Goal: Feedback & Contribution: Submit feedback/report problem

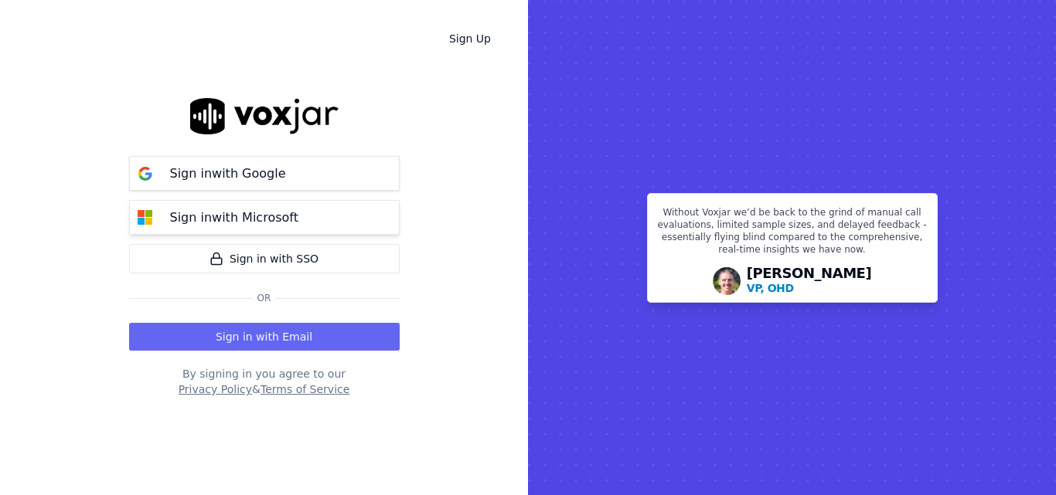
click at [257, 211] on p "Sign in with Microsoft" at bounding box center [234, 218] width 128 height 19
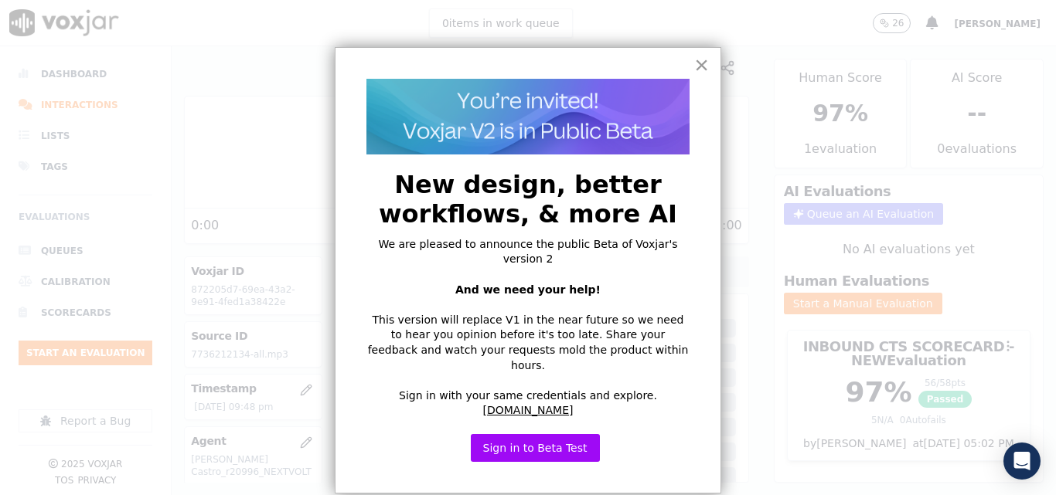
click at [703, 65] on button "×" at bounding box center [701, 65] width 15 height 25
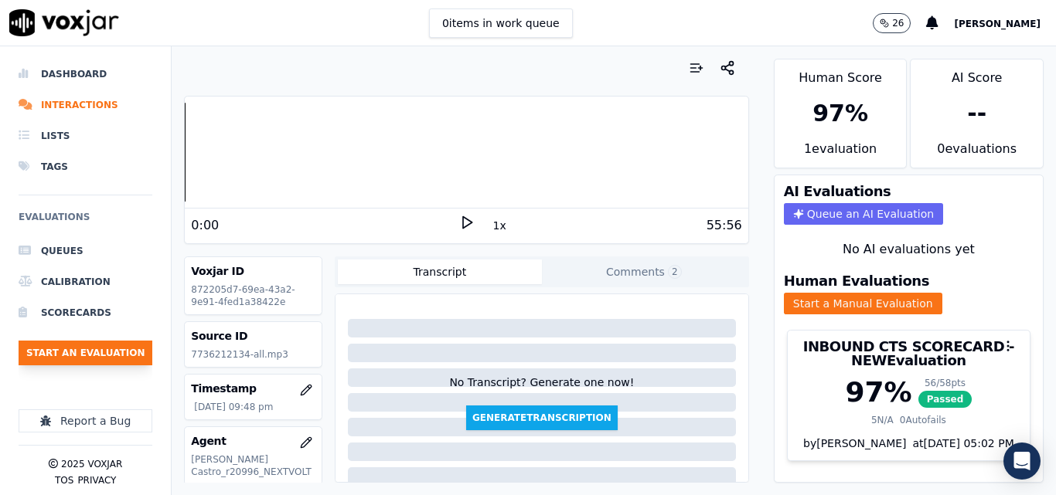
click at [119, 351] on button "Start an Evaluation" at bounding box center [86, 353] width 134 height 25
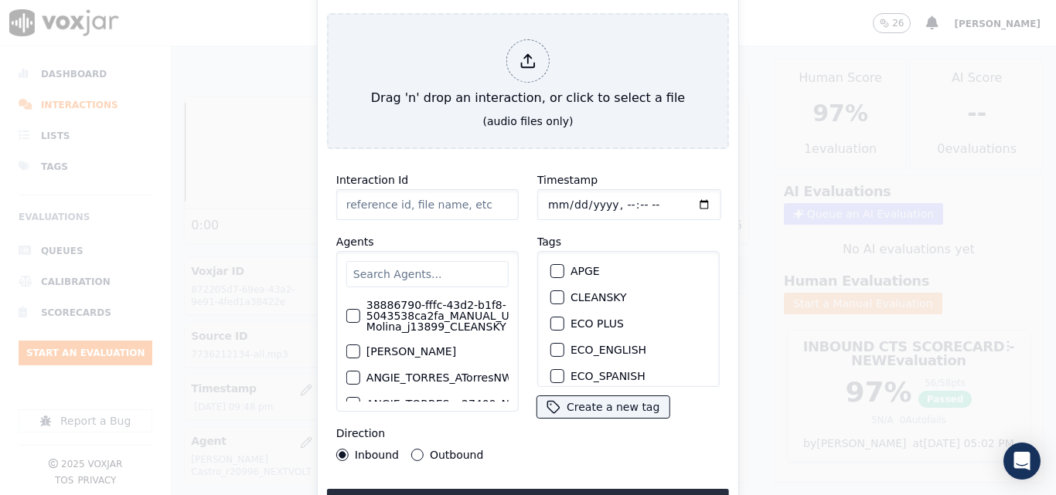
type input "20250912-114027_8623901989-all.mp3"
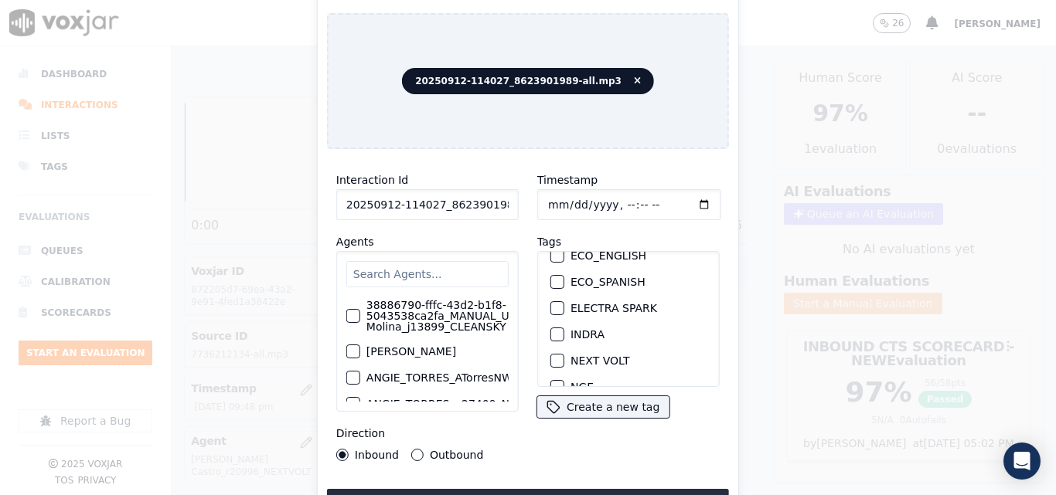
scroll to position [114, 0]
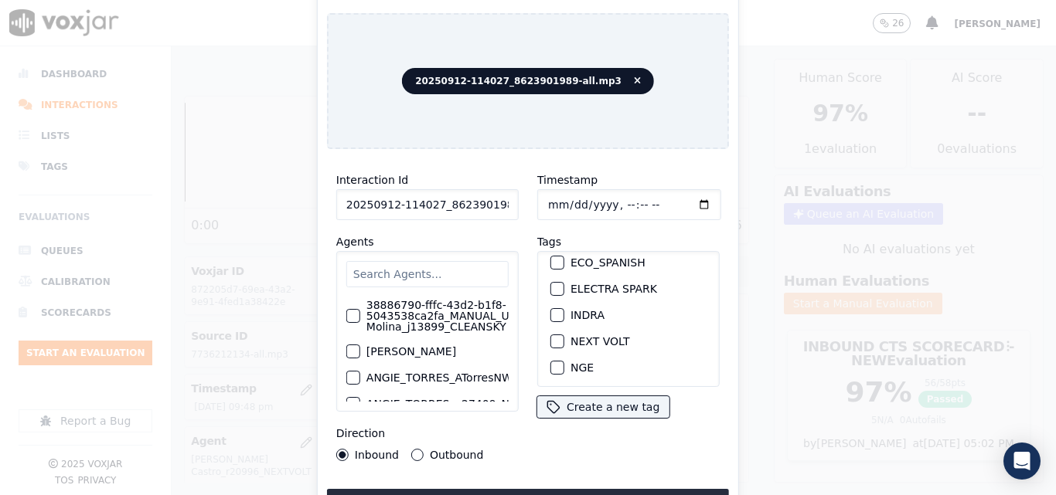
click at [544, 309] on div "INDRA" at bounding box center [628, 315] width 169 height 26
click at [567, 302] on div "INDRA" at bounding box center [628, 315] width 169 height 26
click at [544, 310] on div "INDRA" at bounding box center [628, 315] width 169 height 26
click at [551, 311] on div "button" at bounding box center [556, 315] width 11 height 11
click at [594, 489] on button "Upload interaction to start evaluation" at bounding box center [528, 503] width 402 height 28
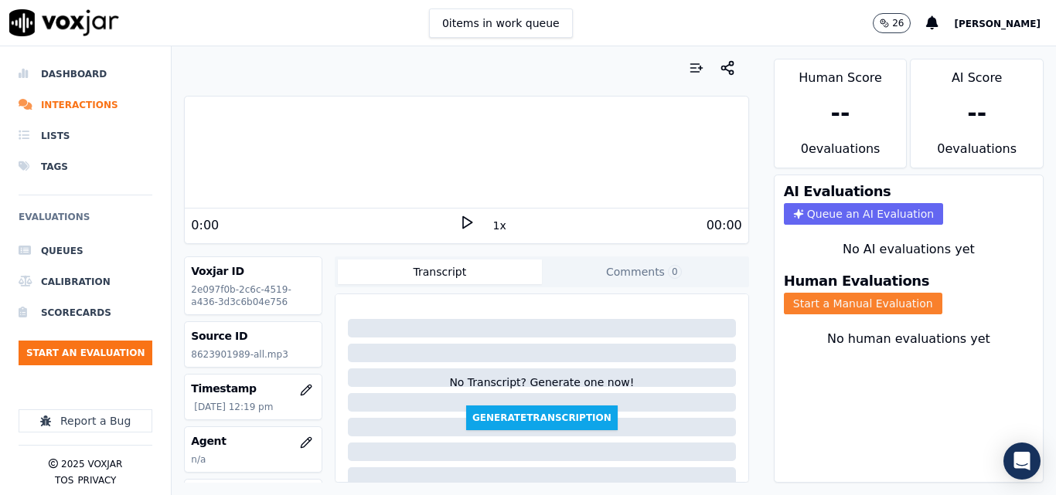
click at [784, 297] on button "Start a Manual Evaluation" at bounding box center [863, 304] width 158 height 22
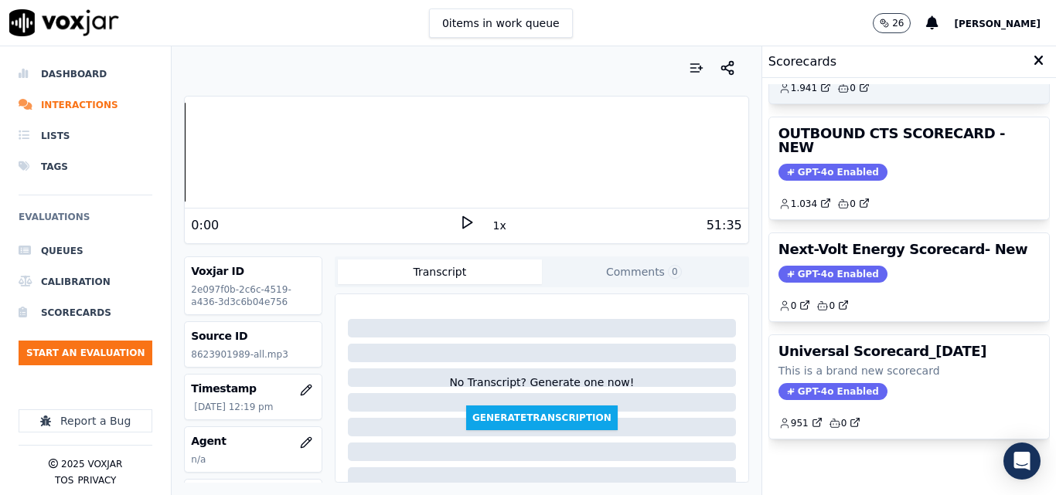
scroll to position [338, 0]
click at [460, 221] on icon at bounding box center [466, 222] width 15 height 15
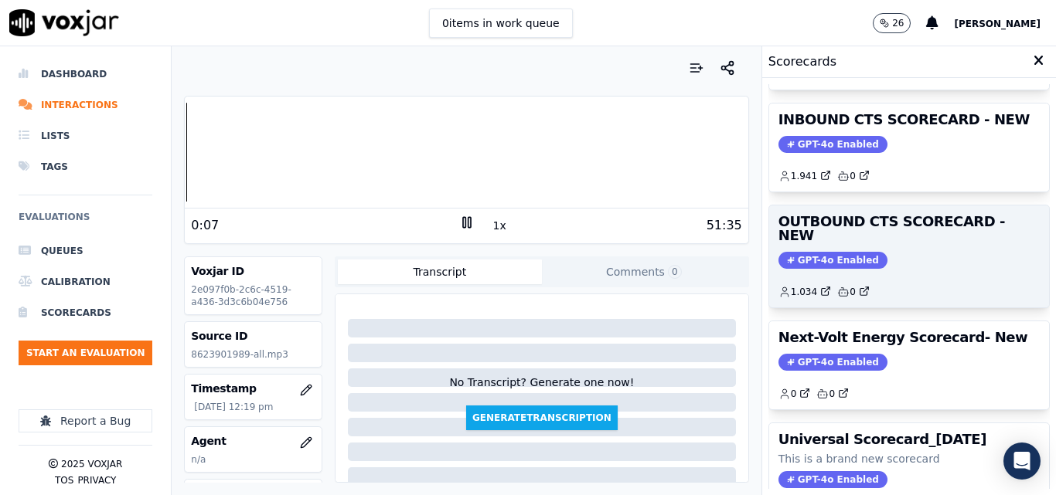
scroll to position [227, 0]
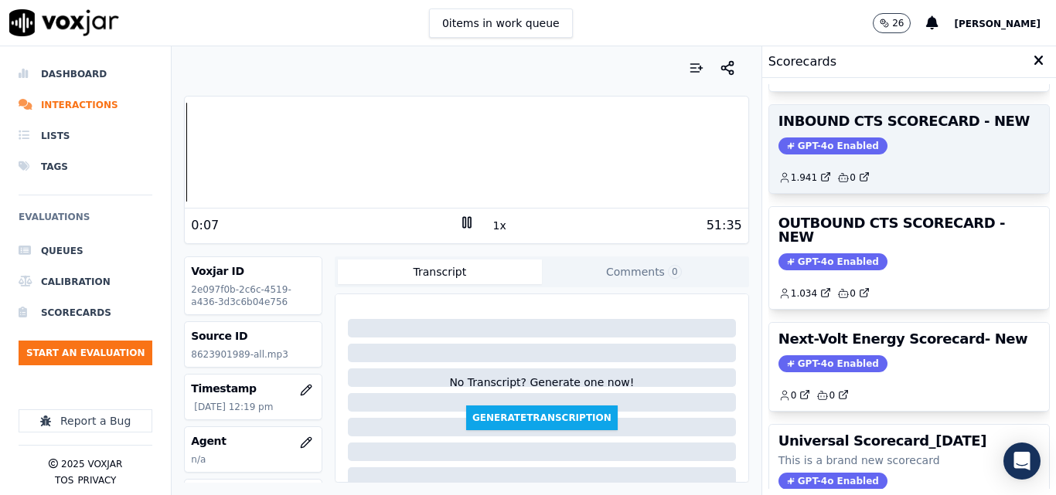
click at [803, 138] on span "GPT-4o Enabled" at bounding box center [832, 146] width 109 height 17
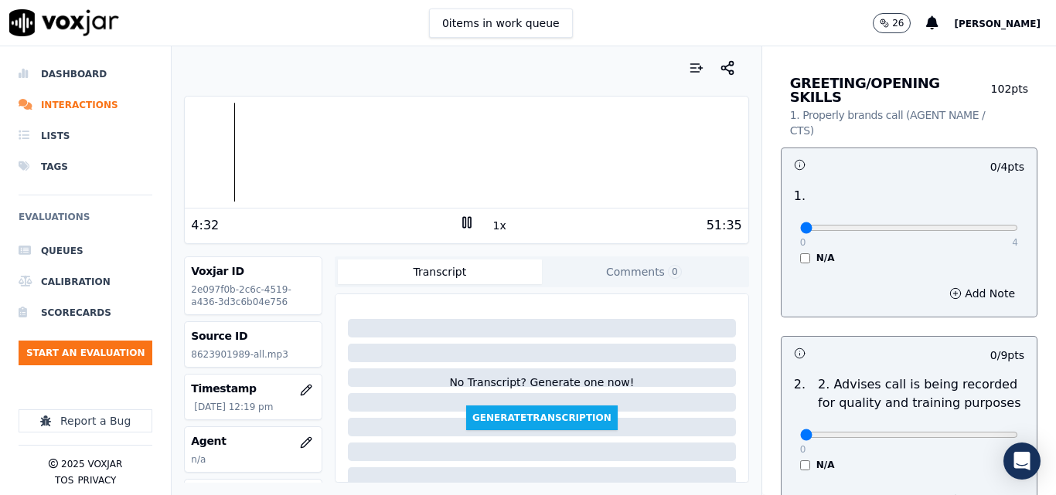
scroll to position [58, 0]
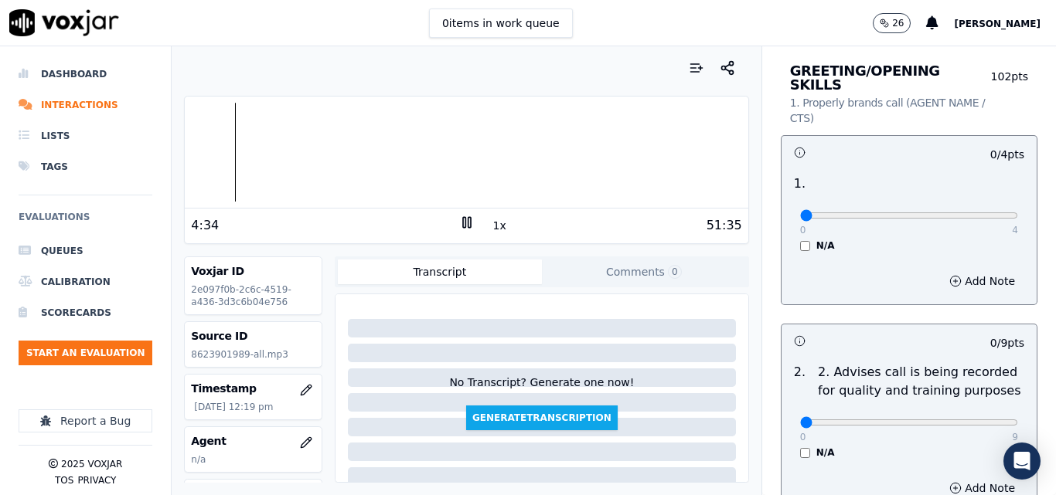
click at [490, 228] on button "1x" at bounding box center [499, 226] width 19 height 22
click at [490, 228] on button "1.5x" at bounding box center [505, 226] width 30 height 22
click at [490, 228] on button "2x" at bounding box center [499, 226] width 19 height 22
click at [490, 228] on button "1x" at bounding box center [499, 226] width 19 height 22
click at [490, 228] on button "1.5x" at bounding box center [505, 226] width 30 height 22
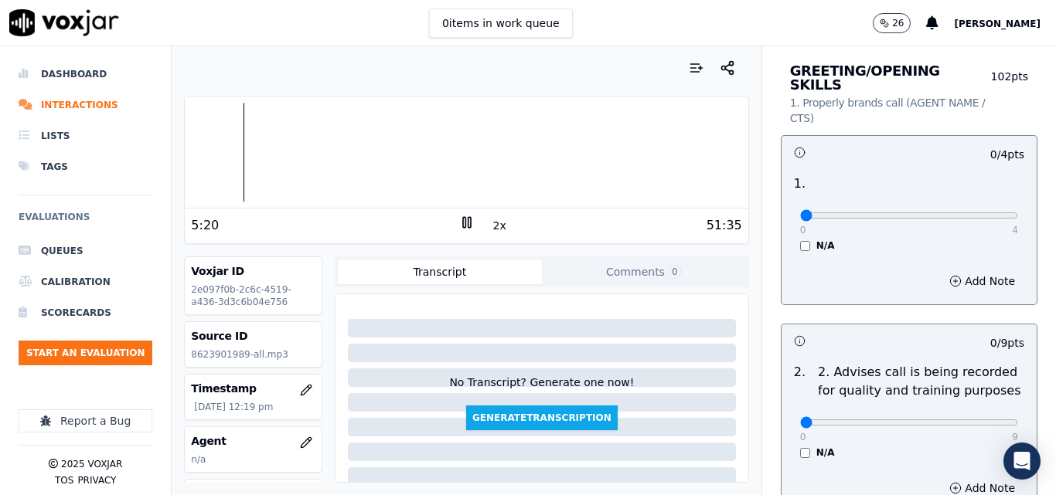
click at [490, 228] on button "2x" at bounding box center [499, 226] width 19 height 22
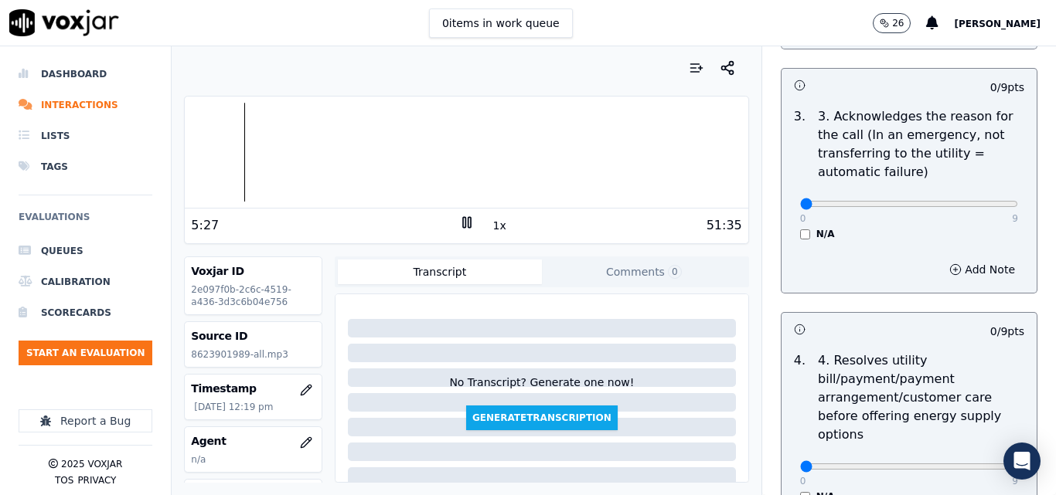
scroll to position [522, 0]
type input "9"
click at [978, 200] on input "range" at bounding box center [909, 203] width 218 height 6
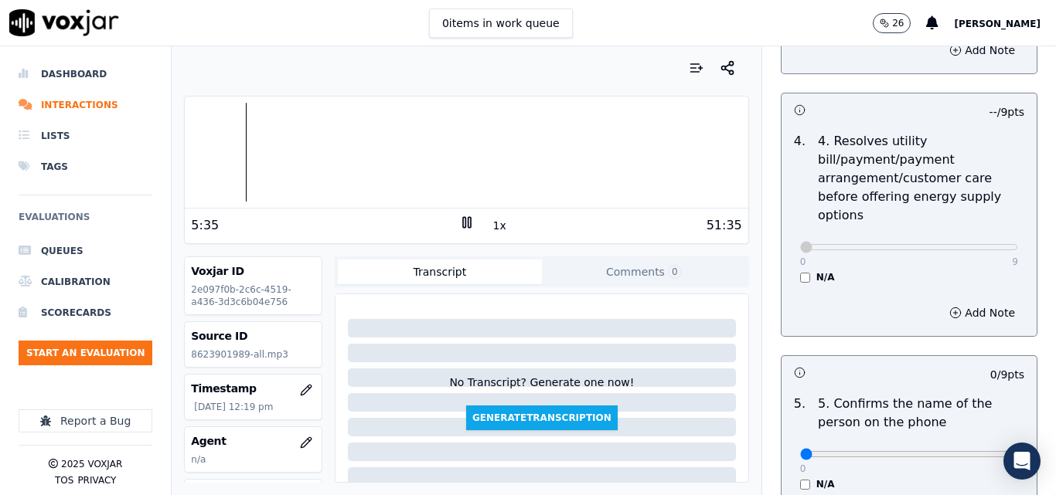
scroll to position [831, 0]
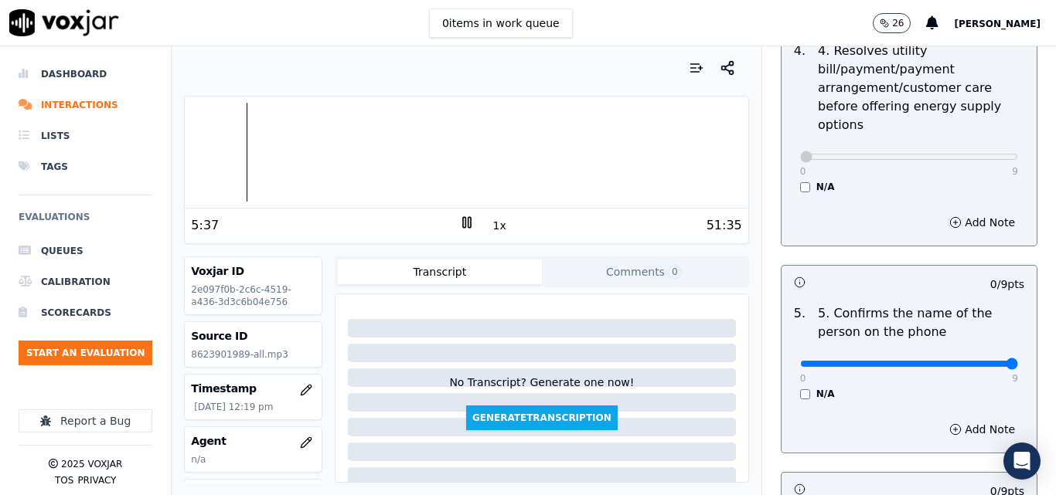
type input "9"
click at [979, 361] on input "range" at bounding box center [909, 364] width 218 height 6
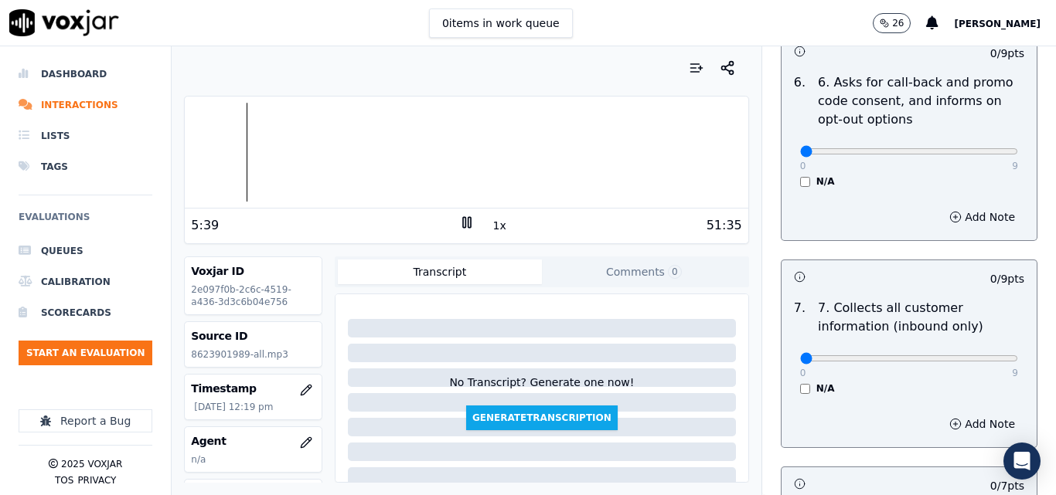
scroll to position [1295, 0]
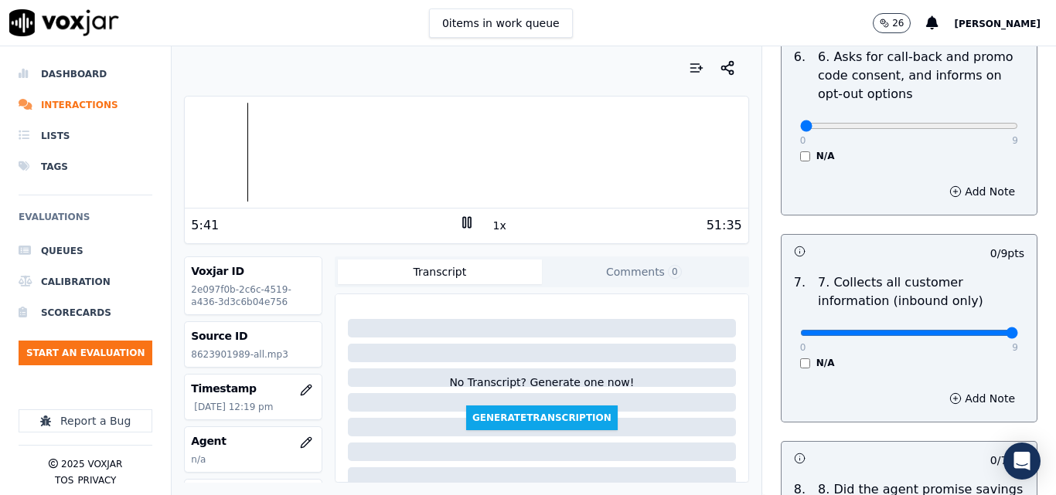
type input "9"
click at [977, 330] on input "range" at bounding box center [909, 333] width 218 height 6
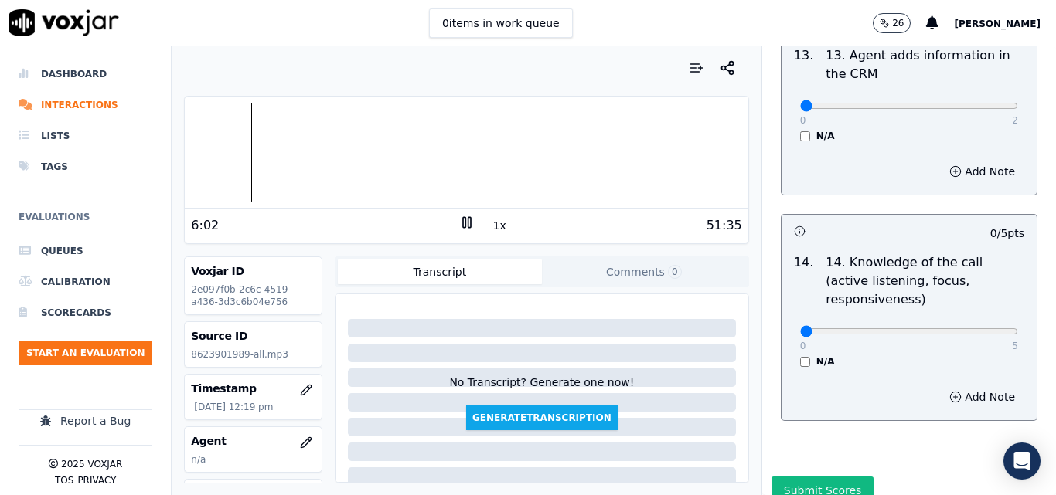
scroll to position [2823, 0]
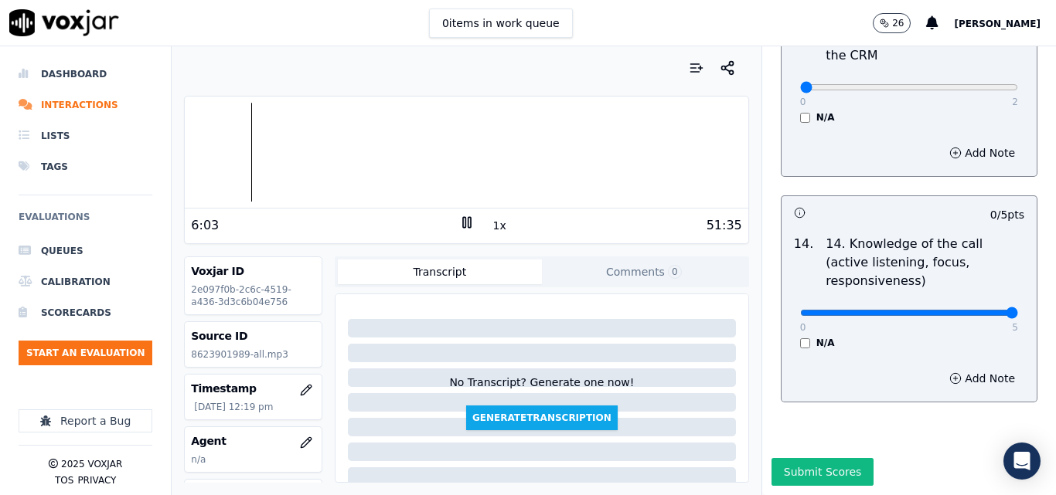
type input "5"
click at [969, 310] on input "range" at bounding box center [909, 313] width 218 height 6
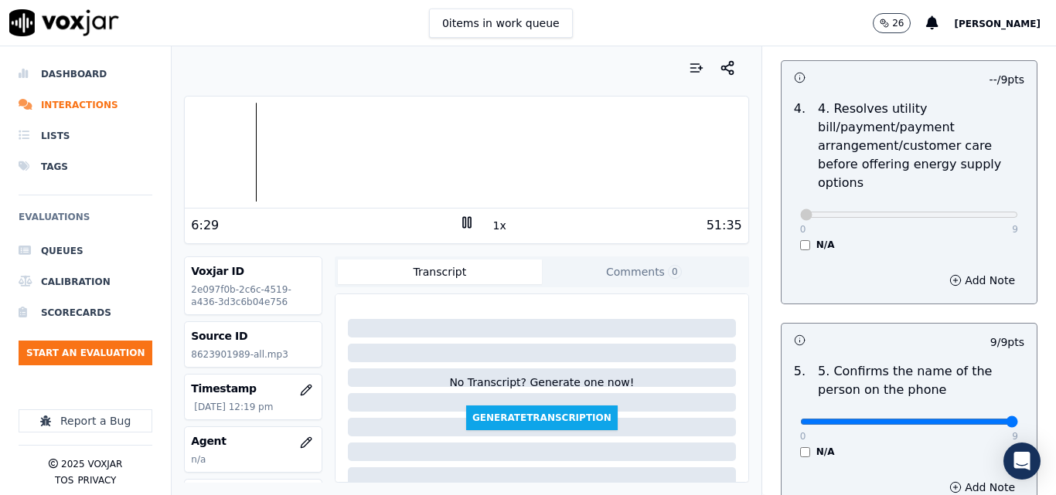
scroll to position [696, 0]
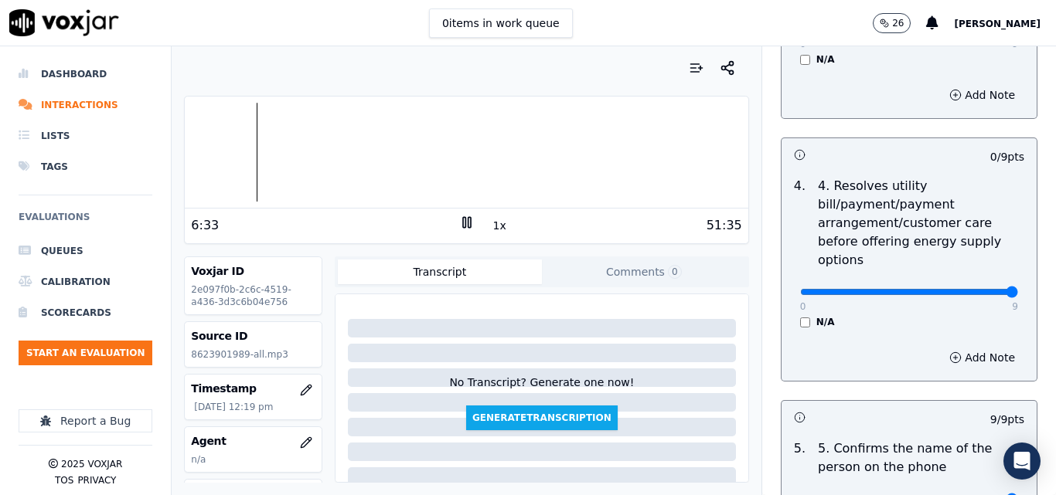
type input "9"
click at [975, 289] on input "range" at bounding box center [909, 292] width 218 height 6
click at [347, 149] on div at bounding box center [466, 152] width 563 height 99
click at [492, 228] on button "1x" at bounding box center [499, 226] width 19 height 22
click at [492, 228] on button "1.5x" at bounding box center [505, 226] width 30 height 22
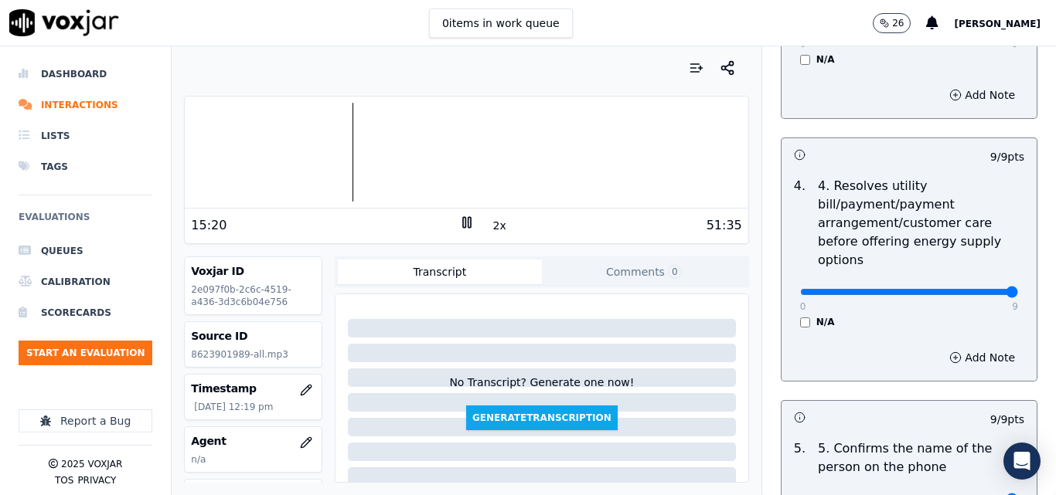
click at [492, 228] on button "2x" at bounding box center [499, 226] width 19 height 22
click at [328, 160] on div at bounding box center [466, 152] width 563 height 99
click at [315, 157] on div at bounding box center [466, 152] width 563 height 99
click at [492, 225] on button "1x" at bounding box center [499, 226] width 19 height 22
click at [492, 225] on button "1.5x" at bounding box center [505, 226] width 30 height 22
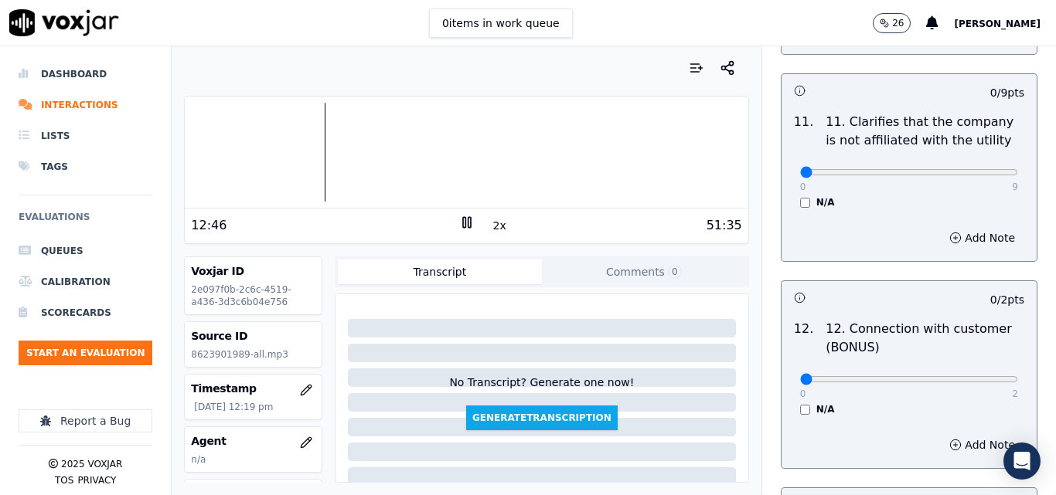
scroll to position [2396, 0]
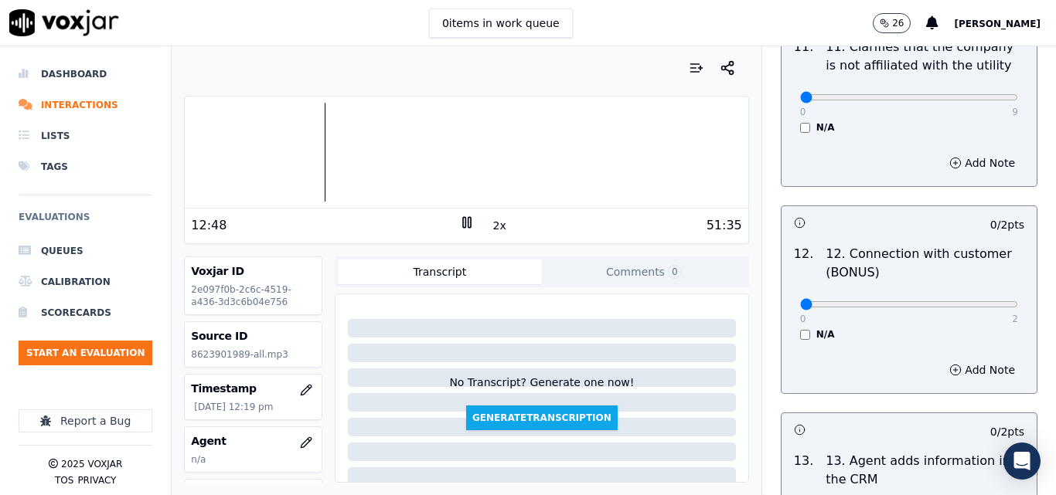
click at [490, 226] on button "2x" at bounding box center [499, 226] width 19 height 22
click at [490, 226] on button "1x" at bounding box center [499, 226] width 19 height 22
click at [490, 226] on button "1.5x" at bounding box center [505, 226] width 30 height 22
click at [496, 221] on button "2x" at bounding box center [499, 226] width 19 height 22
click at [338, 156] on div at bounding box center [466, 152] width 563 height 99
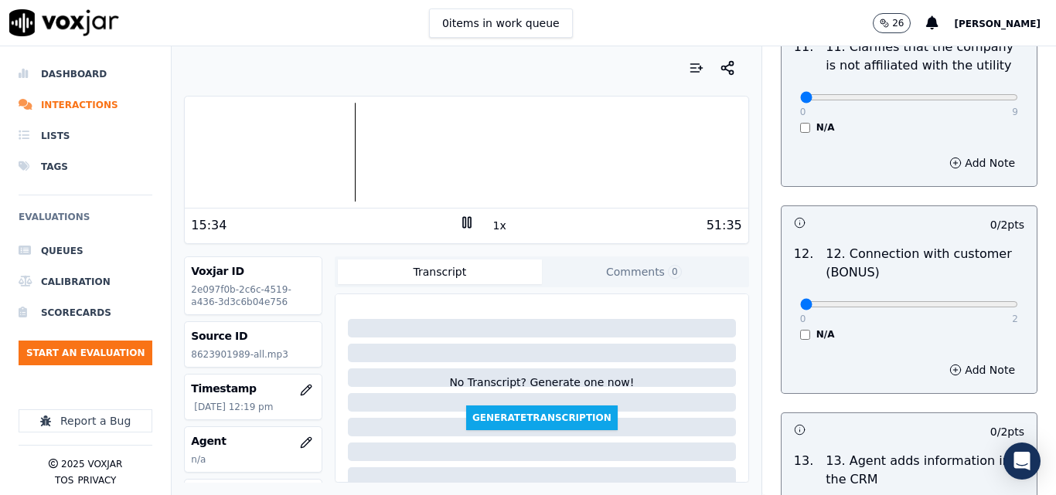
click at [463, 223] on rect at bounding box center [464, 222] width 2 height 10
click at [298, 146] on div at bounding box center [466, 152] width 563 height 99
click at [463, 219] on icon at bounding box center [466, 222] width 15 height 15
click at [463, 223] on rect at bounding box center [464, 222] width 2 height 10
click at [288, 145] on div at bounding box center [466, 152] width 563 height 99
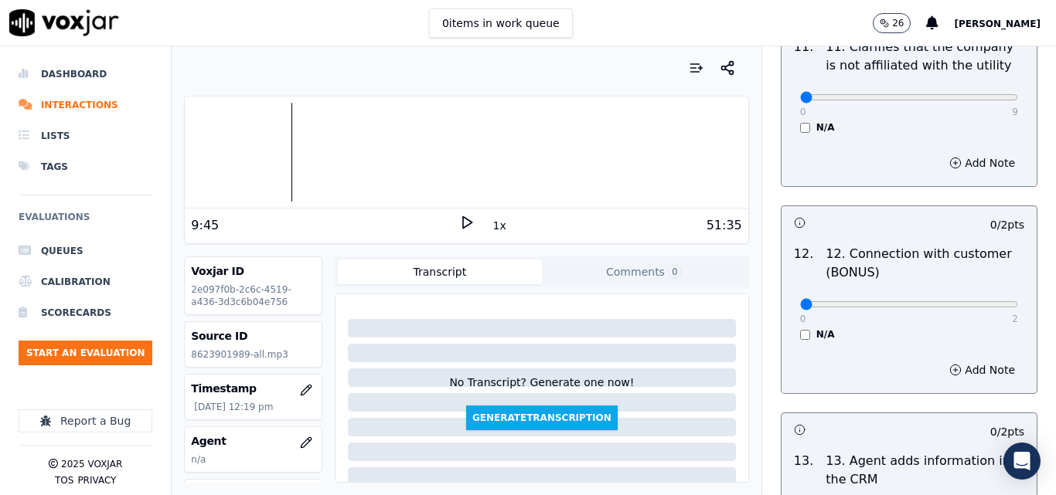
click at [461, 225] on icon at bounding box center [466, 222] width 15 height 15
click at [492, 226] on button "1x" at bounding box center [499, 226] width 19 height 22
click at [492, 226] on button "1.5x" at bounding box center [505, 226] width 30 height 22
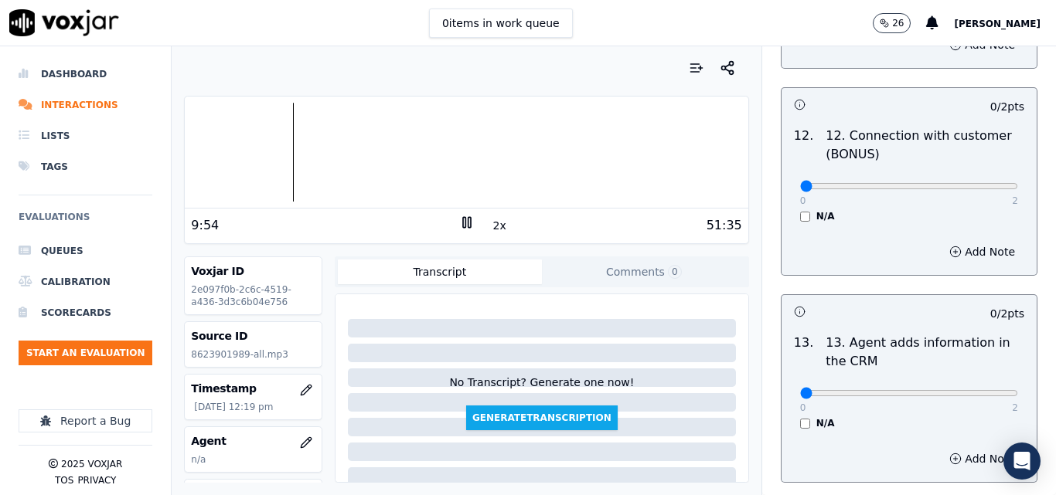
scroll to position [2514, 0]
click at [490, 226] on button "2x" at bounding box center [499, 226] width 19 height 22
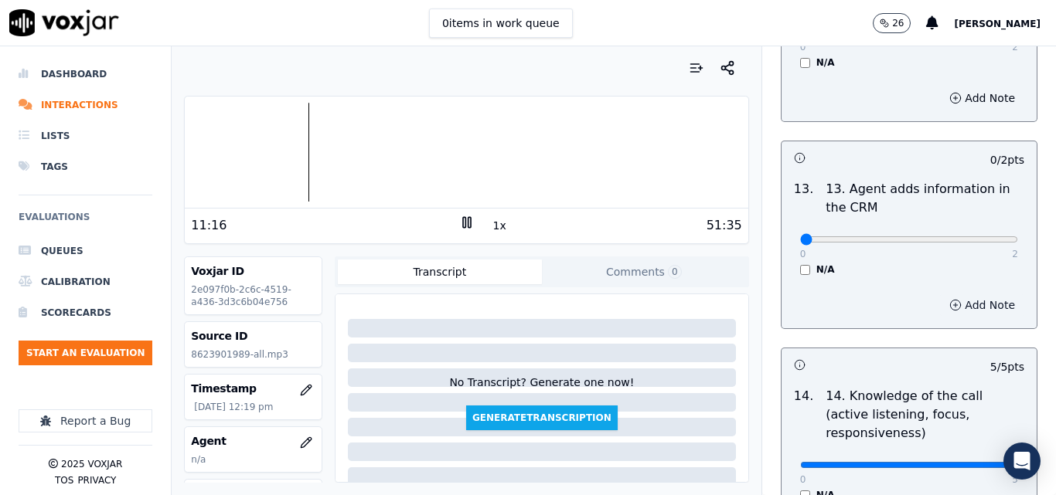
click at [940, 295] on button "Add Note" at bounding box center [982, 305] width 84 height 22
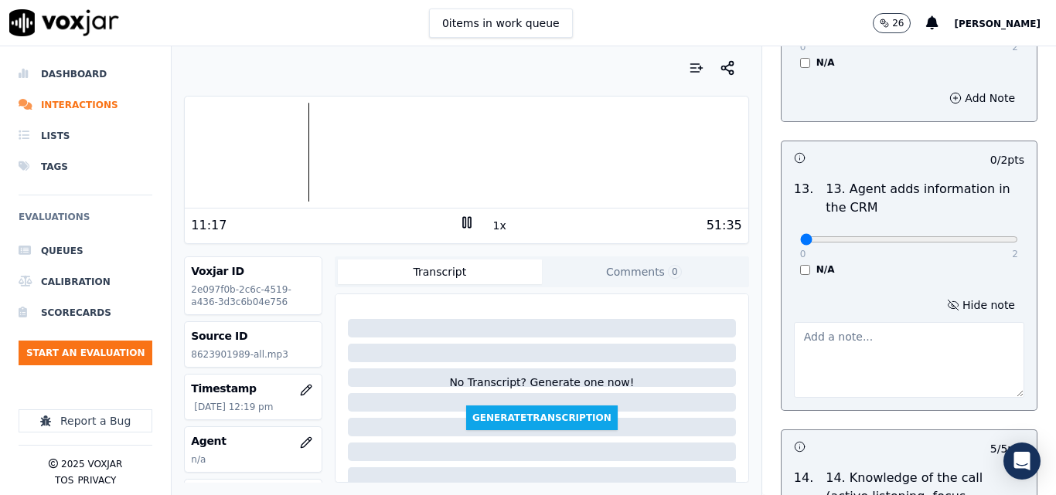
click at [918, 322] on textarea at bounding box center [909, 360] width 230 height 76
type textarea "incorrect rate"
click at [929, 264] on div "N/A" at bounding box center [909, 270] width 218 height 12
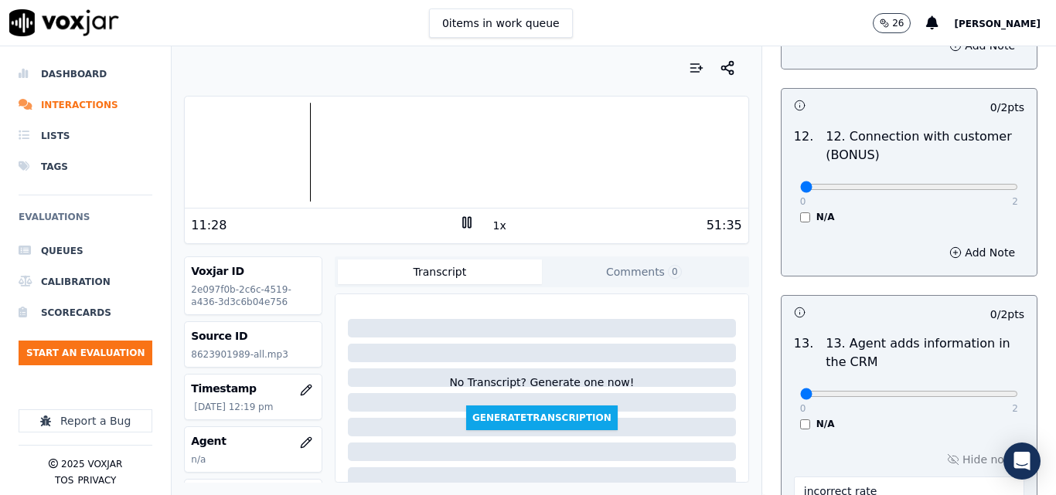
scroll to position [2436, 0]
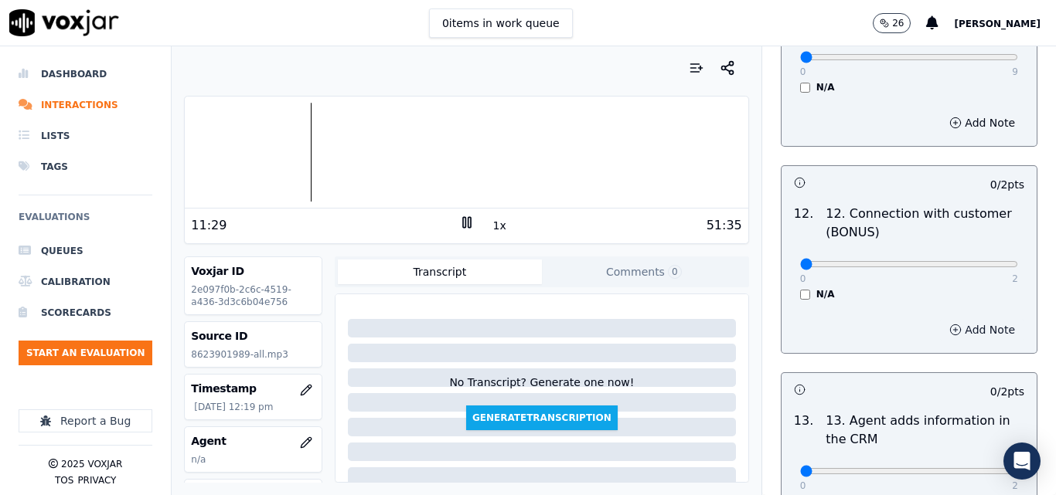
click at [949, 324] on icon "button" at bounding box center [955, 330] width 12 height 12
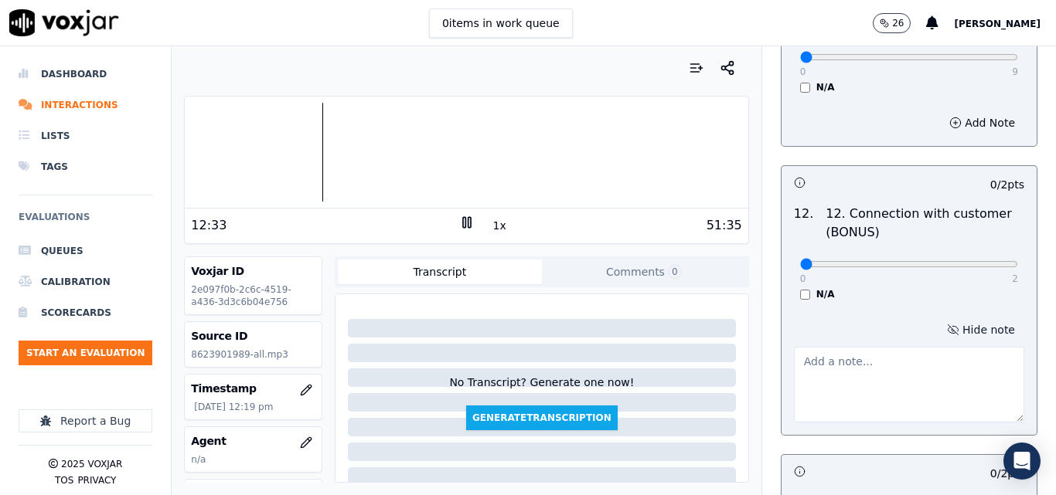
paste textarea "When there is a language limitation, it is important to be able to transfer it"
type textarea "When there is a language limitation, it is important to be able to transfer it"
click at [982, 288] on div "N/A" at bounding box center [909, 294] width 218 height 12
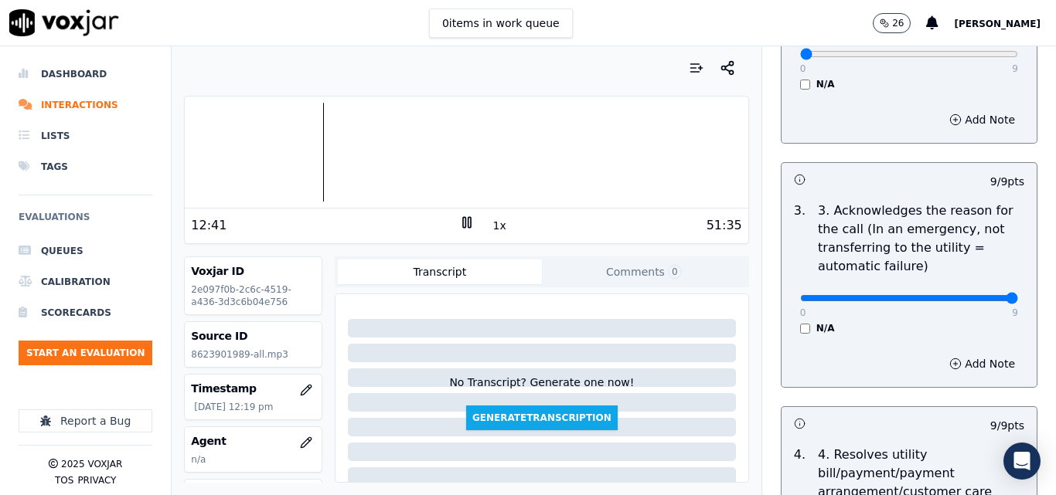
scroll to position [0, 0]
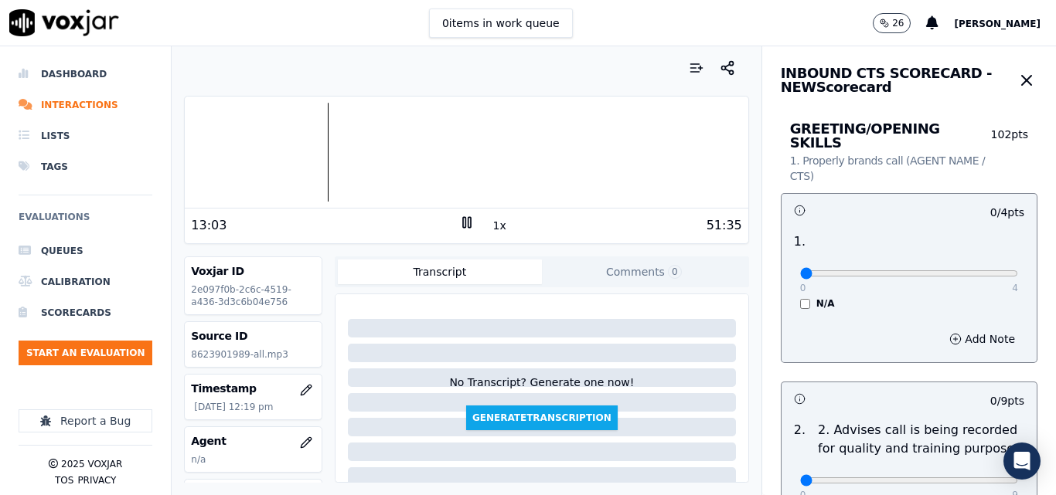
click at [492, 230] on button "1x" at bounding box center [499, 226] width 19 height 22
click at [492, 230] on button "1.5x" at bounding box center [505, 226] width 30 height 22
click at [490, 220] on button "2x" at bounding box center [499, 226] width 19 height 22
click at [316, 155] on div at bounding box center [466, 152] width 563 height 99
click at [490, 223] on button "1x" at bounding box center [499, 226] width 19 height 22
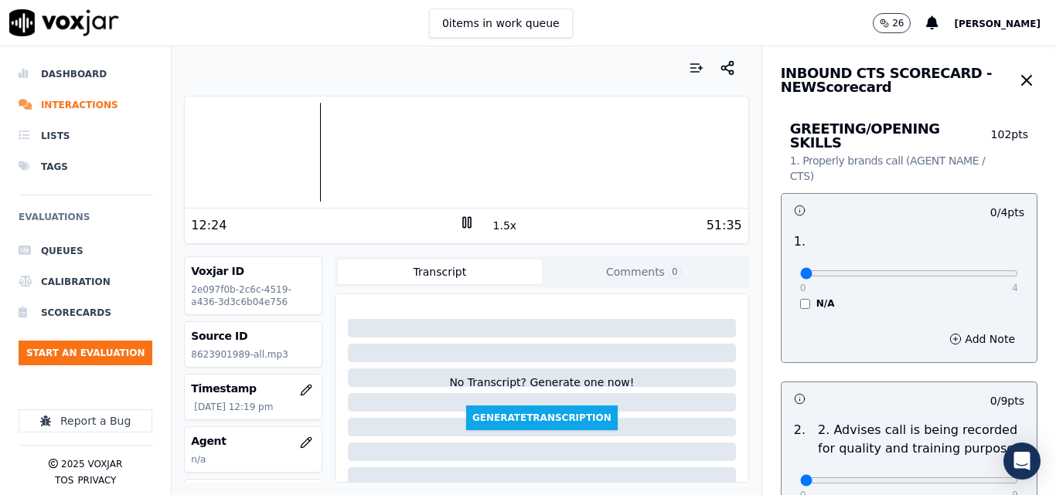
click at [490, 223] on button "1.5x" at bounding box center [505, 226] width 30 height 22
click at [490, 223] on button "2x" at bounding box center [499, 226] width 19 height 22
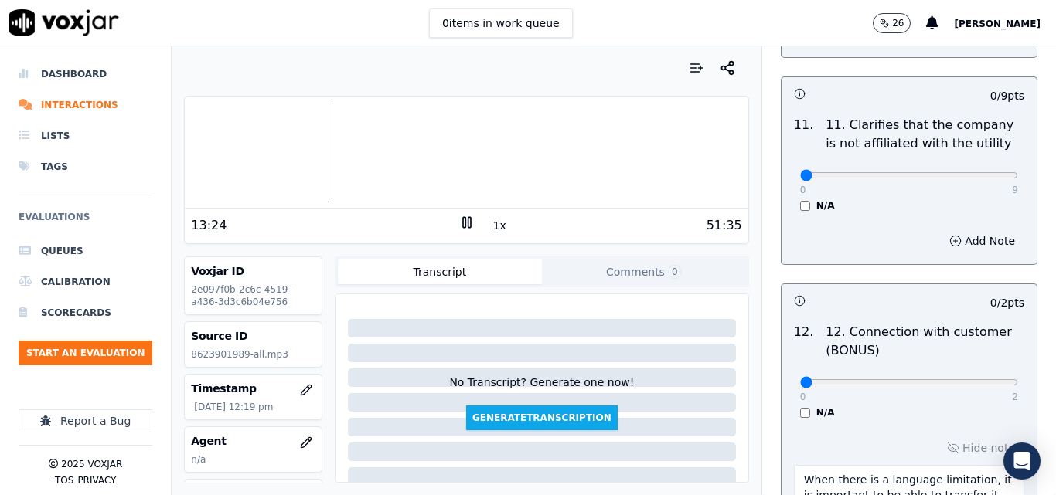
scroll to position [2319, 0]
click at [463, 220] on rect at bounding box center [464, 222] width 2 height 10
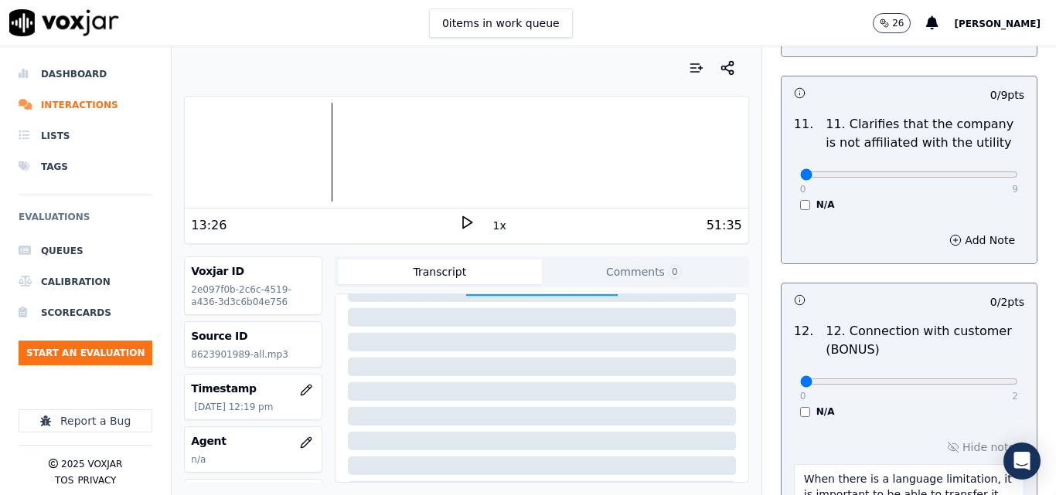
scroll to position [155, 0]
click at [463, 225] on polygon at bounding box center [467, 223] width 9 height 12
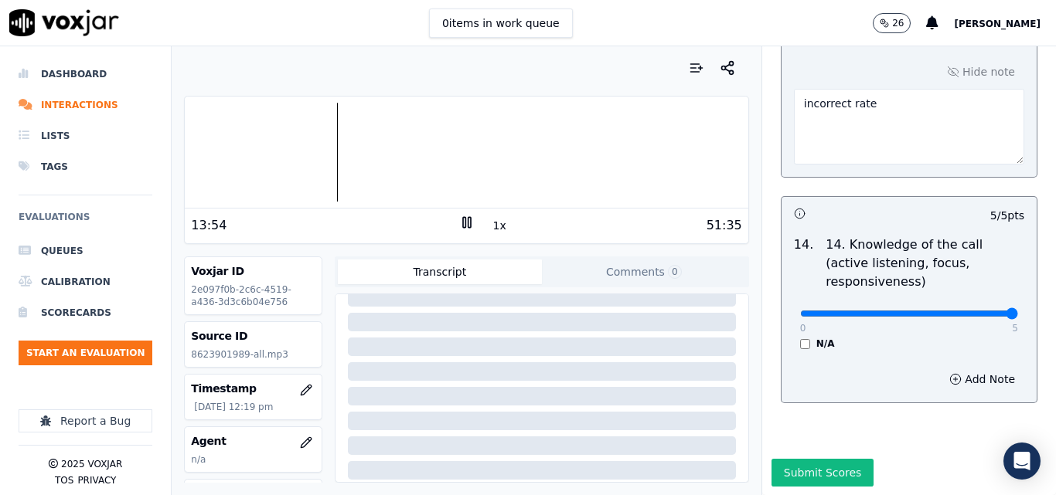
scroll to position [2987, 0]
type input "2"
click at [862, 310] on input "range" at bounding box center [909, 313] width 218 height 6
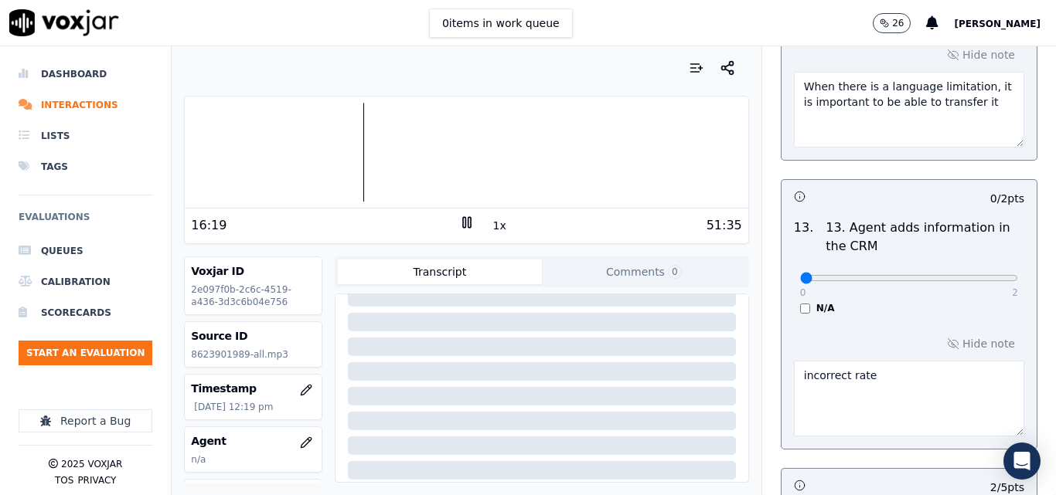
scroll to position [2705, 0]
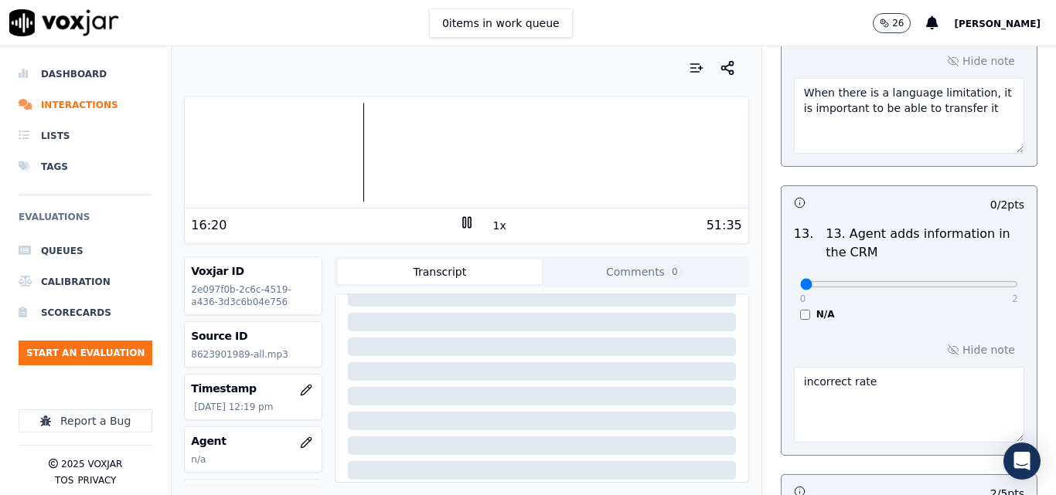
drag, startPoint x: 873, startPoint y: 373, endPoint x: 710, endPoint y: 352, distance: 163.6
click at [710, 352] on div "Your browser does not support the audio element. 16:20 1x 51:35 Voxjar ID 2e097…" at bounding box center [614, 270] width 884 height 449
paste textarea "Term : 1 Months"
click at [794, 367] on textarea "Term : 1 Months" at bounding box center [909, 405] width 230 height 76
drag, startPoint x: 935, startPoint y: 369, endPoint x: 955, endPoint y: 384, distance: 25.4
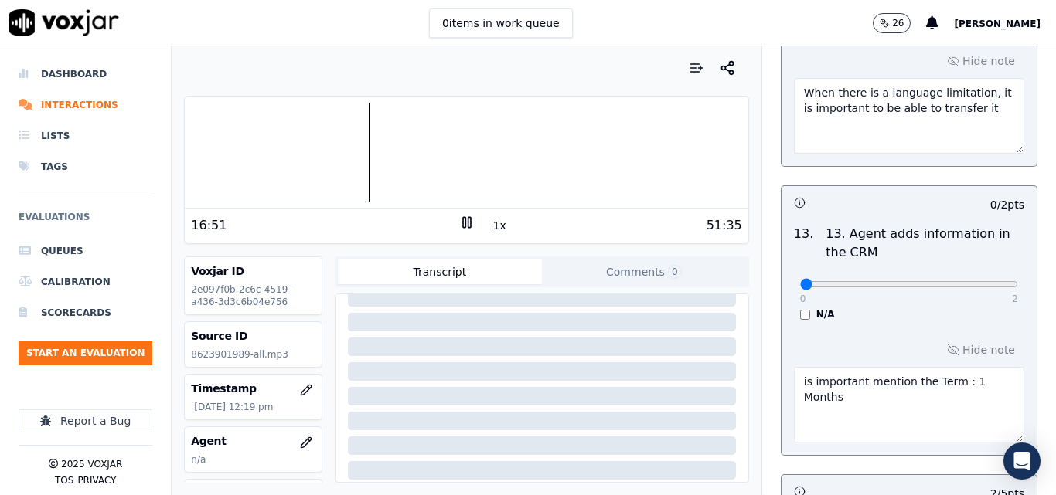
click at [955, 384] on textarea "is important mention the Term : 1 Months" at bounding box center [909, 405] width 230 height 76
click at [954, 372] on textarea "is important mention the Term" at bounding box center [909, 405] width 230 height 76
drag, startPoint x: 863, startPoint y: 383, endPoint x: 780, endPoint y: 368, distance: 84.0
click at [794, 368] on textarea "is important mention the Term of the contract" at bounding box center [909, 405] width 230 height 76
type textarea "is important mention the Term of the contract"
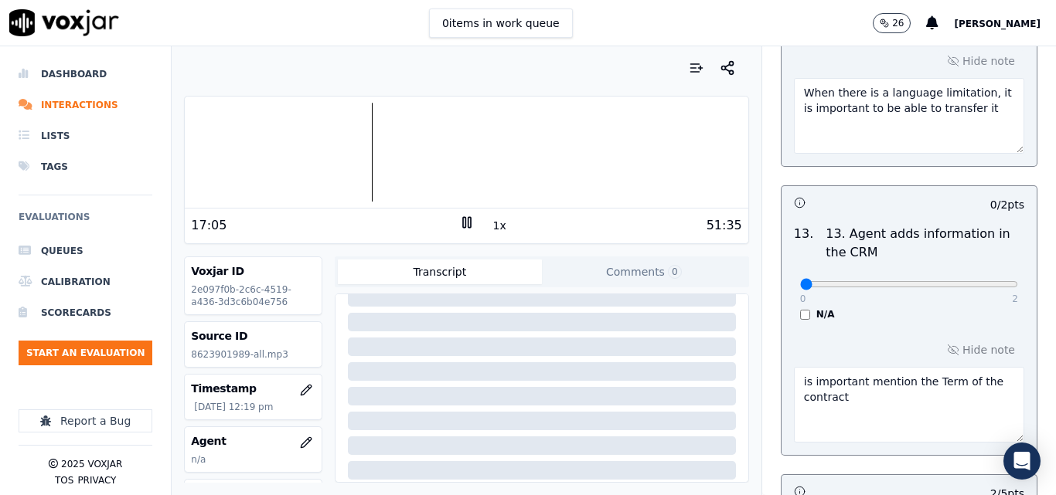
click at [867, 291] on div "0 2 N/A" at bounding box center [909, 291] width 243 height 59
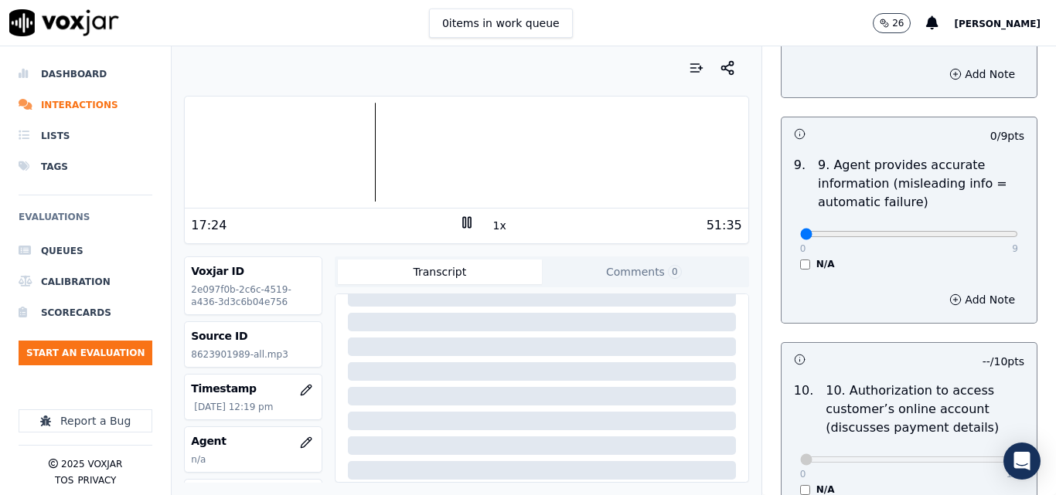
scroll to position [1827, 0]
click at [940, 288] on button "Add Note" at bounding box center [982, 299] width 84 height 22
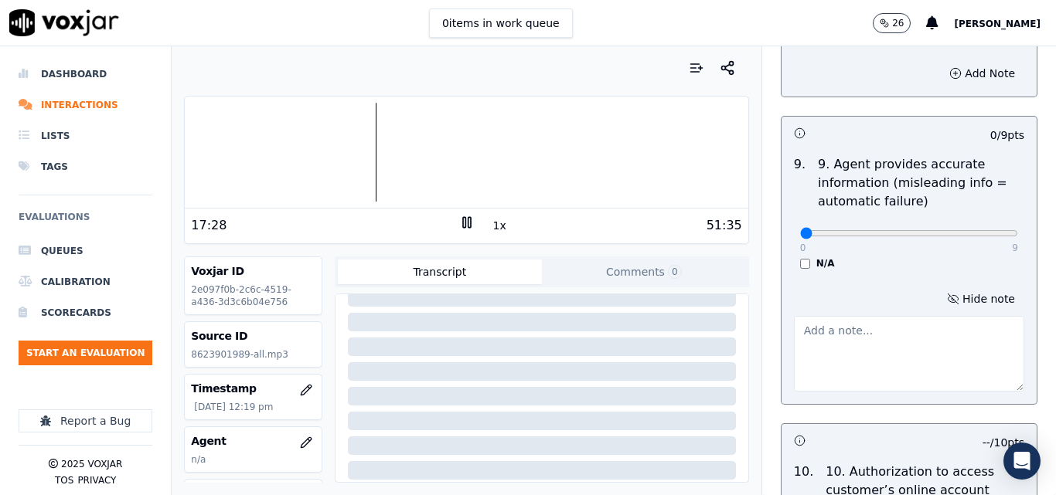
paste textarea "is important mention the Term of the contract"
type textarea "is important mention the Term of the contract"
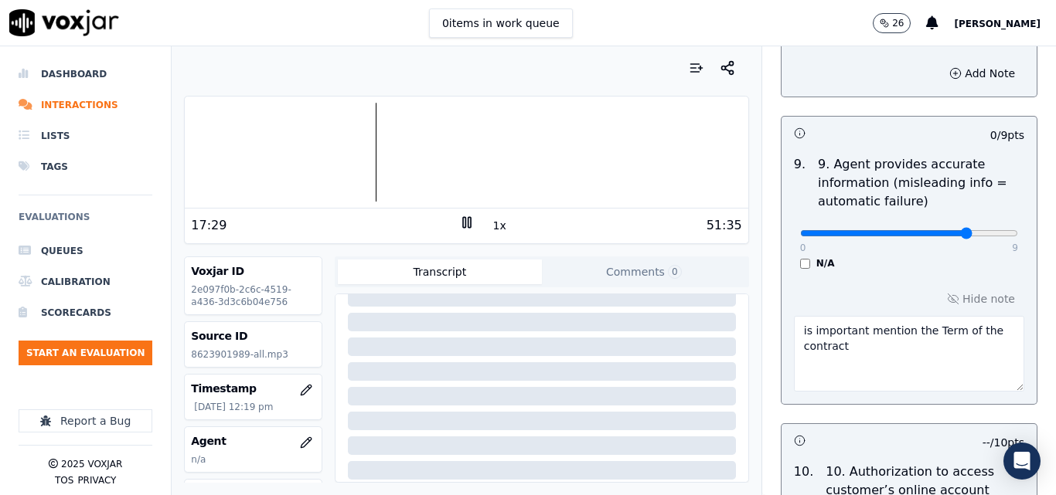
type input "7"
click at [938, 230] on input "range" at bounding box center [909, 233] width 218 height 6
click at [988, 190] on p "9. Agent provides accurate information (misleading info = automatic failure)" at bounding box center [921, 183] width 206 height 56
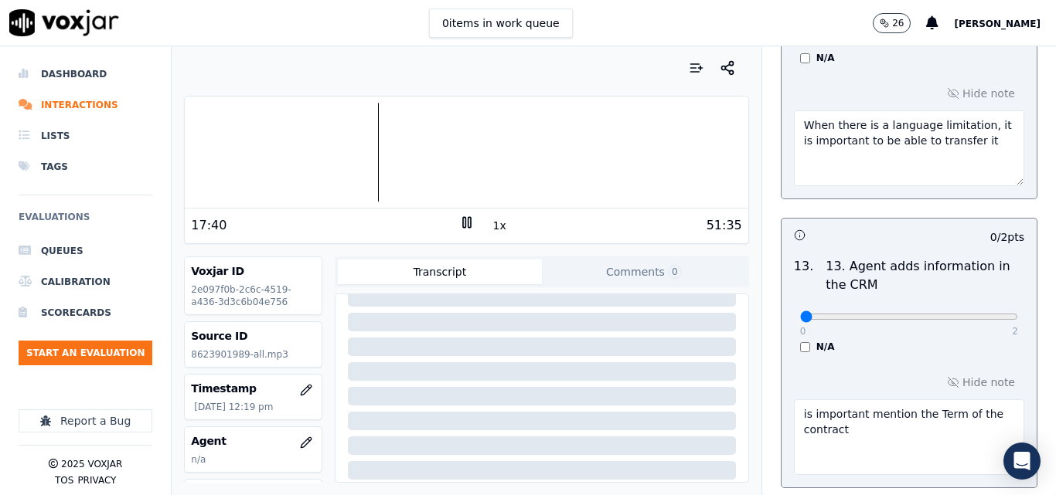
scroll to position [2832, 0]
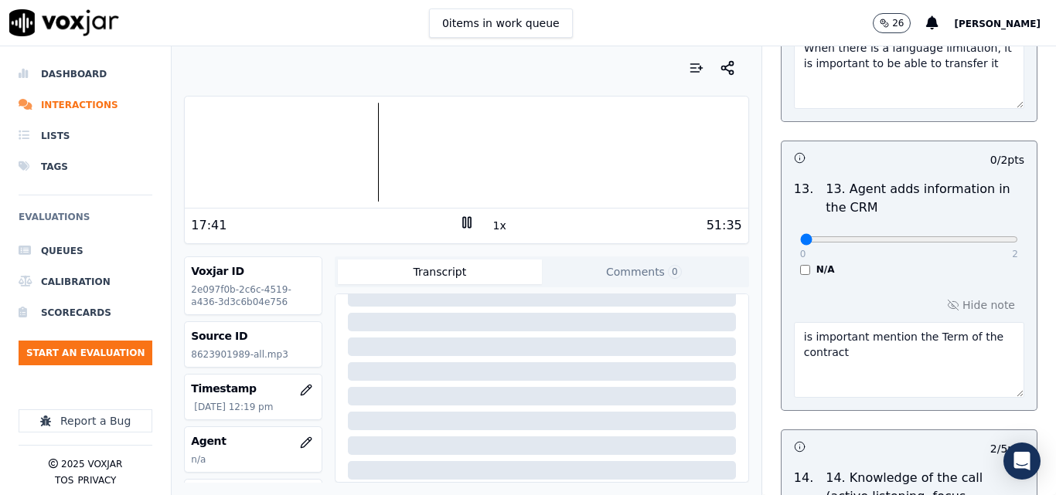
drag, startPoint x: 875, startPoint y: 343, endPoint x: 765, endPoint y: 308, distance: 115.4
click at [781, 308] on div "Hide note is important mention the Term of the contract" at bounding box center [908, 346] width 255 height 128
click at [914, 237] on input "range" at bounding box center [909, 240] width 218 height 6
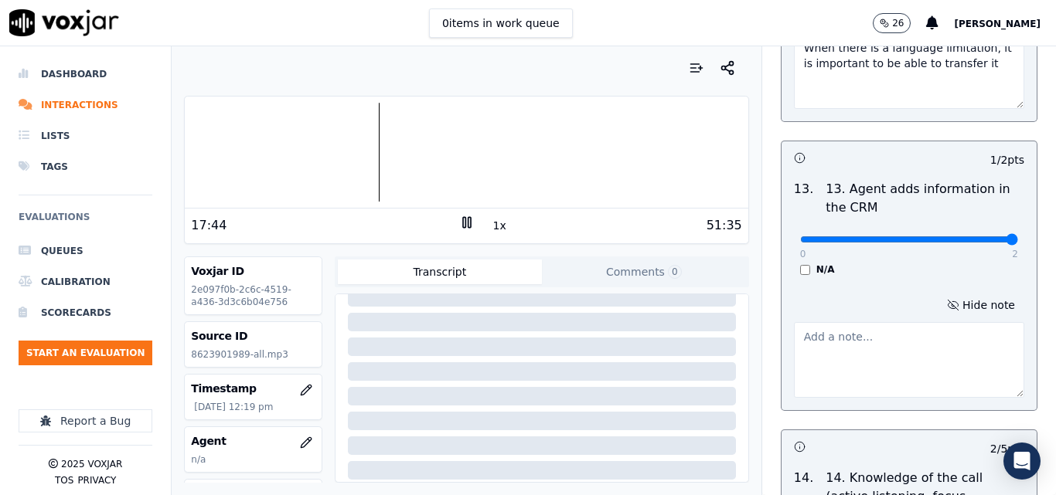
drag, startPoint x: 921, startPoint y: 227, endPoint x: 982, endPoint y: 225, distance: 61.1
type input "2"
click at [982, 237] on input "range" at bounding box center [909, 240] width 218 height 6
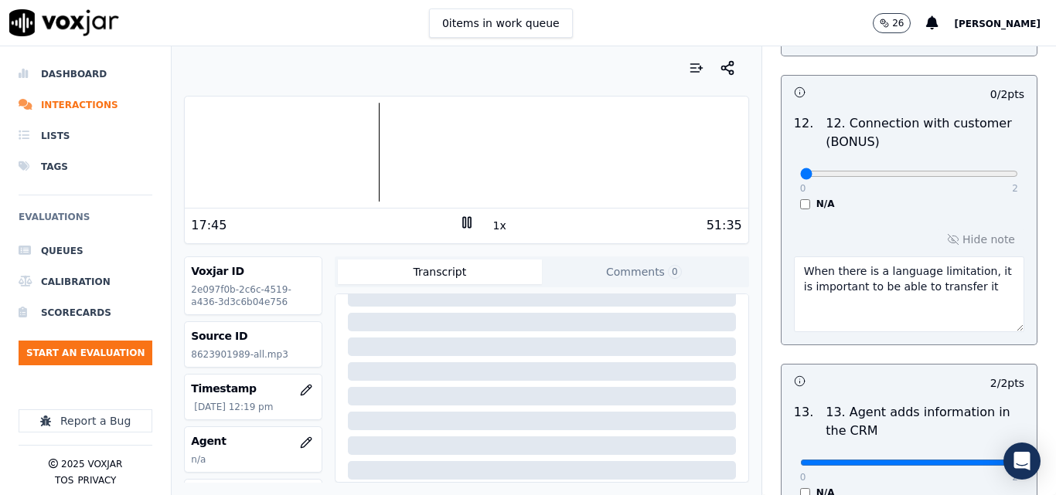
scroll to position [3011, 0]
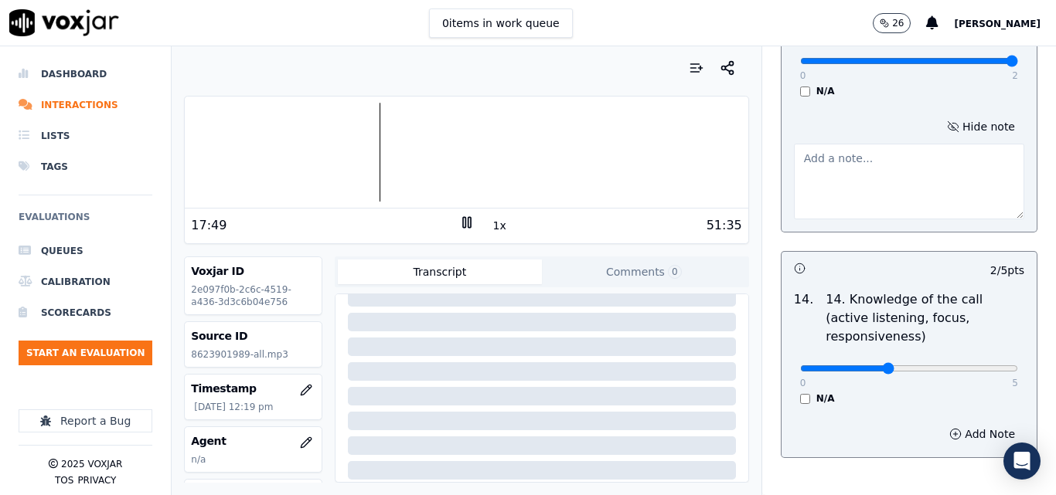
click at [490, 232] on button "1x" at bounding box center [499, 226] width 19 height 22
type input "3"
click at [914, 366] on input "range" at bounding box center [909, 369] width 218 height 6
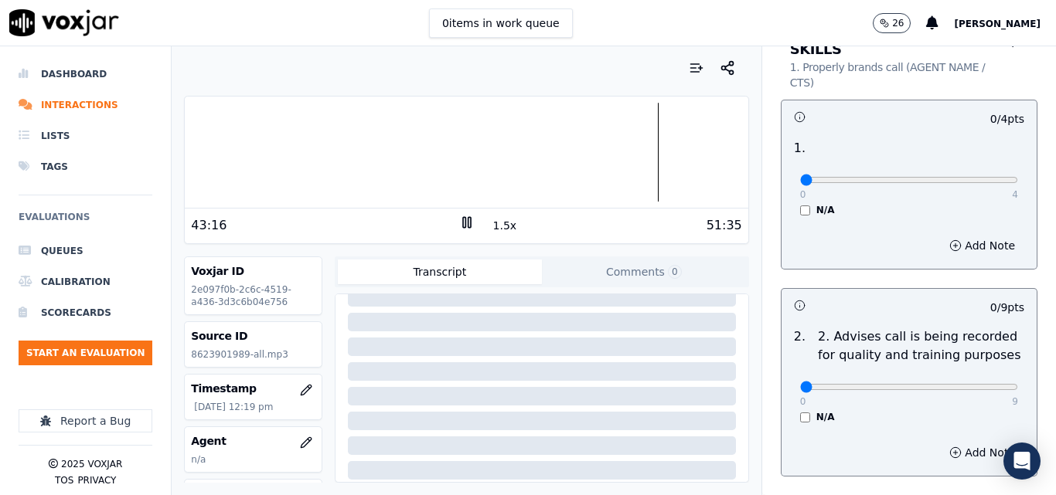
scroll to position [73, 0]
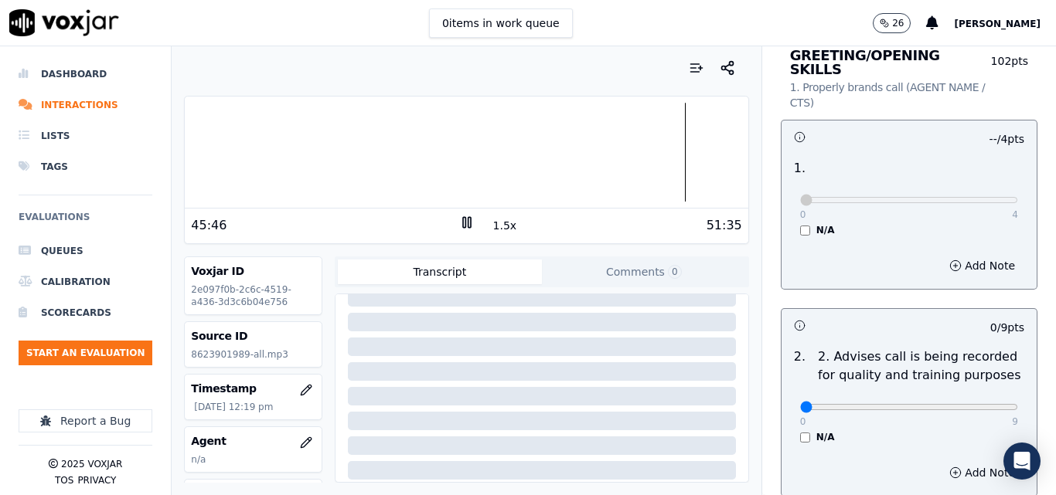
click at [668, 155] on div at bounding box center [466, 152] width 563 height 99
click at [662, 156] on div at bounding box center [466, 152] width 563 height 99
click at [499, 226] on button "1.5x" at bounding box center [505, 226] width 30 height 22
click at [700, 157] on div at bounding box center [466, 152] width 563 height 99
click at [459, 226] on icon at bounding box center [466, 222] width 15 height 15
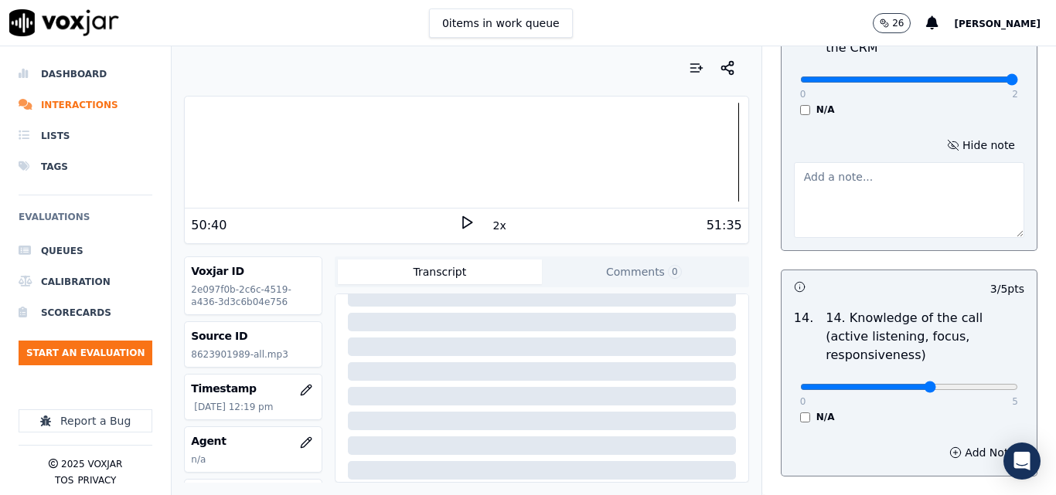
scroll to position [3069, 0]
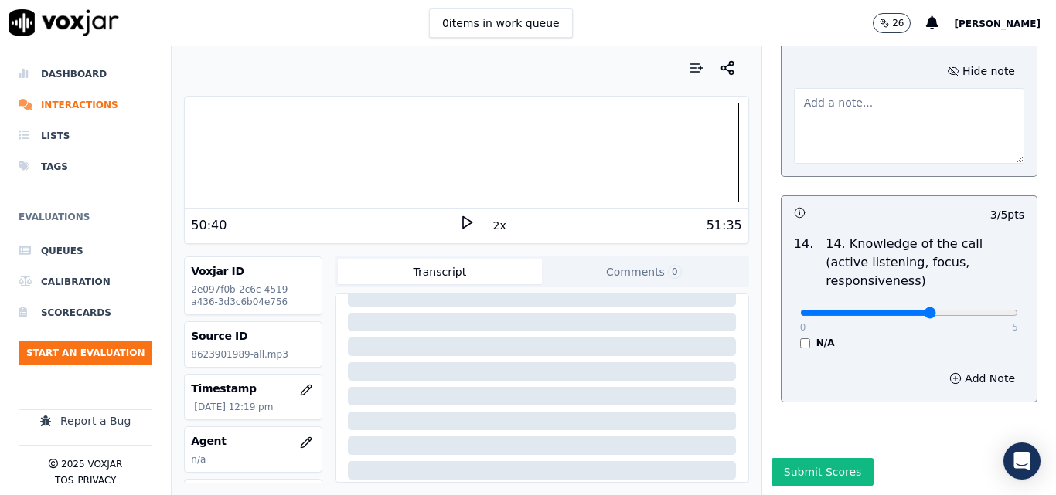
click at [819, 458] on button "Submit Scores" at bounding box center [822, 472] width 103 height 28
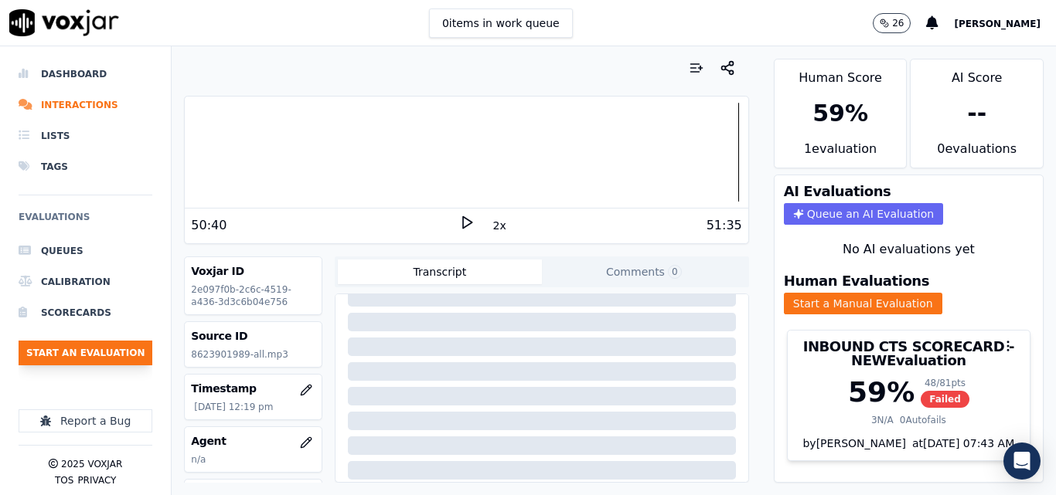
click at [121, 353] on button "Start an Evaluation" at bounding box center [86, 353] width 134 height 25
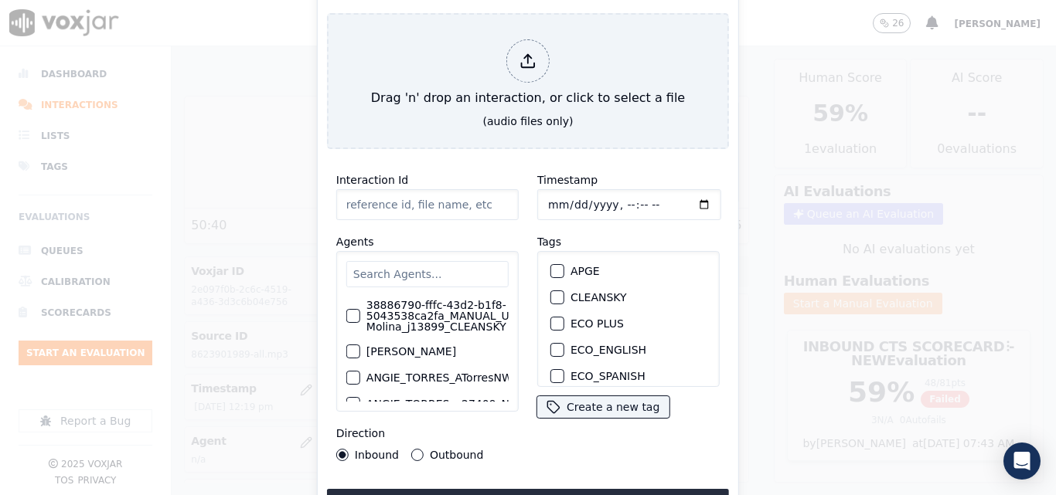
type input "20250911-141720_7172781025-all (1).mp3"
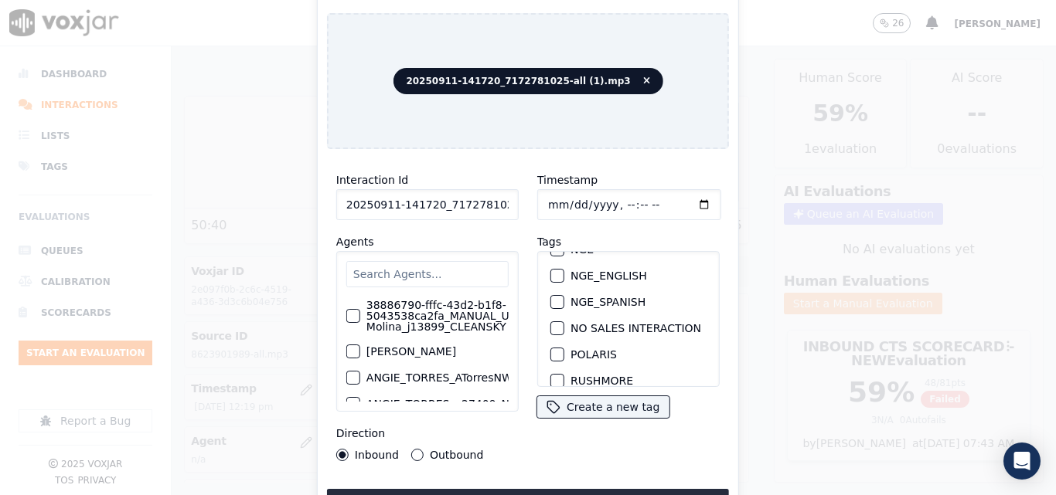
scroll to position [155, 0]
click at [553, 270] on div "button" at bounding box center [556, 274] width 11 height 11
click at [510, 489] on button "Upload interaction to start evaluation" at bounding box center [528, 503] width 402 height 28
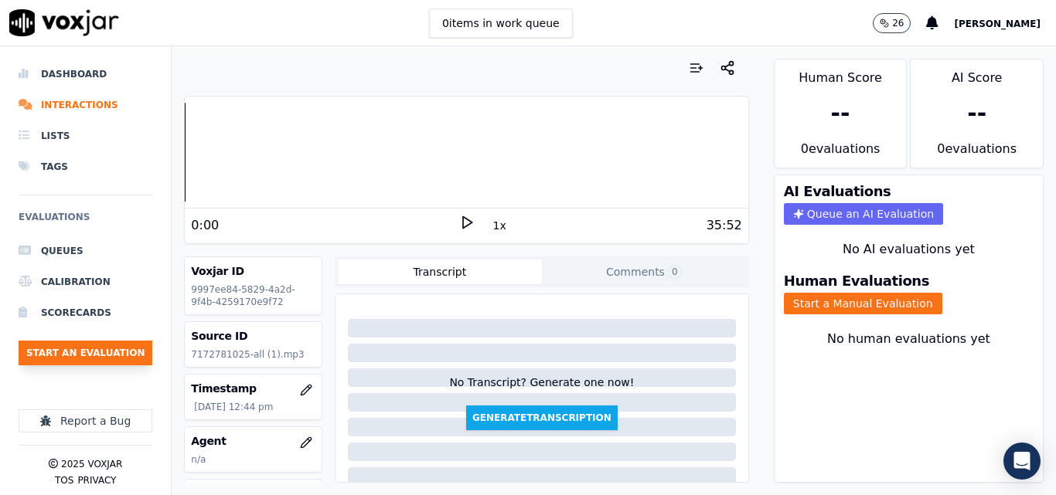
click at [82, 344] on button "Start an Evaluation" at bounding box center [86, 353] width 134 height 25
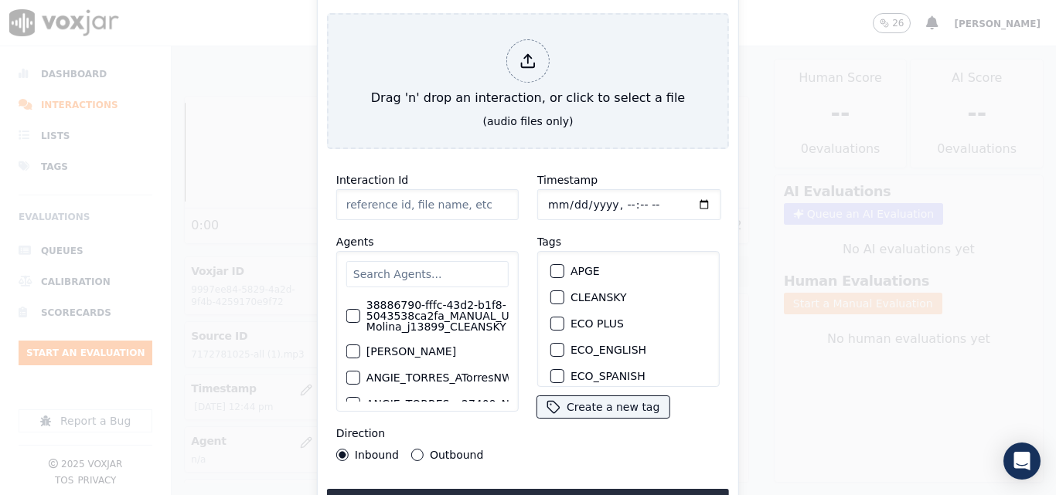
type input "20250911-141720_7172781025-all (1).mp3"
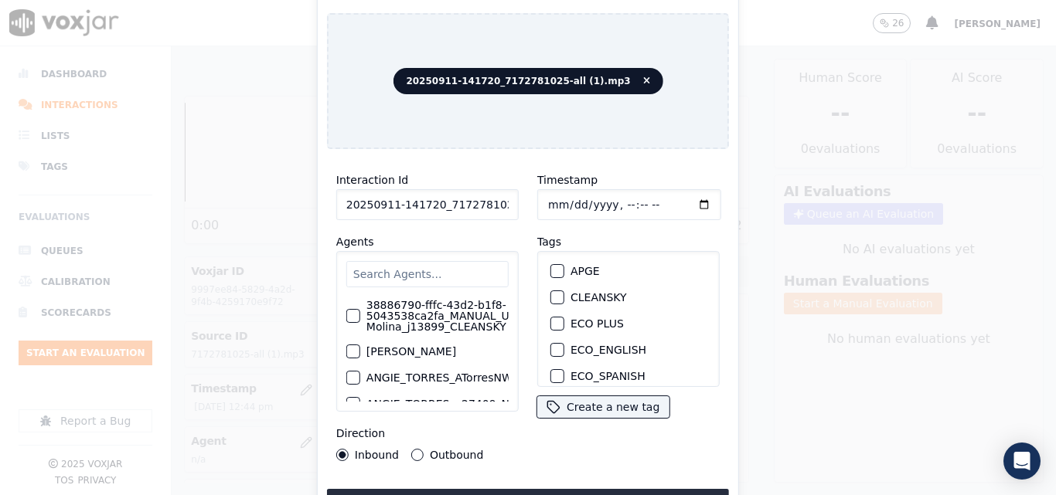
scroll to position [77, 0]
click at [551, 346] on div "button" at bounding box center [556, 351] width 11 height 11
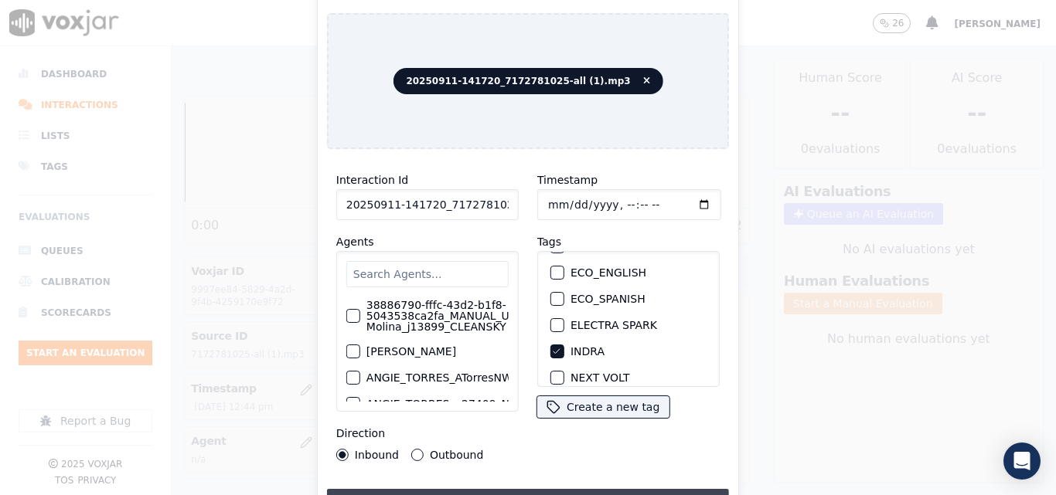
click at [561, 489] on button "Upload interaction to start evaluation" at bounding box center [528, 503] width 402 height 28
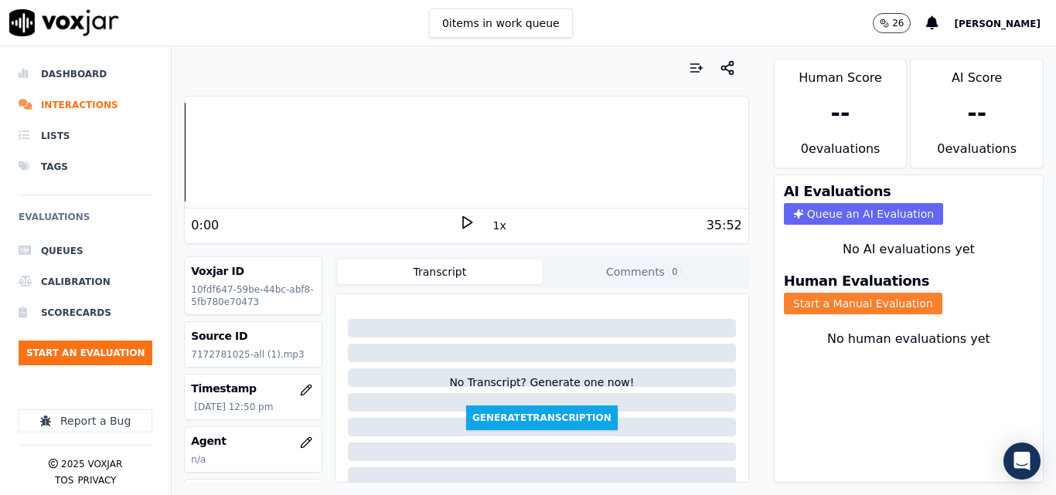
click at [831, 310] on button "Start a Manual Evaluation" at bounding box center [863, 304] width 158 height 22
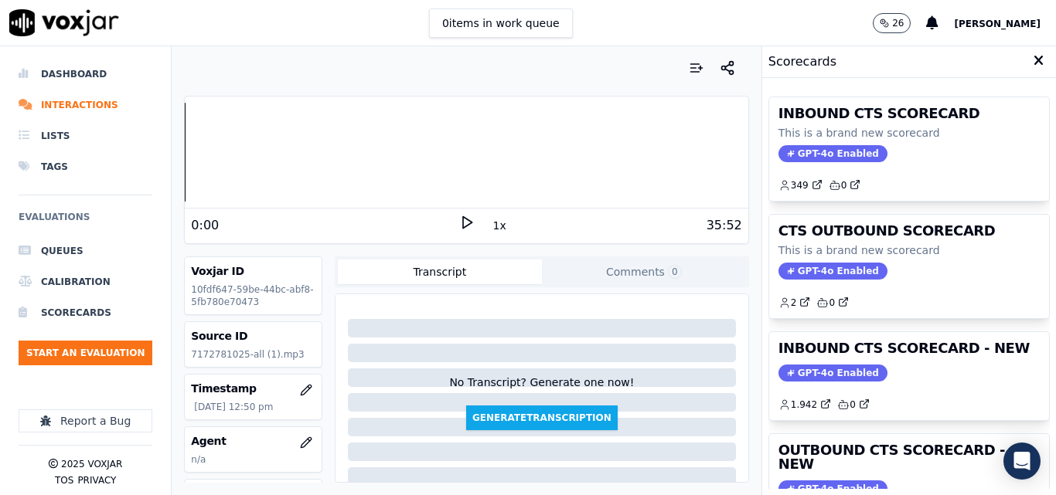
click at [463, 222] on polygon at bounding box center [467, 223] width 9 height 12
click at [176, 153] on div "Your browser does not support the audio element. 0:00 1x 35:52 Voxjar ID 10fdf6…" at bounding box center [466, 270] width 589 height 449
click at [494, 229] on button "1x" at bounding box center [499, 226] width 19 height 22
click at [493, 229] on button "1.5x" at bounding box center [505, 226] width 30 height 22
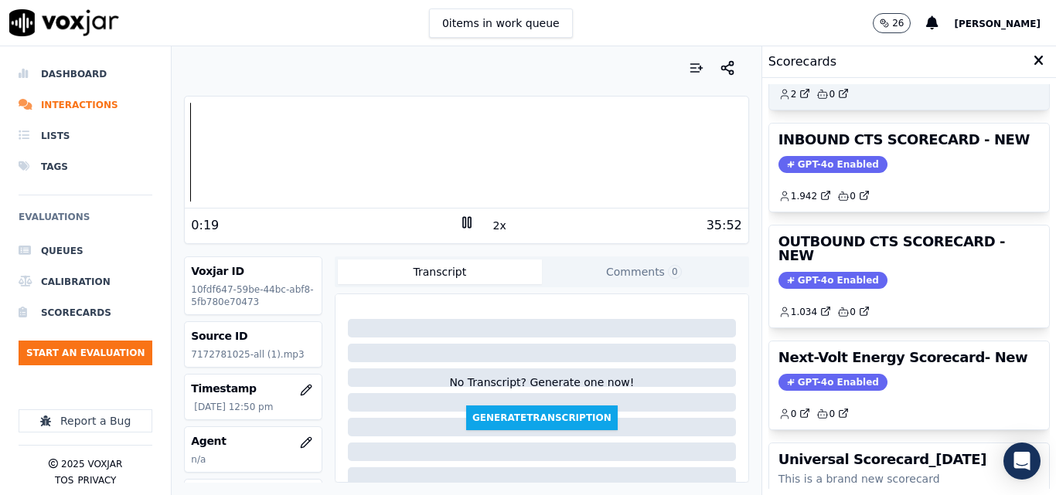
scroll to position [183, 0]
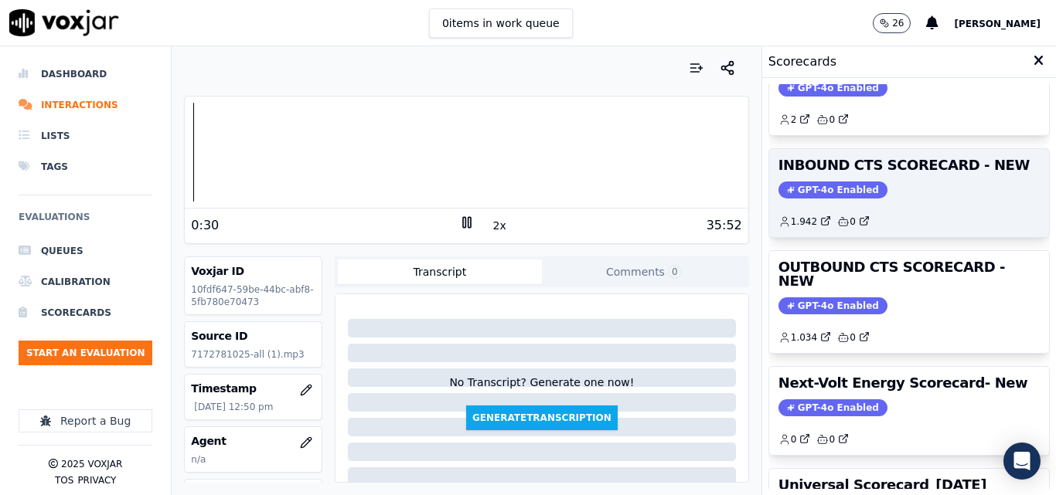
click at [797, 180] on div "INBOUND CTS SCORECARD - NEW GPT-4o Enabled 1.942 0" at bounding box center [909, 193] width 280 height 88
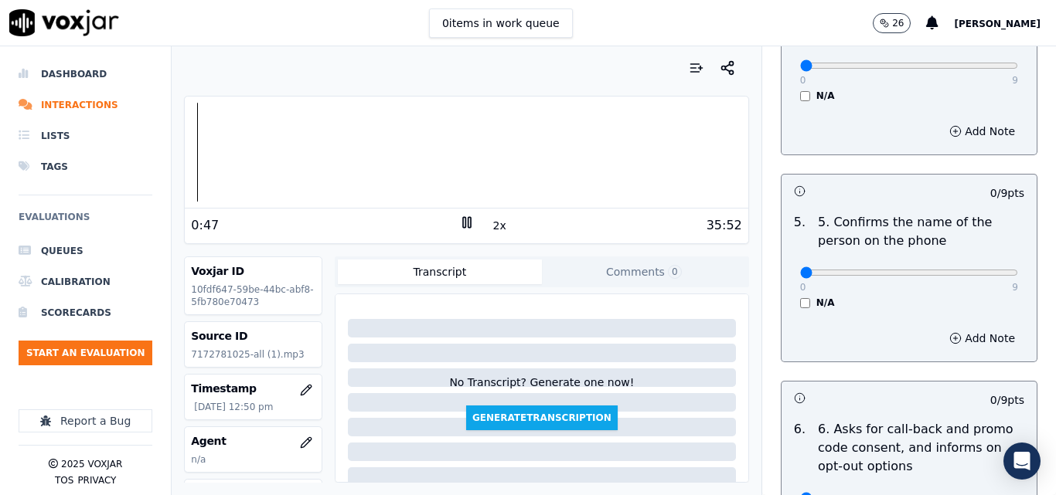
scroll to position [928, 0]
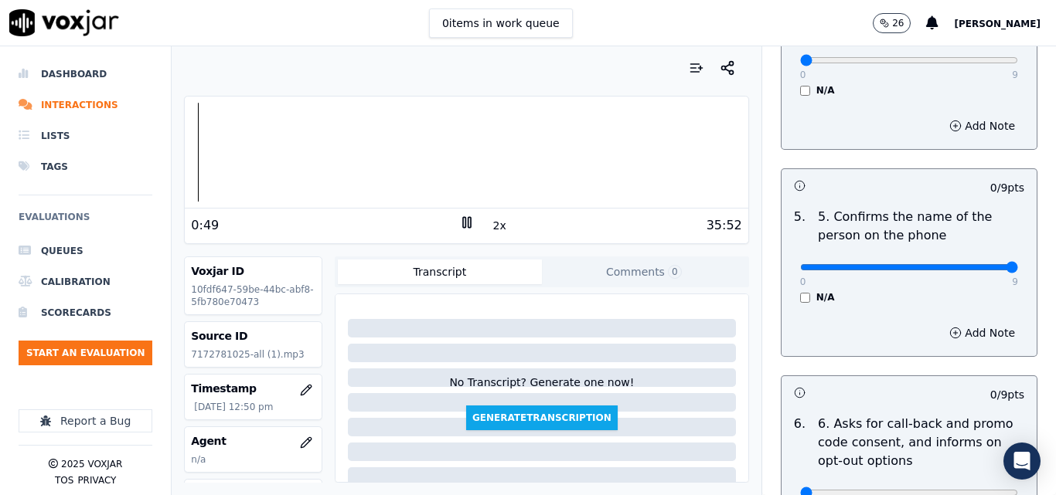
type input "9"
click at [980, 264] on input "range" at bounding box center [909, 267] width 218 height 6
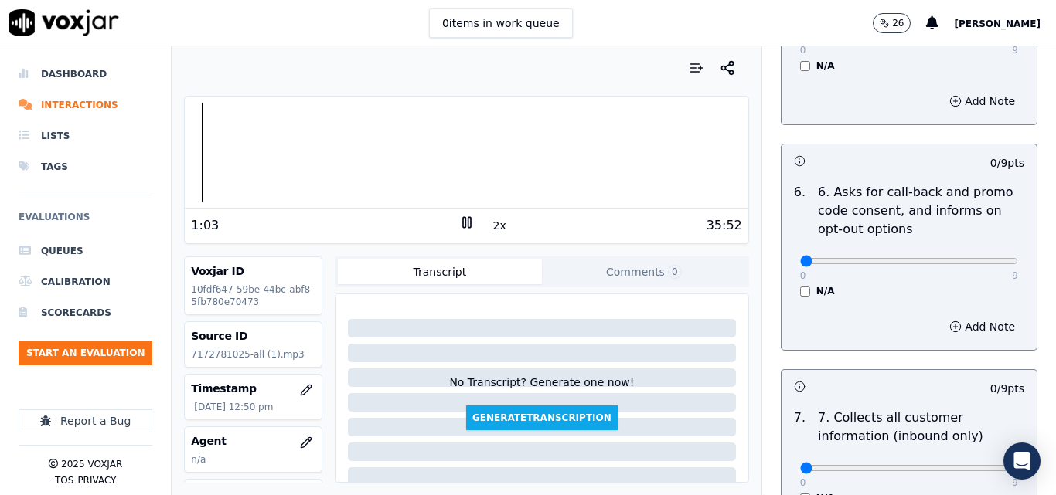
scroll to position [77, 0]
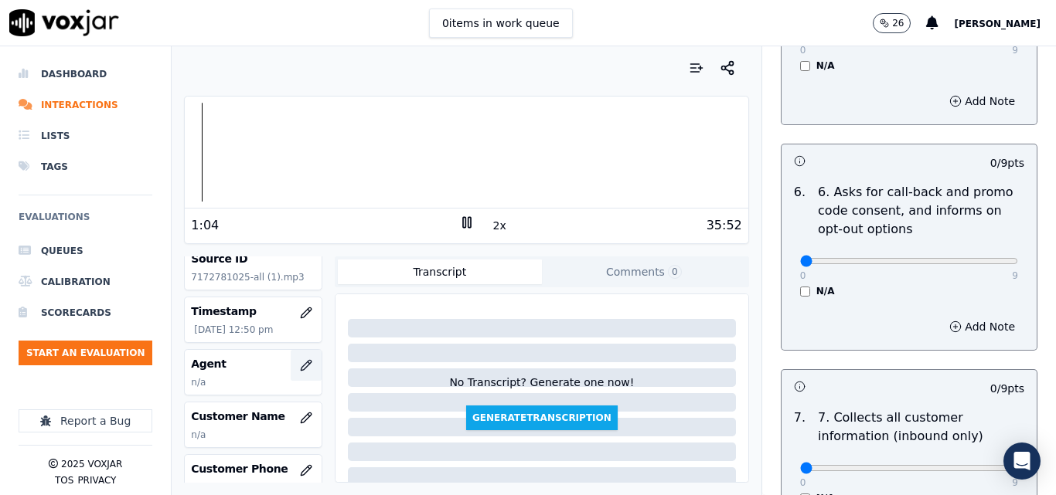
click at [291, 371] on button "button" at bounding box center [306, 365] width 31 height 31
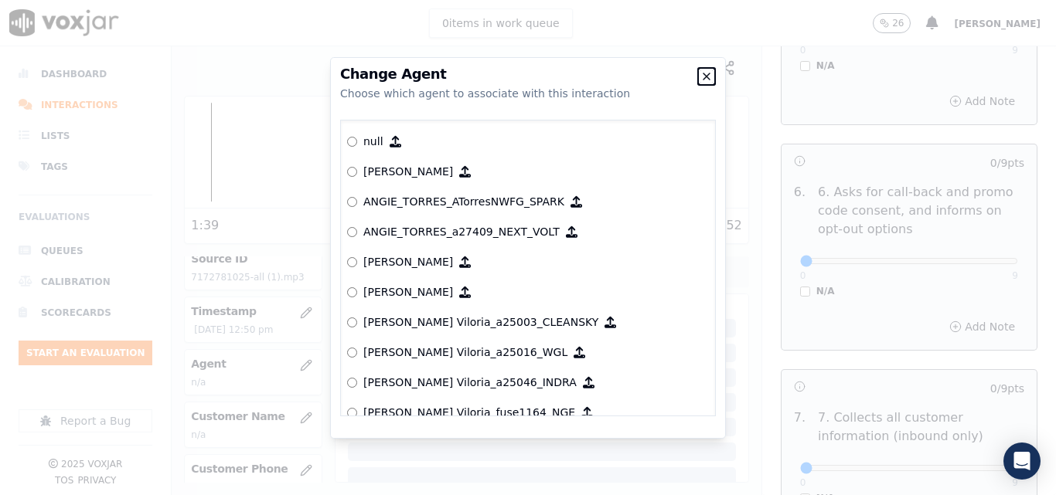
click at [712, 76] on icon "button" at bounding box center [706, 76] width 12 height 12
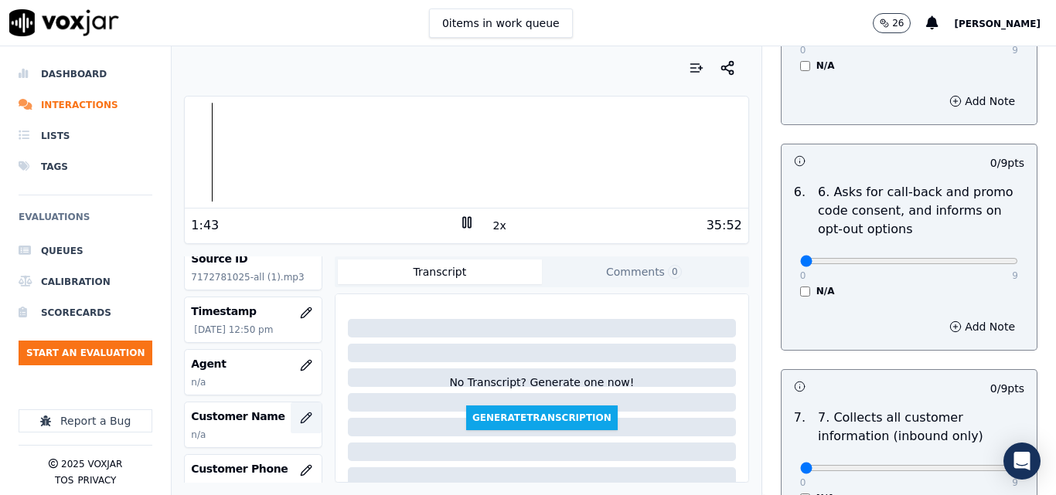
click at [300, 418] on icon "button" at bounding box center [306, 418] width 12 height 12
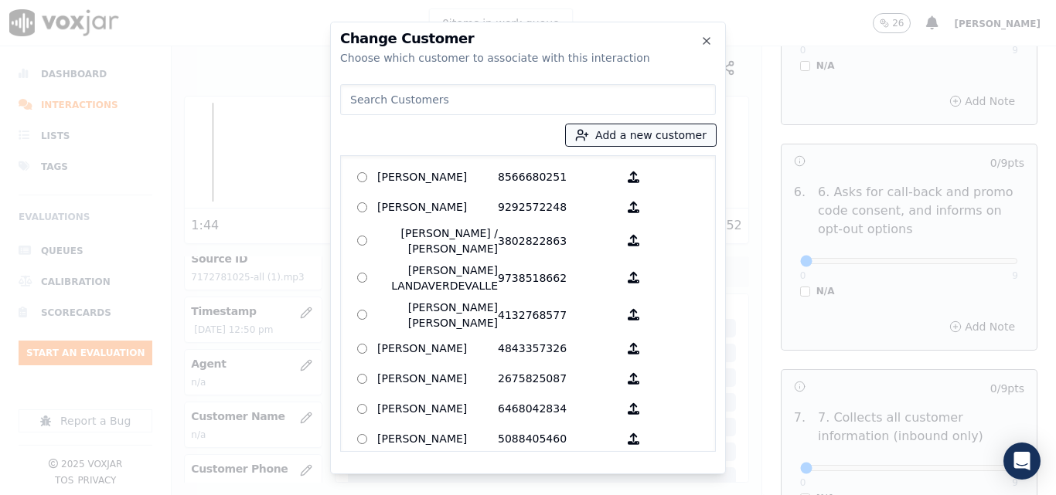
click at [611, 134] on button "Add a new customer" at bounding box center [641, 135] width 150 height 22
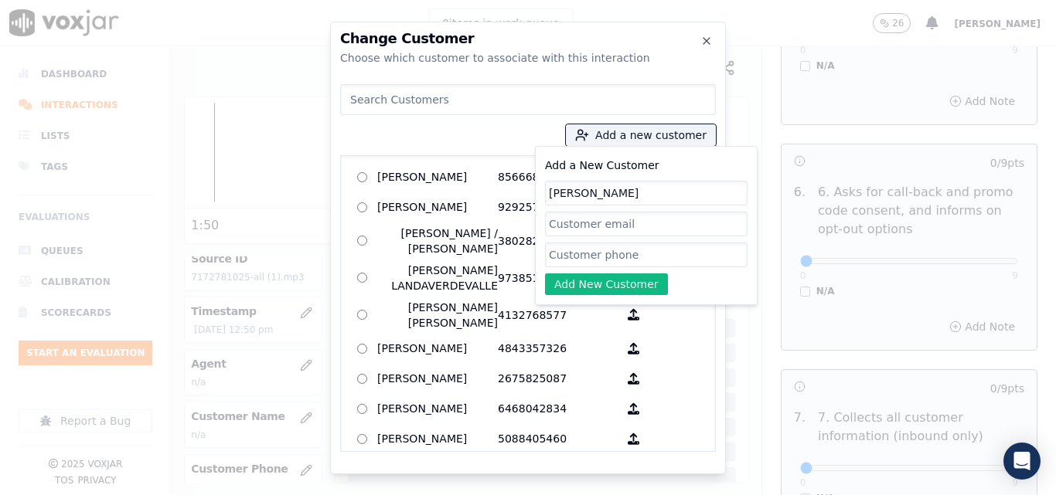
type input "Audrey Izquierdo"
paste input "7172781025"
type input "7172781025"
click at [589, 289] on button "Add New Customer" at bounding box center [606, 285] width 123 height 22
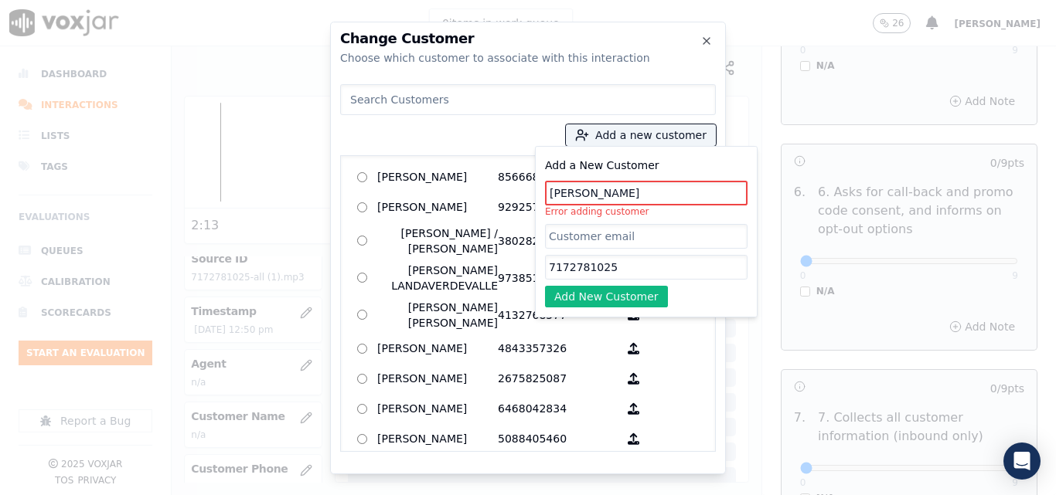
click at [584, 192] on input "Audrey Izquierdo" at bounding box center [646, 193] width 203 height 25
click at [587, 193] on input "Audrey Izquierdo" at bounding box center [646, 193] width 203 height 25
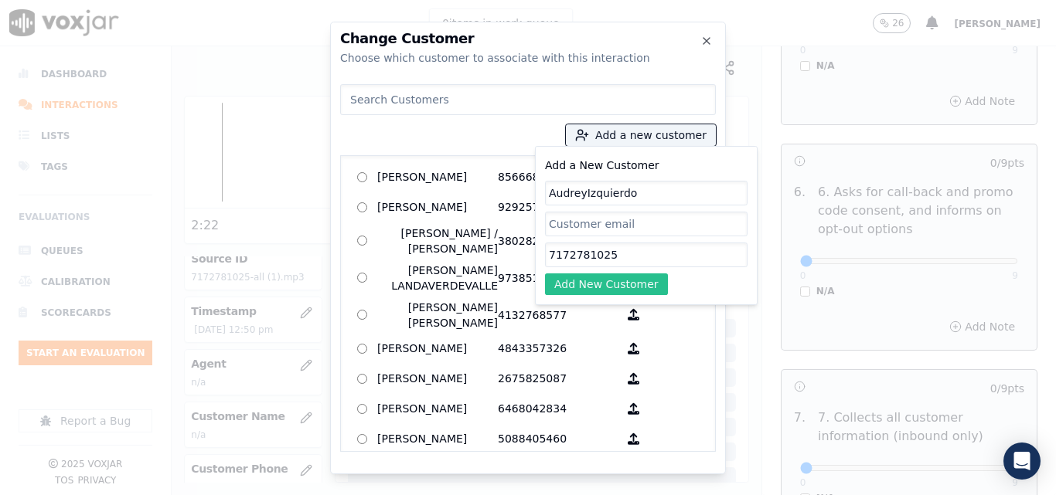
type input "AudreyIzquierdo"
click at [611, 285] on button "Add New Customer" at bounding box center [606, 285] width 123 height 22
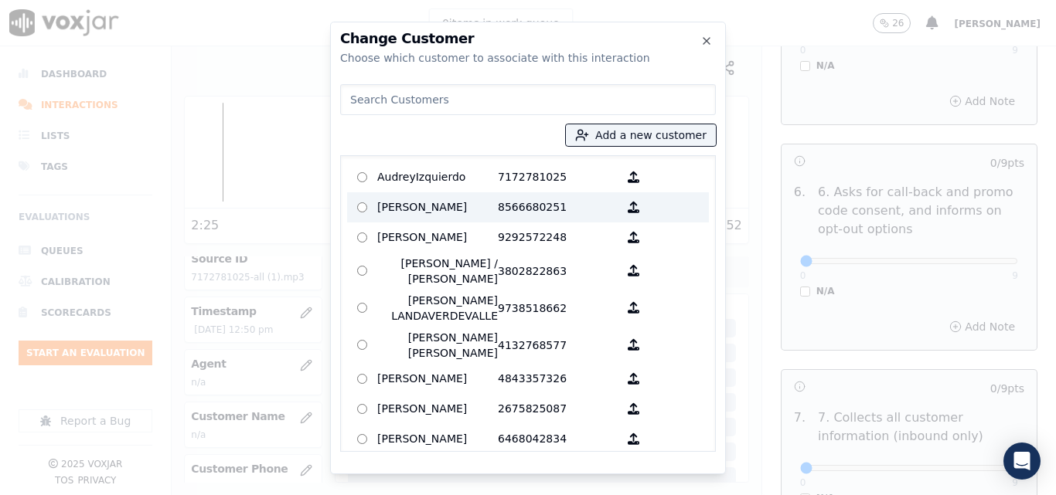
click at [533, 181] on p "7172781025" at bounding box center [558, 177] width 121 height 24
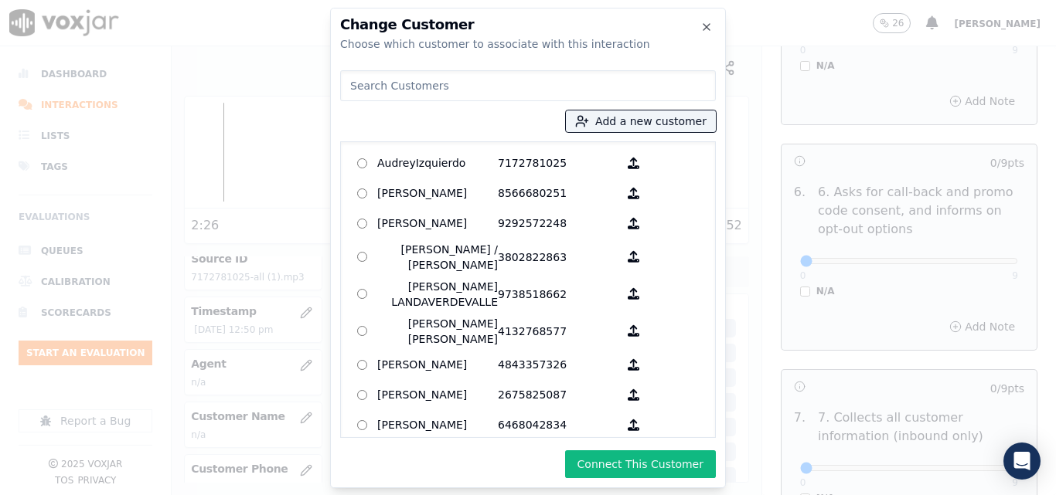
click at [646, 453] on button "Connect This Customer" at bounding box center [640, 465] width 151 height 28
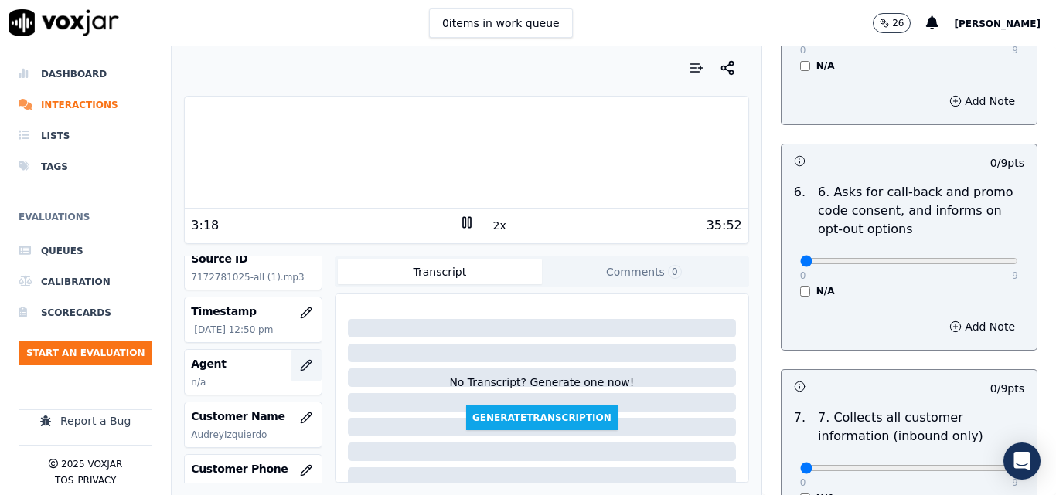
click at [300, 366] on icon "button" at bounding box center [306, 365] width 12 height 12
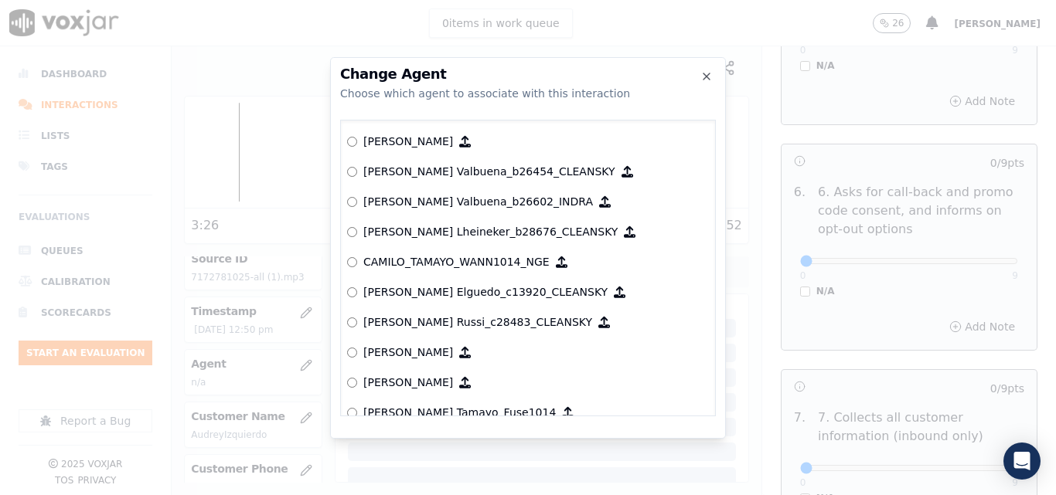
scroll to position [1227, 0]
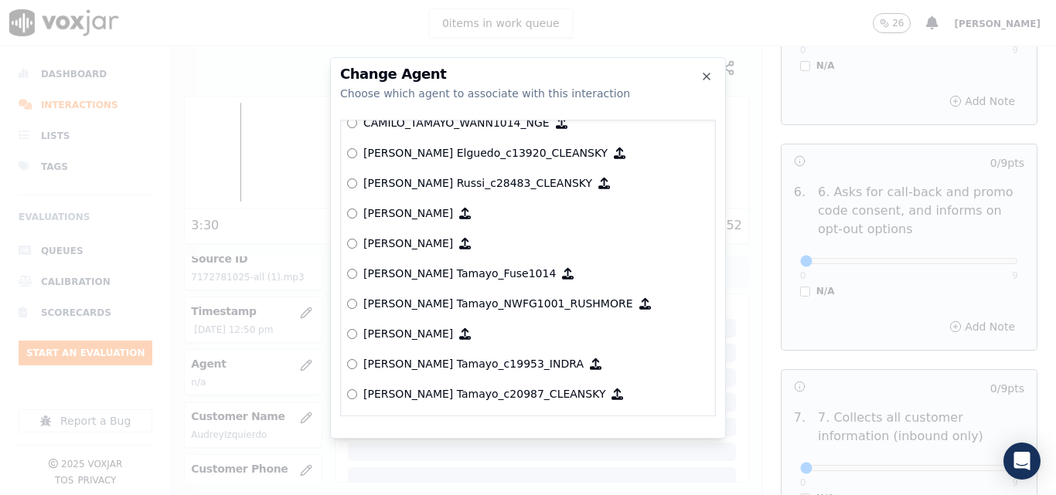
click at [358, 359] on label "[PERSON_NAME] Tamayo_c19953_INDRA" at bounding box center [528, 364] width 362 height 30
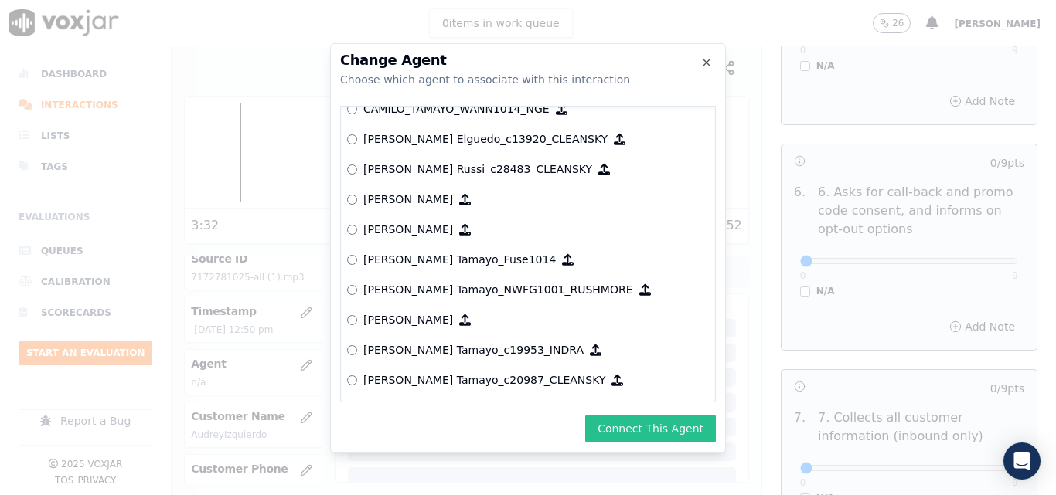
click at [640, 422] on button "Connect This Agent" at bounding box center [650, 429] width 131 height 28
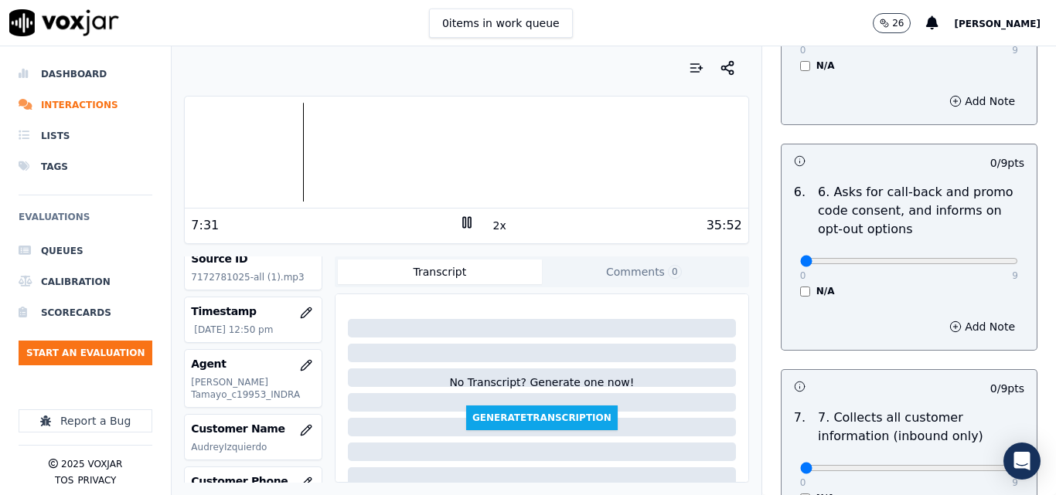
click at [494, 220] on button "2x" at bounding box center [499, 226] width 19 height 22
click at [420, 152] on div at bounding box center [466, 152] width 563 height 99
click at [406, 154] on div at bounding box center [466, 152] width 563 height 99
click at [498, 223] on div "35:52" at bounding box center [608, 225] width 267 height 19
click at [492, 226] on button "1x" at bounding box center [499, 226] width 19 height 22
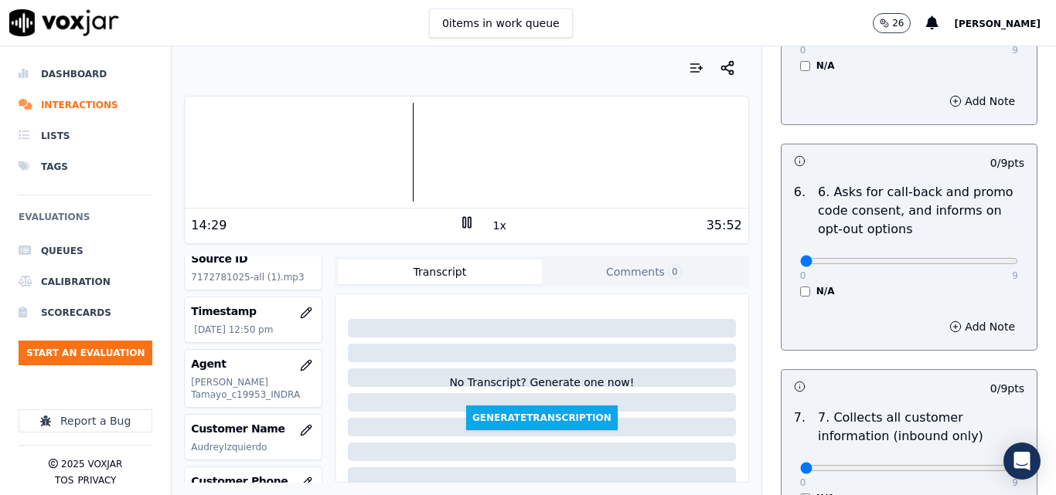
click at [492, 226] on button "1x" at bounding box center [499, 226] width 19 height 22
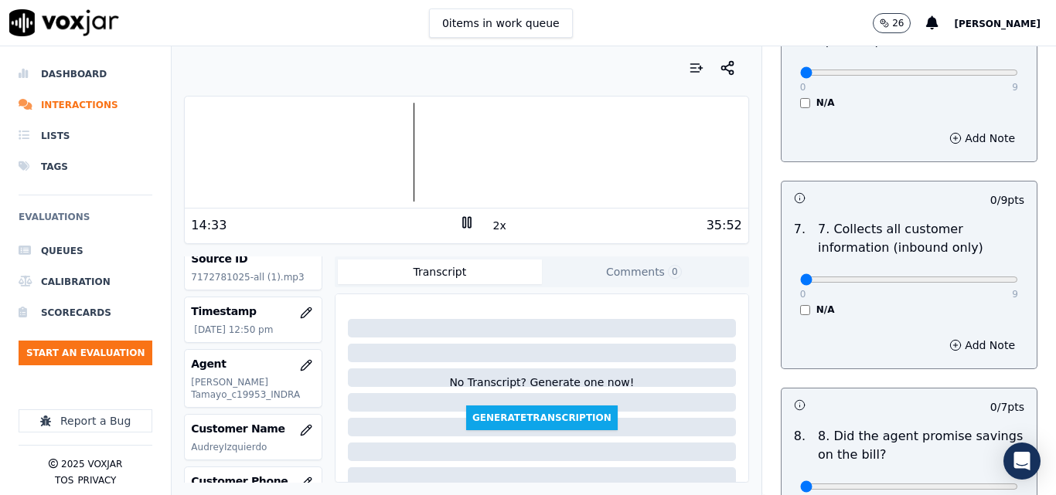
scroll to position [1391, 0]
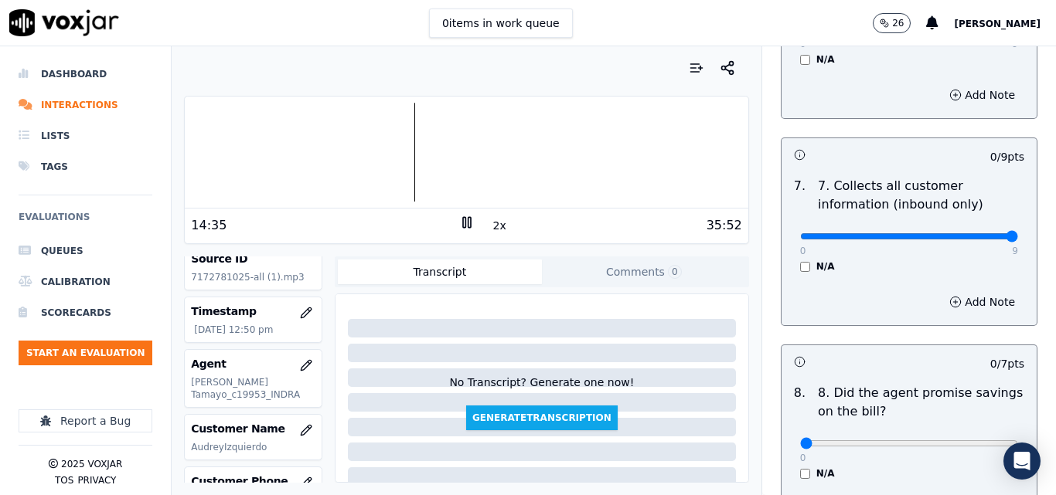
type input "9"
click at [976, 233] on input "range" at bounding box center [909, 236] width 218 height 6
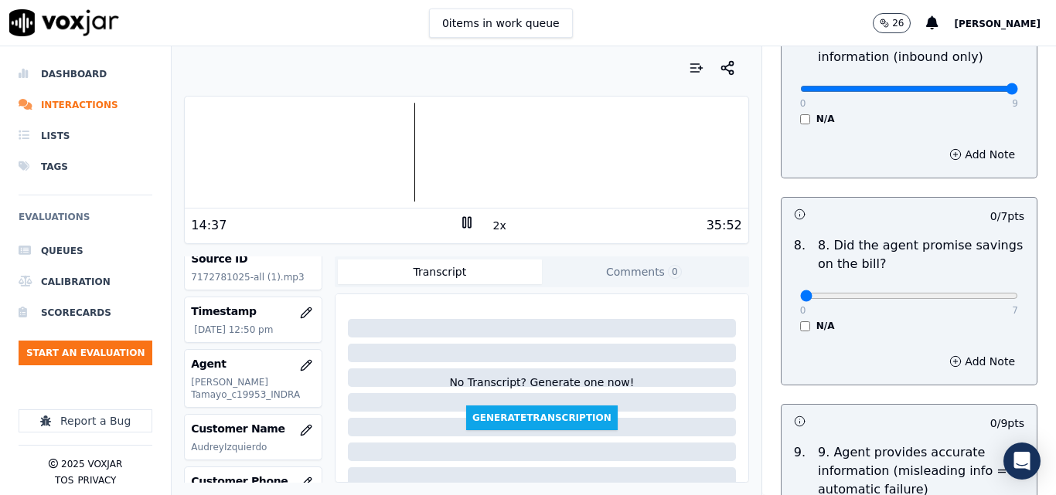
scroll to position [1546, 0]
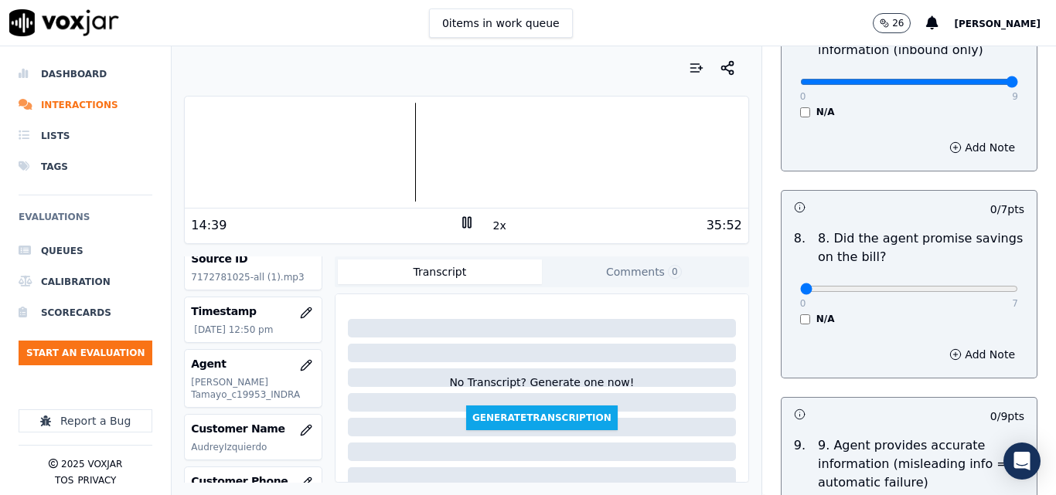
click at [794, 312] on div "8 . 8. Did the agent promise savings on the bill? 0 7 N/A" at bounding box center [908, 277] width 255 height 108
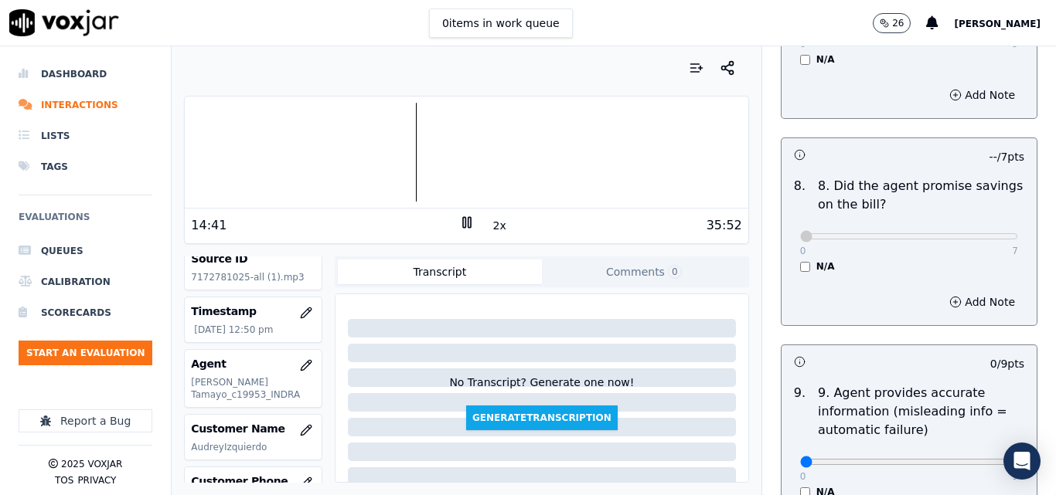
scroll to position [1701, 0]
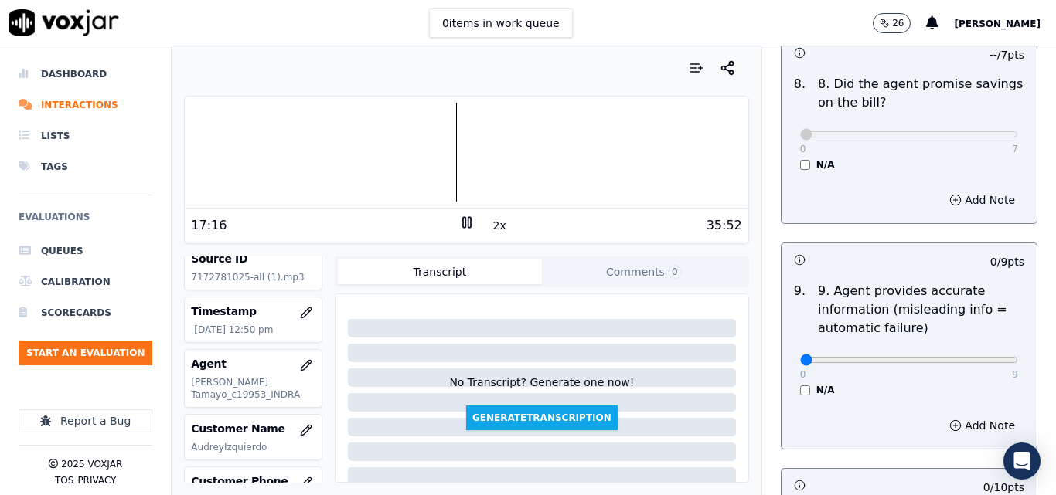
click at [490, 229] on button "2x" at bounding box center [499, 226] width 19 height 22
click at [466, 220] on icon at bounding box center [466, 222] width 15 height 15
click at [460, 223] on icon at bounding box center [466, 222] width 15 height 15
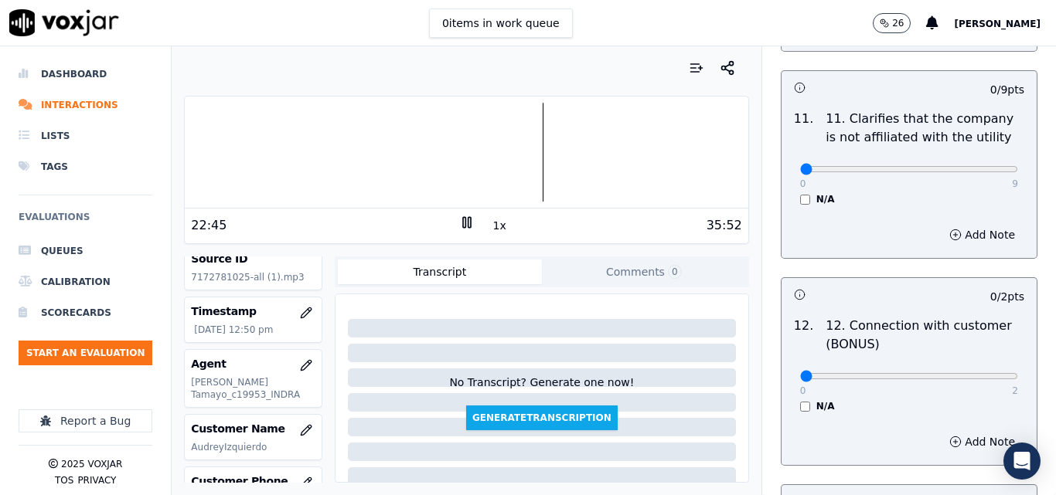
scroll to position [2319, 0]
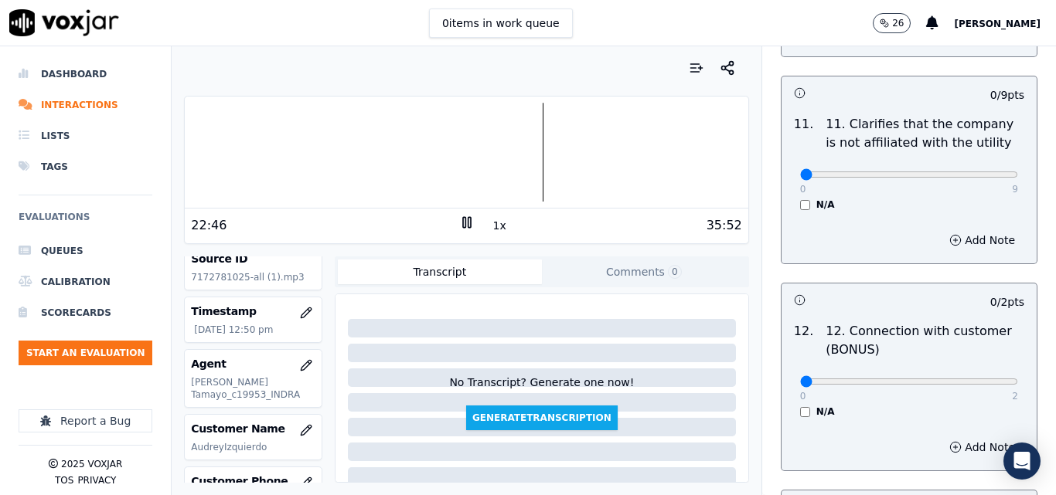
click at [980, 168] on div "0 9" at bounding box center [909, 174] width 218 height 19
type input "9"
click at [980, 172] on input "range" at bounding box center [909, 175] width 218 height 6
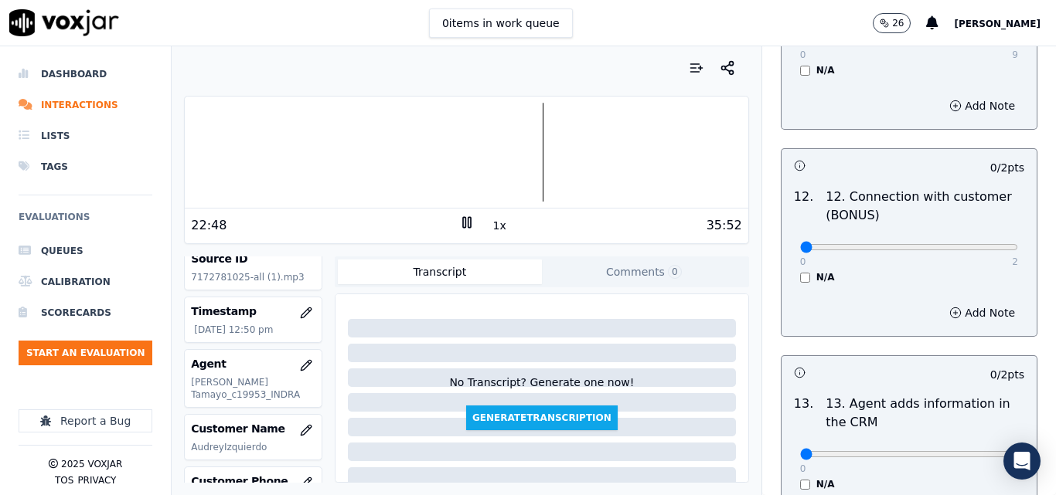
scroll to position [2473, 0]
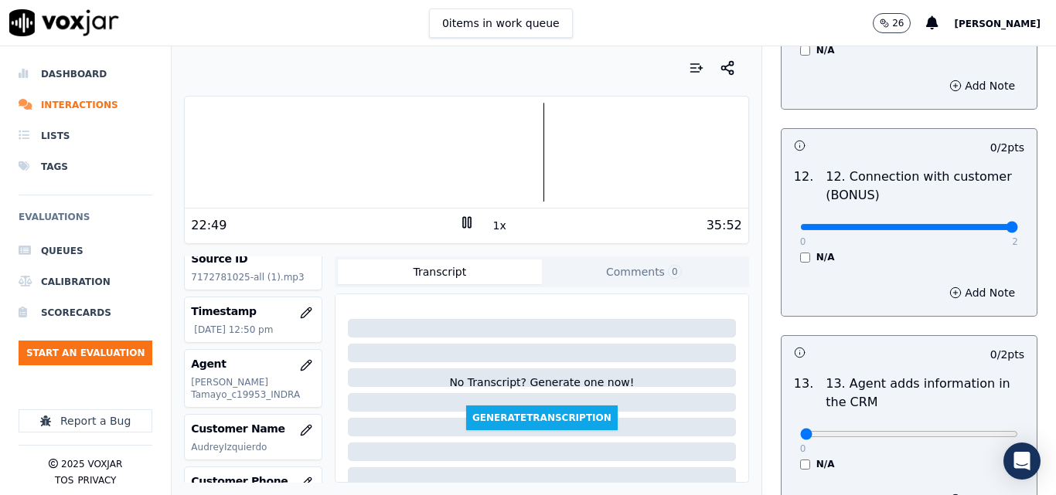
type input "2"
click at [935, 224] on input "range" at bounding box center [909, 227] width 218 height 6
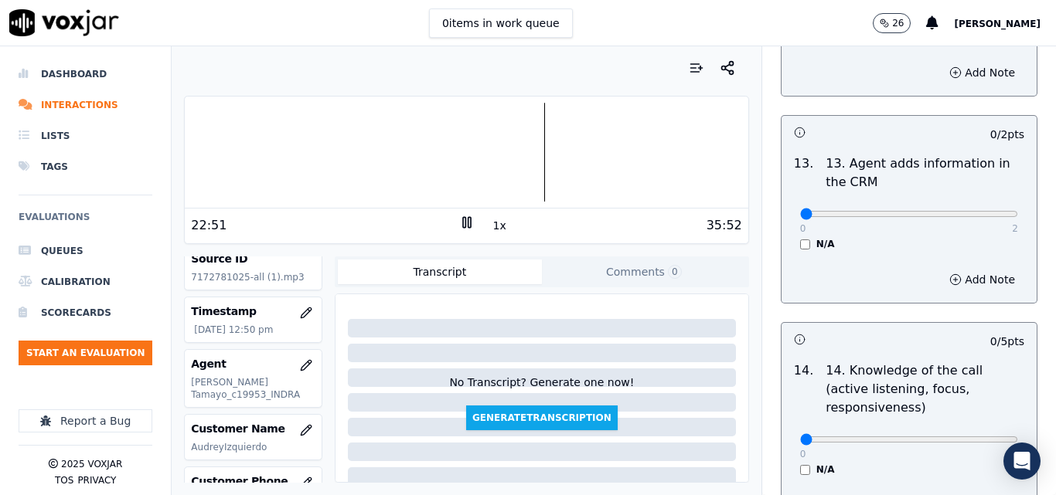
scroll to position [2783, 0]
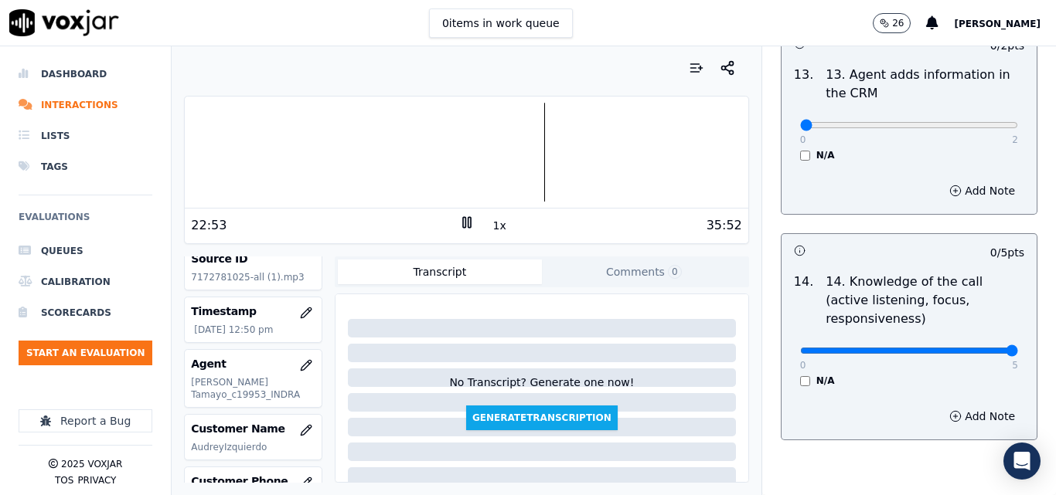
type input "5"
click at [973, 348] on input "range" at bounding box center [909, 351] width 218 height 6
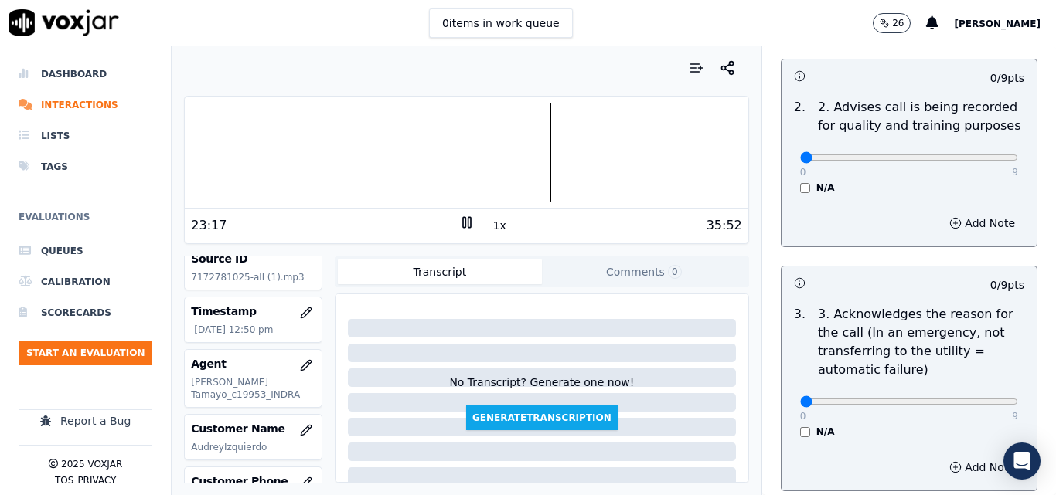
scroll to position [309, 0]
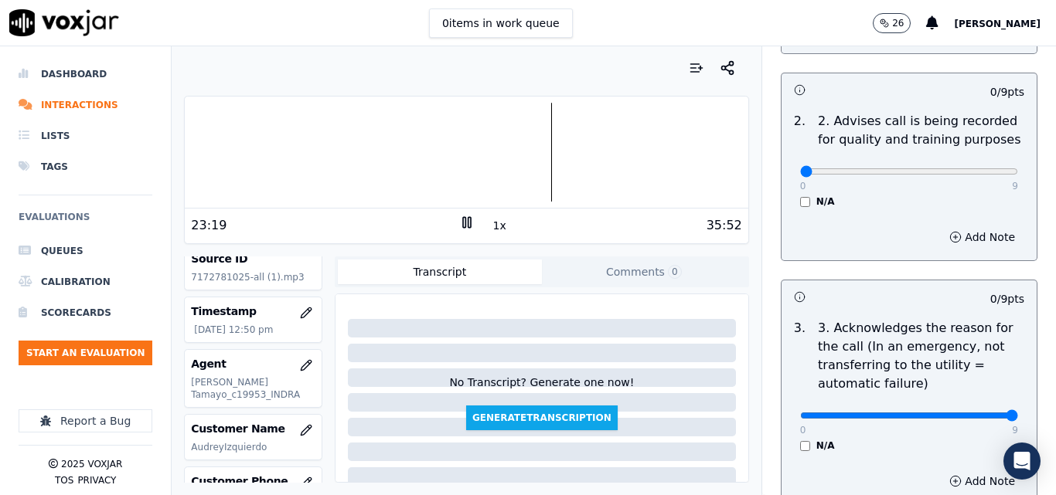
type input "9"
click at [980, 413] on input "range" at bounding box center [909, 416] width 218 height 6
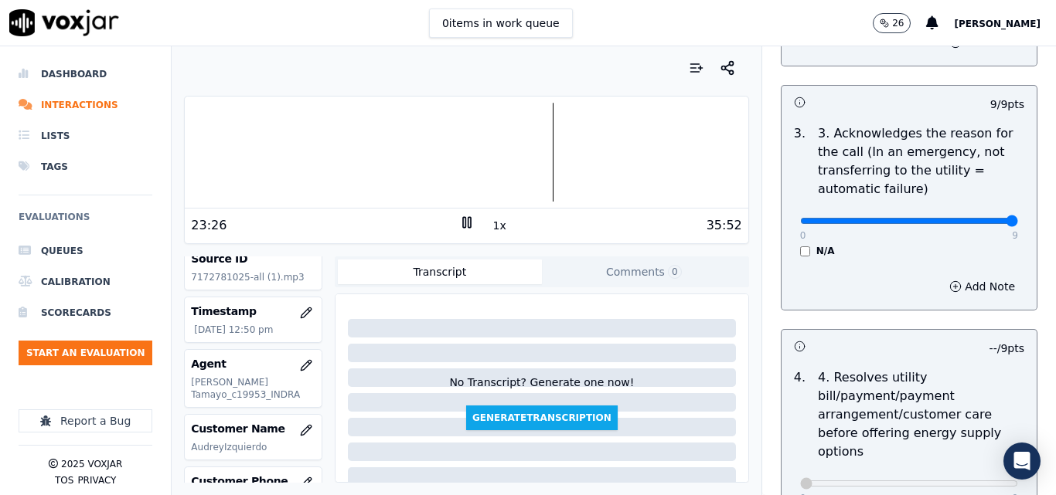
scroll to position [0, 0]
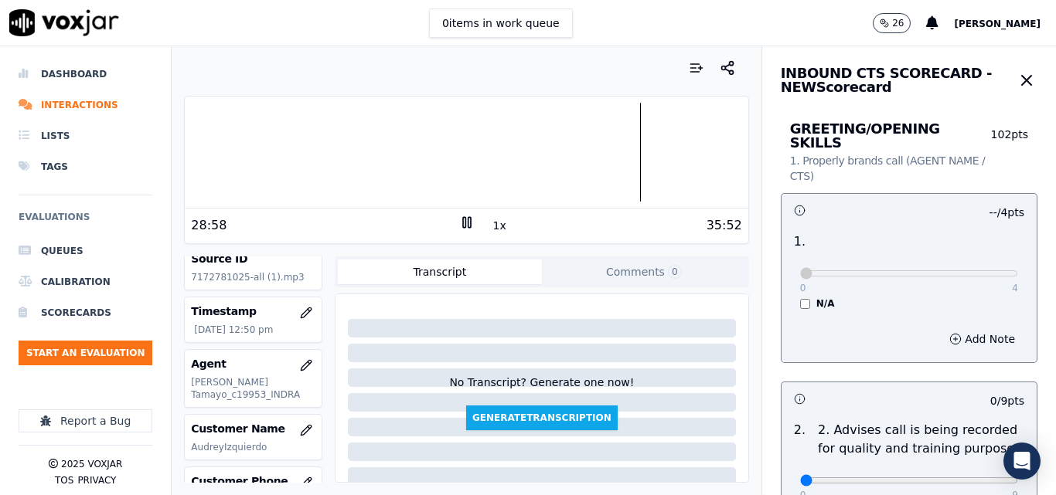
click at [481, 227] on div "35:52" at bounding box center [608, 225] width 267 height 19
click at [490, 226] on button "1x" at bounding box center [499, 226] width 19 height 22
click at [490, 226] on button "1.5x" at bounding box center [505, 226] width 30 height 22
click at [683, 161] on div at bounding box center [466, 152] width 563 height 99
click at [705, 146] on div at bounding box center [466, 152] width 563 height 99
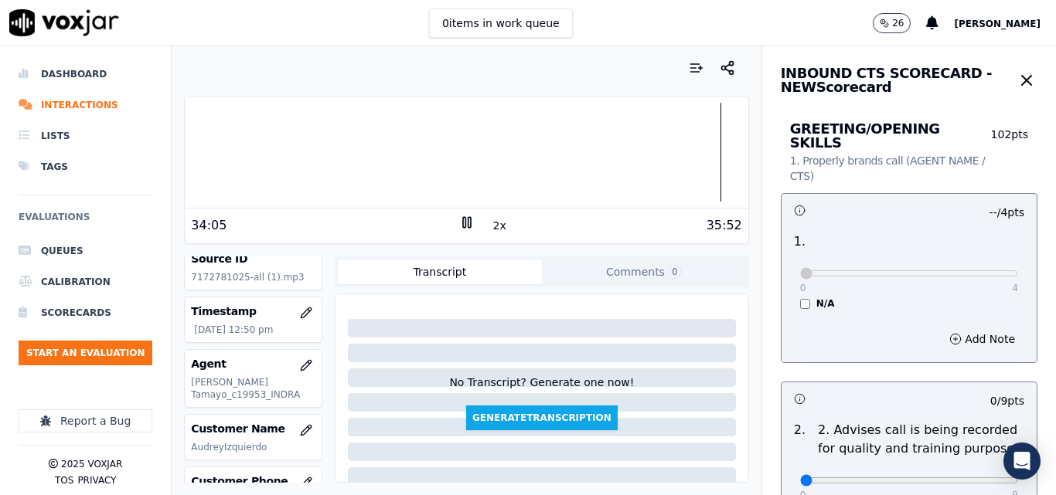
click at [490, 221] on button "2x" at bounding box center [499, 226] width 19 height 22
click at [490, 225] on button "1x" at bounding box center [499, 226] width 19 height 22
click at [459, 220] on icon at bounding box center [466, 222] width 15 height 15
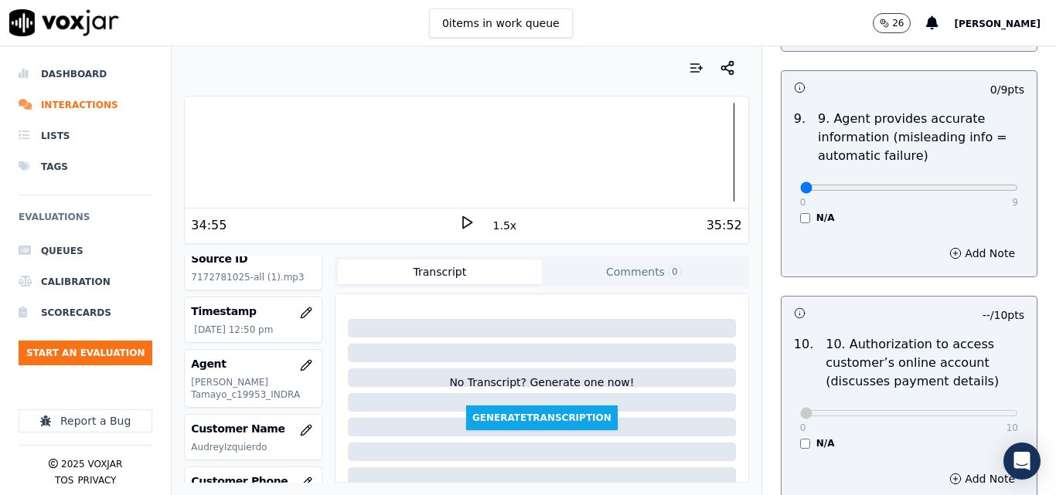
scroll to position [1855, 0]
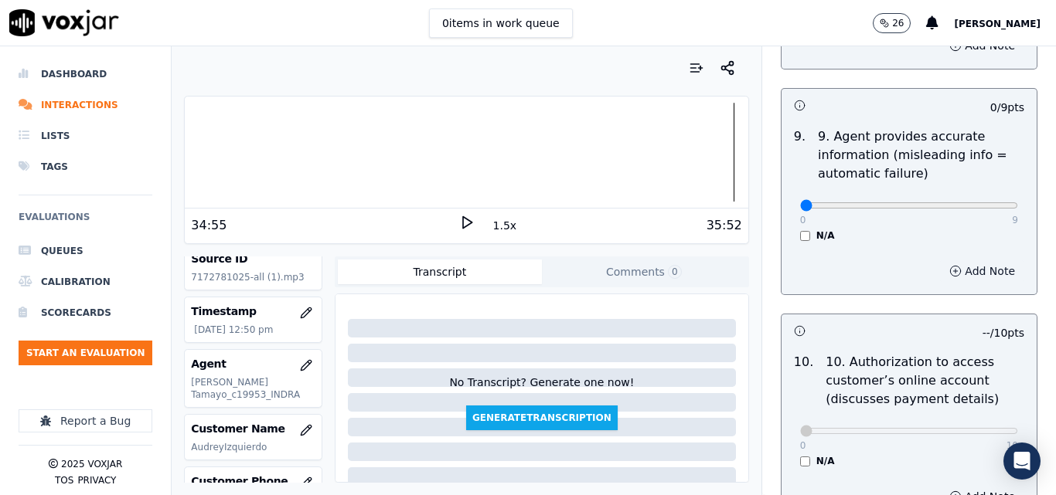
click at [949, 265] on icon "button" at bounding box center [955, 271] width 12 height 12
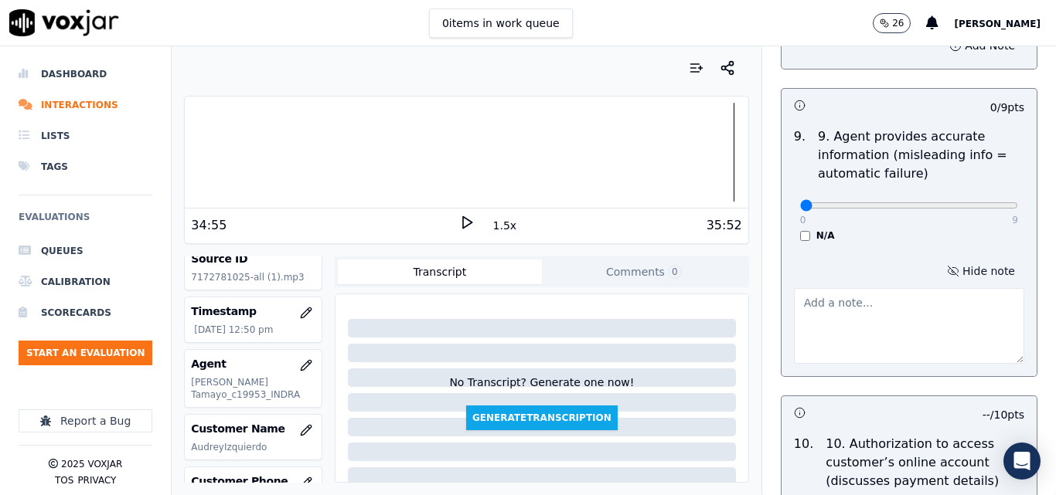
click at [828, 292] on textarea at bounding box center [909, 326] width 230 height 76
paste textarea "ontract Type : Fixed Term"
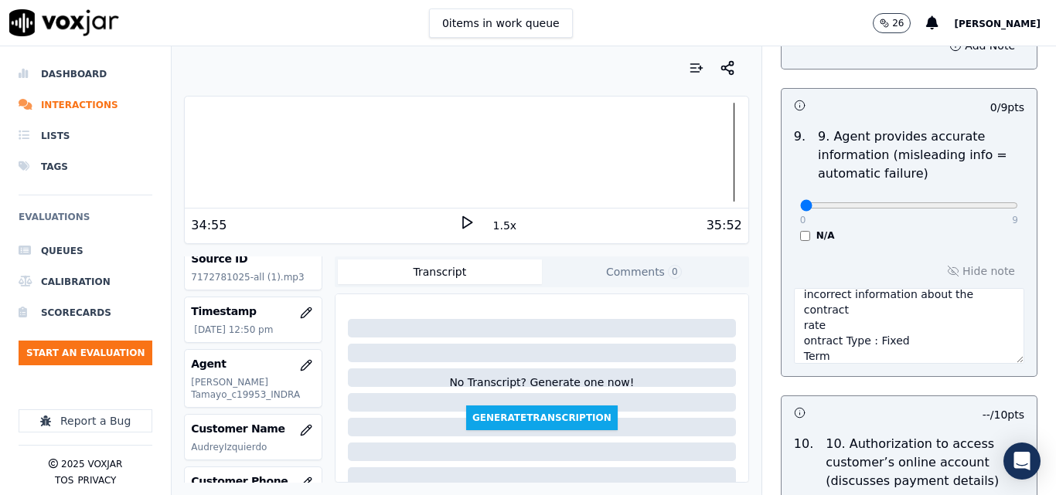
click at [794, 331] on textarea "incorrect information about the contract rate ontract Type : Fixed Term" at bounding box center [909, 326] width 230 height 76
click at [856, 328] on textarea "incorrect information about the contract rate ocntract Type : Fixed Term" at bounding box center [909, 326] width 230 height 76
drag, startPoint x: 887, startPoint y: 326, endPoint x: 855, endPoint y: 329, distance: 31.8
click at [855, 329] on textarea "incorrect information about the contract rate ocntract Type : Fixed Term" at bounding box center [909, 326] width 230 height 76
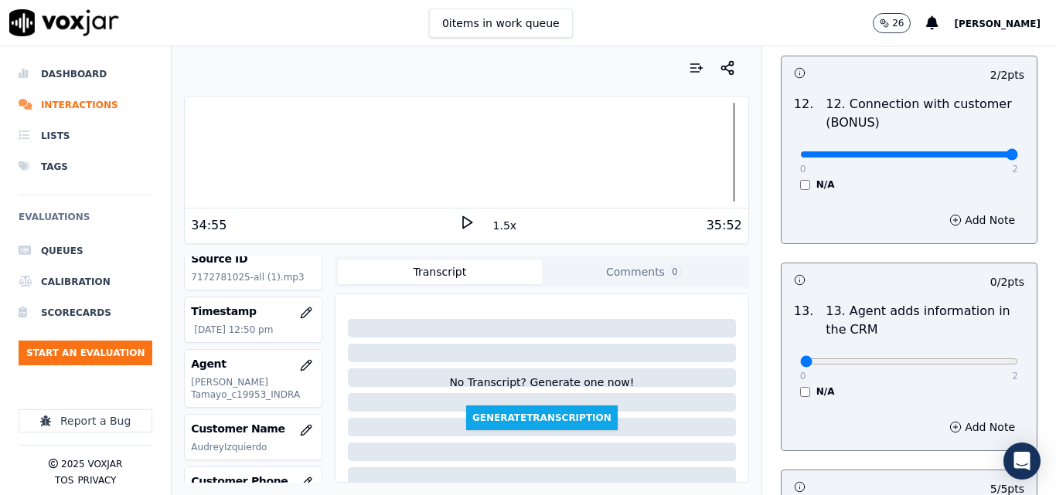
scroll to position [2905, 0]
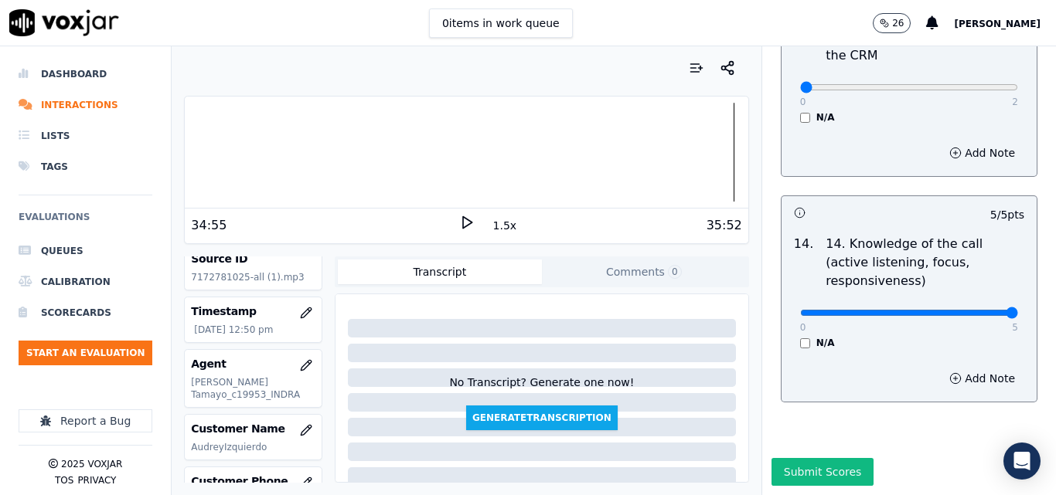
type textarea "incorrect information about the contract rate ocntract Type and Term"
click at [868, 356] on div "Add Note" at bounding box center [908, 379] width 255 height 46
click at [825, 458] on button "Submit Scores" at bounding box center [822, 472] width 103 height 28
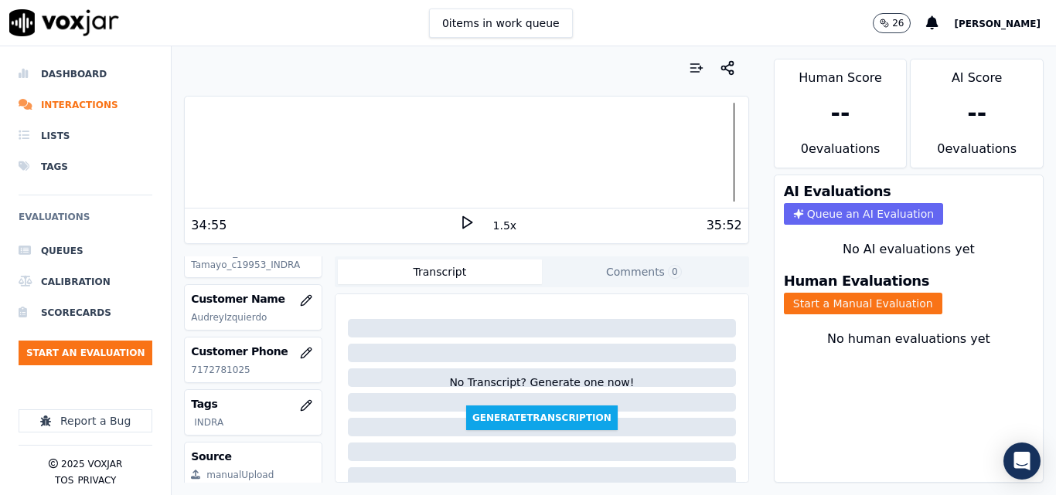
scroll to position [232, 0]
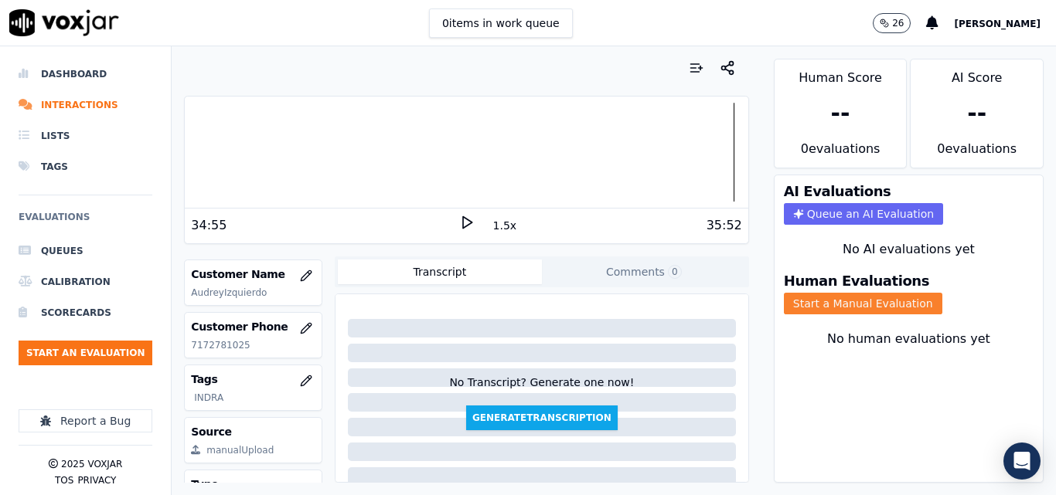
click at [826, 298] on button "Start a Manual Evaluation" at bounding box center [863, 304] width 158 height 22
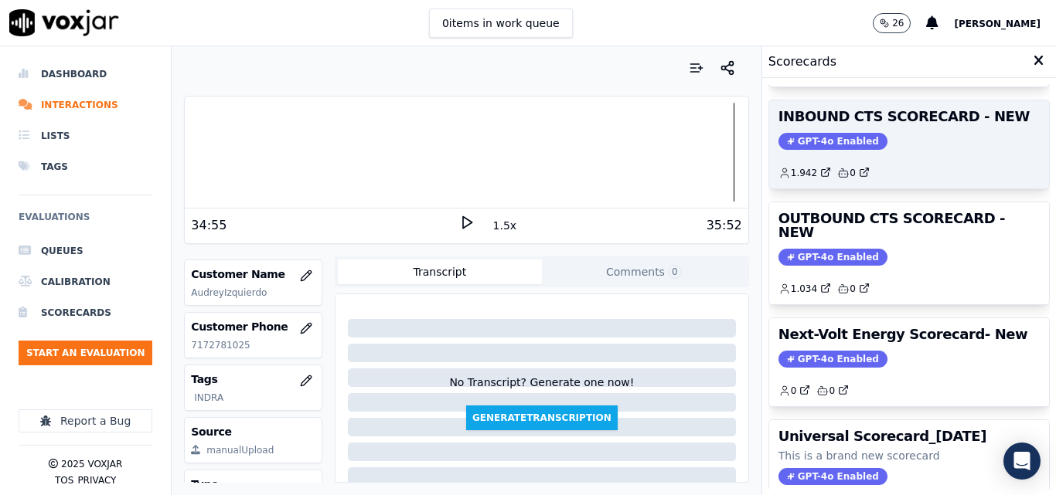
click at [829, 143] on span "GPT-4o Enabled" at bounding box center [832, 141] width 109 height 17
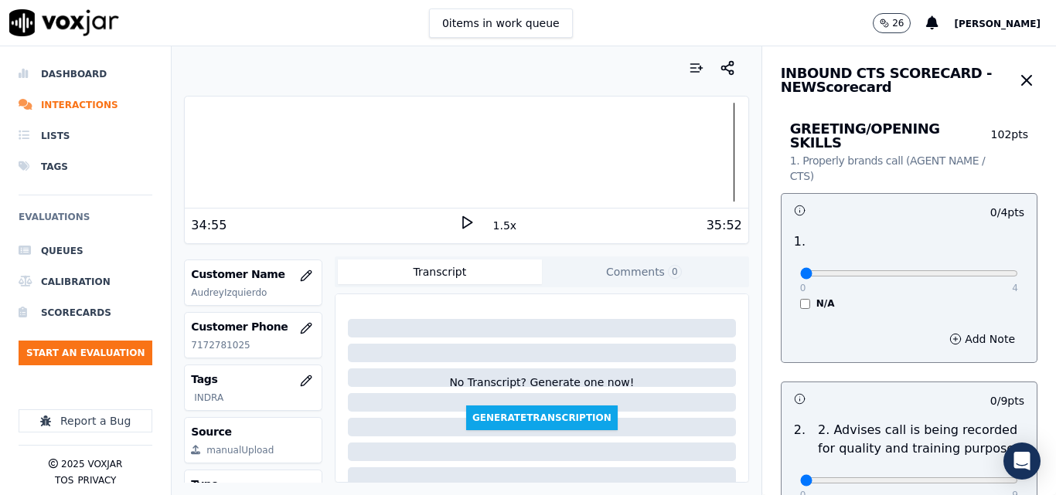
click at [791, 296] on div "1 . 0 4 N/A" at bounding box center [908, 271] width 255 height 90
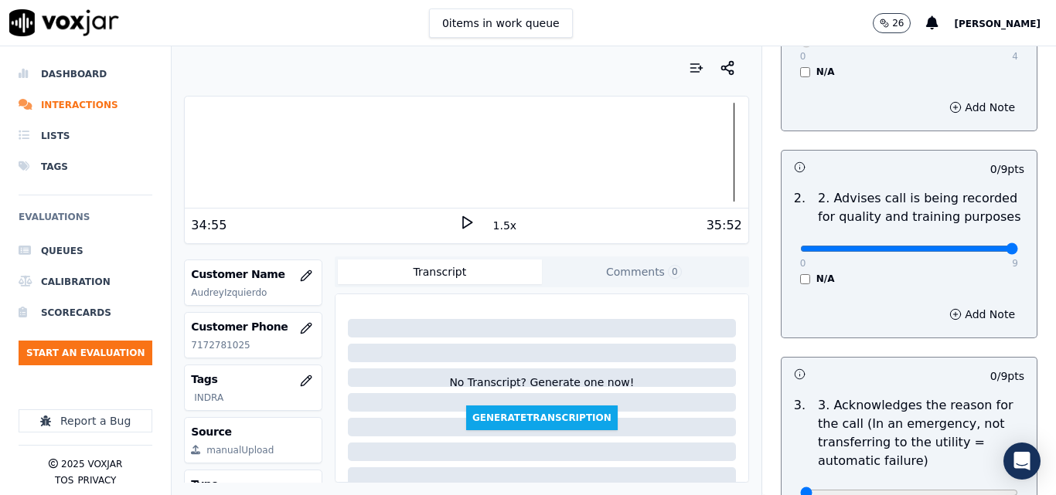
type input "9"
click at [978, 246] on input "range" at bounding box center [909, 249] width 218 height 6
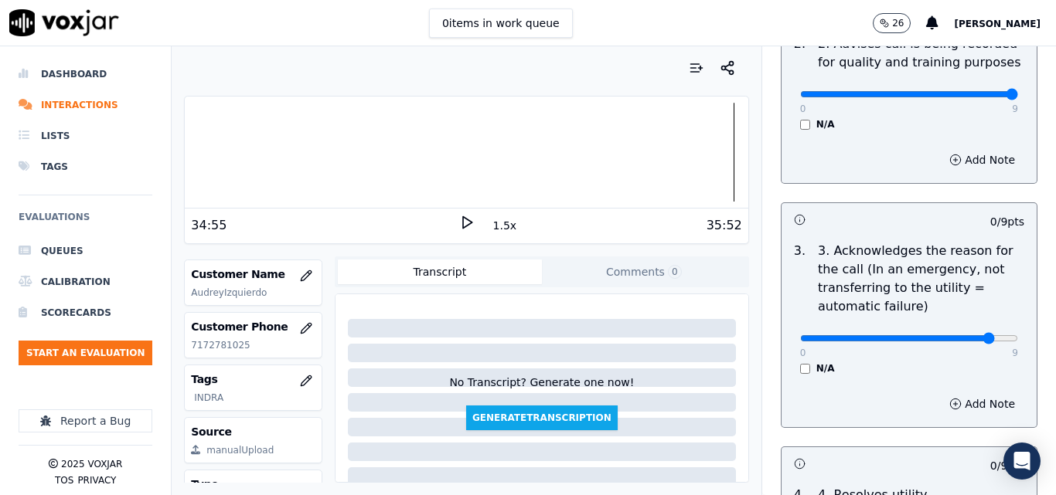
type input "8"
click at [966, 335] on input "range" at bounding box center [909, 338] width 218 height 6
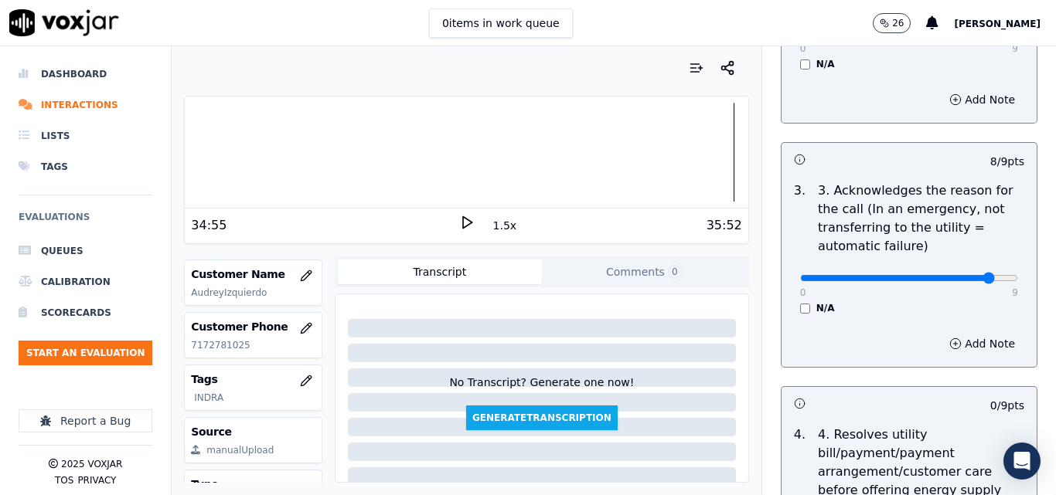
scroll to position [618, 0]
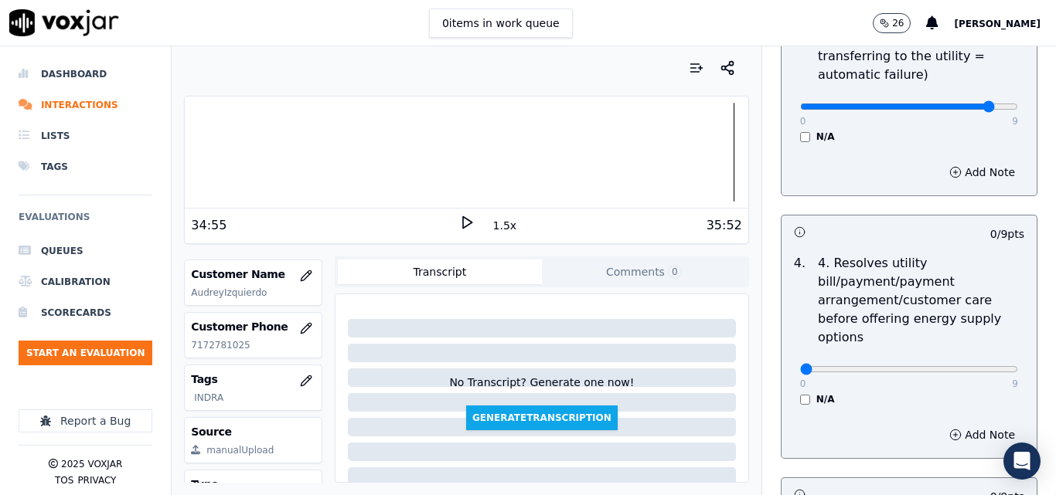
click at [800, 393] on div "N/A" at bounding box center [909, 399] width 218 height 12
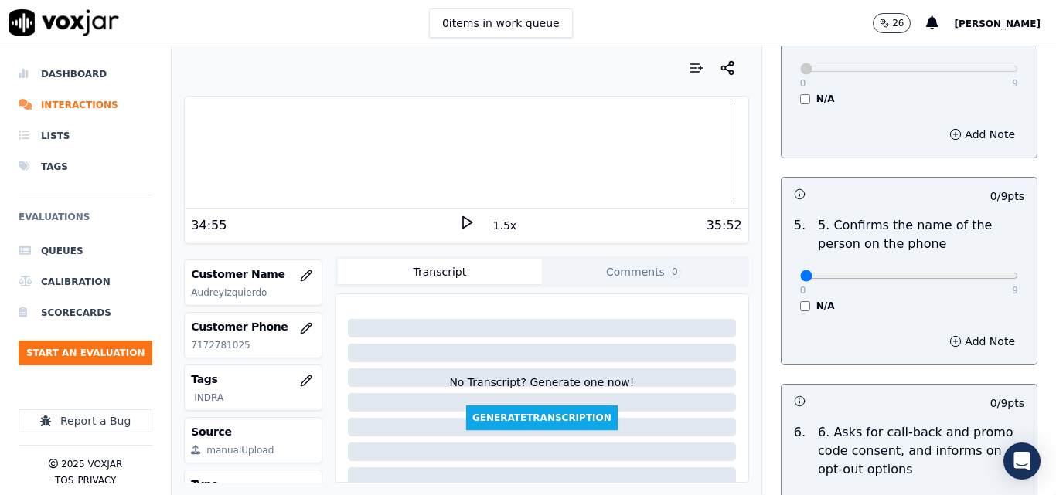
scroll to position [928, 0]
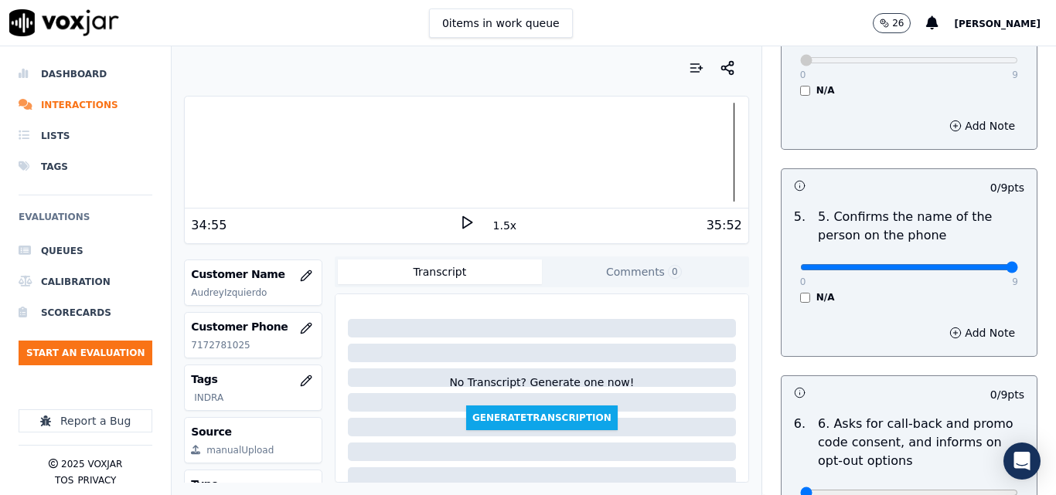
type input "9"
click at [982, 264] on input "range" at bounding box center [909, 267] width 218 height 6
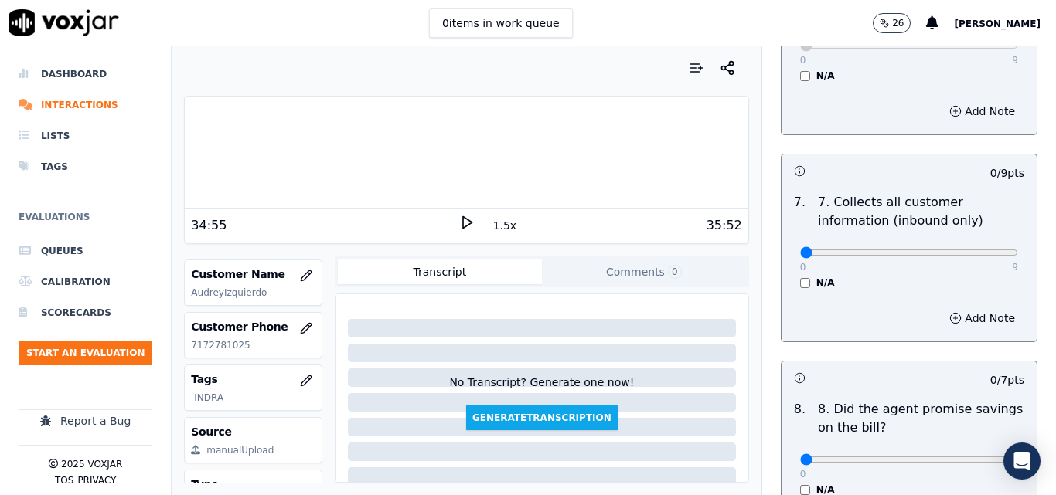
scroll to position [1391, 0]
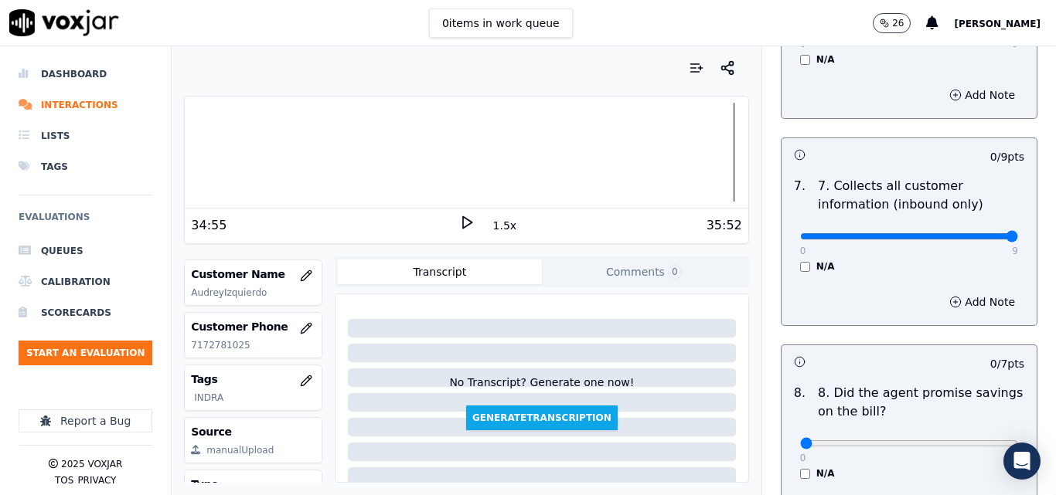
type input "9"
click at [981, 233] on input "range" at bounding box center [909, 236] width 218 height 6
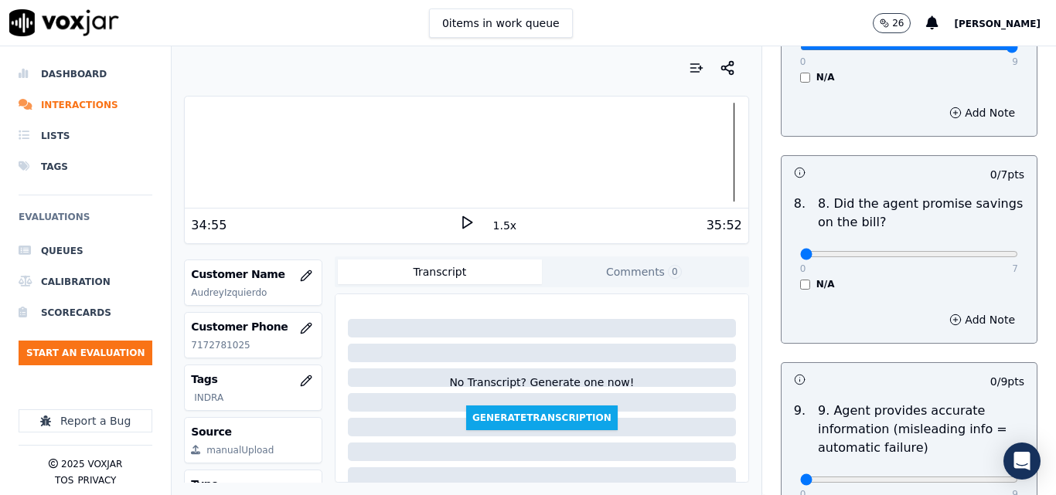
scroll to position [1623, 0]
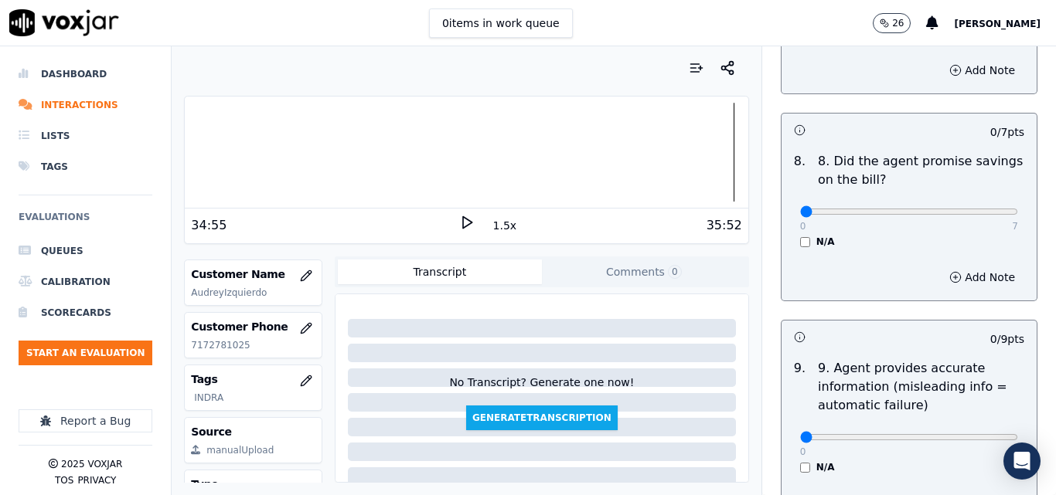
click at [800, 236] on div "N/A" at bounding box center [909, 242] width 218 height 12
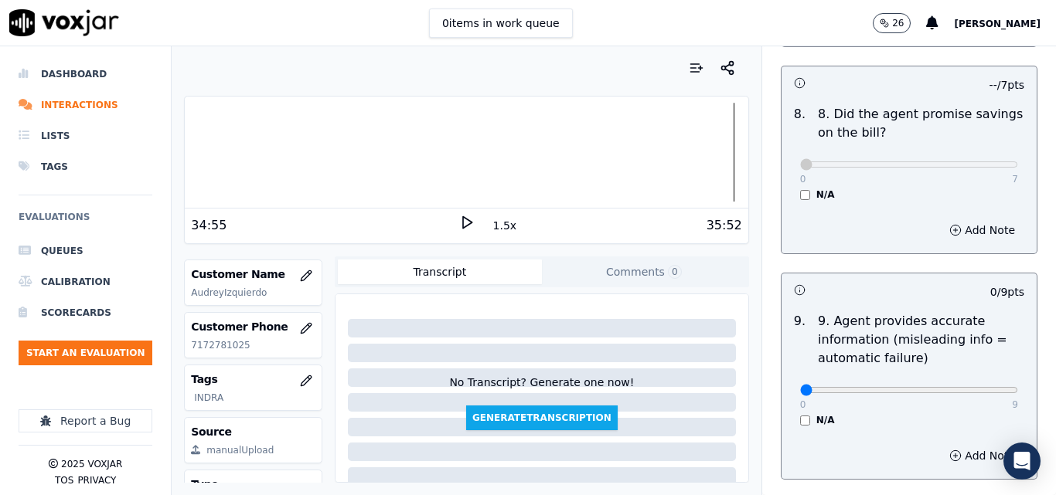
scroll to position [1778, 0]
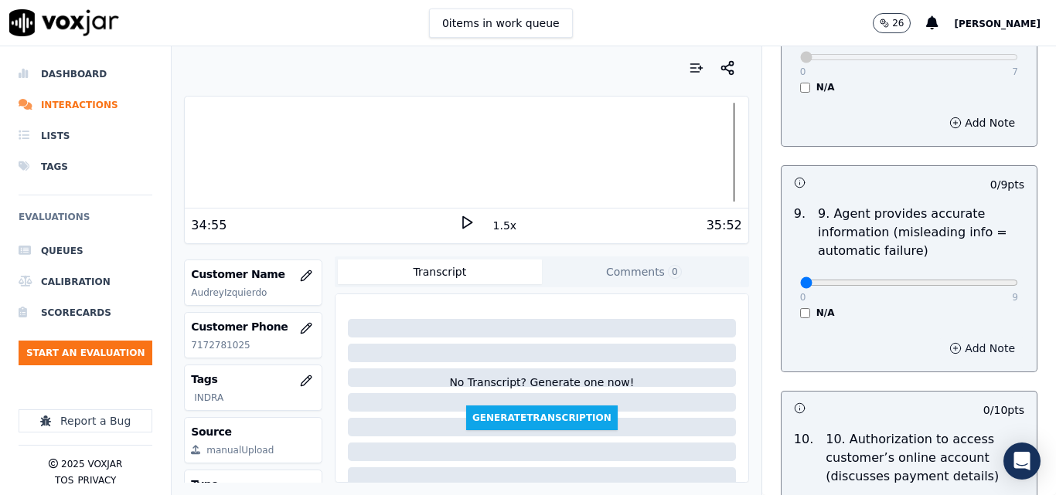
click at [940, 338] on button "Add Note" at bounding box center [982, 349] width 84 height 22
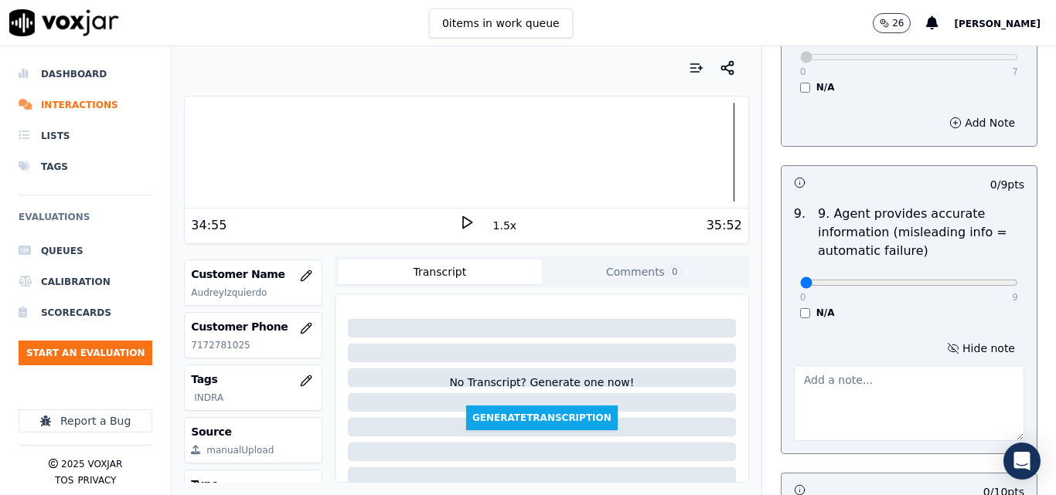
click at [877, 367] on textarea at bounding box center [909, 404] width 230 height 76
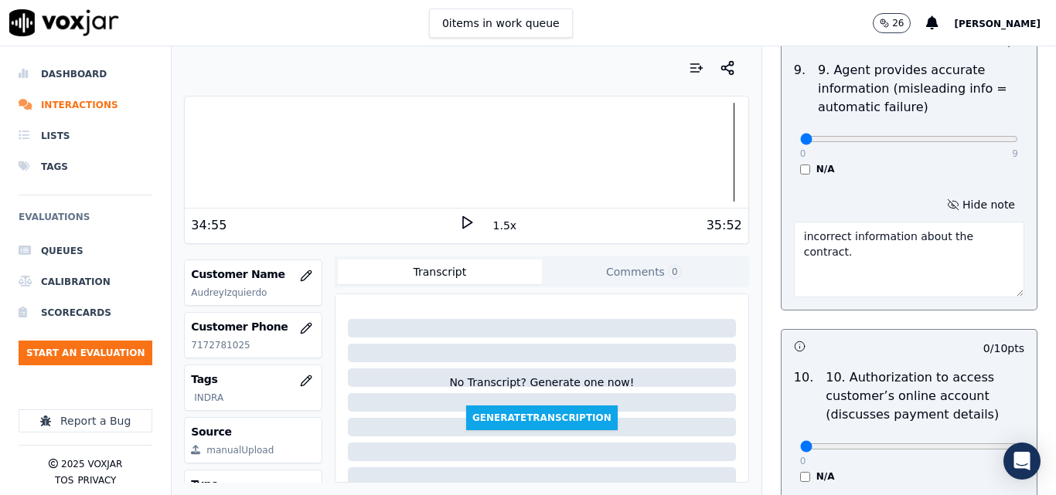
scroll to position [2087, 0]
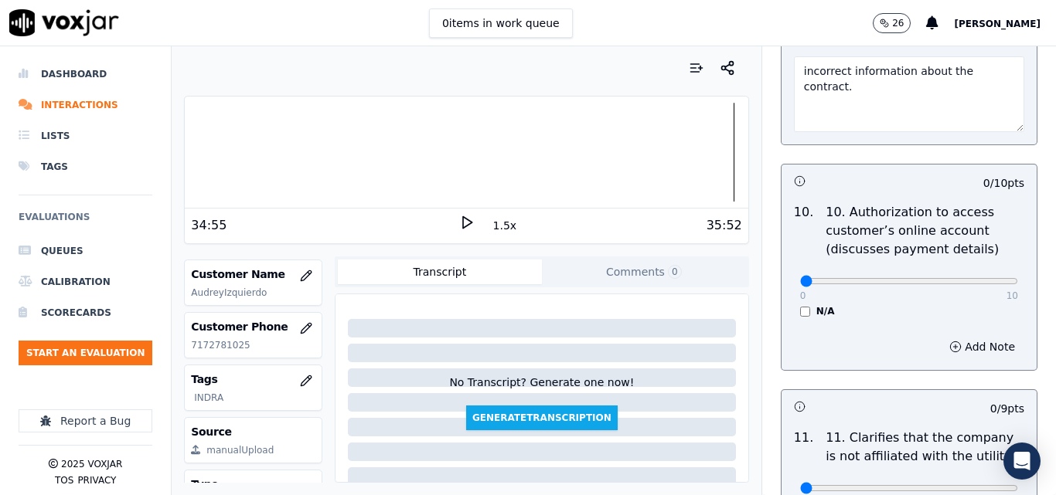
type textarea "incorrect information about the contract."
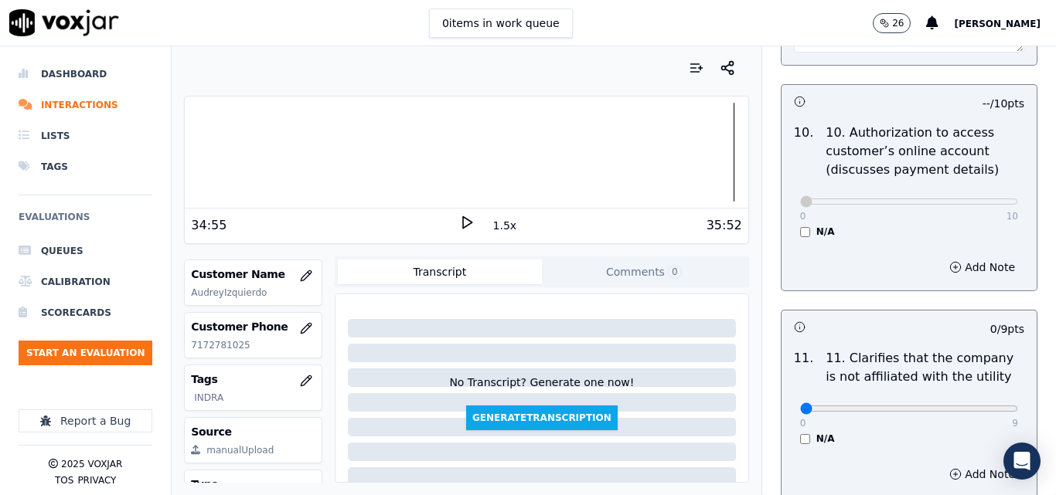
scroll to position [2242, 0]
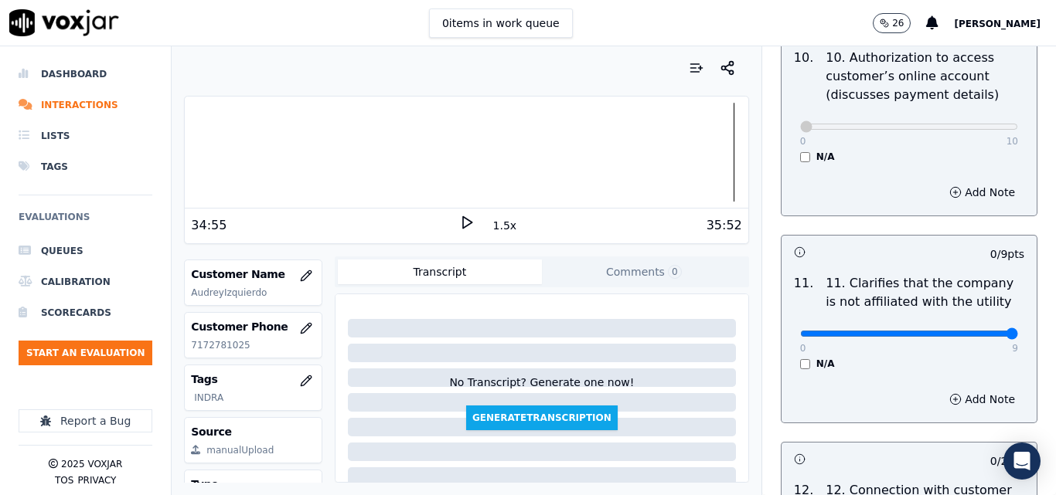
type input "9"
click at [979, 331] on input "range" at bounding box center [909, 334] width 218 height 6
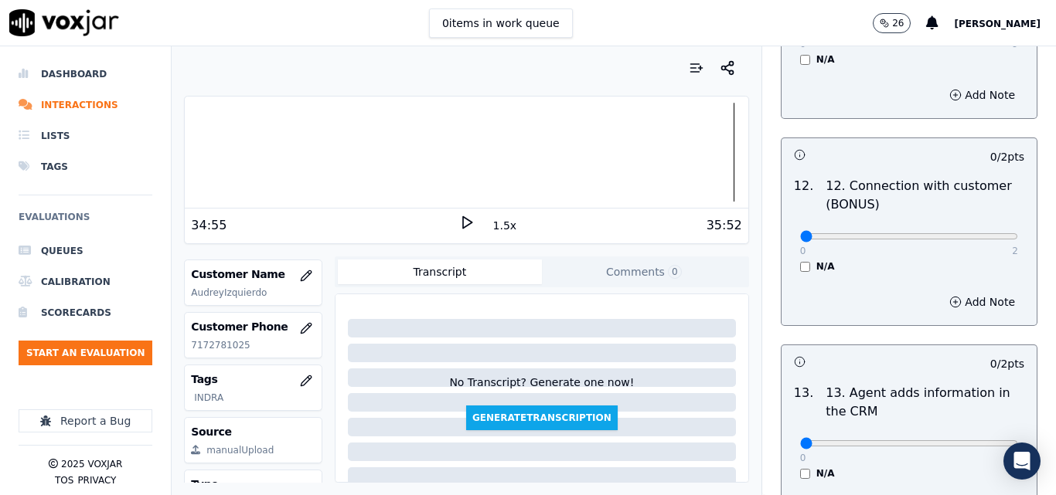
scroll to position [2551, 0]
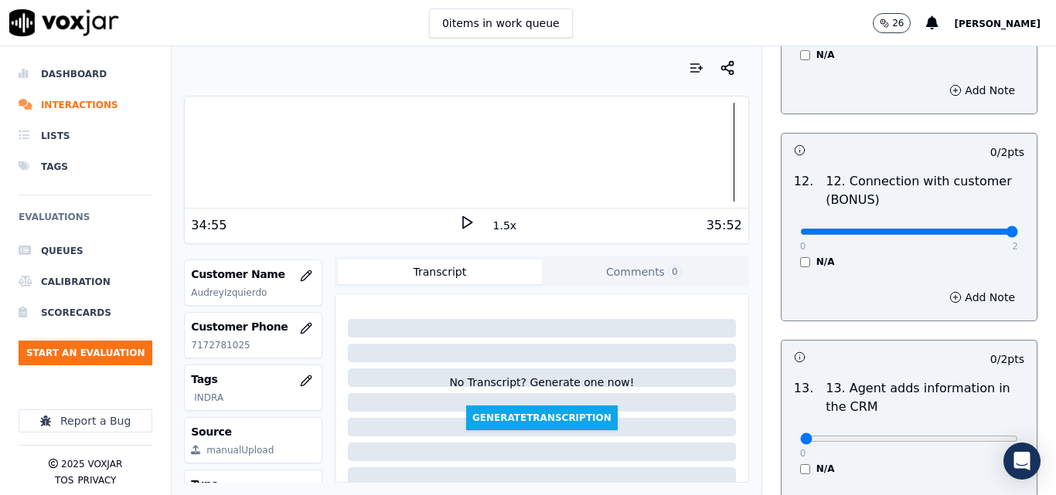
type input "2"
click at [975, 229] on input "range" at bounding box center [909, 232] width 218 height 6
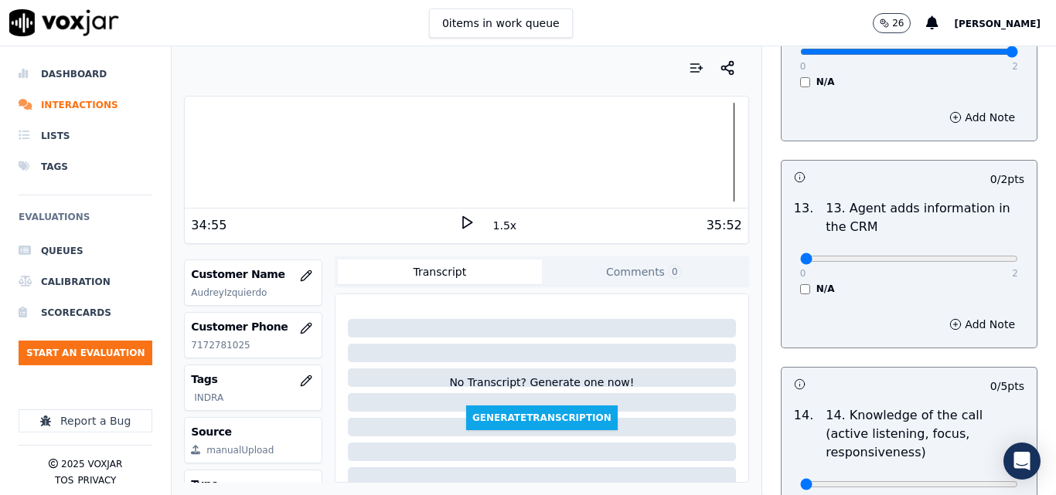
scroll to position [2783, 0]
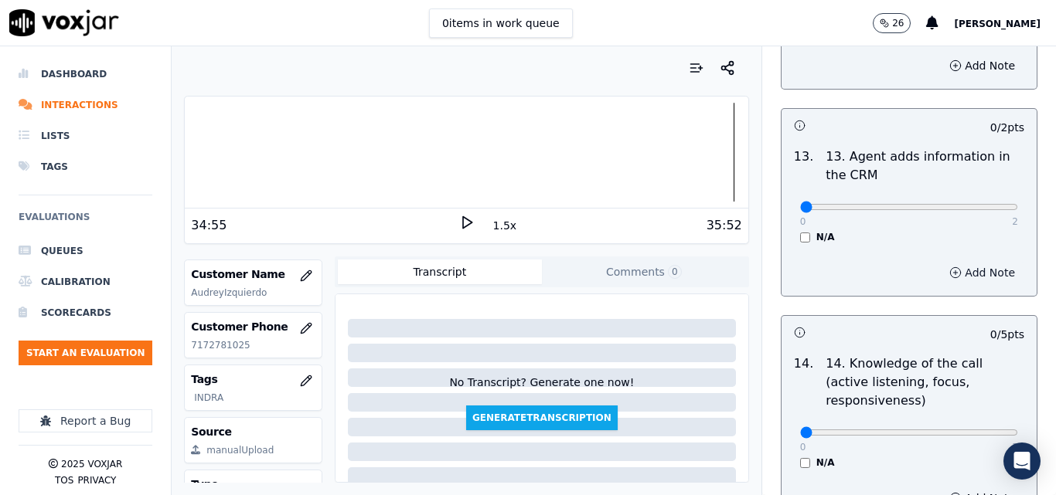
click at [940, 262] on button "Add Note" at bounding box center [982, 273] width 84 height 22
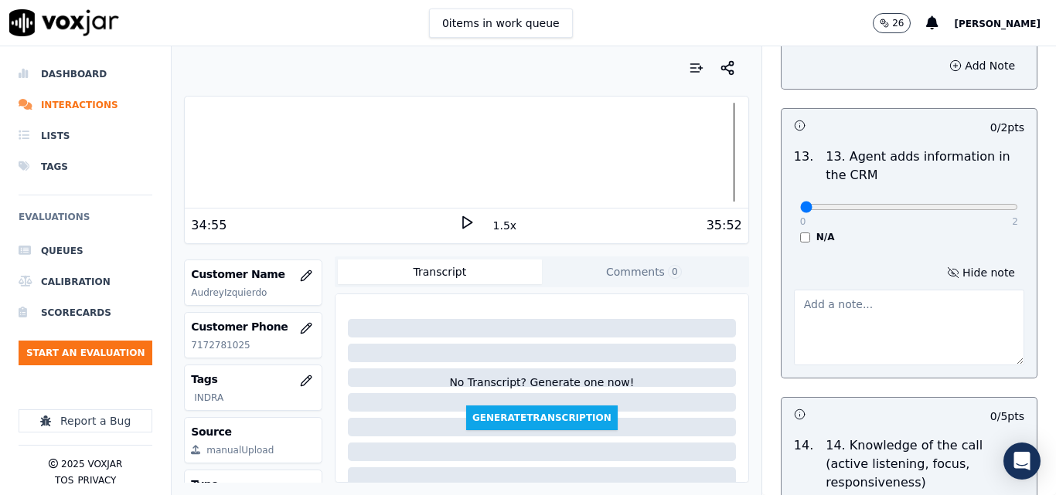
click at [904, 290] on textarea at bounding box center [909, 328] width 230 height 76
click at [902, 231] on div "N/A" at bounding box center [909, 237] width 218 height 12
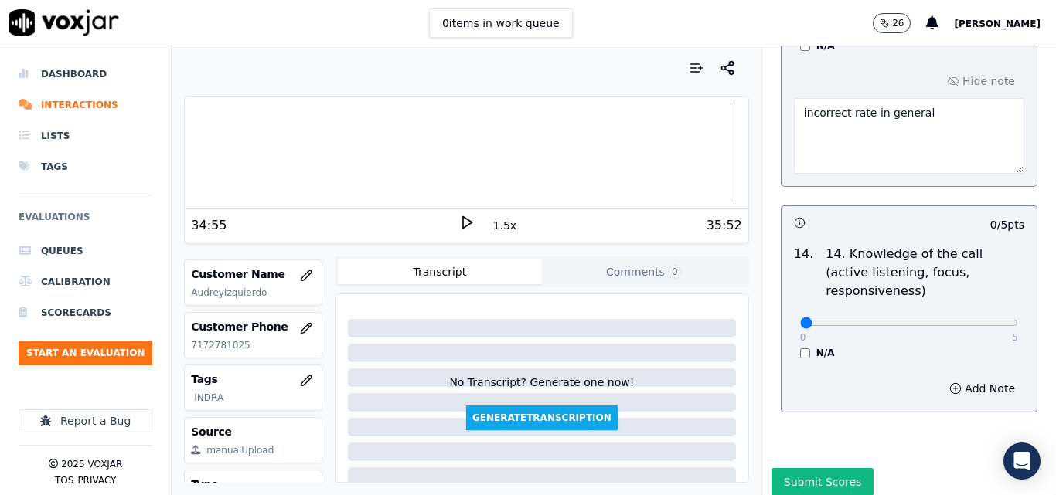
scroll to position [2987, 0]
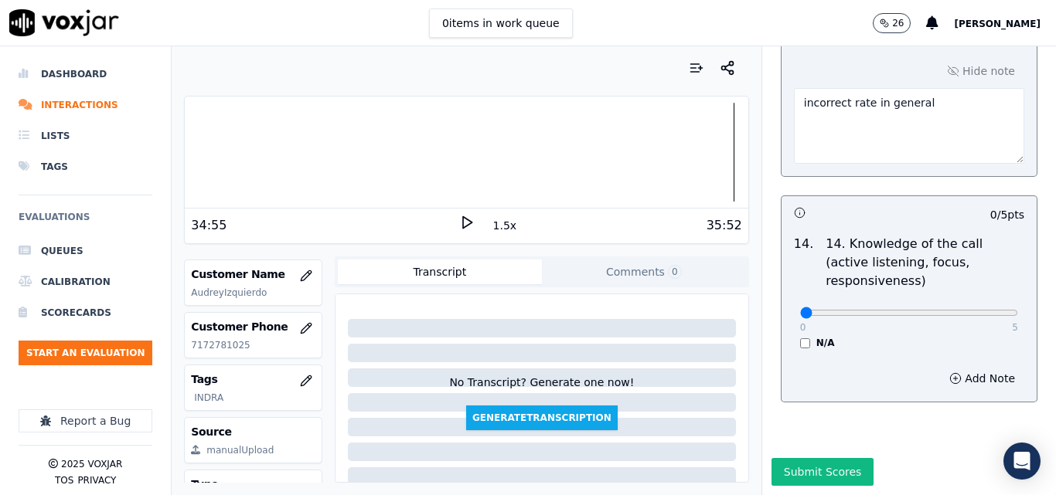
click at [933, 138] on textarea "incorrect rate in general" at bounding box center [909, 126] width 230 height 76
type textarea "incorrect rate in general about the contract"
click at [938, 310] on input "range" at bounding box center [909, 313] width 218 height 6
click at [953, 310] on input "range" at bounding box center [909, 313] width 218 height 6
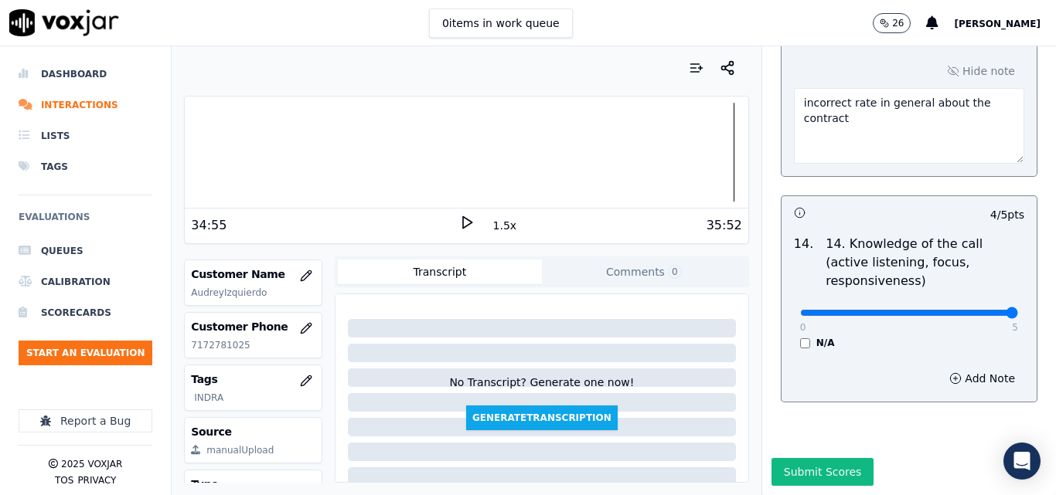
drag, startPoint x: 958, startPoint y: 279, endPoint x: 990, endPoint y: 281, distance: 32.5
type input "5"
click at [990, 310] on input "range" at bounding box center [909, 313] width 218 height 6
click at [800, 458] on button "Submit Scores" at bounding box center [822, 472] width 103 height 28
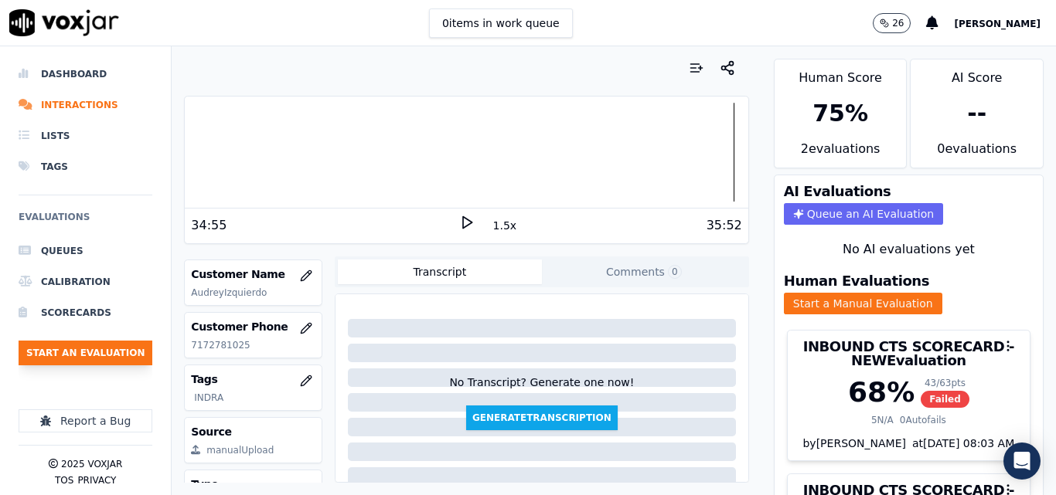
click at [124, 365] on button "Start an Evaluation" at bounding box center [86, 353] width 134 height 25
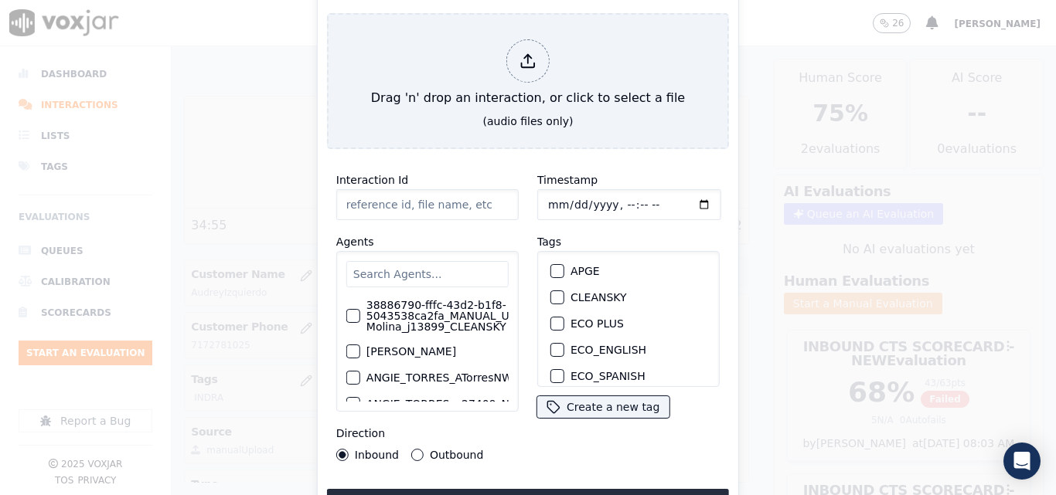
type input "20250912-122258_9085818501-all.mp3"
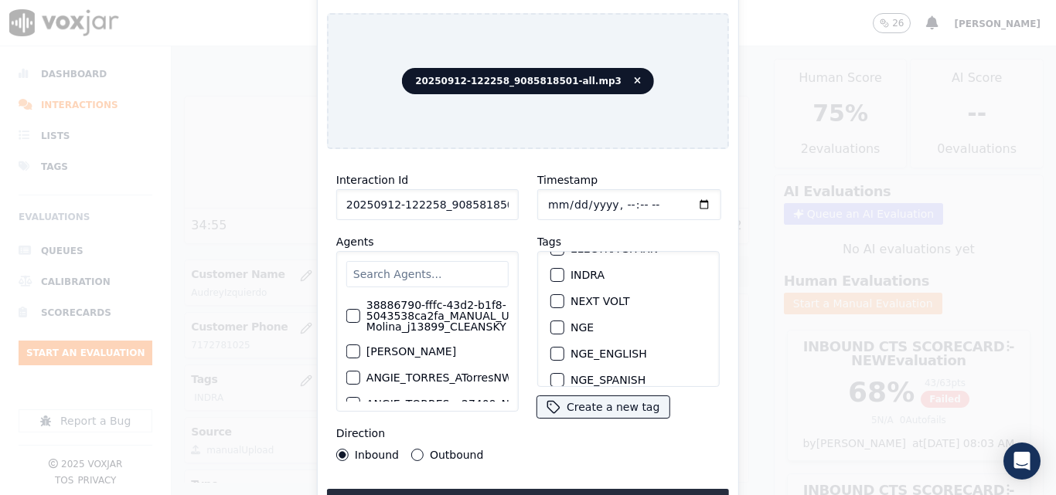
scroll to position [155, 0]
click at [551, 269] on div "button" at bounding box center [556, 274] width 11 height 11
click at [550, 482] on div "Interaction Id 20250912-122258_9085818501-all.mp3 Agents 38886790-fffc-43d2-b1f…" at bounding box center [528, 340] width 402 height 356
click at [550, 490] on button "Upload interaction to start evaluation" at bounding box center [528, 503] width 402 height 28
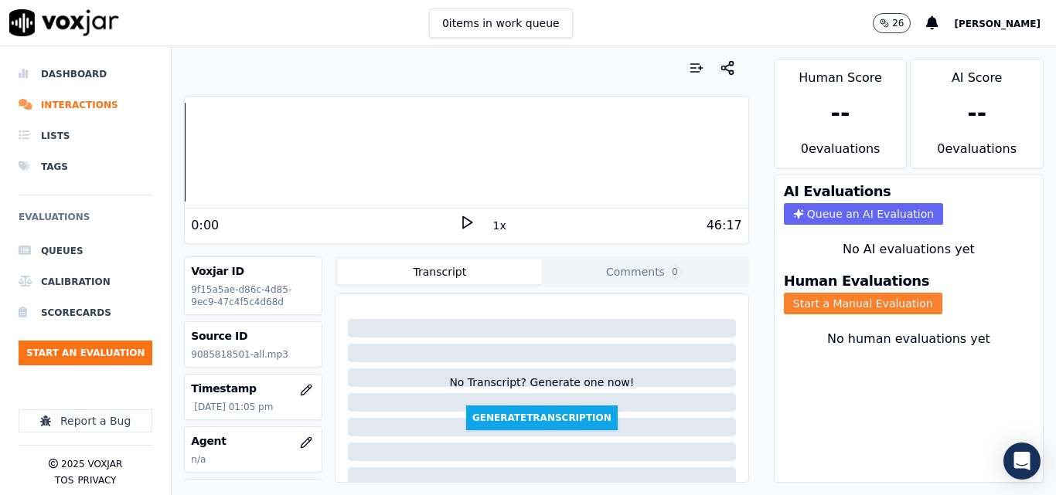
drag, startPoint x: 810, startPoint y: 294, endPoint x: 796, endPoint y: 294, distance: 13.9
click at [811, 294] on button "Start a Manual Evaluation" at bounding box center [863, 304] width 158 height 22
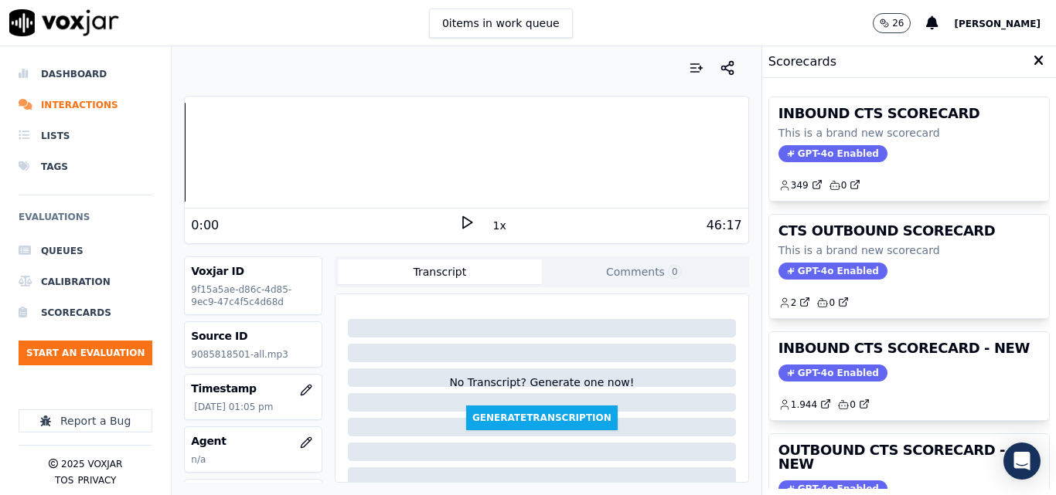
click at [466, 228] on div "0:00 1x 46:17" at bounding box center [466, 225] width 563 height 33
click at [463, 227] on icon at bounding box center [466, 222] width 15 height 15
click at [490, 229] on button "1x" at bounding box center [499, 226] width 19 height 22
click at [459, 225] on icon at bounding box center [466, 222] width 15 height 15
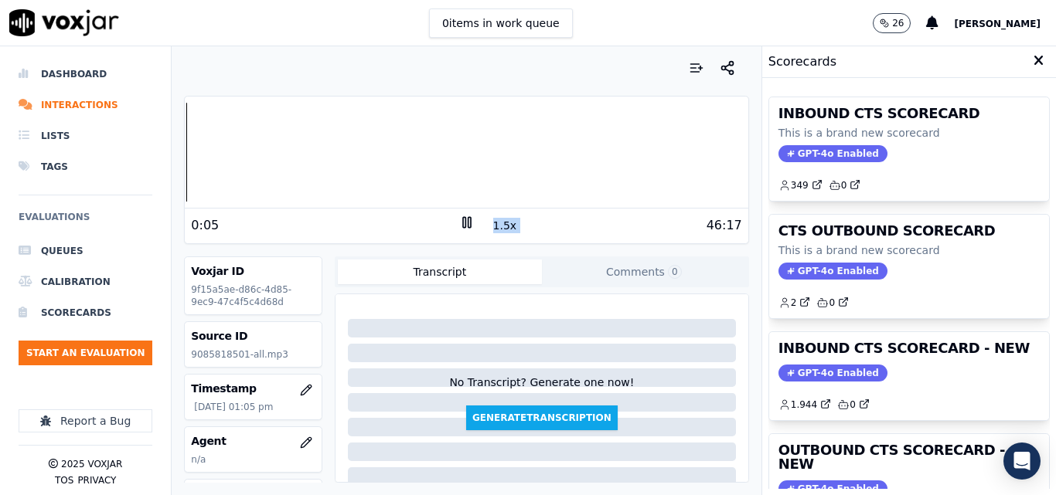
click at [599, 226] on div "46:17" at bounding box center [608, 225] width 267 height 19
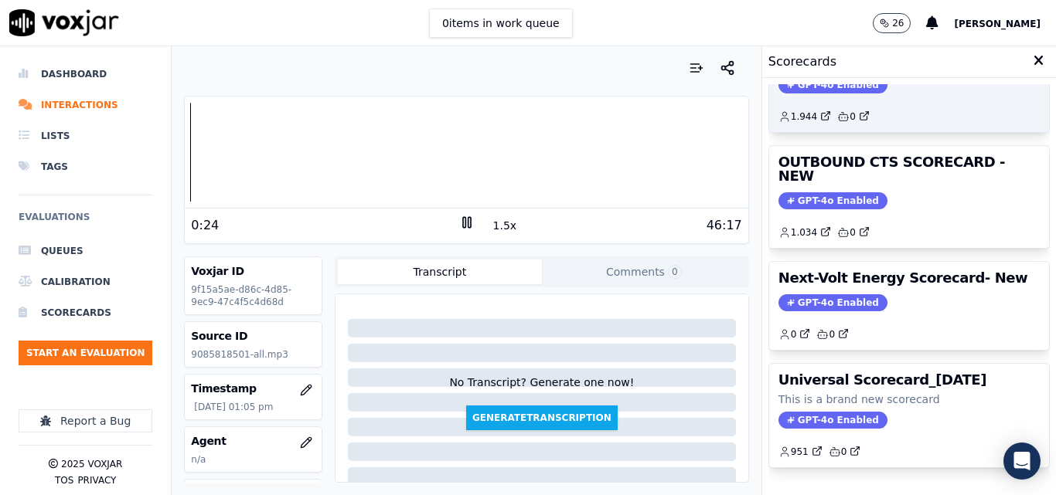
scroll to position [260, 0]
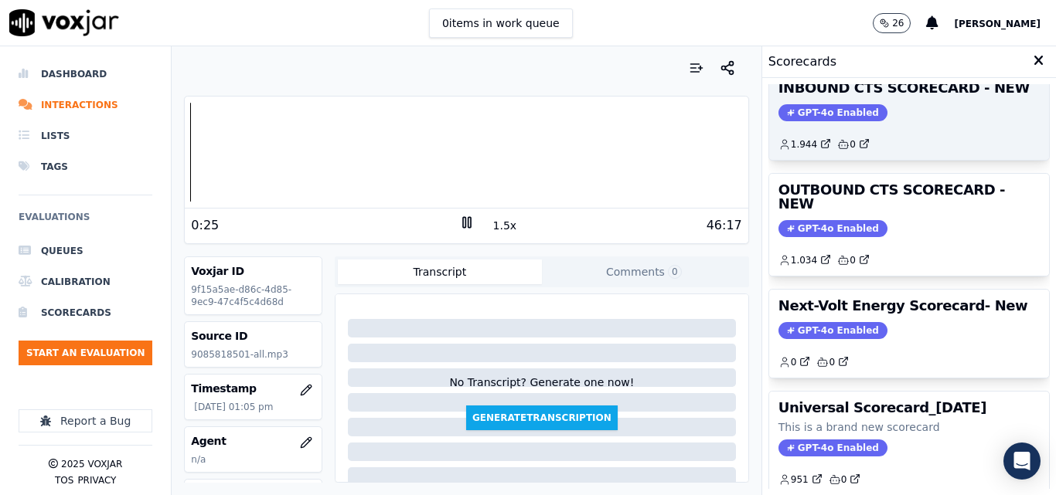
click at [809, 111] on span "GPT-4o Enabled" at bounding box center [832, 112] width 109 height 17
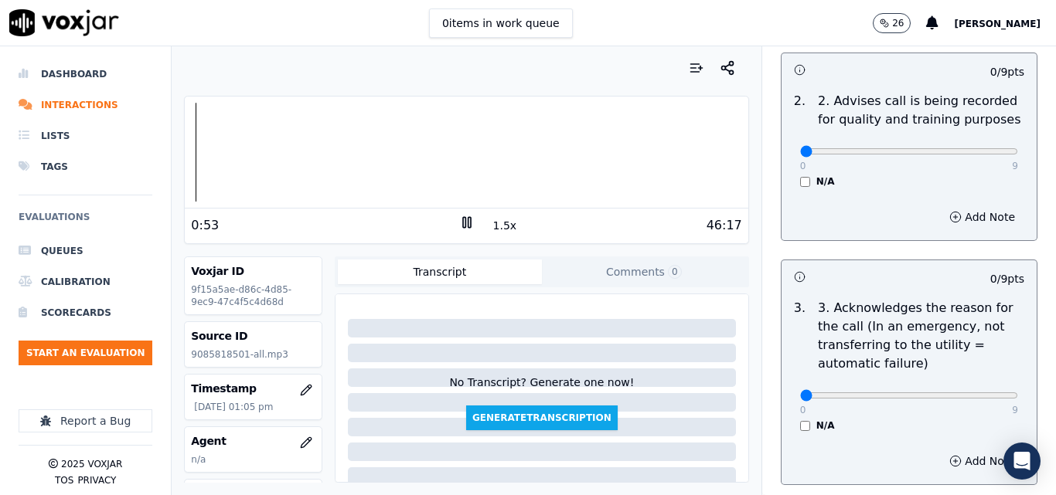
scroll to position [335, 0]
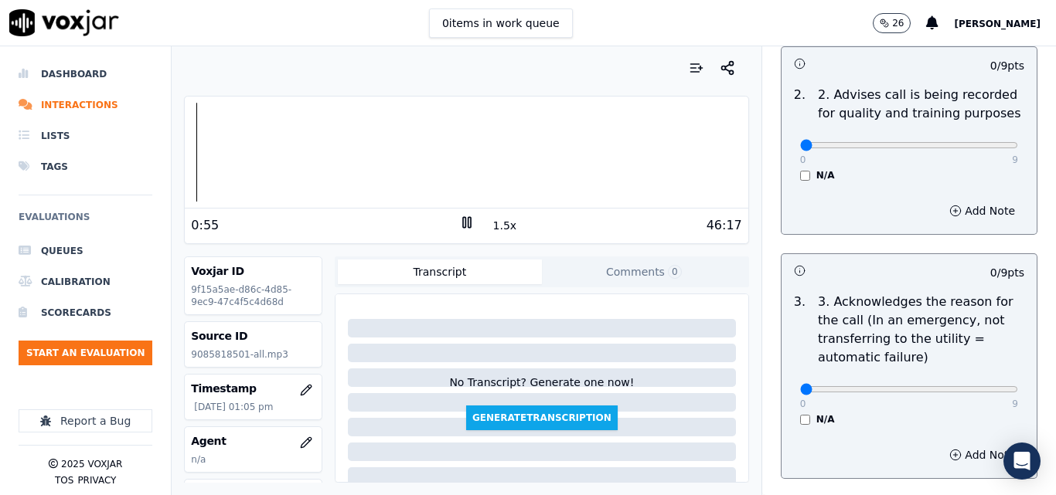
click at [495, 230] on button "1.5x" at bounding box center [505, 226] width 30 height 22
type input "9"
click at [977, 386] on input "range" at bounding box center [909, 389] width 218 height 6
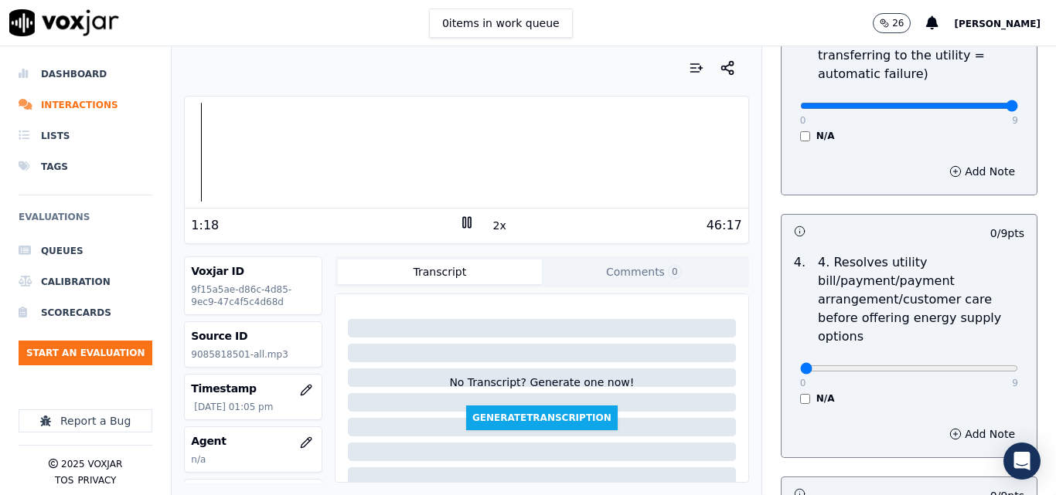
scroll to position [645, 0]
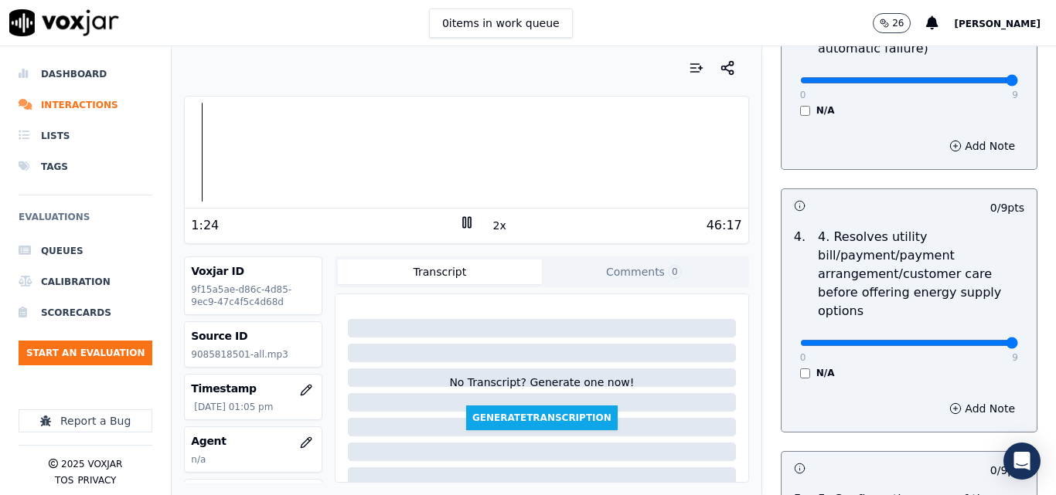
type input "9"
click at [968, 340] on input "range" at bounding box center [909, 343] width 218 height 6
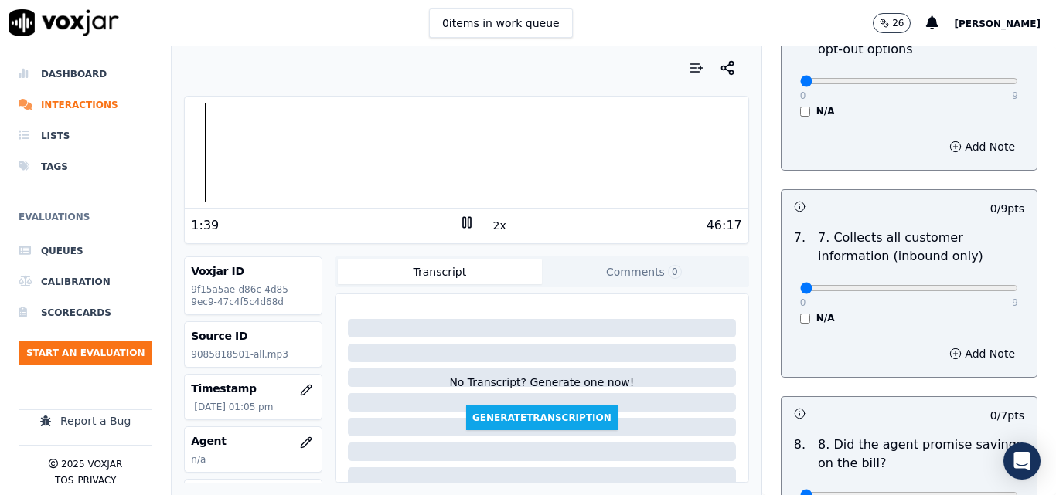
scroll to position [1340, 0]
type input "9"
click at [975, 284] on input "range" at bounding box center [909, 287] width 218 height 6
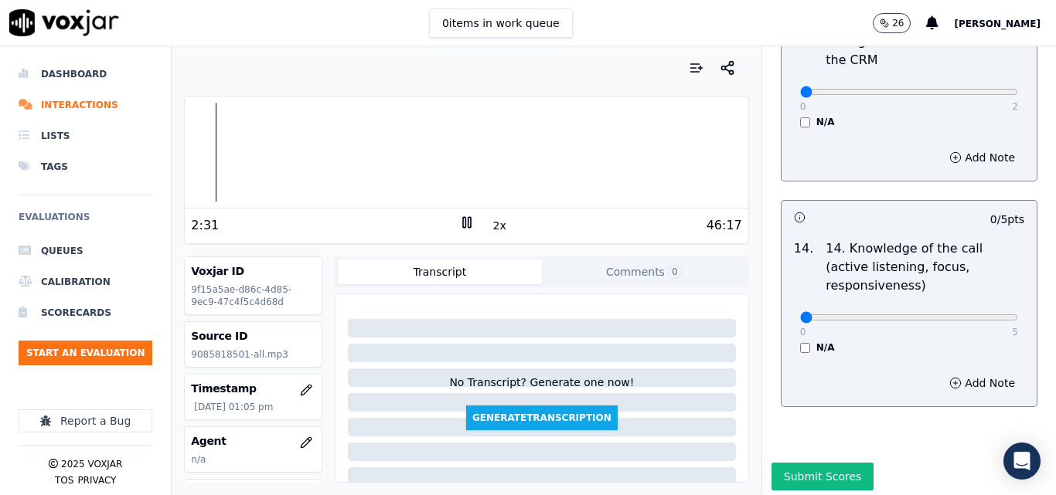
scroll to position [2823, 0]
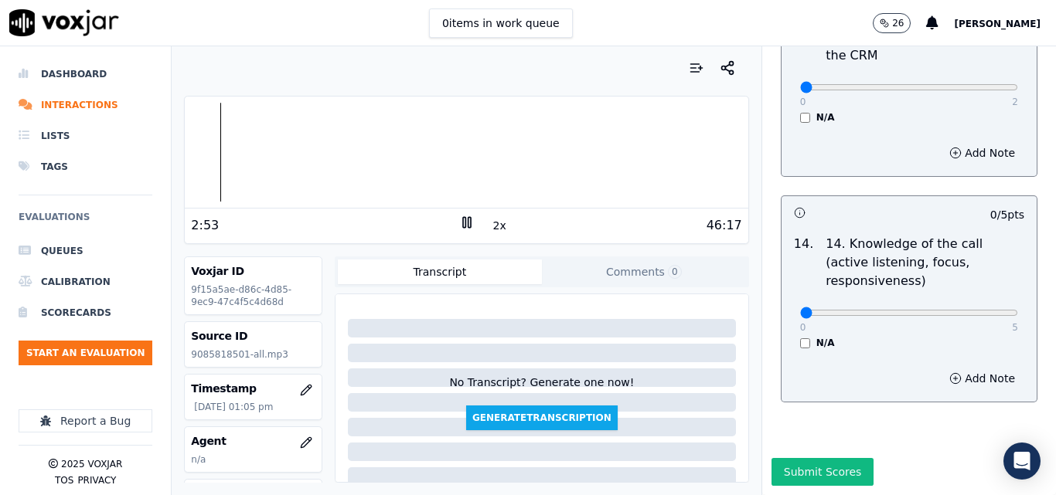
click at [459, 219] on icon at bounding box center [466, 222] width 15 height 15
click at [459, 223] on icon at bounding box center [466, 222] width 15 height 15
click at [462, 216] on icon at bounding box center [466, 222] width 15 height 15
click at [459, 220] on icon at bounding box center [466, 222] width 15 height 15
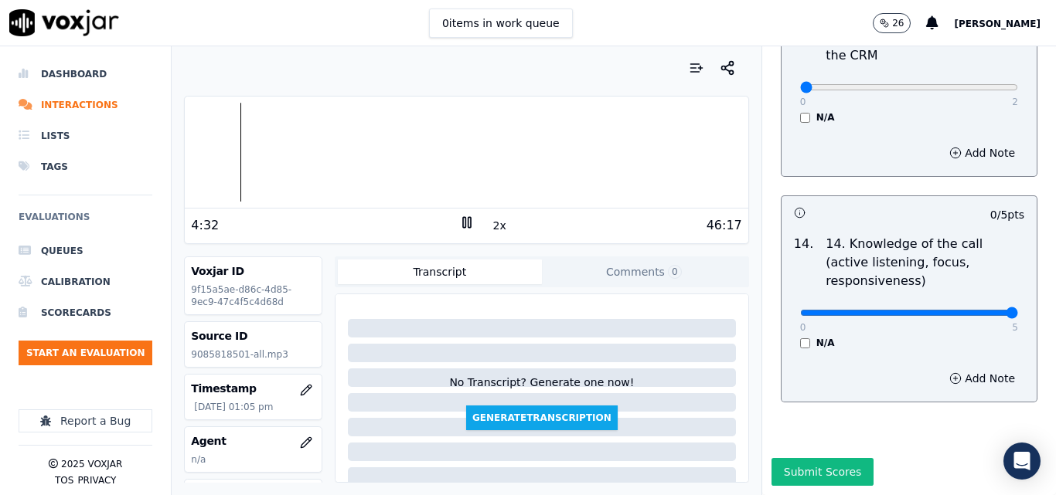
type input "5"
click at [976, 310] on input "range" at bounding box center [909, 313] width 218 height 6
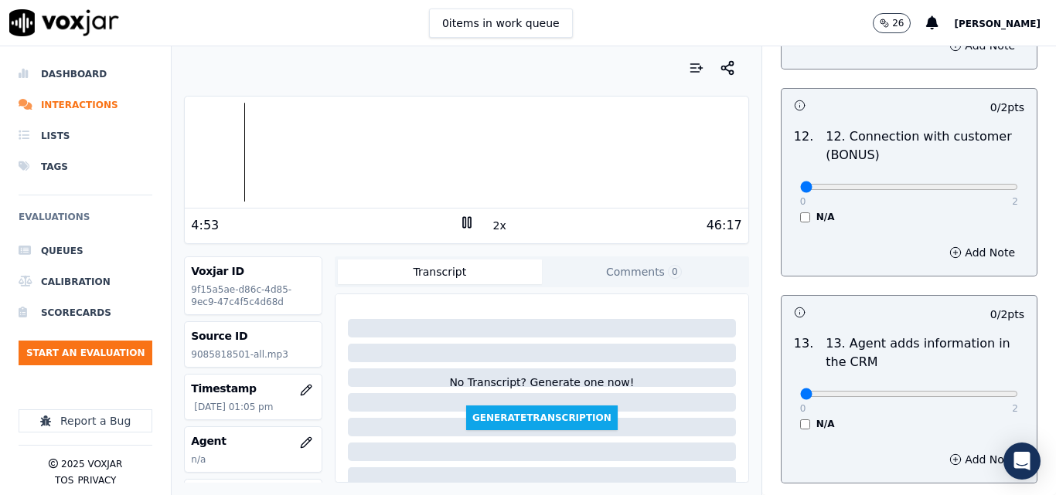
scroll to position [2436, 0]
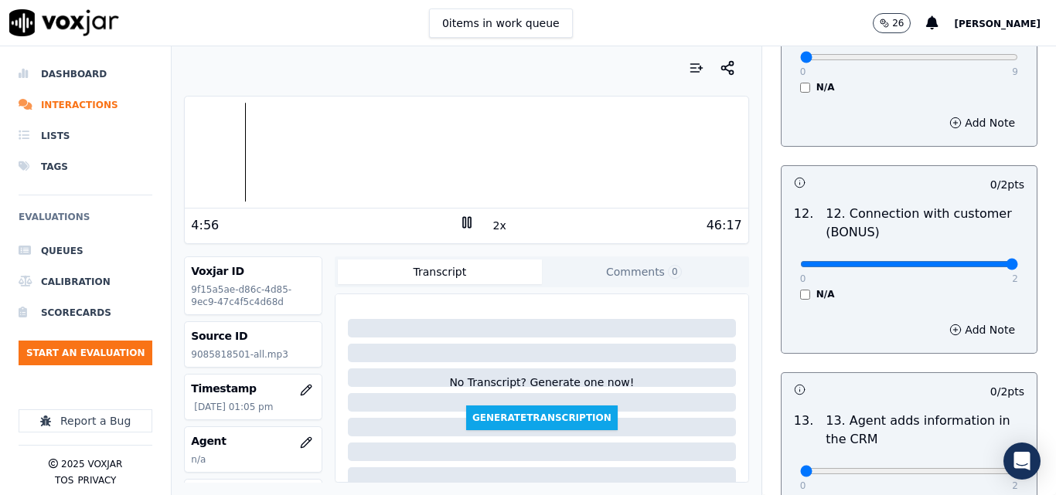
type input "2"
click at [979, 261] on input "range" at bounding box center [909, 264] width 218 height 6
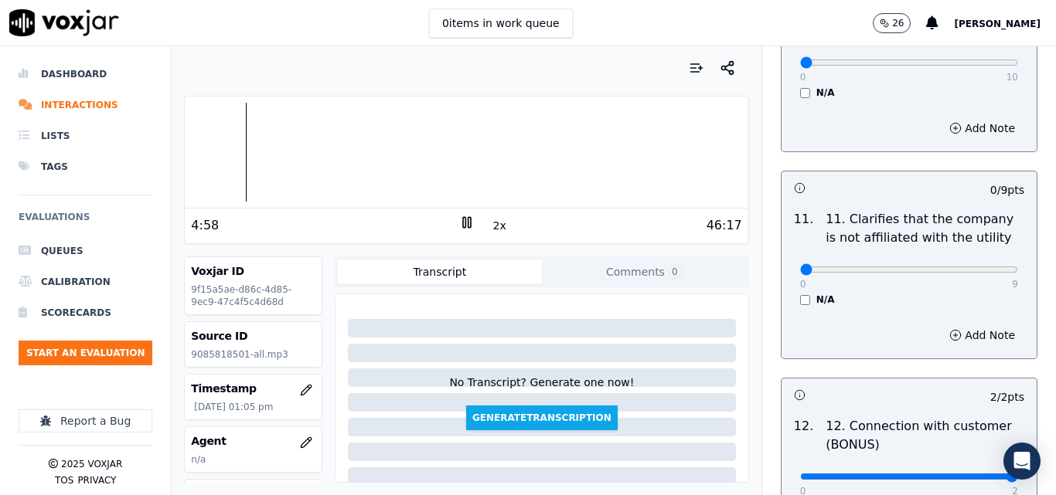
scroll to position [2204, 0]
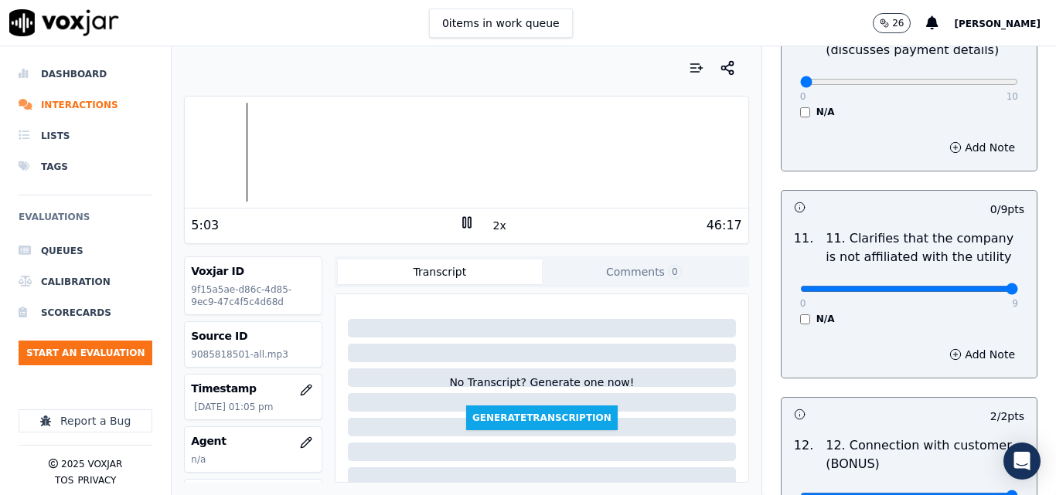
type input "9"
click at [972, 286] on input "range" at bounding box center [909, 289] width 218 height 6
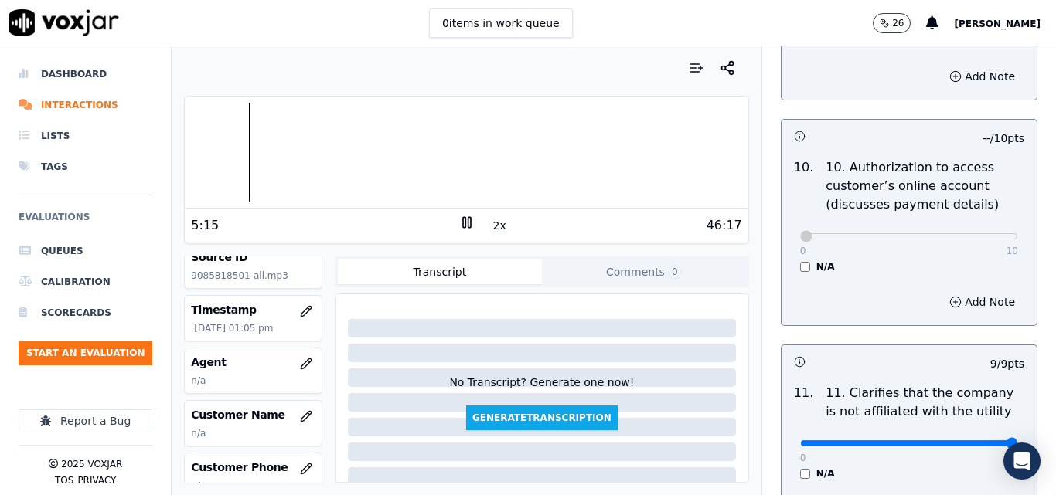
scroll to position [155, 0]
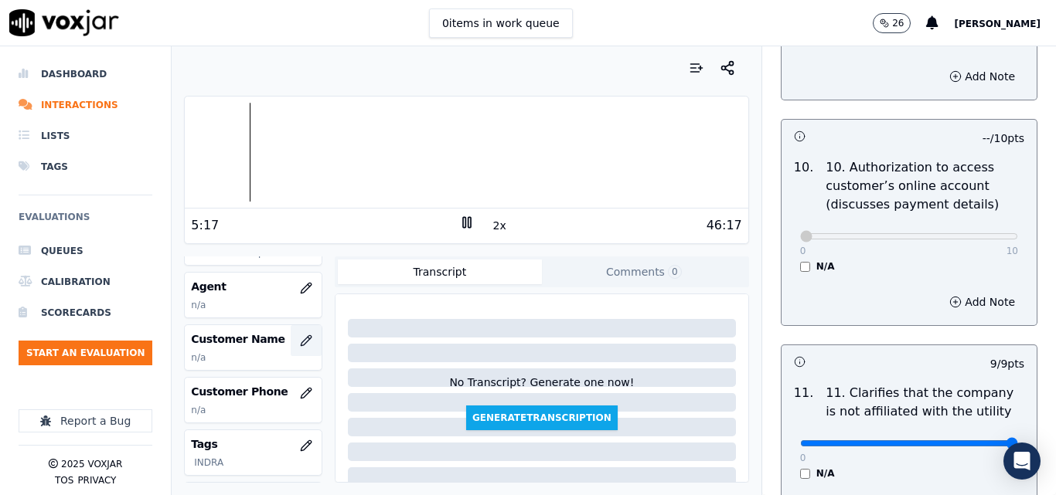
click at [291, 349] on button "button" at bounding box center [306, 340] width 31 height 31
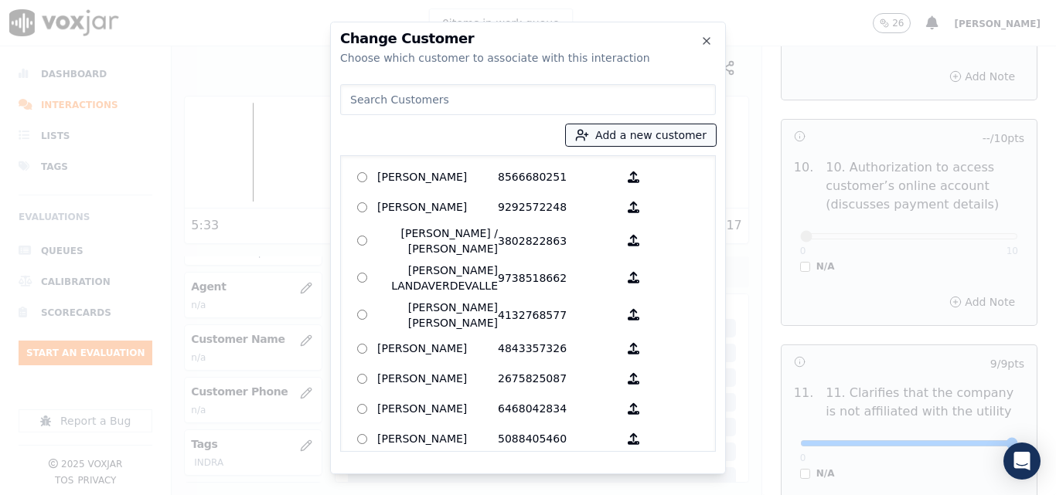
click at [643, 145] on button "Add a new customer" at bounding box center [641, 135] width 150 height 22
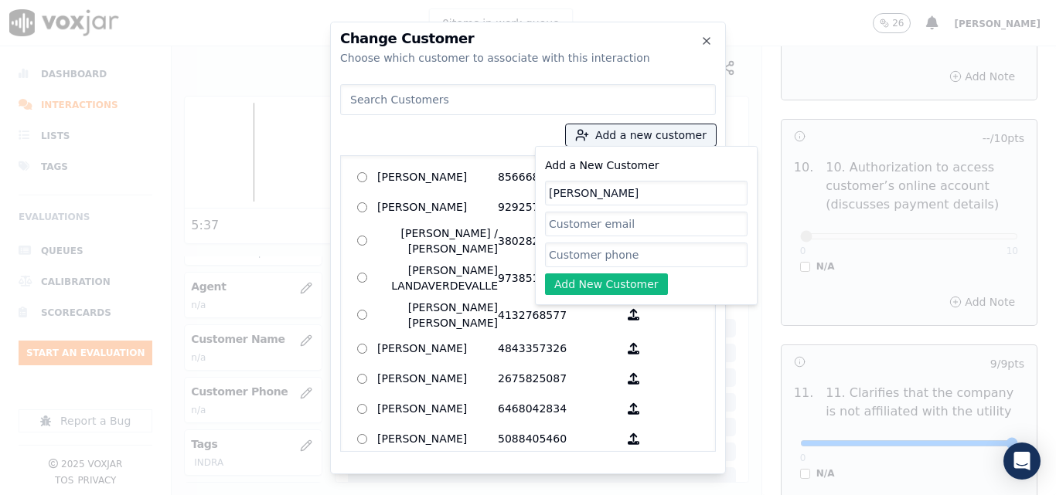
type input "CAROL PATTERSON"
paste input "9085818501"
type input "9085818501"
click at [582, 281] on button "Add New Customer" at bounding box center [606, 285] width 123 height 22
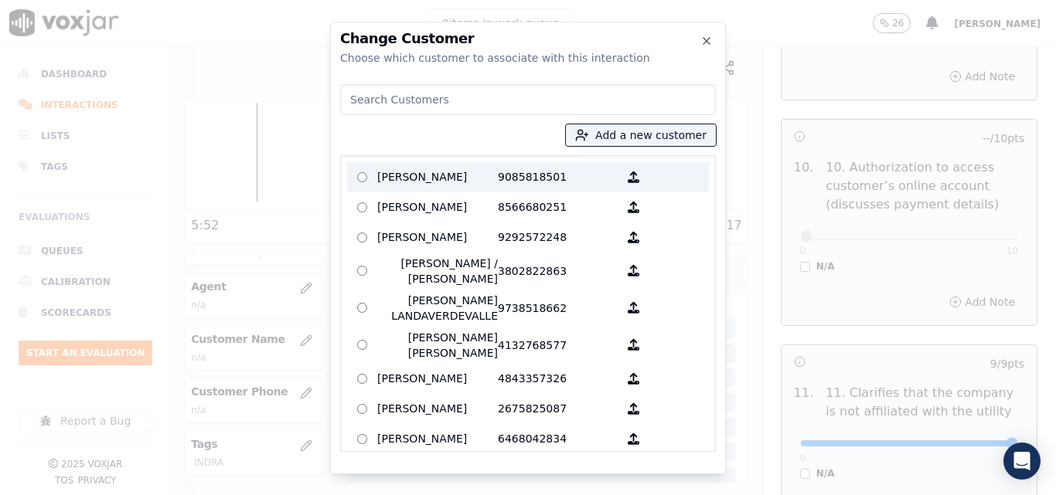
click at [506, 165] on p "9085818501" at bounding box center [558, 177] width 121 height 24
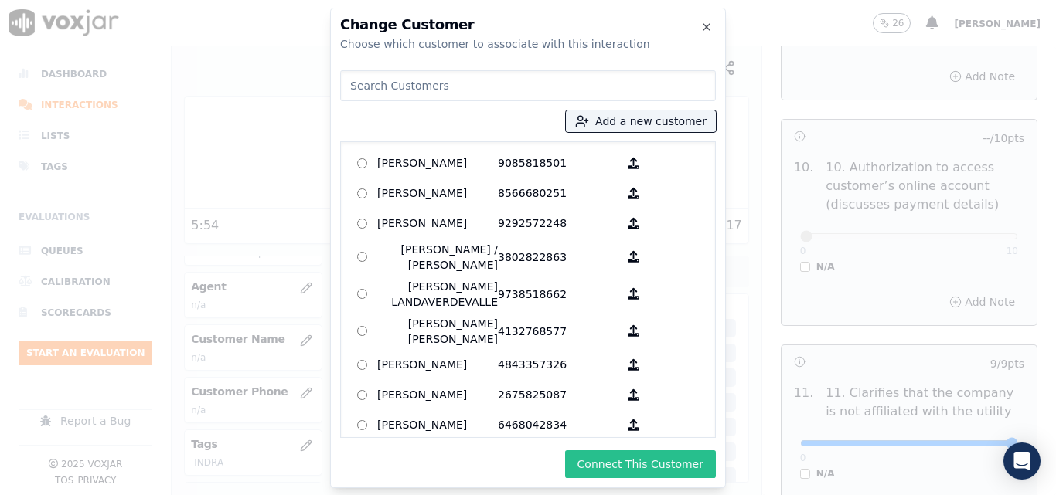
click at [668, 463] on button "Connect This Customer" at bounding box center [640, 465] width 151 height 28
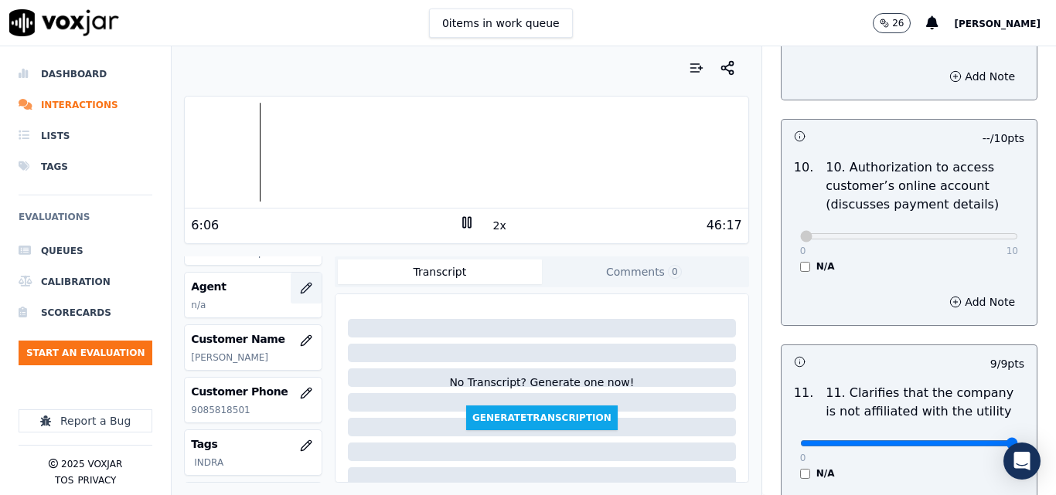
click at [300, 288] on icon "button" at bounding box center [306, 288] width 12 height 12
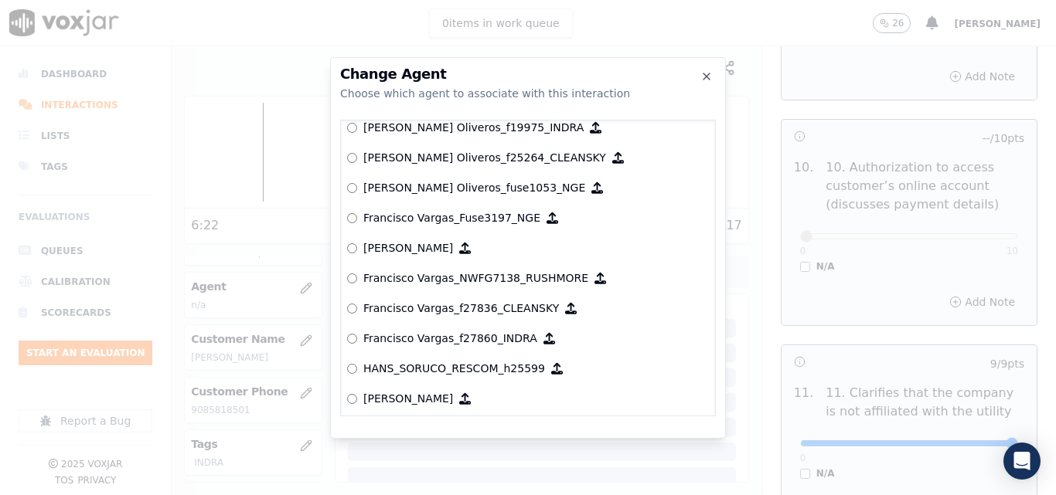
scroll to position [3277, 0]
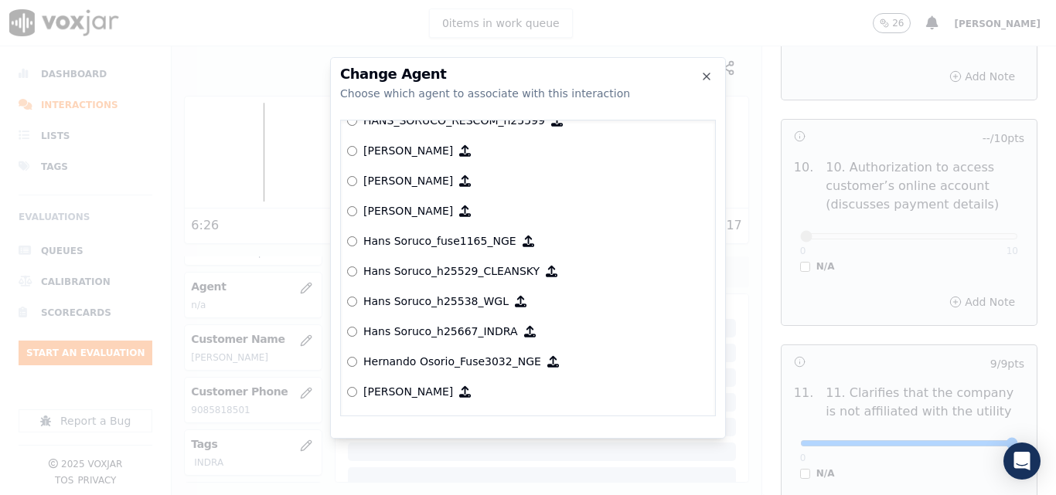
click at [459, 329] on p "Hans Soruco_h25667­_INDRA" at bounding box center [440, 331] width 155 height 15
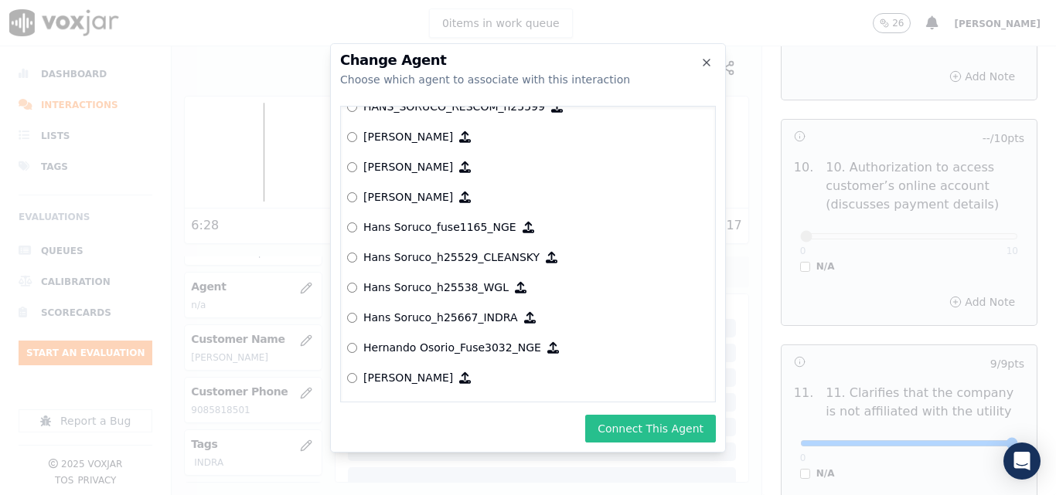
click at [651, 431] on button "Connect This Agent" at bounding box center [650, 429] width 131 height 28
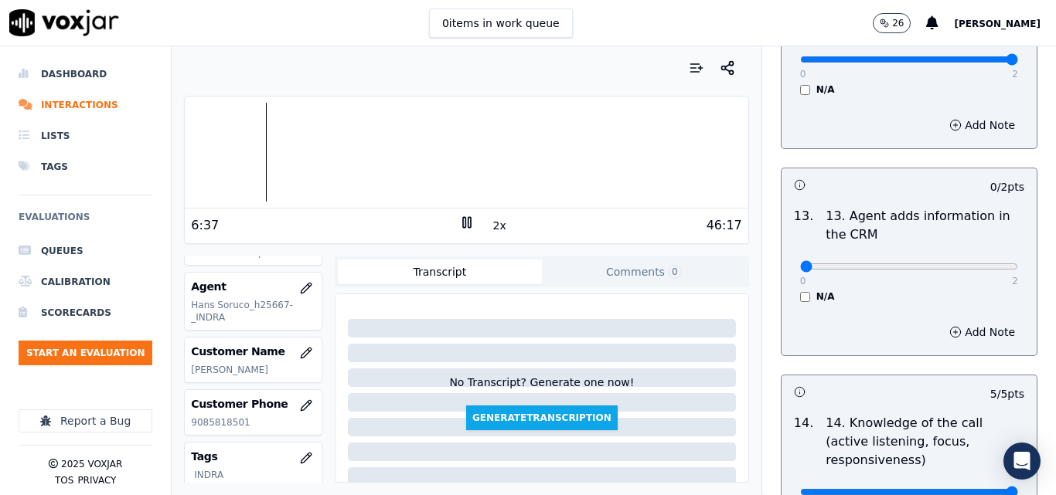
scroll to position [2668, 0]
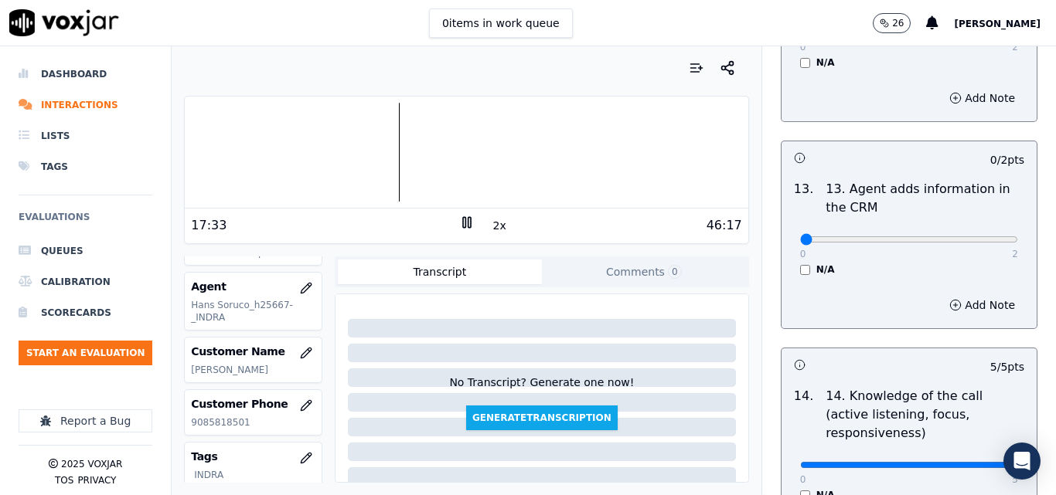
click at [615, 274] on button "Comments 0" at bounding box center [644, 272] width 204 height 25
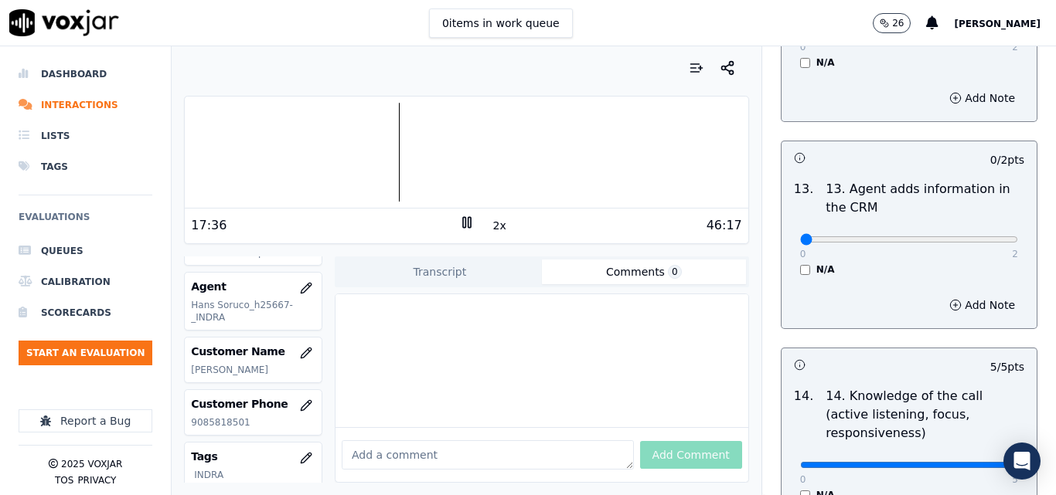
paste textarea "I hightlight that the agent clarifying information to the client, this provides…"
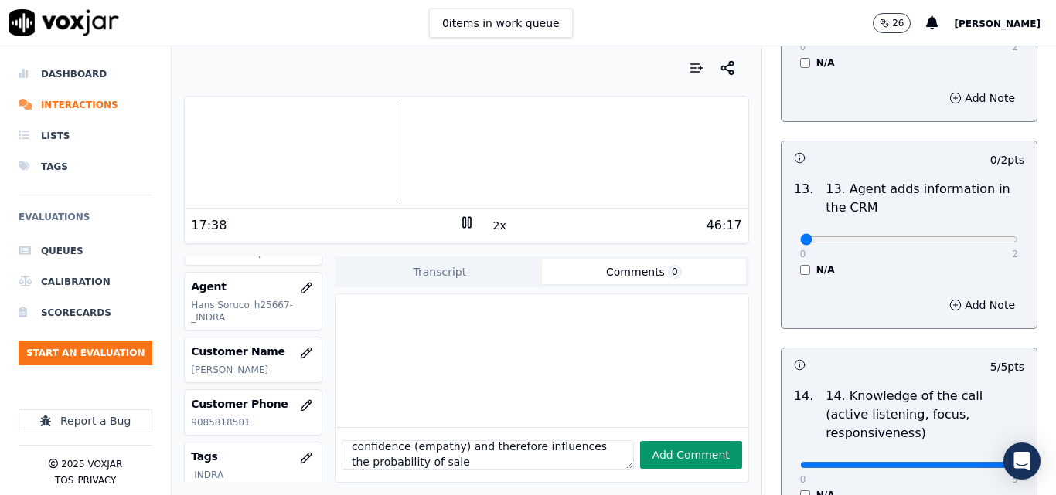
type textarea "I hightlight that the agent clarifying information to the client, this provides…"
click at [683, 441] on button "Add Comment" at bounding box center [691, 455] width 102 height 28
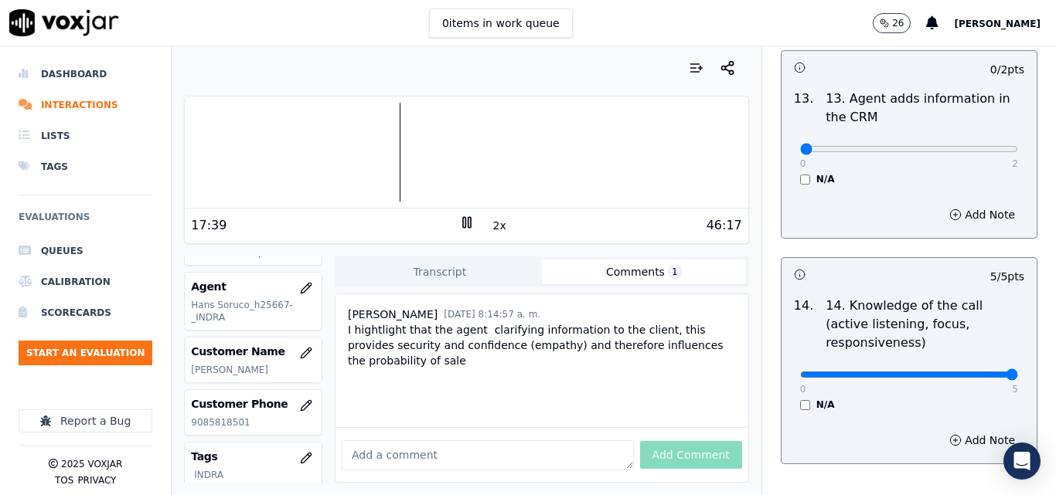
scroll to position [2823, 0]
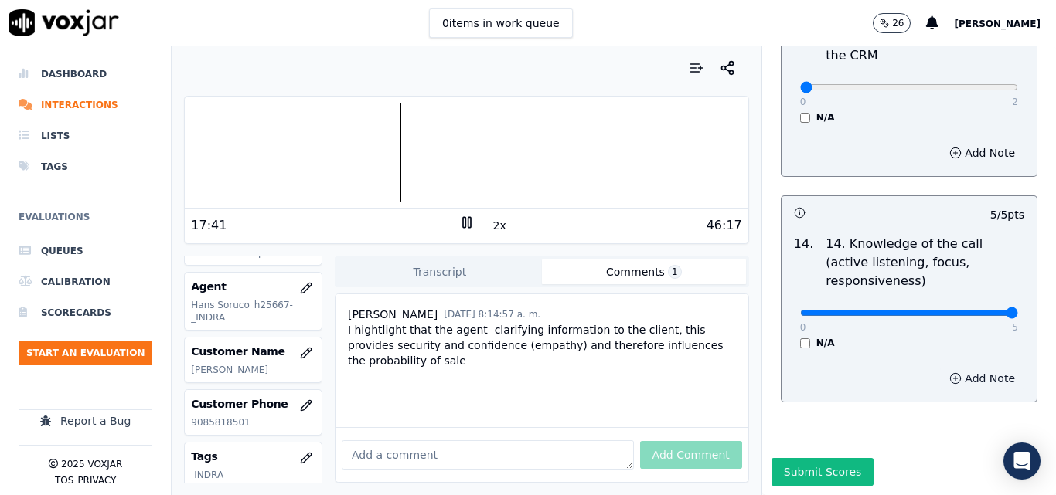
click at [940, 368] on button "Add Note" at bounding box center [982, 379] width 84 height 22
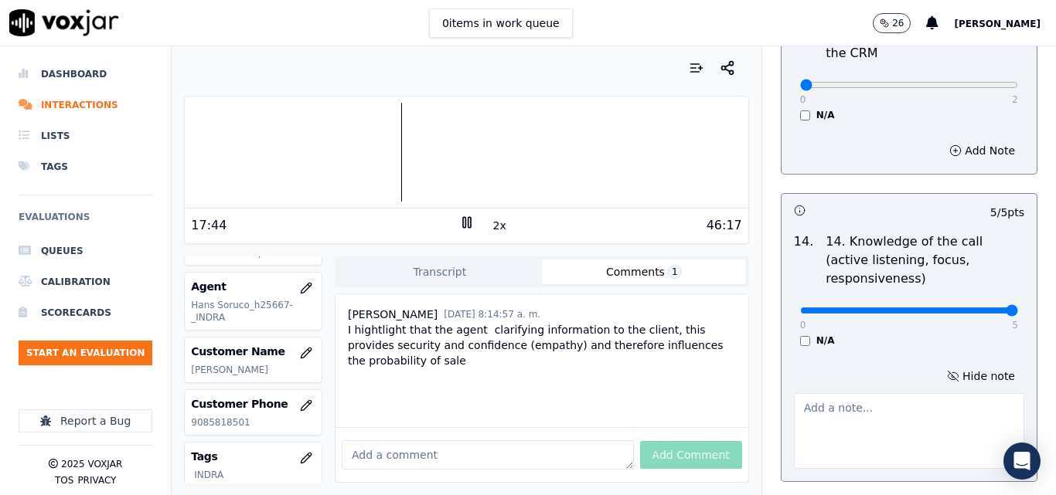
paste textarea "I hightlight that the agent clarifying information to the client, this provides…"
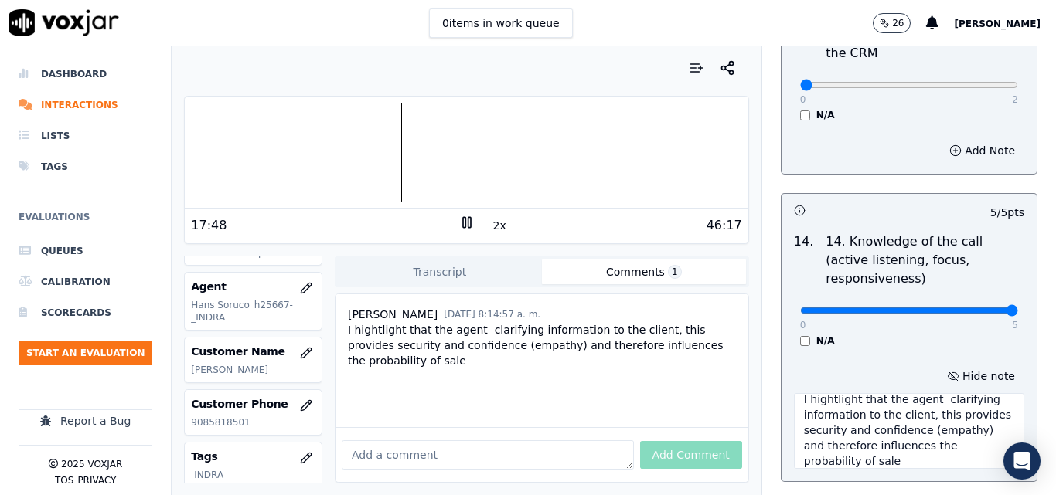
scroll to position [0, 0]
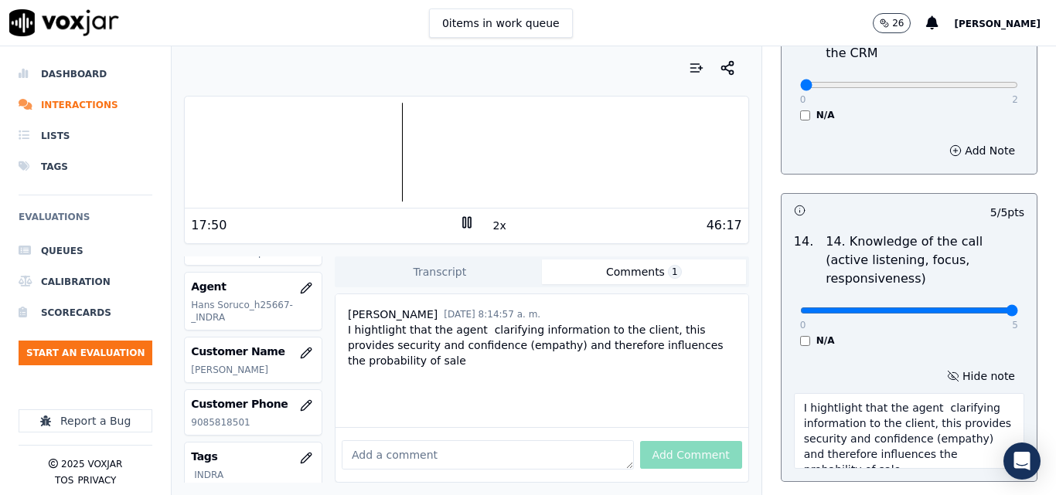
drag, startPoint x: 916, startPoint y: 366, endPoint x: 845, endPoint y: 370, distance: 71.2
click at [845, 393] on textarea "I hightlight that the agent clarifying information to the client, this provides…" at bounding box center [909, 431] width 230 height 76
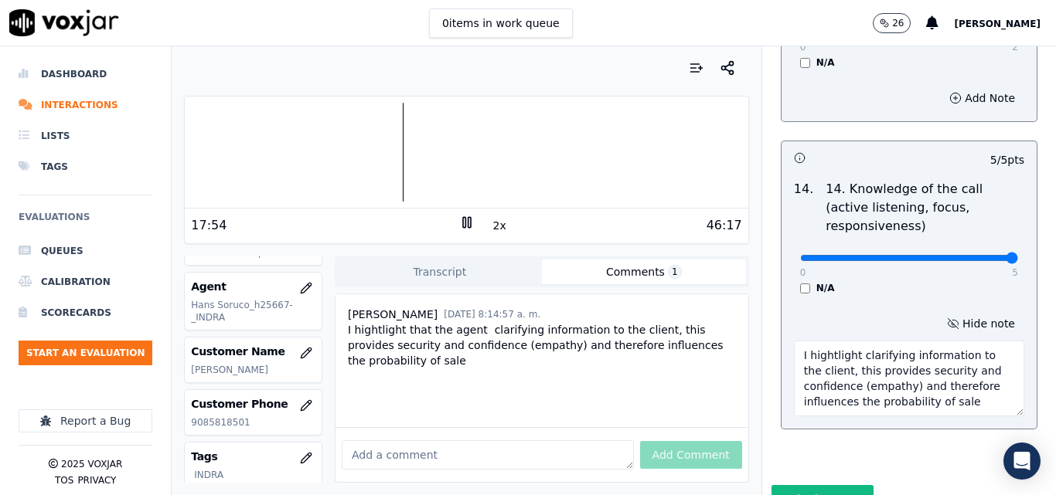
scroll to position [2900, 0]
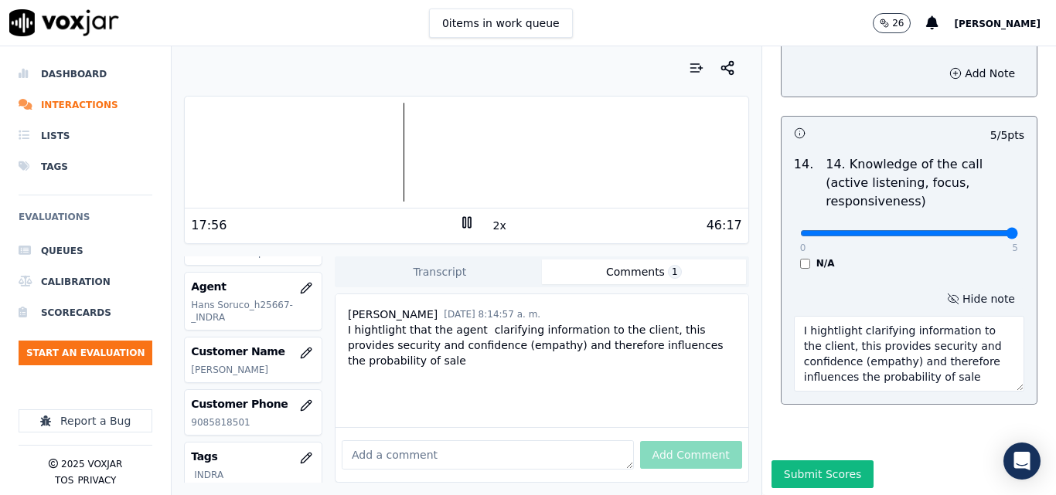
type textarea "I hightlight clarifying information to the client, this provides security and c…"
click at [913, 276] on div "Hide note I hightlight clarifying information to the client, this provides secu…" at bounding box center [908, 340] width 255 height 128
click at [386, 151] on div at bounding box center [466, 152] width 563 height 99
click at [378, 150] on div at bounding box center [466, 152] width 563 height 99
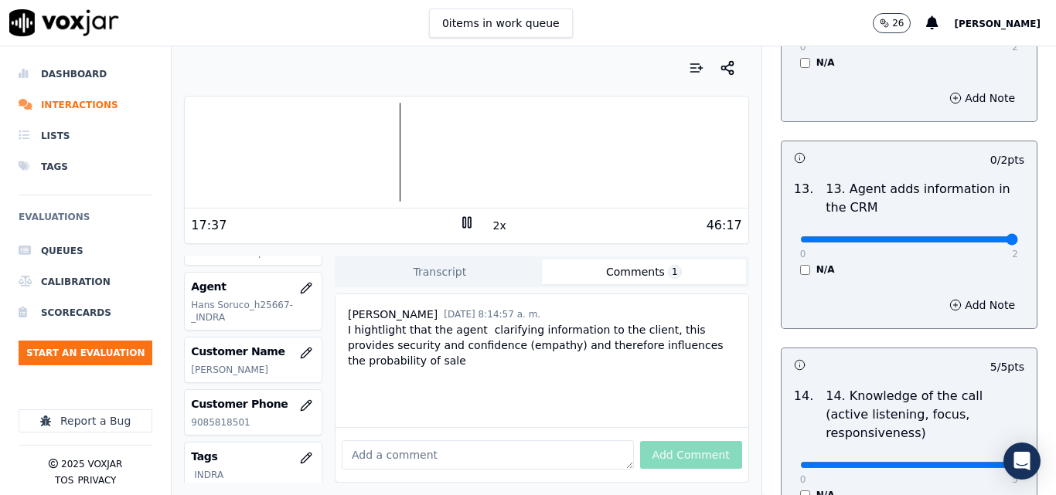
type input "2"
click at [980, 237] on input "range" at bounding box center [909, 240] width 218 height 6
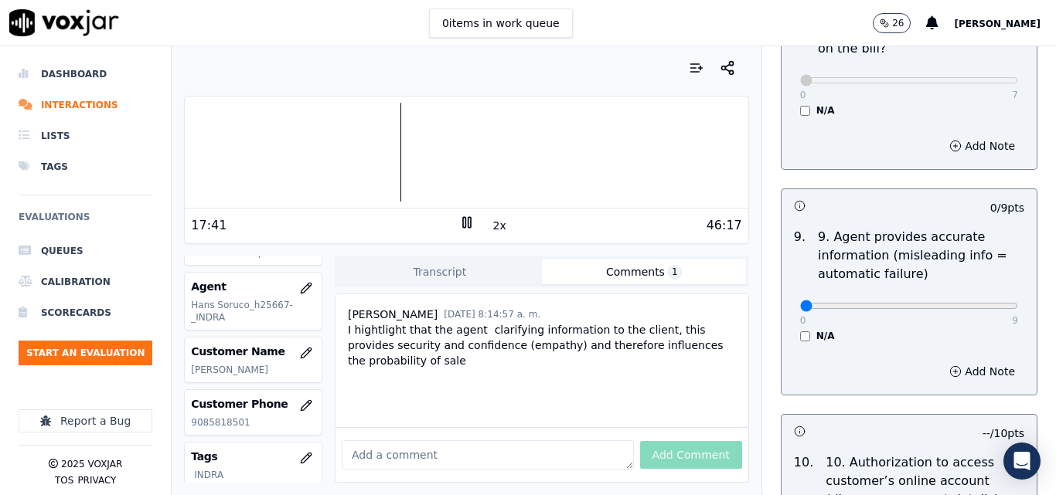
scroll to position [1741, 0]
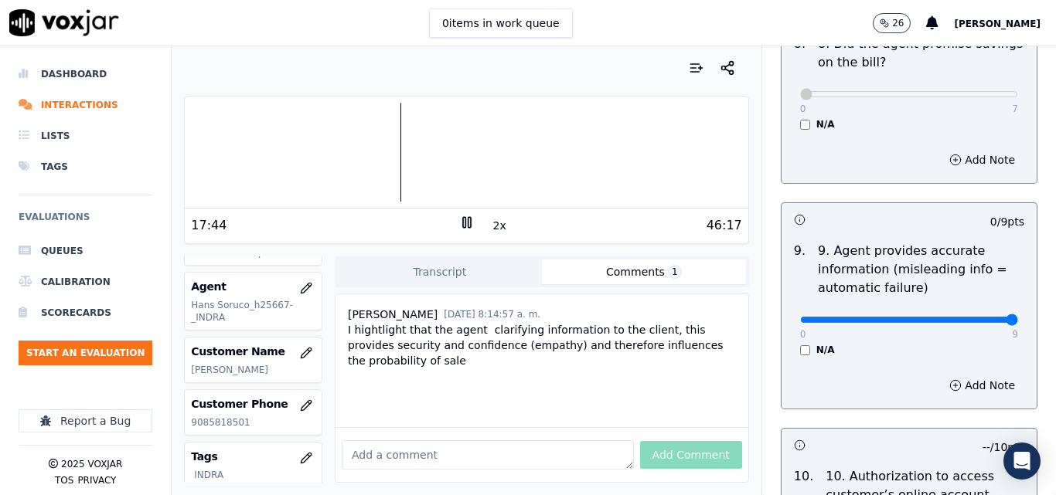
type input "9"
click at [975, 317] on input "range" at bounding box center [909, 320] width 218 height 6
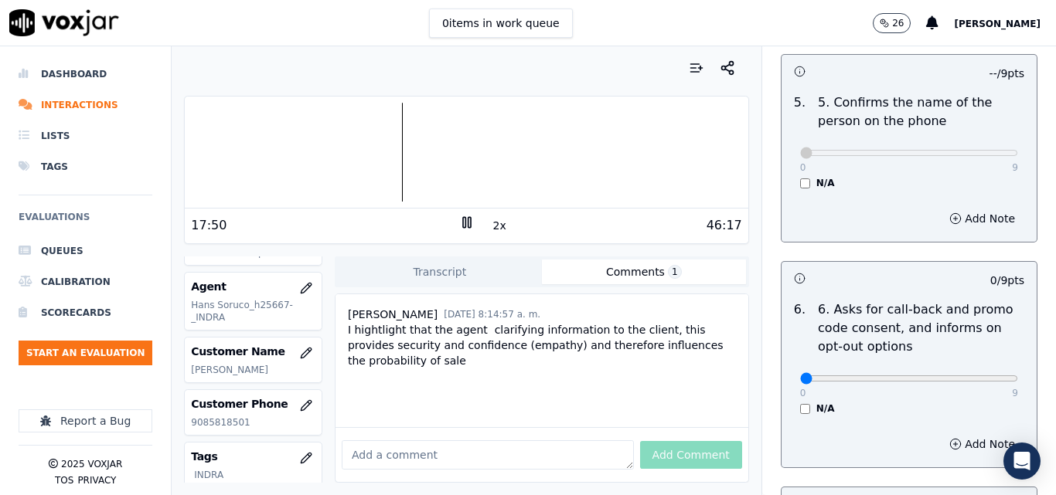
scroll to position [1045, 0]
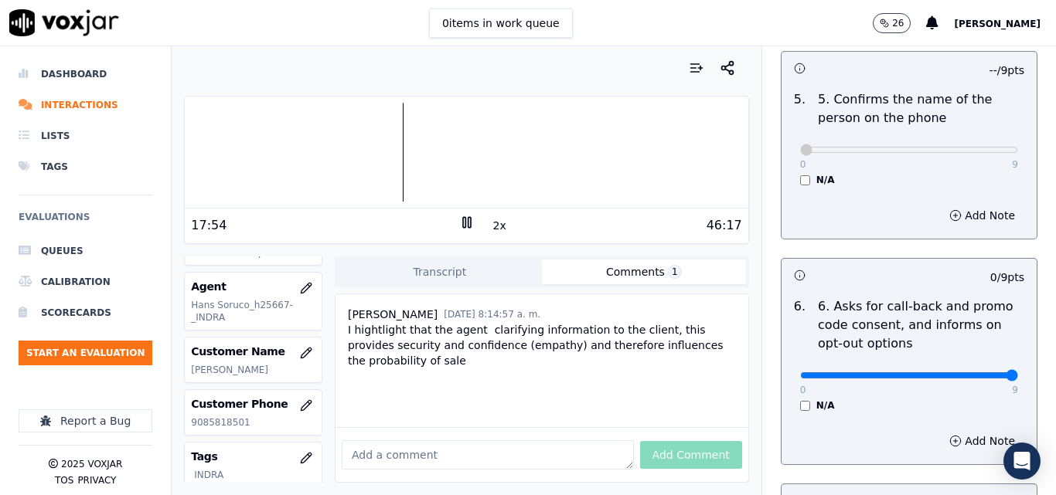
type input "9"
click at [974, 373] on input "range" at bounding box center [909, 376] width 218 height 6
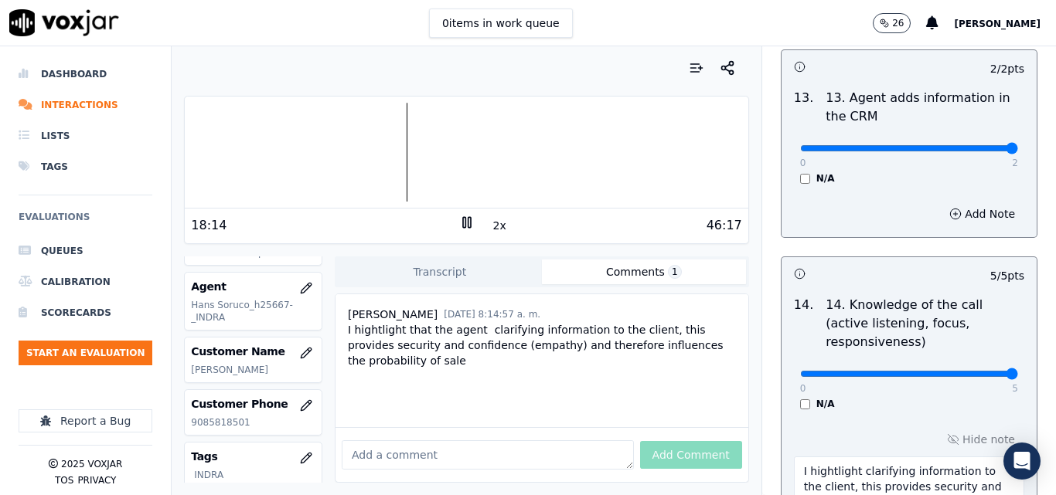
scroll to position [2905, 0]
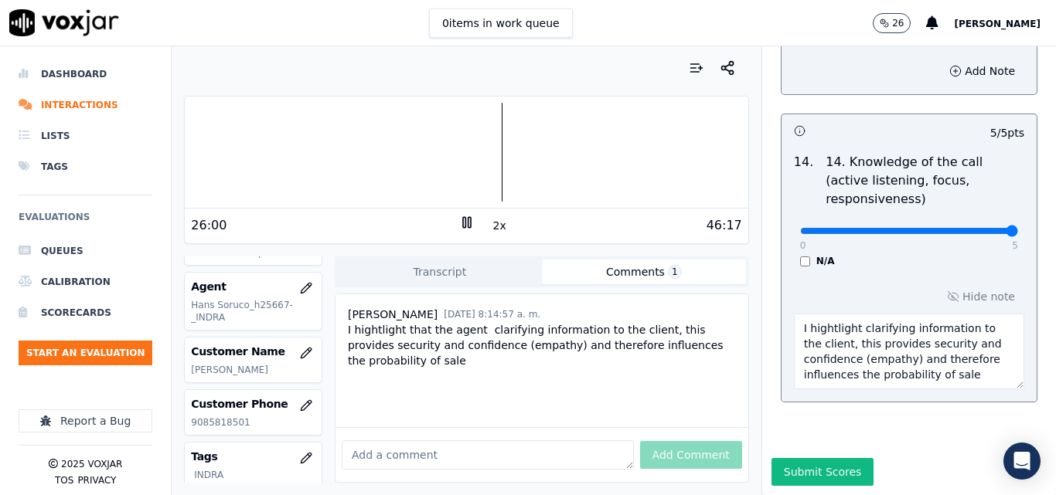
click at [492, 226] on button "2x" at bounding box center [499, 226] width 19 height 22
click at [492, 226] on button "1x" at bounding box center [499, 226] width 19 height 22
click at [380, 148] on div at bounding box center [466, 152] width 563 height 99
click at [498, 228] on button "1.5x" at bounding box center [505, 226] width 30 height 22
click at [498, 227] on button "2x" at bounding box center [499, 226] width 19 height 22
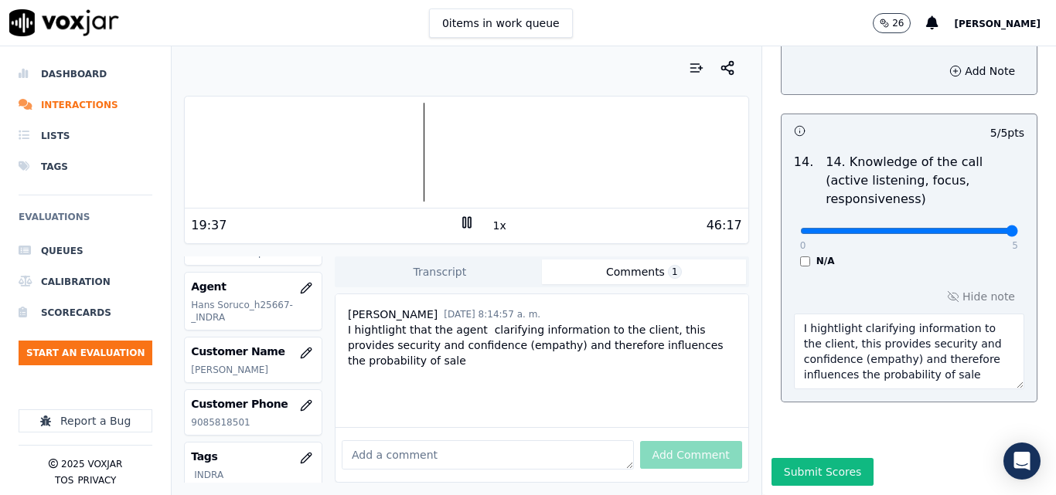
drag, startPoint x: 456, startPoint y: 222, endPoint x: 547, endPoint y: 268, distance: 102.3
click at [459, 222] on icon at bounding box center [466, 222] width 15 height 15
click at [798, 458] on button "Submit Scores" at bounding box center [822, 472] width 103 height 28
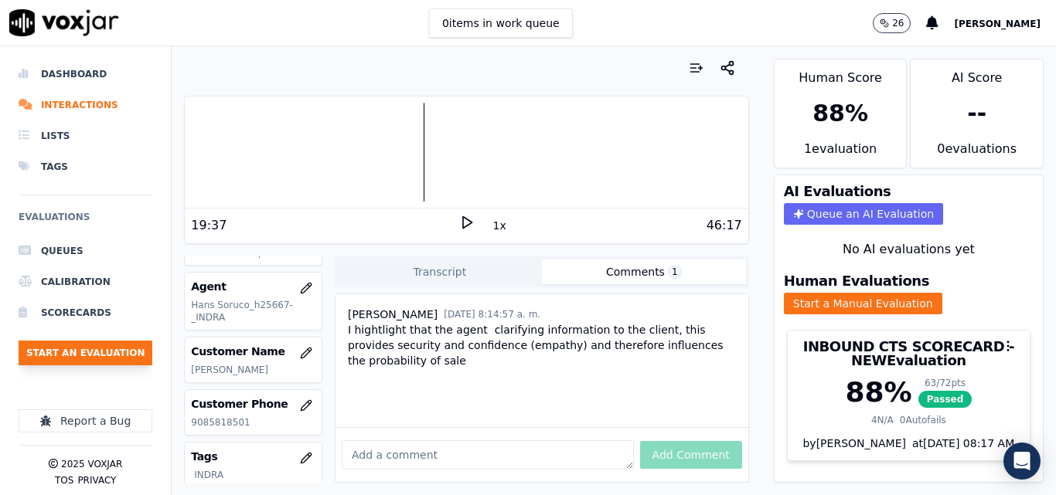
click at [117, 364] on button "Start an Evaluation" at bounding box center [86, 353] width 134 height 25
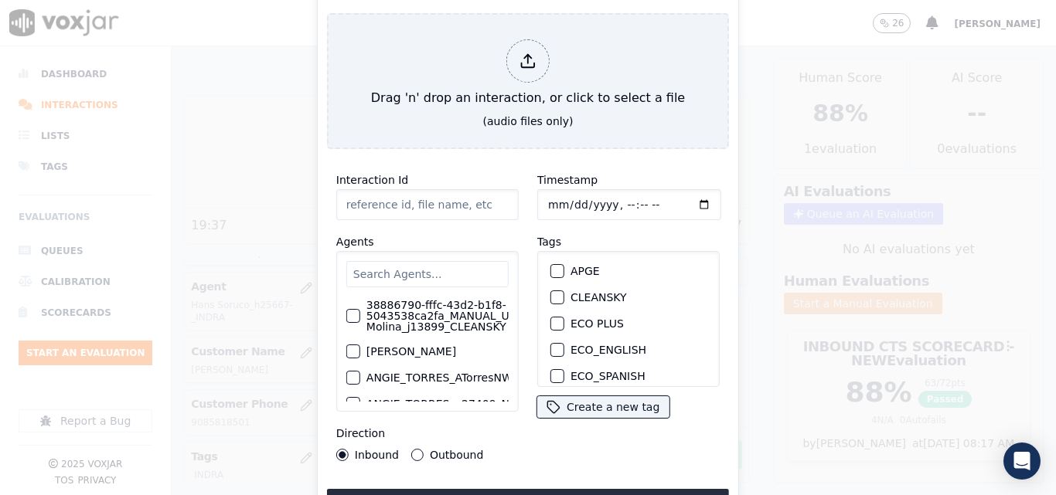
type input "20250912-190832_9172576139-all (1).mp3"
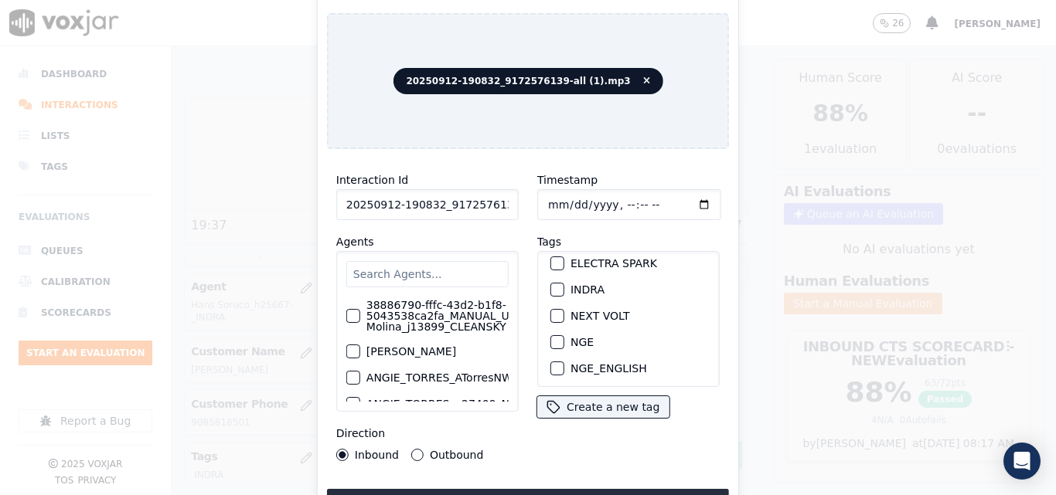
scroll to position [155, 0]
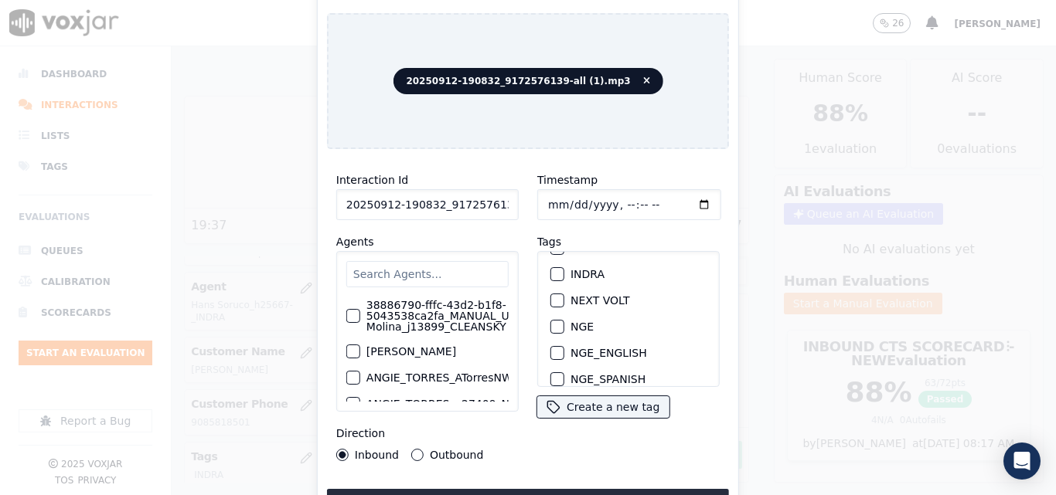
click at [553, 269] on div "button" at bounding box center [556, 274] width 11 height 11
click at [499, 489] on button "Upload interaction to start evaluation" at bounding box center [528, 503] width 402 height 28
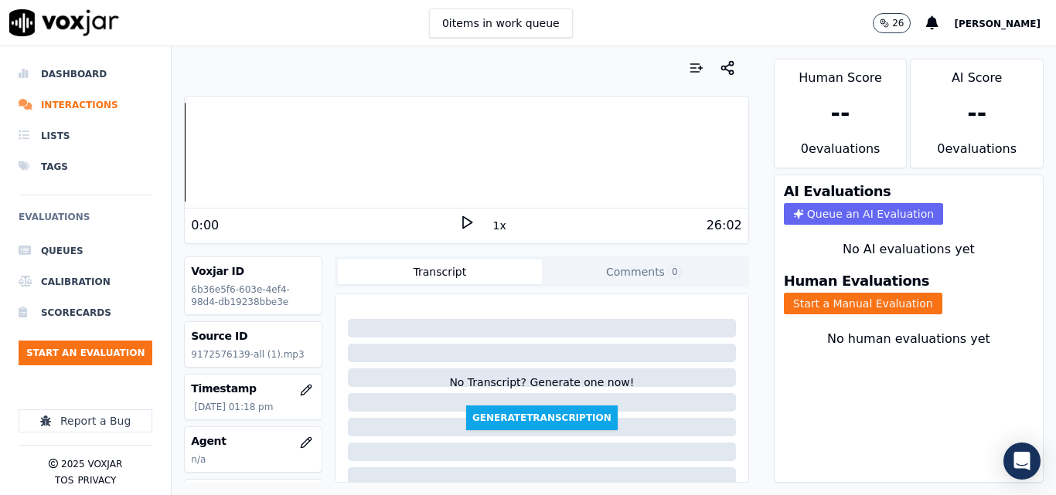
click at [460, 220] on icon at bounding box center [466, 222] width 15 height 15
click at [870, 301] on button "Start a Manual Evaluation" at bounding box center [863, 304] width 158 height 22
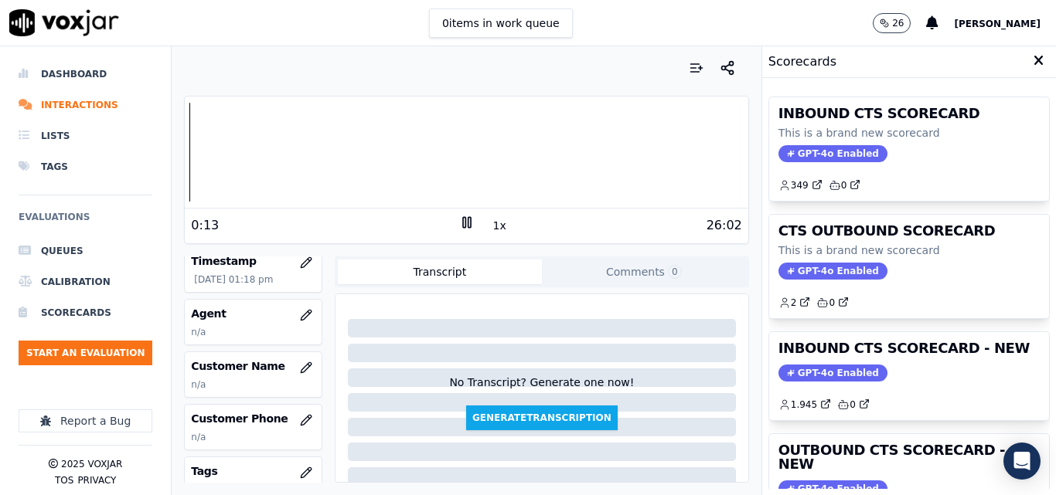
scroll to position [155, 0]
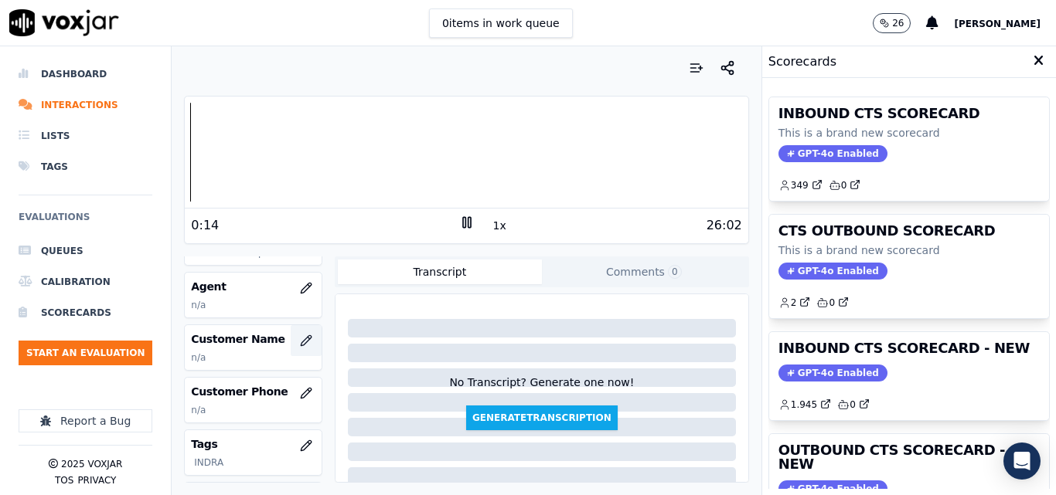
click at [300, 335] on icon "button" at bounding box center [306, 341] width 12 height 12
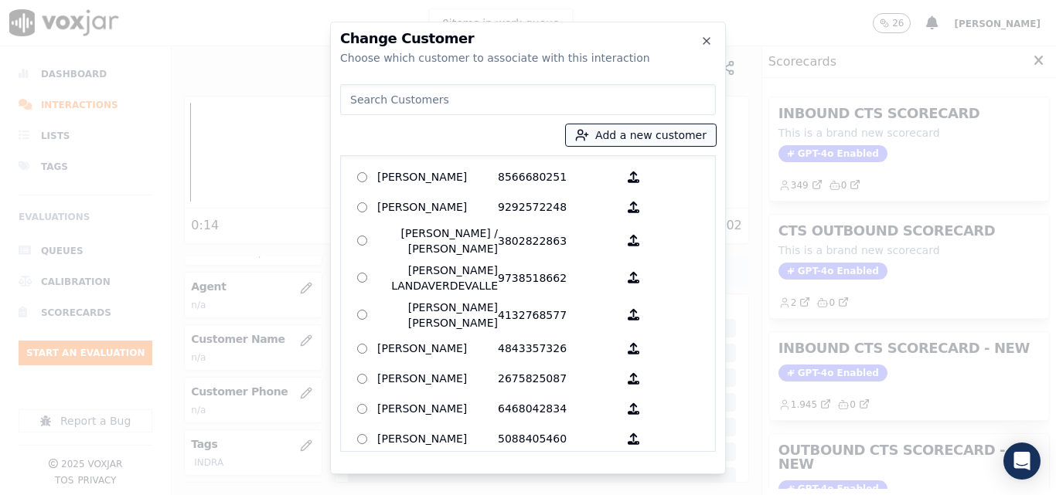
click at [608, 128] on button "Add a new customer" at bounding box center [641, 135] width 150 height 22
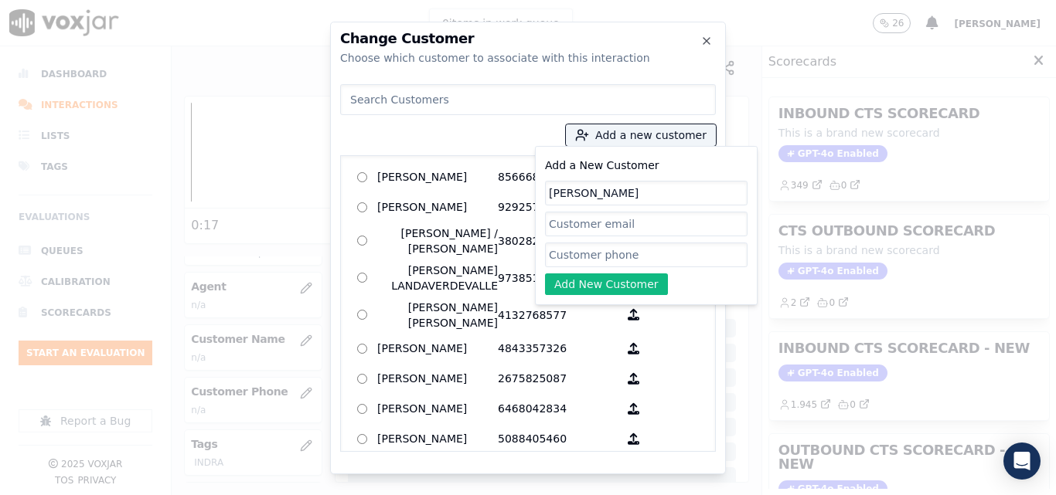
type input "ANTONY RAFAEL DIAZ CRUZ"
paste input "9172576139"
type input "9172576139"
click at [637, 290] on button "Add New Customer" at bounding box center [606, 285] width 123 height 22
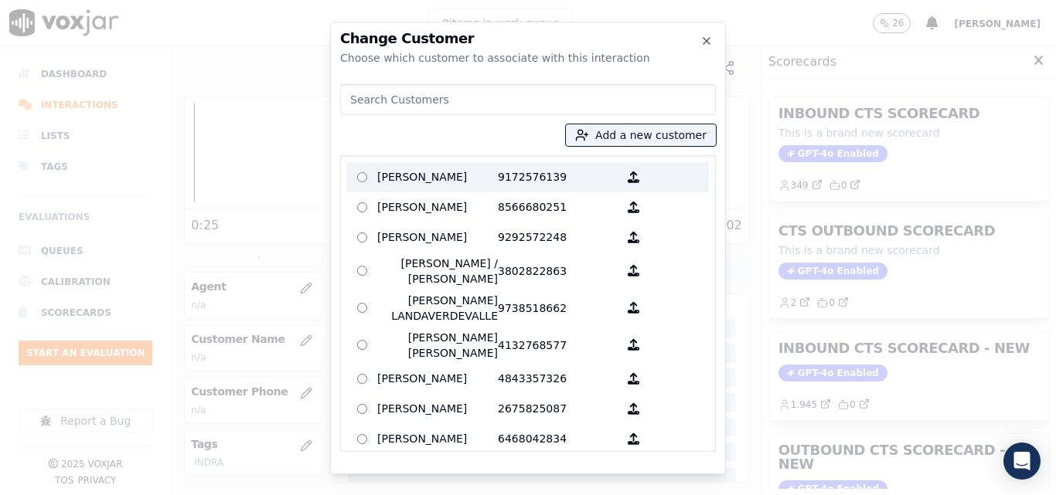
click at [570, 172] on p "9172576139" at bounding box center [558, 177] width 121 height 24
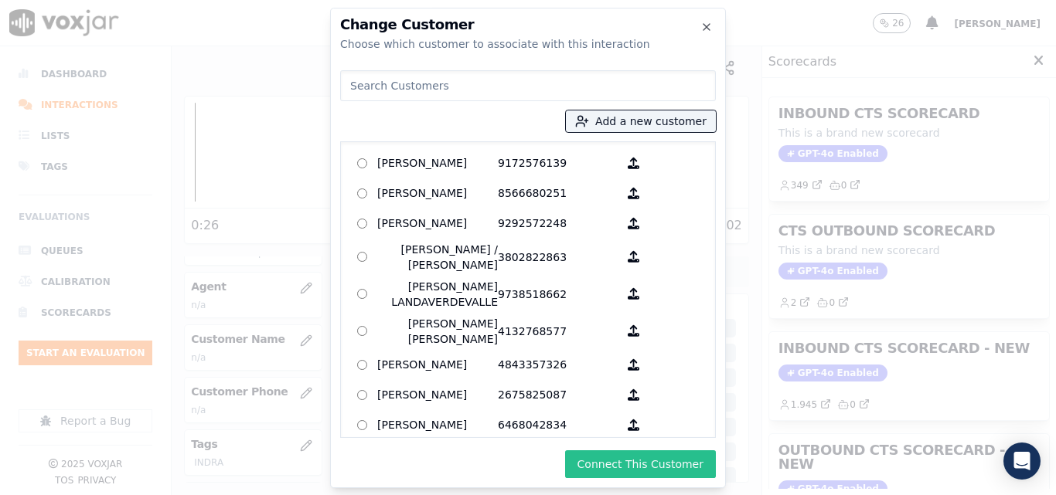
click at [692, 464] on button "Connect This Customer" at bounding box center [640, 465] width 151 height 28
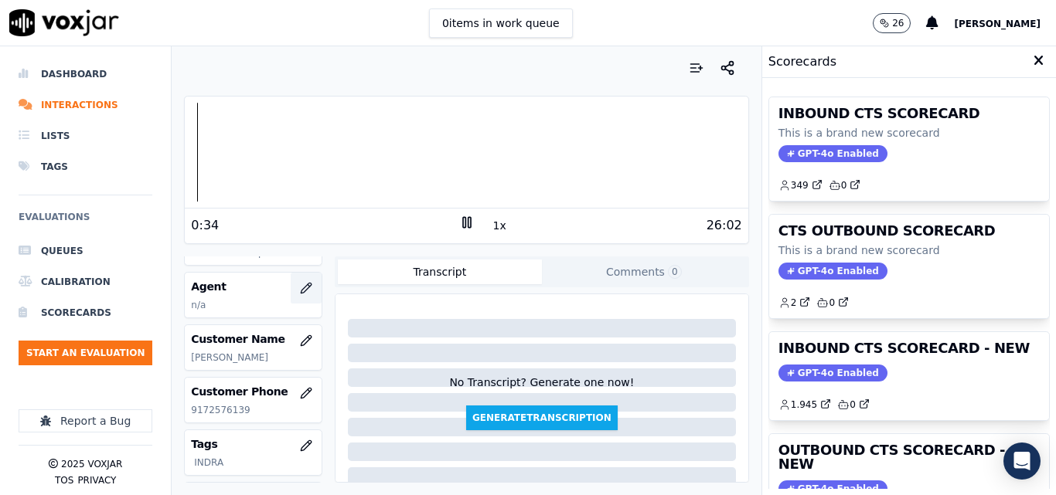
click at [300, 285] on icon "button" at bounding box center [306, 288] width 12 height 12
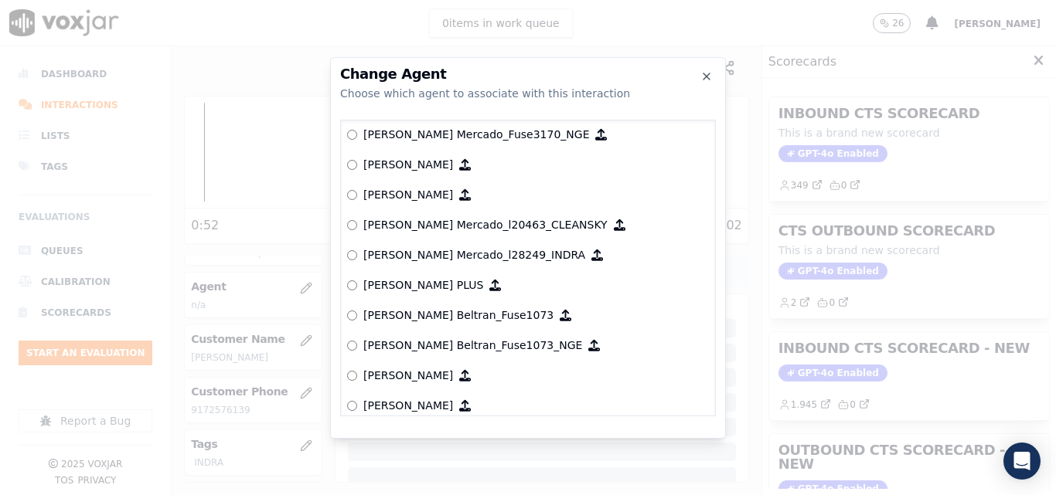
scroll to position [5872, 0]
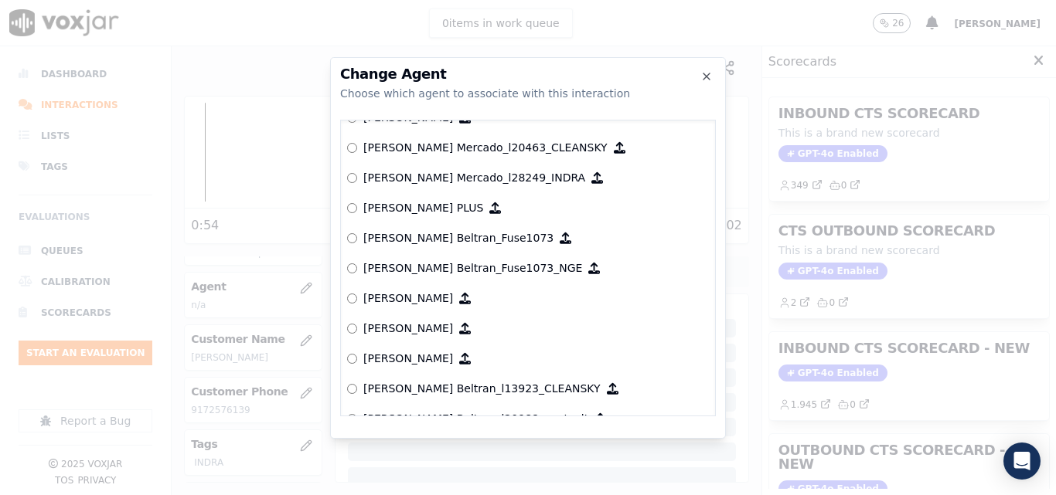
click at [437, 294] on p "[PERSON_NAME]" at bounding box center [408, 298] width 90 height 15
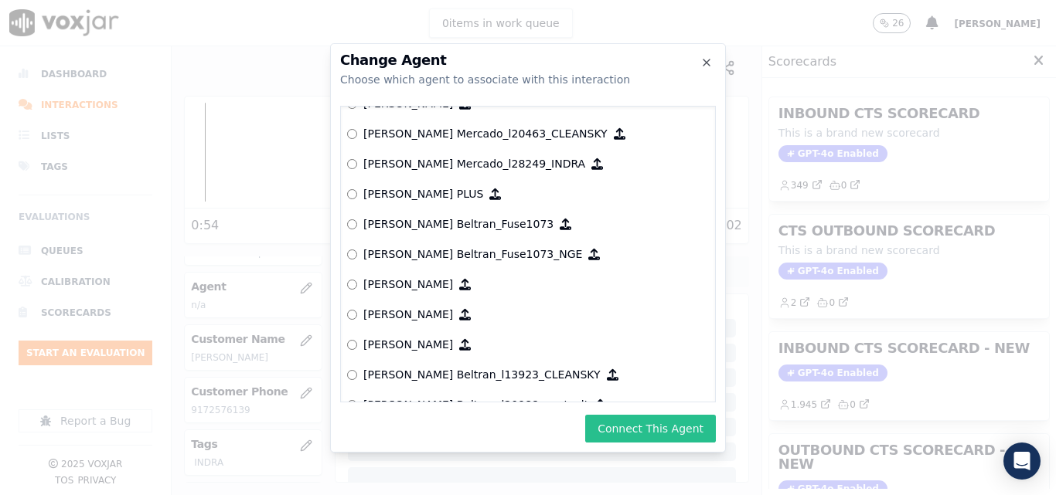
click at [650, 420] on button "Connect This Agent" at bounding box center [650, 429] width 131 height 28
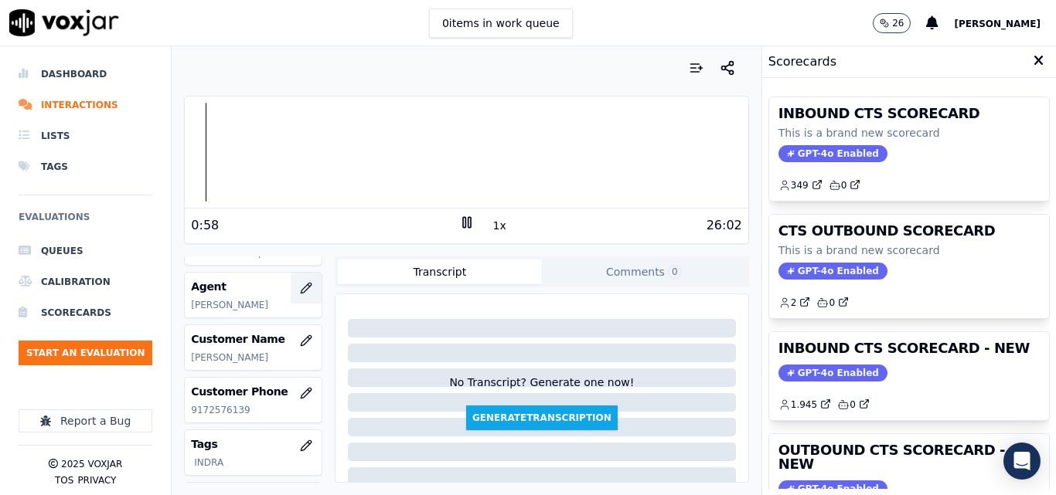
click at [301, 291] on icon "button" at bounding box center [306, 288] width 10 height 10
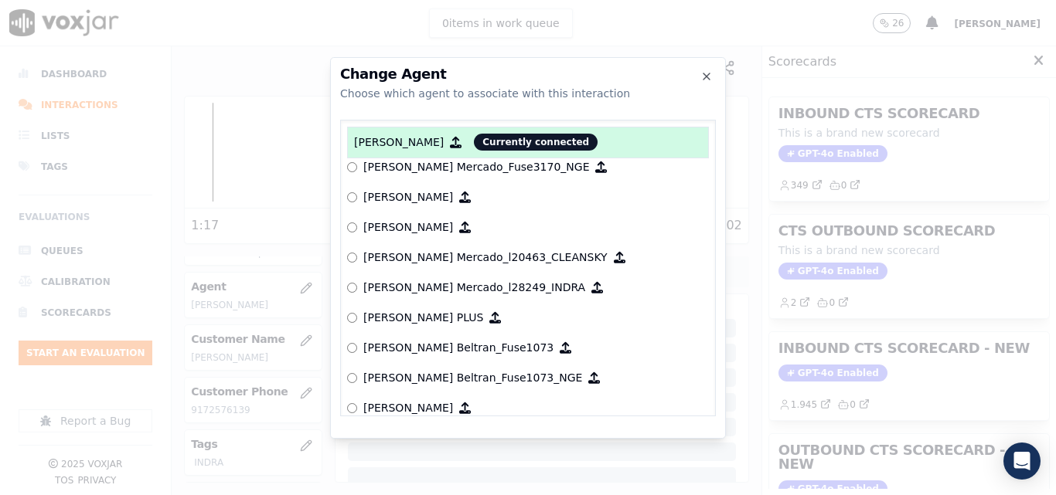
scroll to position [5717, 0]
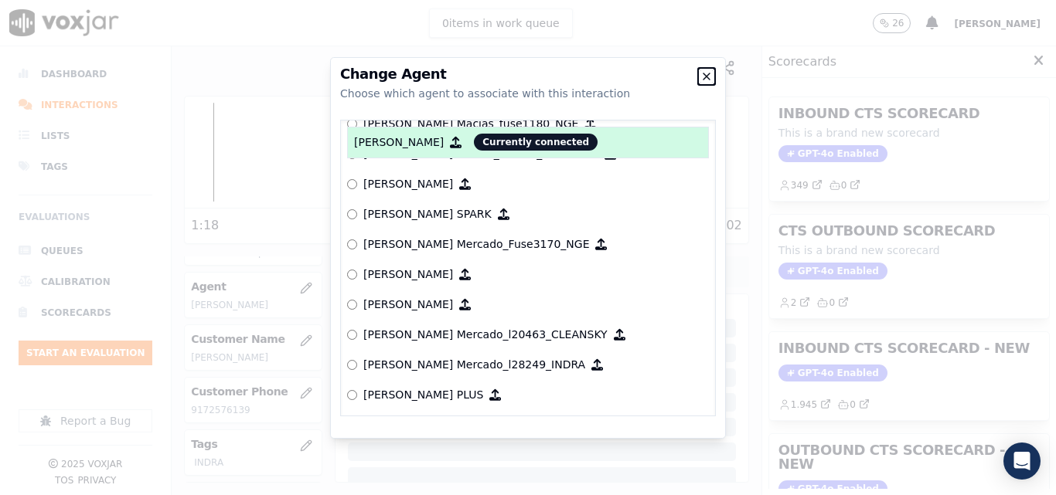
click at [709, 73] on icon "button" at bounding box center [706, 76] width 6 height 6
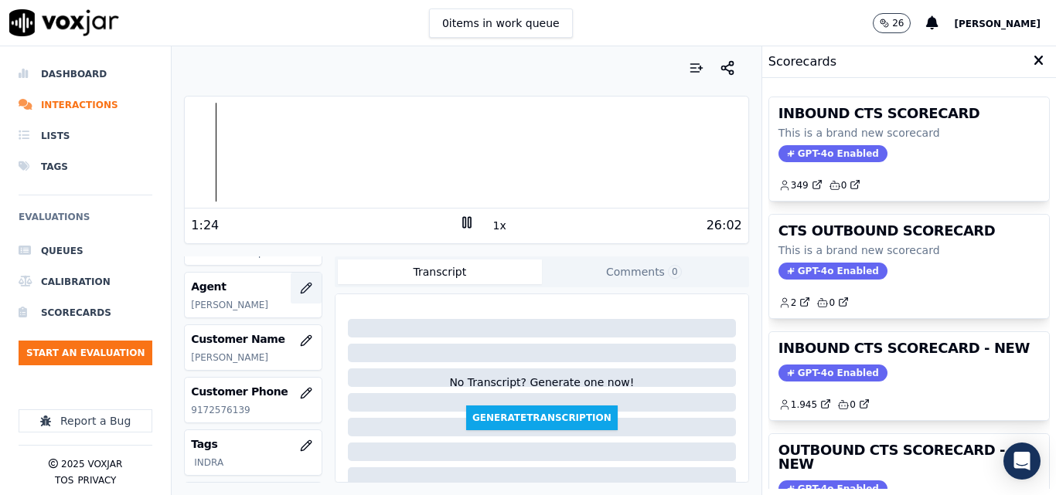
click at [291, 294] on button "button" at bounding box center [306, 288] width 31 height 31
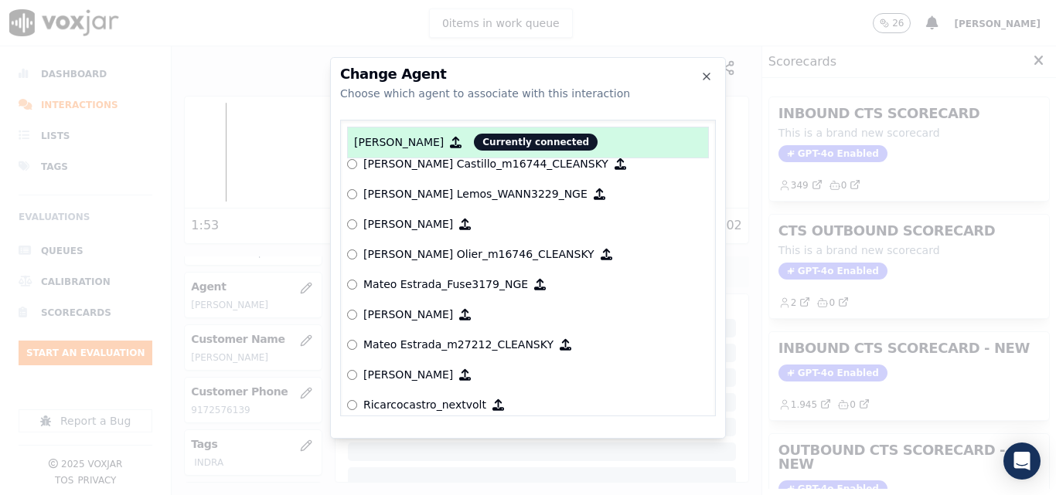
scroll to position [6297, 0]
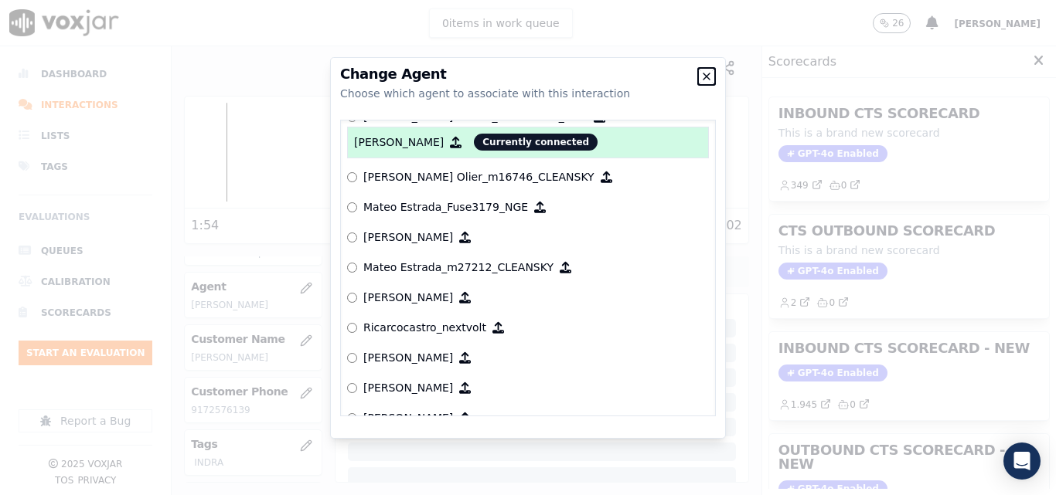
click at [706, 70] on icon "button" at bounding box center [706, 76] width 12 height 12
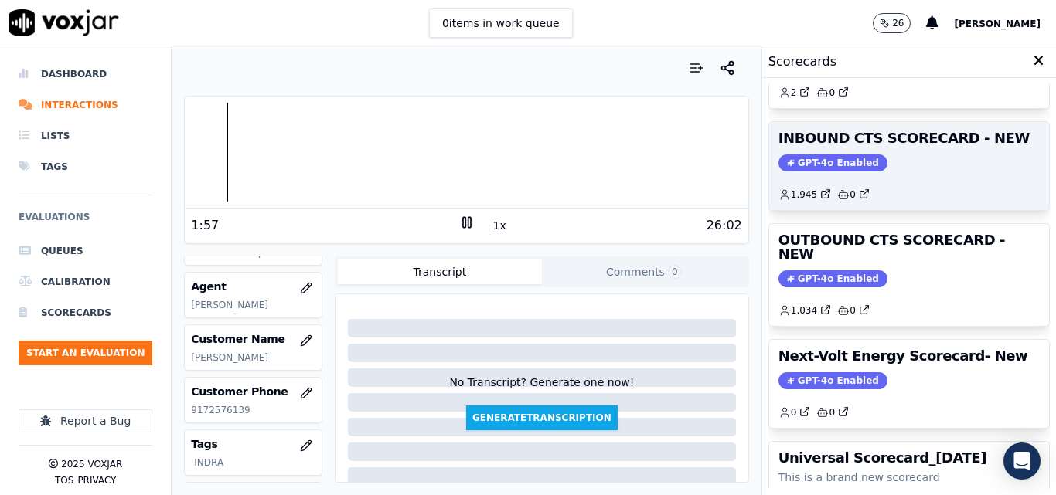
scroll to position [183, 0]
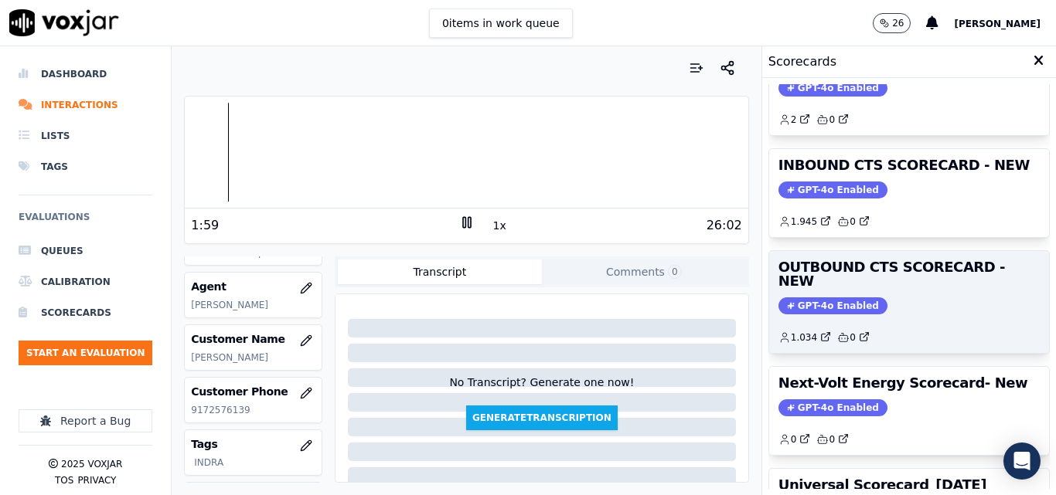
click at [839, 298] on span "GPT-4o Enabled" at bounding box center [832, 306] width 109 height 17
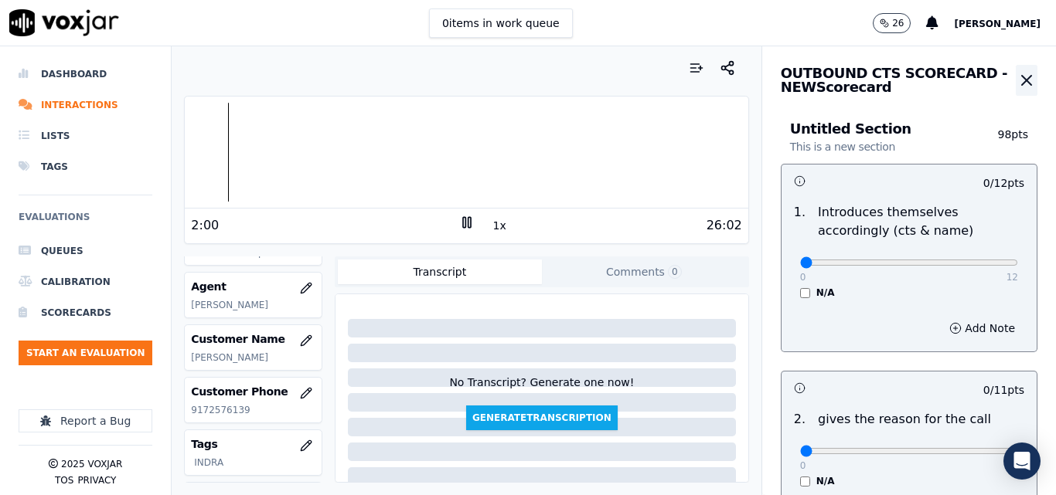
click at [1017, 73] on icon "button" at bounding box center [1026, 80] width 19 height 19
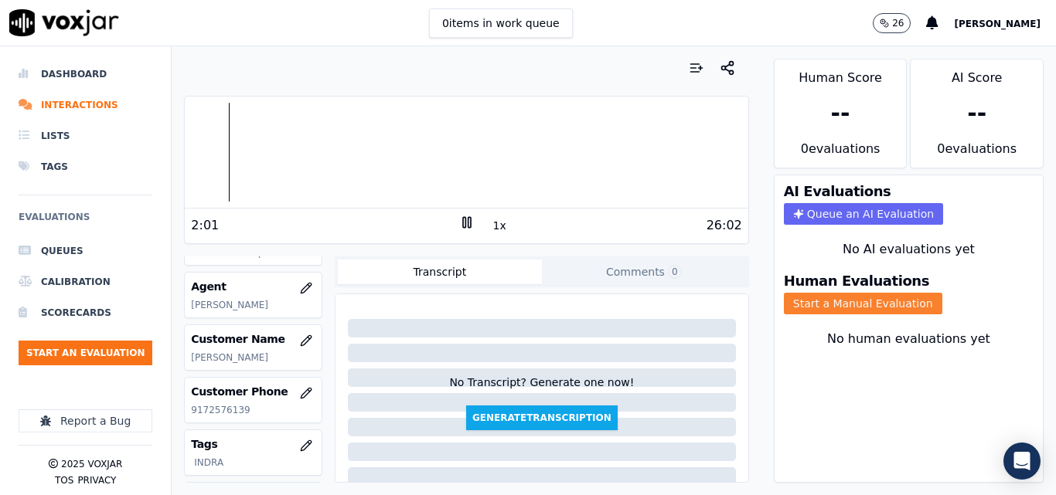
click at [828, 301] on button "Start a Manual Evaluation" at bounding box center [863, 304] width 158 height 22
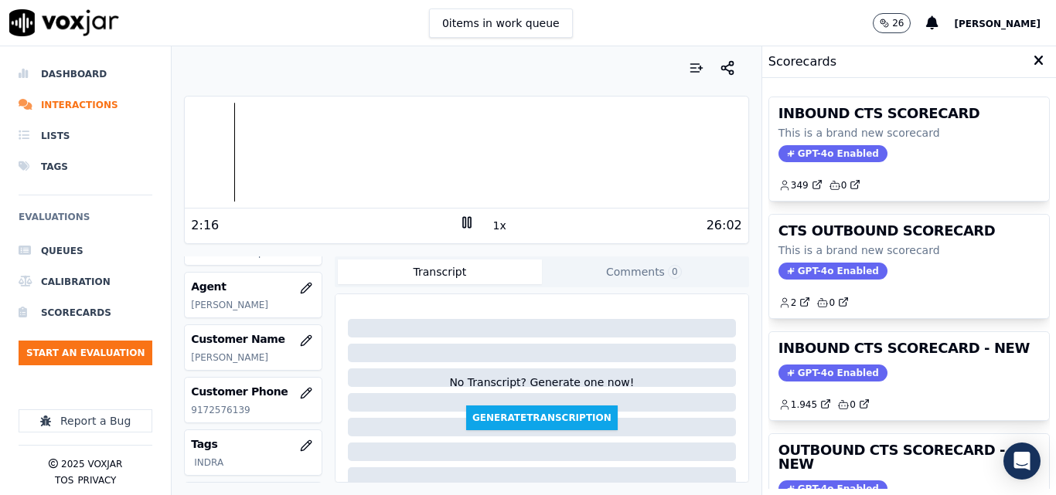
click at [490, 227] on button "1x" at bounding box center [499, 226] width 19 height 22
click at [490, 227] on button "1.5x" at bounding box center [505, 226] width 30 height 22
click at [182, 153] on div "Your browser does not support the audio element. 2:25 2x 26:02 Voxjar ID 6b36e5…" at bounding box center [466, 270] width 589 height 449
click at [193, 153] on div at bounding box center [466, 152] width 563 height 99
click at [185, 152] on div at bounding box center [466, 152] width 563 height 99
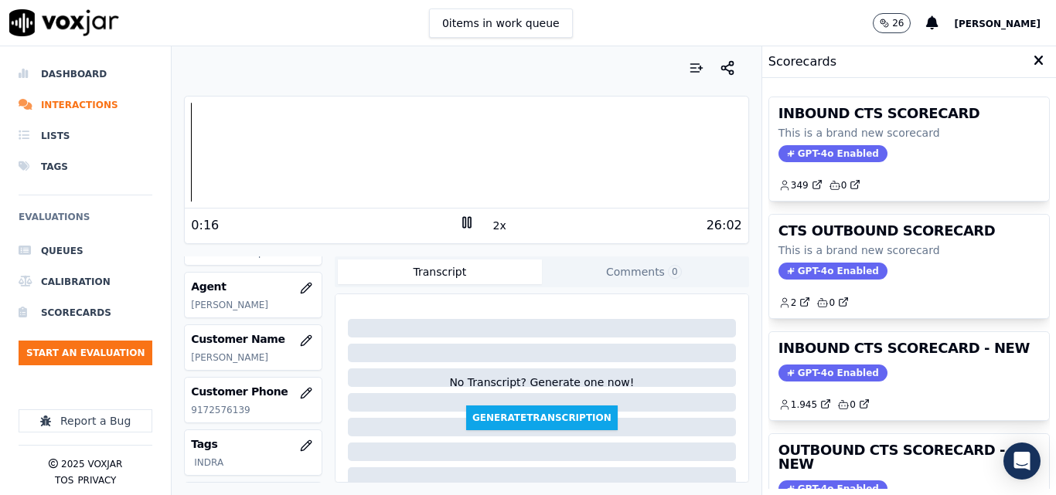
click at [463, 220] on rect at bounding box center [464, 222] width 2 height 10
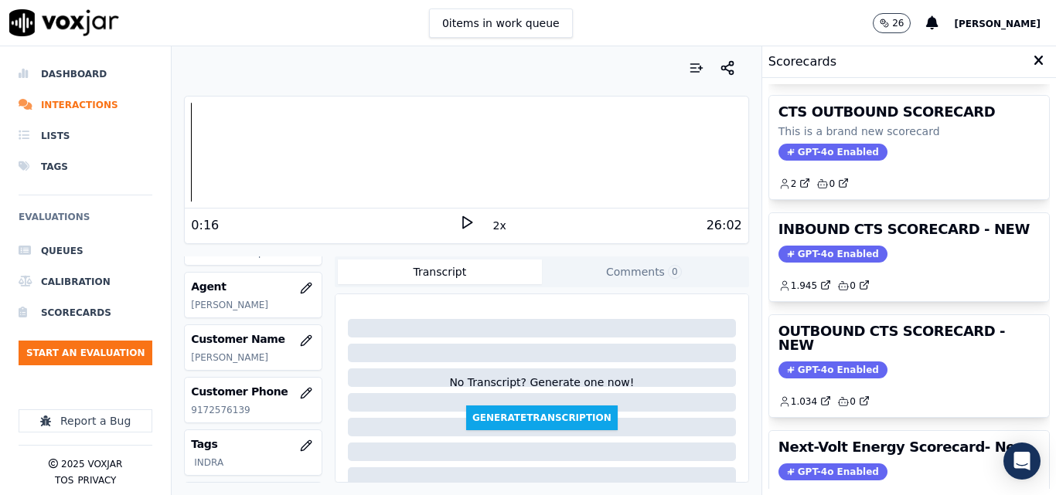
scroll to position [155, 0]
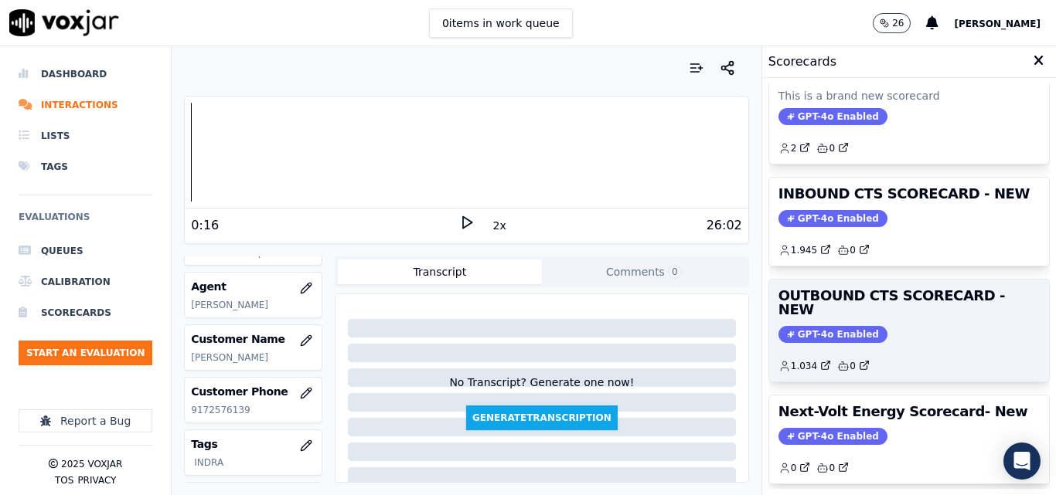
click at [818, 326] on span "GPT-4o Enabled" at bounding box center [832, 334] width 109 height 17
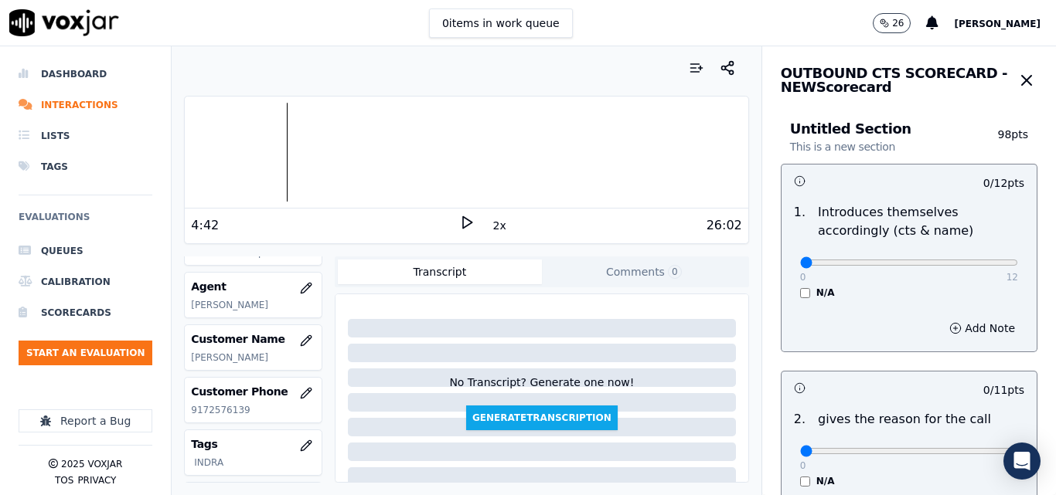
click at [461, 223] on icon at bounding box center [466, 222] width 15 height 15
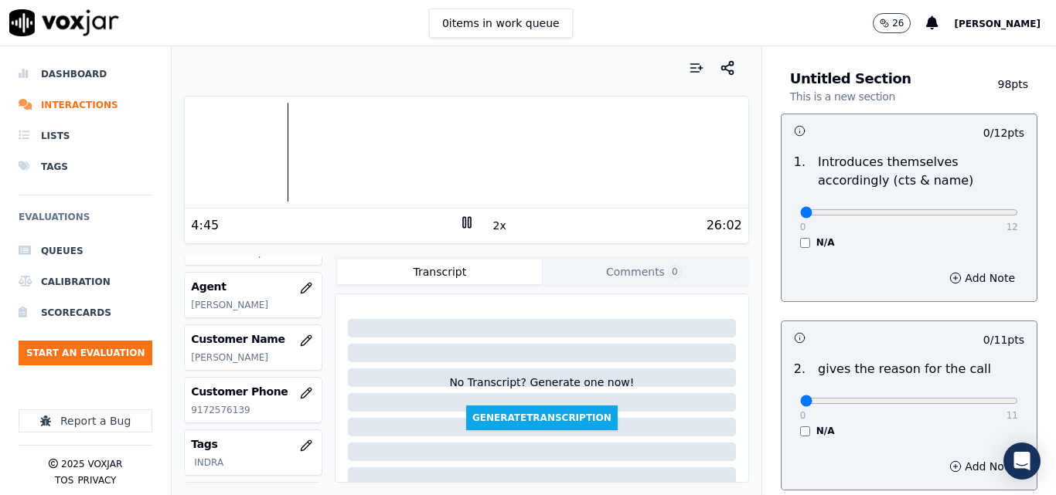
scroll to position [77, 0]
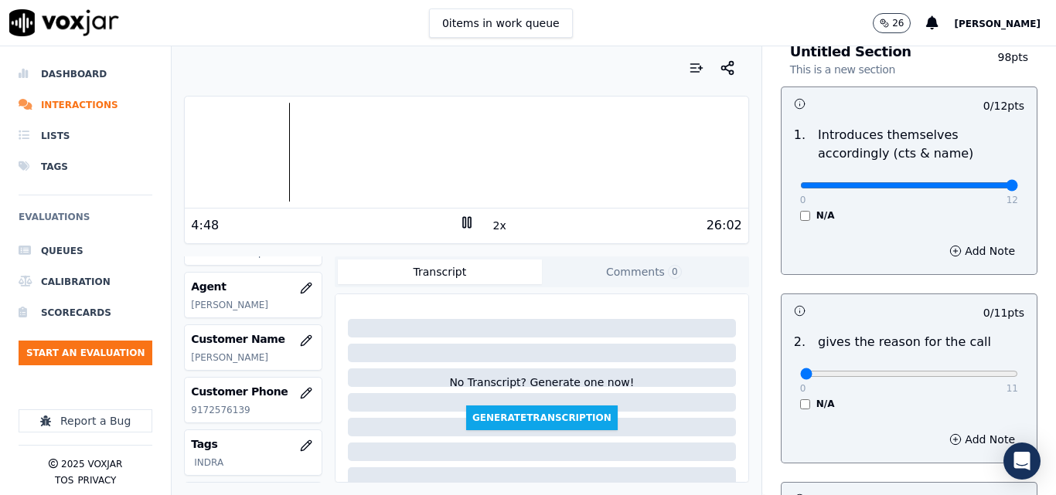
type input "12"
click at [979, 189] on input "range" at bounding box center [909, 185] width 218 height 6
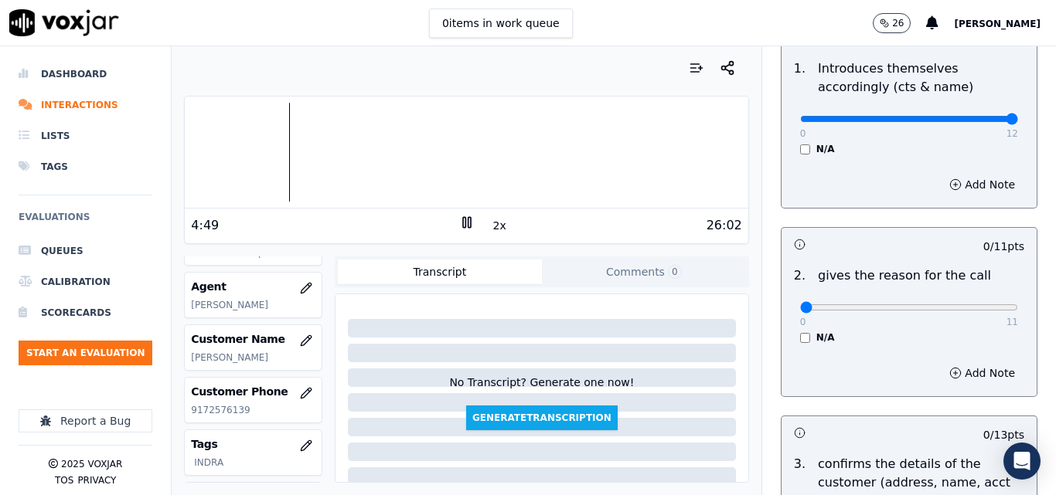
scroll to position [232, 0]
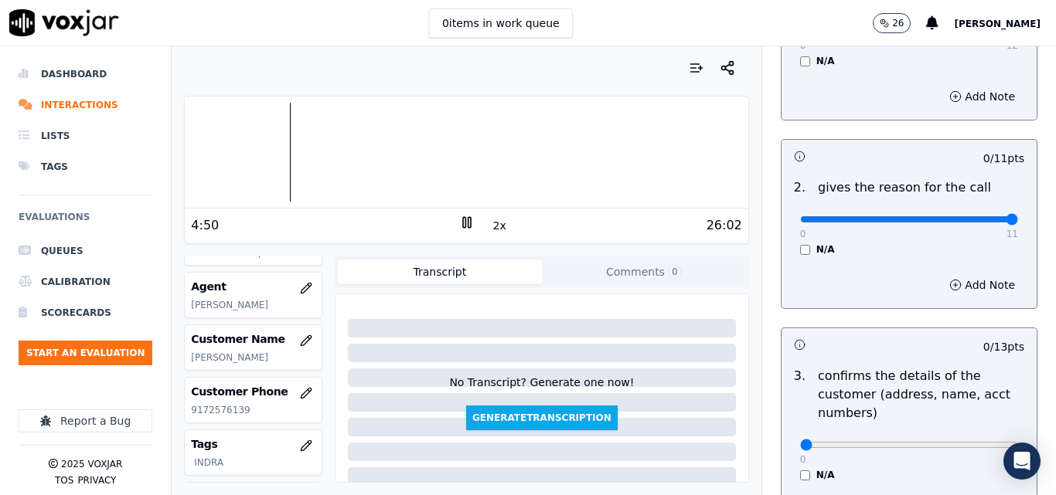
type input "11"
click at [975, 223] on input "range" at bounding box center [909, 219] width 218 height 6
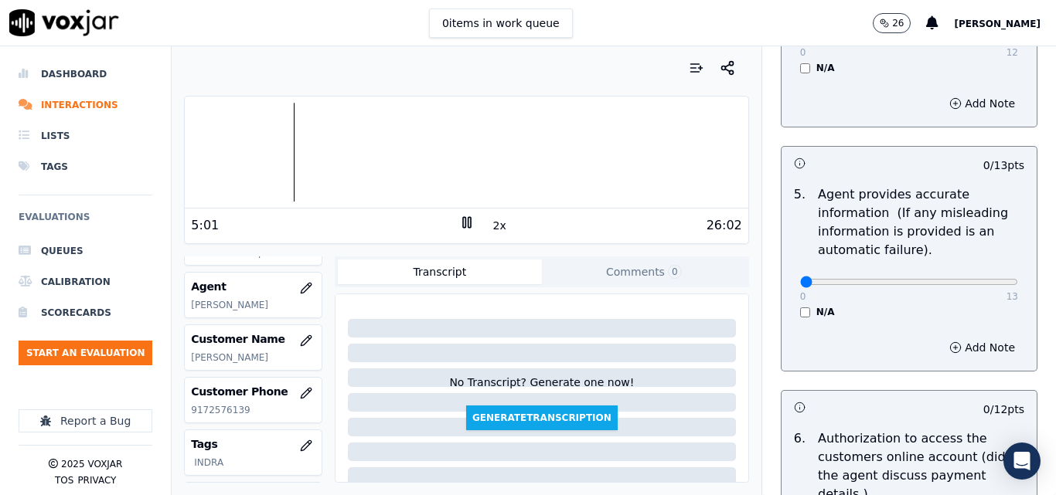
scroll to position [850, 0]
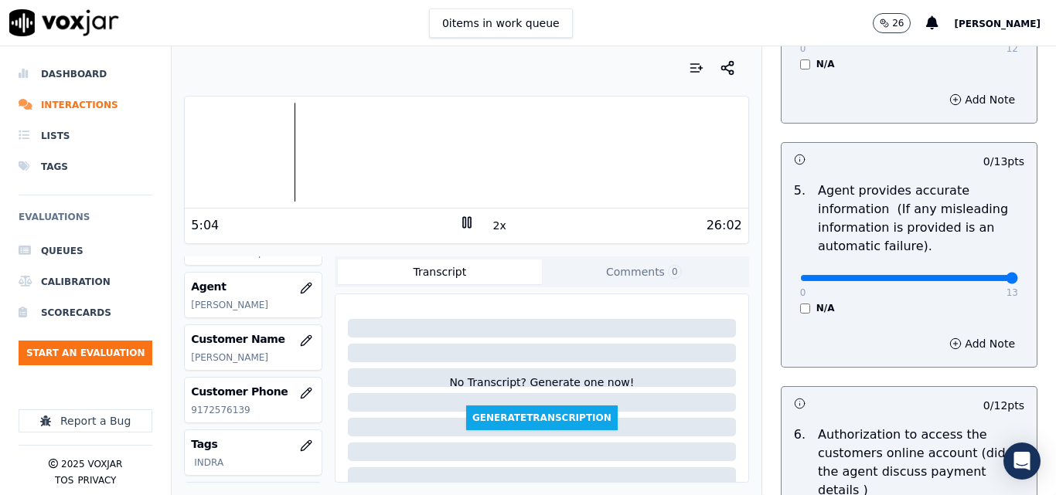
type input "13"
click at [976, 279] on input "range" at bounding box center [909, 278] width 218 height 6
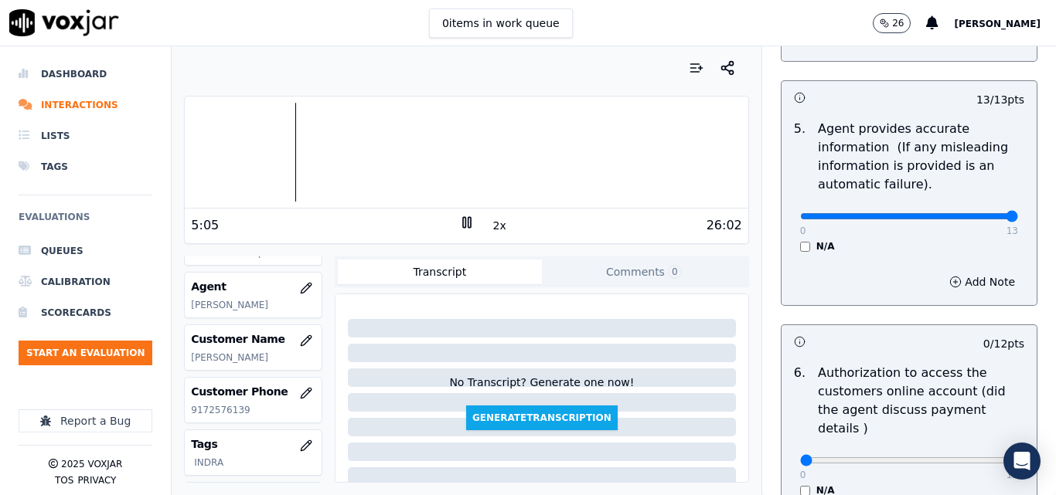
scroll to position [1005, 0]
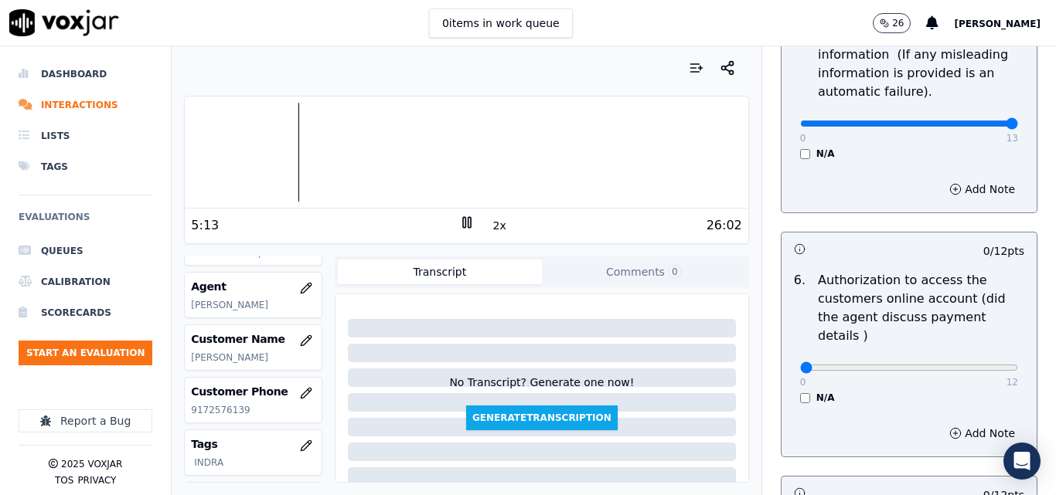
click at [800, 392] on div "N/A" at bounding box center [909, 398] width 218 height 12
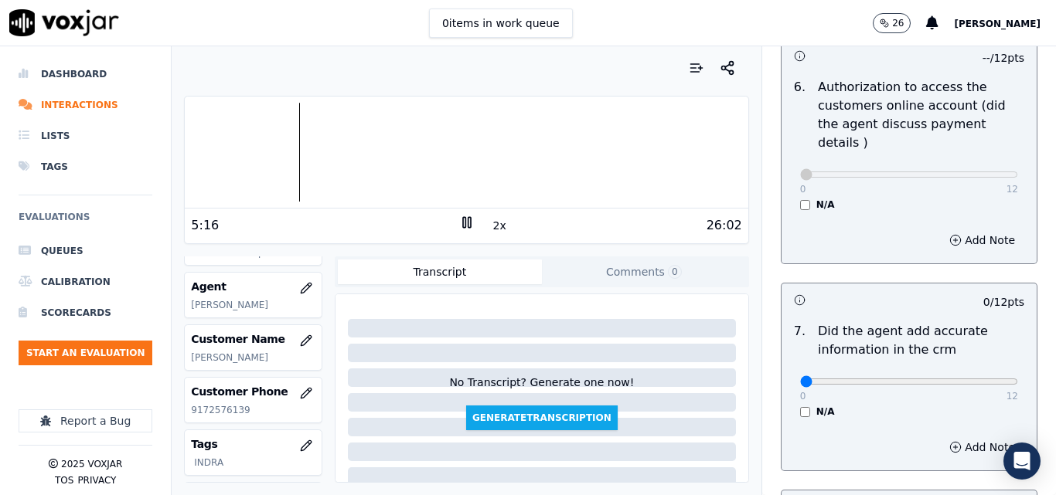
scroll to position [1237, 0]
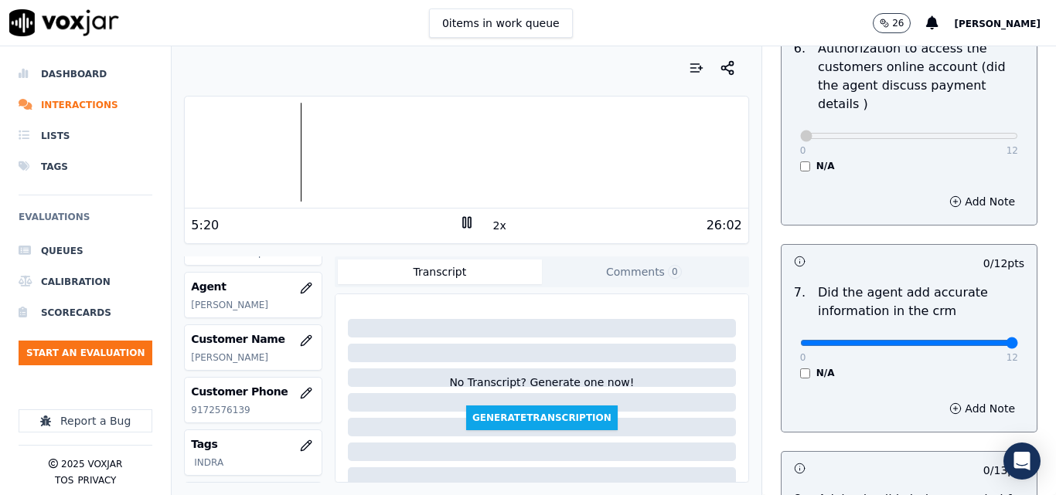
type input "12"
click at [979, 340] on input "range" at bounding box center [909, 343] width 218 height 6
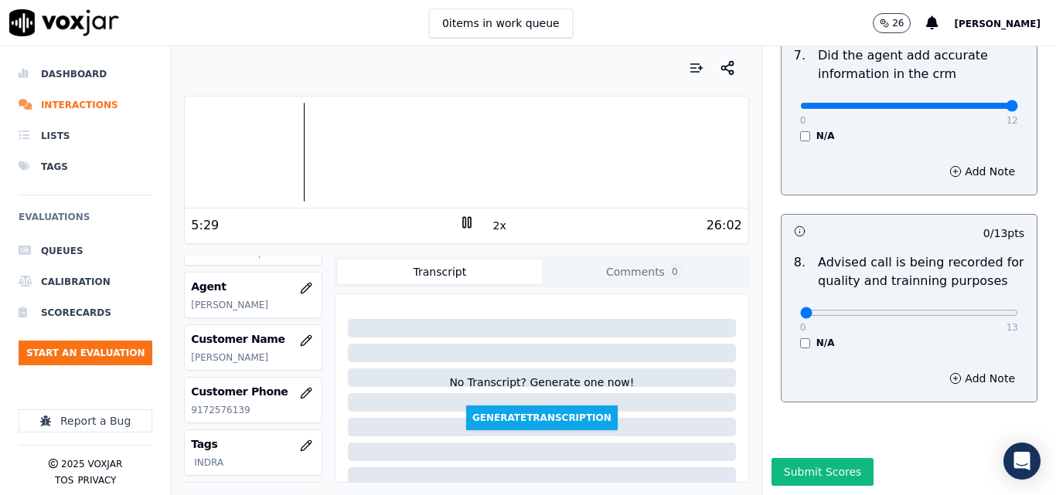
scroll to position [1490, 0]
click at [490, 224] on button "2x" at bounding box center [499, 226] width 19 height 22
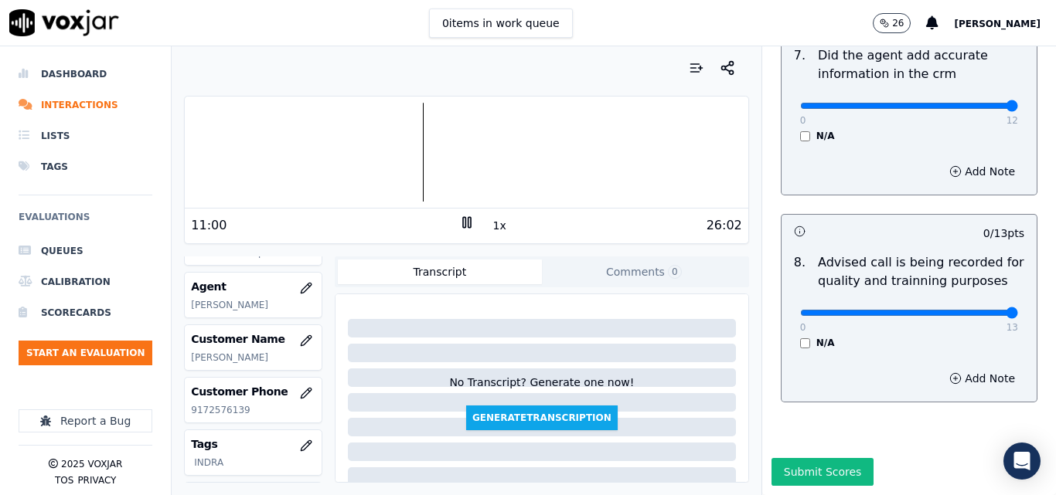
type input "13"
click at [976, 310] on input "range" at bounding box center [909, 313] width 218 height 6
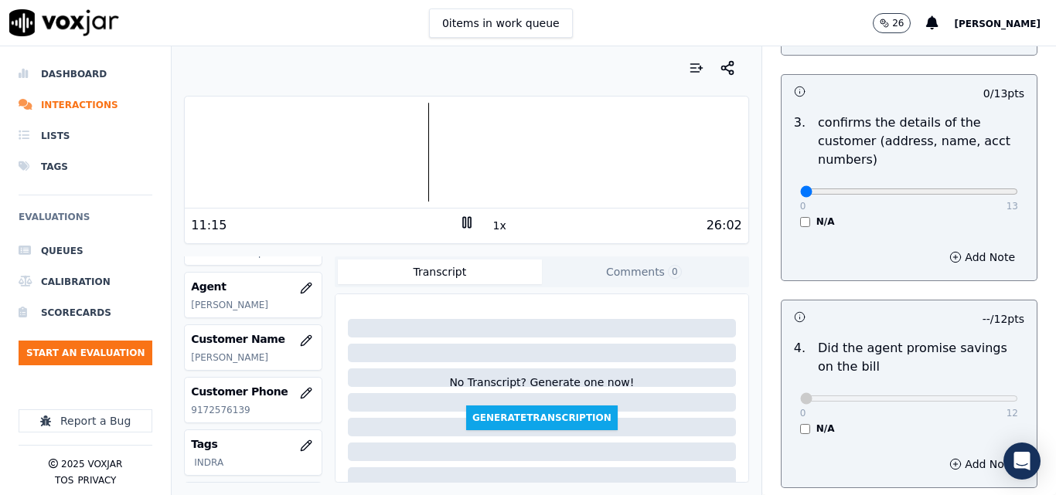
scroll to position [408, 0]
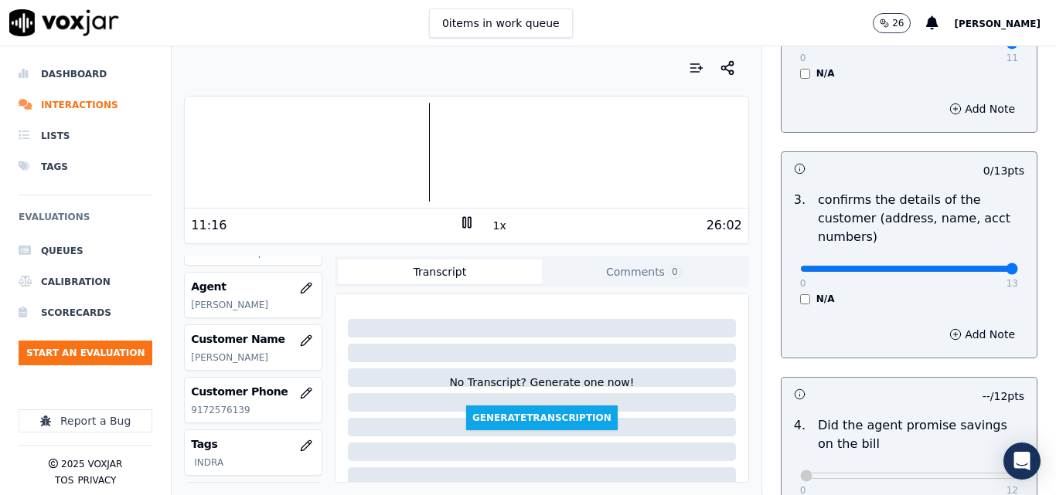
type input "13"
click at [975, 271] on input "range" at bounding box center [909, 269] width 218 height 6
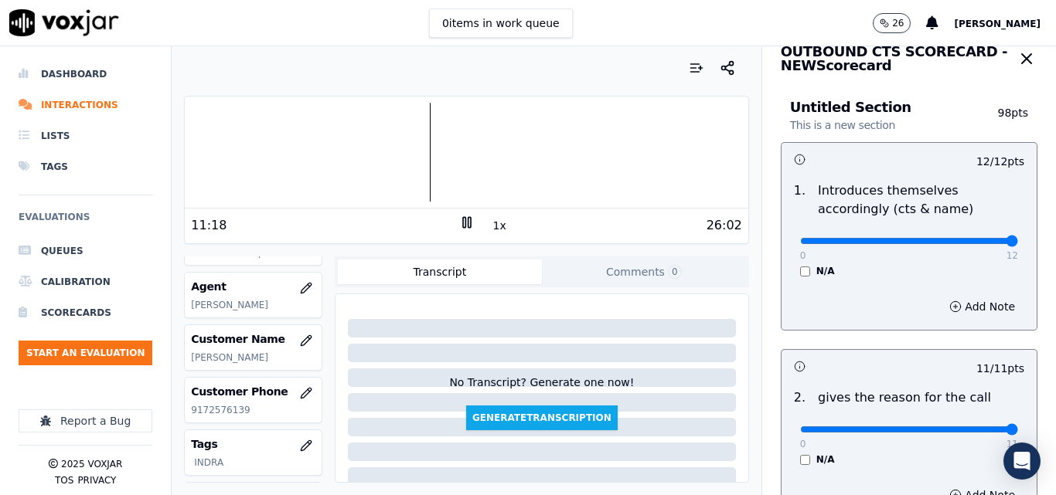
scroll to position [0, 0]
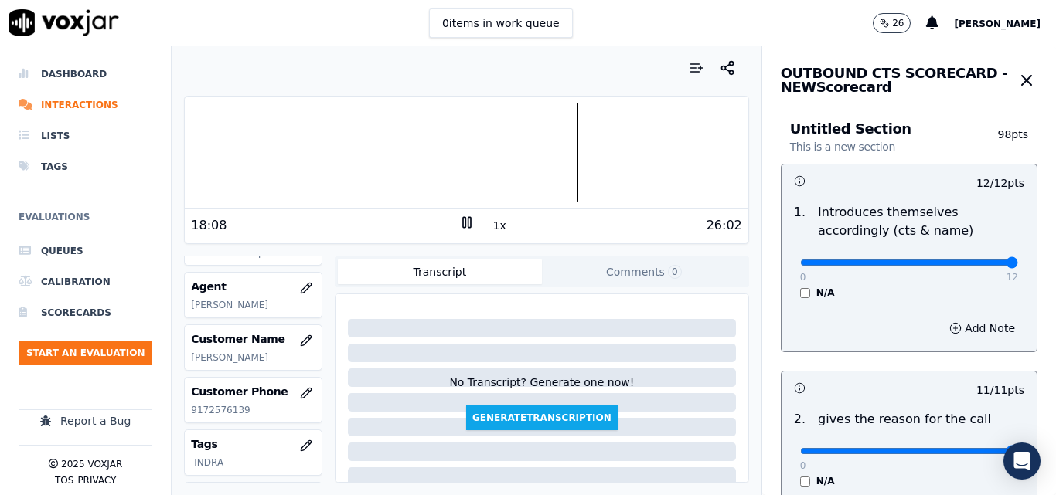
click at [493, 223] on button "1x" at bounding box center [499, 226] width 19 height 22
click at [493, 223] on button "1.5x" at bounding box center [505, 226] width 30 height 22
click at [463, 216] on icon at bounding box center [466, 222] width 15 height 15
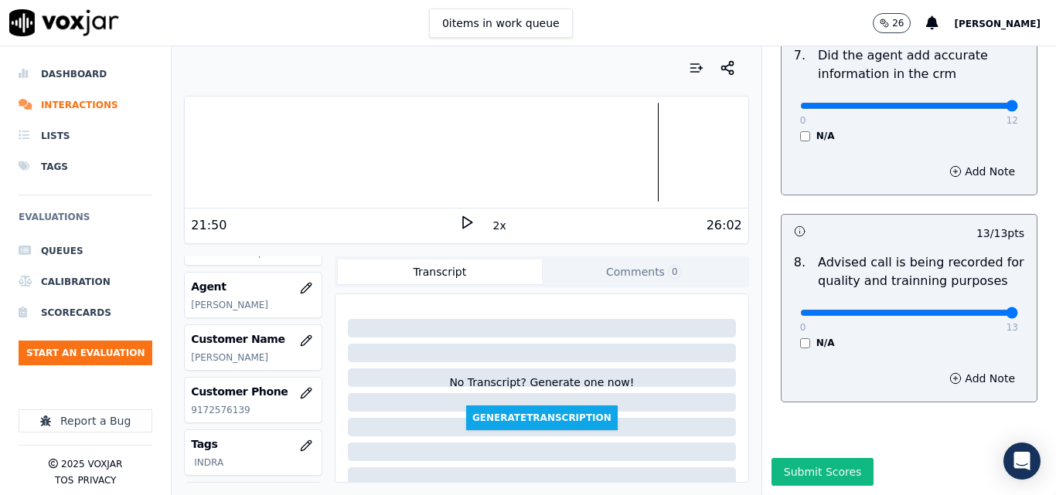
scroll to position [1490, 0]
click at [795, 458] on button "Submit Scores" at bounding box center [822, 472] width 103 height 28
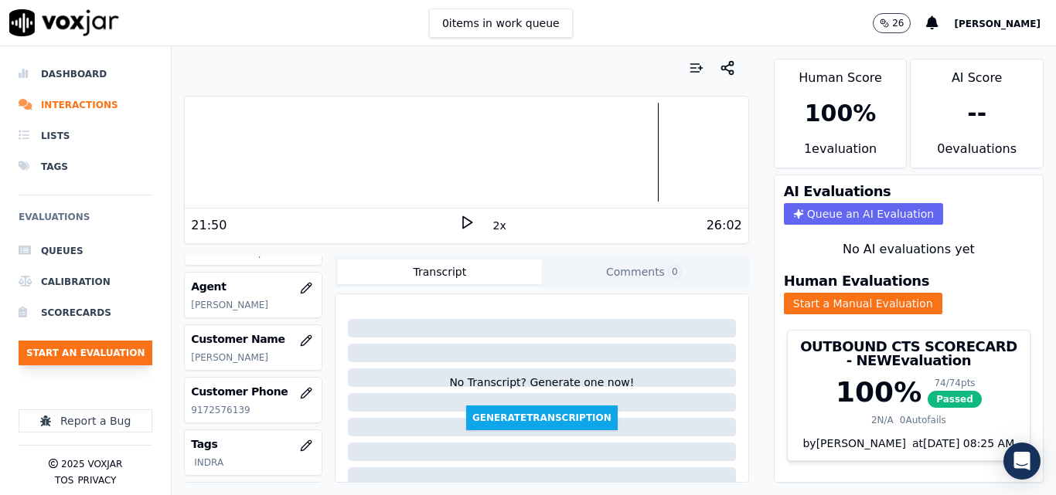
click at [93, 352] on button "Start an Evaluation" at bounding box center [86, 353] width 134 height 25
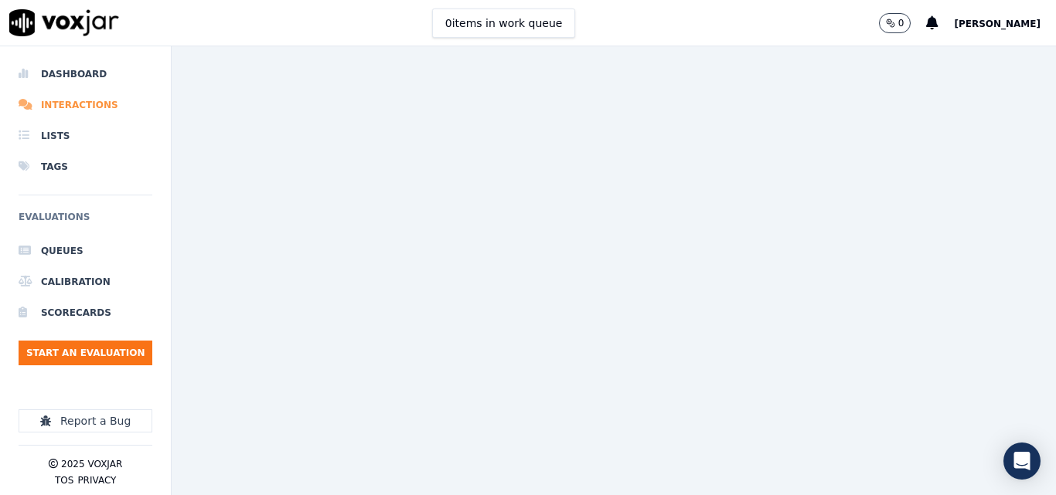
click at [92, 105] on li "Interactions" at bounding box center [86, 105] width 134 height 31
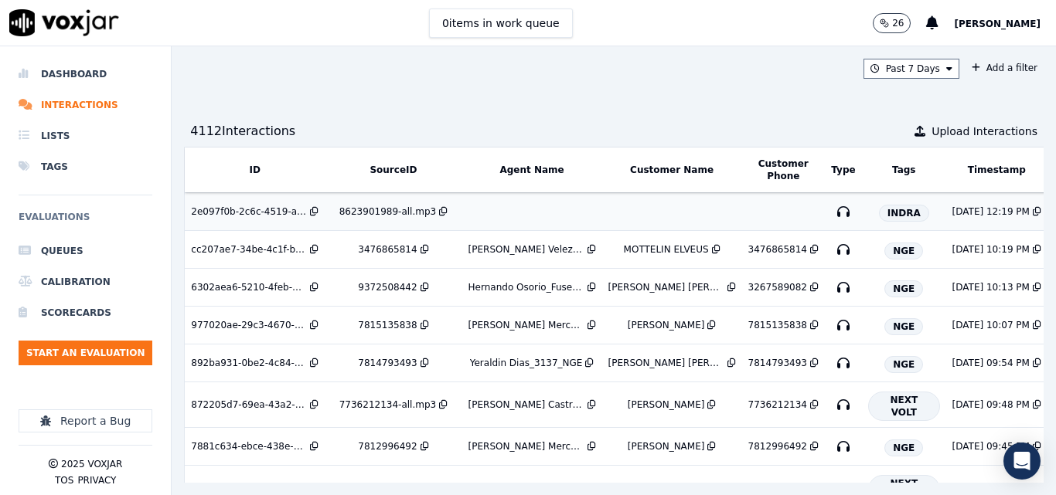
click at [388, 211] on div "8623901989-all.mp3" at bounding box center [387, 212] width 97 height 12
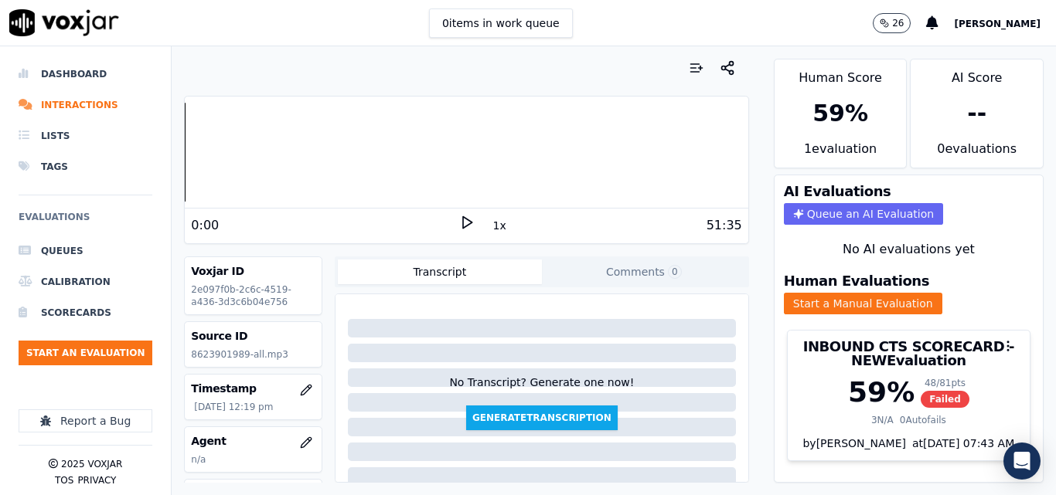
scroll to position [77, 0]
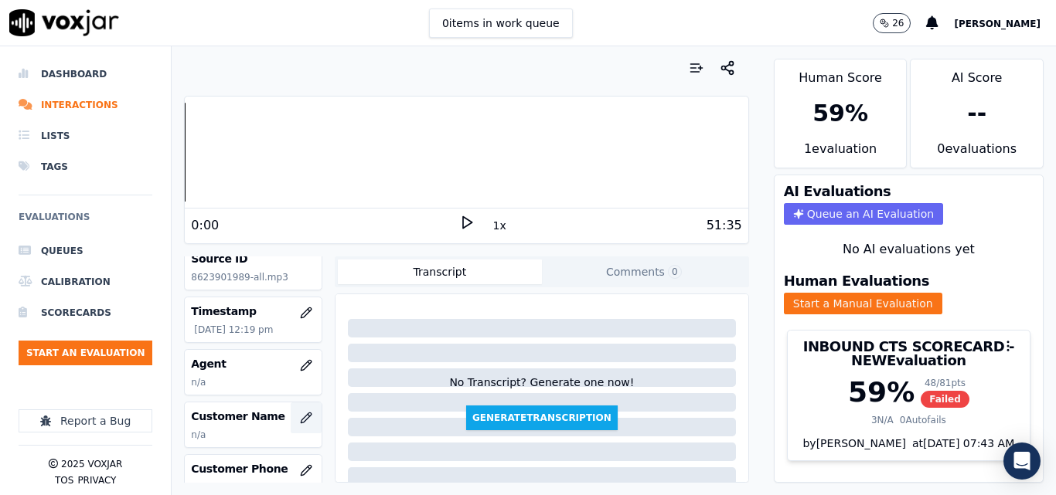
click at [300, 414] on icon "button" at bounding box center [306, 418] width 12 height 12
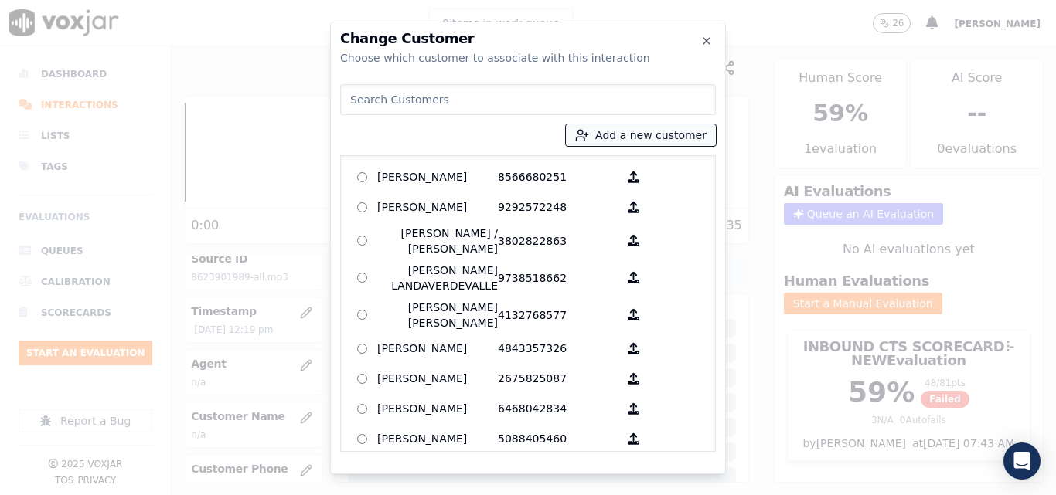
click at [650, 138] on button "Add a new customer" at bounding box center [641, 135] width 150 height 22
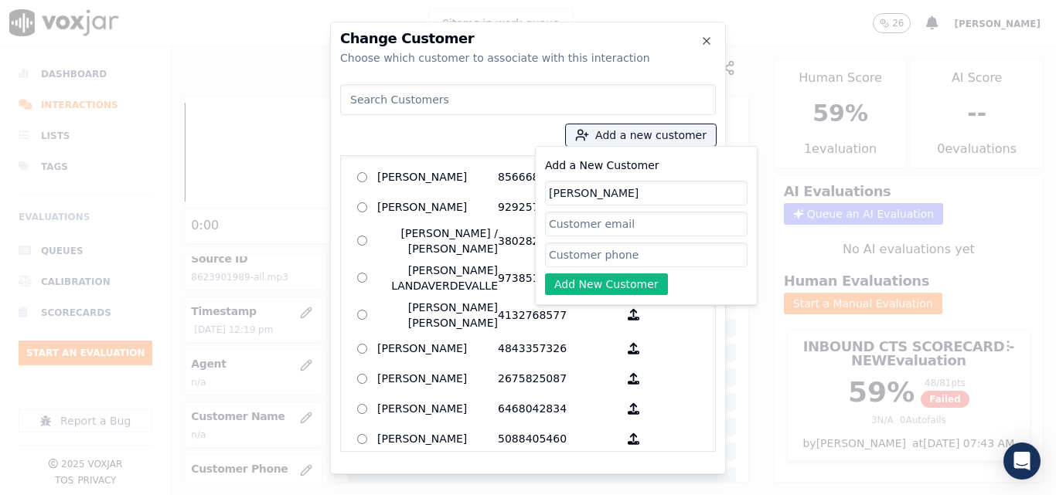
type input "[PERSON_NAME]"
paste input "8623901989"
type input "8623901989"
click at [577, 282] on button "Add New Customer" at bounding box center [606, 285] width 123 height 22
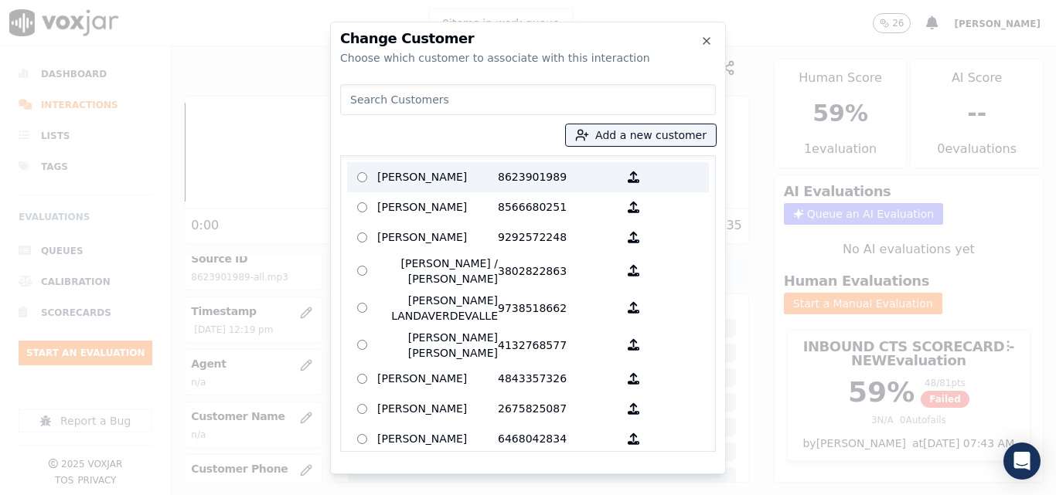
click at [447, 172] on p "[PERSON_NAME]" at bounding box center [437, 177] width 121 height 24
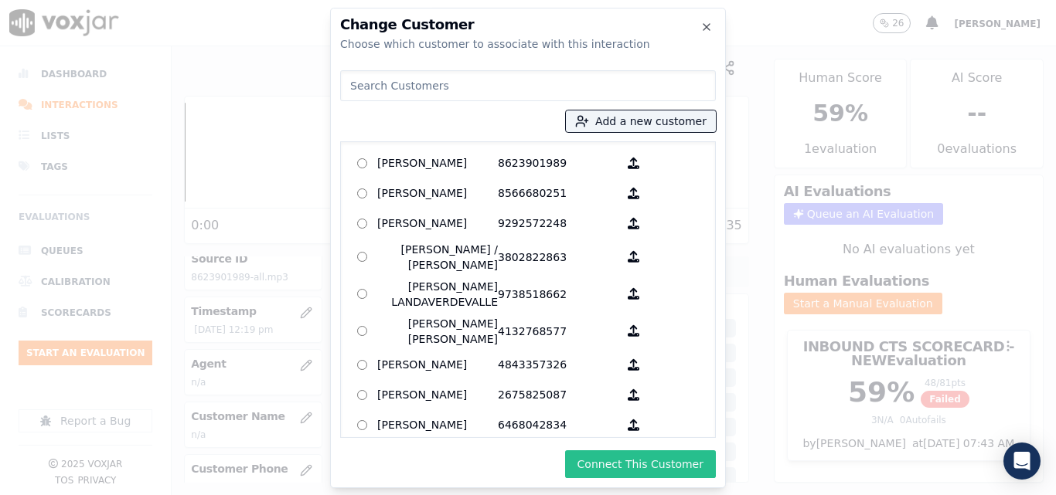
click at [634, 461] on button "Connect This Customer" at bounding box center [640, 465] width 151 height 28
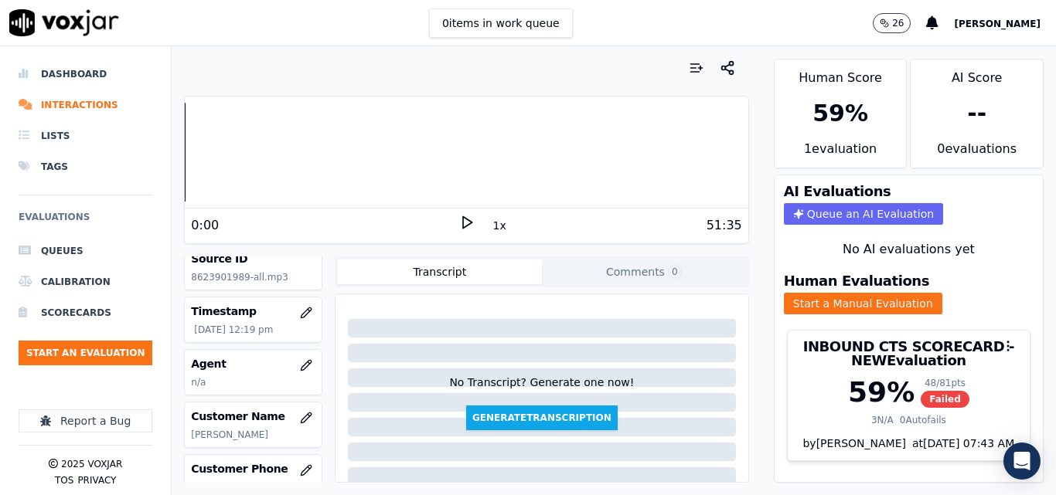
scroll to position [155, 0]
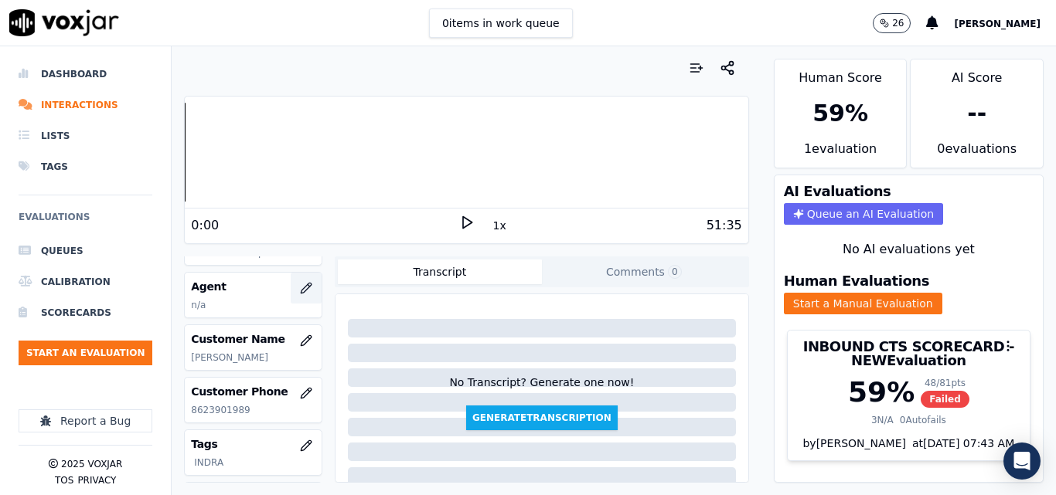
click at [300, 291] on icon "button" at bounding box center [306, 288] width 12 height 12
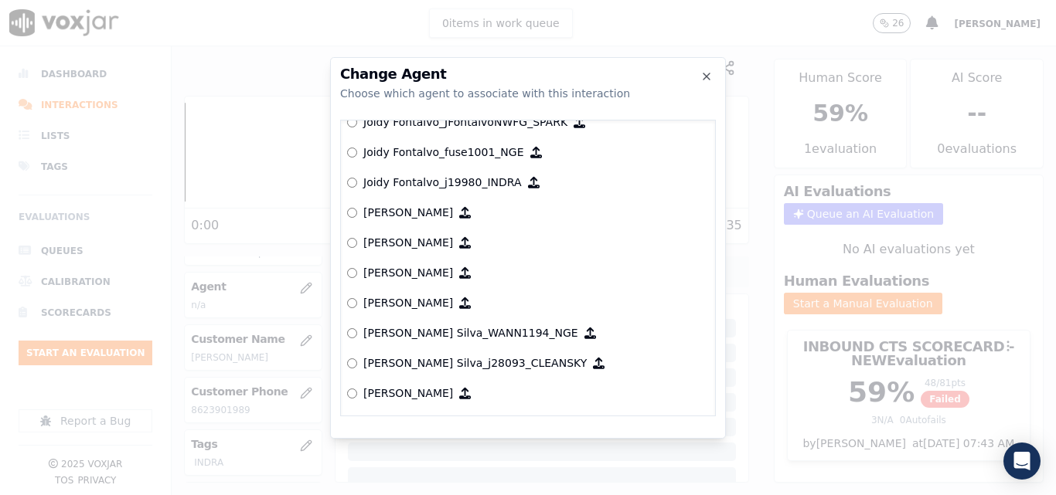
scroll to position [4184, 0]
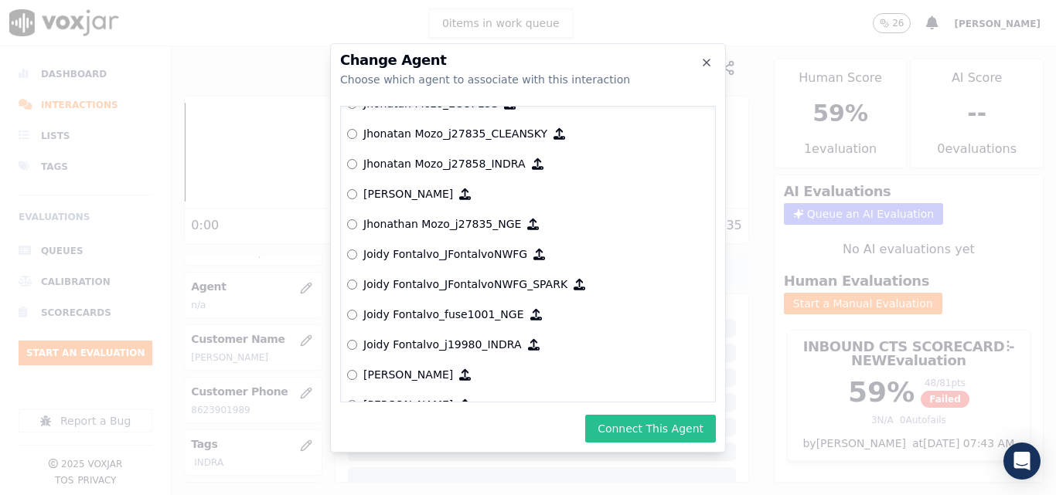
click at [621, 418] on button "Connect This Agent" at bounding box center [650, 429] width 131 height 28
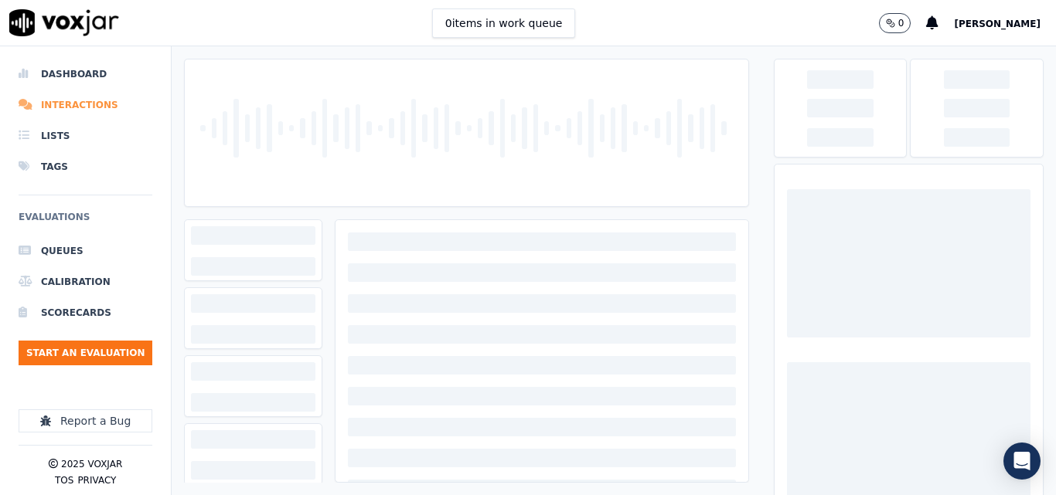
click at [95, 106] on li "Interactions" at bounding box center [86, 105] width 134 height 31
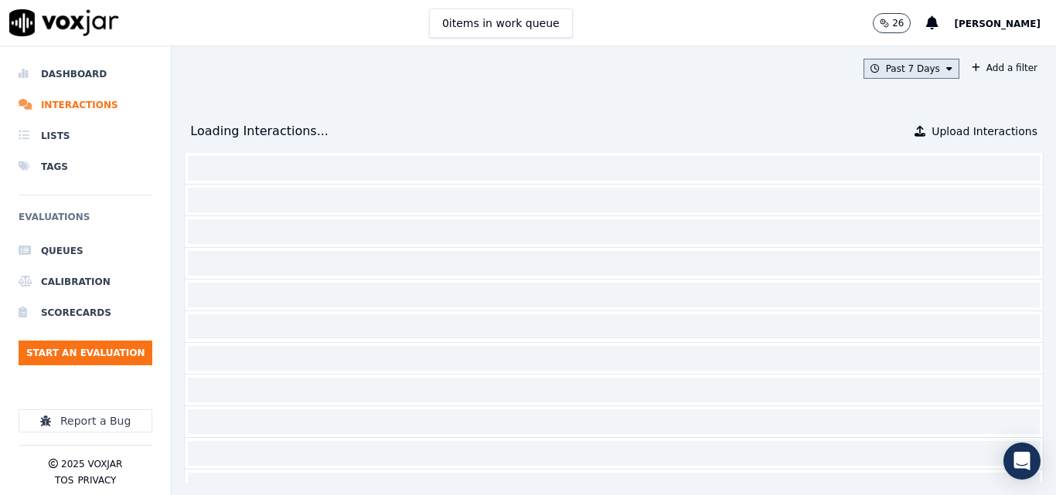
click at [863, 73] on button "Past 7 Days" at bounding box center [911, 69] width 96 height 20
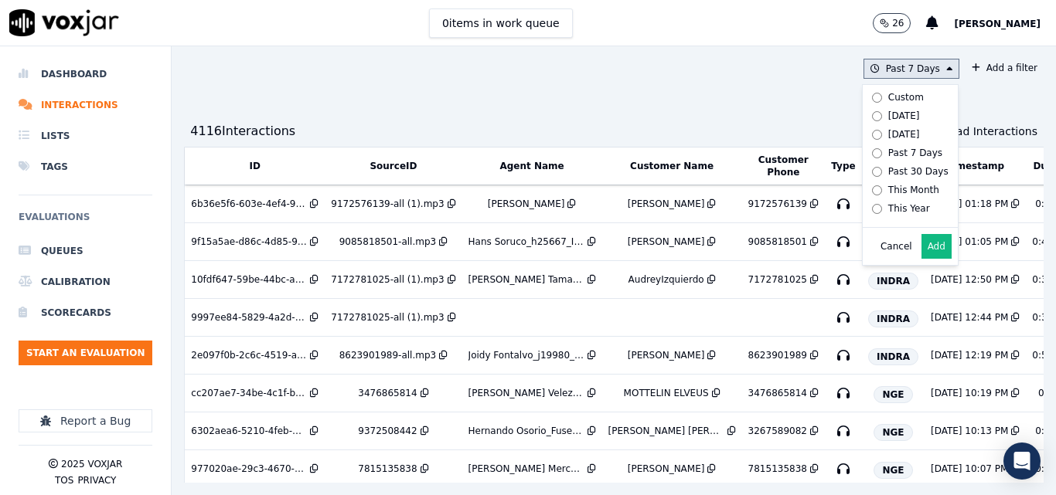
click at [921, 256] on button "Add" at bounding box center [936, 246] width 30 height 25
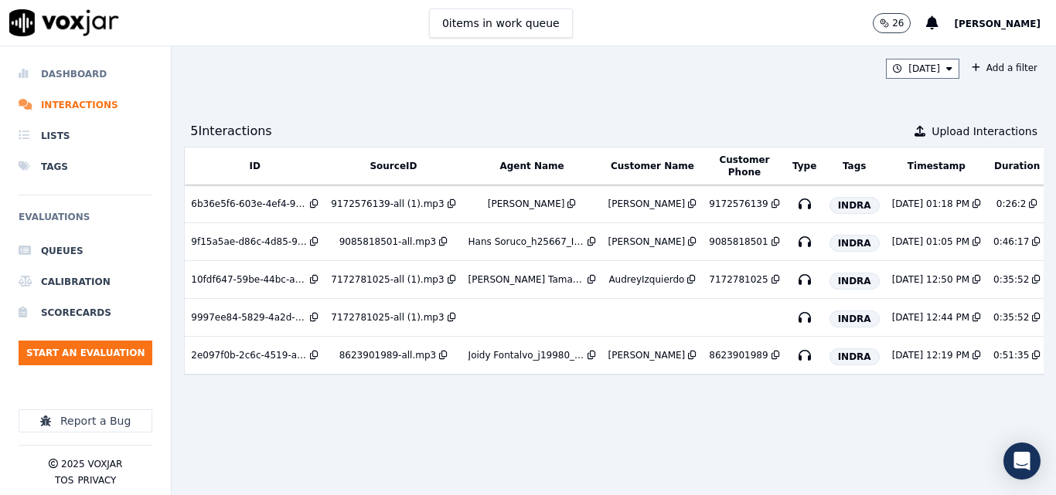
click at [80, 65] on li "Dashboard" at bounding box center [86, 74] width 134 height 31
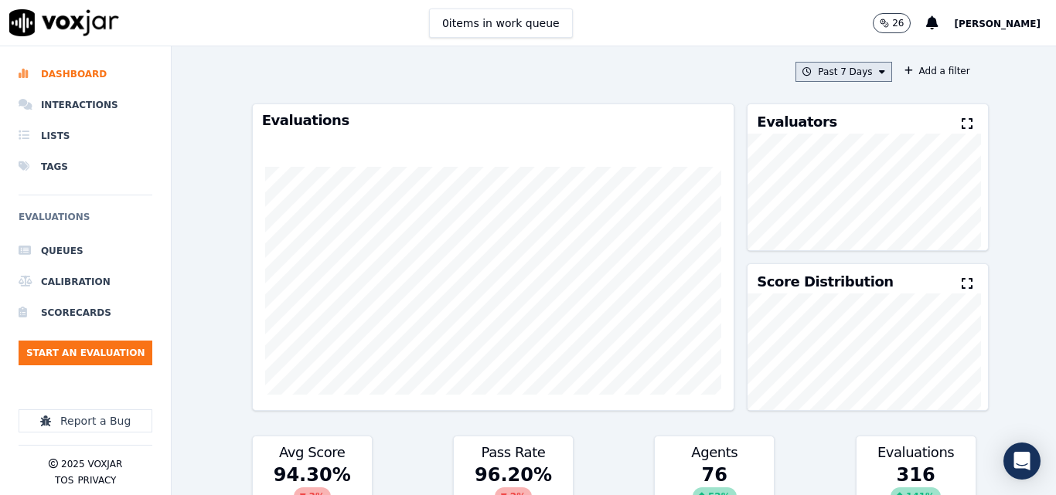
click at [856, 80] on button "Past 7 Days" at bounding box center [843, 72] width 96 height 20
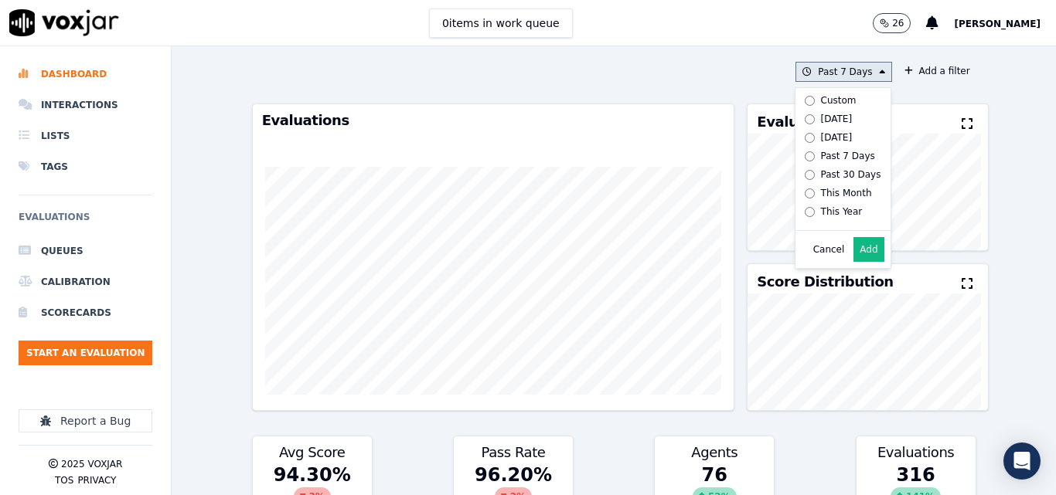
click at [798, 119] on label "Today" at bounding box center [839, 119] width 83 height 19
click at [853, 262] on button "Add" at bounding box center [868, 249] width 30 height 25
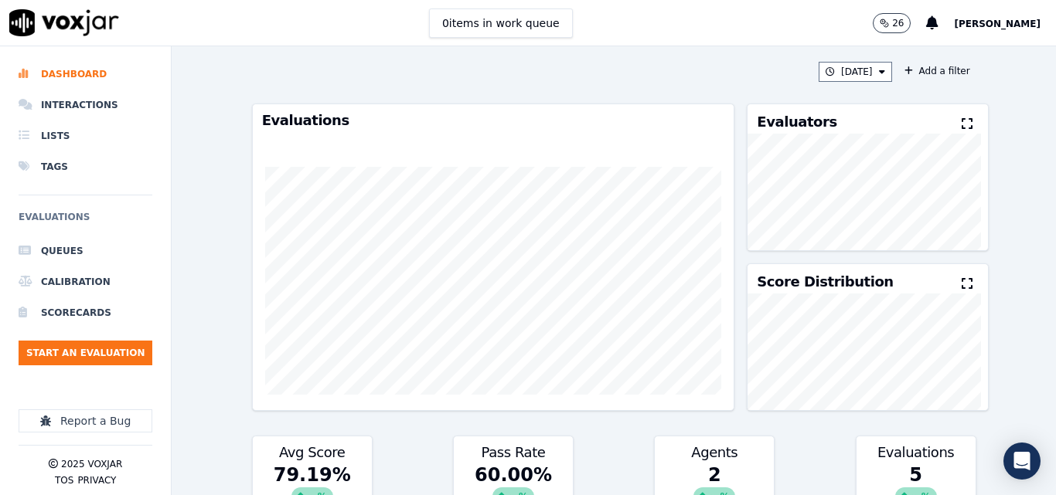
click at [962, 126] on icon at bounding box center [967, 123] width 11 height 12
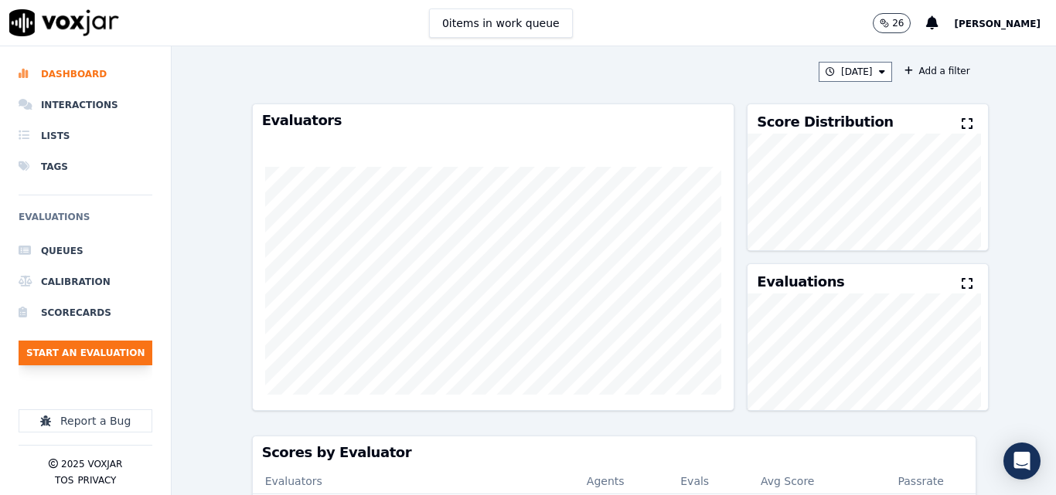
click at [97, 353] on button "Start an Evaluation" at bounding box center [86, 353] width 134 height 25
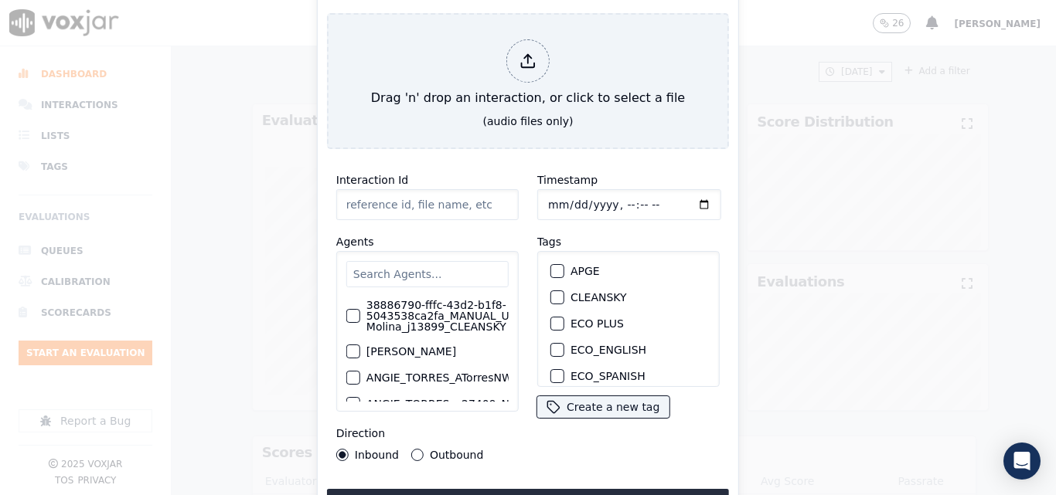
type input "20250912-112327_3802839296-all.mp3"
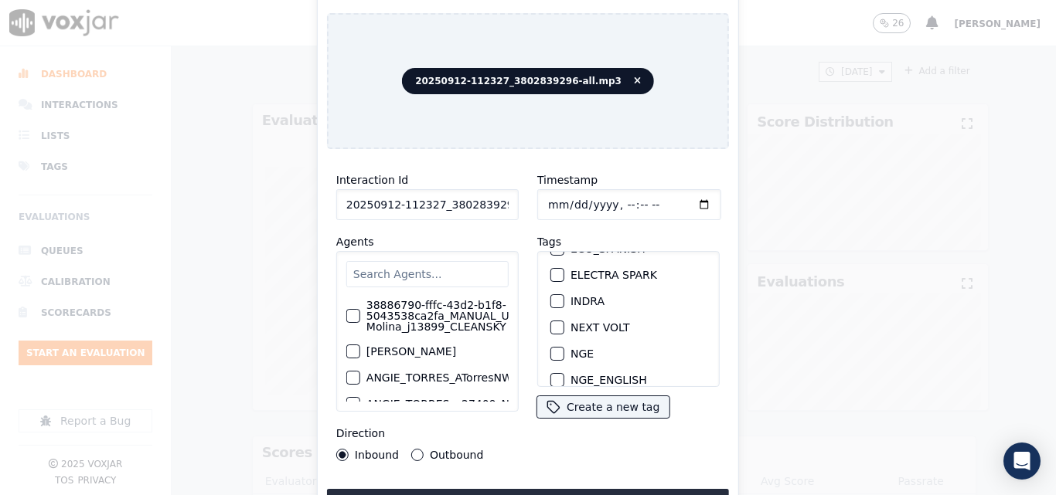
scroll to position [155, 0]
click at [550, 294] on button "NEXT VOLT" at bounding box center [557, 301] width 14 height 14
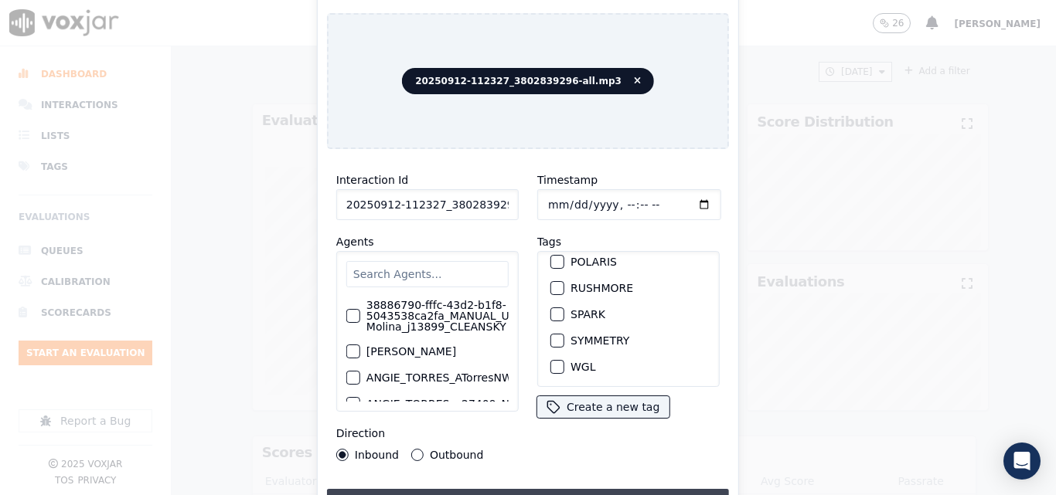
click at [519, 489] on button "Upload interaction to start evaluation" at bounding box center [528, 503] width 402 height 28
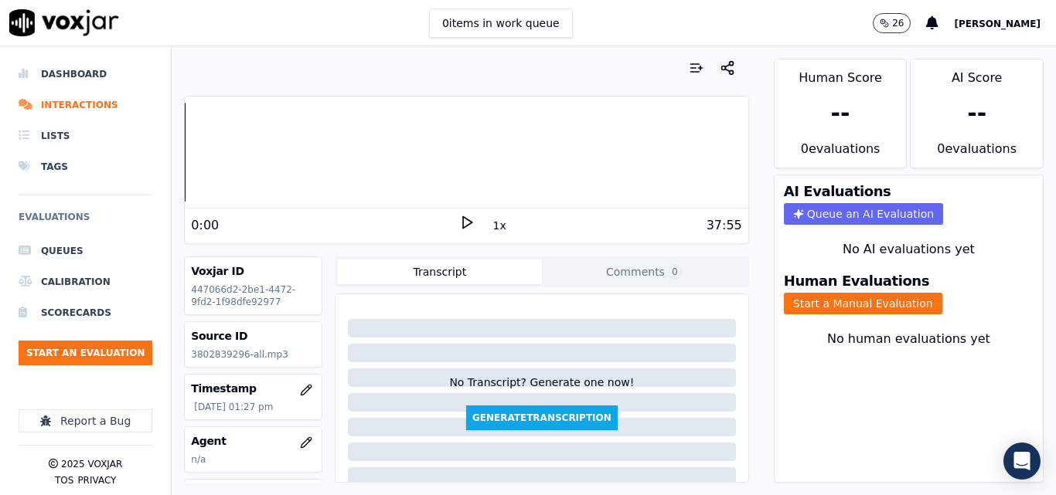
click at [460, 227] on icon at bounding box center [466, 222] width 15 height 15
click at [878, 308] on button "Start a Manual Evaluation" at bounding box center [863, 304] width 158 height 22
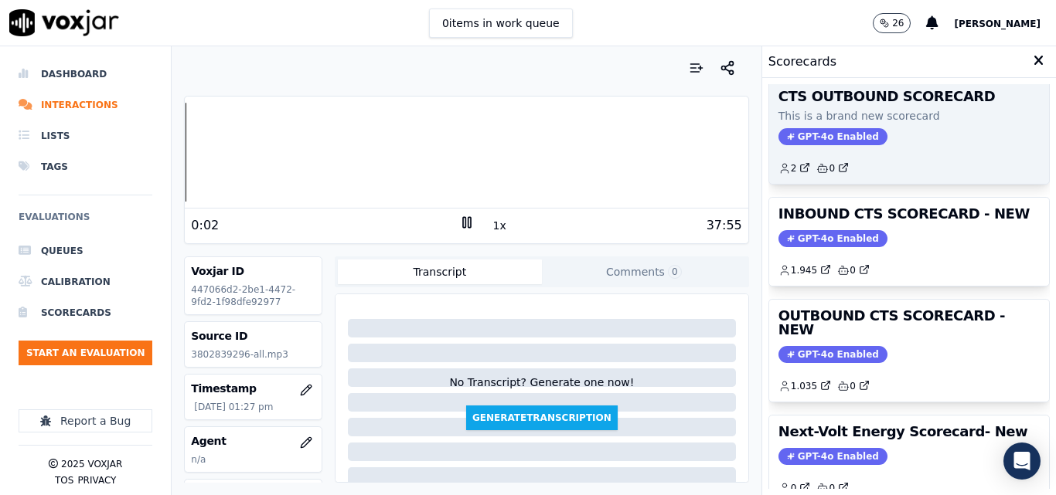
scroll to position [338, 0]
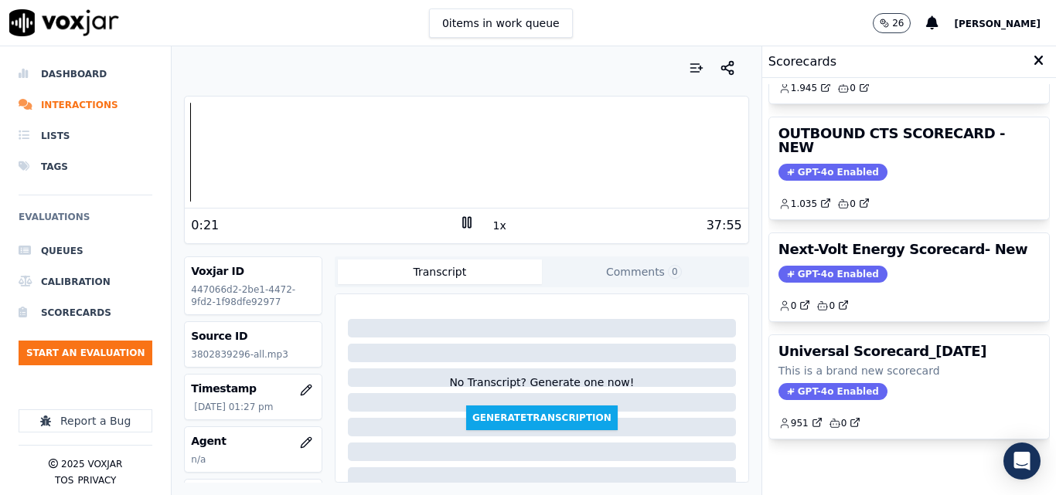
click at [459, 224] on icon at bounding box center [466, 222] width 15 height 15
click at [459, 225] on icon at bounding box center [466, 222] width 15 height 15
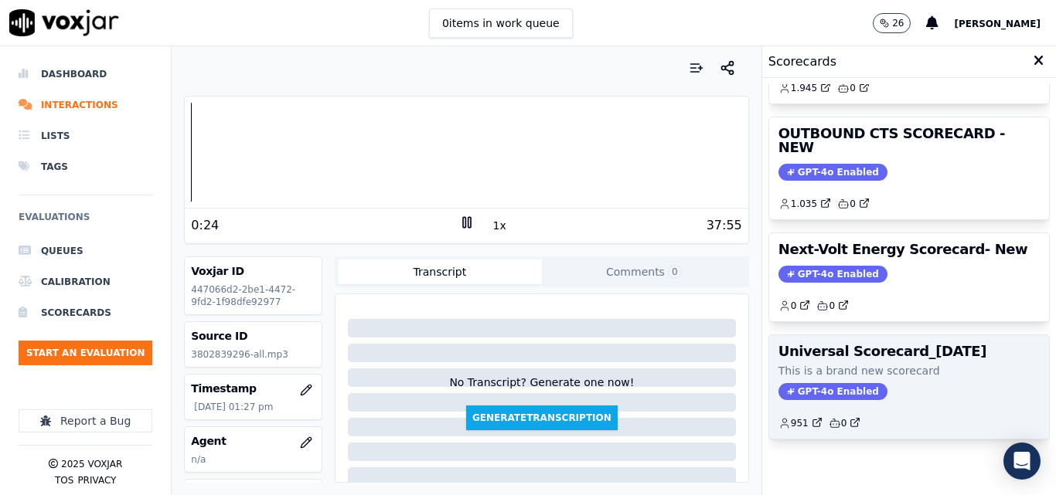
scroll to position [183, 0]
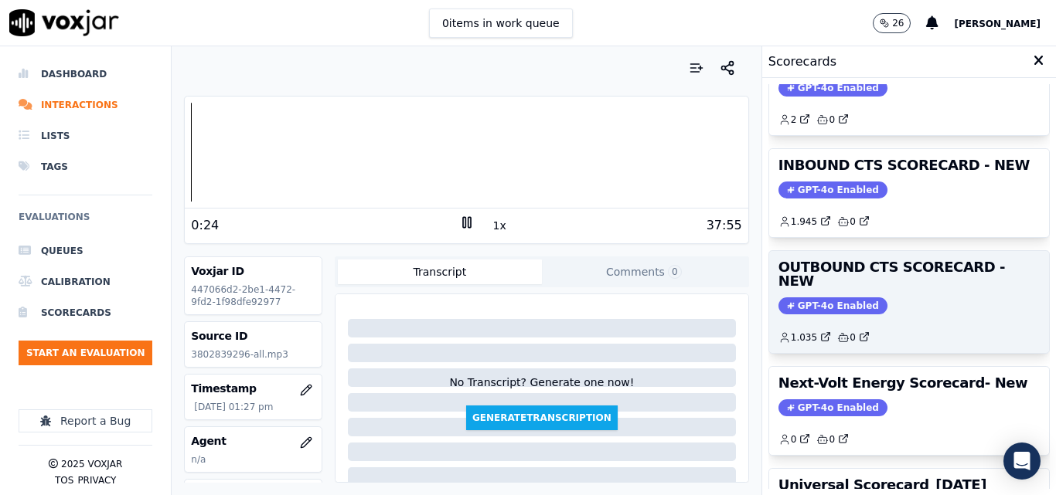
click at [821, 301] on div "OUTBOUND CTS SCORECARD - NEW GPT-4o Enabled 1.035 0" at bounding box center [909, 302] width 280 height 102
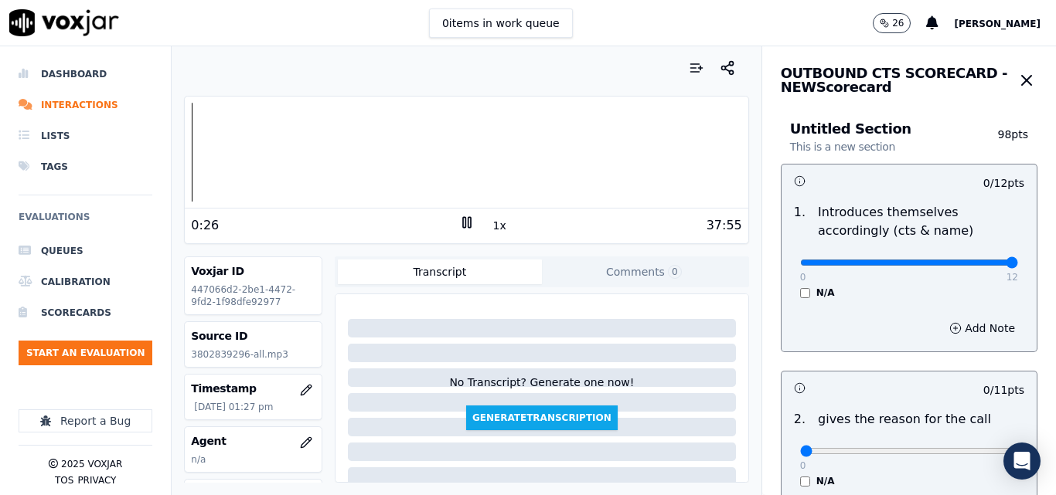
click at [972, 261] on input "range" at bounding box center [909, 263] width 218 height 6
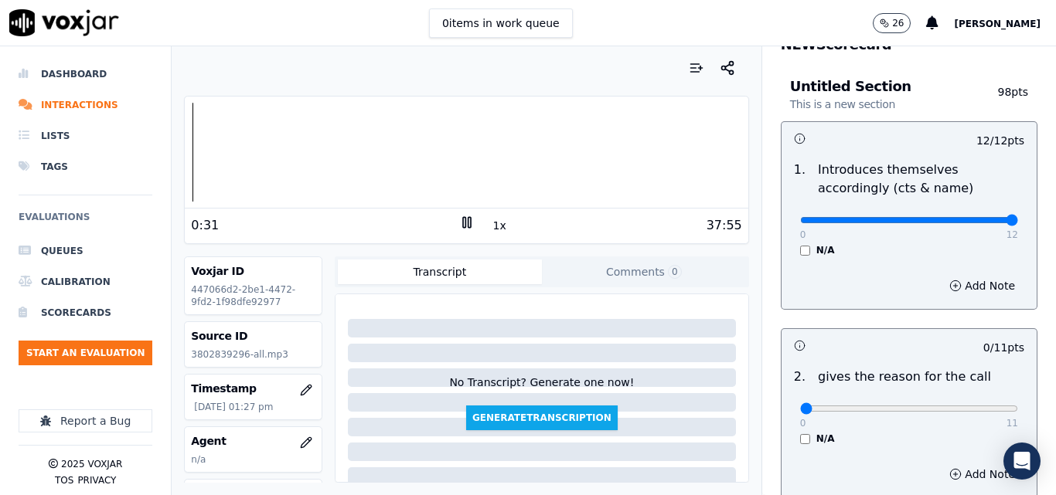
scroll to position [77, 0]
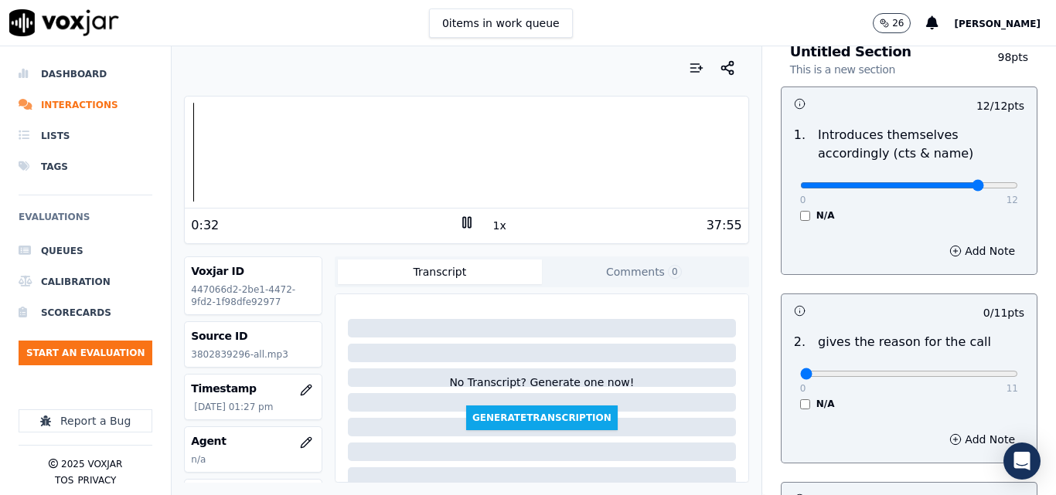
type input "10"
click at [941, 189] on input "range" at bounding box center [909, 185] width 218 height 6
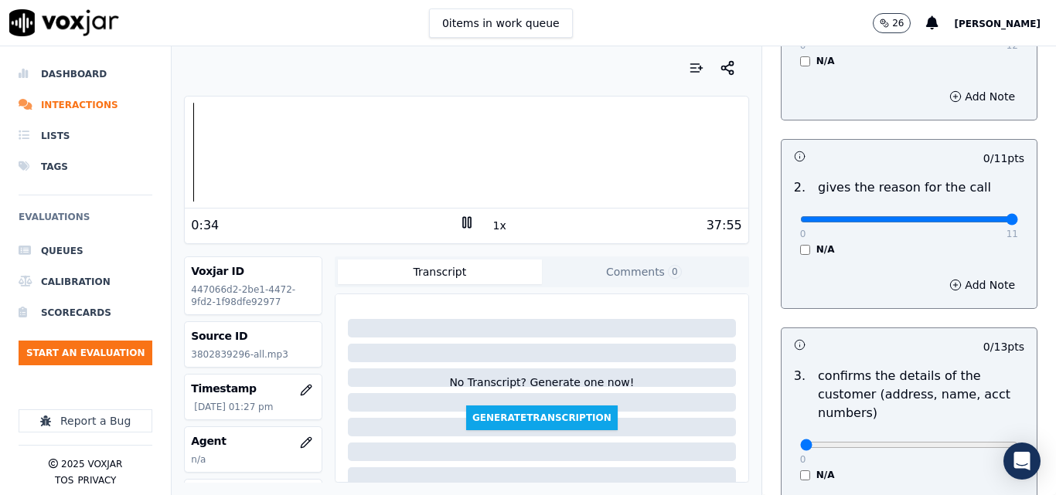
type input "11"
click at [975, 217] on input "range" at bounding box center [909, 219] width 218 height 6
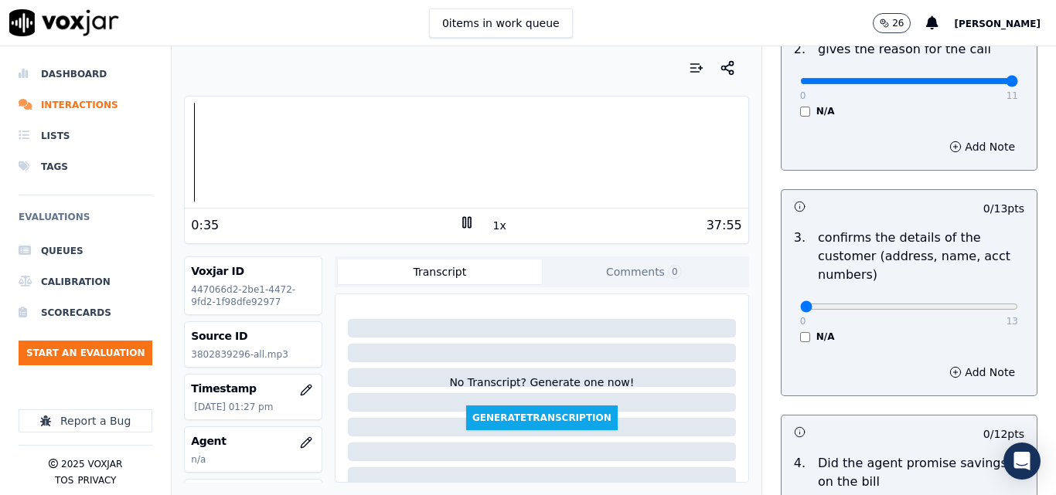
scroll to position [386, 0]
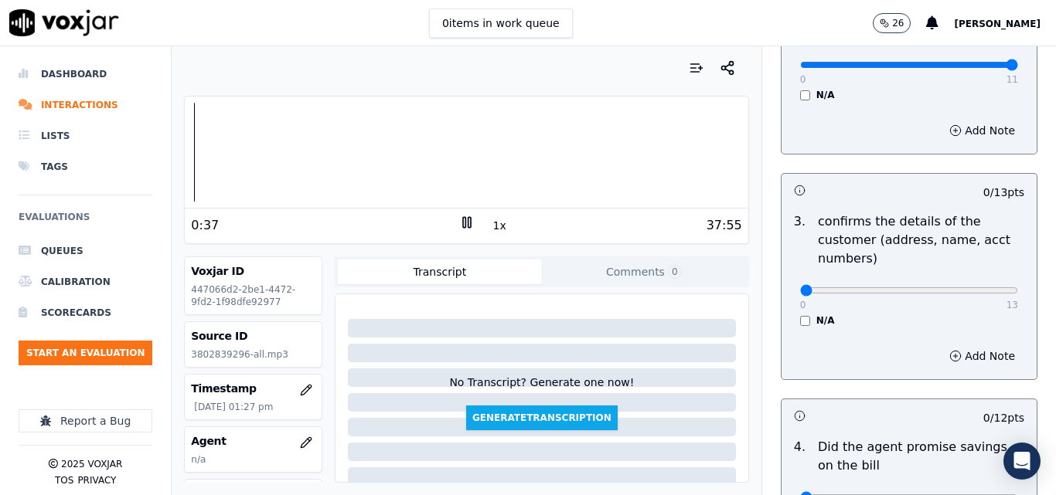
click at [490, 223] on button "1x" at bounding box center [499, 226] width 19 height 22
click at [490, 223] on button "1.5x" at bounding box center [505, 226] width 30 height 22
click at [463, 225] on rect at bounding box center [464, 222] width 2 height 10
click at [459, 220] on icon at bounding box center [466, 222] width 15 height 15
type input "13"
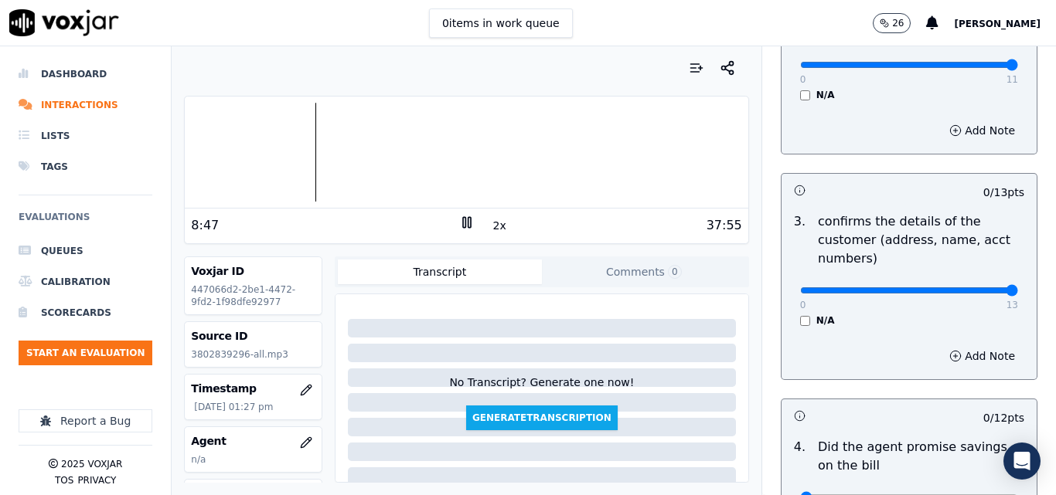
click at [979, 293] on input "range" at bounding box center [909, 291] width 218 height 6
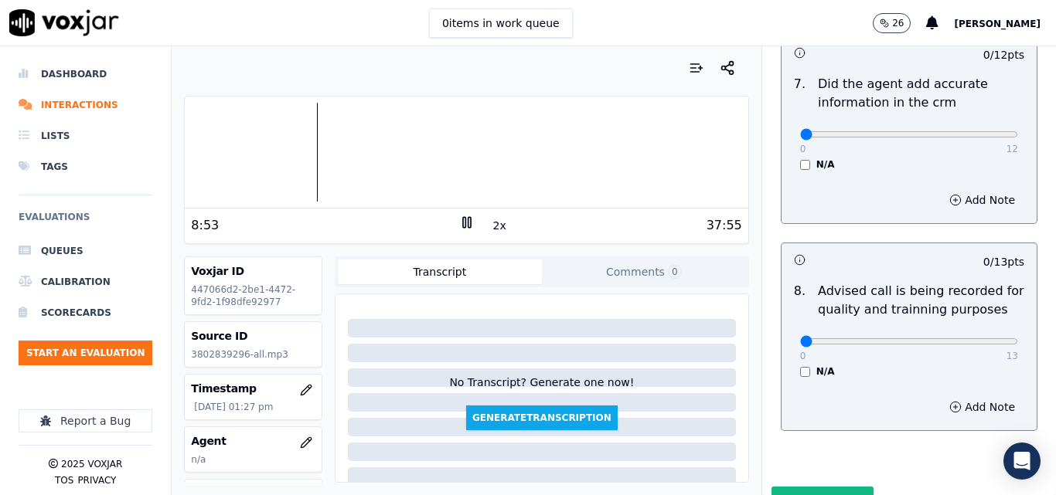
scroll to position [1469, 0]
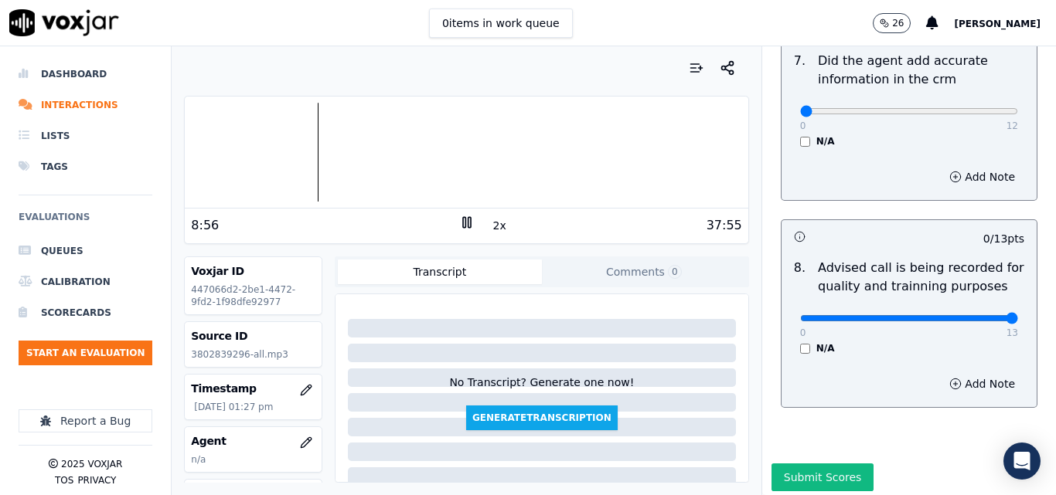
type input "13"
click at [972, 315] on input "range" at bounding box center [909, 318] width 218 height 6
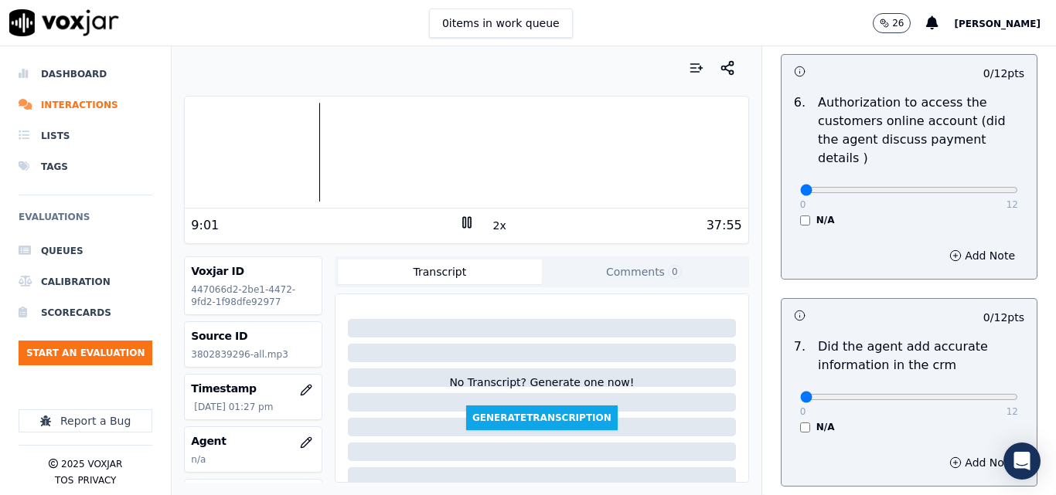
scroll to position [1159, 0]
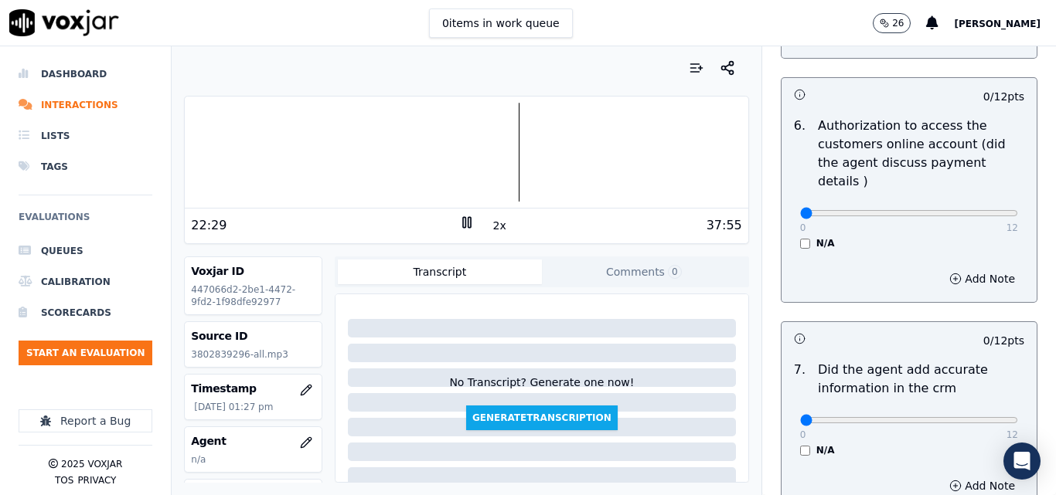
click at [465, 219] on icon at bounding box center [466, 222] width 15 height 15
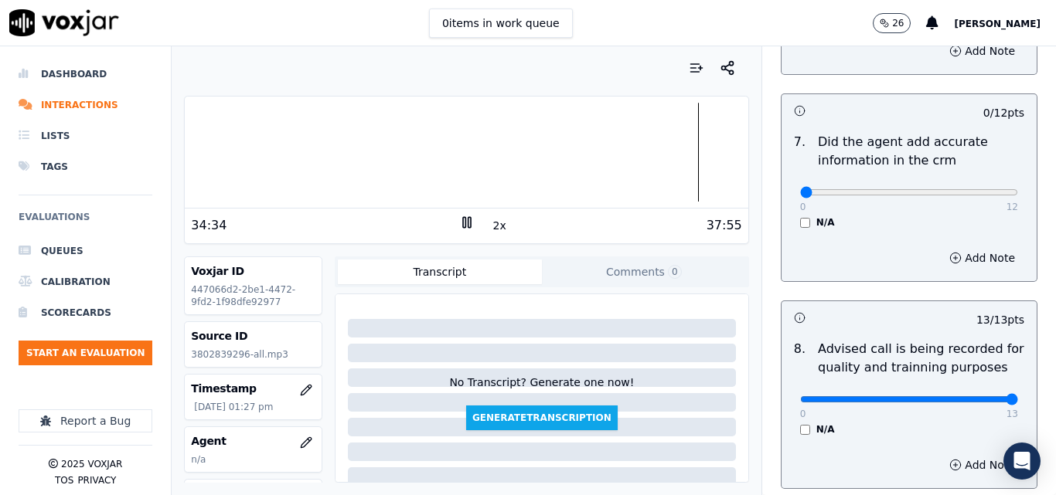
scroll to position [1391, 0]
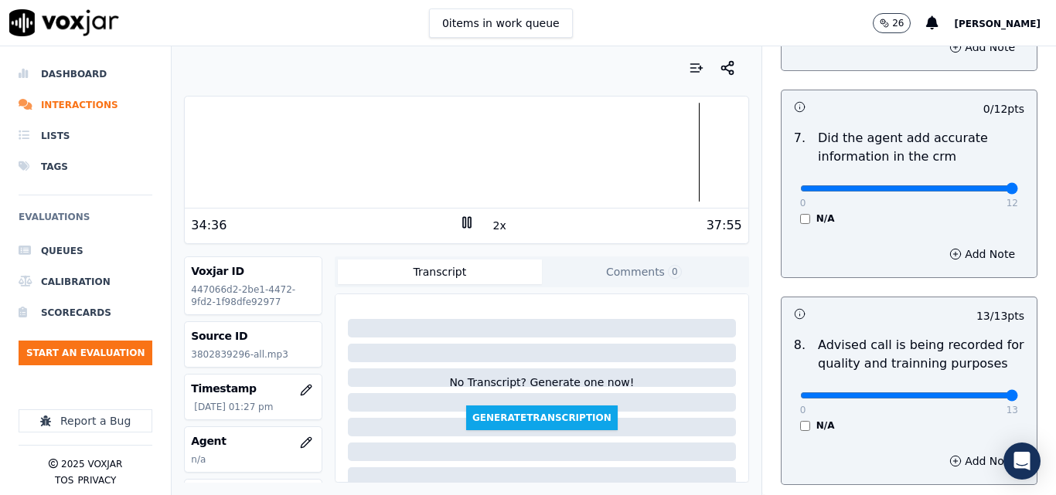
type input "12"
click at [972, 186] on input "range" at bounding box center [909, 189] width 218 height 6
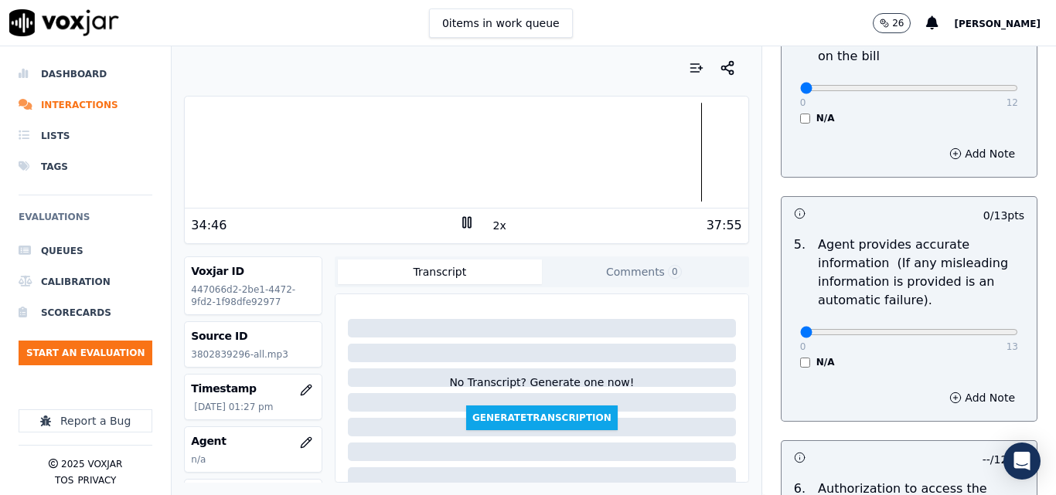
scroll to position [795, 0]
type input "13"
click at [979, 337] on input "range" at bounding box center [909, 334] width 218 height 6
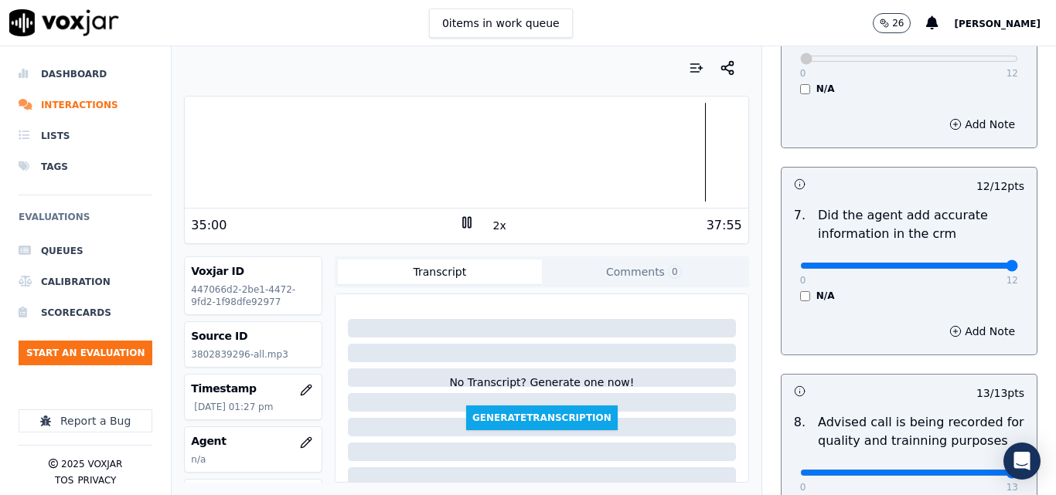
scroll to position [1490, 0]
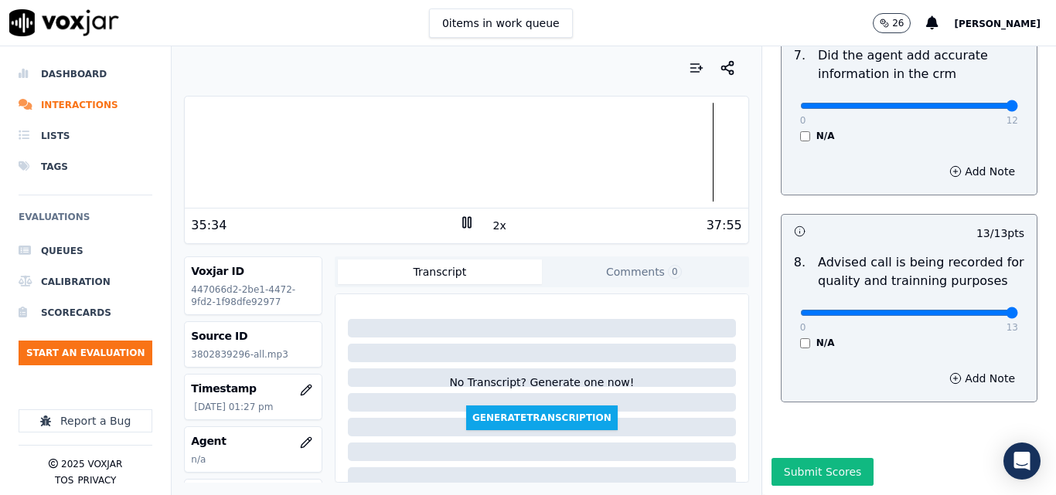
click at [459, 223] on icon at bounding box center [466, 222] width 15 height 15
click at [797, 458] on button "Submit Scores" at bounding box center [822, 472] width 103 height 28
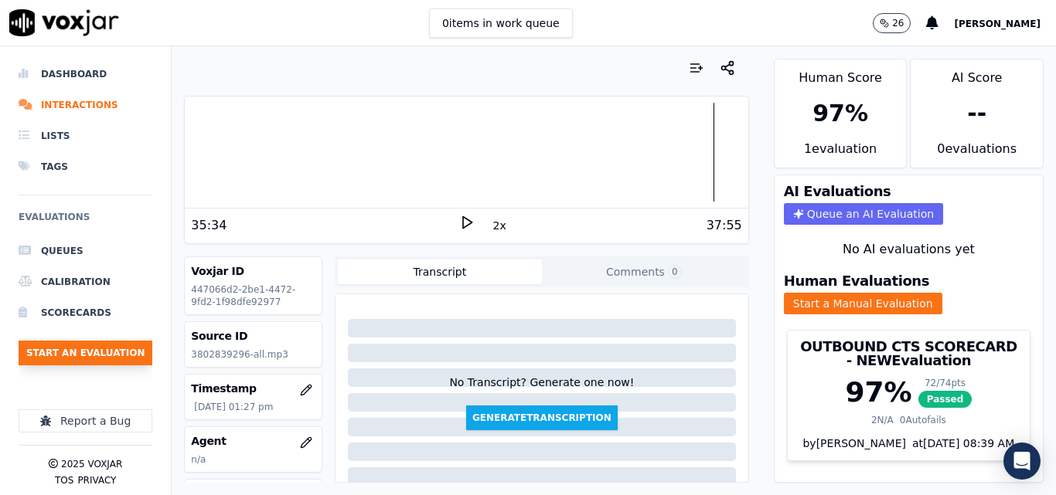
click at [58, 342] on button "Start an Evaluation" at bounding box center [86, 353] width 134 height 25
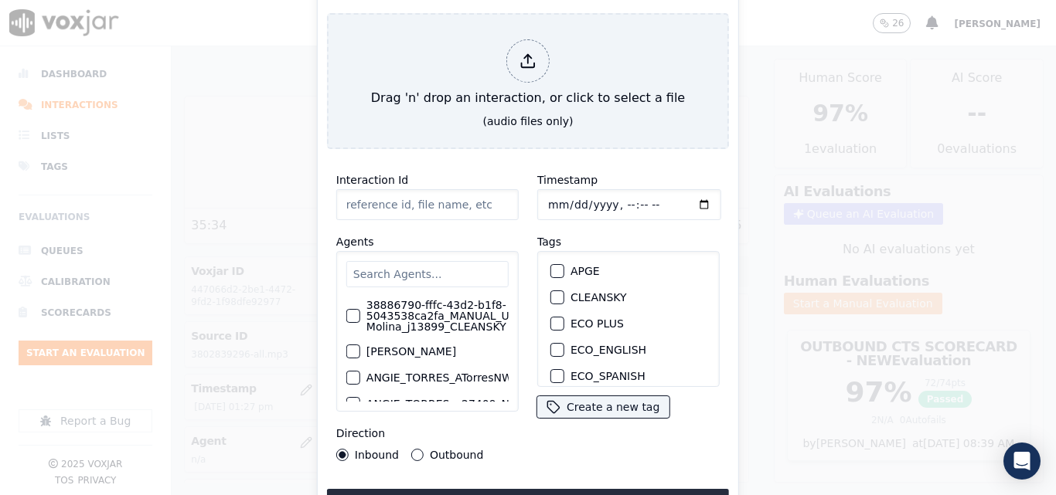
type input "20250912-115328_4806673822-all.mp3"
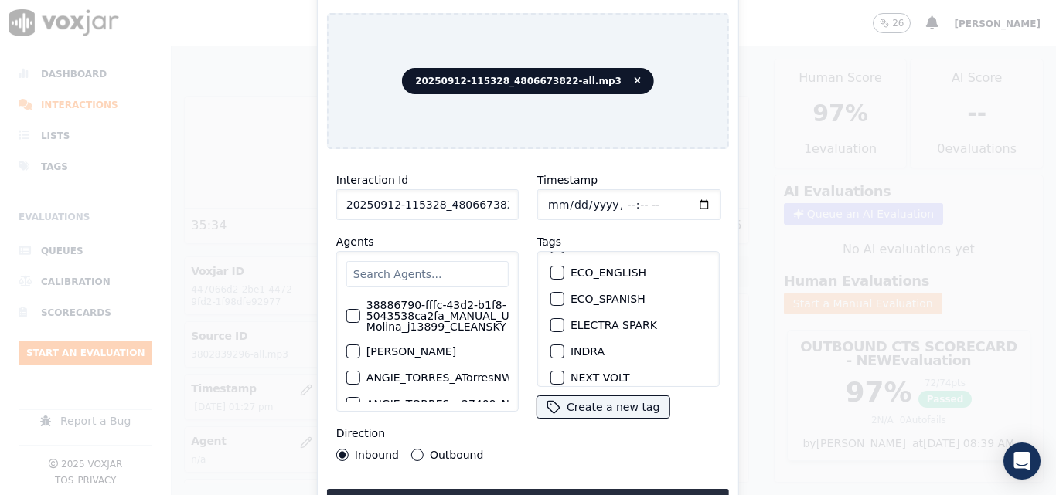
scroll to position [155, 0]
click at [551, 298] on div "button" at bounding box center [556, 300] width 11 height 11
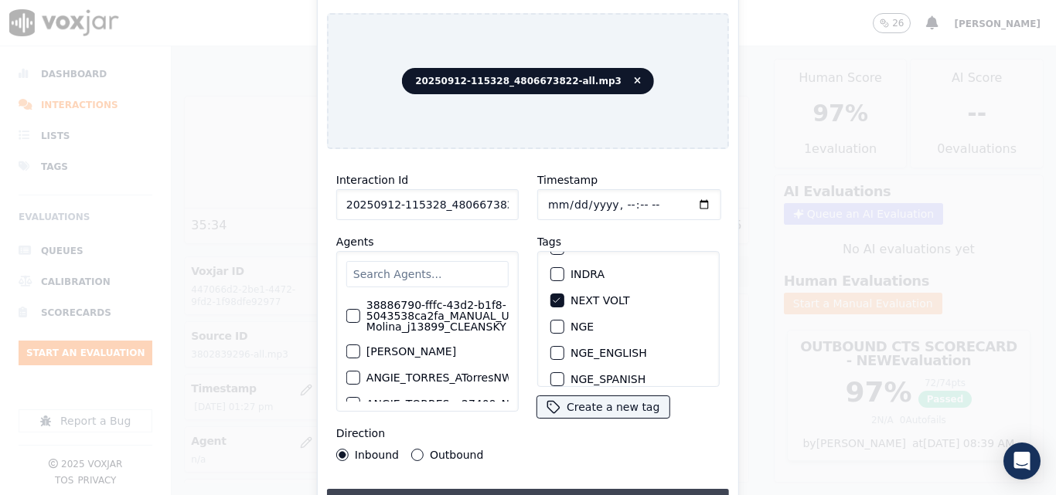
click at [512, 489] on button "Upload interaction to start evaluation" at bounding box center [528, 503] width 402 height 28
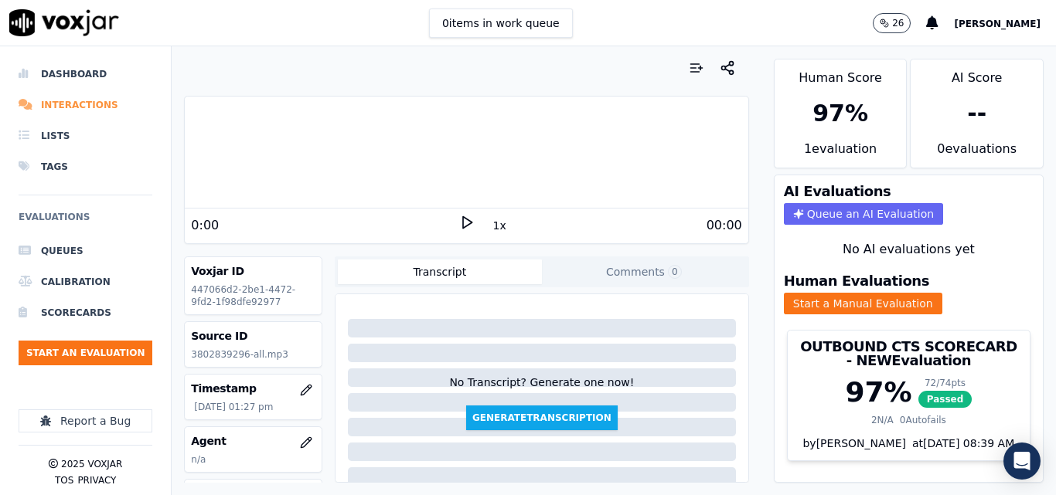
click at [75, 102] on li "Interactions" at bounding box center [86, 105] width 134 height 31
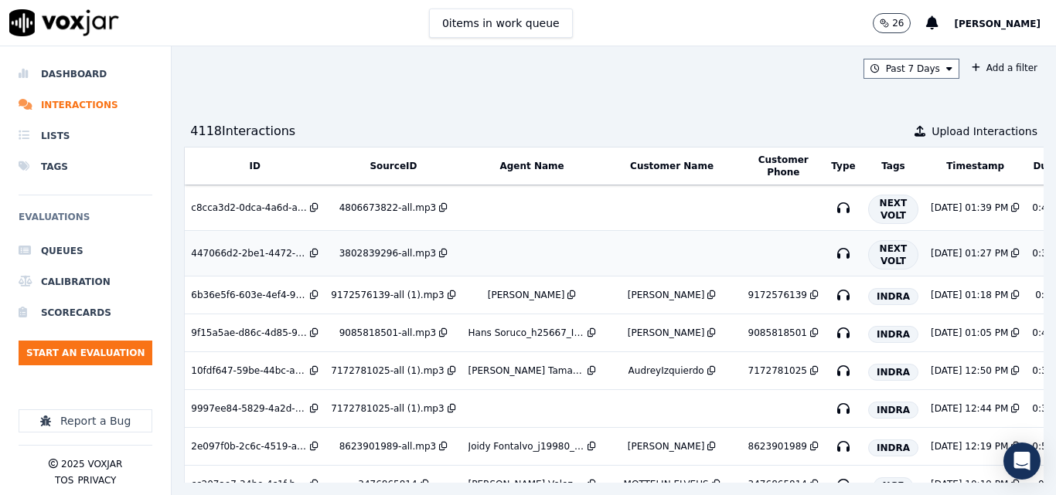
click at [380, 248] on div "3802839296-all.mp3" at bounding box center [387, 253] width 97 height 12
click at [379, 249] on div "3802839296-all.mp3" at bounding box center [387, 253] width 97 height 12
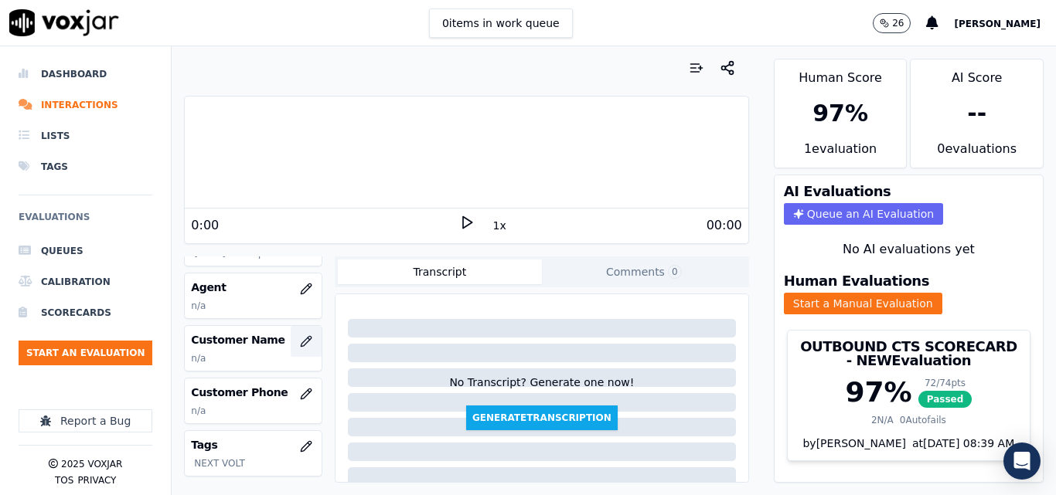
scroll to position [155, 0]
click at [300, 341] on icon "button" at bounding box center [306, 341] width 12 height 12
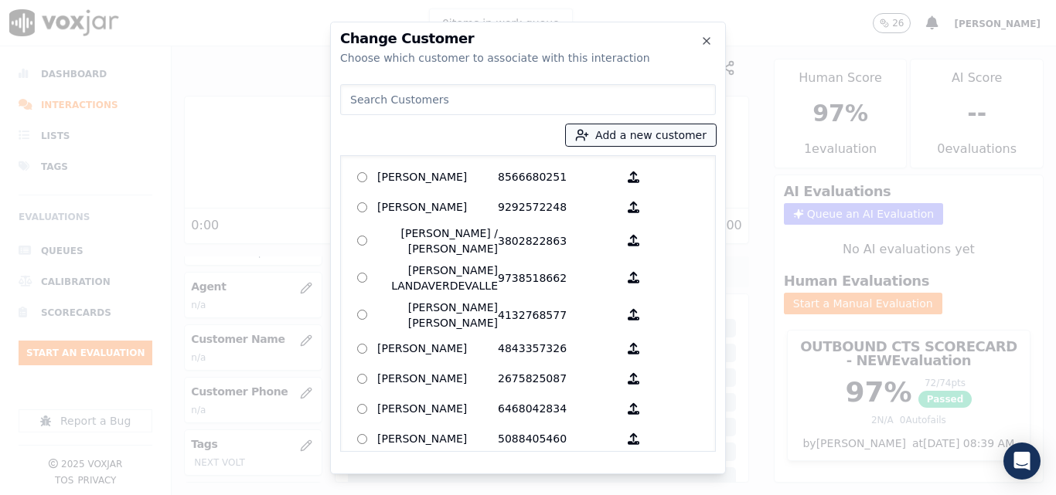
click at [589, 134] on icon "button" at bounding box center [582, 135] width 14 height 14
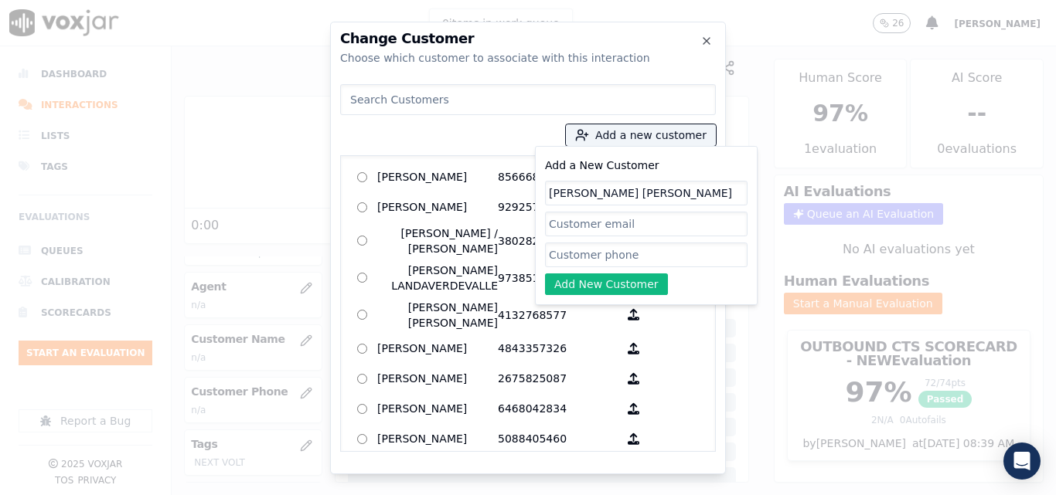
type input "[PERSON_NAME] [PERSON_NAME]"
paste input "6144630557"
type input "6144630557"
click at [615, 284] on button "Add New Customer" at bounding box center [606, 285] width 123 height 22
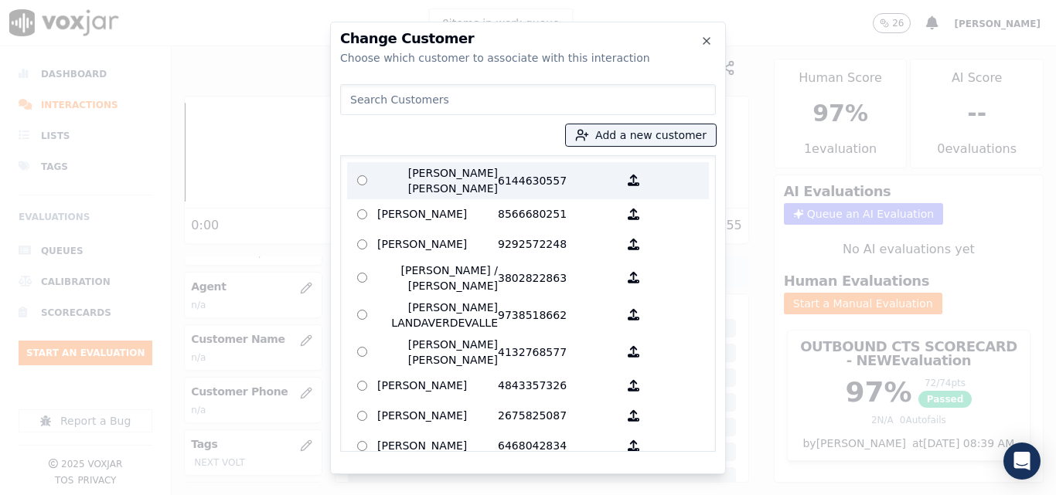
click at [526, 177] on p "6144630557" at bounding box center [558, 180] width 121 height 31
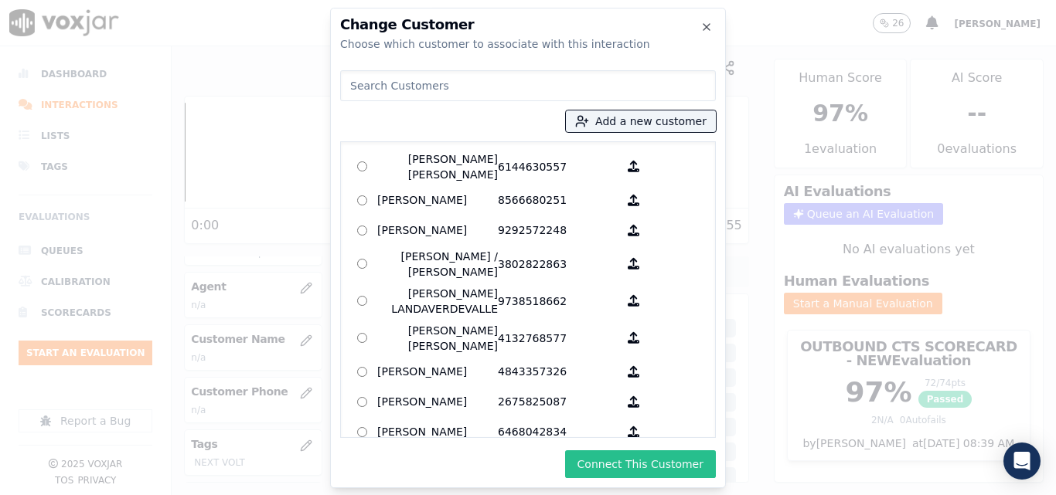
click at [643, 451] on button "Connect This Customer" at bounding box center [640, 465] width 151 height 28
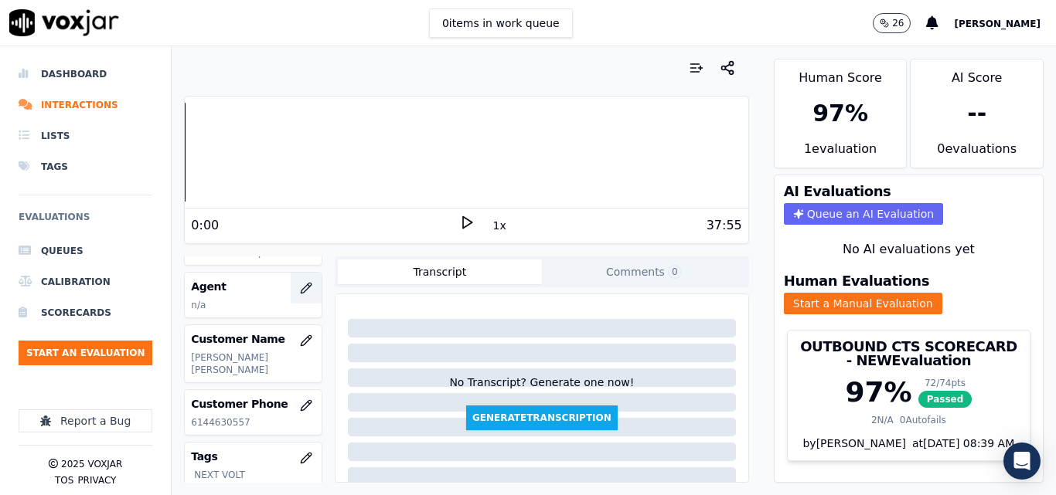
click at [298, 283] on button "button" at bounding box center [306, 288] width 31 height 31
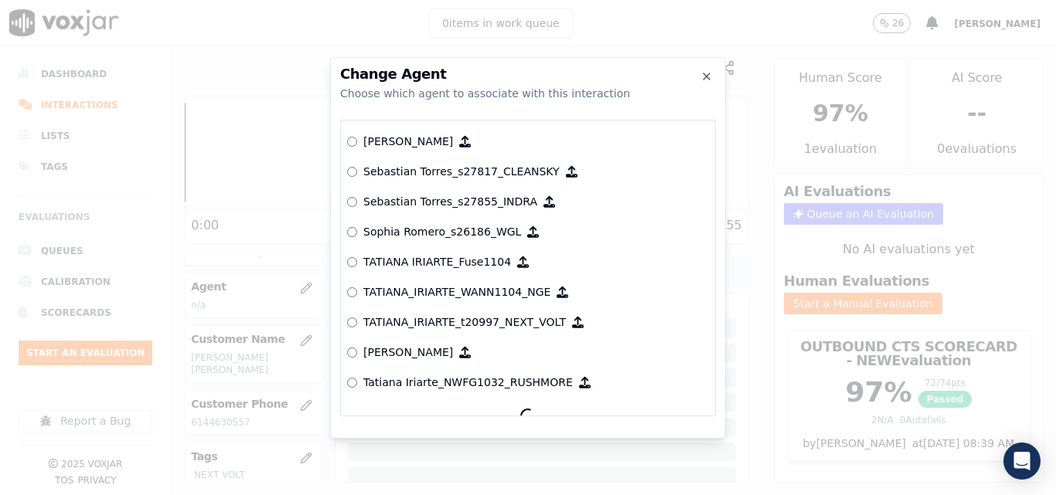
scroll to position [7302, 0]
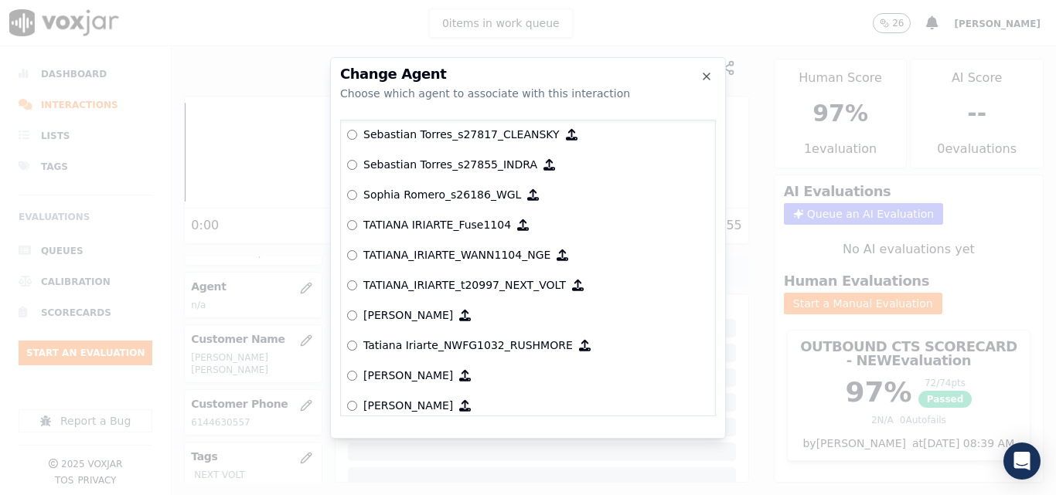
click at [383, 281] on p "TATIANA_IRIARTE_t20997_NEXT_VOLT" at bounding box center [464, 284] width 203 height 15
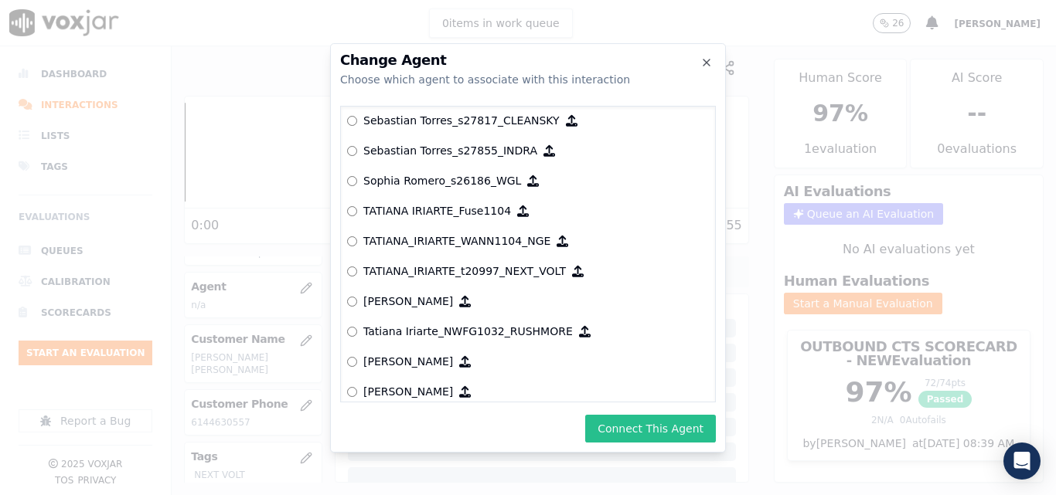
click at [659, 420] on button "Connect This Agent" at bounding box center [650, 429] width 131 height 28
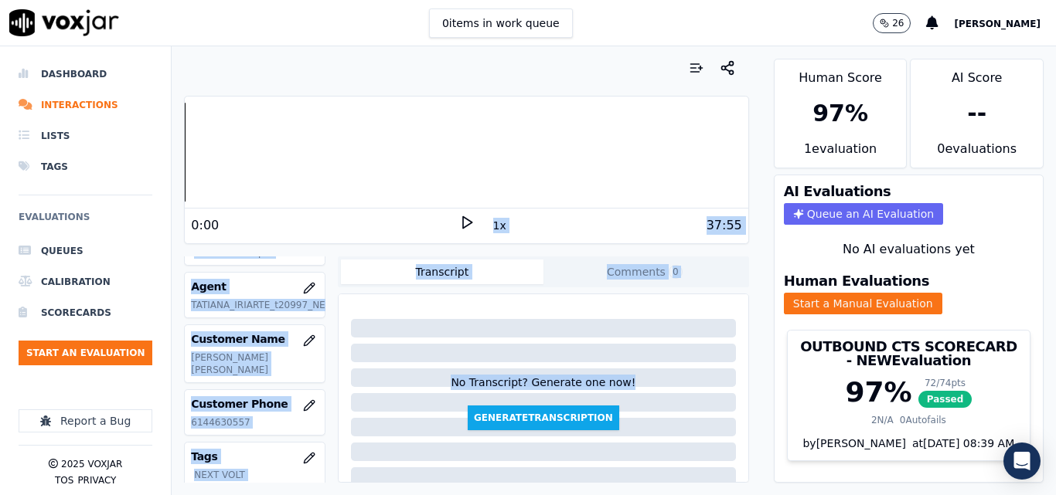
drag, startPoint x: 622, startPoint y: 414, endPoint x: 209, endPoint y: 225, distance: 454.5
click at [212, 227] on div "Your browser does not support the audio element. 0:00 1x 37:55 Voxjar ID 447066…" at bounding box center [466, 270] width 589 height 449
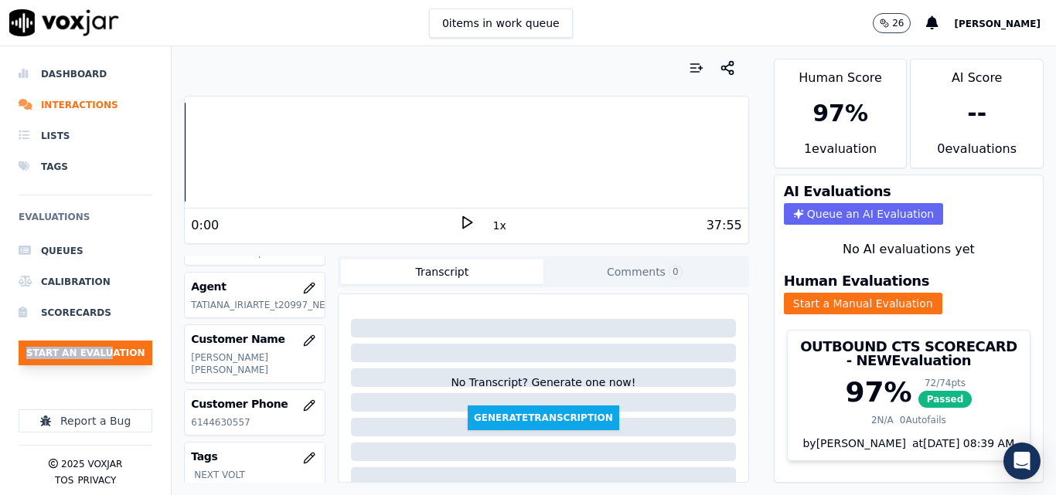
drag, startPoint x: 111, startPoint y: 359, endPoint x: 106, endPoint y: 348, distance: 11.8
click at [108, 349] on ul "Queues Calibration Scorecards Start an Evaluation" at bounding box center [86, 307] width 134 height 142
click at [104, 348] on button "Start an Evaluation" at bounding box center [86, 353] width 134 height 25
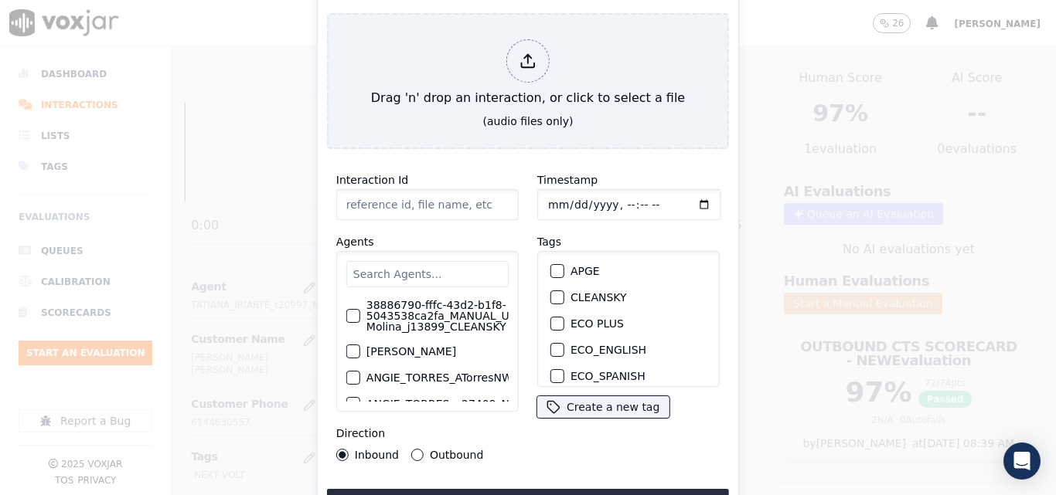
type input "20250912-115328_4806673822-all (1).mp3"
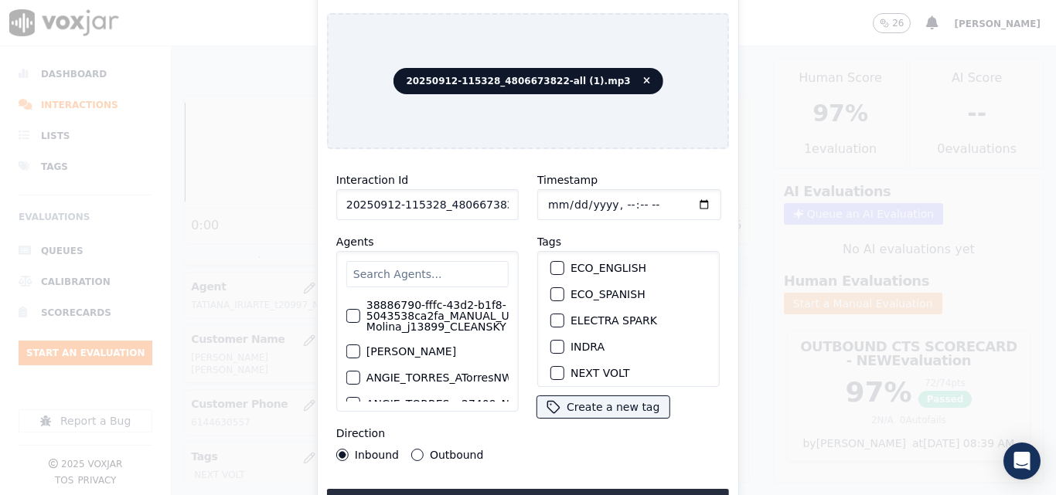
click at [579, 318] on div "APGE CLEANSKY ECO PLUS ECO_ENGLISH ECO_SPANISH ELECTRA SPARK INDRA NEXT VOLT NG…" at bounding box center [628, 319] width 182 height 136
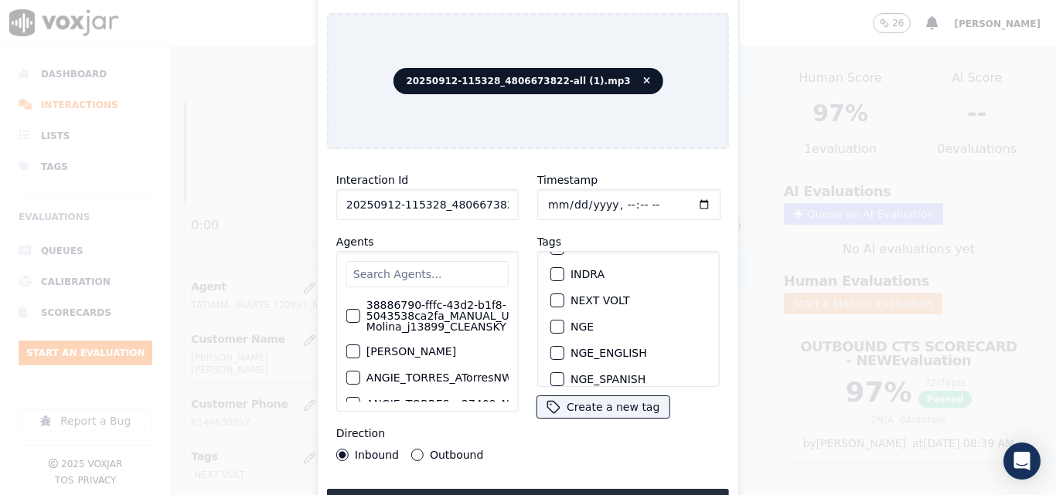
click at [554, 295] on div "button" at bounding box center [556, 300] width 11 height 11
click at [566, 489] on button "Upload interaction to start evaluation" at bounding box center [528, 503] width 402 height 28
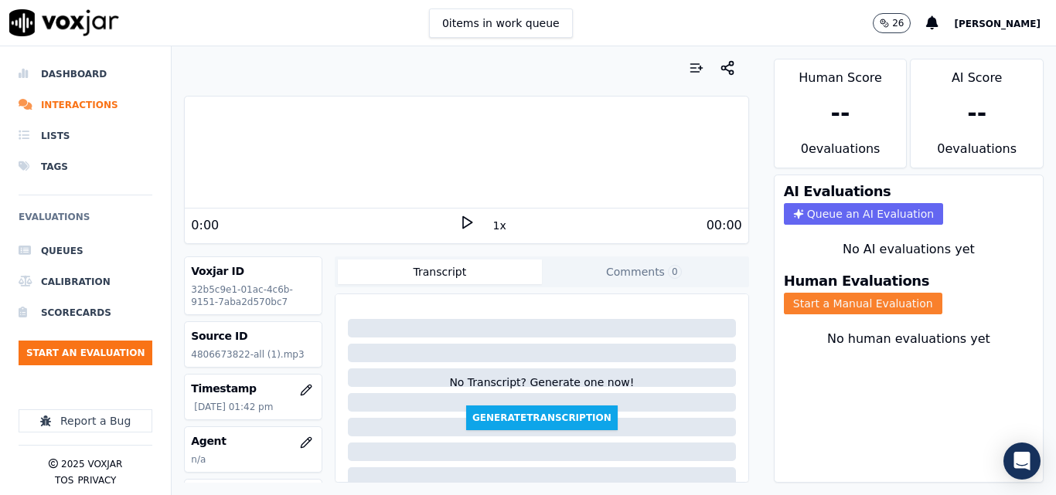
click at [861, 299] on button "Start a Manual Evaluation" at bounding box center [863, 304] width 158 height 22
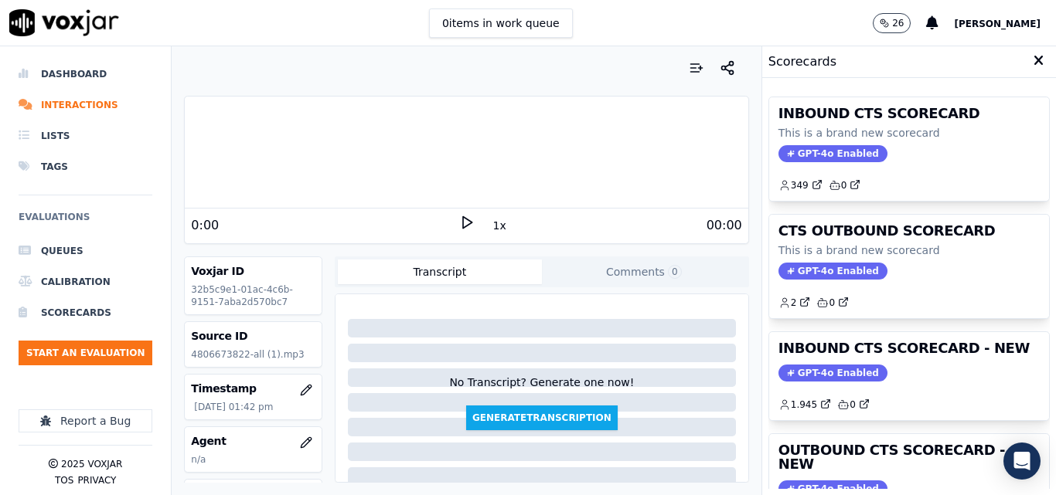
click at [461, 223] on icon at bounding box center [466, 222] width 15 height 15
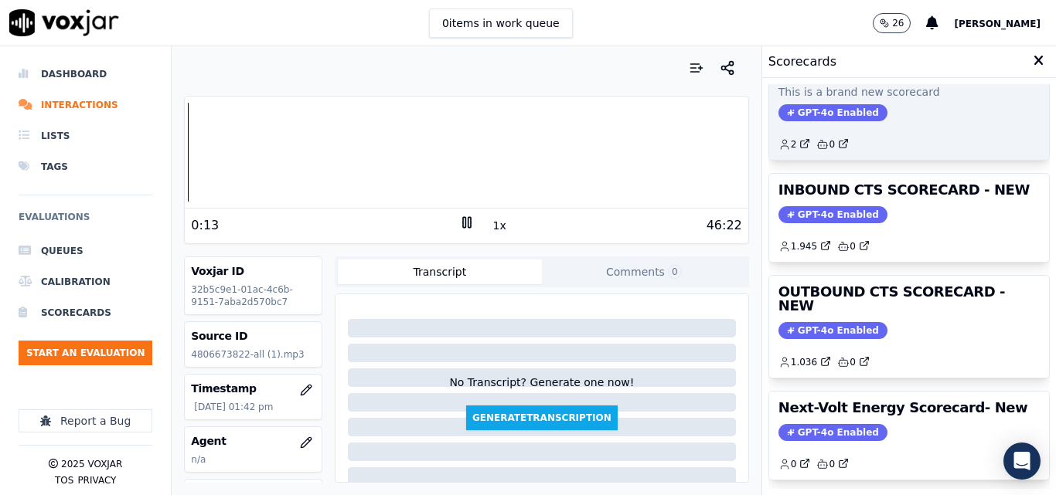
scroll to position [155, 0]
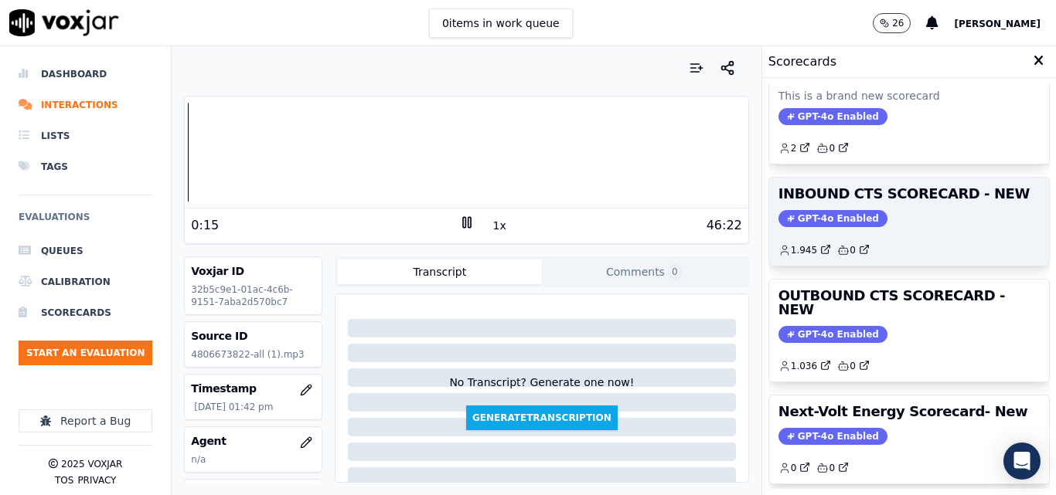
click at [809, 220] on span "GPT-4o Enabled" at bounding box center [832, 218] width 109 height 17
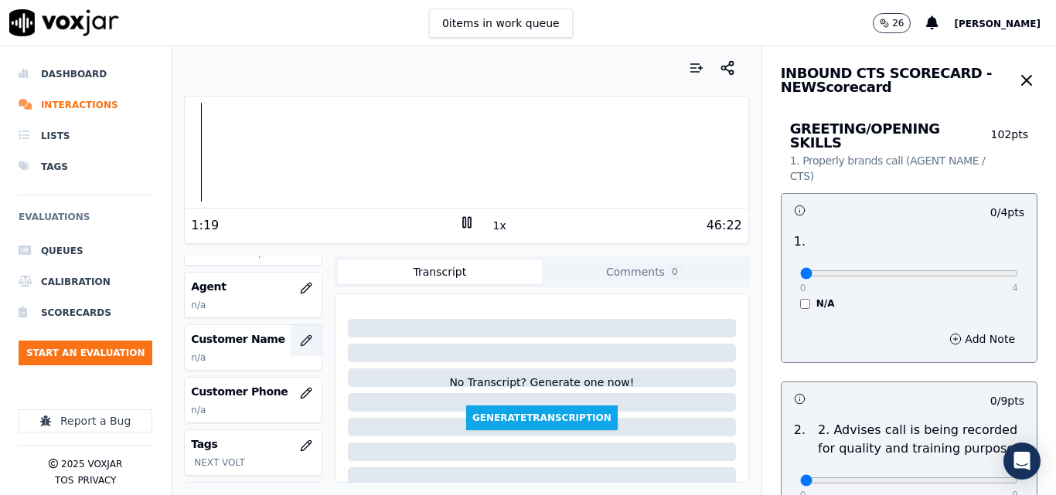
click at [300, 341] on icon "button" at bounding box center [306, 341] width 12 height 12
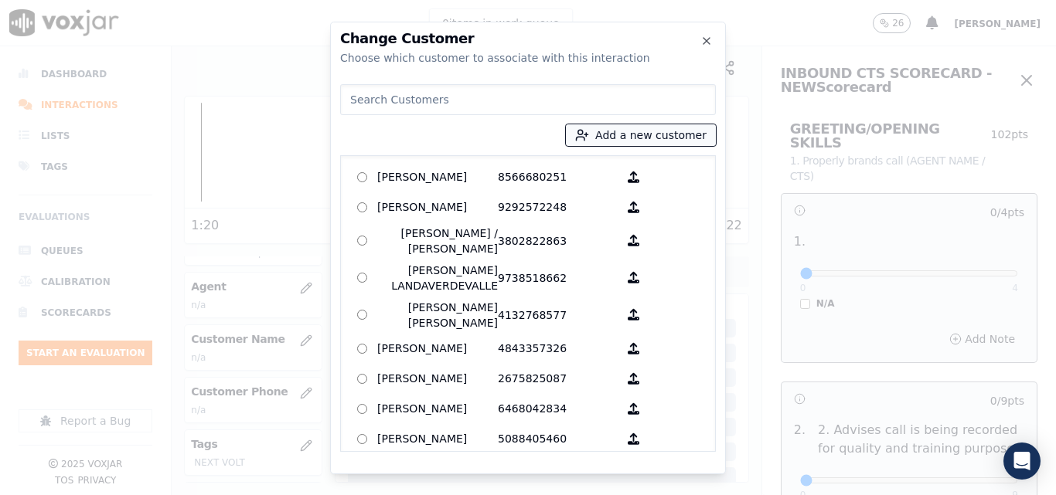
click at [649, 134] on button "Add a new customer" at bounding box center [641, 135] width 150 height 22
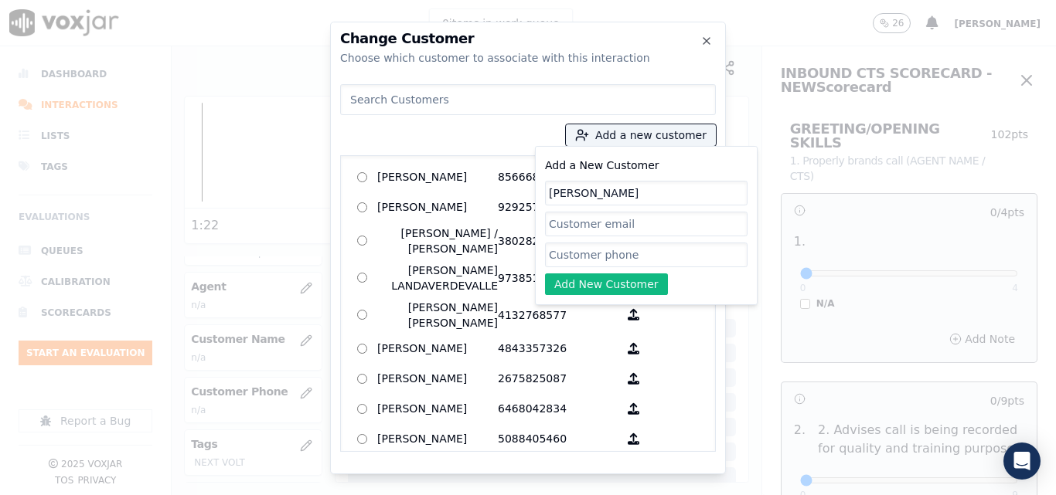
type input "[PERSON_NAME]"
paste input "4806673822"
type input "4806673822"
click at [596, 267] on div "Add a New Customer MARY JONES 4806673822 Add New Customer" at bounding box center [646, 225] width 203 height 139
click at [598, 284] on button "Add New Customer" at bounding box center [606, 285] width 123 height 22
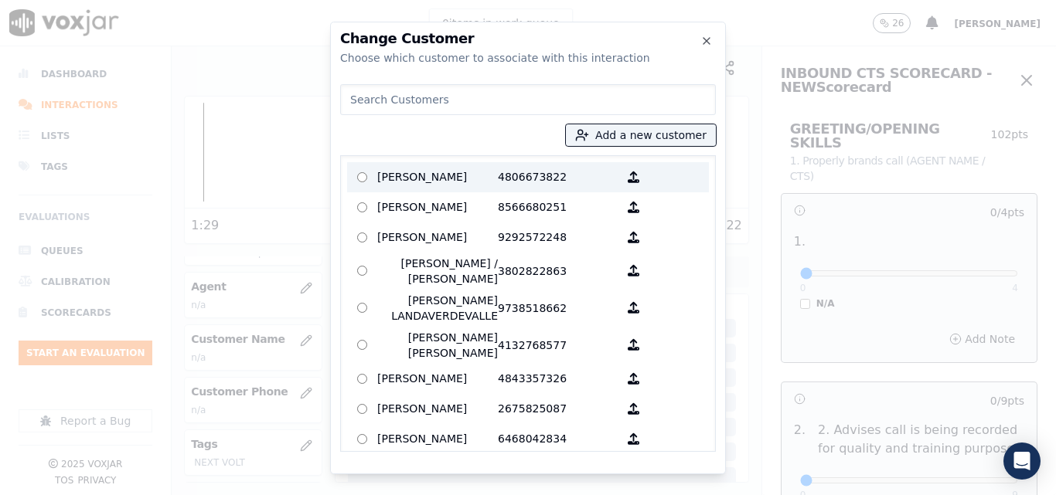
click at [429, 177] on p "[PERSON_NAME]" at bounding box center [437, 177] width 121 height 24
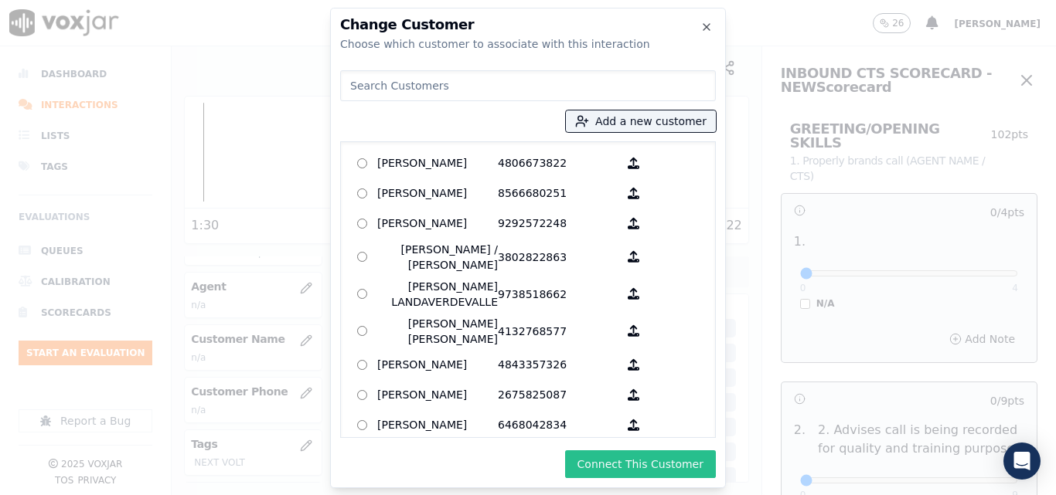
click at [623, 458] on button "Connect This Customer" at bounding box center [640, 465] width 151 height 28
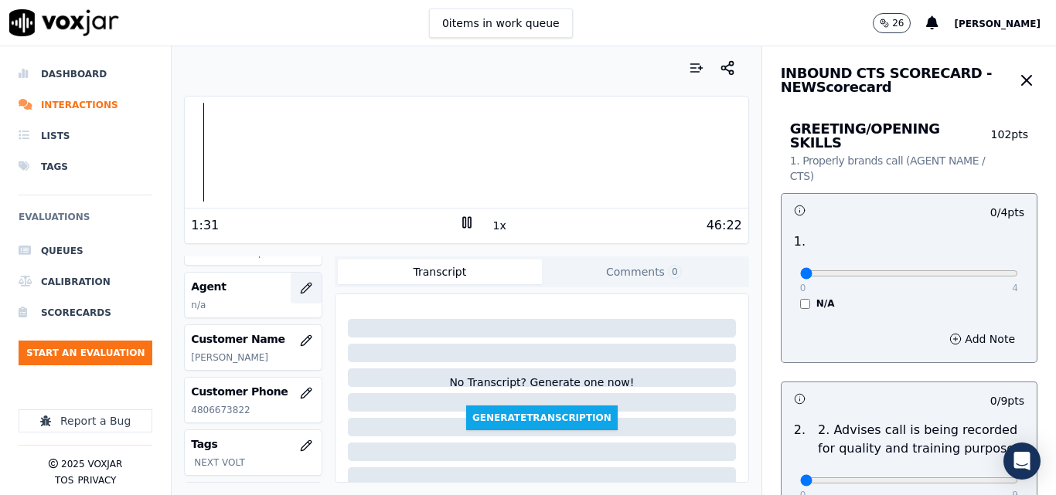
click at [300, 283] on icon "button" at bounding box center [306, 288] width 12 height 12
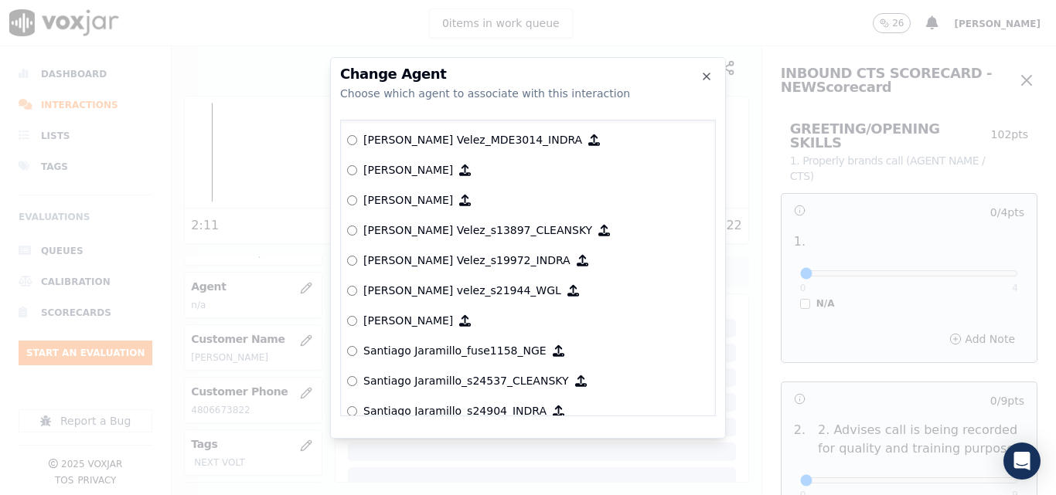
scroll to position [6505, 0]
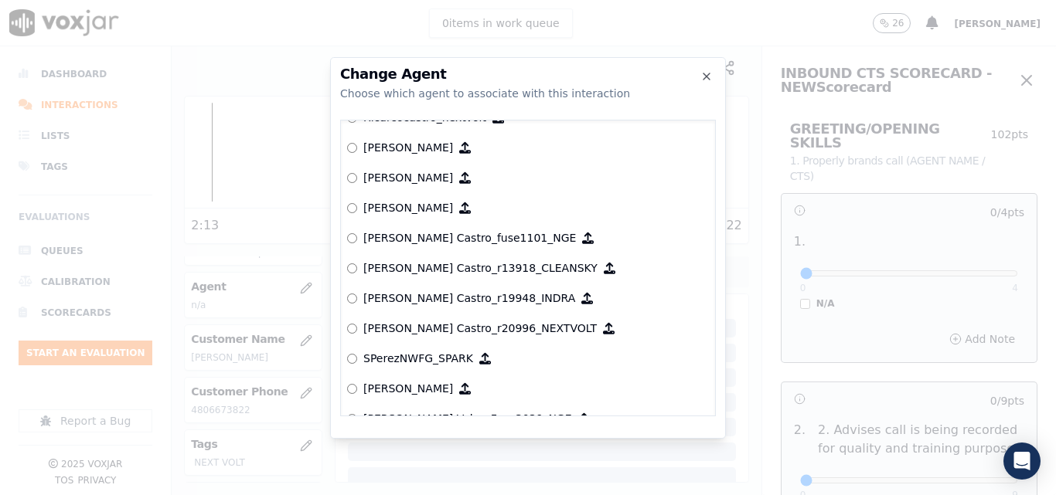
click at [388, 326] on p "[PERSON_NAME] Castro_r20996_NEXTVOLT" at bounding box center [479, 328] width 233 height 15
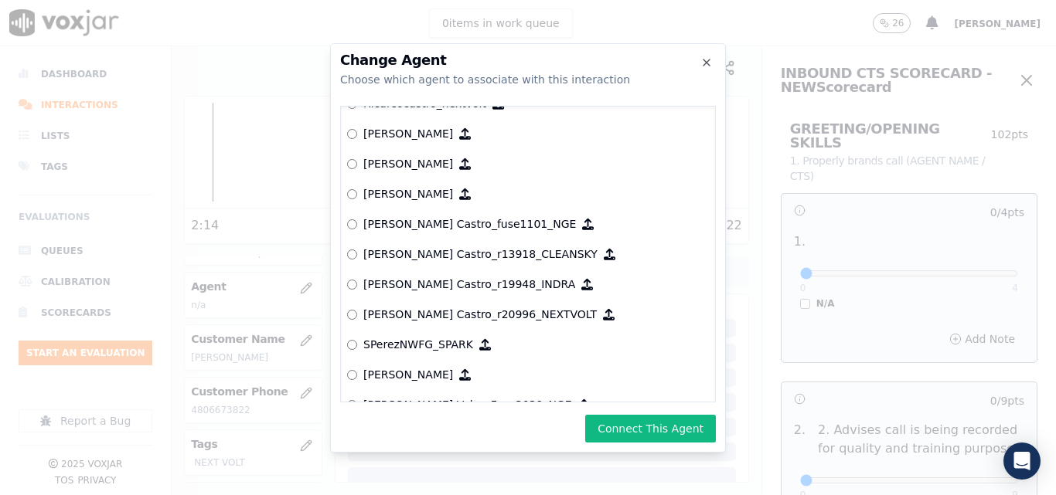
click at [623, 414] on div "Change Agent Choose which agent to associate with this interaction null [PERSON…" at bounding box center [528, 248] width 396 height 410
click at [634, 425] on button "Connect This Agent" at bounding box center [650, 429] width 131 height 28
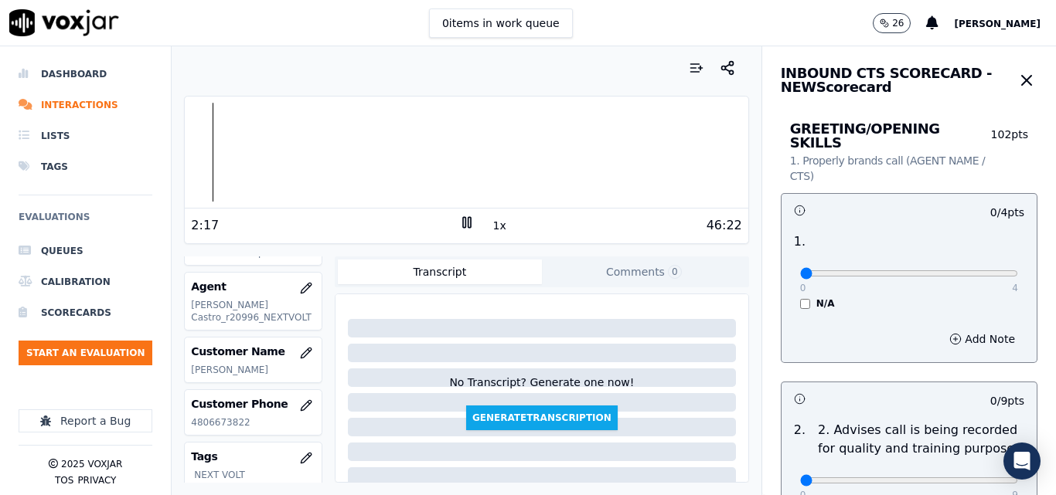
click at [491, 228] on button "1x" at bounding box center [499, 226] width 19 height 22
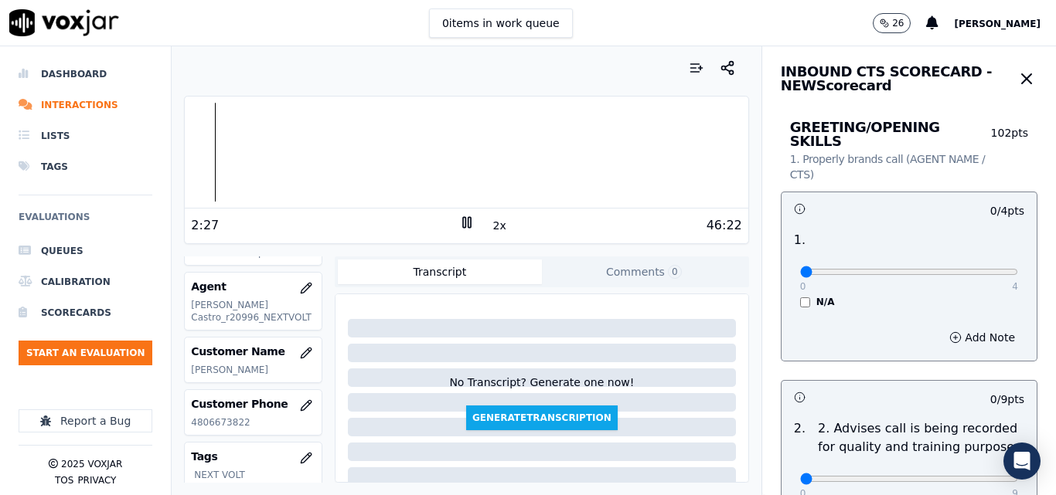
scroll to position [0, 0]
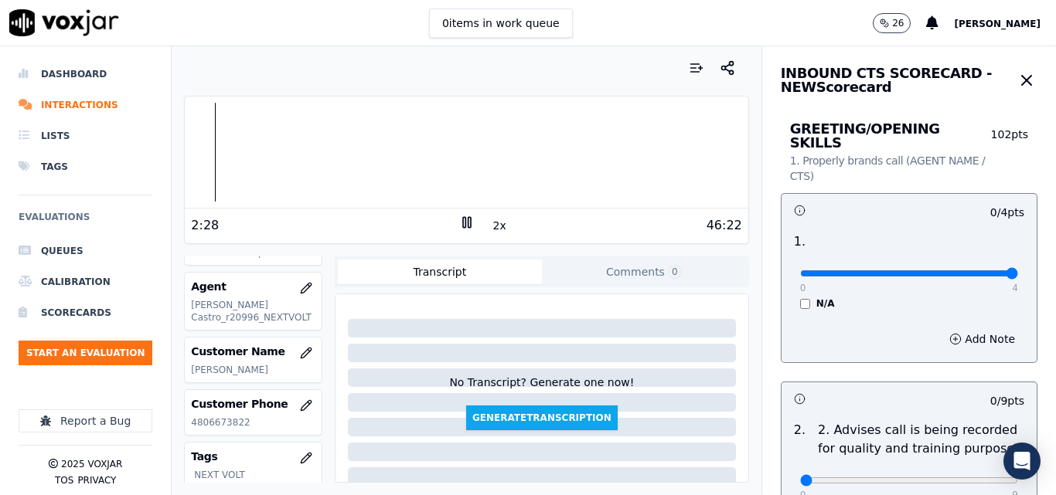
type input "4"
click at [969, 271] on input "range" at bounding box center [909, 274] width 218 height 6
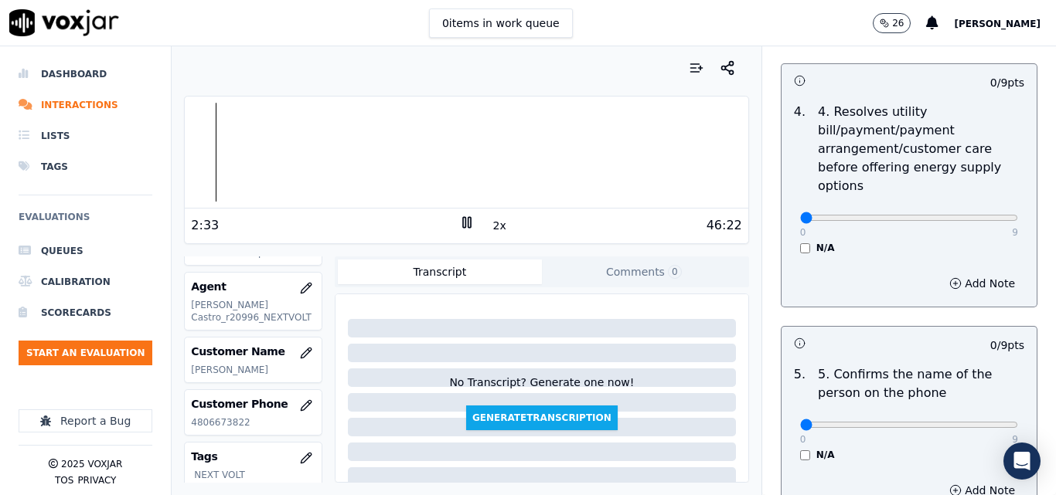
scroll to position [773, 0]
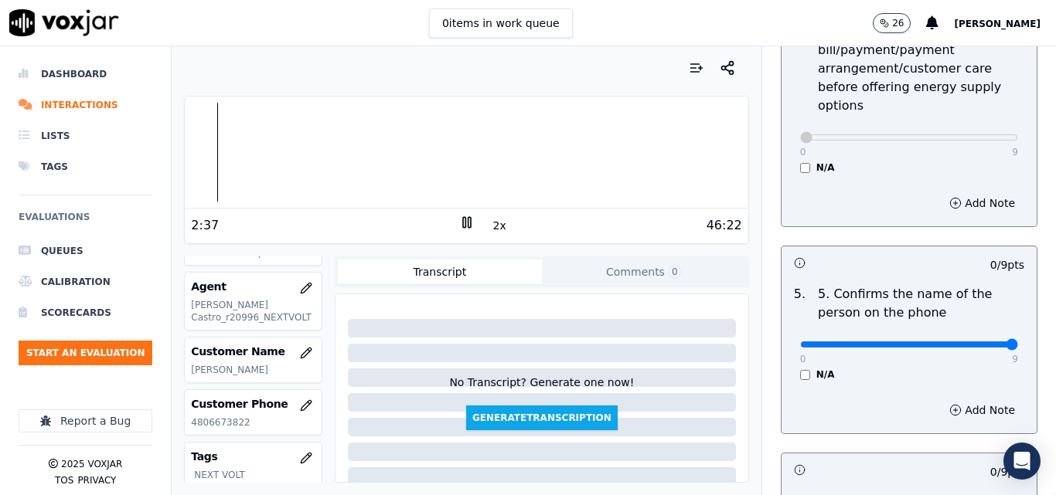
type input "9"
click at [979, 342] on input "range" at bounding box center [909, 345] width 218 height 6
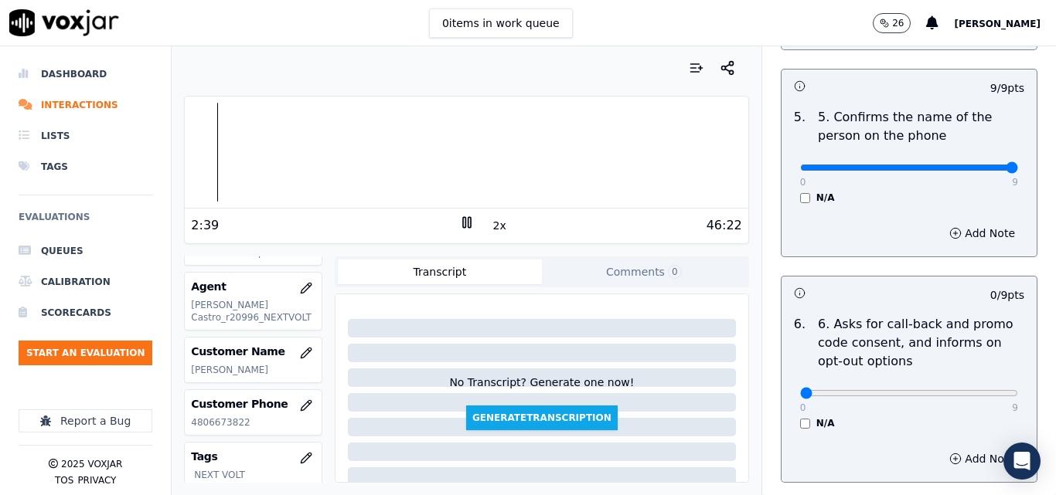
scroll to position [1082, 0]
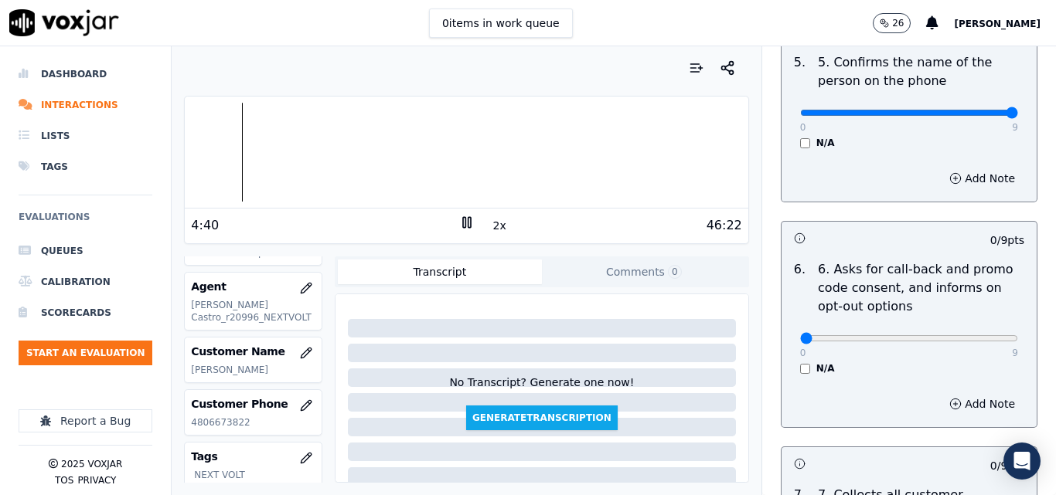
click at [459, 222] on icon at bounding box center [466, 222] width 15 height 15
click at [463, 220] on polygon at bounding box center [467, 223] width 9 height 12
click at [459, 220] on icon at bounding box center [466, 222] width 15 height 15
click at [463, 223] on polygon at bounding box center [467, 223] width 9 height 12
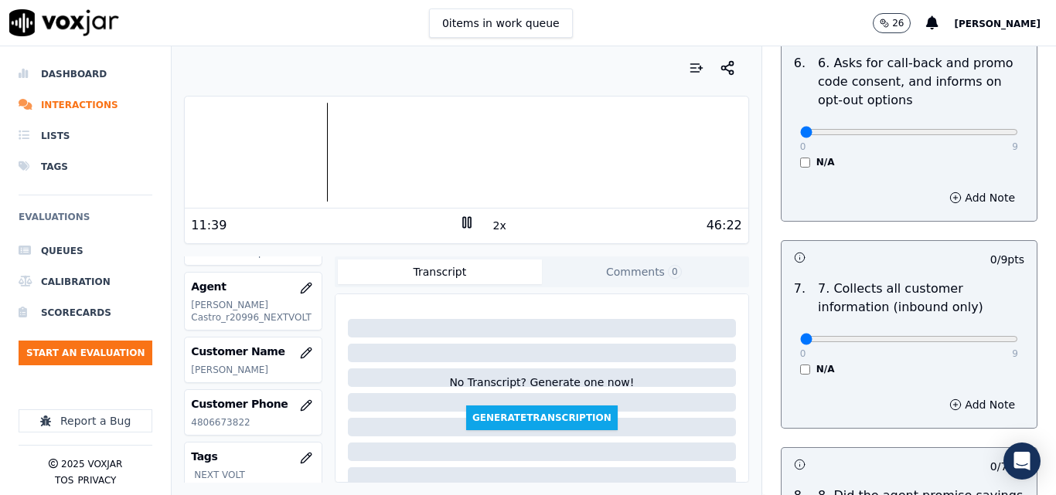
scroll to position [1314, 0]
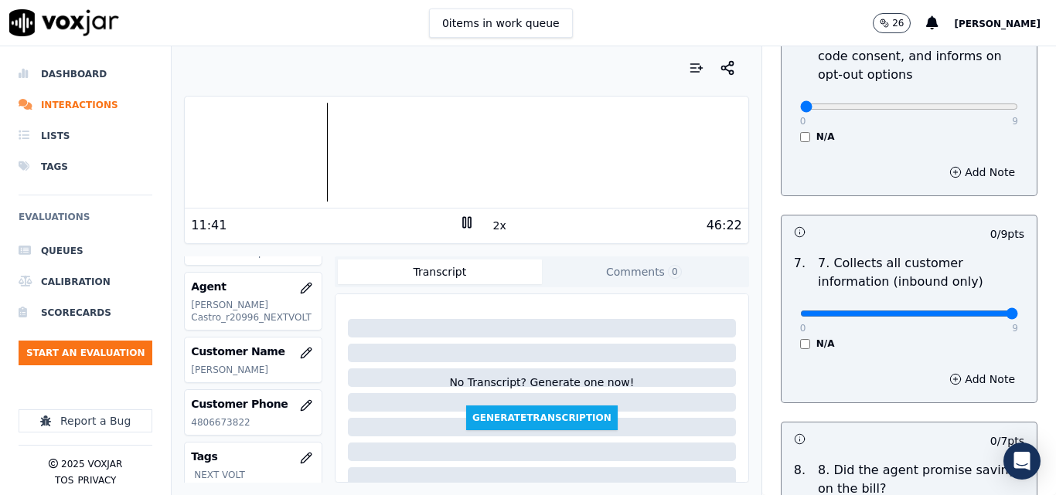
type input "9"
click at [981, 311] on input "range" at bounding box center [909, 314] width 218 height 6
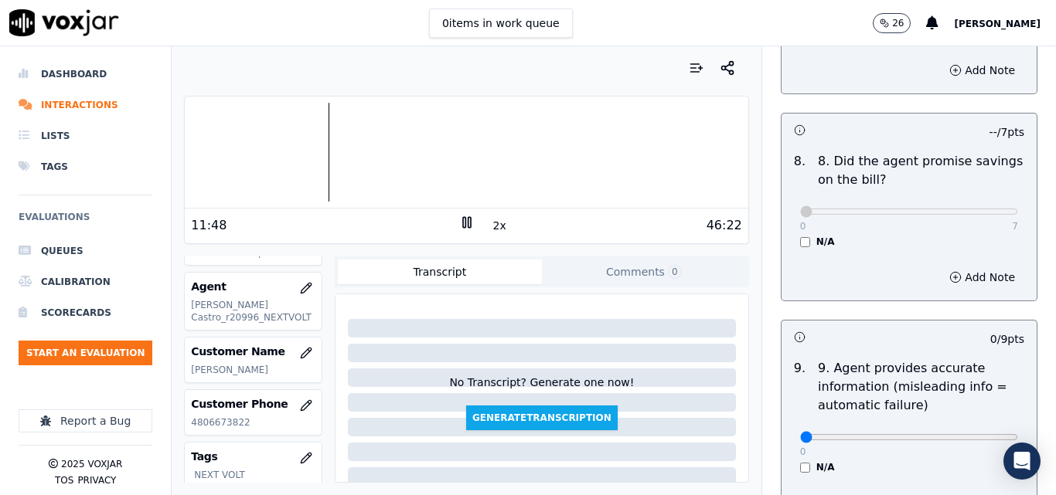
scroll to position [1701, 0]
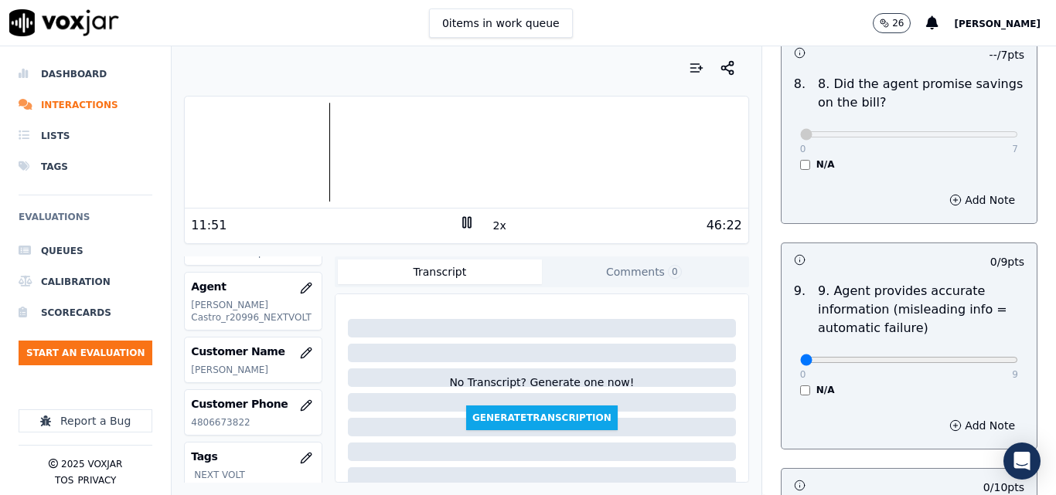
click at [985, 349] on div "0 9 N/A" at bounding box center [909, 367] width 243 height 59
type input "9"
click at [979, 357] on input "range" at bounding box center [909, 360] width 218 height 6
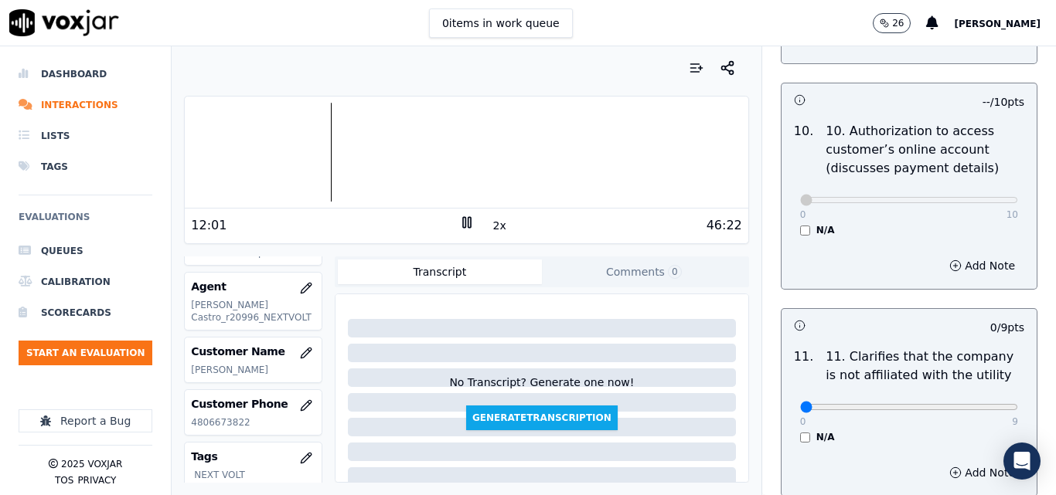
scroll to position [2087, 0]
click at [494, 225] on button "2x" at bounding box center [499, 226] width 19 height 22
click at [492, 226] on button "1x" at bounding box center [499, 226] width 19 height 22
click at [479, 163] on div at bounding box center [466, 152] width 563 height 99
click at [401, 151] on div at bounding box center [466, 152] width 563 height 99
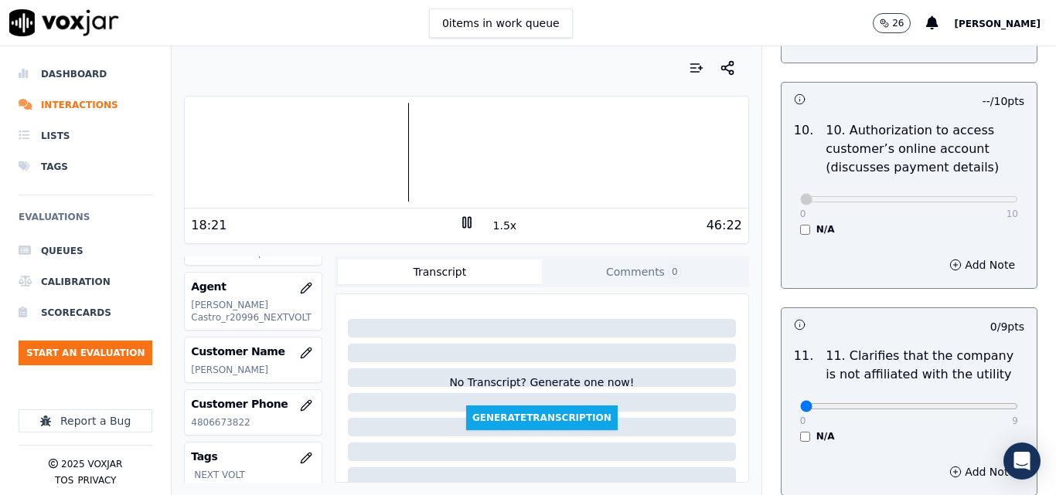
click at [369, 146] on div at bounding box center [466, 152] width 563 height 99
click at [352, 150] on div at bounding box center [466, 152] width 563 height 99
click at [495, 229] on button "1.5x" at bounding box center [505, 226] width 30 height 22
click at [495, 229] on button "2x" at bounding box center [499, 226] width 19 height 22
click at [374, 160] on div at bounding box center [466, 152] width 563 height 99
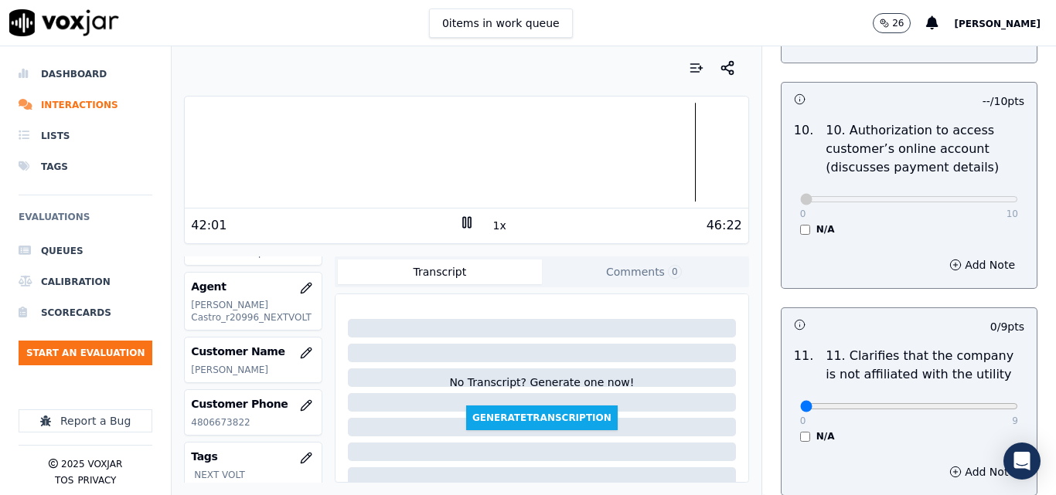
click at [490, 225] on button "1x" at bounding box center [499, 226] width 19 height 22
click at [490, 225] on button "1.5x" at bounding box center [505, 226] width 30 height 22
click at [490, 225] on button "2x" at bounding box center [499, 226] width 19 height 22
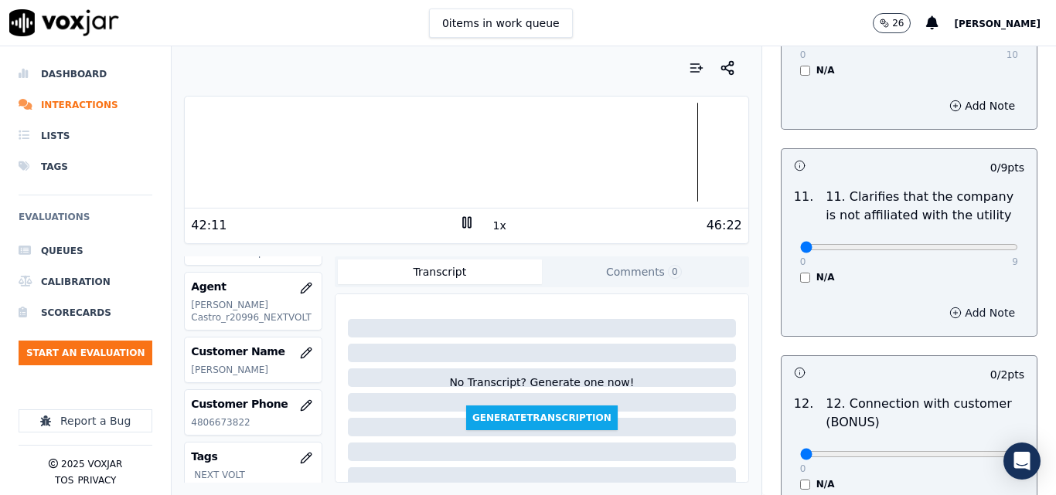
scroll to position [2242, 0]
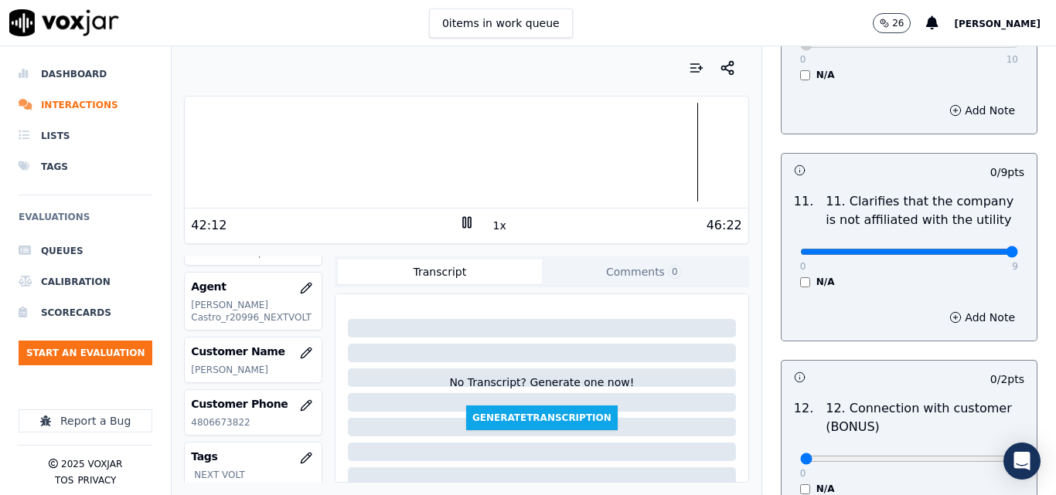
type input "9"
click at [980, 249] on input "range" at bounding box center [909, 252] width 218 height 6
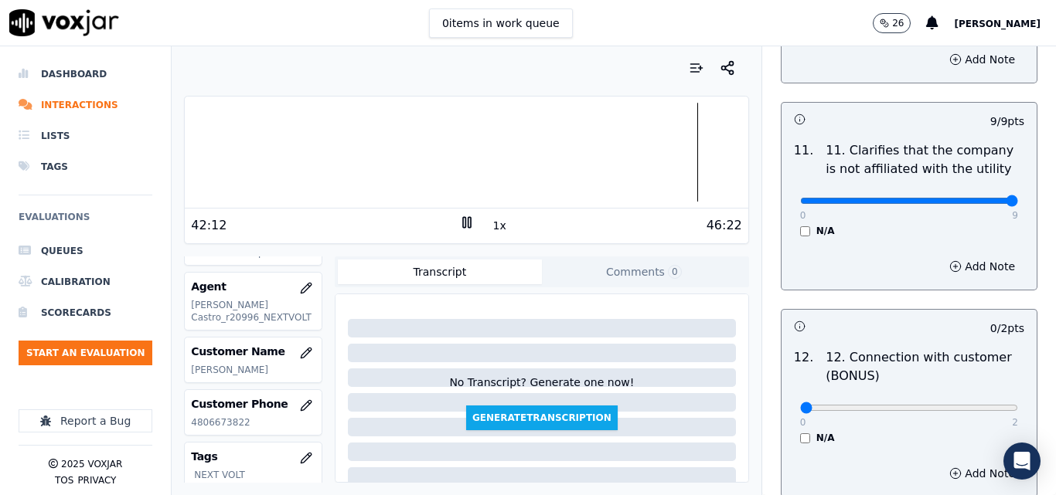
scroll to position [2319, 0]
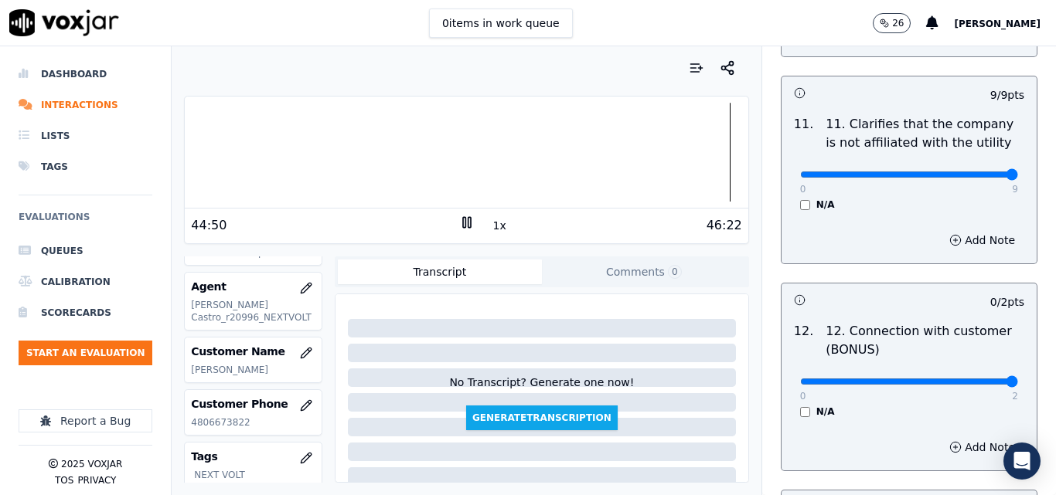
type input "2"
click at [978, 379] on input "range" at bounding box center [909, 382] width 218 height 6
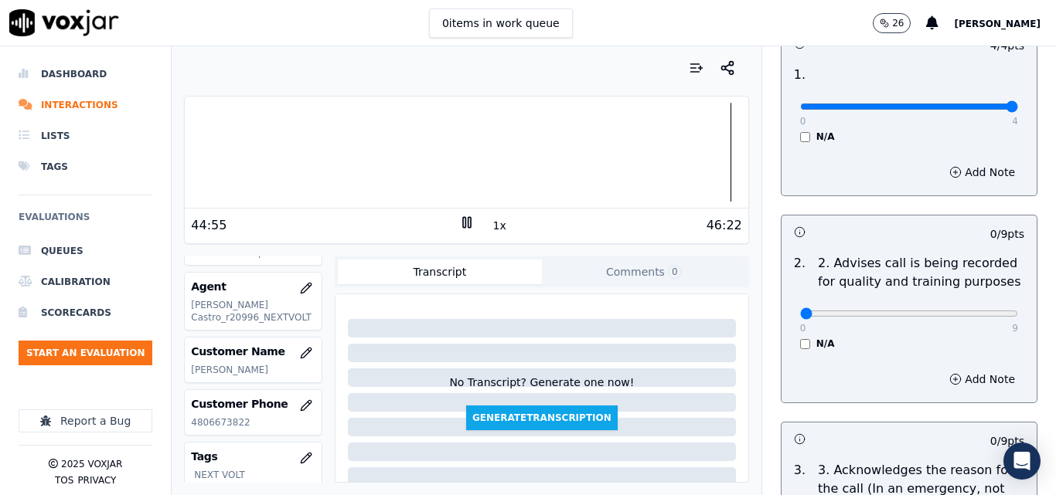
scroll to position [155, 0]
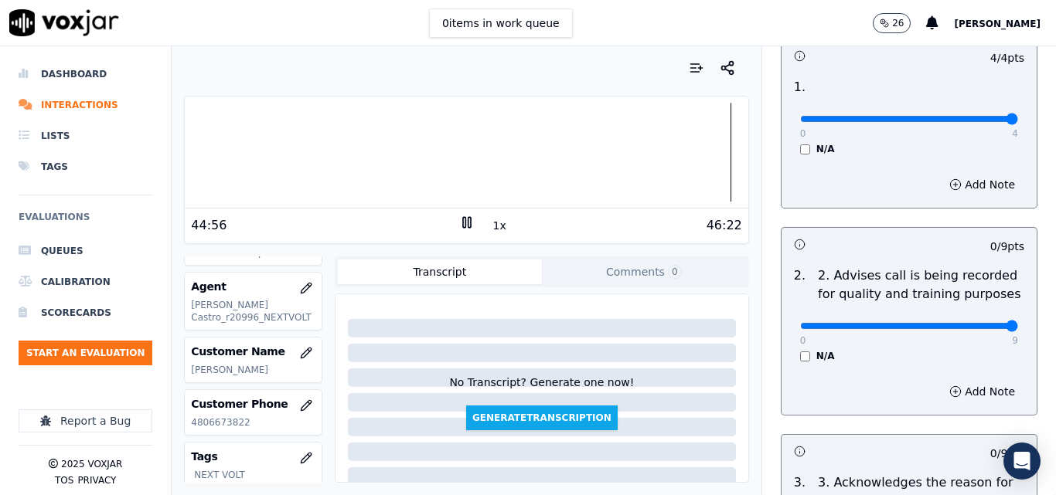
type input "9"
click at [970, 323] on input "range" at bounding box center [909, 326] width 218 height 6
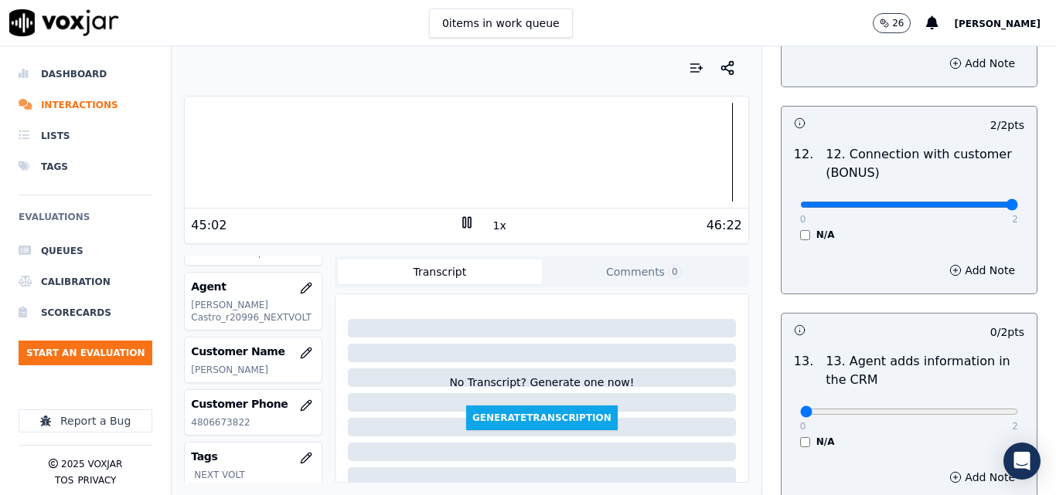
scroll to position [2705, 0]
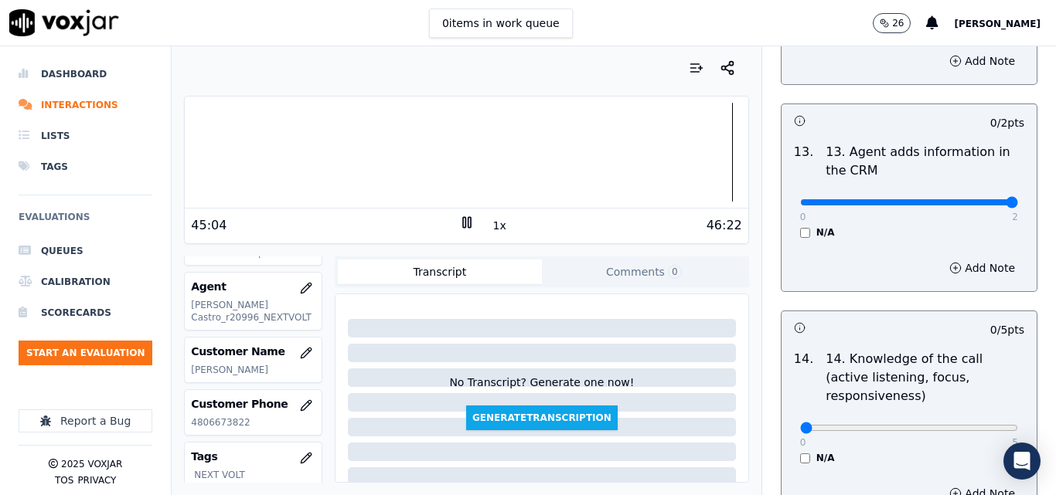
type input "2"
click at [979, 199] on input "range" at bounding box center [909, 202] width 218 height 6
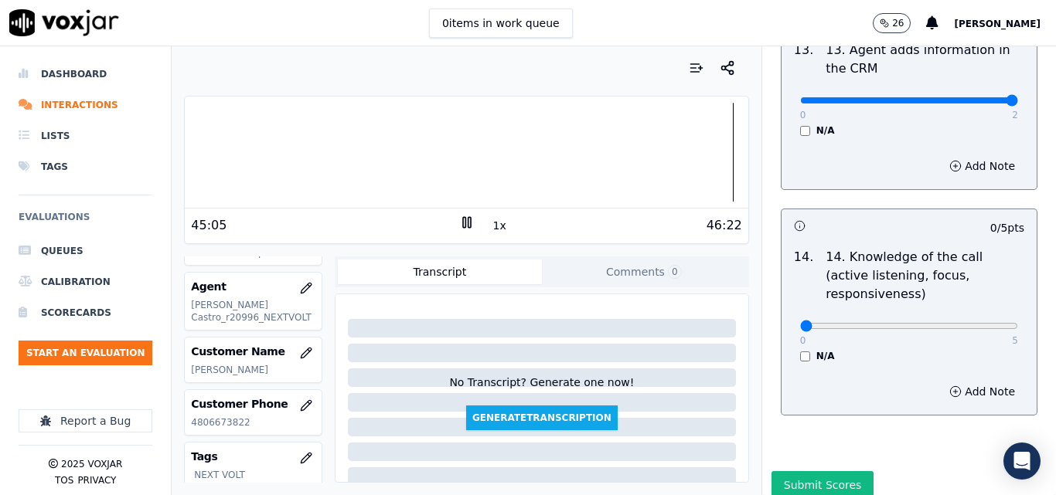
scroll to position [2823, 0]
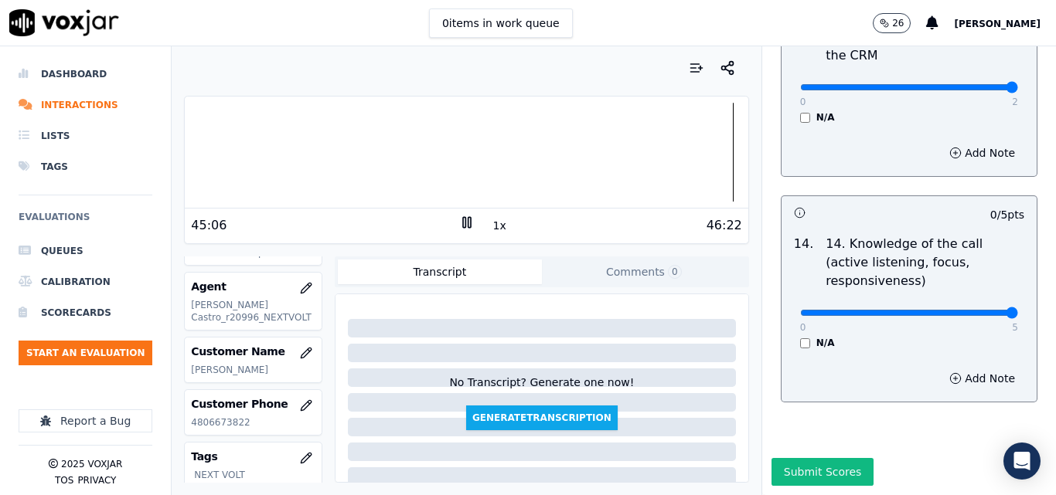
type input "5"
click at [975, 310] on input "range" at bounding box center [909, 313] width 218 height 6
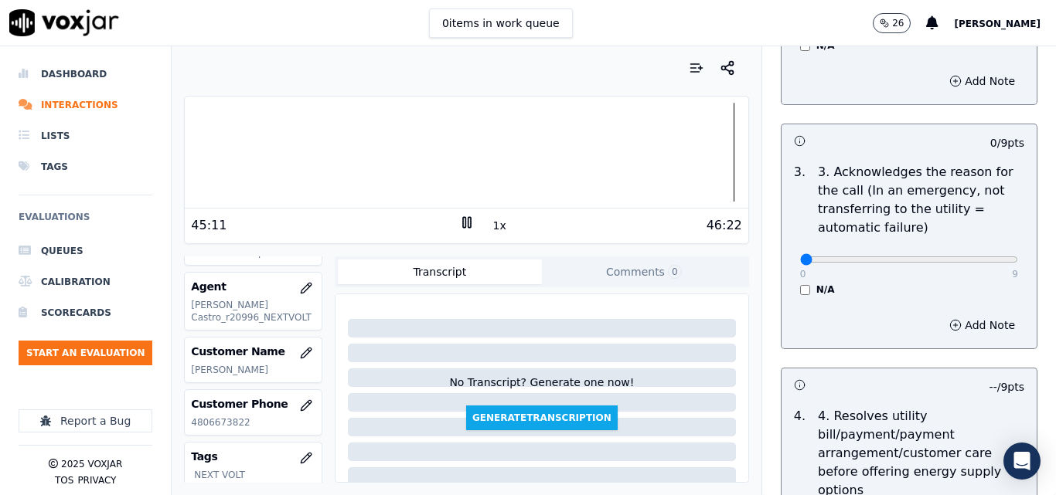
scroll to position [464, 0]
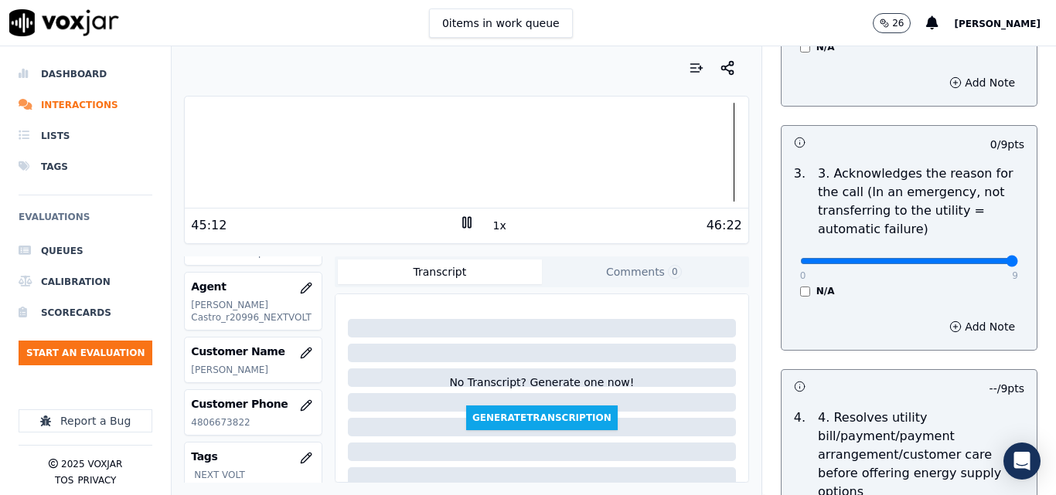
type input "9"
click at [975, 258] on input "range" at bounding box center [909, 261] width 218 height 6
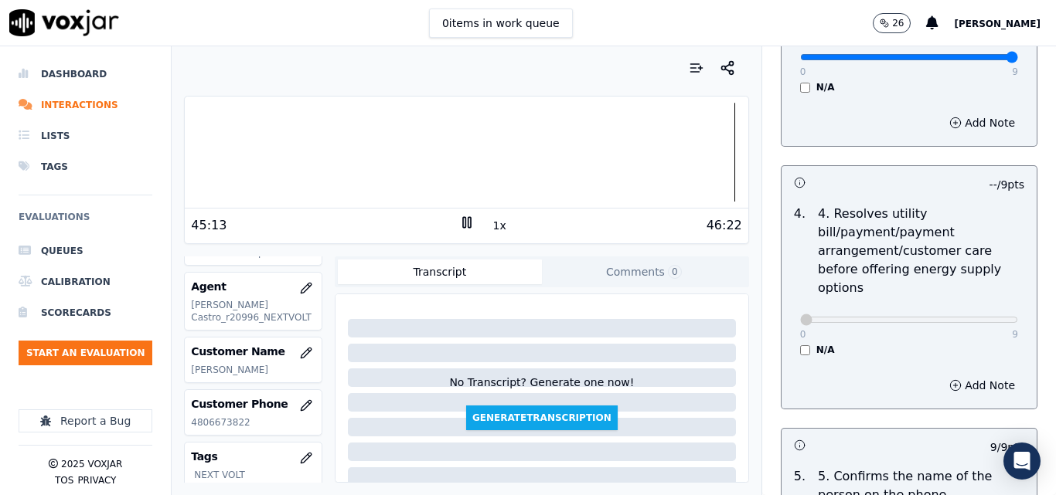
scroll to position [696, 0]
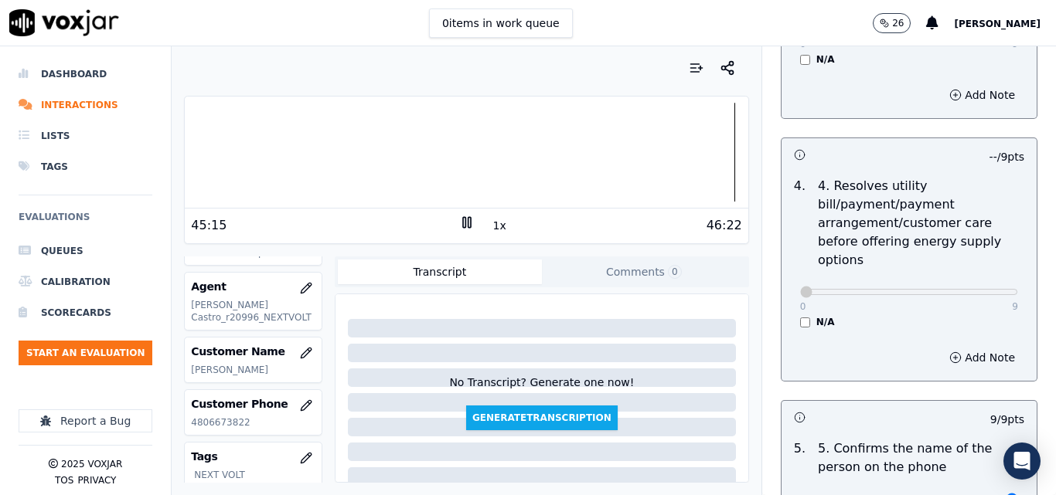
click at [705, 153] on div at bounding box center [466, 152] width 563 height 99
click at [684, 162] on div at bounding box center [466, 152] width 563 height 99
click at [654, 158] on div at bounding box center [466, 152] width 563 height 99
click at [551, 158] on div at bounding box center [466, 152] width 563 height 99
click at [585, 156] on div at bounding box center [466, 152] width 563 height 99
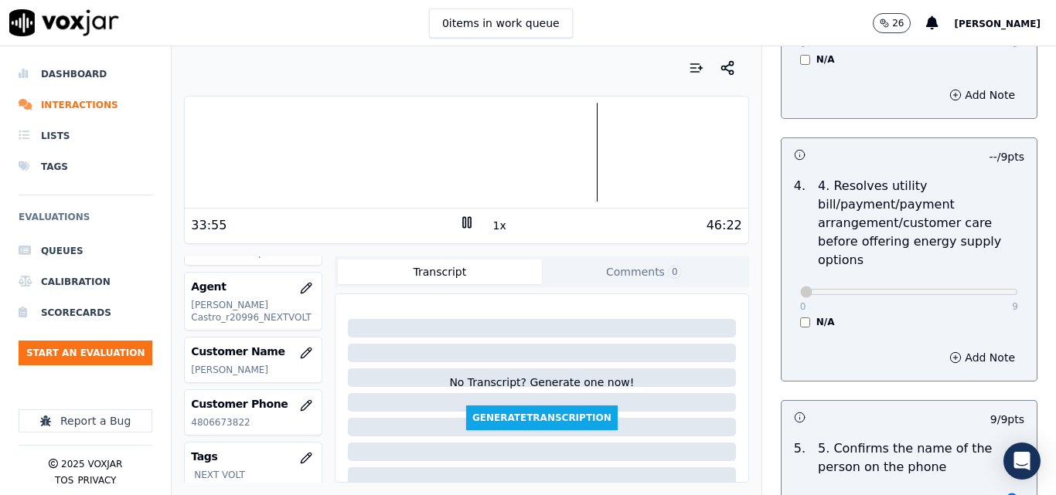
click at [571, 155] on div at bounding box center [466, 152] width 563 height 99
click at [557, 162] on div at bounding box center [466, 152] width 563 height 99
click at [534, 162] on div at bounding box center [466, 152] width 563 height 99
click at [379, 151] on div at bounding box center [466, 152] width 563 height 99
click at [353, 165] on div at bounding box center [466, 152] width 563 height 99
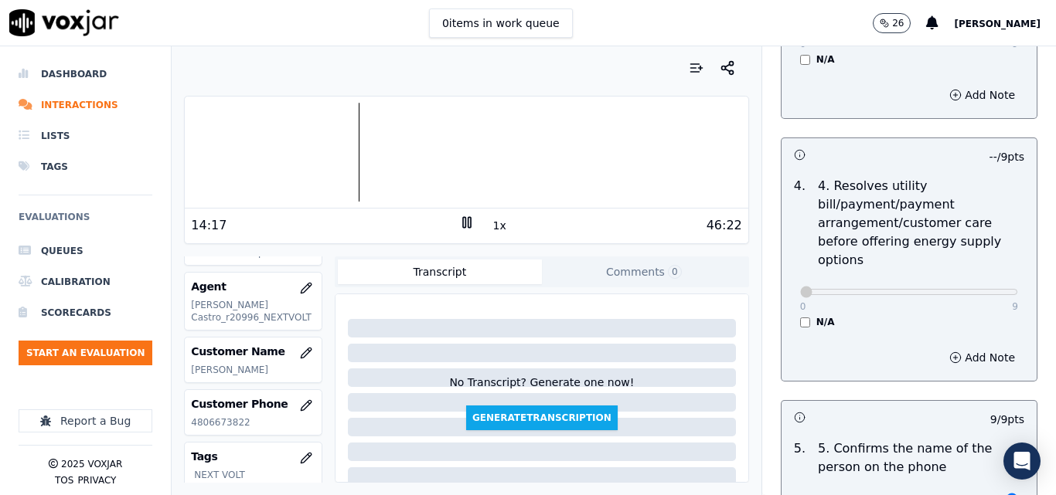
click at [306, 154] on div at bounding box center [466, 152] width 563 height 99
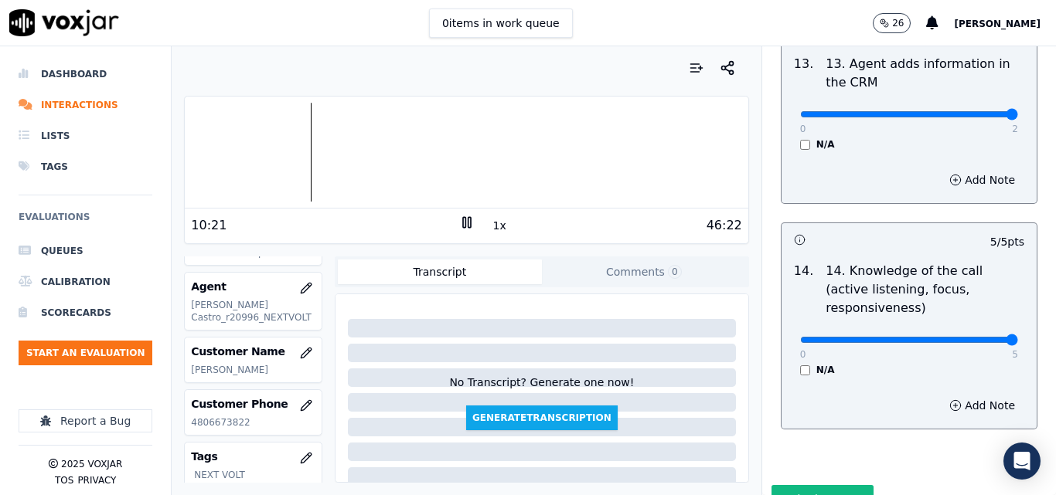
scroll to position [2823, 0]
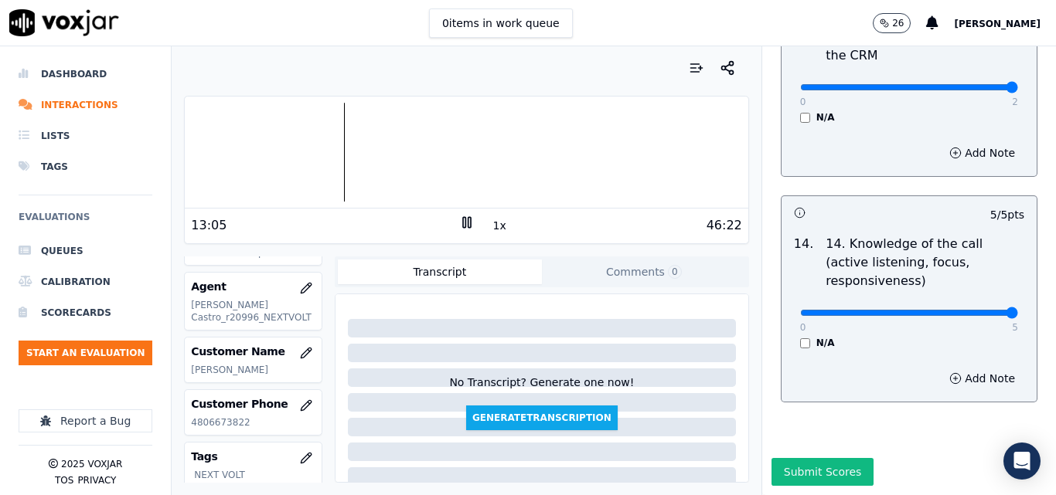
click at [349, 151] on div at bounding box center [466, 152] width 563 height 99
click at [683, 150] on div at bounding box center [466, 152] width 563 height 99
click at [679, 152] on div at bounding box center [466, 152] width 563 height 99
click at [492, 219] on button "1x" at bounding box center [499, 226] width 19 height 22
click at [492, 220] on button "1.5x" at bounding box center [505, 226] width 30 height 22
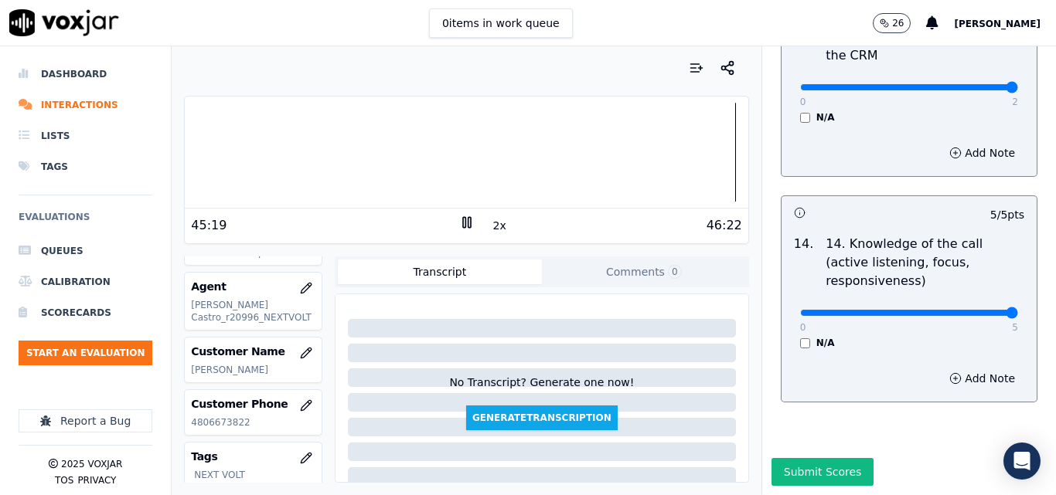
click at [718, 148] on div at bounding box center [466, 152] width 563 height 99
click at [711, 152] on div at bounding box center [466, 152] width 563 height 99
click at [814, 458] on button "Submit Scores" at bounding box center [822, 472] width 103 height 28
click at [460, 216] on icon at bounding box center [466, 222] width 15 height 15
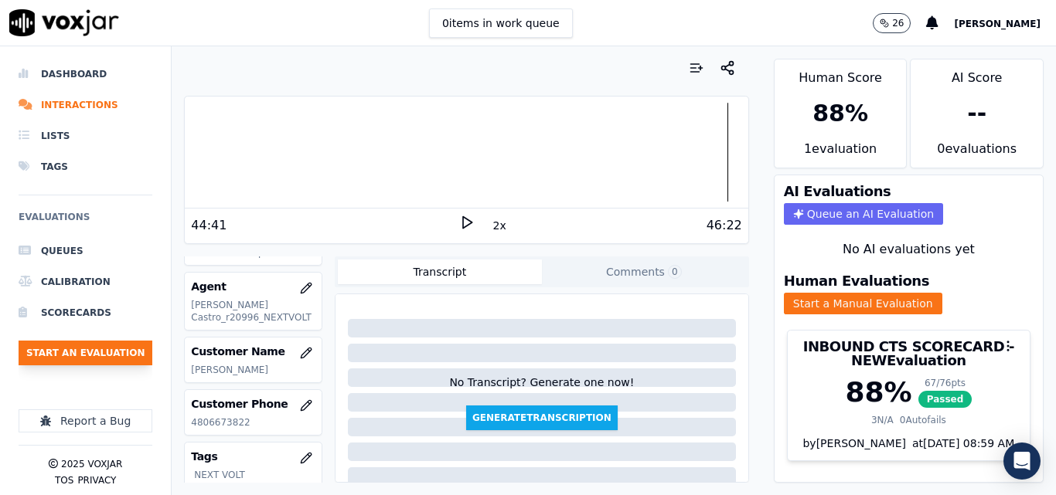
click at [119, 339] on ul "Queues Calibration Scorecards Start an Evaluation" at bounding box center [86, 307] width 134 height 142
click at [75, 366] on ul "Queues Calibration Scorecards Start an Evaluation" at bounding box center [86, 307] width 134 height 142
click at [83, 359] on button "Start an Evaluation" at bounding box center [86, 353] width 134 height 25
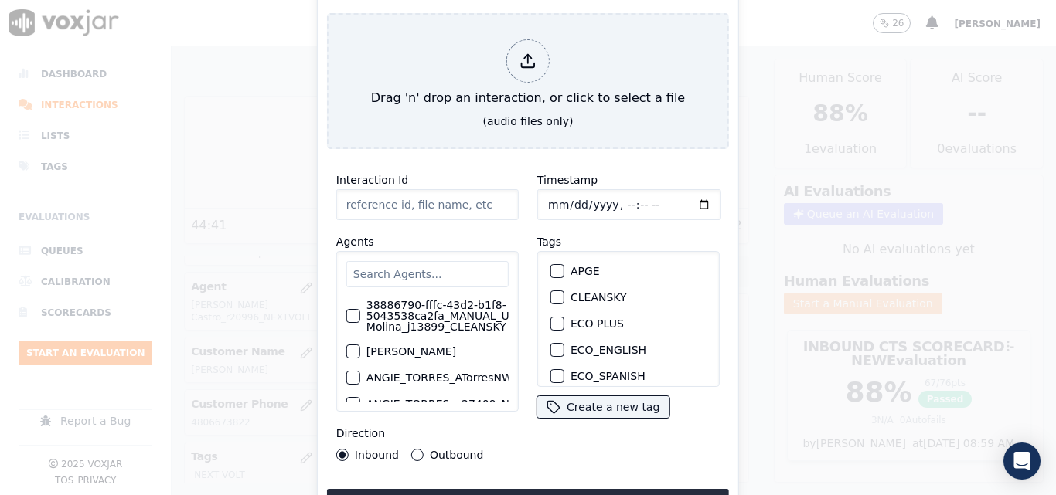
type input "20250912-115130_2673046874-all.mp3"
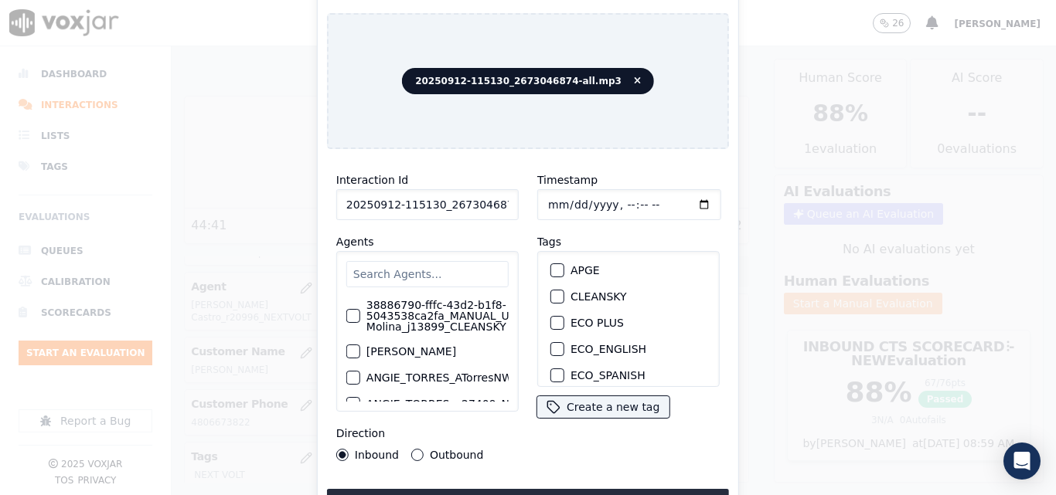
scroll to position [0, 0]
click at [553, 297] on button "CLEANSKY" at bounding box center [557, 298] width 14 height 14
click at [525, 489] on button "Upload interaction to start evaluation" at bounding box center [528, 503] width 402 height 28
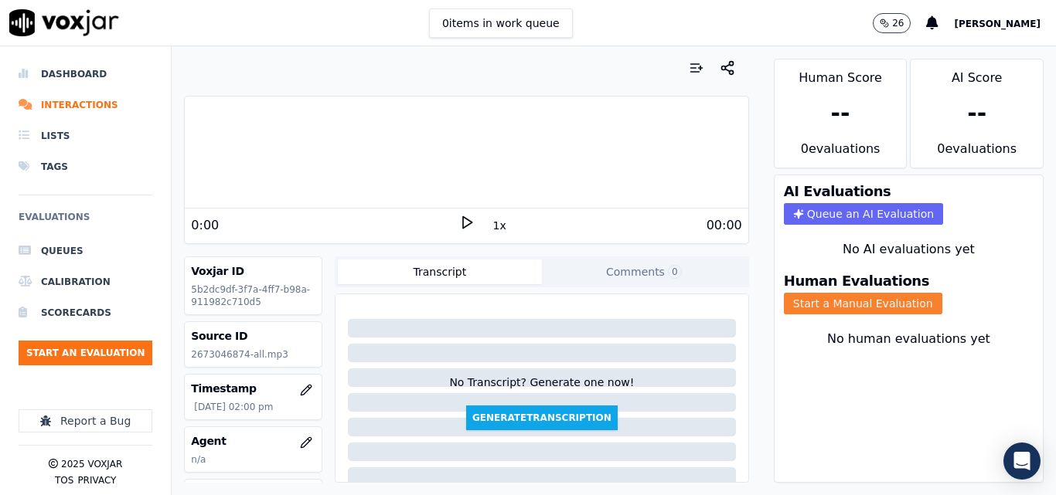
click at [784, 306] on button "Start a Manual Evaluation" at bounding box center [863, 304] width 158 height 22
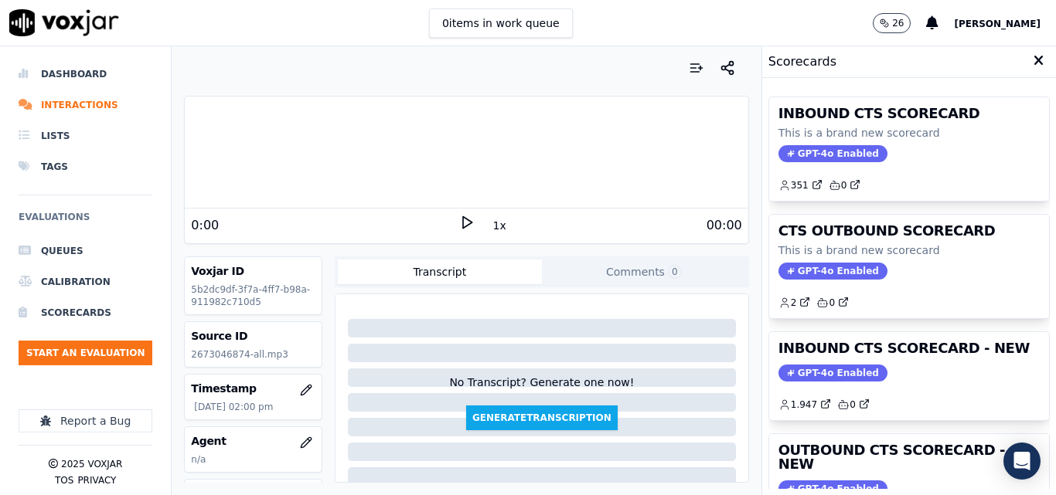
click at [461, 227] on icon at bounding box center [466, 222] width 15 height 15
click at [463, 220] on polygon at bounding box center [467, 223] width 9 height 12
click at [461, 219] on icon at bounding box center [466, 222] width 15 height 15
click at [459, 220] on icon at bounding box center [466, 222] width 15 height 15
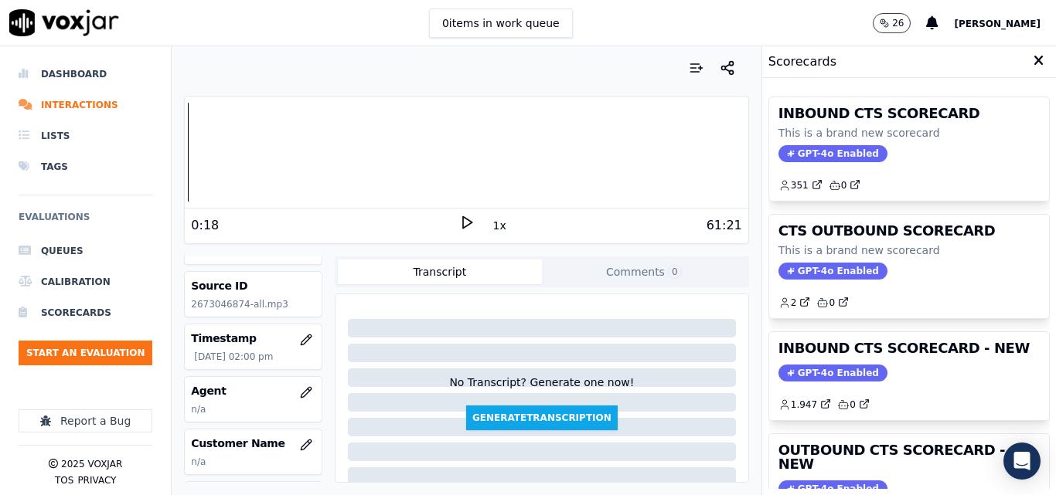
scroll to position [77, 0]
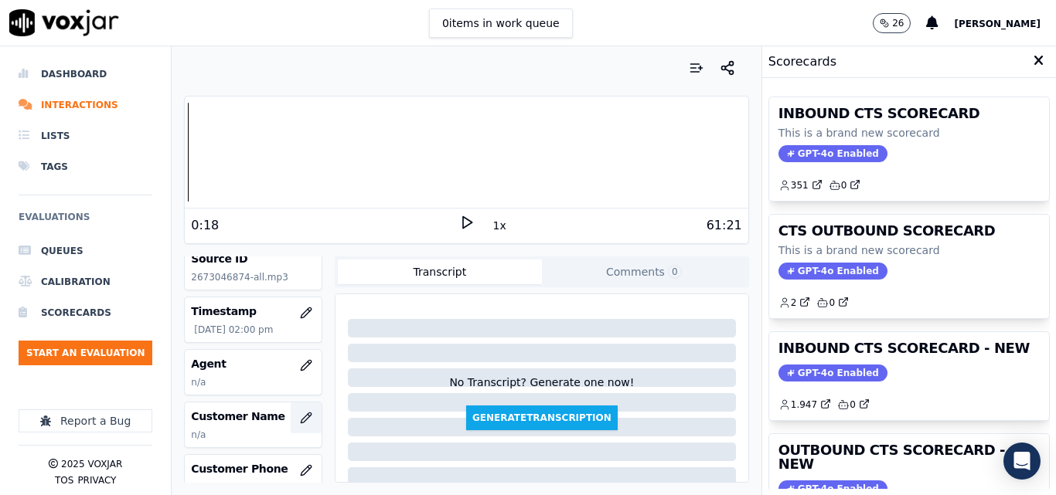
click at [301, 420] on icon "button" at bounding box center [306, 418] width 10 height 10
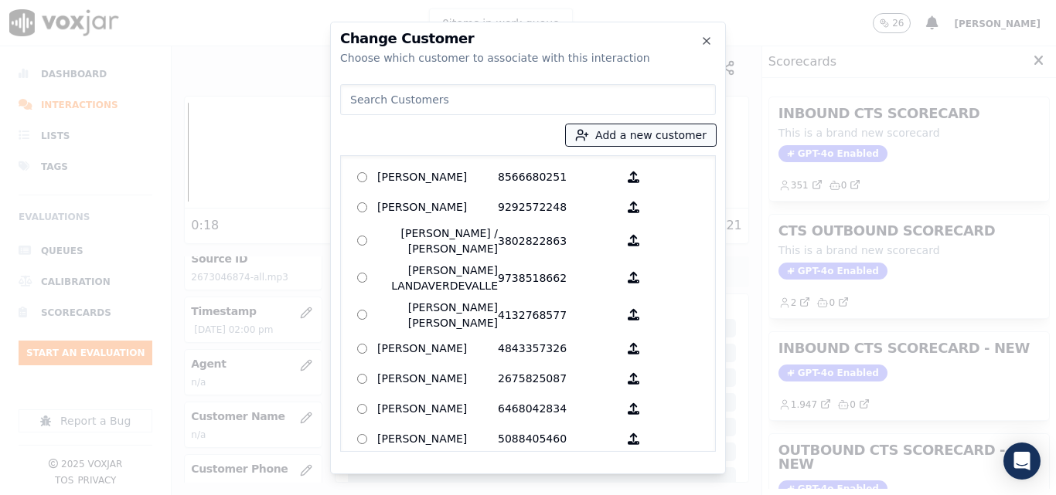
click at [647, 126] on button "Add a new customer" at bounding box center [641, 135] width 150 height 22
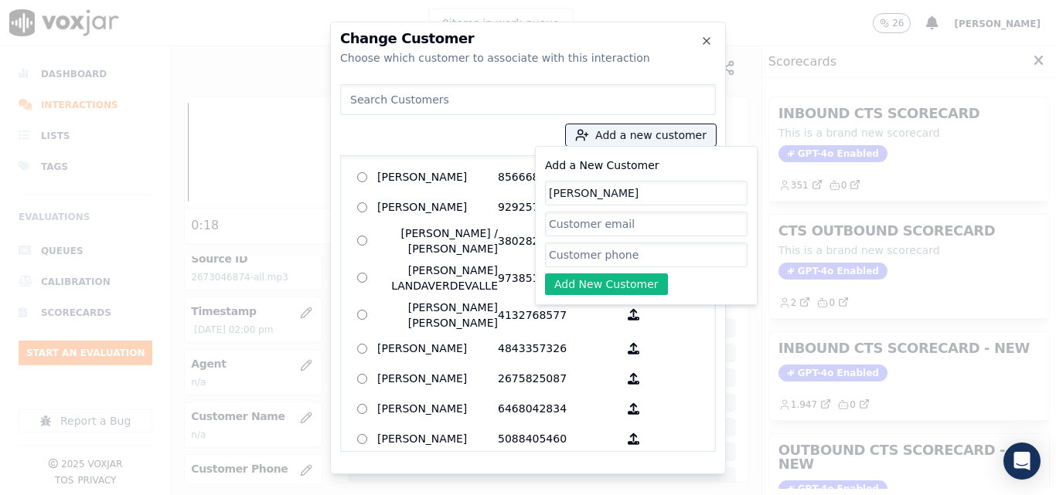
type input "Katherine Espinal Rosario"
paste input "2673046874"
type input "2673046874"
click at [590, 283] on button "Add New Customer" at bounding box center [606, 285] width 123 height 22
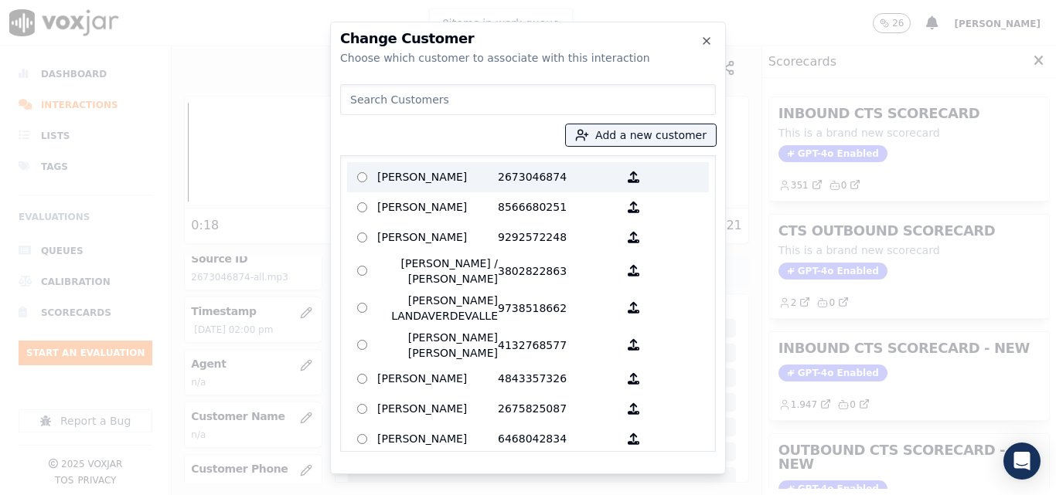
click at [477, 178] on p "Katherine Espinal Rosario" at bounding box center [437, 177] width 121 height 24
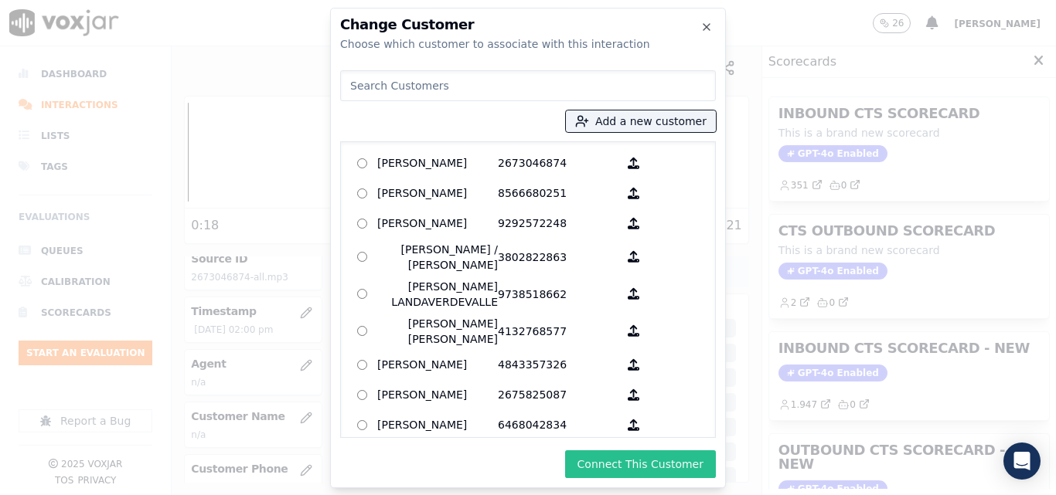
click at [629, 458] on button "Connect This Customer" at bounding box center [640, 465] width 151 height 28
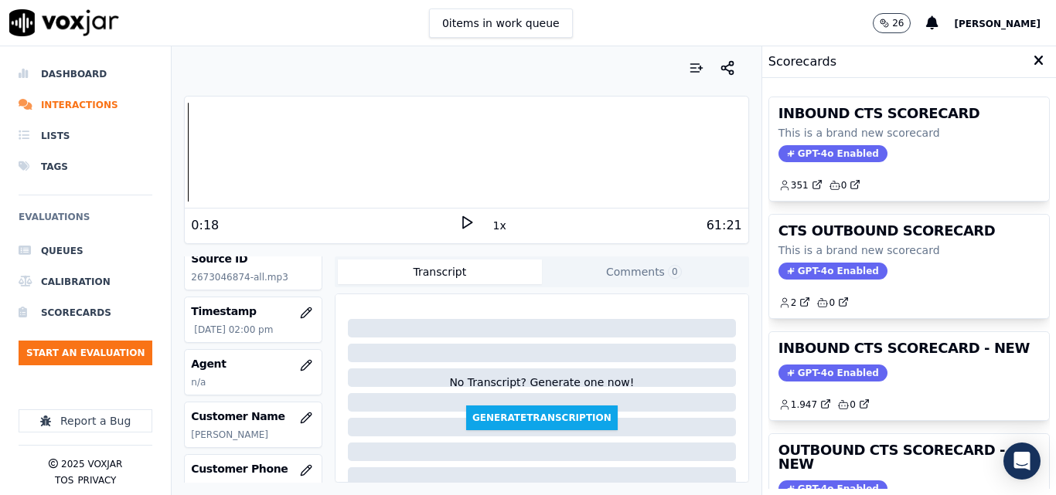
scroll to position [155, 0]
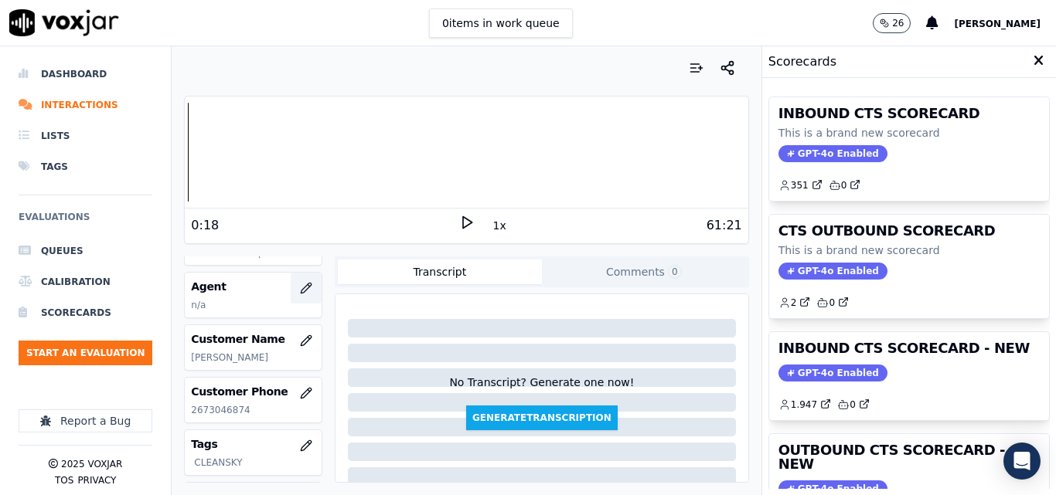
click at [300, 290] on icon "button" at bounding box center [306, 288] width 12 height 12
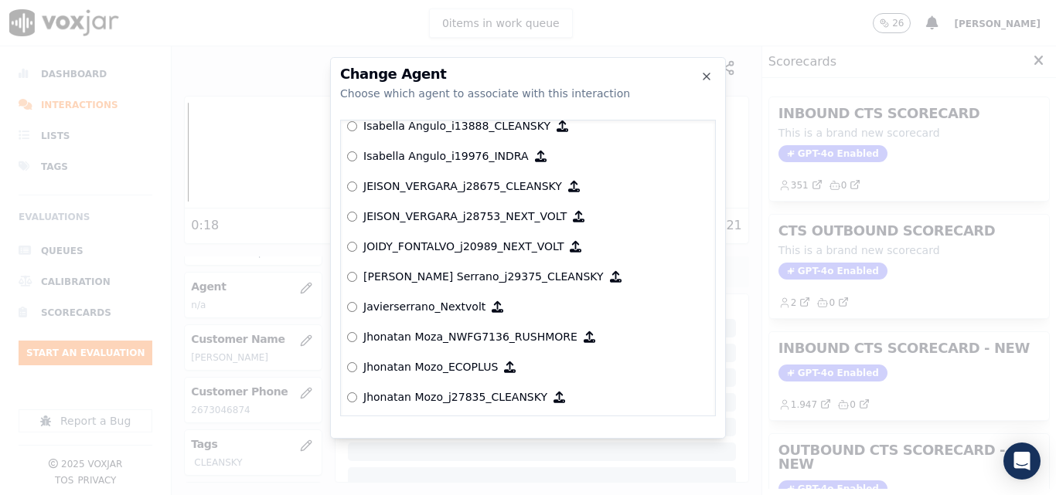
scroll to position [4017, 0]
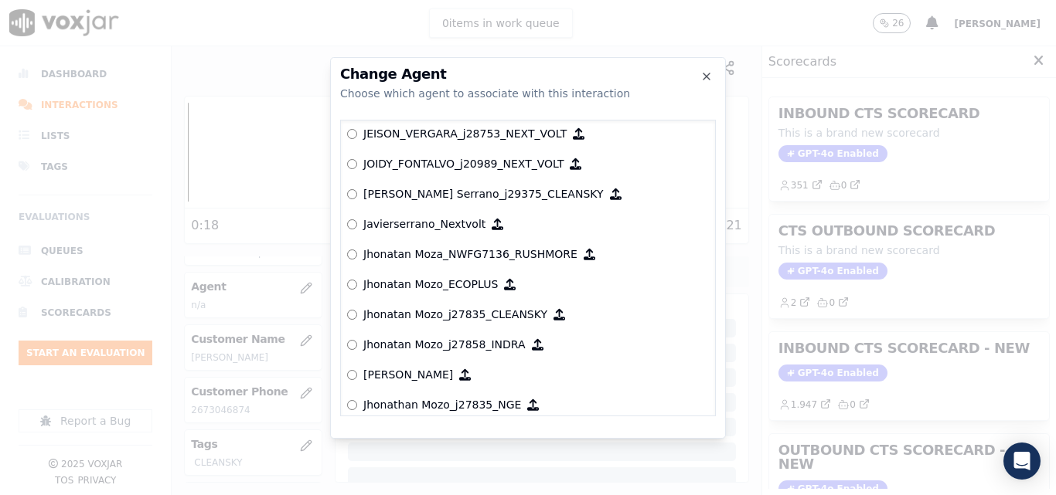
click at [436, 191] on p "Javier Serrano_j29375_CLEANSKY" at bounding box center [483, 193] width 240 height 15
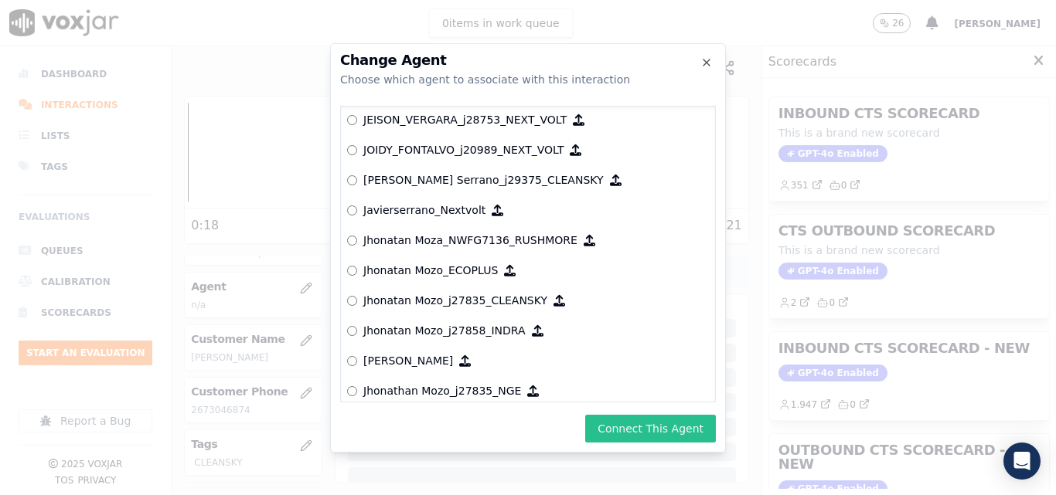
click at [634, 415] on button "Connect This Agent" at bounding box center [650, 429] width 131 height 28
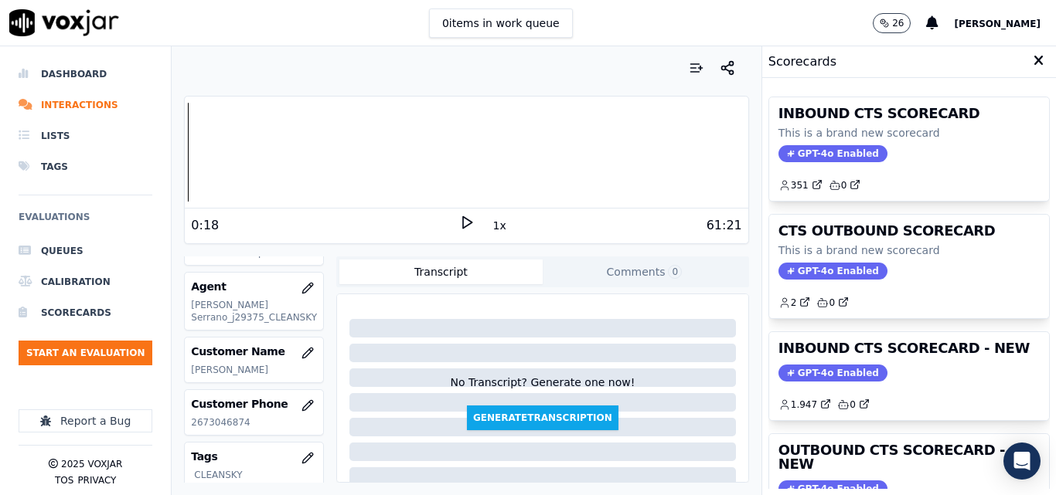
click at [459, 223] on icon at bounding box center [466, 222] width 15 height 15
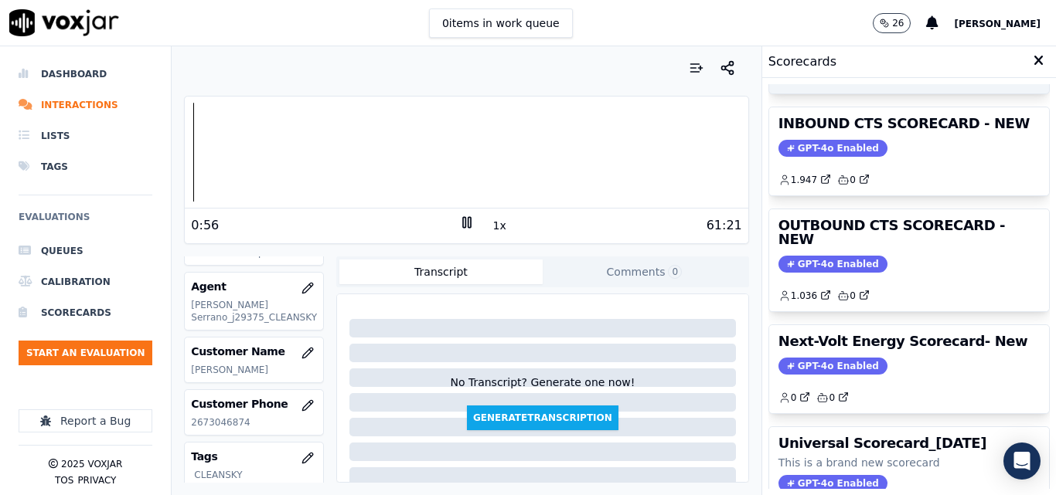
scroll to position [232, 0]
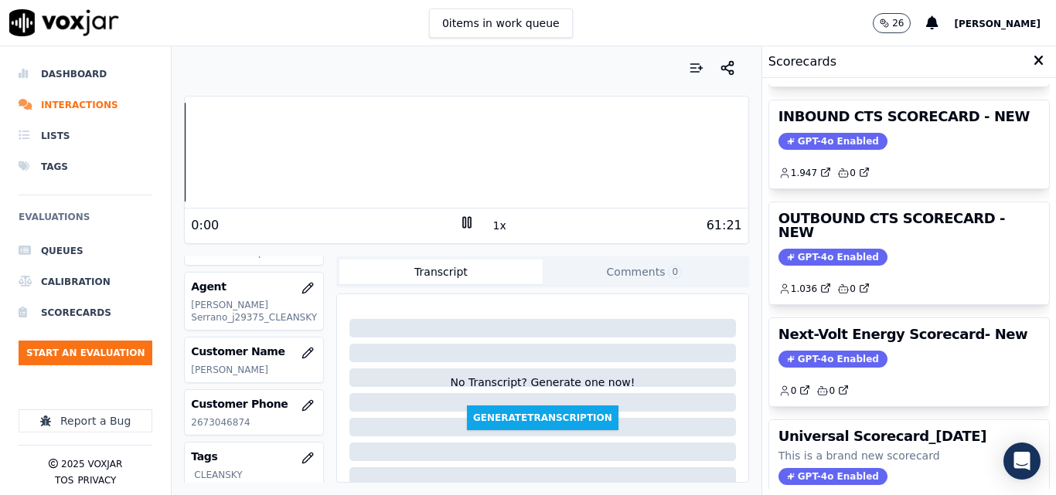
click at [179, 154] on div "Your browser does not support the audio element. 0:00 1x 61:21 Voxjar ID 5b2dc9…" at bounding box center [466, 270] width 589 height 449
click at [500, 226] on div "61:21" at bounding box center [608, 225] width 267 height 19
click at [497, 226] on button "1x" at bounding box center [499, 226] width 19 height 22
click at [497, 226] on button "1.5x" at bounding box center [505, 226] width 30 height 22
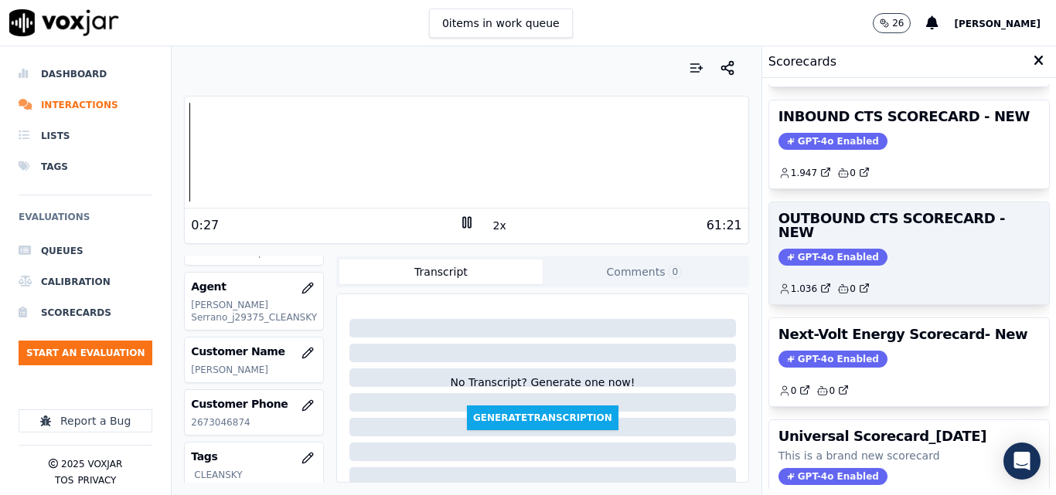
click at [794, 249] on span "GPT-4o Enabled" at bounding box center [832, 257] width 109 height 17
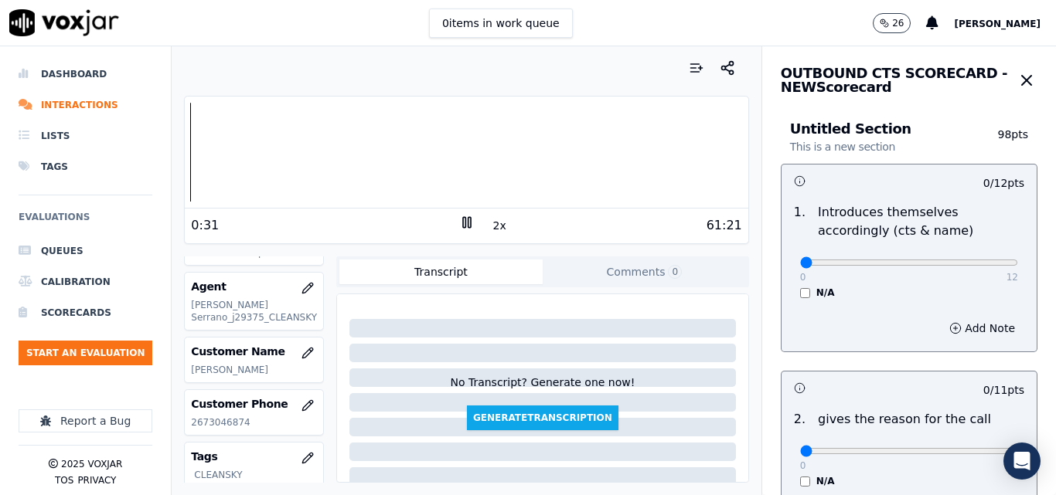
scroll to position [77, 0]
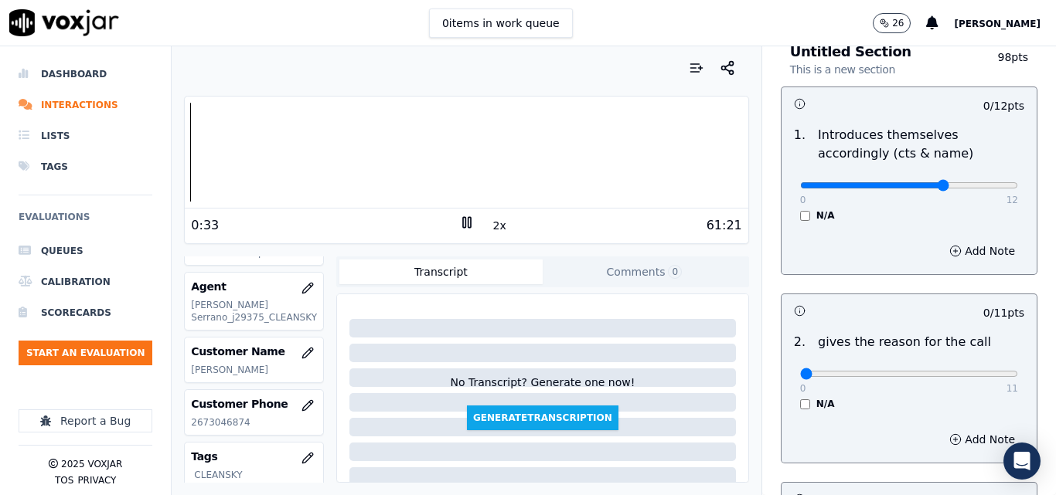
type input "8"
click at [921, 189] on input "range" at bounding box center [909, 185] width 218 height 6
type input "11"
click at [978, 376] on input "range" at bounding box center [909, 374] width 218 height 6
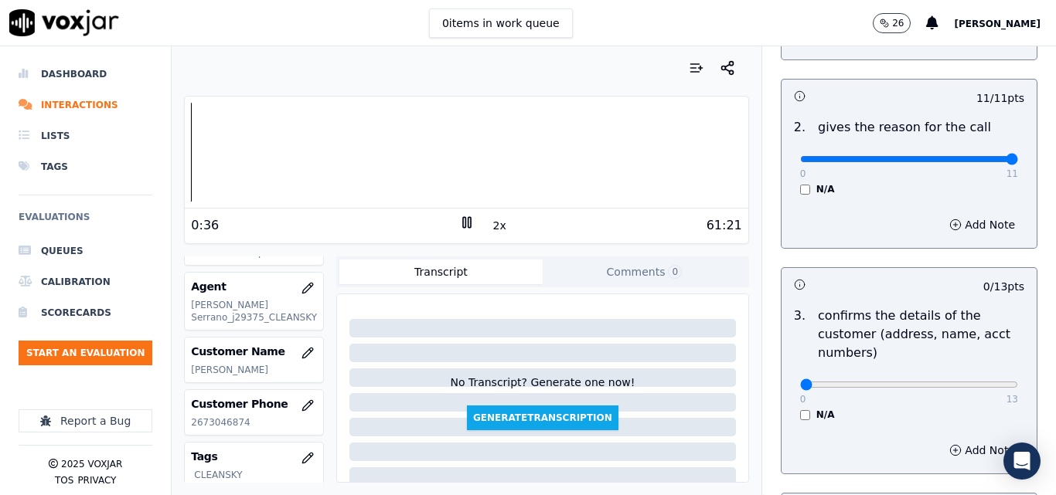
scroll to position [309, 0]
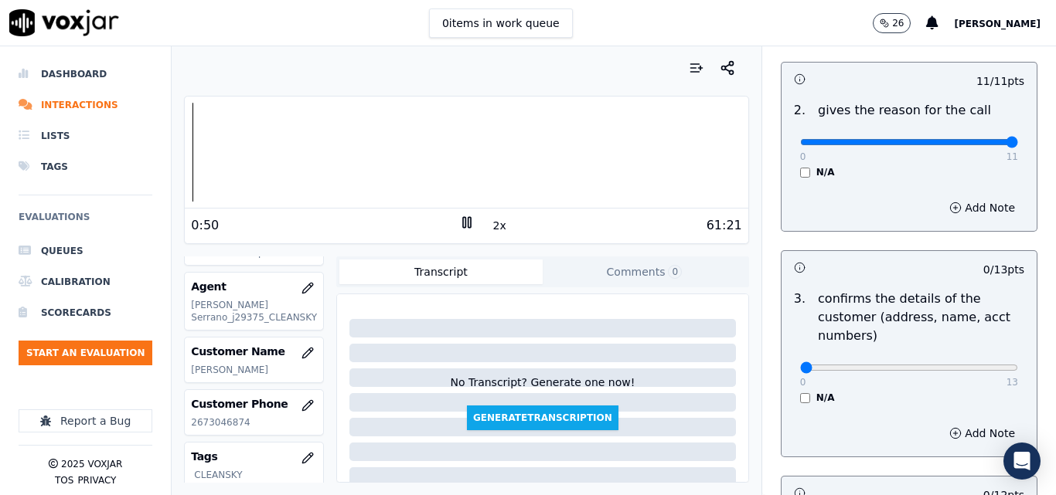
click at [463, 218] on rect at bounding box center [464, 222] width 2 height 10
click at [463, 223] on polygon at bounding box center [467, 223] width 9 height 12
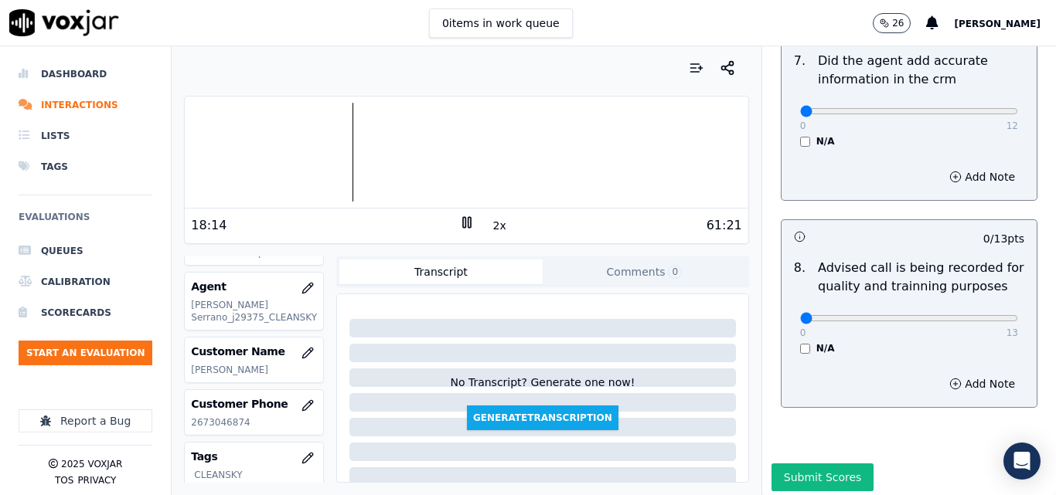
scroll to position [1490, 0]
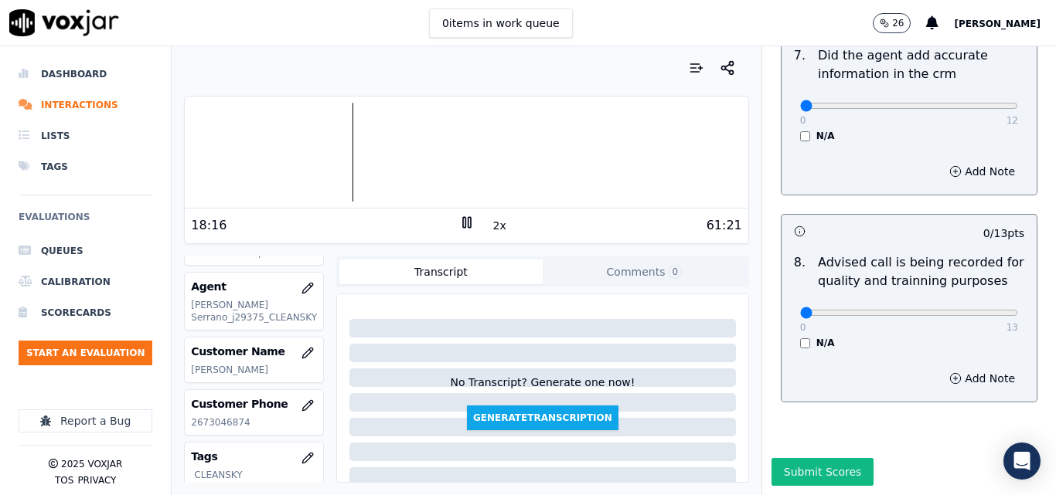
click at [459, 216] on icon at bounding box center [466, 222] width 15 height 15
click at [463, 222] on polygon at bounding box center [467, 223] width 9 height 12
click at [524, 153] on div at bounding box center [466, 152] width 563 height 99
click at [572, 152] on div at bounding box center [466, 152] width 563 height 99
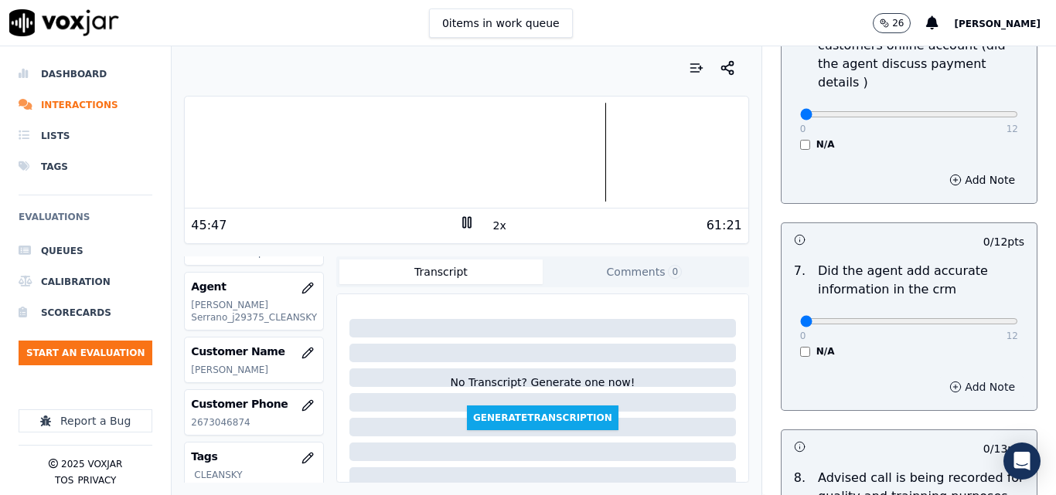
click at [940, 376] on button "Add Note" at bounding box center [982, 387] width 84 height 22
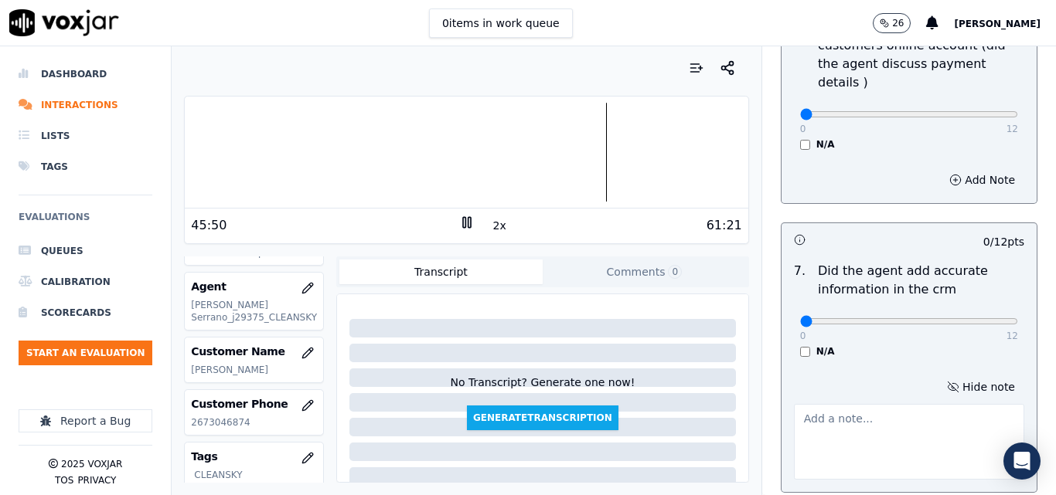
click at [913, 404] on textarea at bounding box center [909, 442] width 230 height 76
type textarea "incorrect rate"
click at [958, 324] on div "0 12 N/A" at bounding box center [909, 328] width 243 height 59
type input "9"
click at [933, 318] on input "range" at bounding box center [909, 321] width 218 height 6
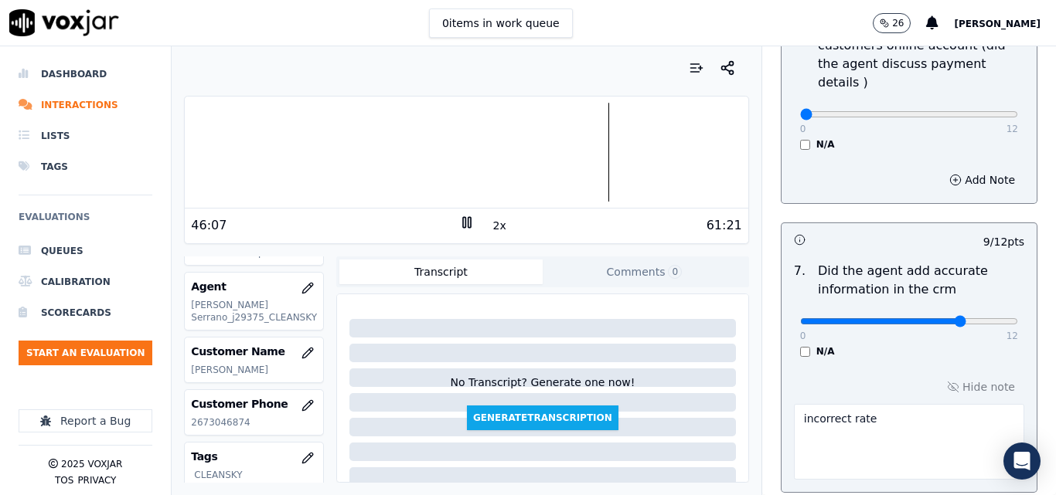
click at [938, 318] on input "range" at bounding box center [909, 321] width 218 height 6
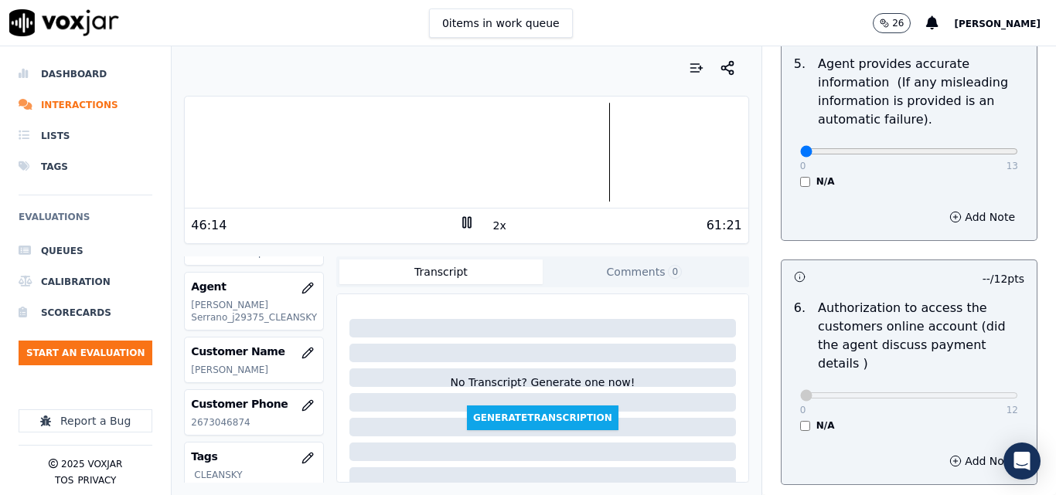
scroll to position [949, 0]
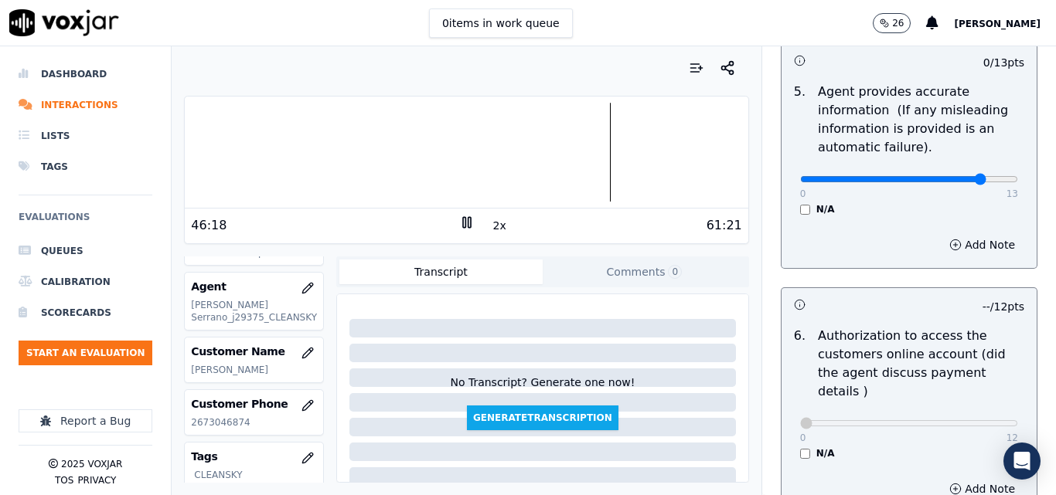
type input "11"
click at [953, 179] on input "range" at bounding box center [909, 179] width 218 height 6
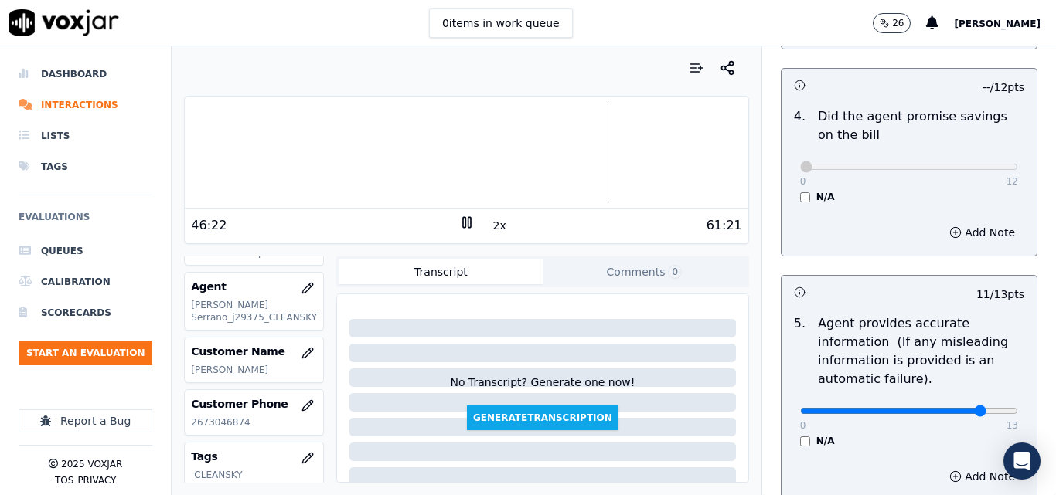
scroll to position [408, 0]
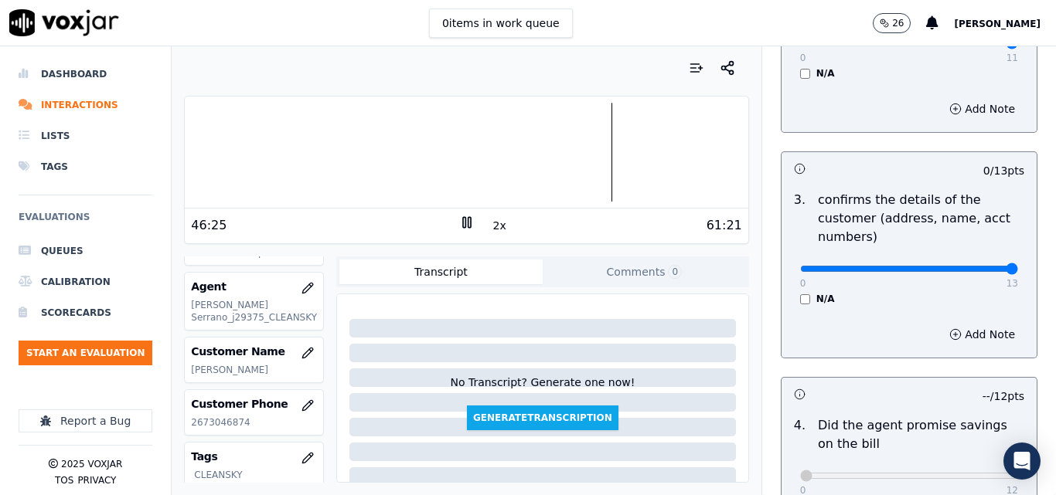
type input "13"
click at [972, 271] on input "range" at bounding box center [909, 269] width 218 height 6
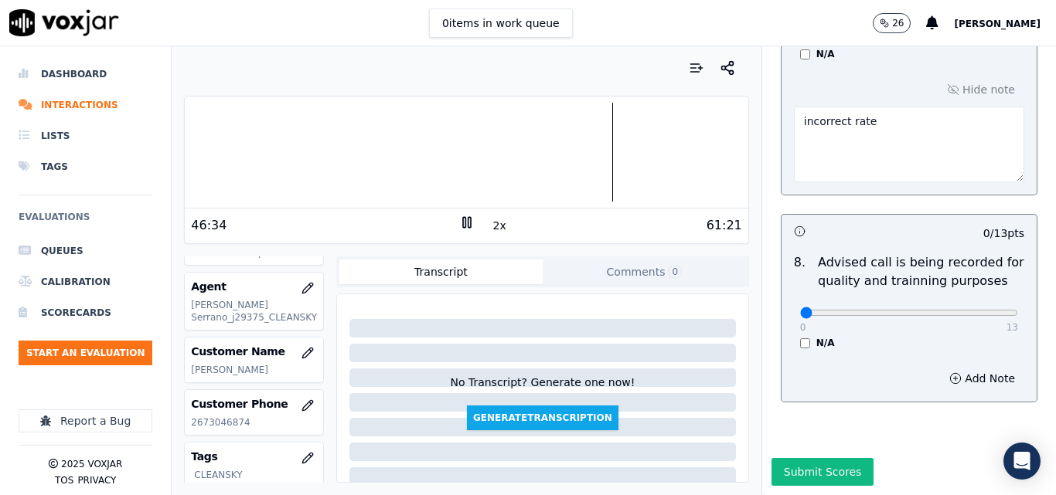
scroll to position [1572, 0]
click at [591, 162] on div at bounding box center [466, 152] width 563 height 99
click at [600, 155] on div at bounding box center [466, 152] width 563 height 99
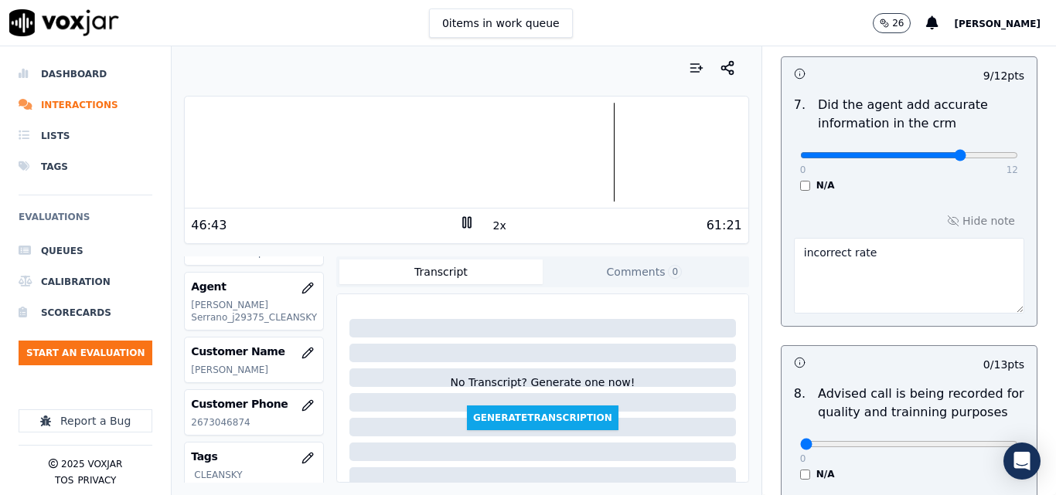
scroll to position [1418, 0]
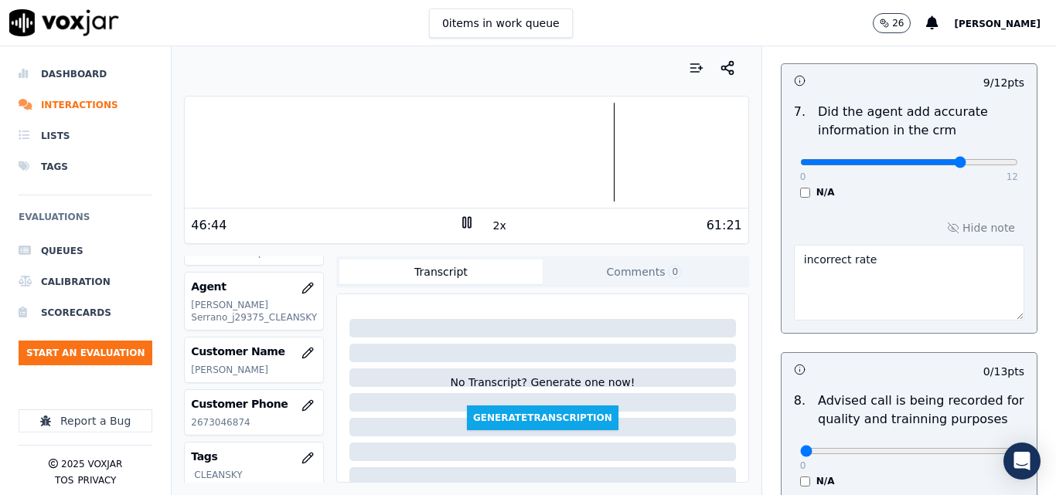
click at [912, 266] on textarea "incorrect rate" at bounding box center [909, 283] width 230 height 76
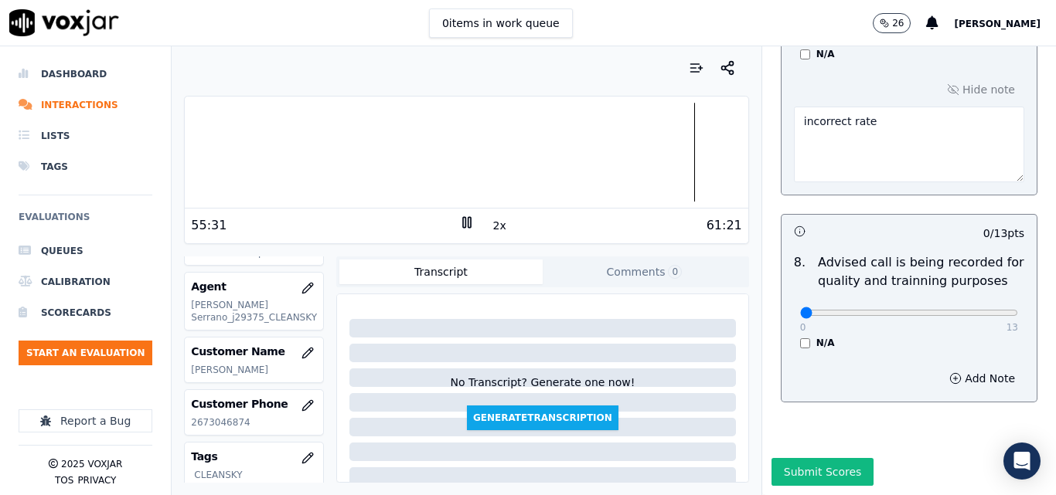
scroll to position [1572, 0]
type textarea "incorrect rate"
type input "13"
click at [979, 310] on input "range" at bounding box center [909, 313] width 218 height 6
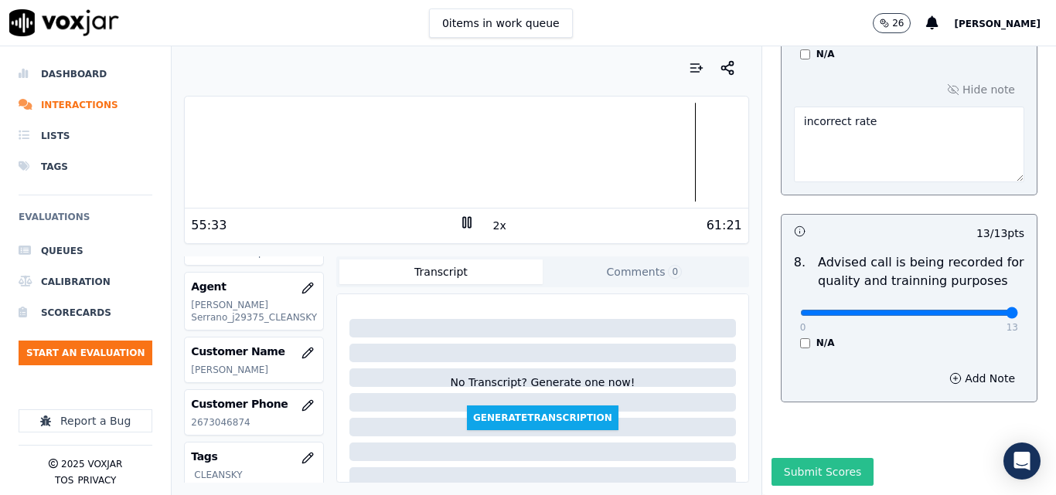
click at [793, 458] on button "Submit Scores" at bounding box center [822, 472] width 103 height 28
click at [466, 225] on icon at bounding box center [466, 222] width 15 height 15
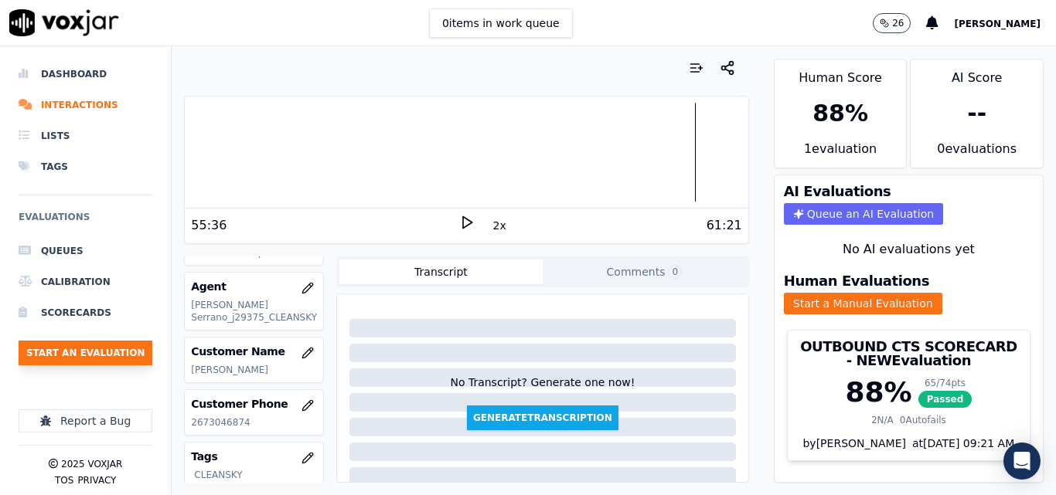
click at [114, 346] on button "Start an Evaluation" at bounding box center [86, 353] width 134 height 25
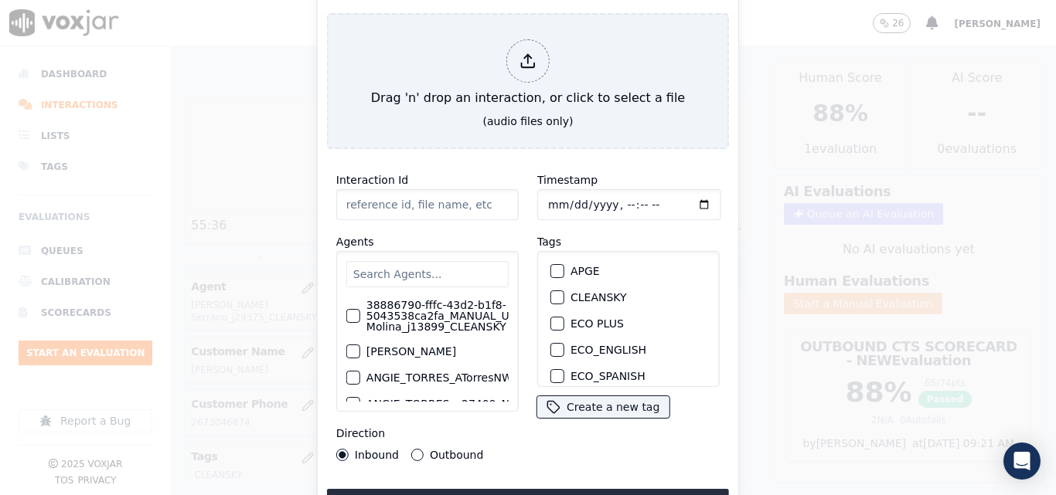
type input "20250912-122227_9734602408-all.mp3"
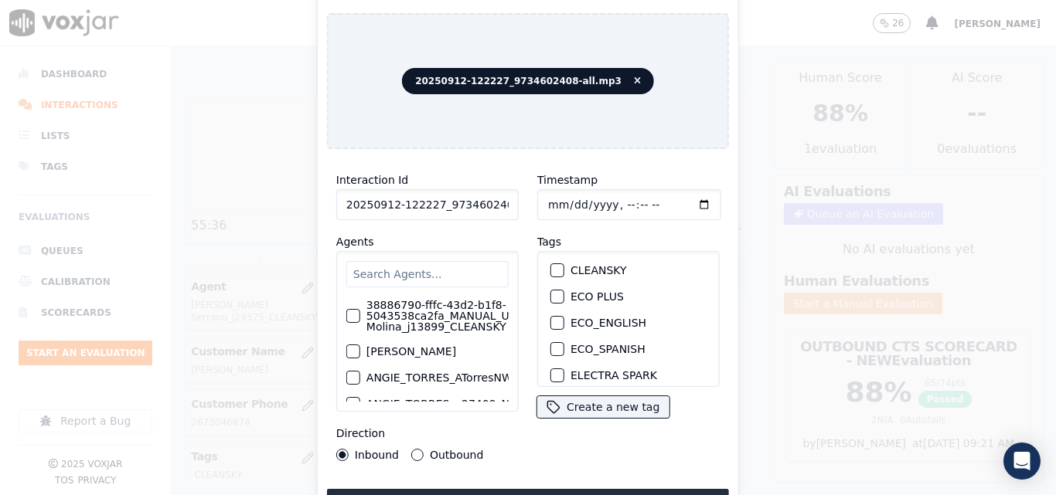
scroll to position [0, 0]
click at [551, 292] on div "button" at bounding box center [556, 297] width 11 height 11
click at [539, 495] on button "Upload interaction to start evaluation" at bounding box center [528, 503] width 402 height 28
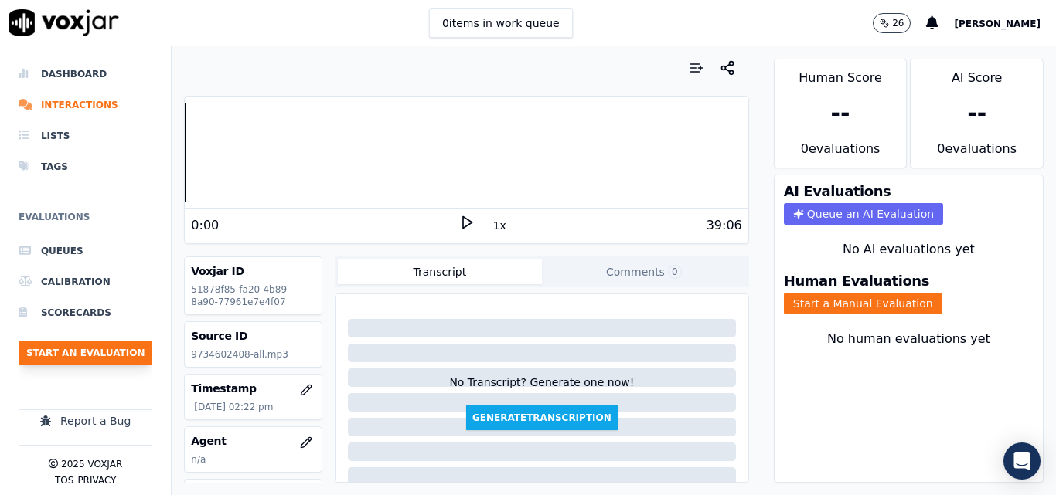
click at [131, 359] on button "Start an Evaluation" at bounding box center [86, 353] width 134 height 25
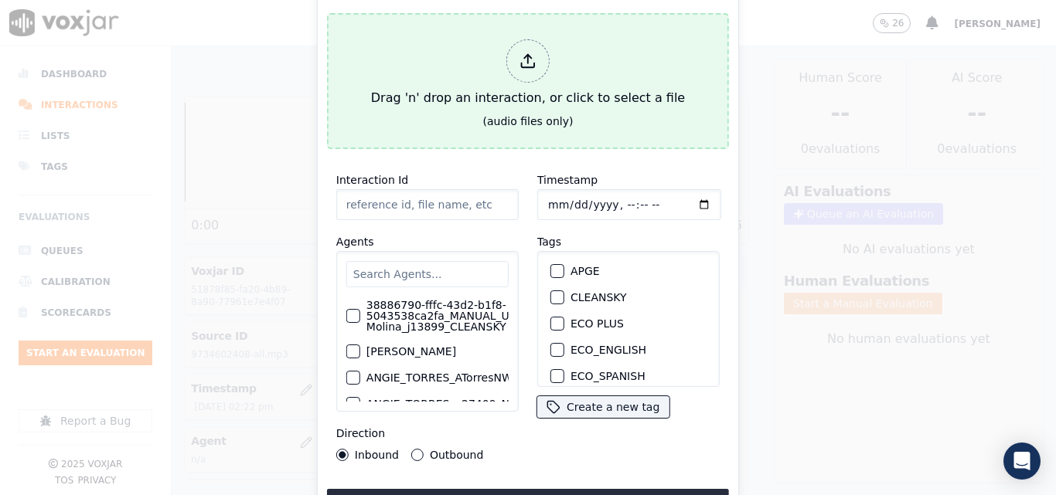
type input "20250912-122227_9734602408-all (1).mp3"
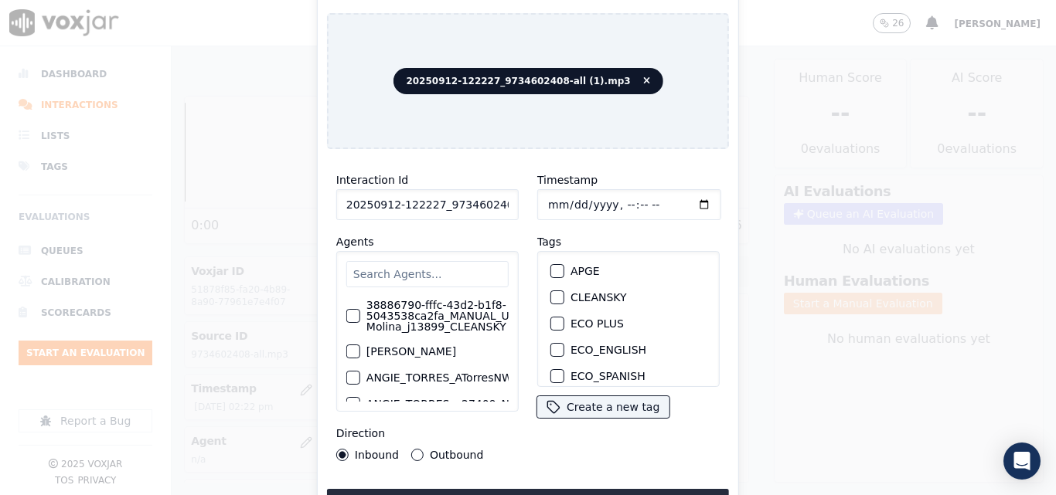
click at [551, 292] on div "button" at bounding box center [556, 297] width 11 height 11
click at [553, 489] on button "Upload interaction to start evaluation" at bounding box center [528, 503] width 402 height 28
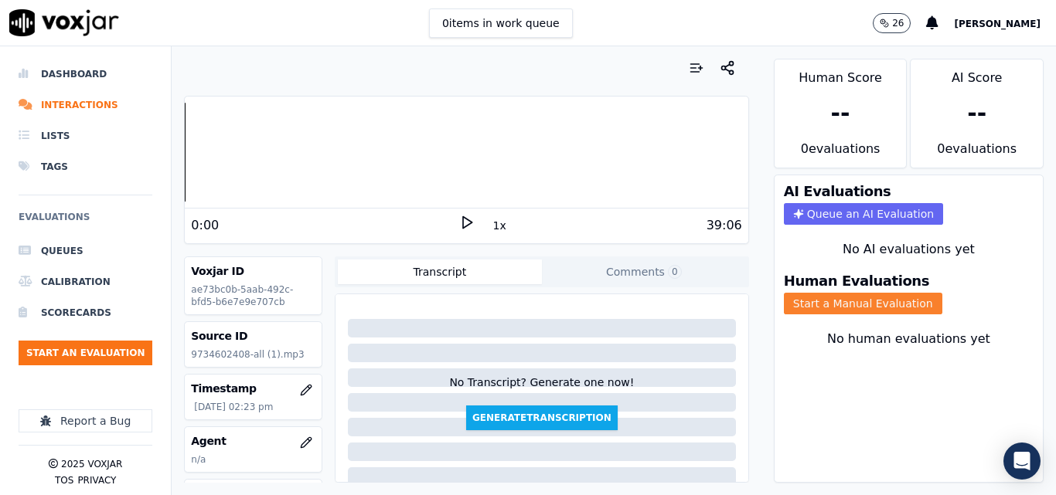
click at [847, 304] on button "Start a Manual Evaluation" at bounding box center [863, 304] width 158 height 22
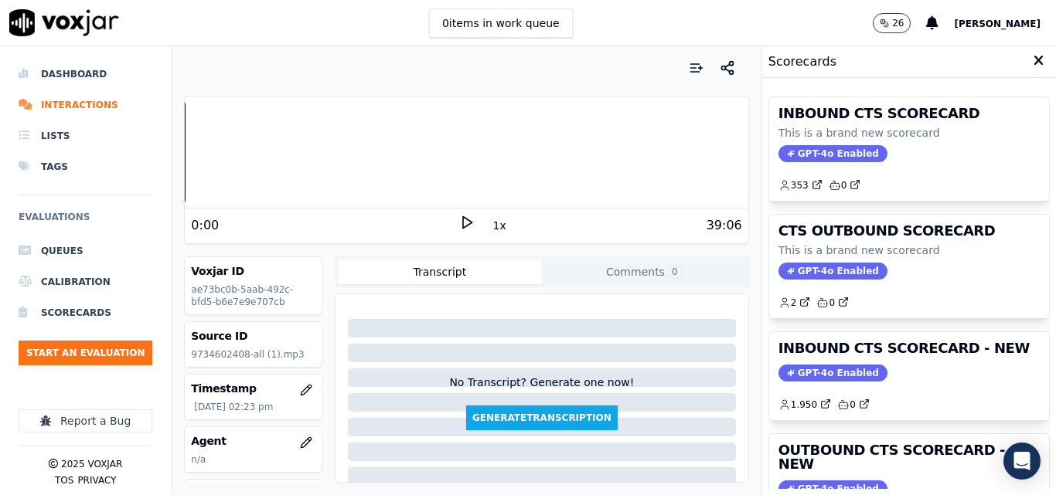
click at [459, 219] on icon at bounding box center [466, 222] width 15 height 15
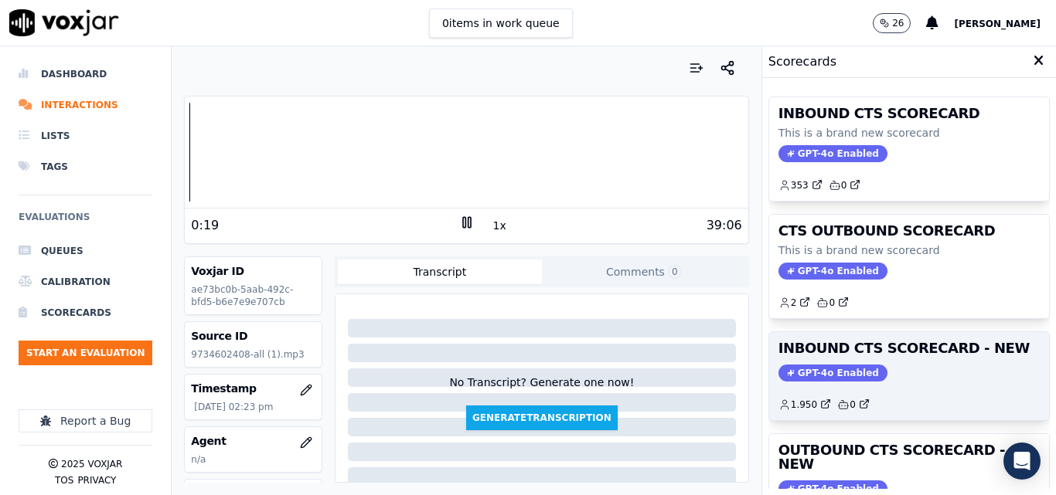
scroll to position [77, 0]
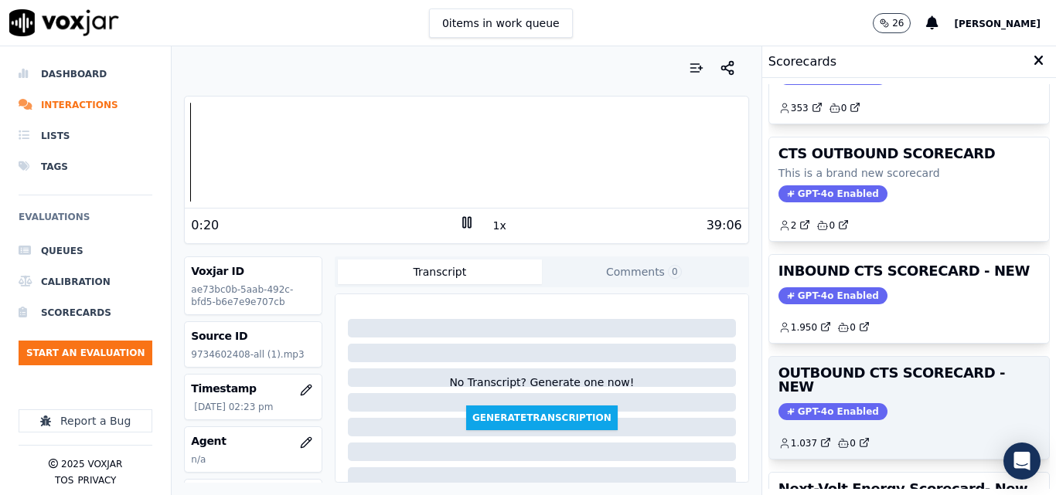
click at [813, 403] on span "GPT-4o Enabled" at bounding box center [832, 411] width 109 height 17
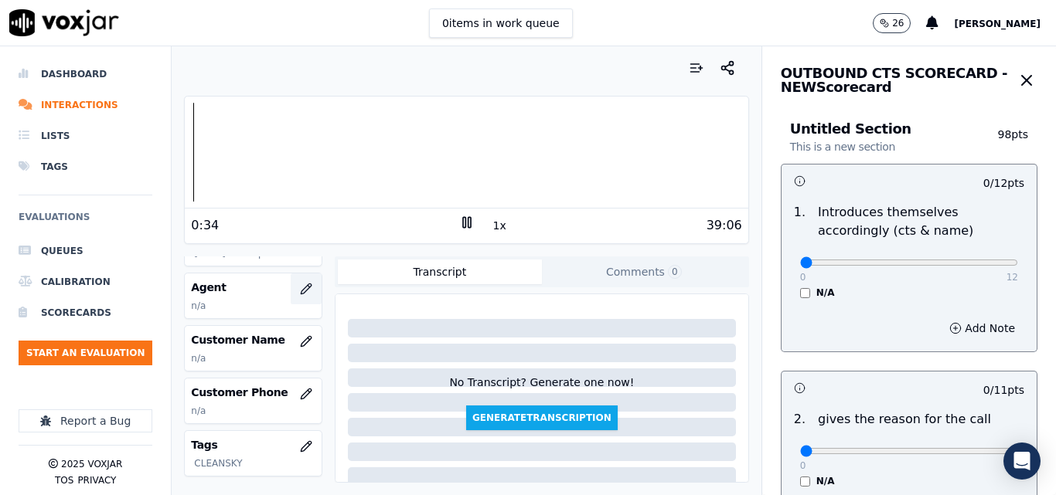
scroll to position [155, 0]
click at [300, 339] on icon "button" at bounding box center [306, 341] width 12 height 12
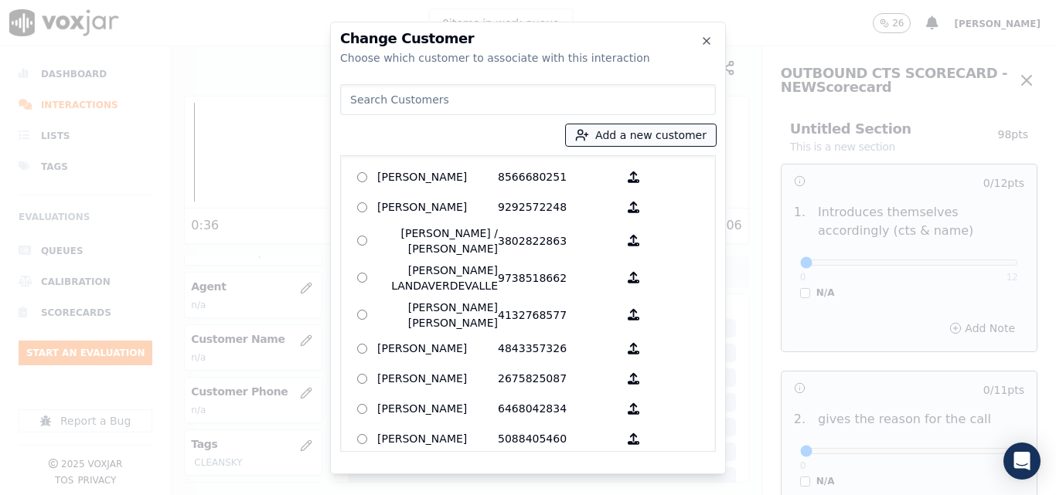
click at [618, 144] on button "Add a new customer" at bounding box center [641, 135] width 150 height 22
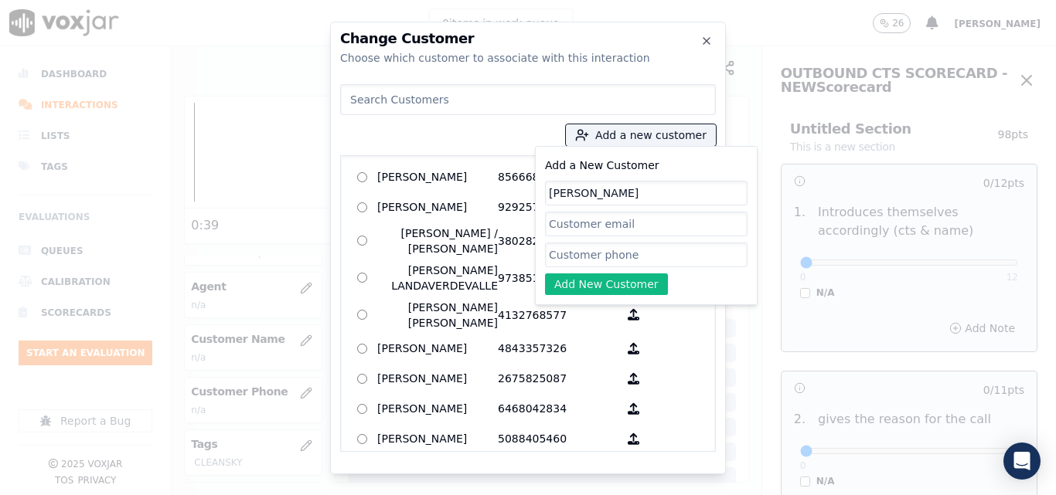
type input "MAURO MACOTE"
paste input "9734602408"
type input "9734602408"
click at [626, 287] on button "Add New Customer" at bounding box center [606, 285] width 123 height 22
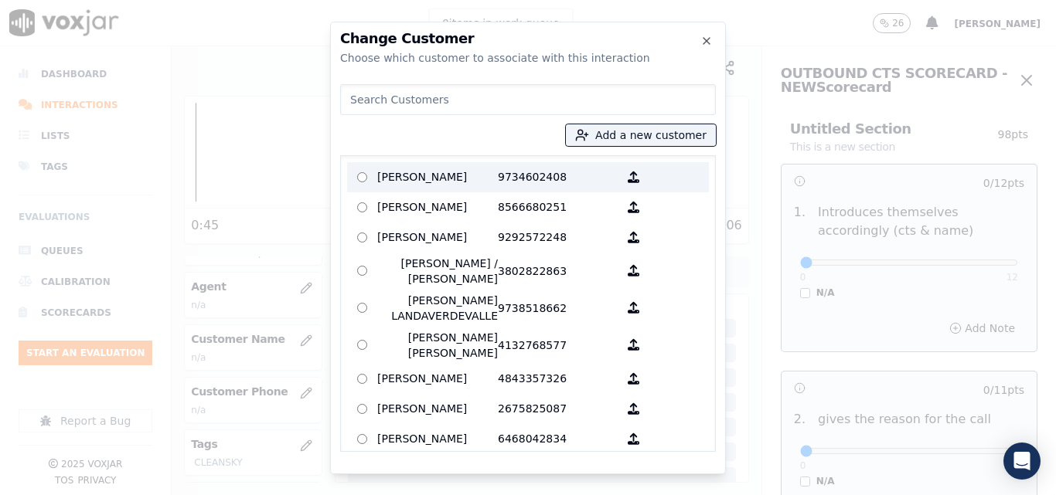
click at [449, 174] on p "MAURO MACOTE" at bounding box center [437, 177] width 121 height 24
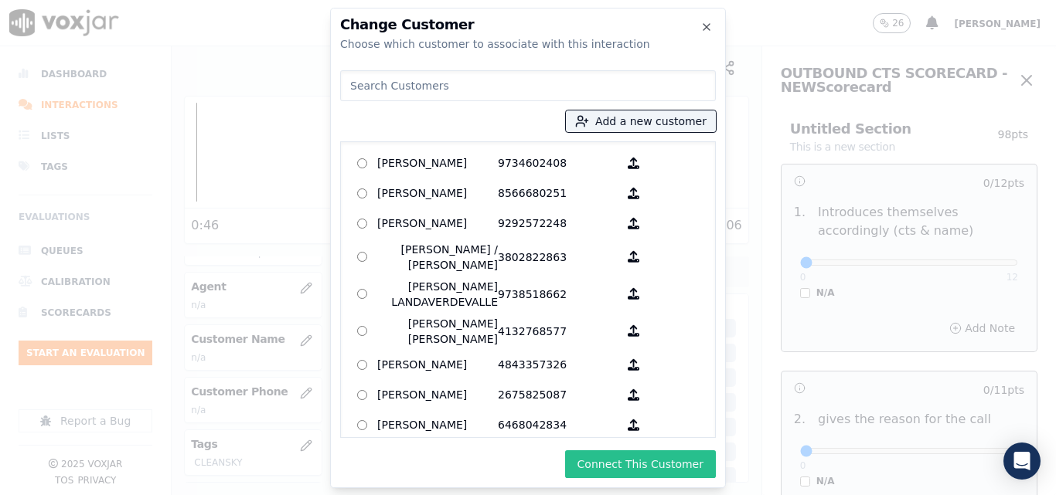
click at [649, 468] on button "Connect This Customer" at bounding box center [640, 465] width 151 height 28
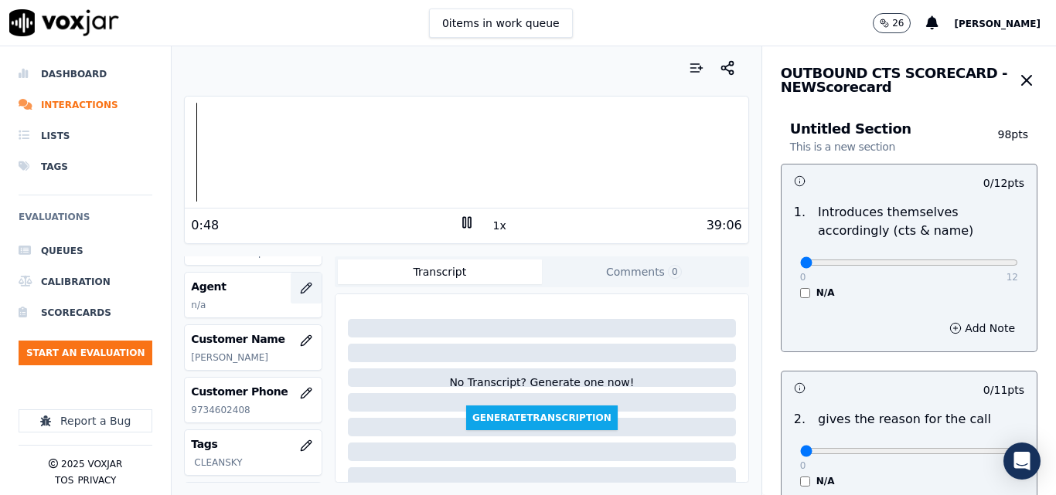
click at [298, 294] on button "button" at bounding box center [306, 288] width 31 height 31
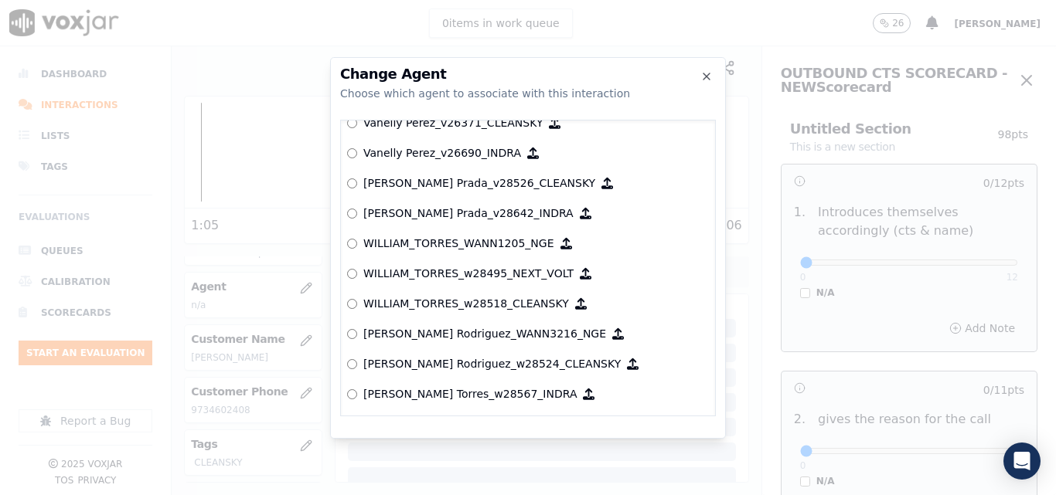
scroll to position [8056, 0]
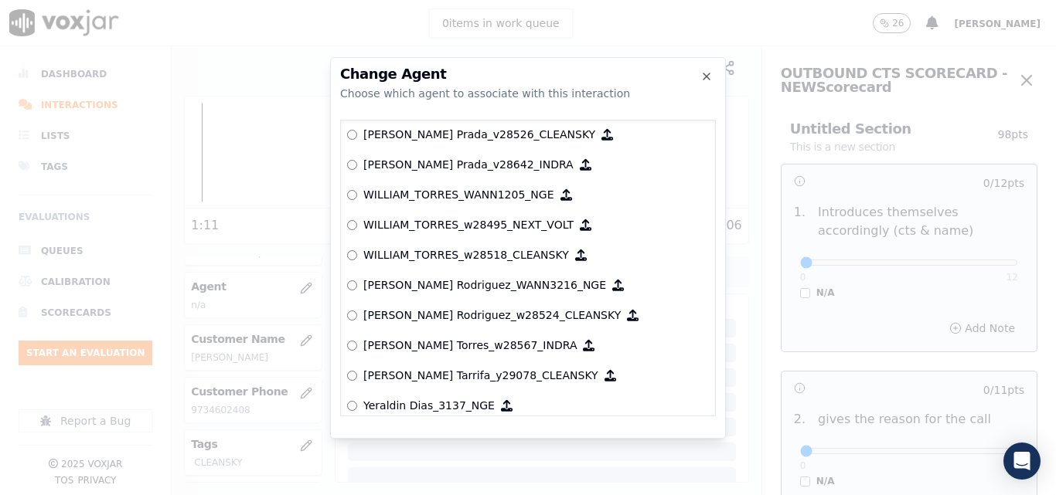
click at [460, 255] on p "WILLIAM_TORRES_w28518_CLEANSKY" at bounding box center [466, 254] width 206 height 15
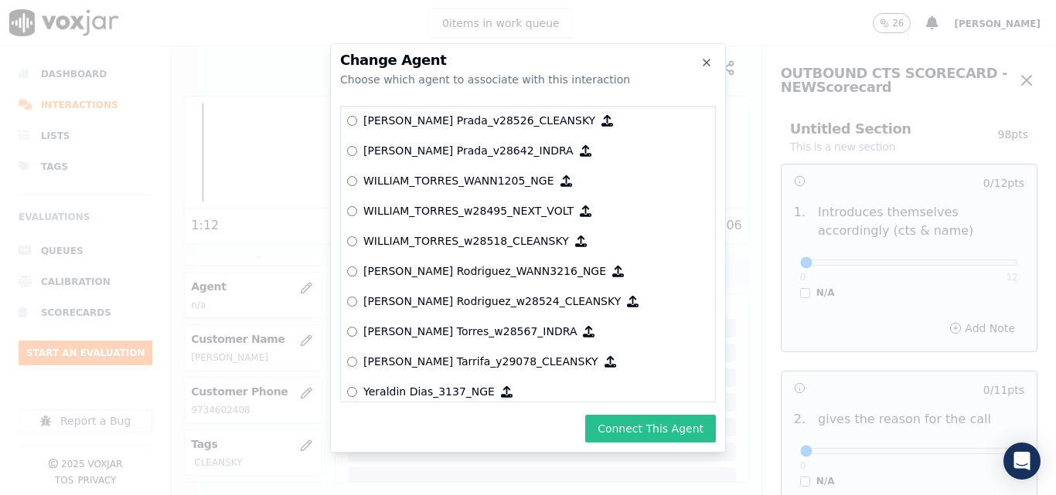
click at [640, 427] on button "Connect This Agent" at bounding box center [650, 429] width 131 height 28
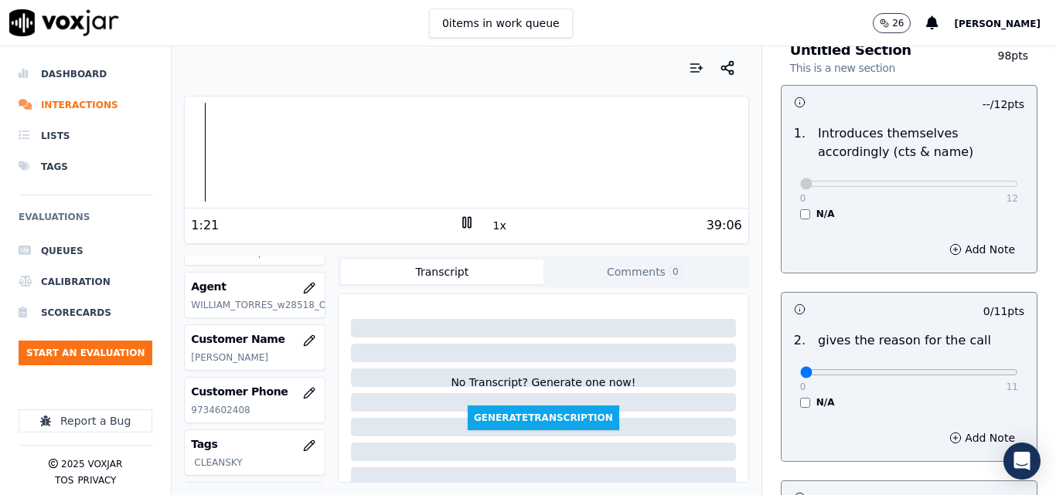
scroll to position [155, 0]
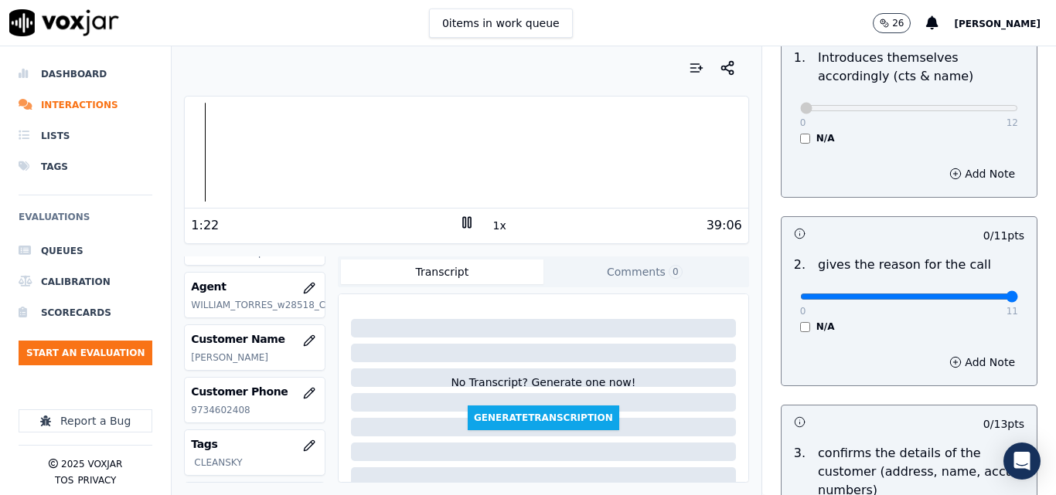
type input "11"
click at [979, 298] on input "range" at bounding box center [909, 297] width 218 height 6
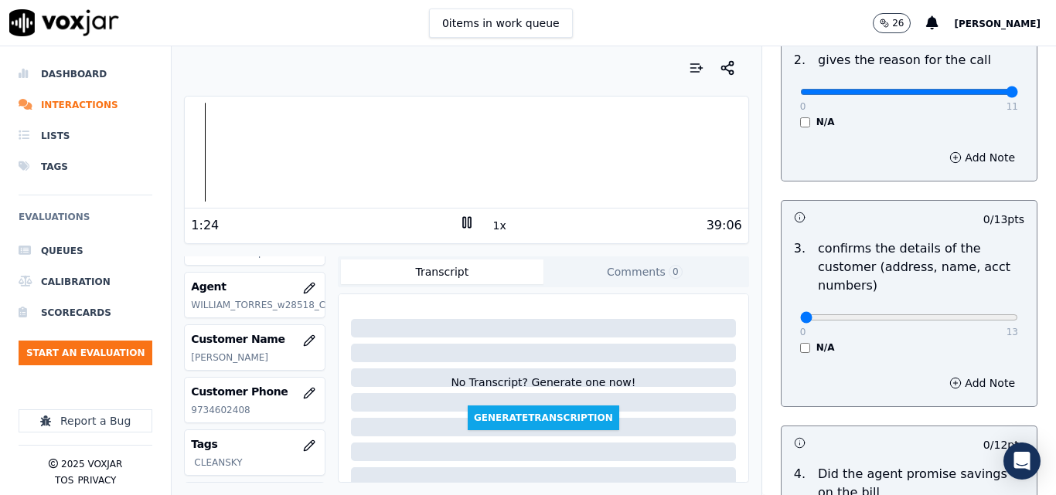
scroll to position [386, 0]
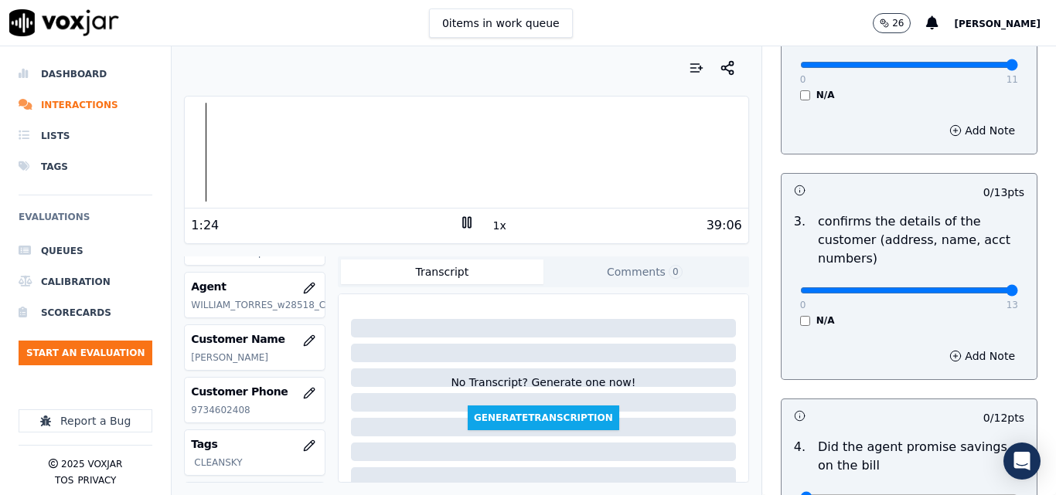
type input "13"
click at [972, 288] on input "range" at bounding box center [909, 291] width 218 height 6
click at [498, 228] on div "39:06" at bounding box center [608, 225] width 267 height 19
click at [493, 227] on button "1x" at bounding box center [499, 226] width 19 height 22
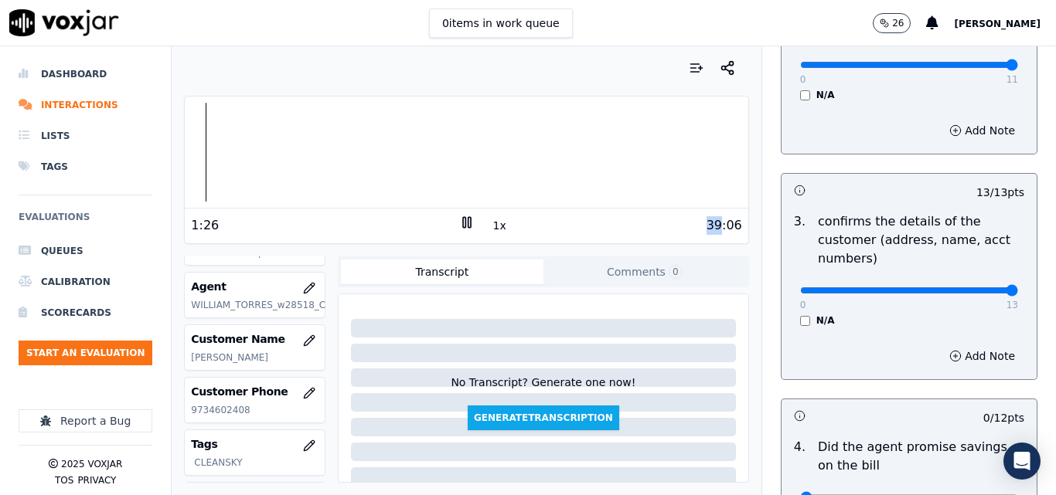
click at [493, 227] on button "1x" at bounding box center [499, 226] width 19 height 22
click at [493, 227] on button "2x" at bounding box center [499, 226] width 19 height 22
click at [492, 228] on button "1x" at bounding box center [499, 226] width 19 height 22
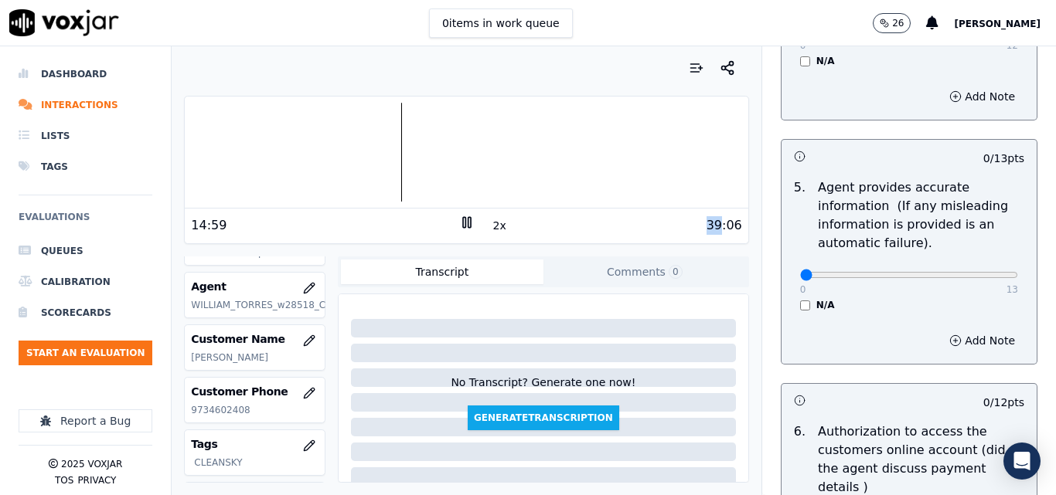
scroll to position [928, 0]
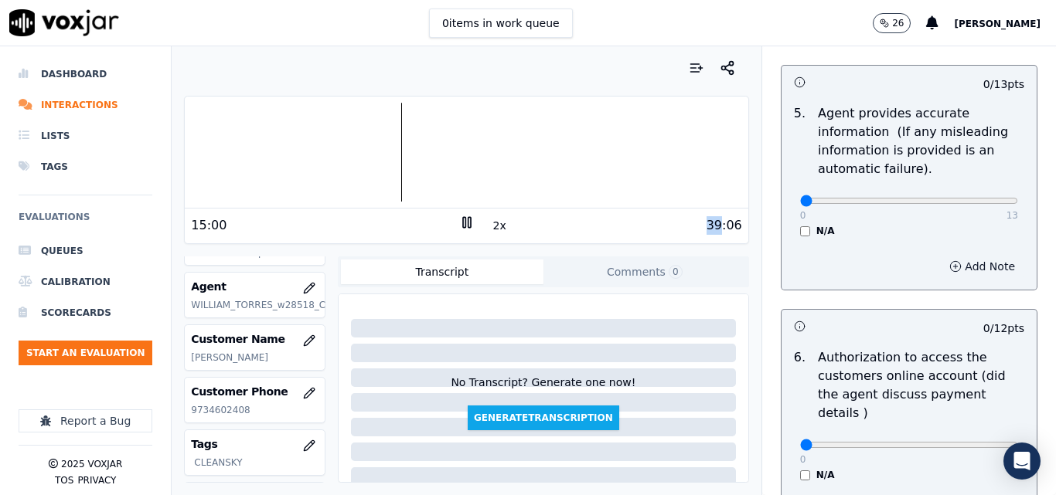
click at [940, 271] on button "Add Note" at bounding box center [982, 267] width 84 height 22
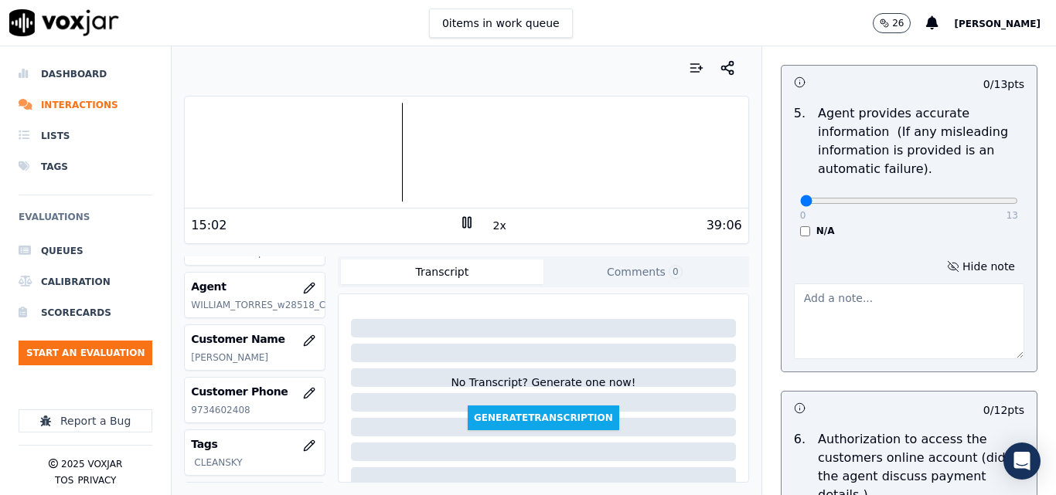
click at [914, 291] on textarea at bounding box center [909, 322] width 230 height 76
type textarea "incorrect gas rate"
click at [886, 240] on div "5 . Agent provides accurate information (If any misleading information is provi…" at bounding box center [908, 170] width 255 height 145
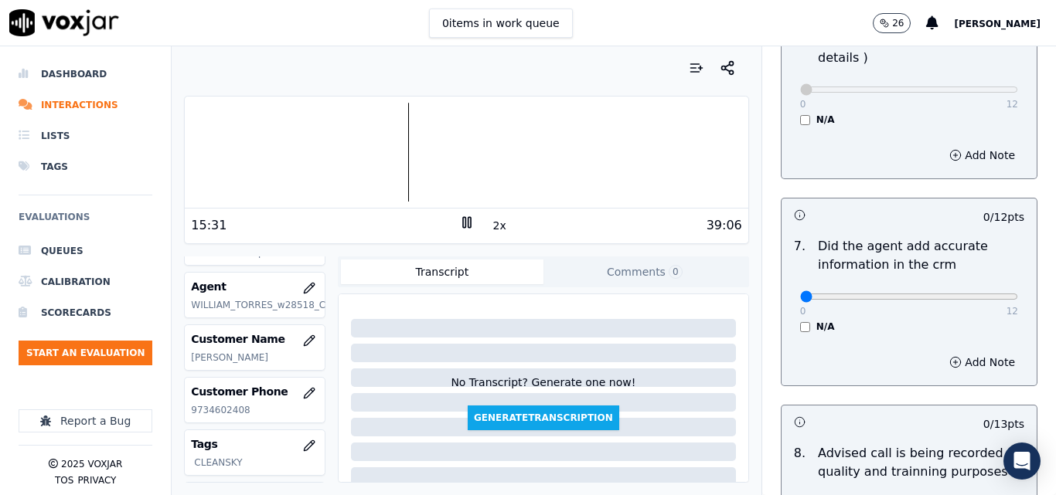
scroll to position [1391, 0]
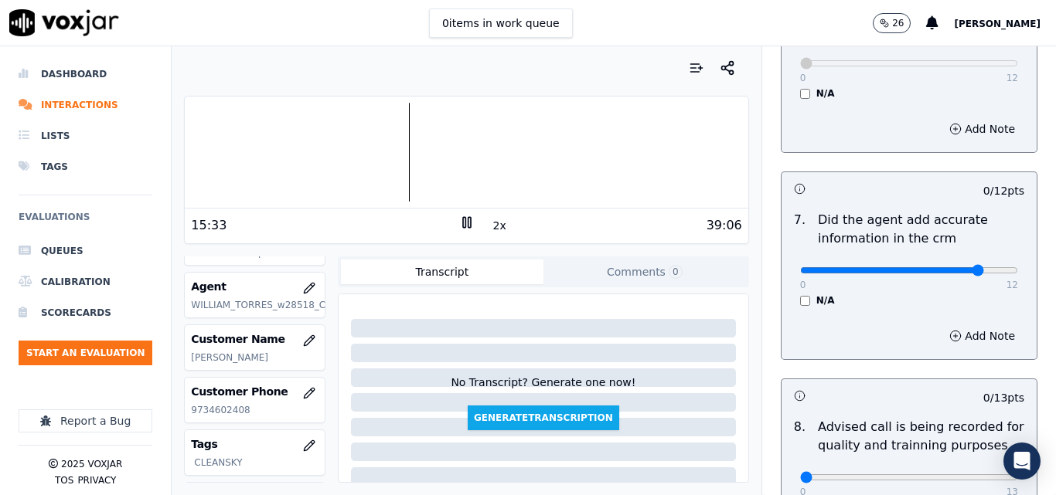
type input "10"
click at [941, 267] on input "range" at bounding box center [909, 270] width 218 height 6
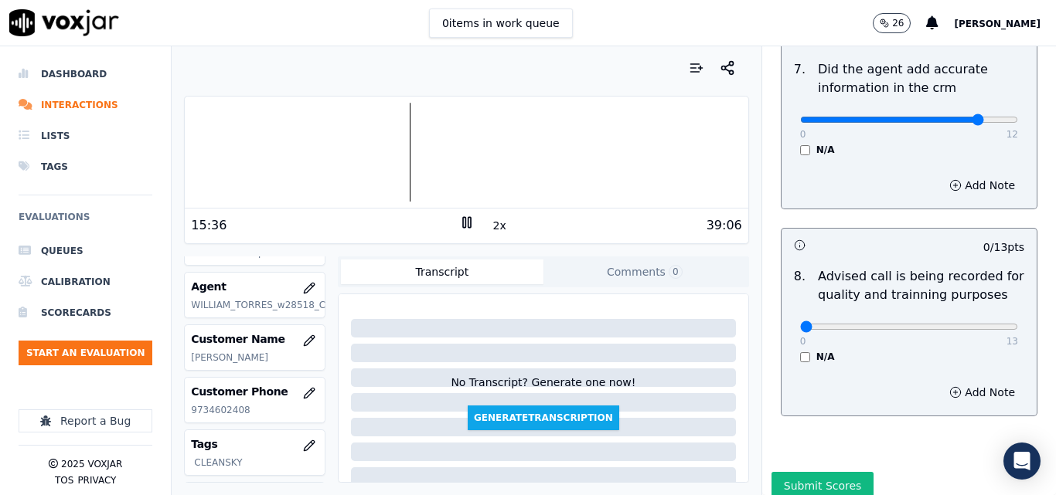
scroll to position [1546, 0]
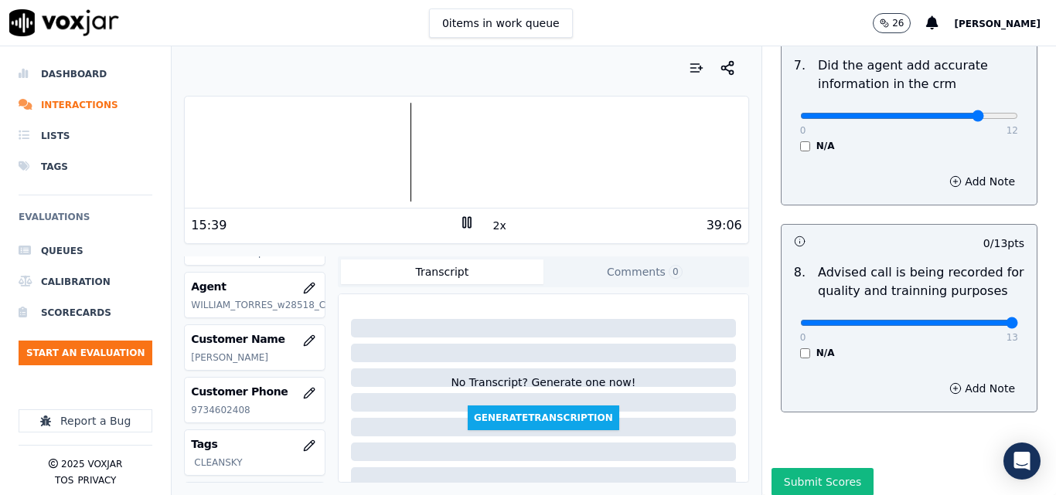
type input "13"
click at [972, 320] on input "range" at bounding box center [909, 323] width 218 height 6
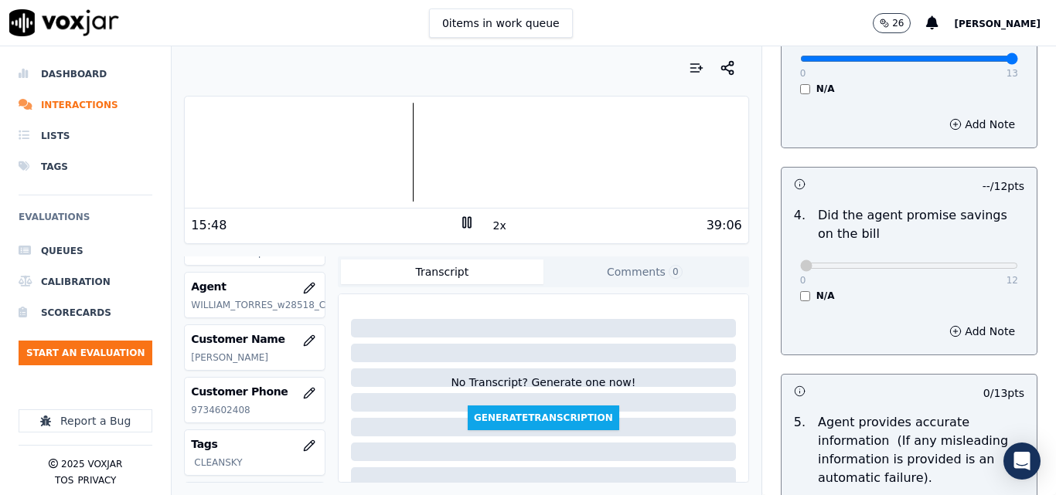
scroll to position [773, 0]
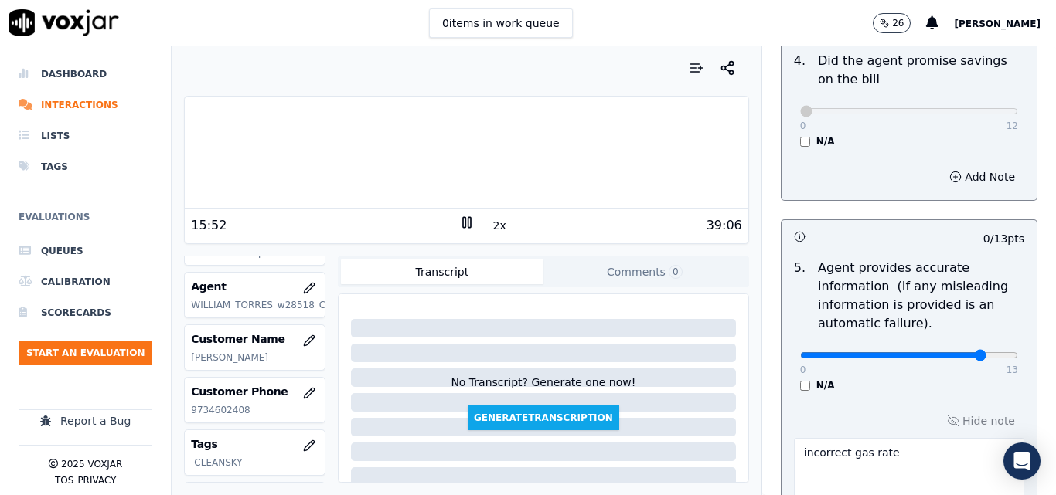
type input "11"
click at [941, 357] on input "range" at bounding box center [909, 355] width 218 height 6
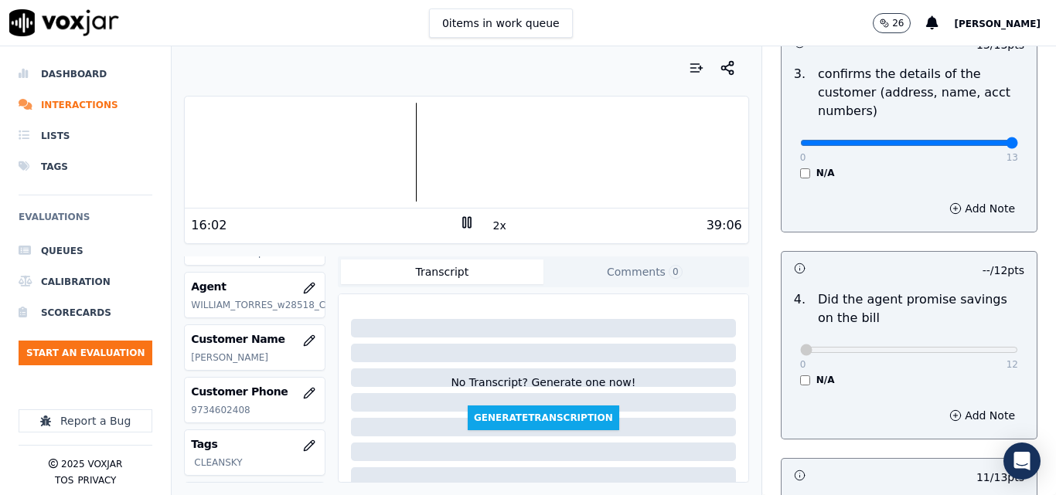
scroll to position [541, 0]
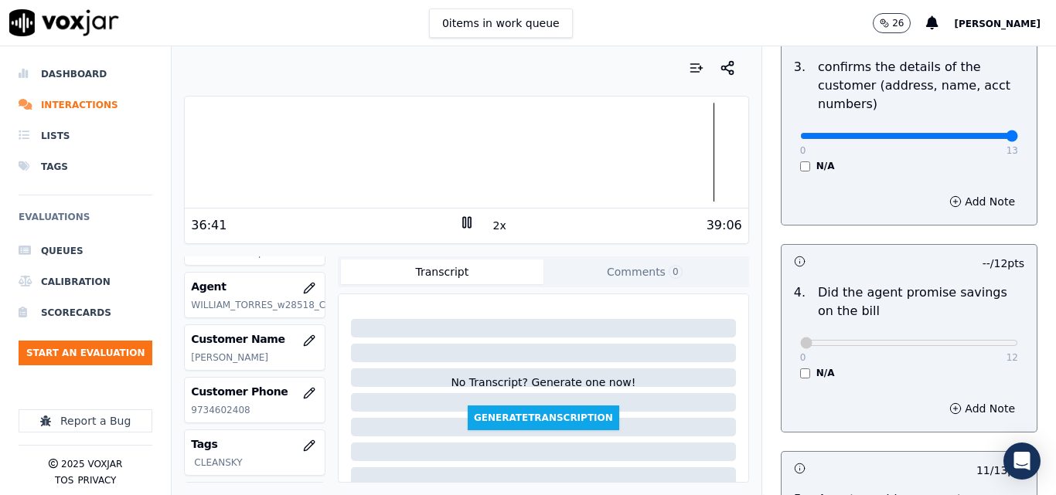
click at [674, 146] on div at bounding box center [466, 152] width 563 height 99
click at [644, 153] on div at bounding box center [466, 152] width 563 height 99
click at [638, 158] on div at bounding box center [466, 152] width 563 height 99
click at [628, 155] on div at bounding box center [466, 152] width 563 height 99
click at [621, 153] on div at bounding box center [466, 152] width 563 height 99
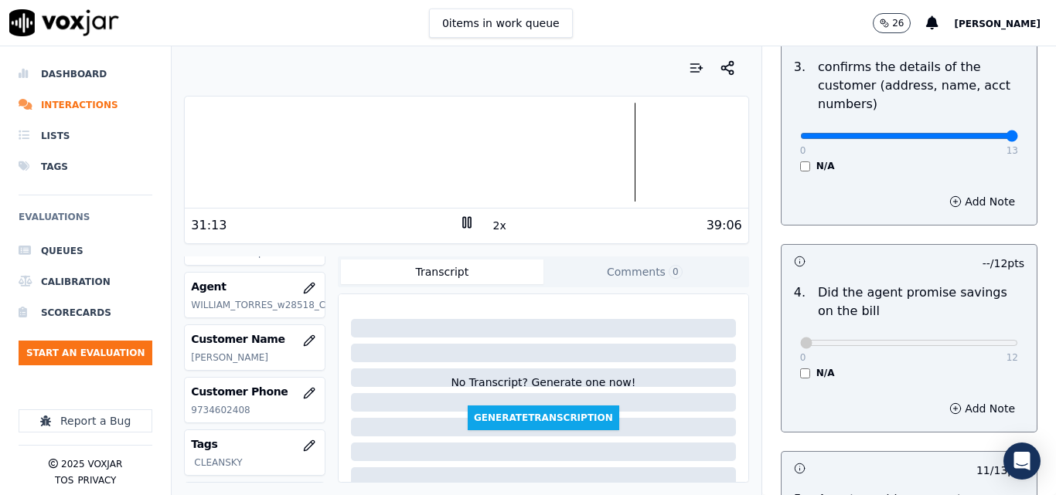
click at [598, 155] on div at bounding box center [466, 152] width 563 height 99
click at [606, 157] on div at bounding box center [466, 152] width 563 height 99
click at [583, 162] on div at bounding box center [466, 152] width 563 height 99
click at [493, 230] on button "2x" at bounding box center [499, 226] width 19 height 22
click at [562, 156] on div at bounding box center [466, 152] width 563 height 99
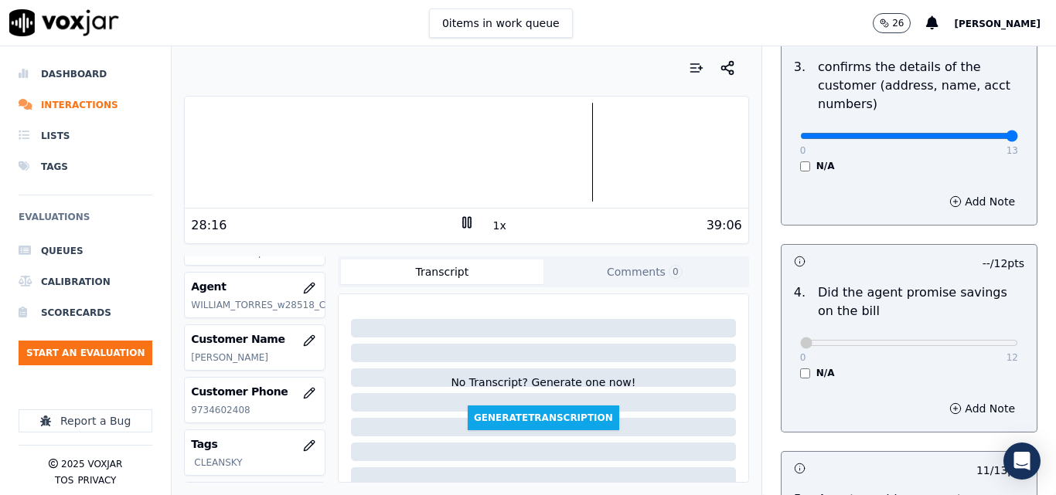
click at [579, 169] on div at bounding box center [466, 152] width 563 height 99
click at [459, 223] on icon at bounding box center [466, 222] width 15 height 15
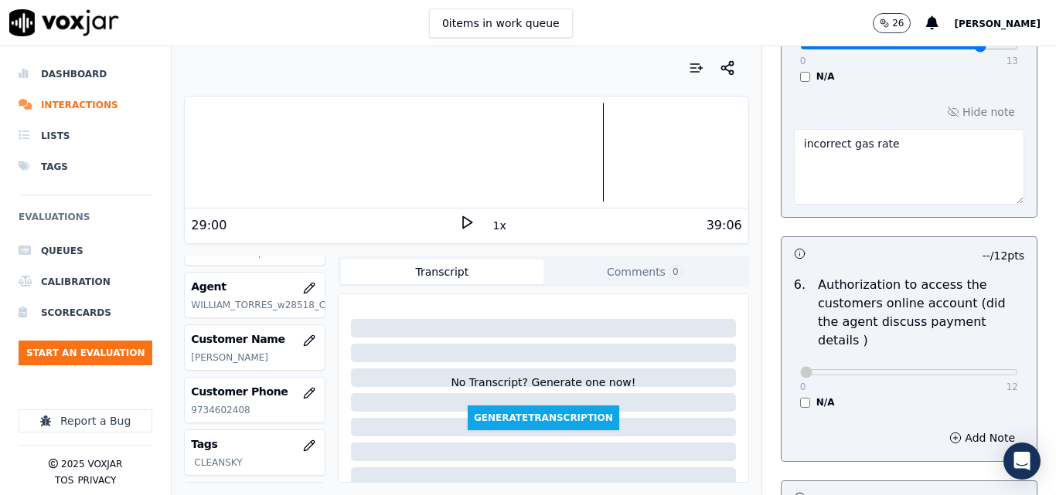
scroll to position [1572, 0]
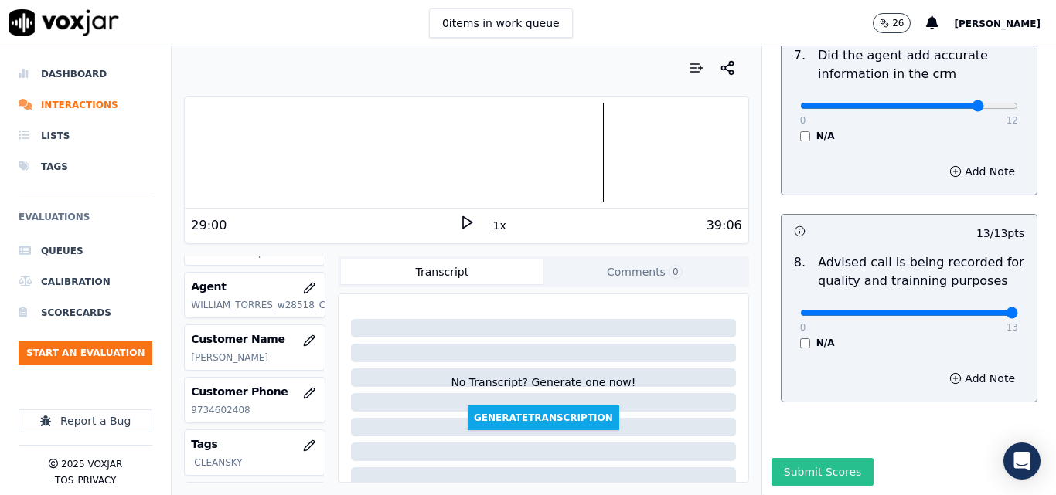
click at [793, 458] on button "Submit Scores" at bounding box center [822, 472] width 103 height 28
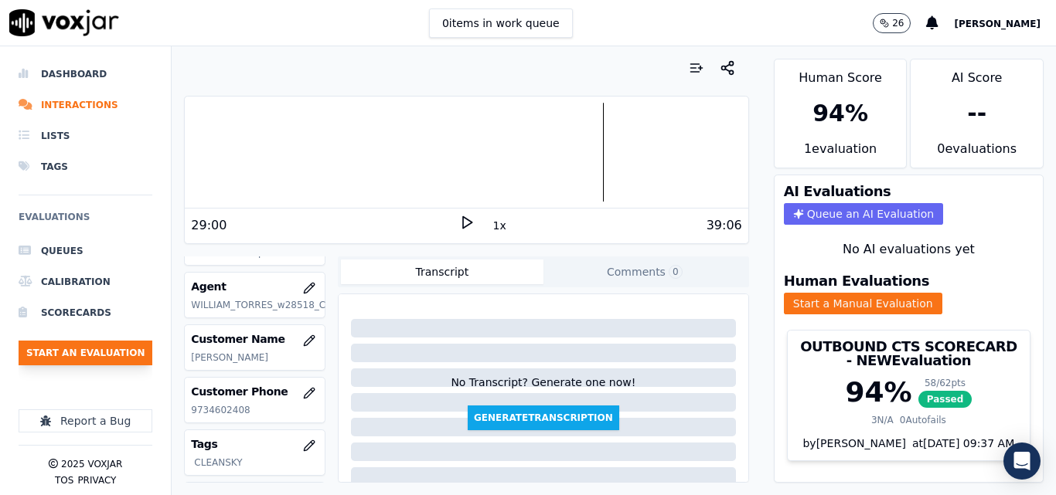
click at [138, 347] on button "Start an Evaluation" at bounding box center [86, 353] width 134 height 25
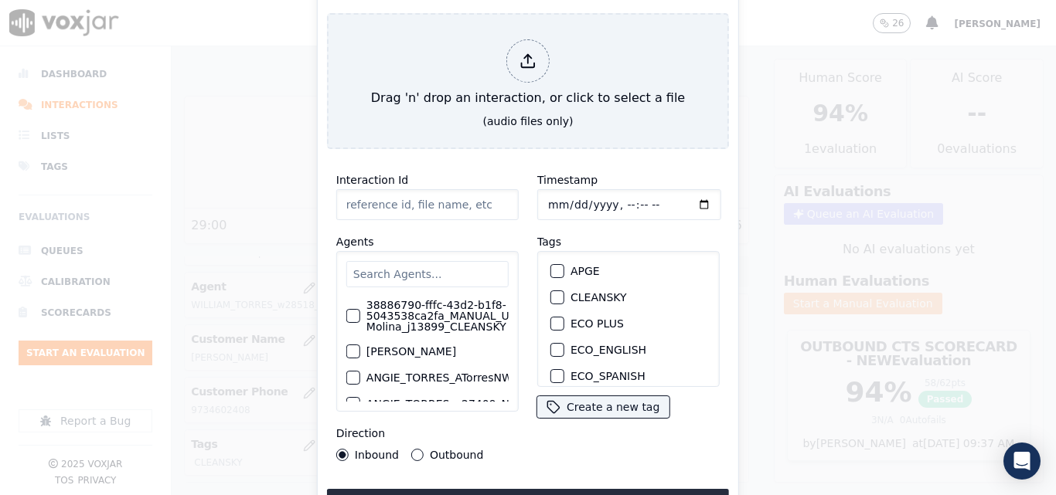
type input "20250912-131005_2167789271-all.mp3"
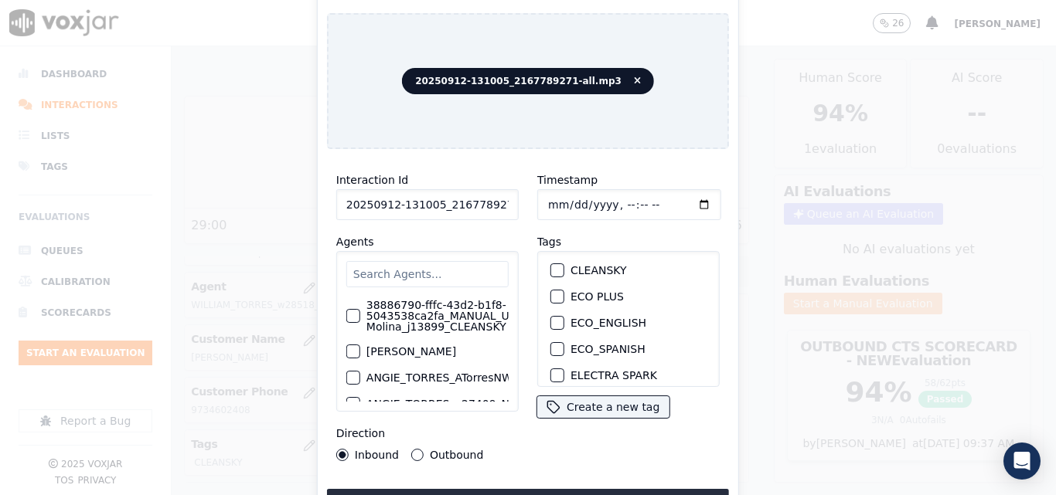
scroll to position [0, 0]
click at [551, 295] on div "button" at bounding box center [556, 297] width 11 height 11
click at [543, 489] on button "Upload interaction to start evaluation" at bounding box center [528, 503] width 402 height 28
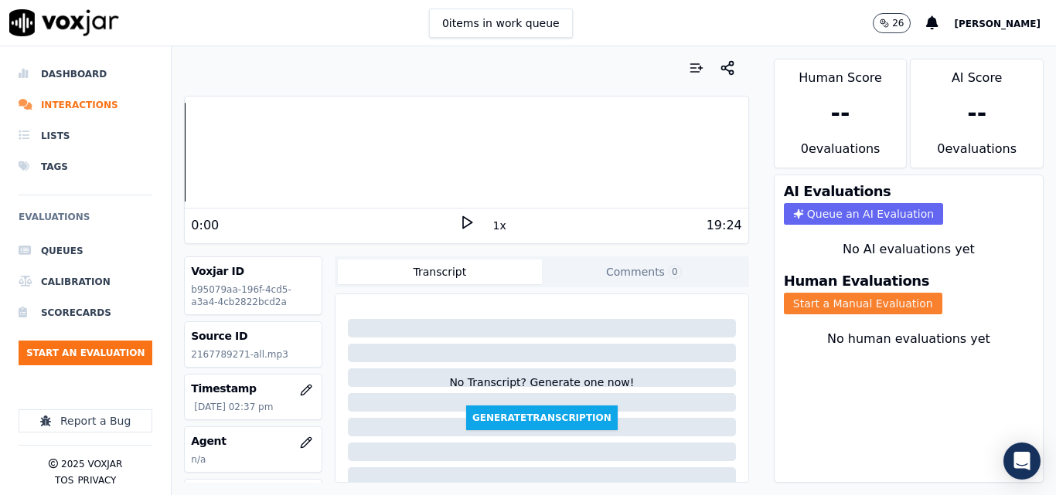
click at [887, 308] on button "Start a Manual Evaluation" at bounding box center [863, 304] width 158 height 22
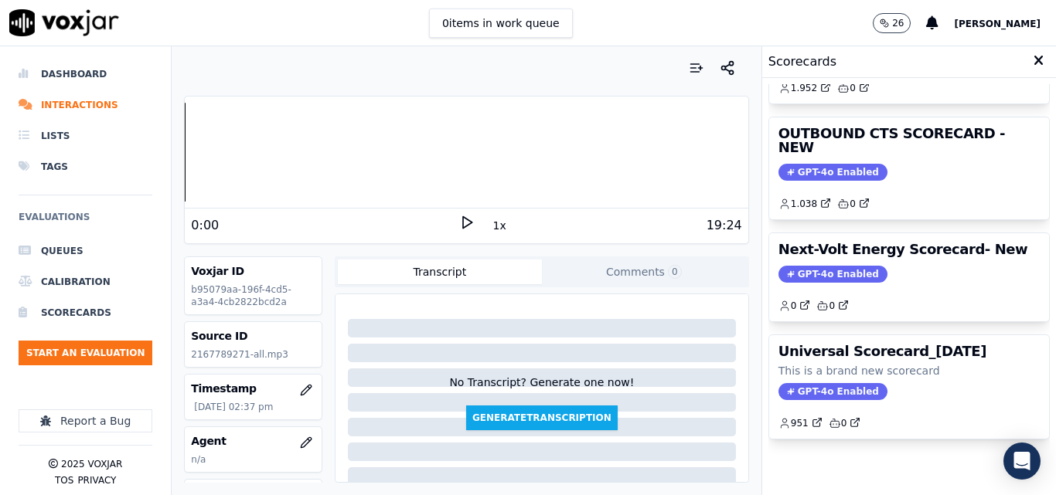
scroll to position [39, 0]
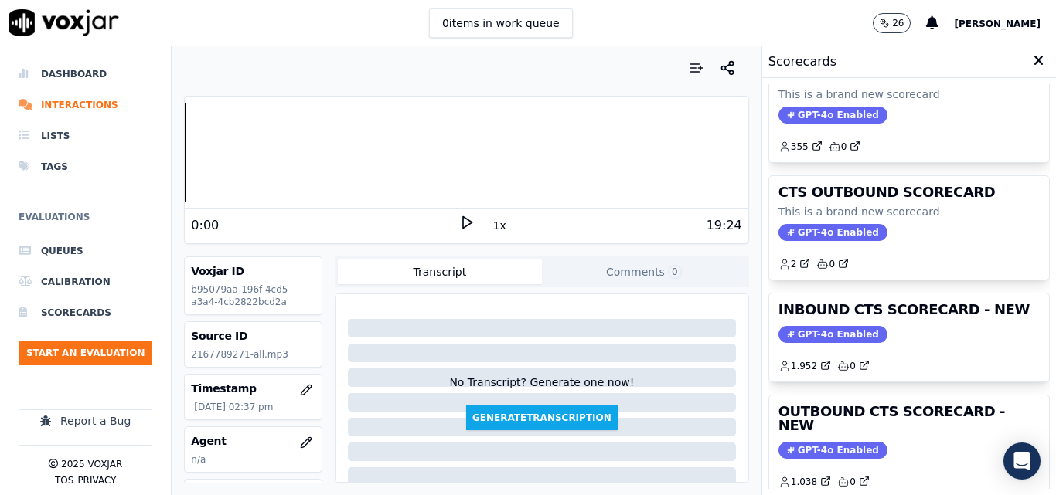
click at [448, 220] on div "0:00" at bounding box center [324, 225] width 267 height 19
click at [459, 217] on icon at bounding box center [466, 222] width 15 height 15
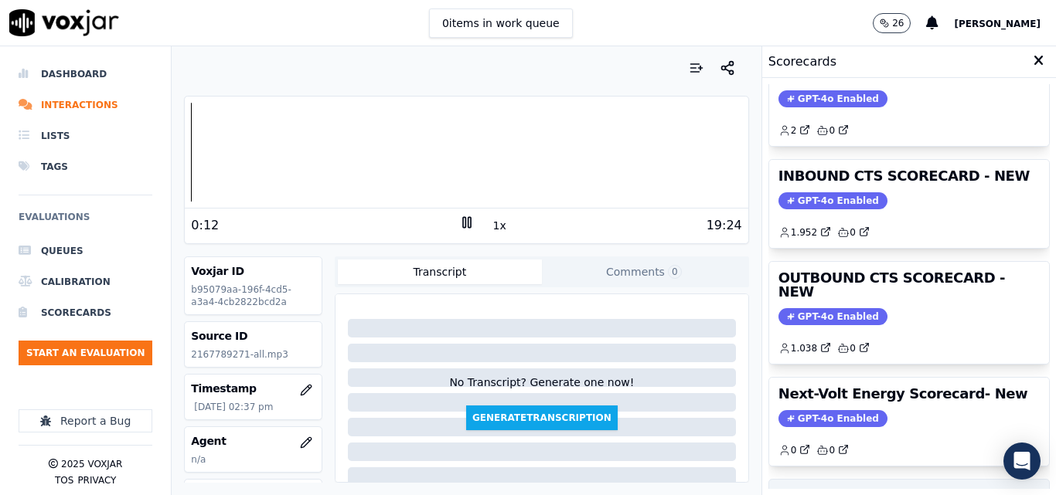
scroll to position [338, 0]
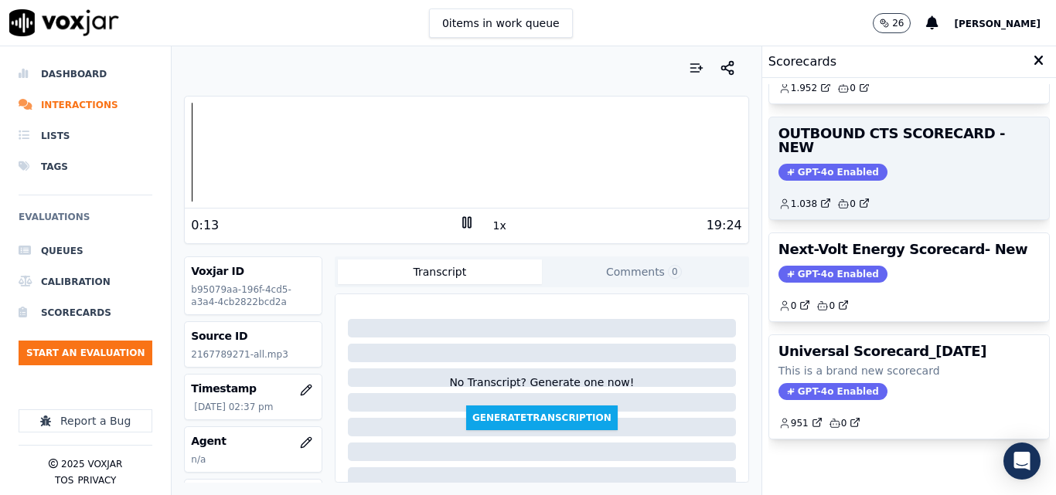
click at [829, 164] on span "GPT-4o Enabled" at bounding box center [832, 172] width 109 height 17
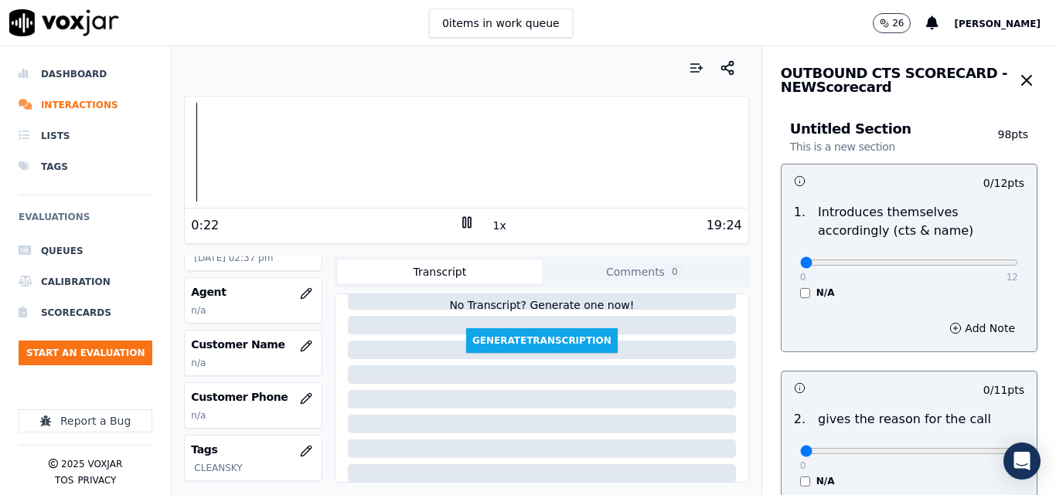
scroll to position [155, 0]
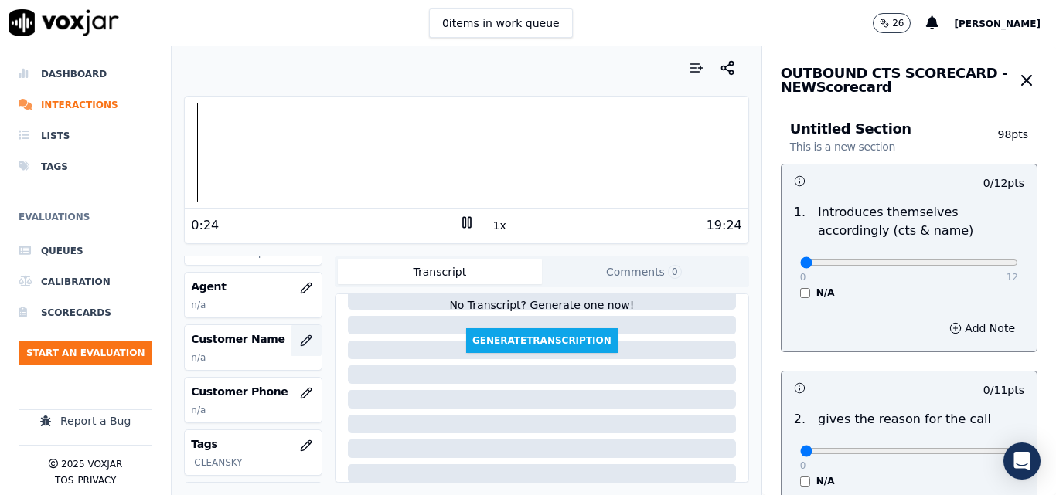
click at [300, 339] on icon "button" at bounding box center [306, 341] width 12 height 12
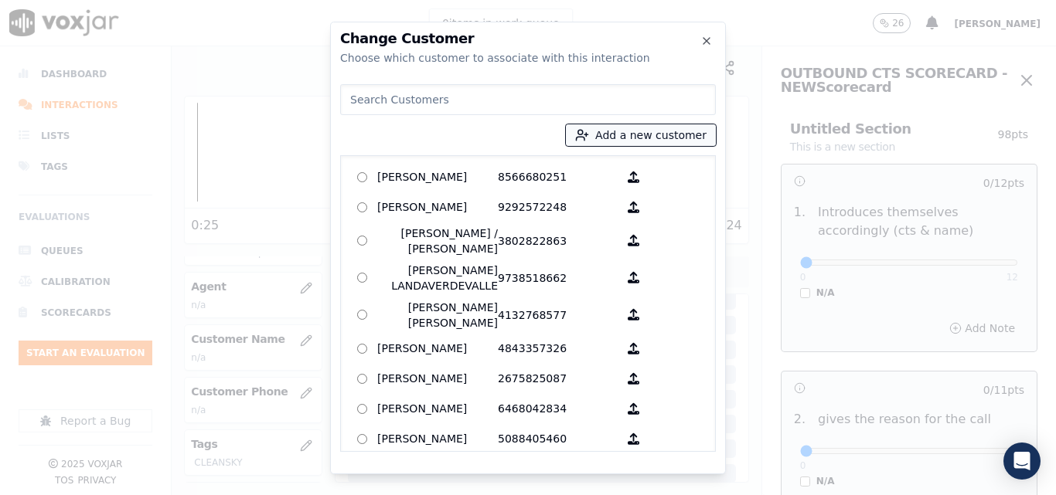
click at [651, 137] on button "Add a new customer" at bounding box center [641, 135] width 150 height 22
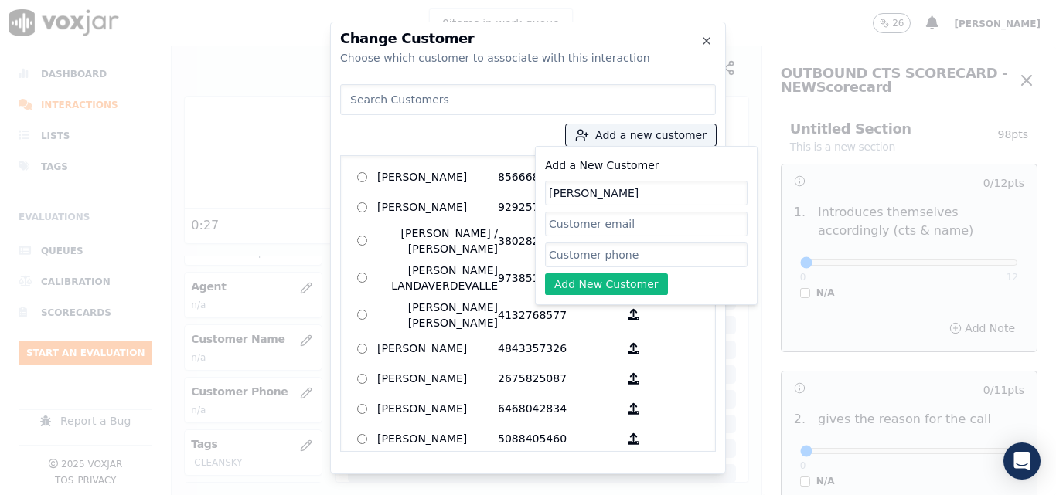
type input "ADOLFO VANEGAS"
paste input "2168586695"
type input "2168586695"
click at [593, 275] on button "Add New Customer" at bounding box center [606, 285] width 123 height 22
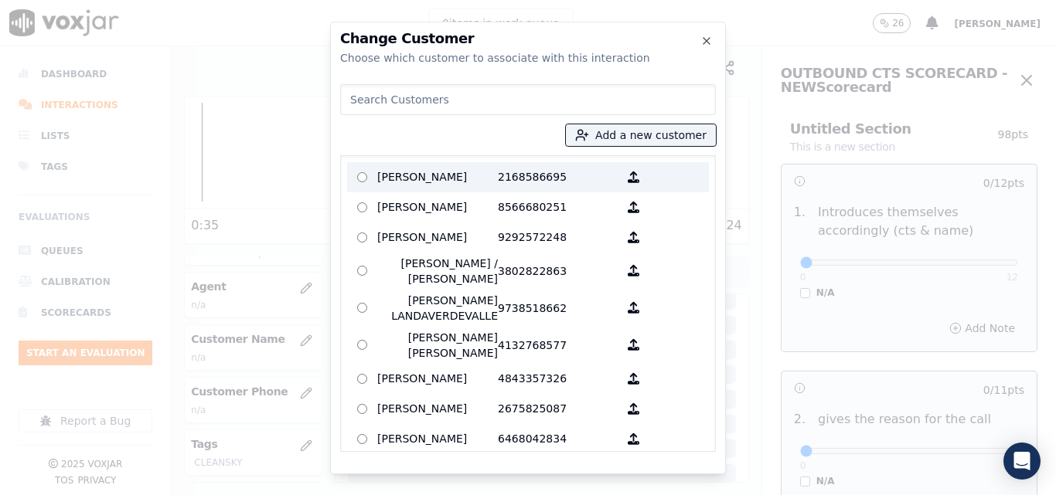
click at [571, 168] on p "2168586695" at bounding box center [558, 177] width 121 height 24
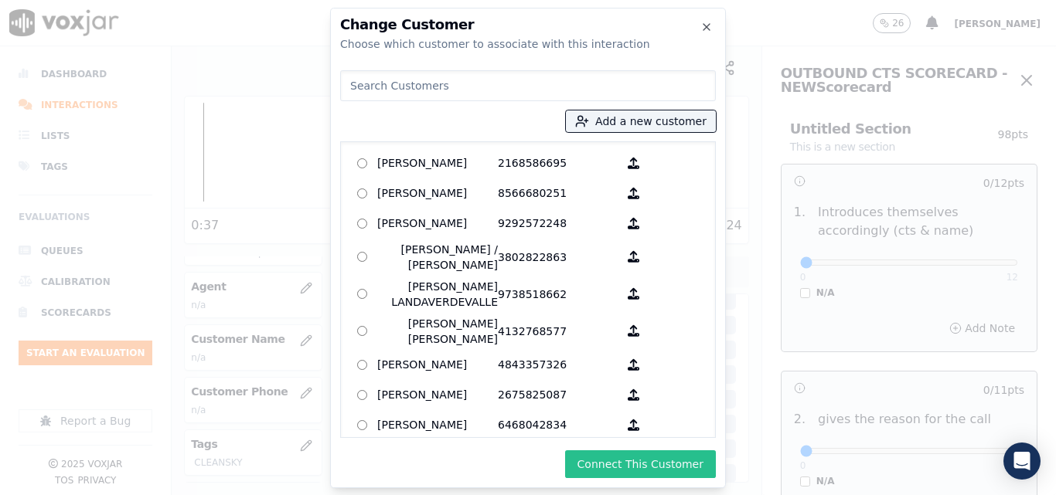
click at [662, 463] on button "Connect This Customer" at bounding box center [640, 465] width 151 height 28
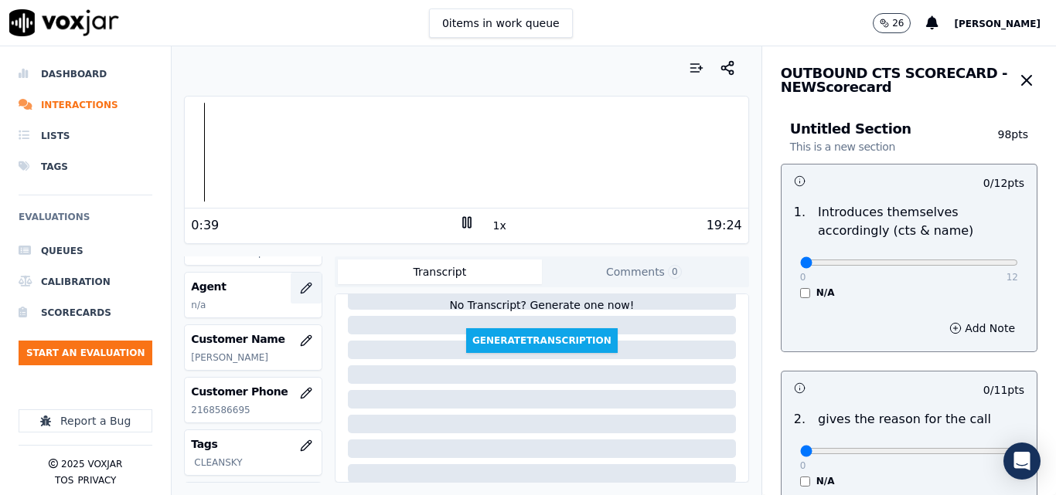
click at [300, 287] on icon "button" at bounding box center [306, 288] width 12 height 12
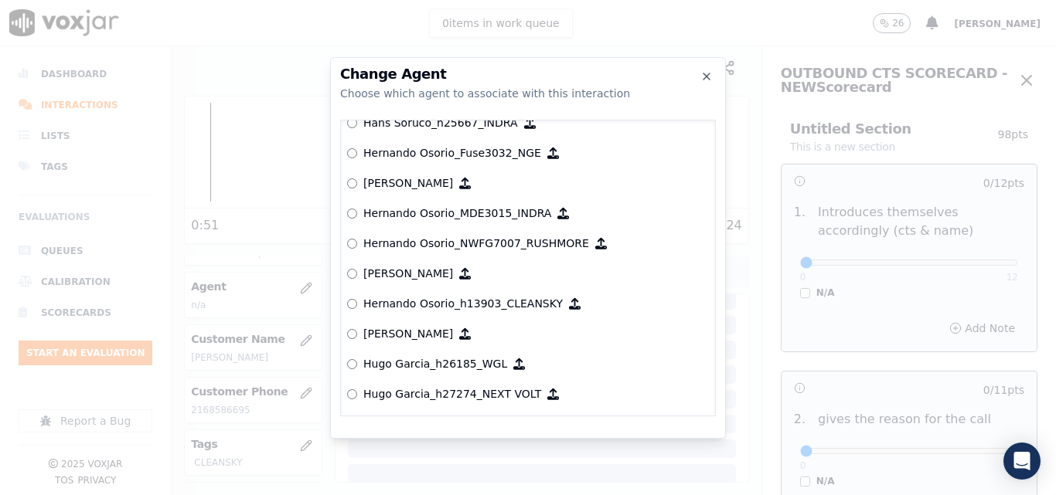
scroll to position [3532, 0]
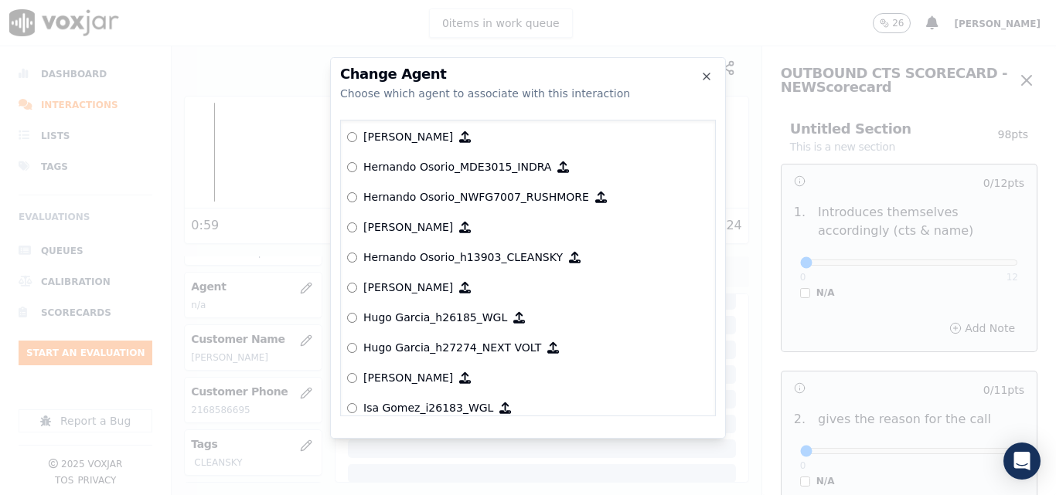
click at [829, 35] on div at bounding box center [528, 247] width 1056 height 495
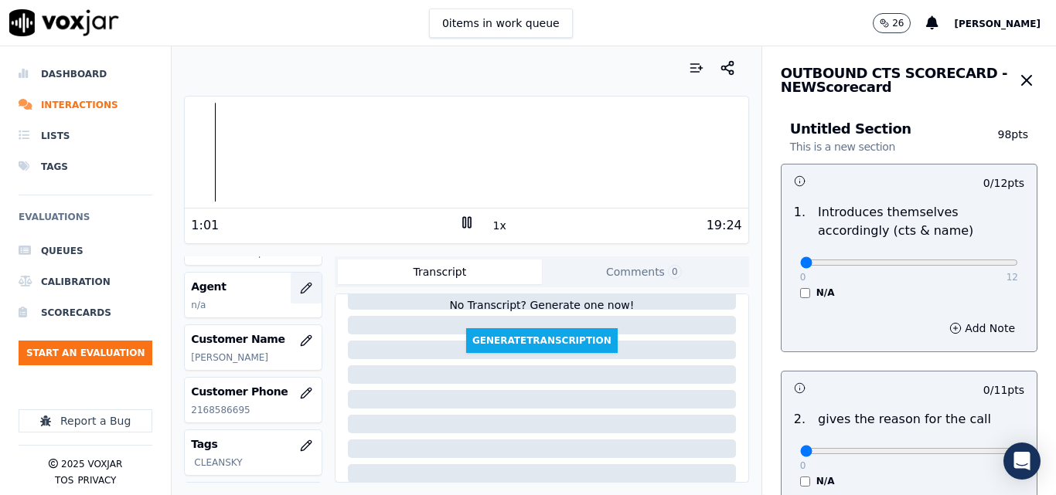
click at [292, 274] on button "button" at bounding box center [306, 288] width 31 height 31
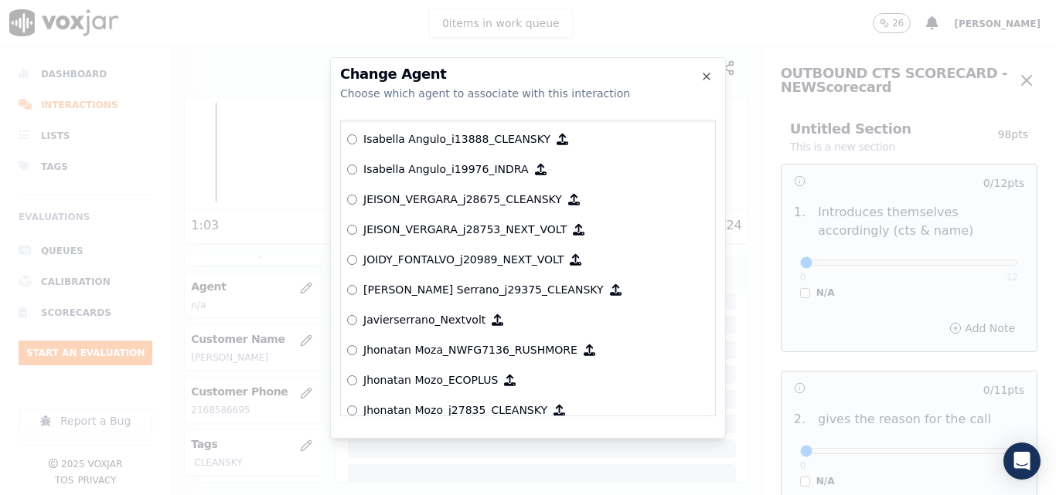
scroll to position [4288, 0]
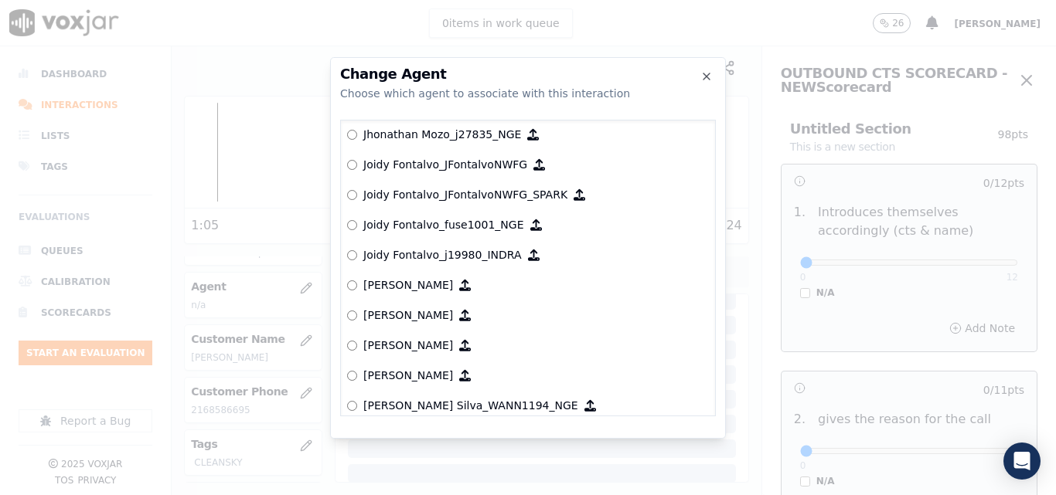
click at [702, 346] on div "null Yeraldin Dias_YDiasNWFG_SPARK ANGIE_TORRES_ATorresNWFG_SPARK ANGIE_TORRES_…" at bounding box center [528, 268] width 376 height 297
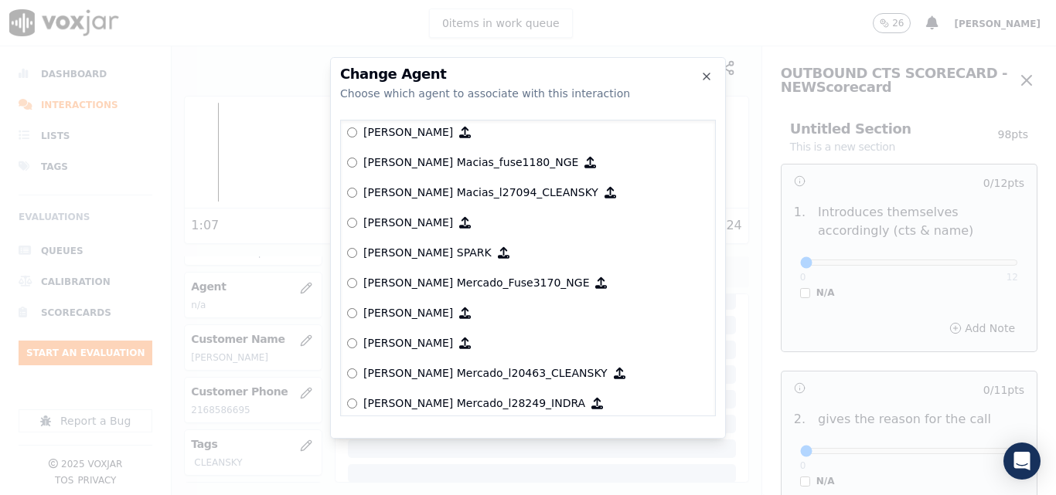
scroll to position [5795, 0]
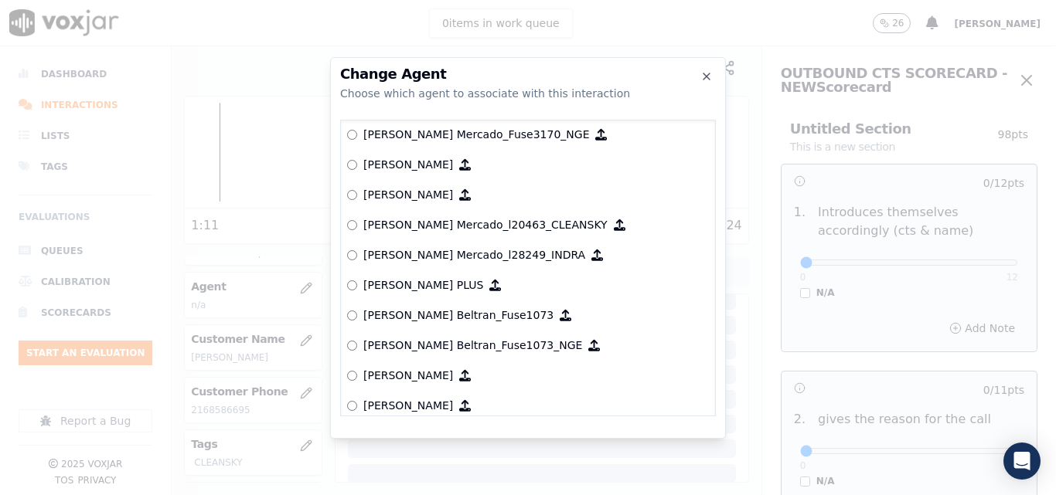
click at [412, 228] on p "[PERSON_NAME] Mercado_l20463_CLEANSKY" at bounding box center [485, 224] width 244 height 15
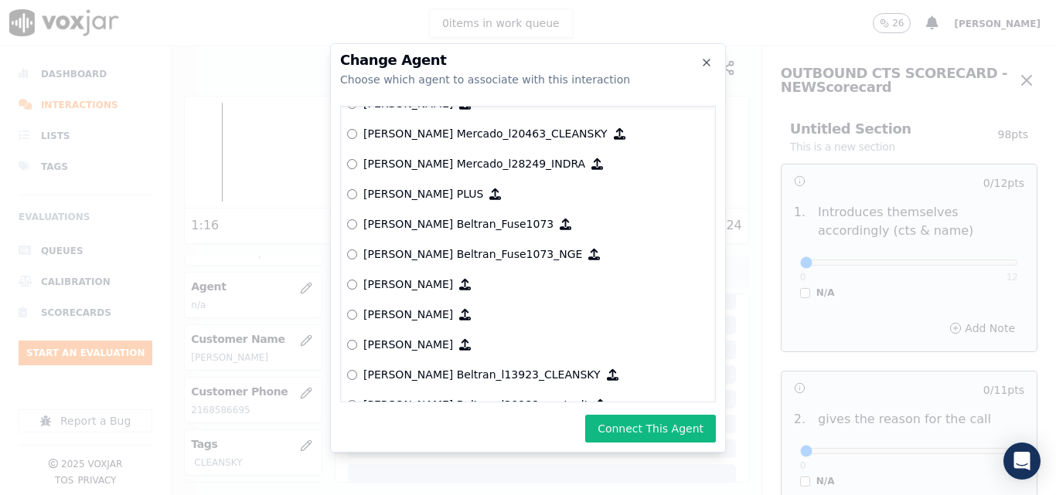
scroll to position [5949, 0]
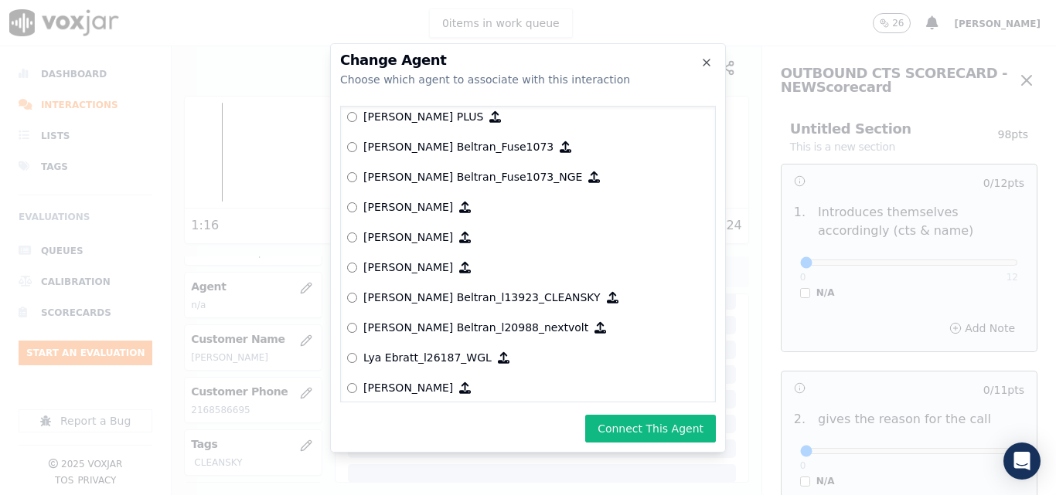
click at [469, 297] on p "[PERSON_NAME] Beltran_l13923_CLEANSKY" at bounding box center [481, 297] width 237 height 15
click at [662, 427] on button "Connect This Agent" at bounding box center [650, 429] width 131 height 28
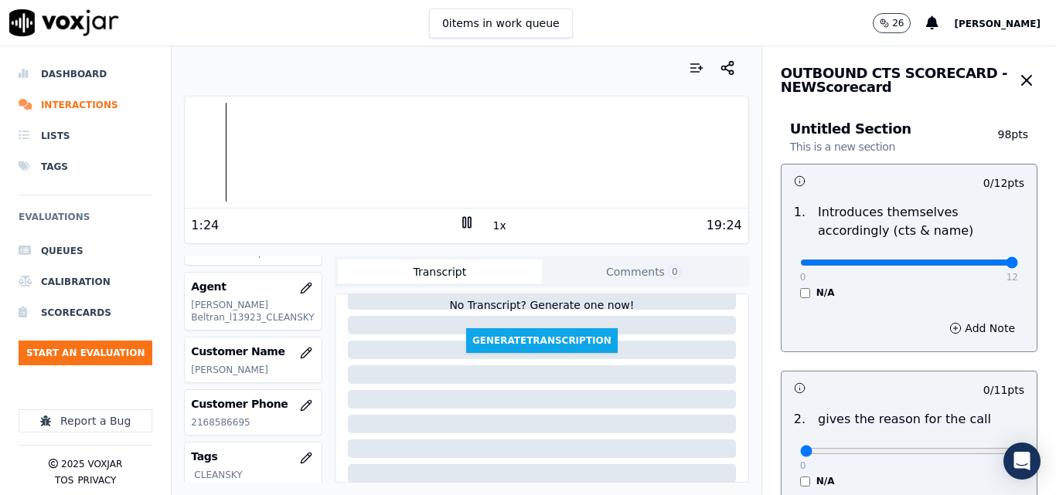
type input "12"
click at [969, 264] on input "range" at bounding box center [909, 263] width 218 height 6
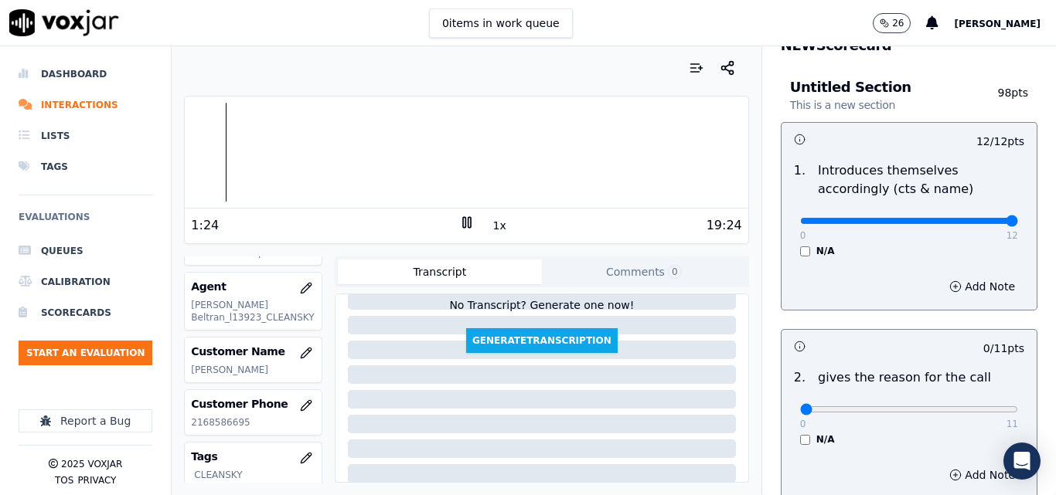
scroll to position [77, 0]
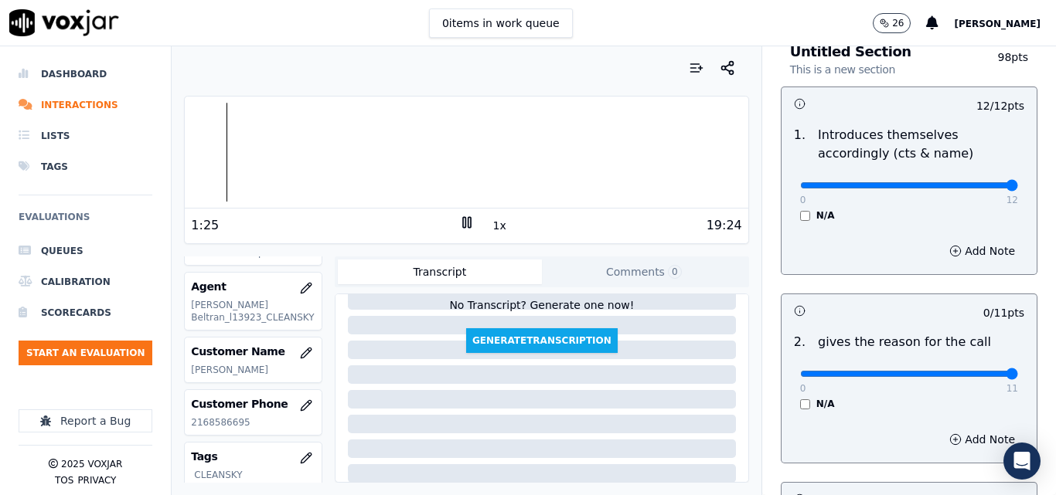
type input "11"
click at [975, 373] on input "range" at bounding box center [909, 374] width 218 height 6
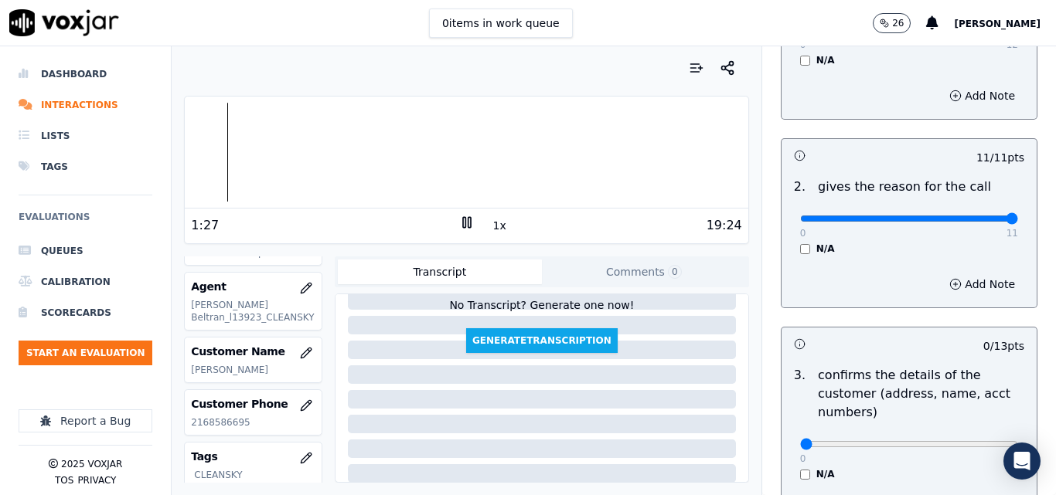
scroll to position [309, 0]
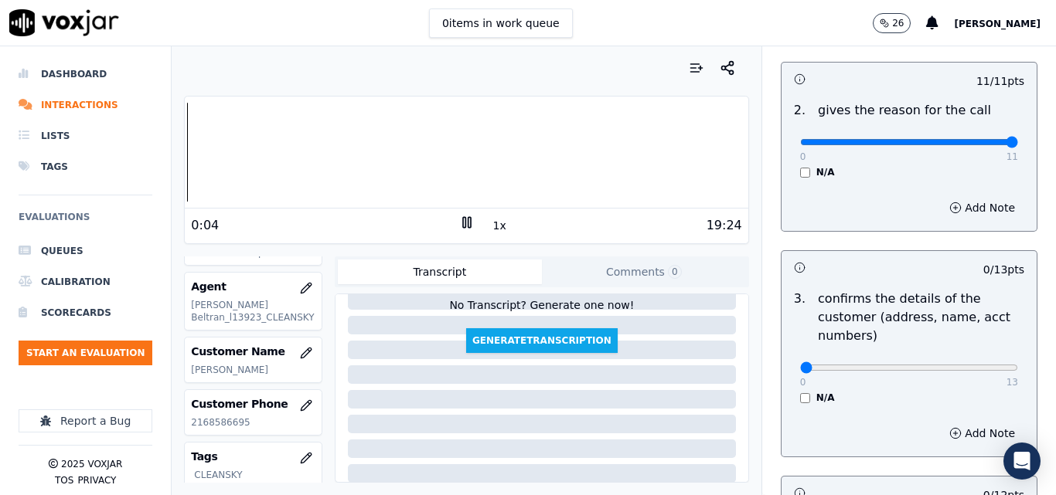
click at [177, 156] on div "Your browser does not support the audio element. 0:04 1x 19:24 Voxjar ID b95079…" at bounding box center [466, 270] width 589 height 449
click at [492, 229] on button "1x" at bounding box center [499, 226] width 19 height 22
click at [494, 227] on button "1.5x" at bounding box center [505, 226] width 30 height 22
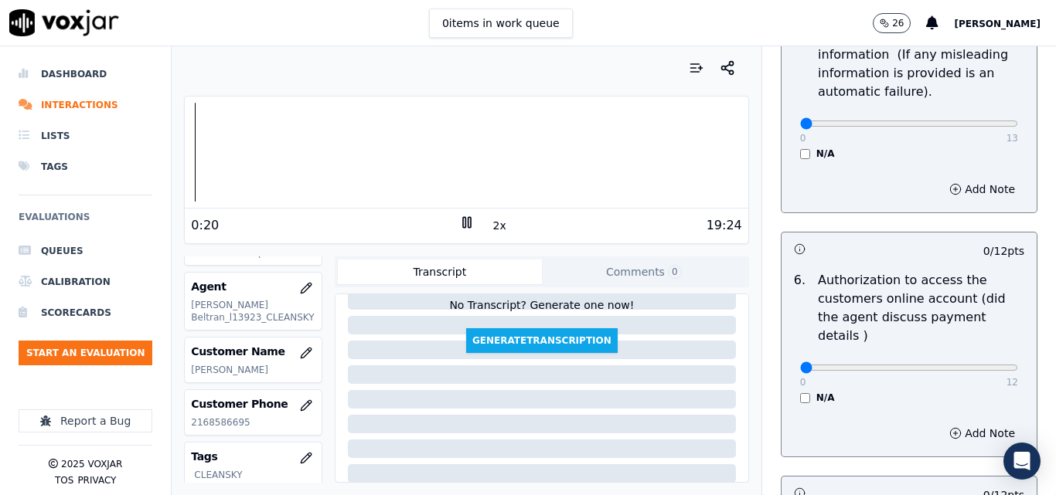
scroll to position [1490, 0]
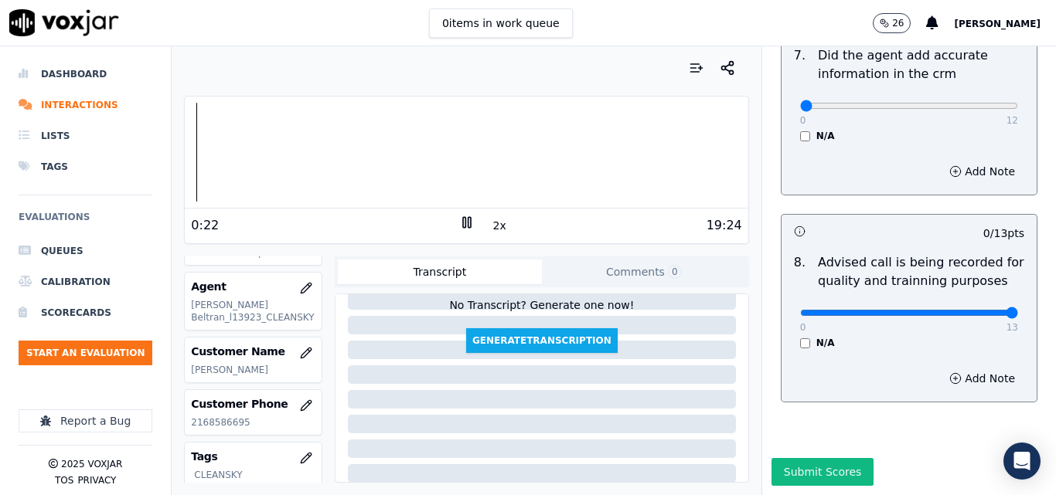
type input "13"
click at [977, 310] on input "range" at bounding box center [909, 313] width 218 height 6
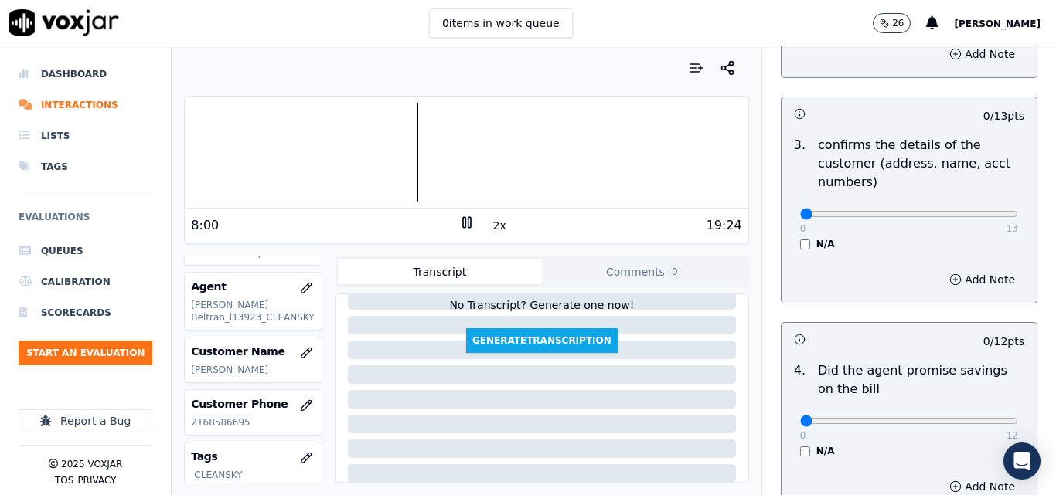
scroll to position [471, 0]
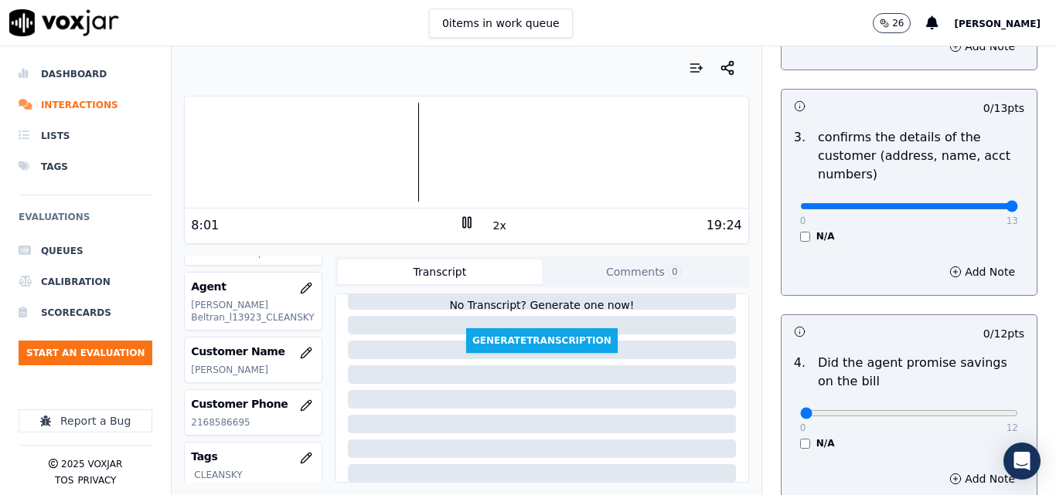
type input "13"
click at [977, 209] on input "range" at bounding box center [909, 206] width 218 height 6
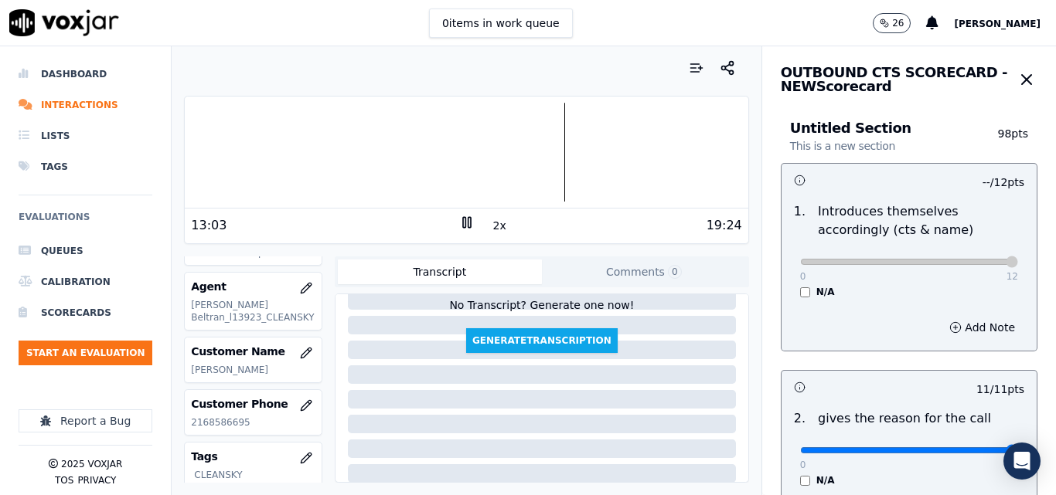
scroll to position [0, 0]
click at [463, 222] on polygon at bounding box center [467, 223] width 9 height 12
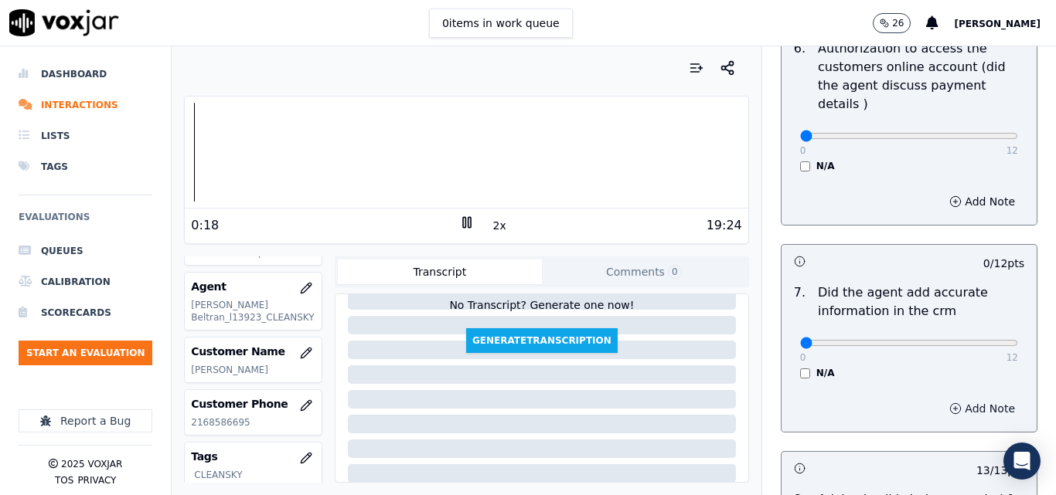
scroll to position [1314, 0]
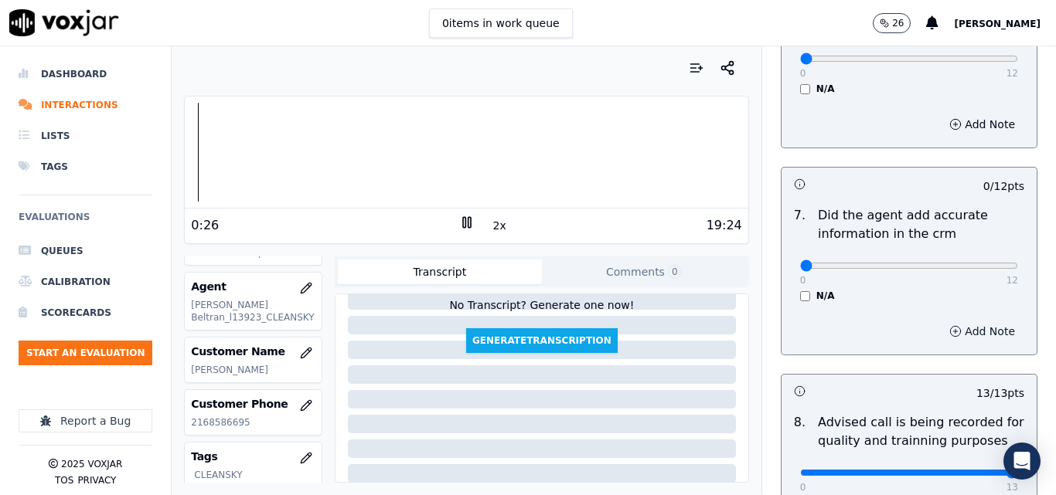
click at [949, 325] on icon "button" at bounding box center [955, 331] width 12 height 12
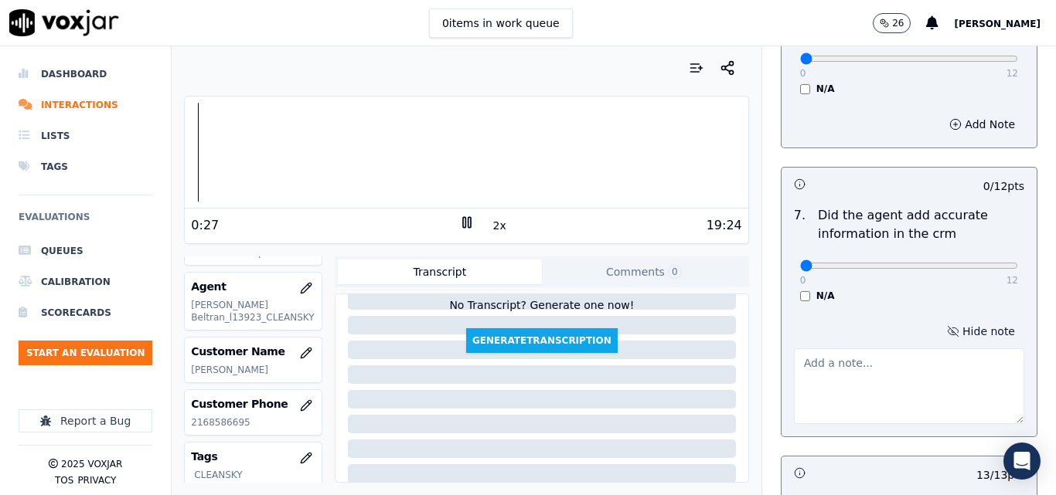
click at [894, 349] on textarea at bounding box center [909, 387] width 230 height 76
type textarea "incorrect gas please verify the updated rates"
click at [893, 308] on div "Hide note incorrect gas please verify the updated rates" at bounding box center [908, 372] width 255 height 128
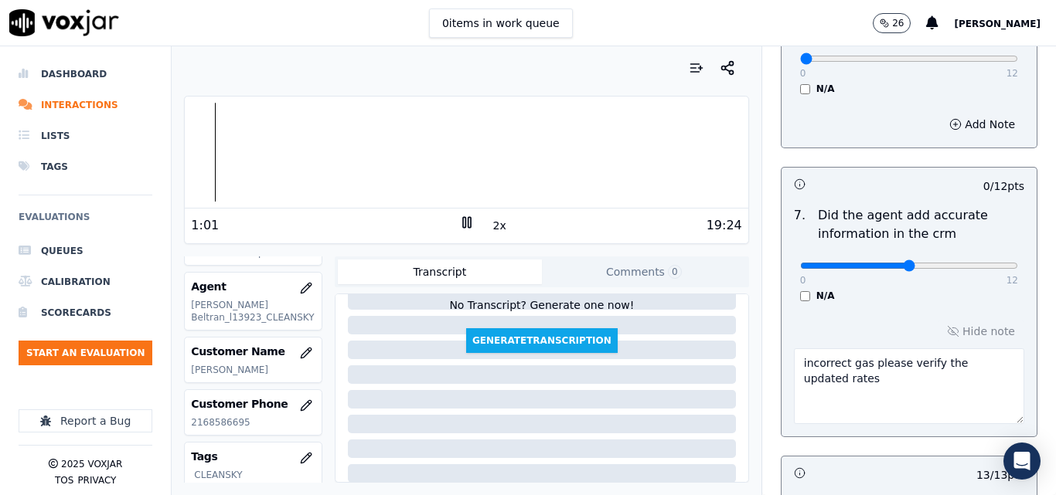
click at [890, 263] on input "range" at bounding box center [909, 266] width 218 height 6
click at [917, 263] on input "range" at bounding box center [909, 266] width 218 height 6
type input "9"
click at [928, 263] on input "range" at bounding box center [909, 266] width 218 height 6
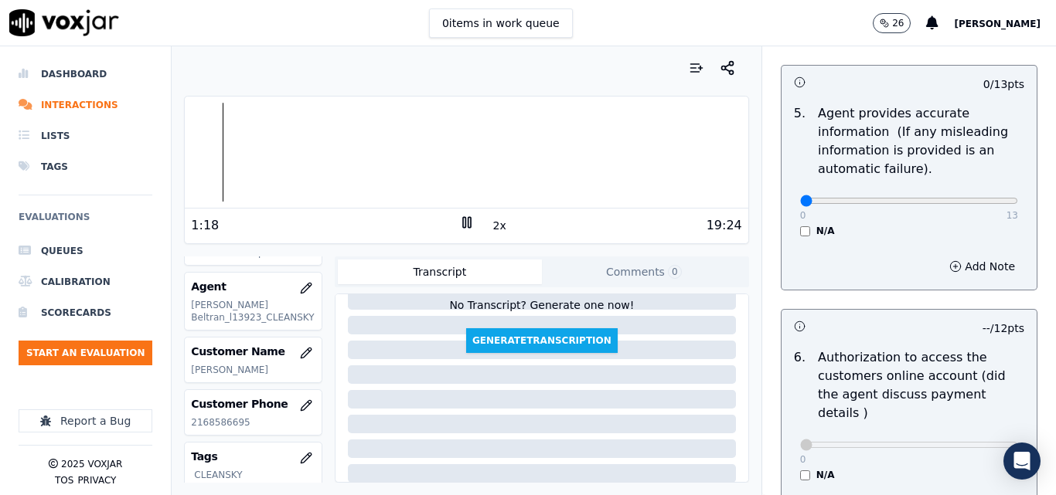
scroll to position [850, 0]
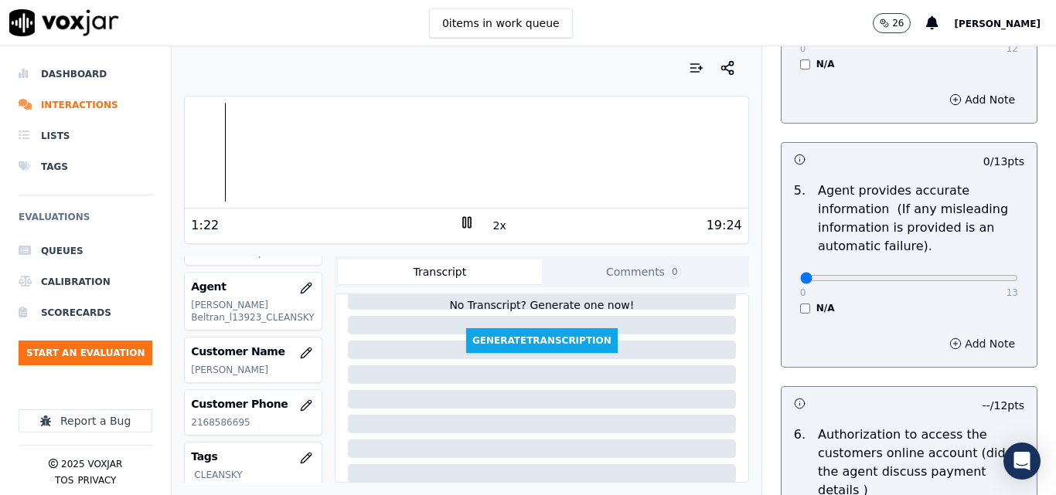
click at [940, 349] on button "Add Note" at bounding box center [982, 344] width 84 height 22
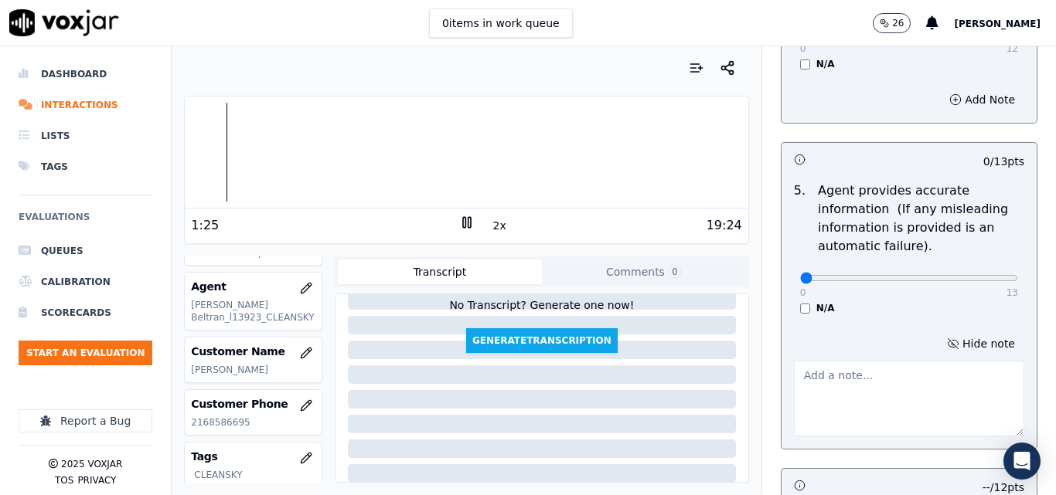
click at [851, 373] on textarea at bounding box center [909, 399] width 230 height 76
type textarea "incorrect gas rate"
click at [884, 312] on div "N/A" at bounding box center [909, 308] width 218 height 12
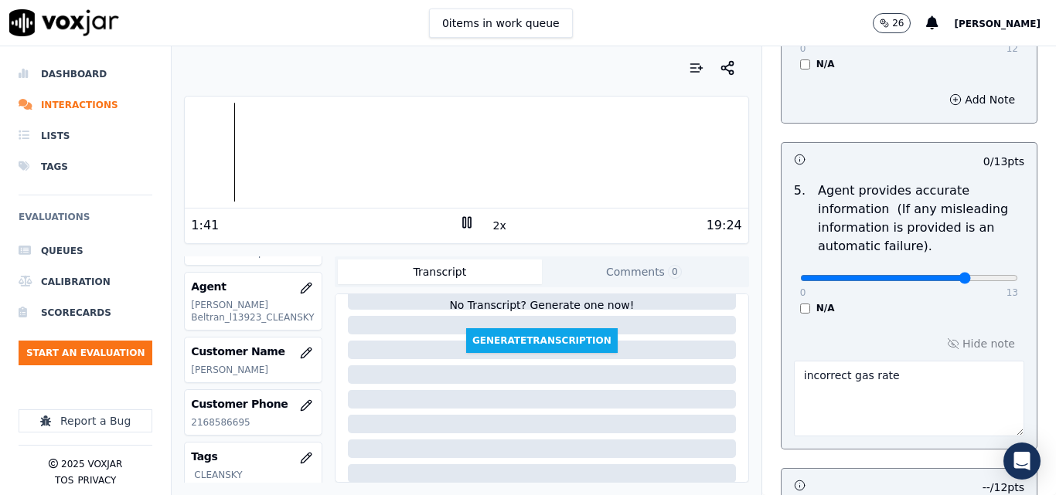
click at [930, 279] on input "range" at bounding box center [909, 278] width 218 height 6
click at [945, 277] on input "range" at bounding box center [909, 278] width 218 height 6
type input "10"
click at [940, 277] on input "range" at bounding box center [909, 278] width 218 height 6
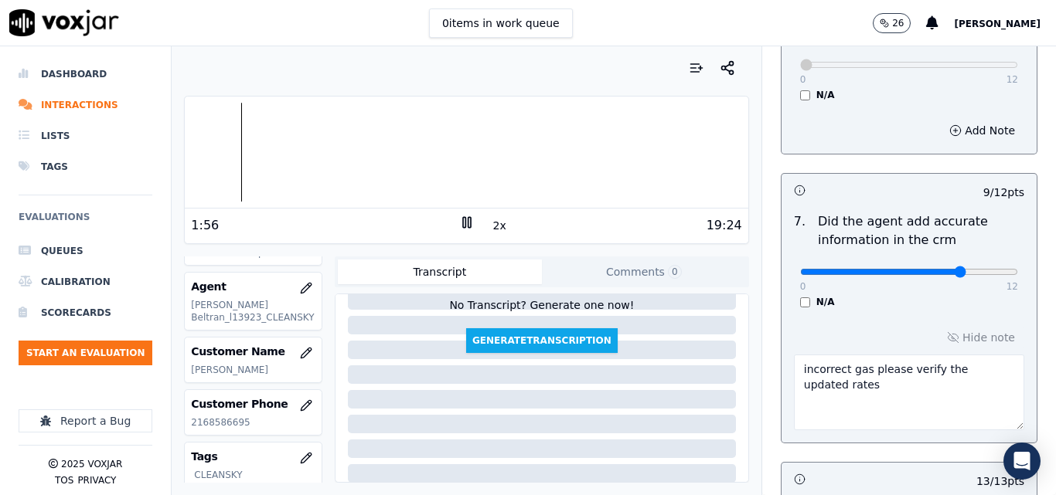
scroll to position [1391, 0]
click at [955, 267] on input "range" at bounding box center [909, 270] width 218 height 6
type input "10"
click at [945, 267] on input "range" at bounding box center [909, 270] width 218 height 6
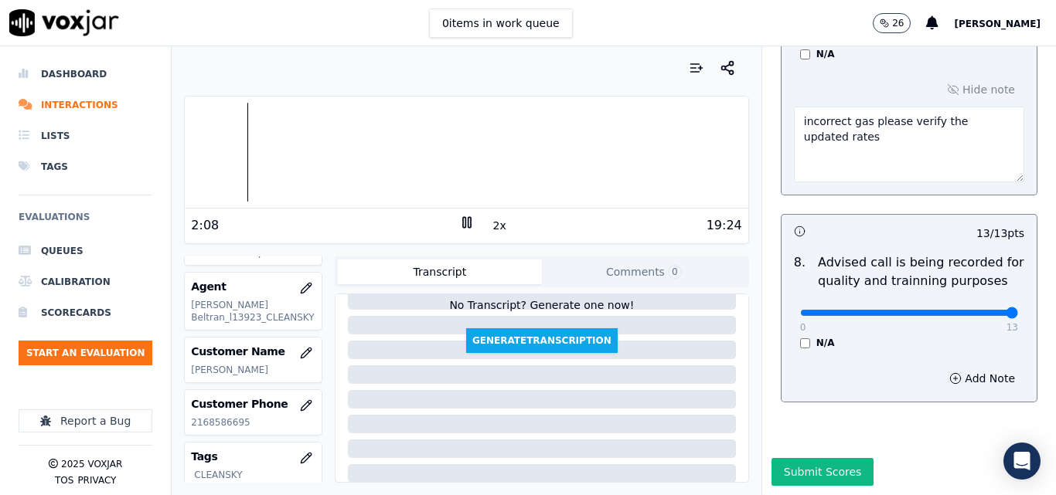
scroll to position [1654, 0]
click at [604, 158] on div at bounding box center [466, 152] width 563 height 99
click at [569, 160] on div at bounding box center [466, 152] width 563 height 99
click at [506, 164] on div at bounding box center [466, 152] width 563 height 99
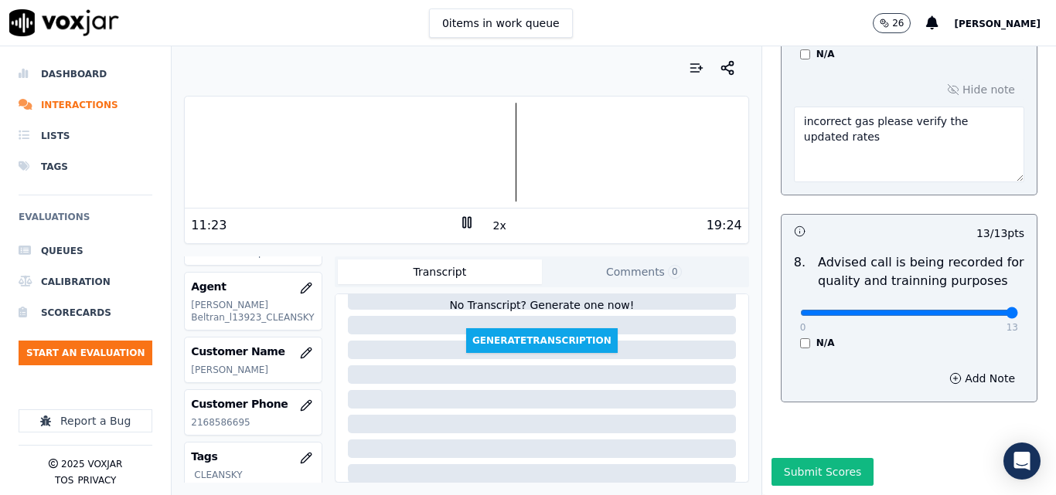
click at [465, 162] on div at bounding box center [466, 152] width 563 height 99
click at [441, 156] on div at bounding box center [466, 152] width 563 height 99
click at [420, 156] on div at bounding box center [466, 152] width 563 height 99
click at [391, 155] on div at bounding box center [466, 152] width 563 height 99
click at [496, 226] on button "2x" at bounding box center [499, 226] width 19 height 22
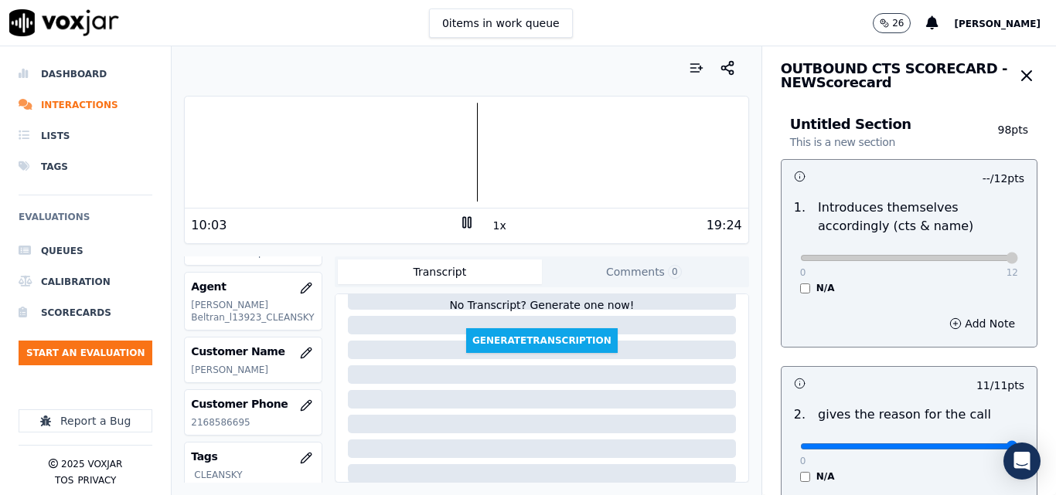
scroll to position [0, 0]
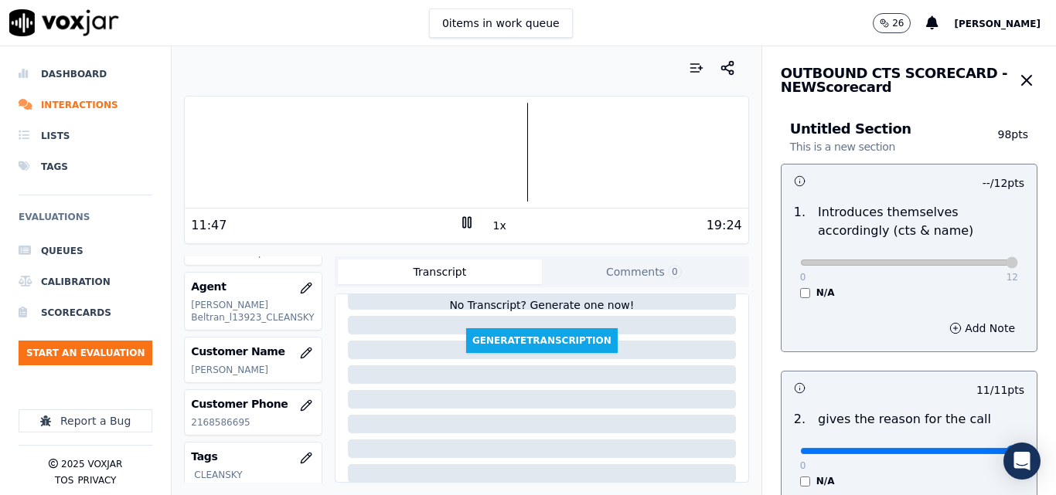
click at [466, 217] on icon at bounding box center [466, 222] width 15 height 15
click at [361, 138] on div at bounding box center [466, 152] width 563 height 99
click at [453, 213] on div "6:14 1x 19:24" at bounding box center [466, 225] width 563 height 33
click at [459, 225] on icon at bounding box center [466, 222] width 15 height 15
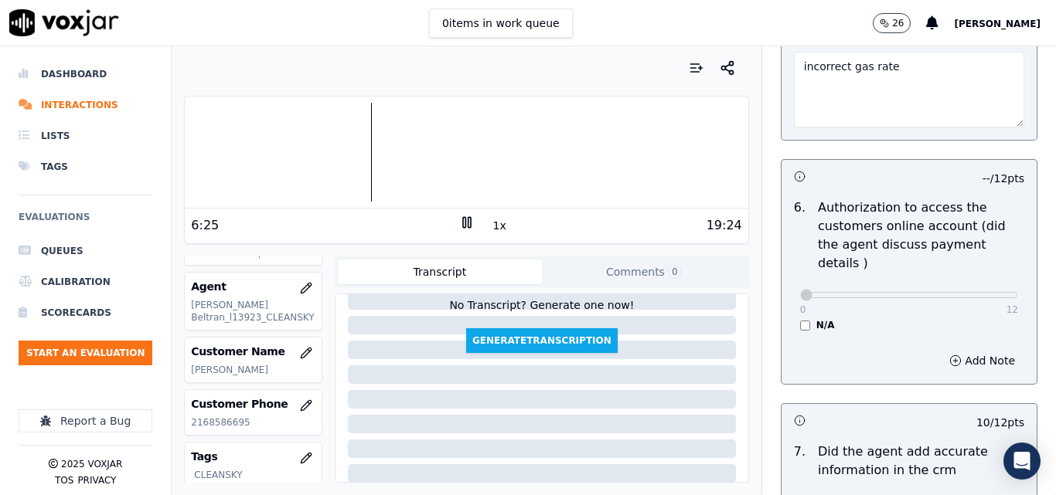
scroll to position [1654, 0]
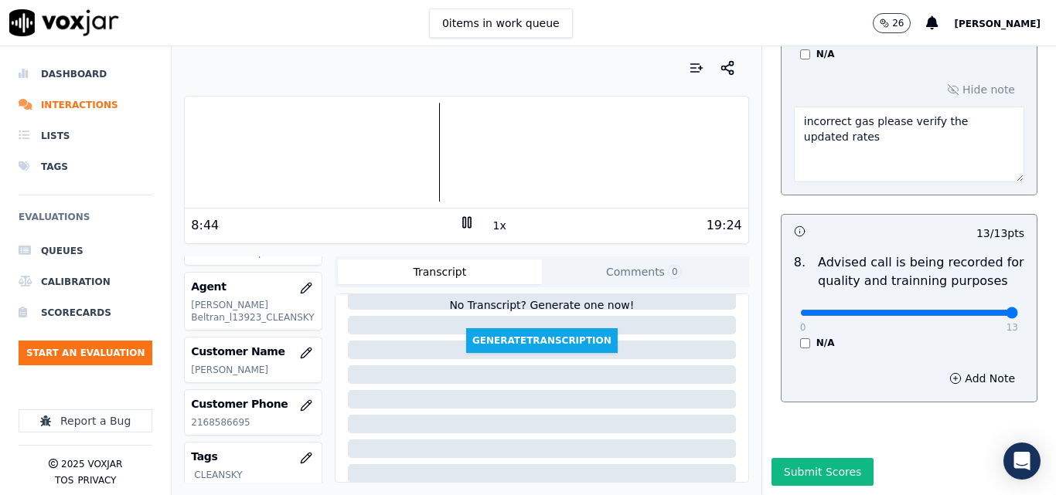
click at [459, 227] on icon at bounding box center [466, 222] width 15 height 15
click at [800, 458] on div "Submit Scores" at bounding box center [909, 476] width 294 height 37
click at [800, 458] on button "Submit Scores" at bounding box center [822, 472] width 103 height 28
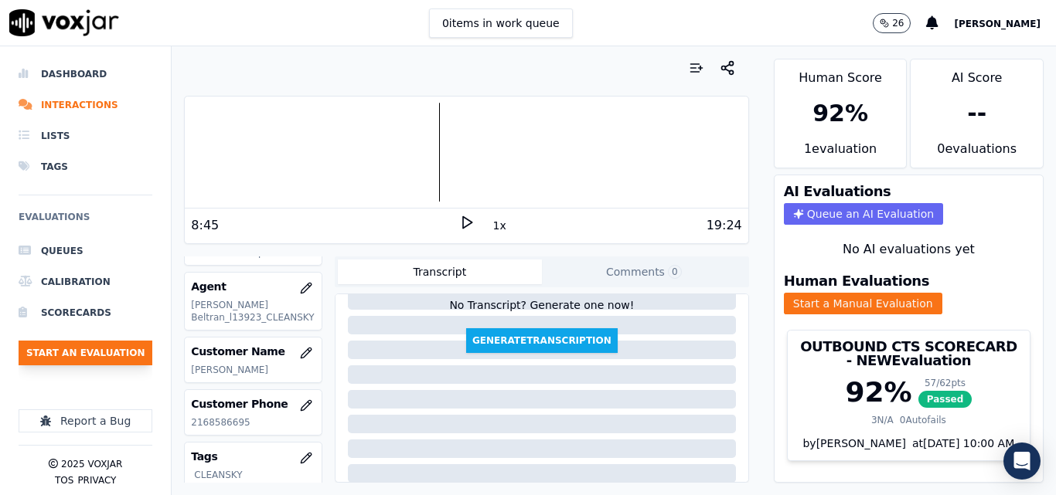
click at [81, 356] on button "Start an Evaluation" at bounding box center [86, 353] width 134 height 25
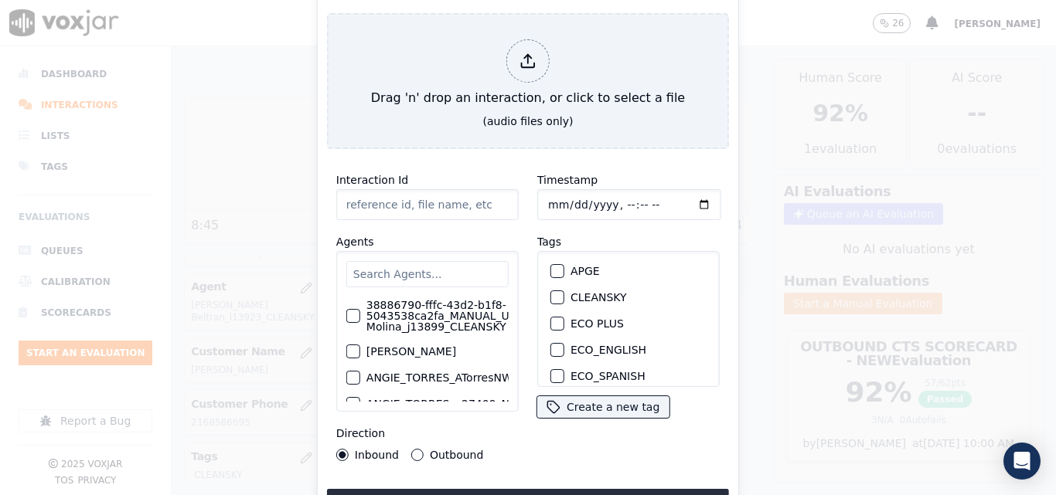
type input "20250912-133555_9373085339-all.mp3"
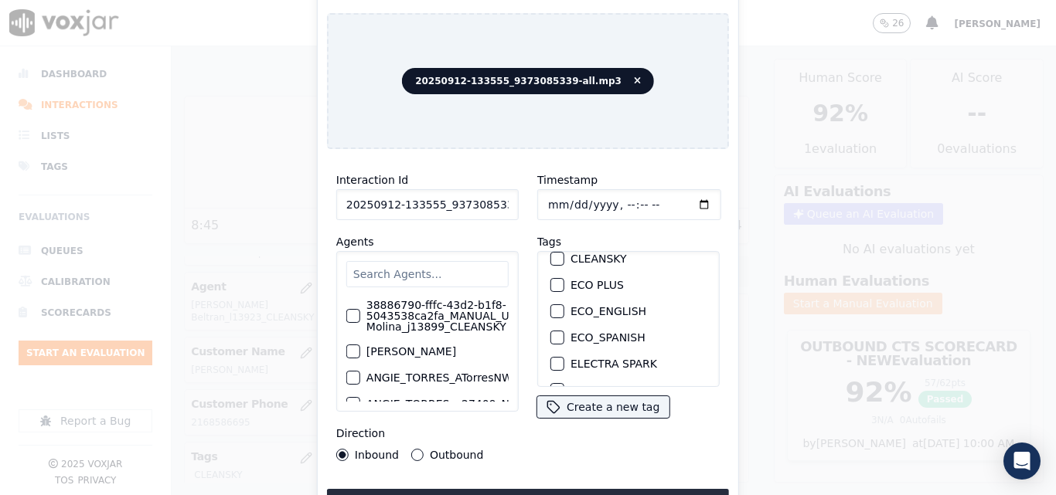
scroll to position [0, 0]
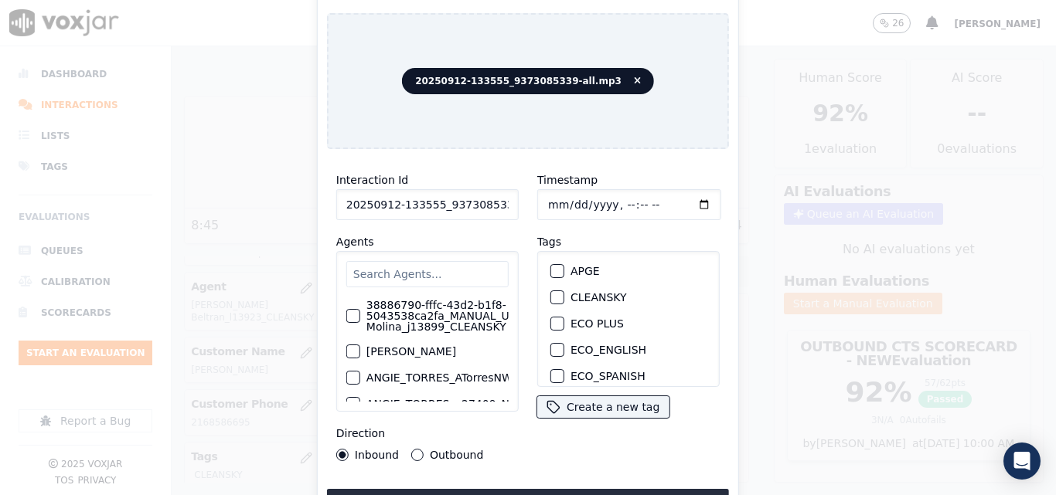
click at [554, 292] on div "button" at bounding box center [556, 297] width 11 height 11
click at [561, 491] on button "Upload interaction to start evaluation" at bounding box center [528, 503] width 402 height 28
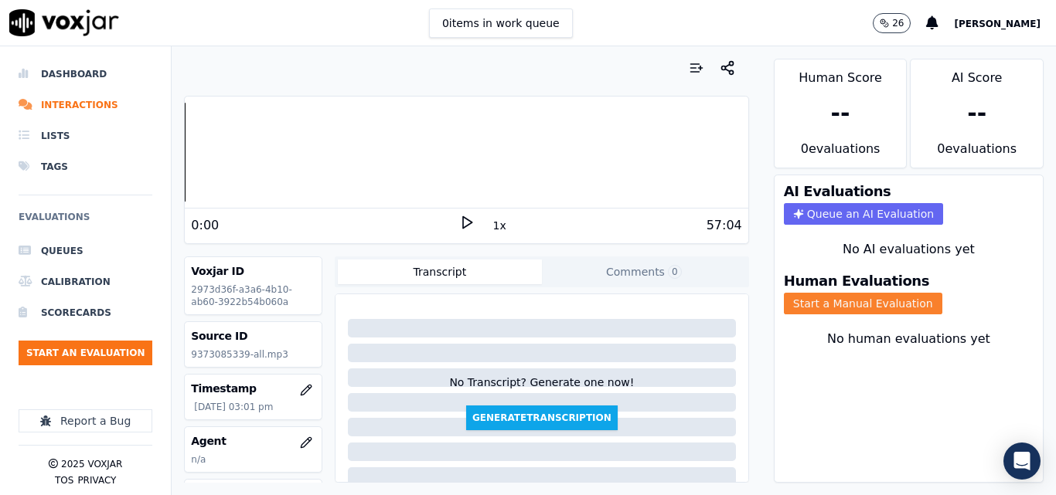
click at [835, 299] on button "Start a Manual Evaluation" at bounding box center [863, 304] width 158 height 22
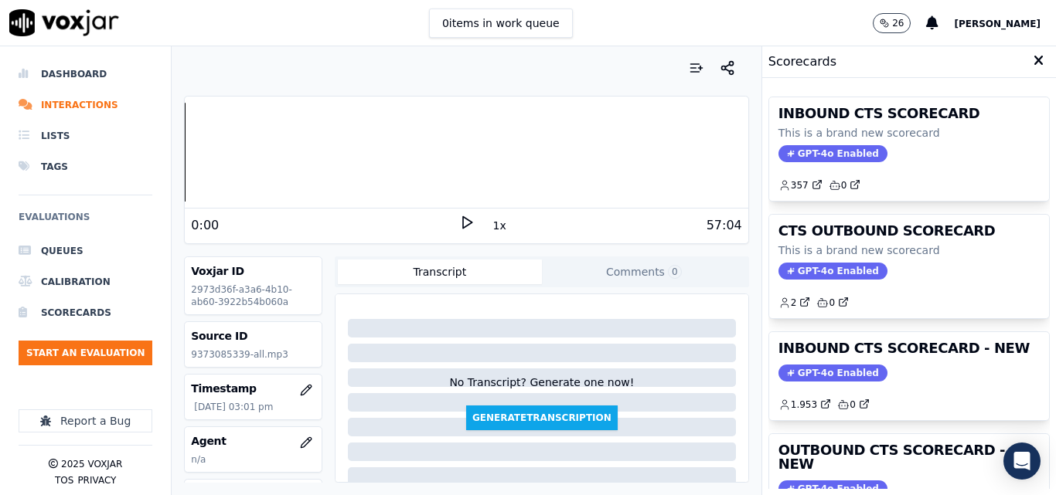
click at [463, 223] on polygon at bounding box center [467, 223] width 9 height 12
click at [175, 159] on div "Your browser does not support the audio element. 0:00 1x 57:04 Voxjar ID 2973d3…" at bounding box center [466, 270] width 589 height 449
click at [490, 223] on button "1x" at bounding box center [499, 226] width 19 height 22
click at [490, 223] on button "1.5x" at bounding box center [505, 226] width 30 height 22
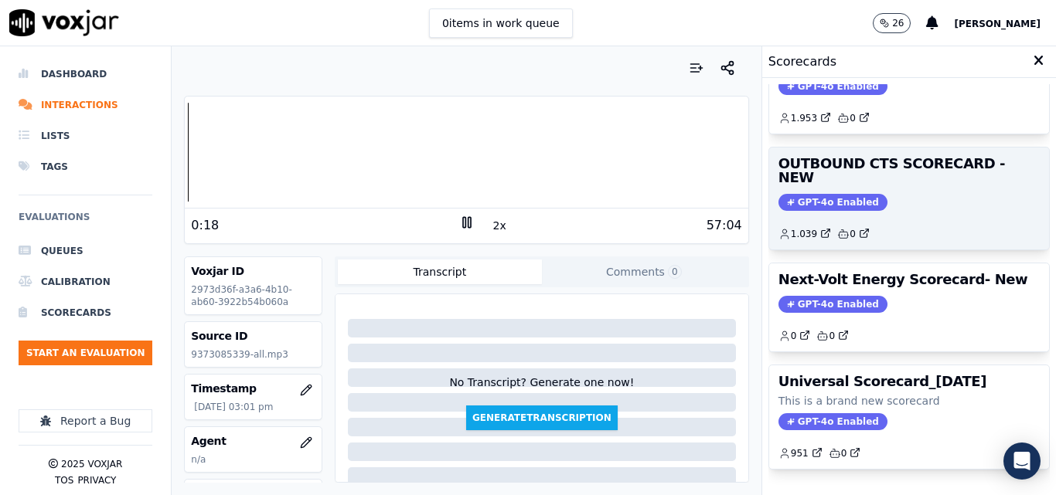
scroll to position [260, 0]
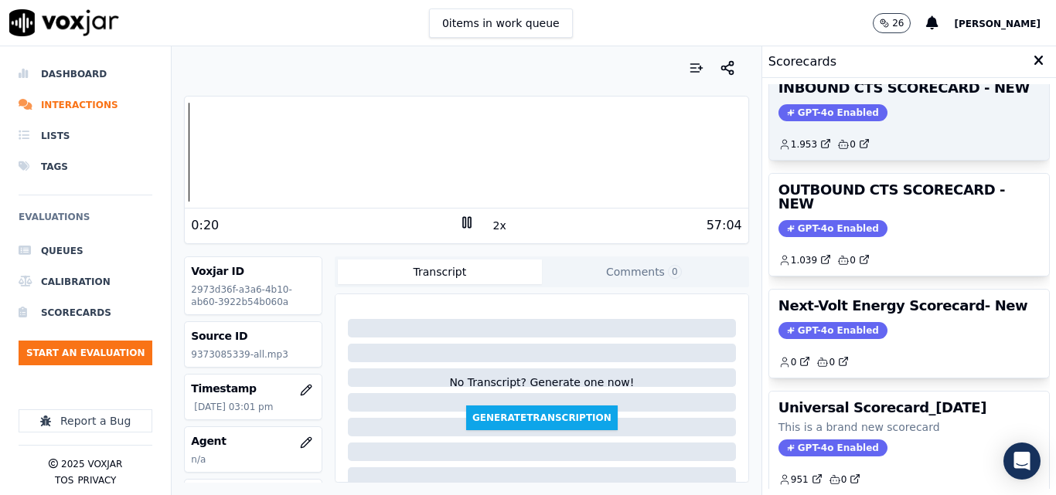
click at [825, 116] on span "GPT-4o Enabled" at bounding box center [832, 112] width 109 height 17
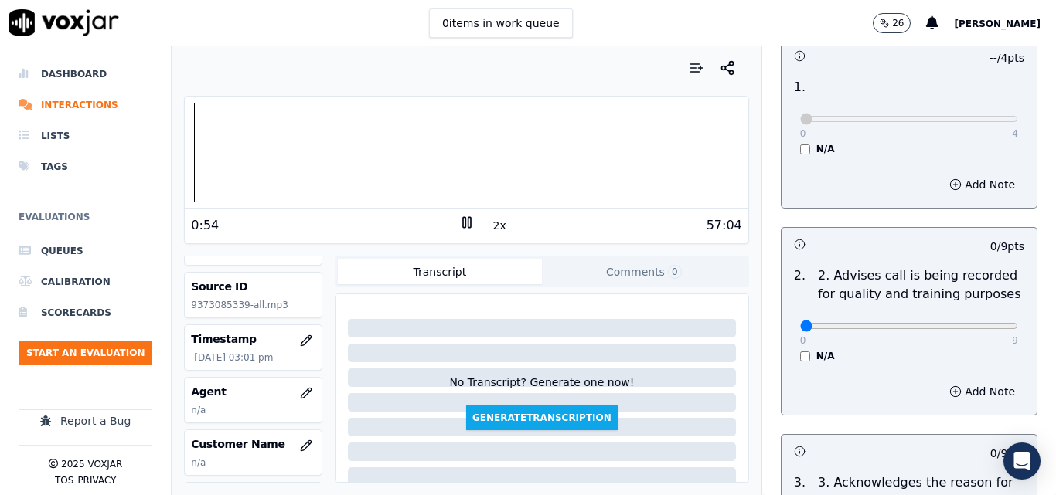
scroll to position [155, 0]
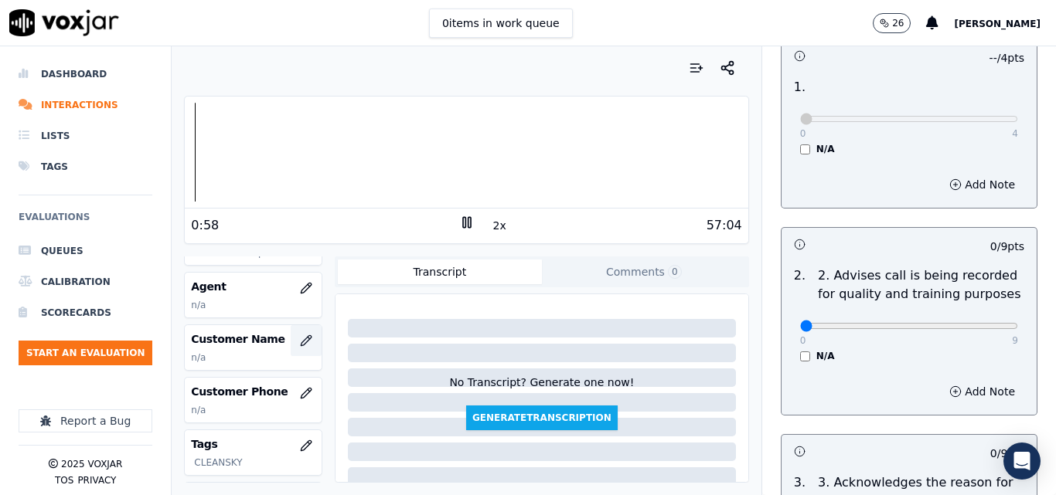
click at [300, 344] on icon "button" at bounding box center [306, 341] width 12 height 12
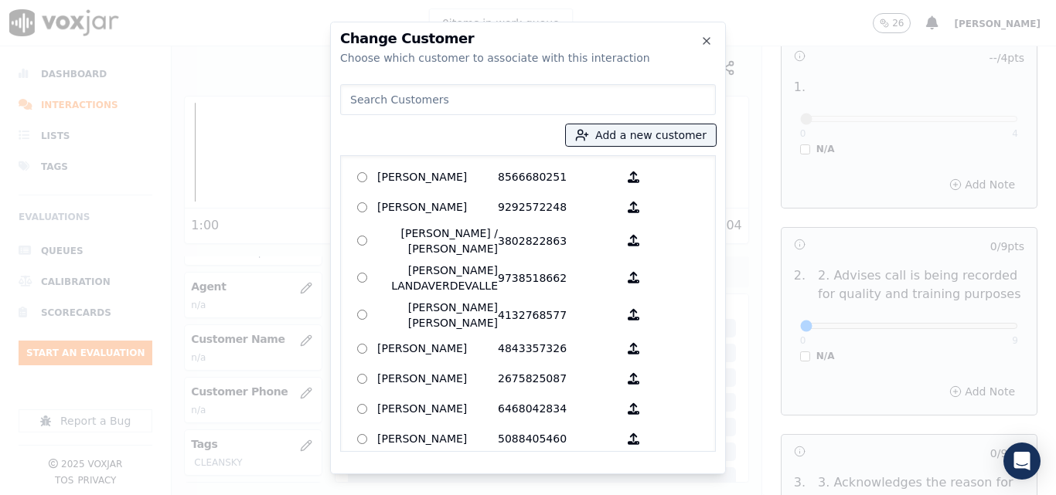
click at [593, 146] on div "Add a new customer AGUEDA SANTANA 8566680251 ALEXIS SUNQUI 9292572248 ALICIA ME…" at bounding box center [528, 265] width 376 height 374
click at [604, 138] on button "Add a new customer" at bounding box center [641, 135] width 150 height 22
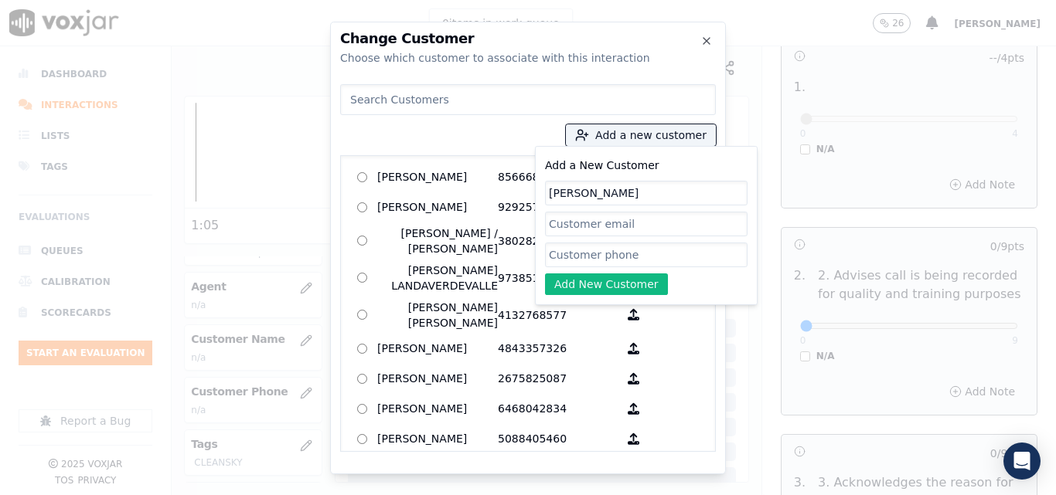
type input "KAREN SMITH"
paste input "9373085339"
type input "9373085339"
click at [632, 285] on button "Add New Customer" at bounding box center [606, 285] width 123 height 22
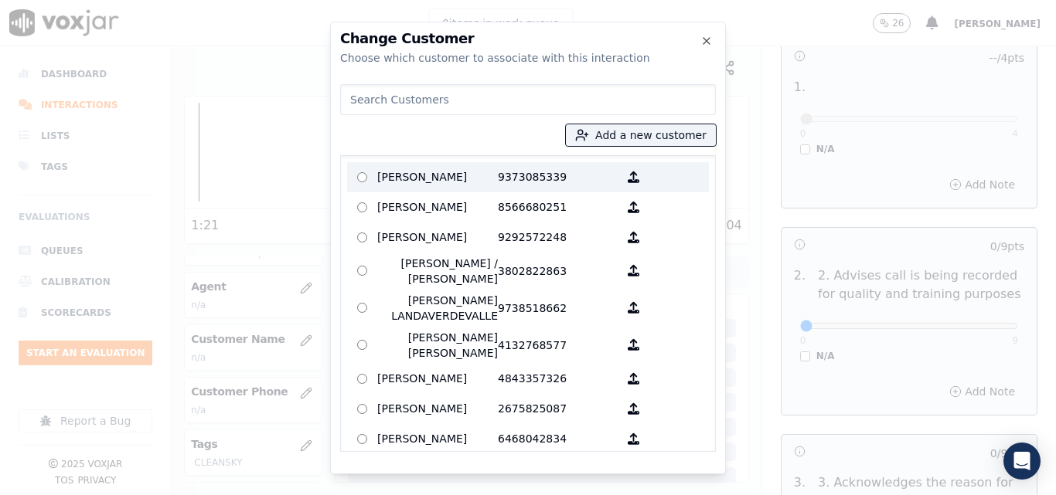
click at [435, 171] on p "KAREN SMITH" at bounding box center [437, 177] width 121 height 24
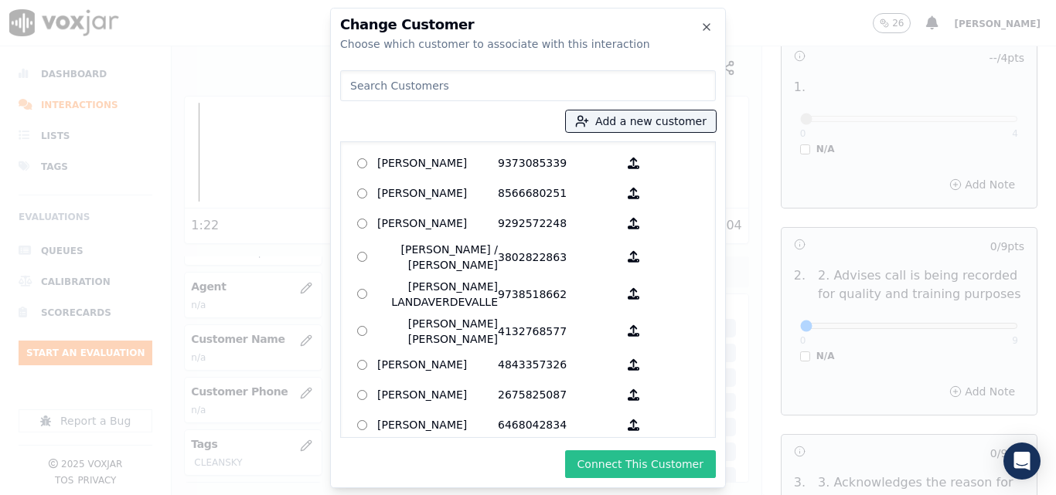
click at [619, 470] on button "Connect This Customer" at bounding box center [640, 465] width 151 height 28
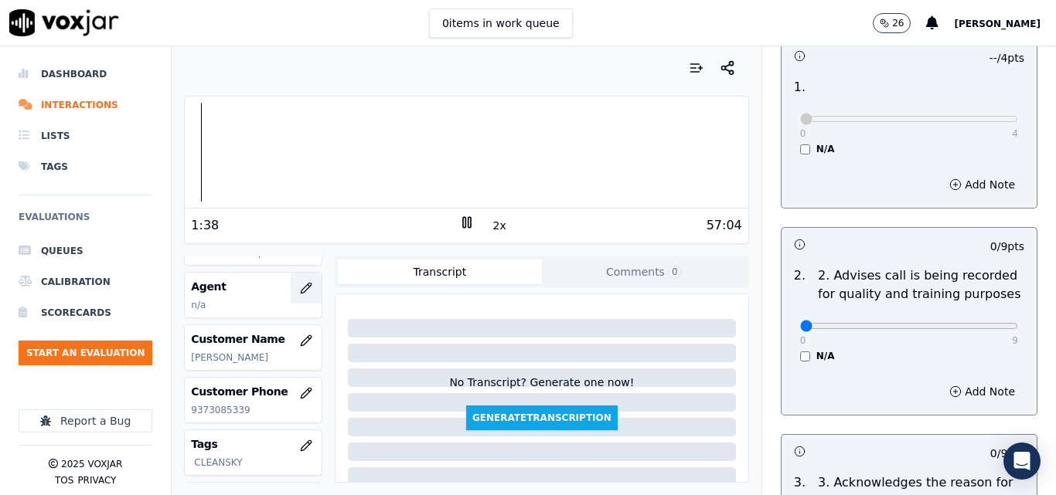
click at [301, 292] on icon "button" at bounding box center [306, 288] width 10 height 10
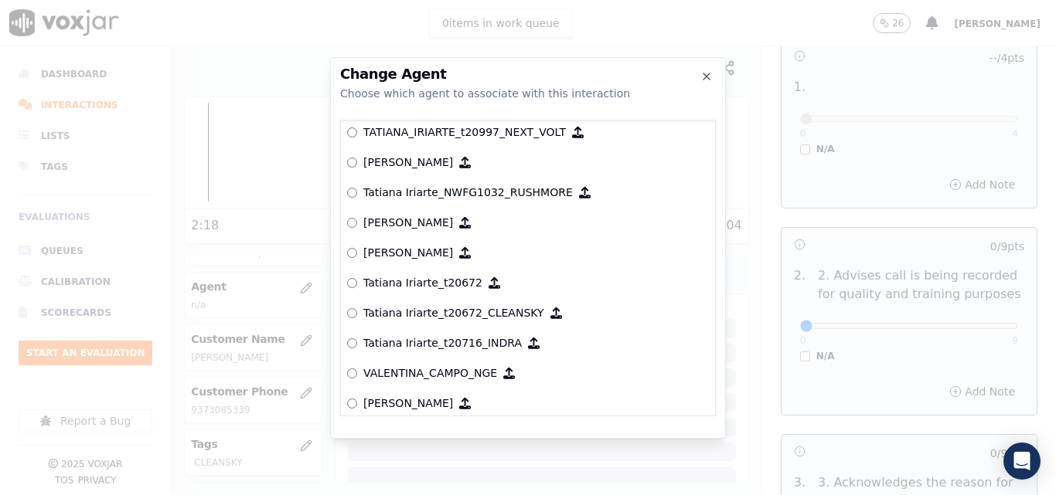
scroll to position [7481, 0]
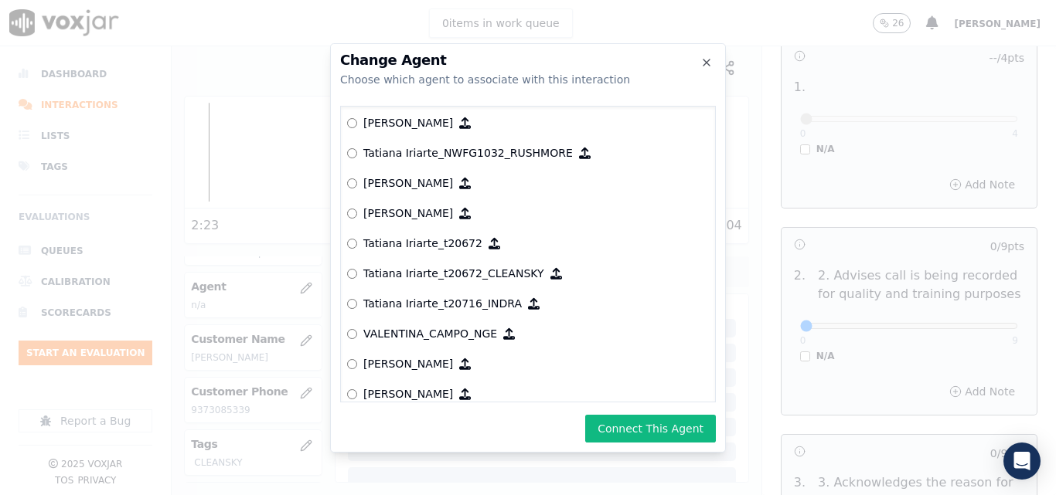
click at [662, 435] on button "Connect This Agent" at bounding box center [650, 429] width 131 height 28
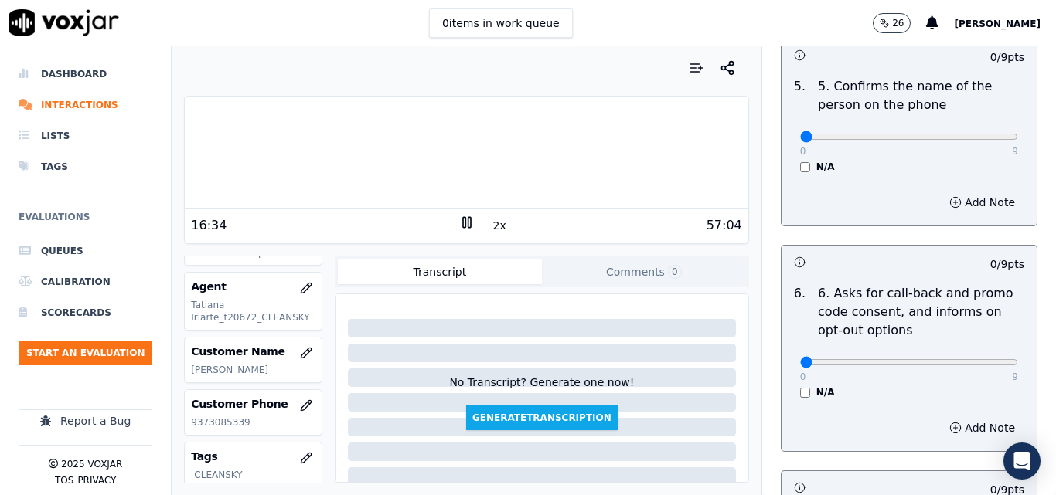
scroll to position [1082, 0]
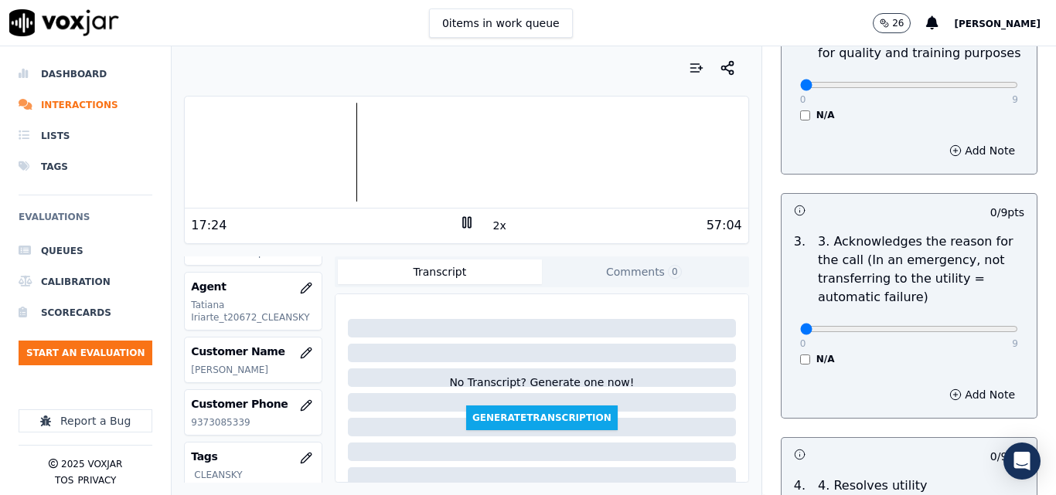
scroll to position [0, 0]
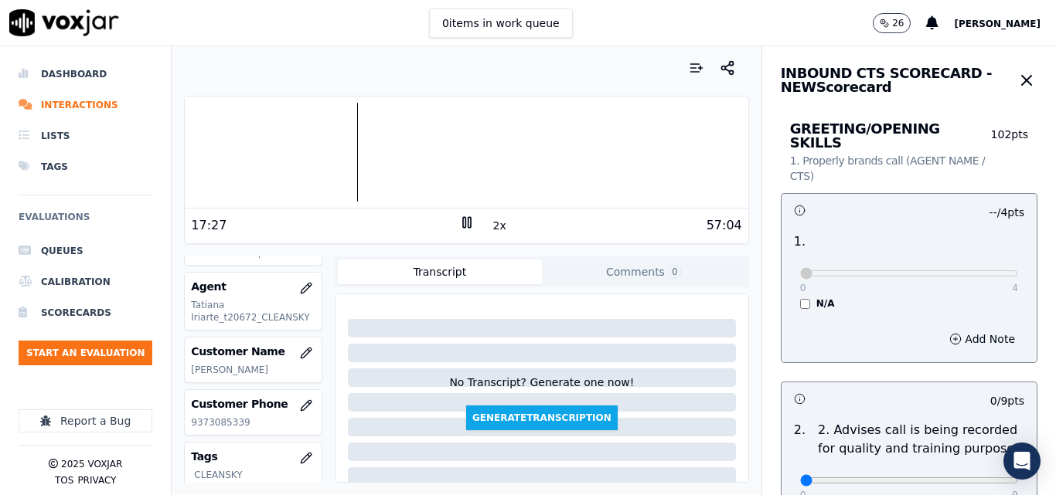
click at [490, 222] on button "2x" at bounding box center [499, 226] width 19 height 22
click at [490, 222] on button "1x" at bounding box center [499, 226] width 19 height 22
click at [459, 230] on icon at bounding box center [466, 222] width 15 height 15
click at [465, 230] on icon at bounding box center [466, 222] width 15 height 15
click at [468, 222] on rect at bounding box center [469, 222] width 2 height 10
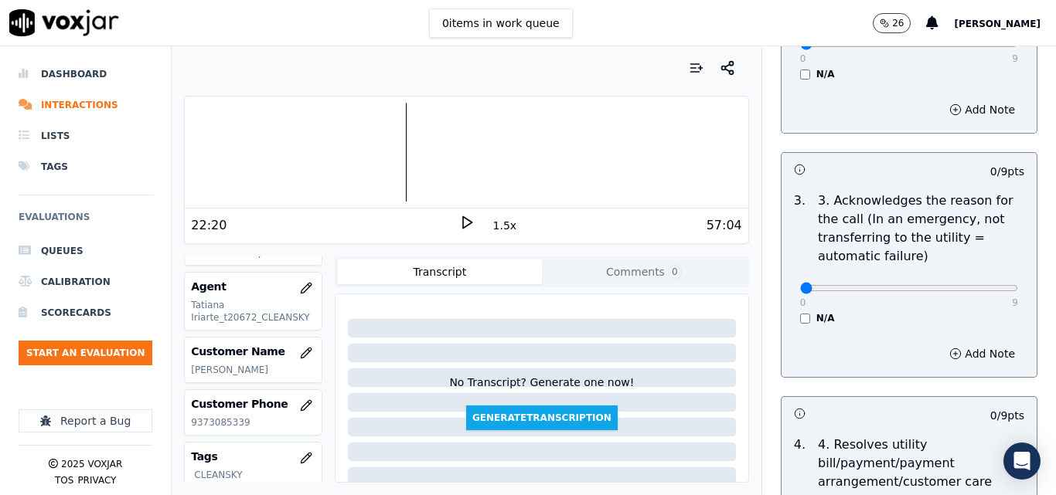
scroll to position [464, 0]
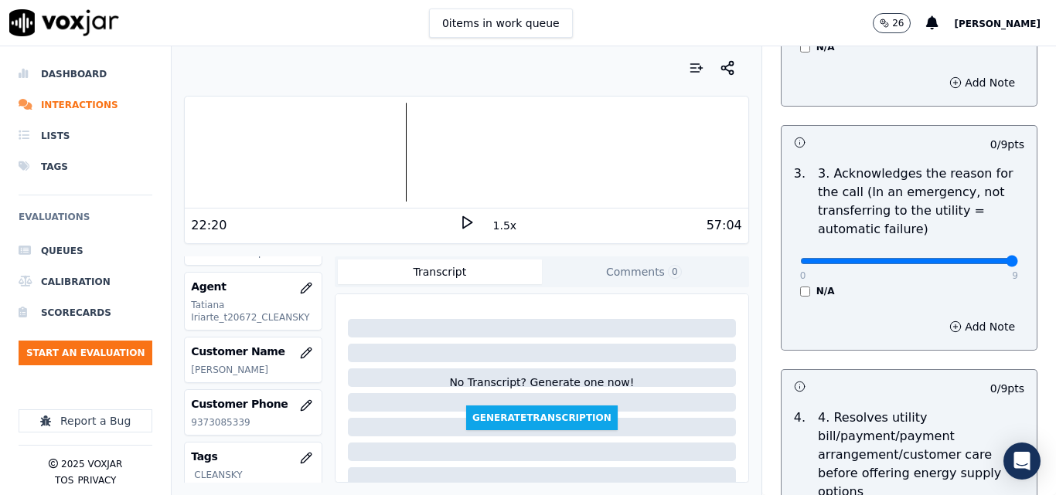
type input "9"
click at [980, 258] on input "range" at bounding box center [909, 261] width 218 height 6
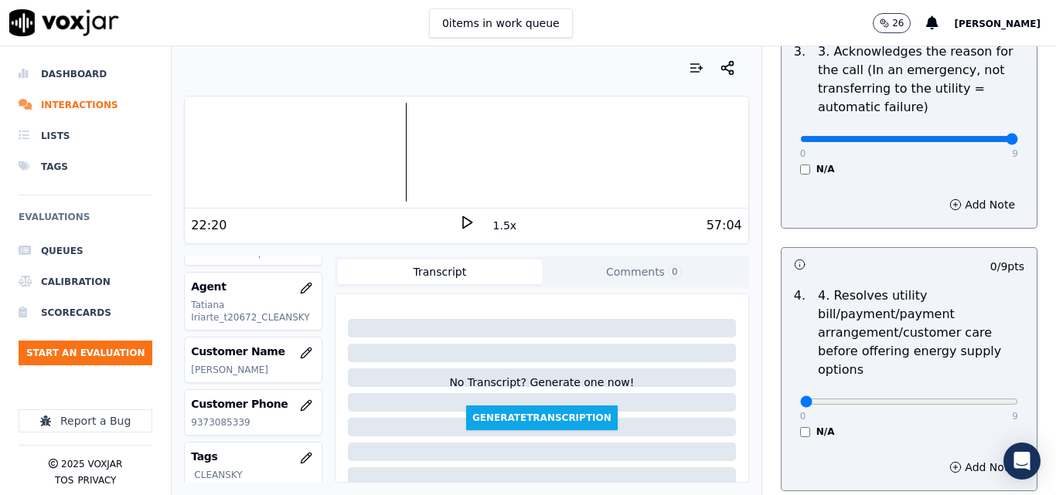
scroll to position [618, 0]
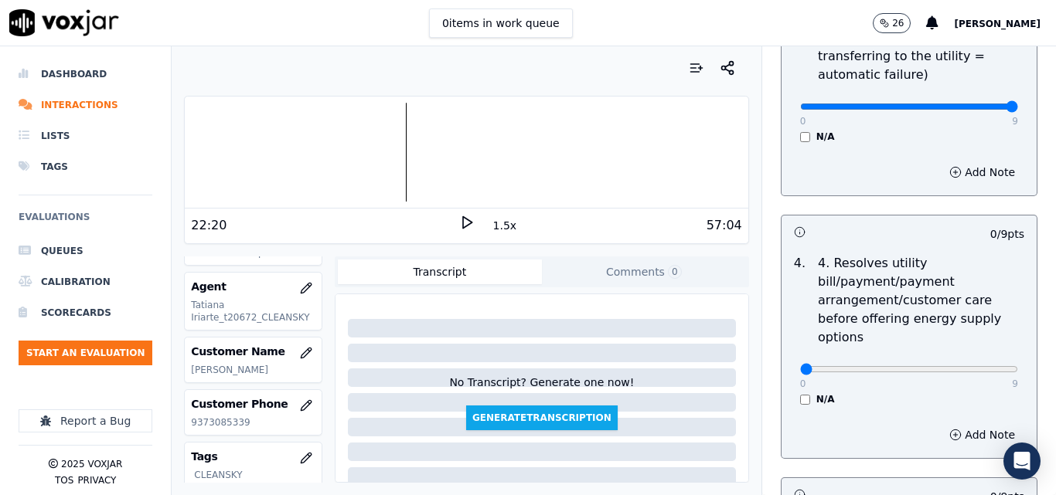
click at [800, 393] on div "N/A" at bounding box center [909, 399] width 218 height 12
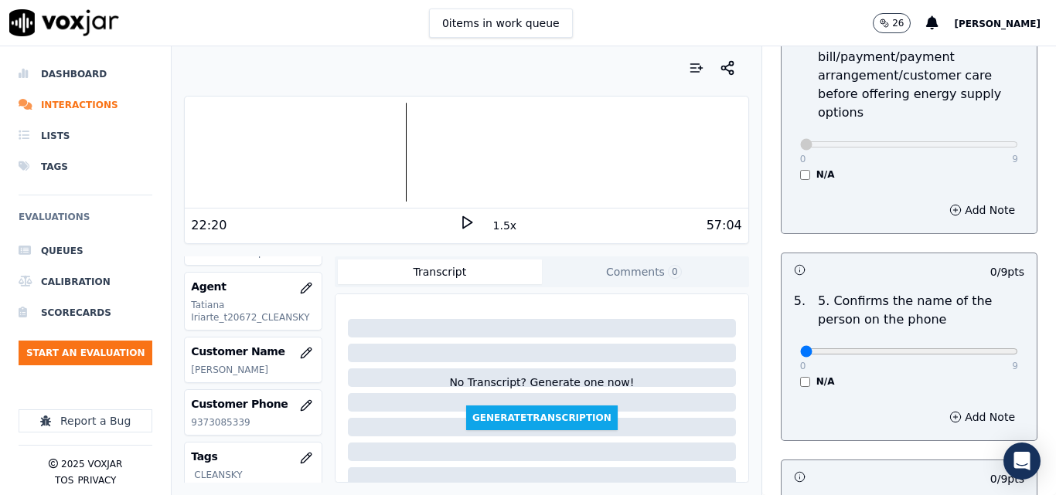
scroll to position [850, 0]
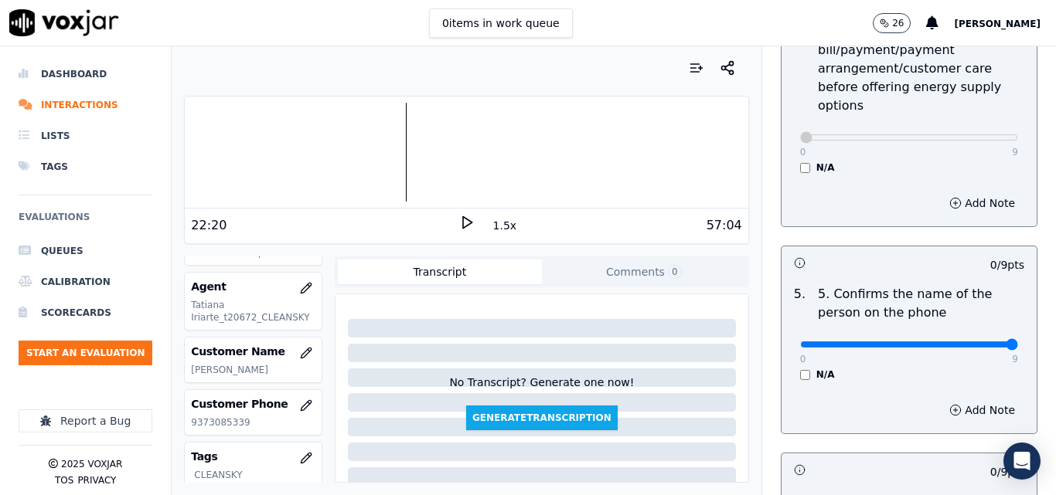
type input "9"
click at [979, 342] on input "range" at bounding box center [909, 345] width 218 height 6
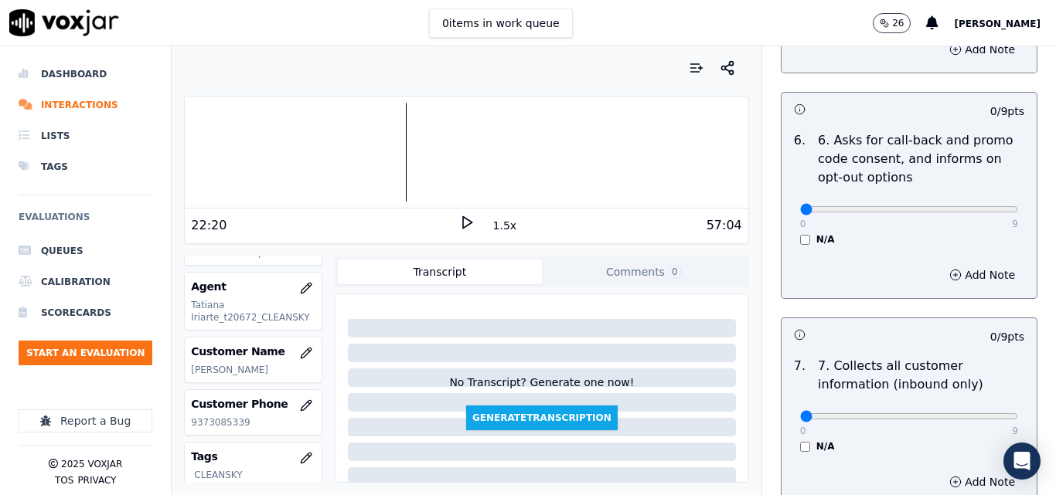
scroll to position [1237, 0]
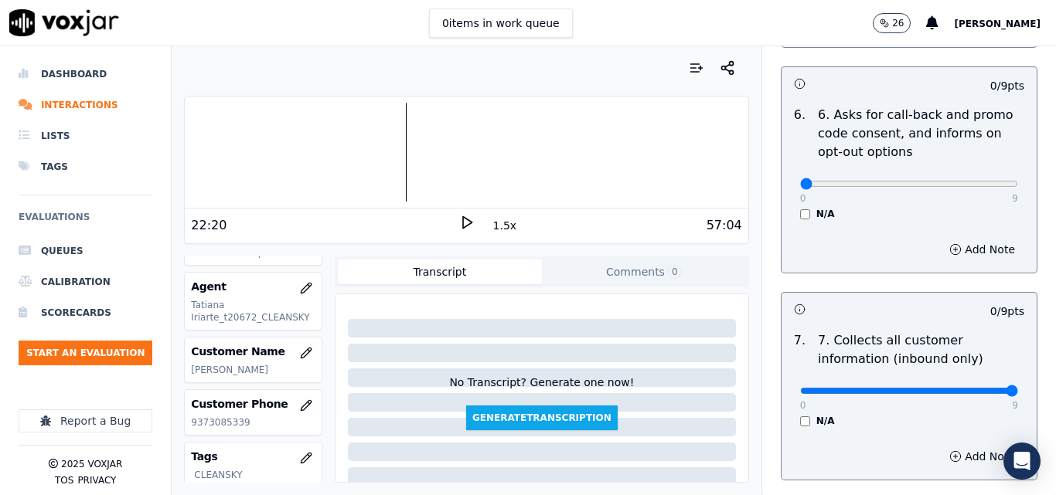
type input "9"
click at [971, 388] on input "range" at bounding box center [909, 391] width 218 height 6
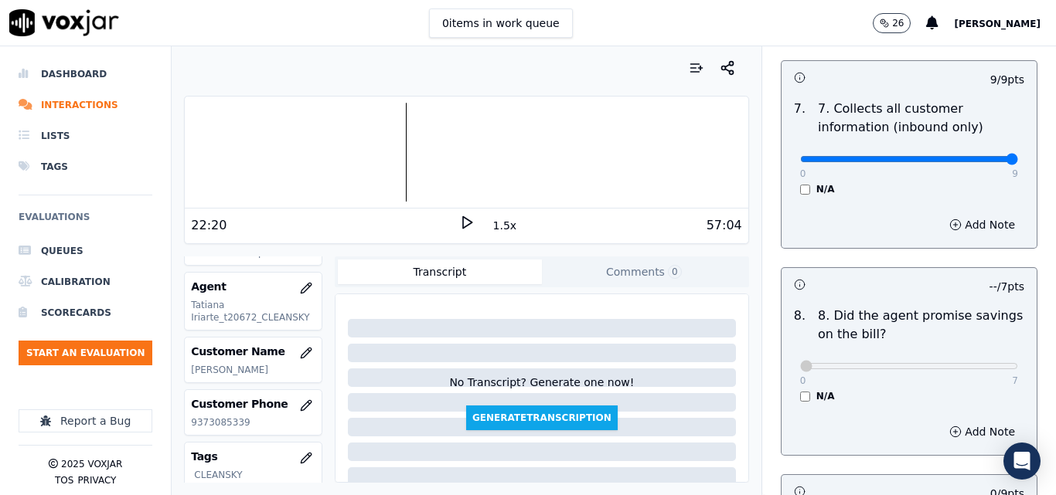
scroll to position [1701, 0]
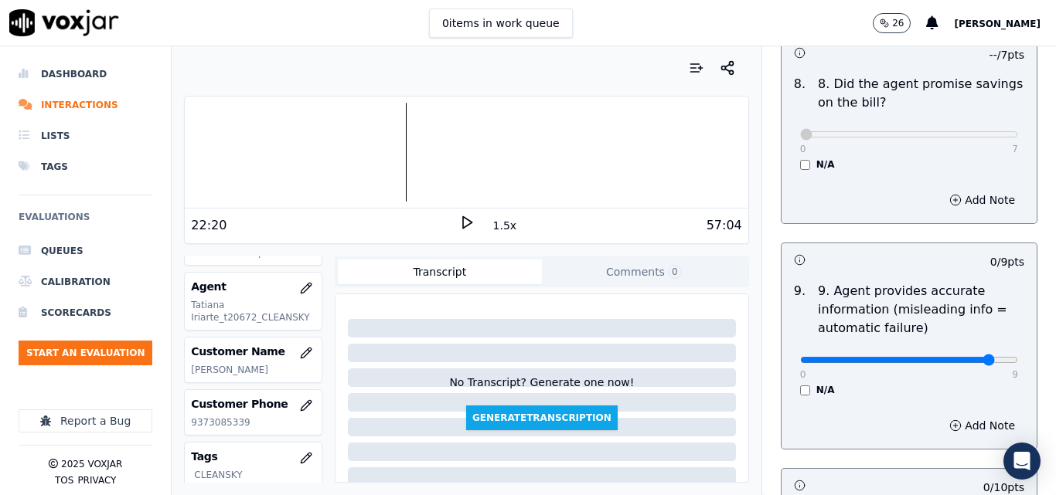
type input "8"
click at [963, 357] on input "range" at bounding box center [909, 360] width 218 height 6
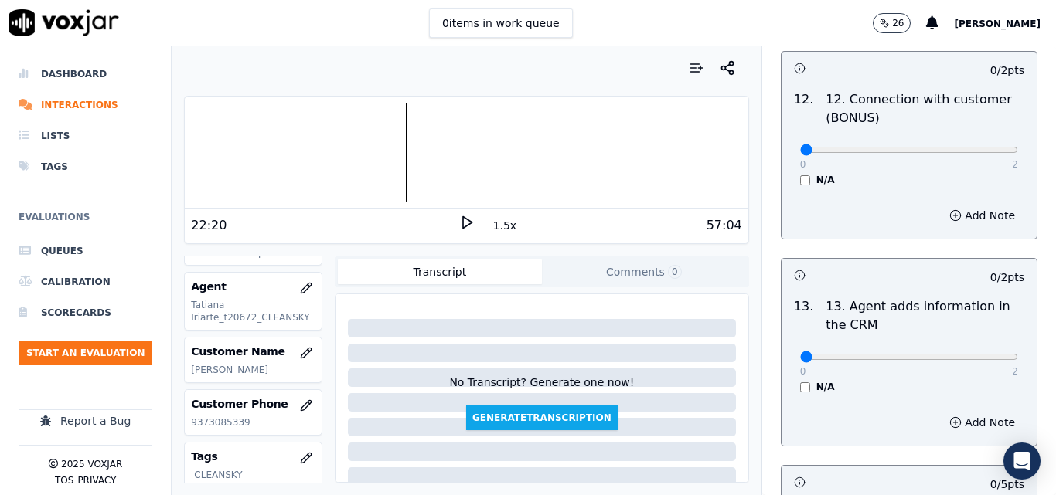
scroll to position [2473, 0]
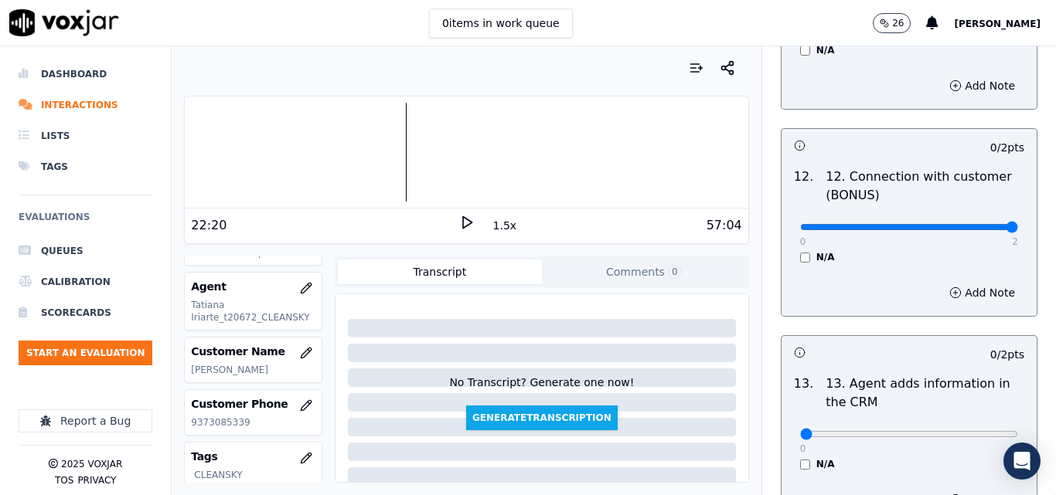
type input "2"
click at [965, 224] on input "range" at bounding box center [909, 227] width 218 height 6
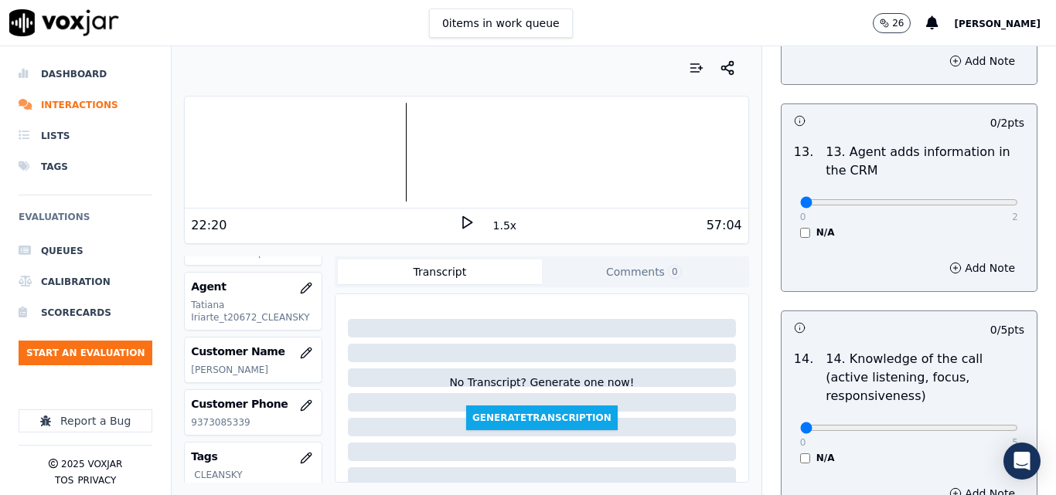
scroll to position [2783, 0]
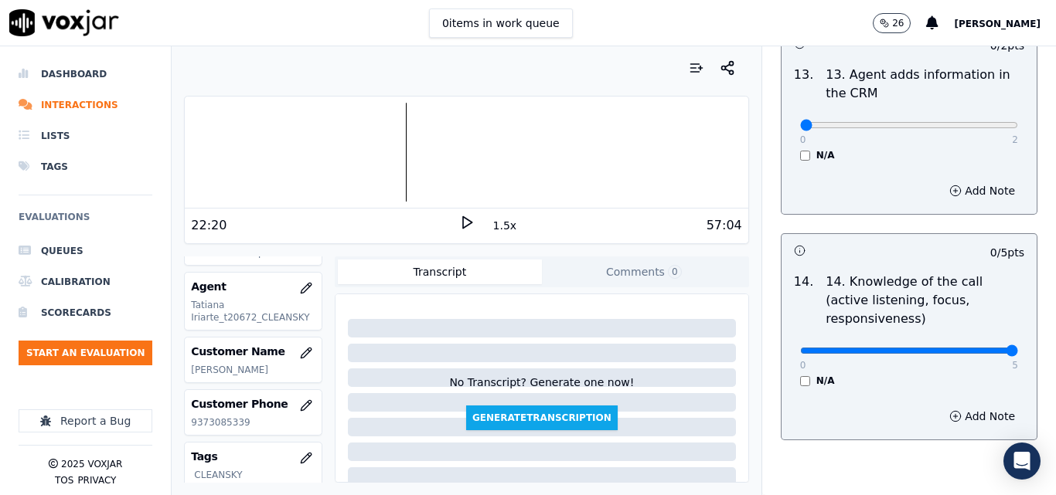
type input "5"
click at [967, 348] on input "range" at bounding box center [909, 351] width 218 height 6
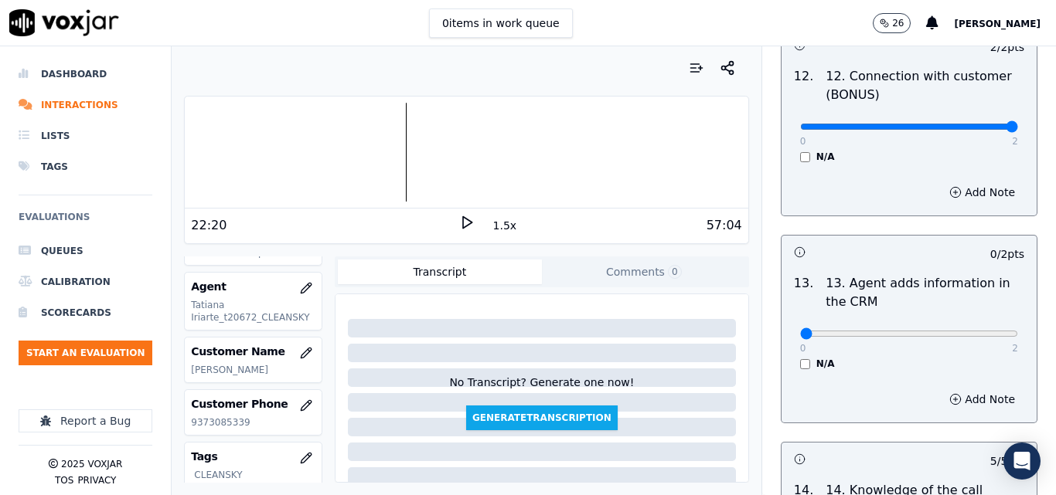
scroll to position [2551, 0]
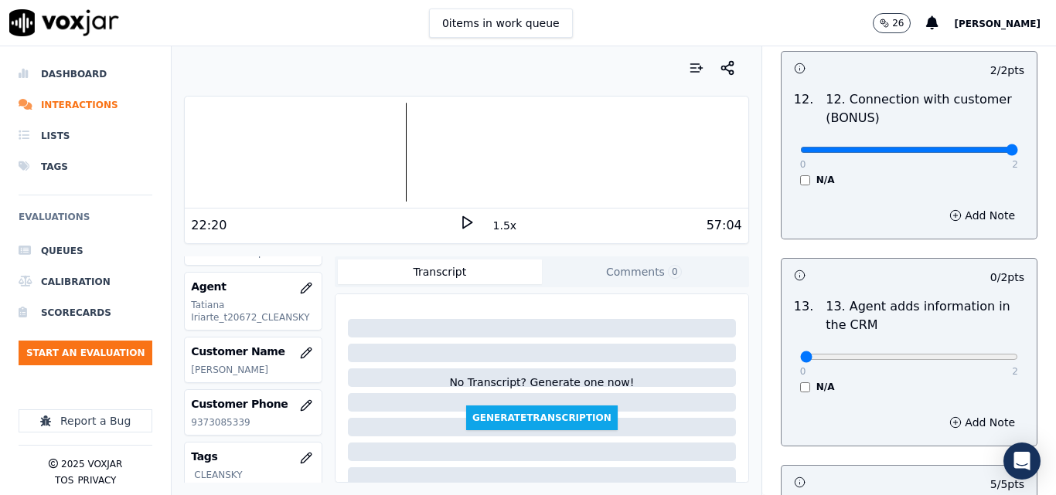
click at [388, 160] on div at bounding box center [466, 152] width 563 height 99
click at [460, 223] on icon at bounding box center [466, 222] width 15 height 15
click at [459, 218] on icon at bounding box center [466, 222] width 15 height 15
click at [462, 213] on div "21:22 1.5x 57:04" at bounding box center [466, 225] width 563 height 33
click at [460, 223] on icon at bounding box center [466, 222] width 15 height 15
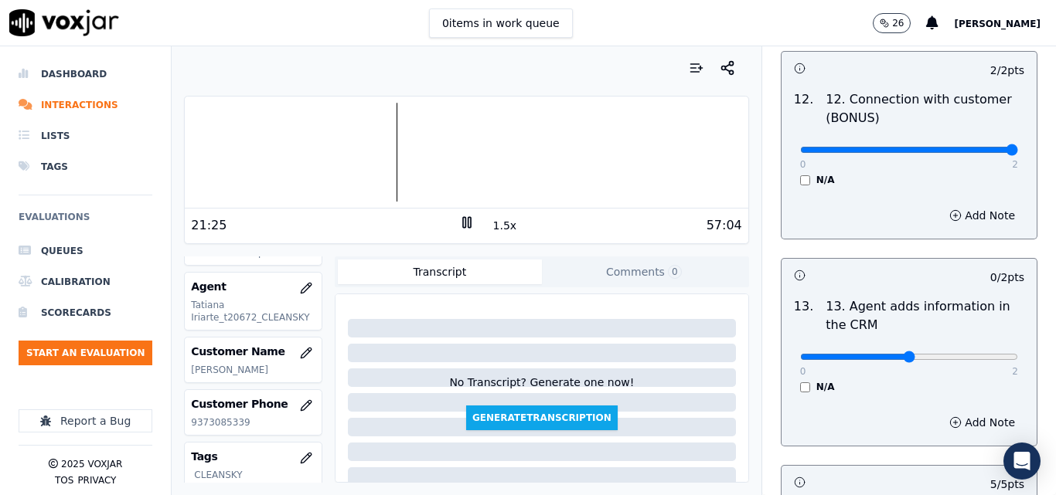
type input "1"
click at [906, 354] on input "range" at bounding box center [909, 357] width 218 height 6
click at [940, 412] on button "Add Note" at bounding box center [982, 423] width 84 height 22
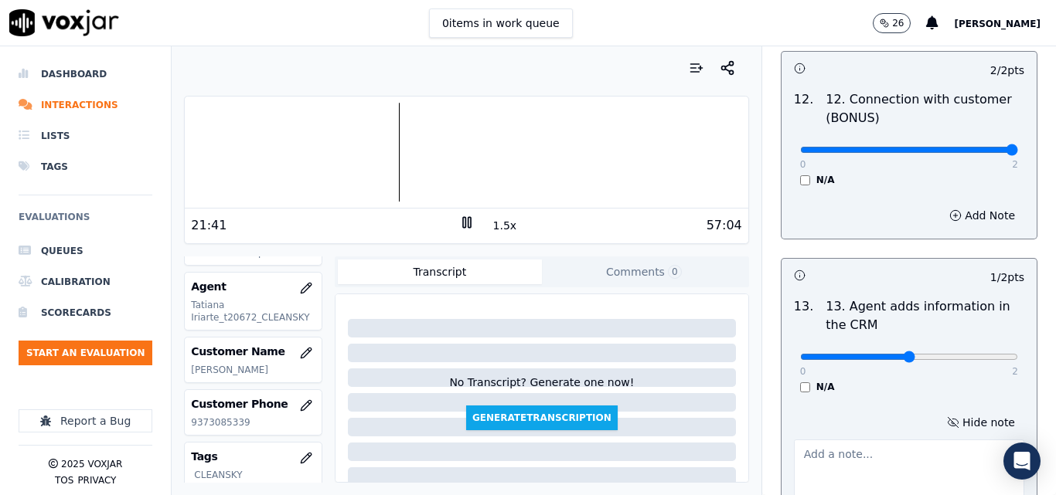
scroll to position [2628, 0]
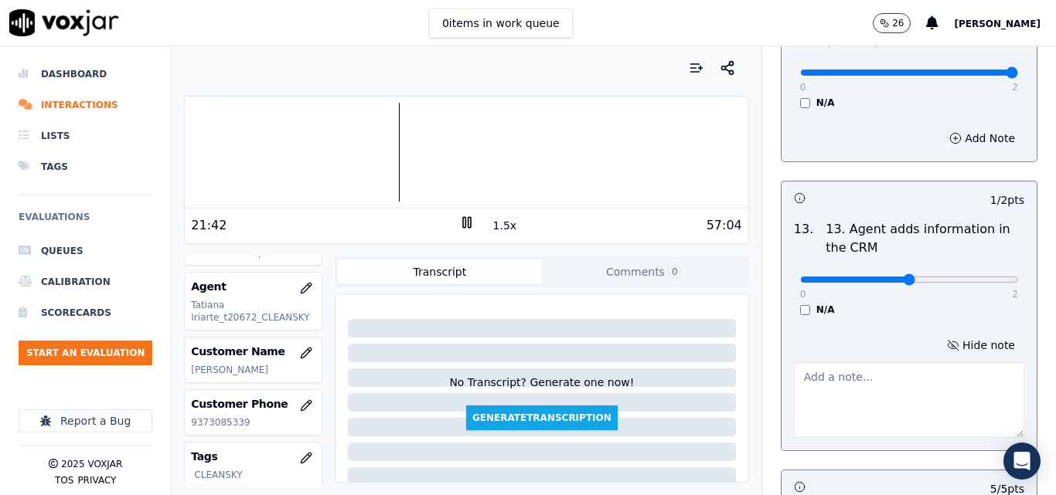
click at [858, 371] on textarea at bounding box center [909, 401] width 230 height 76
type textarea "incorrect gas rate"
click at [894, 303] on div "13 . 13. Agent adds information in the CRM 0 2 N/A" at bounding box center [908, 268] width 255 height 108
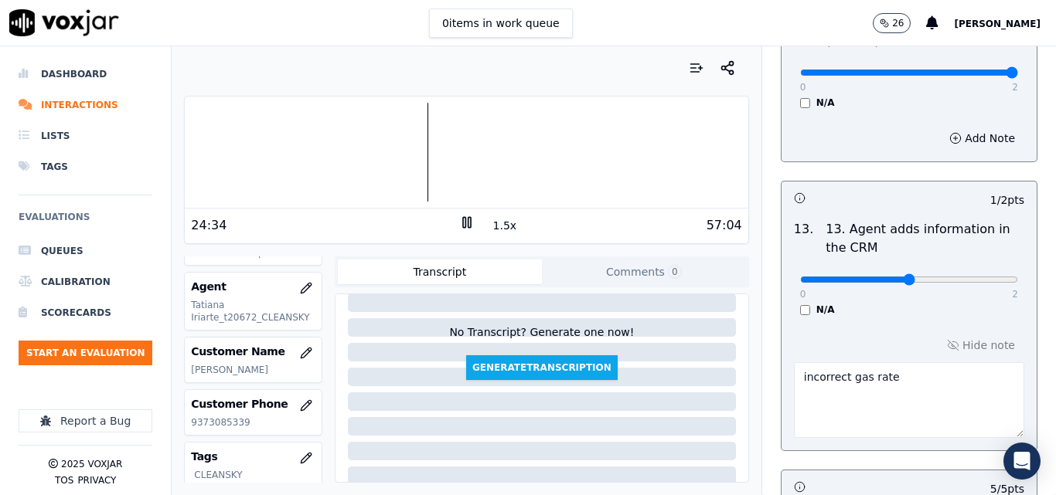
scroll to position [77, 0]
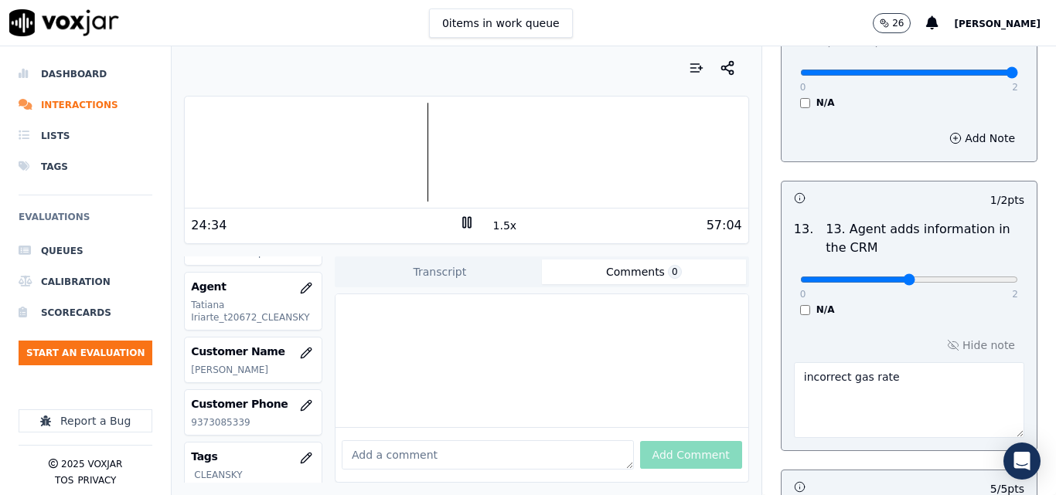
click at [621, 264] on button "Comments 0" at bounding box center [644, 272] width 204 height 25
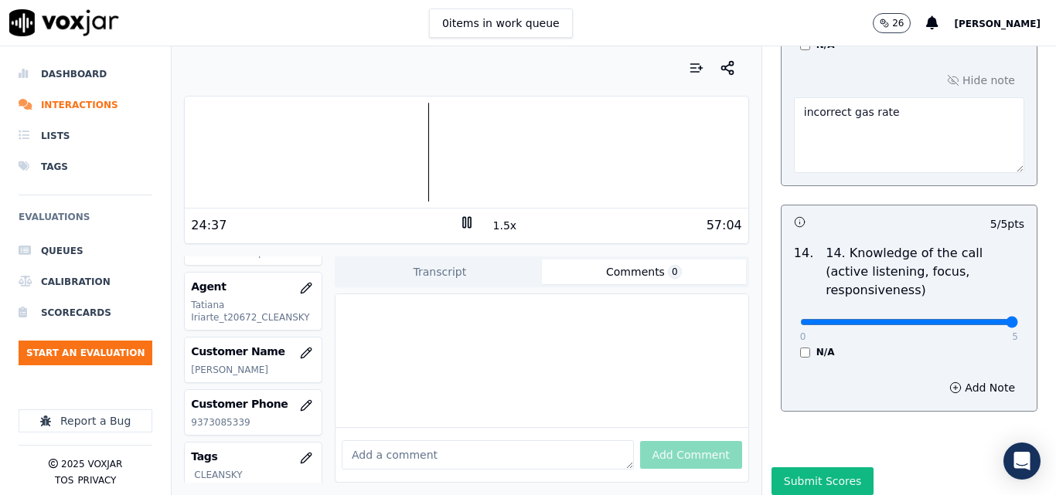
scroll to position [2905, 0]
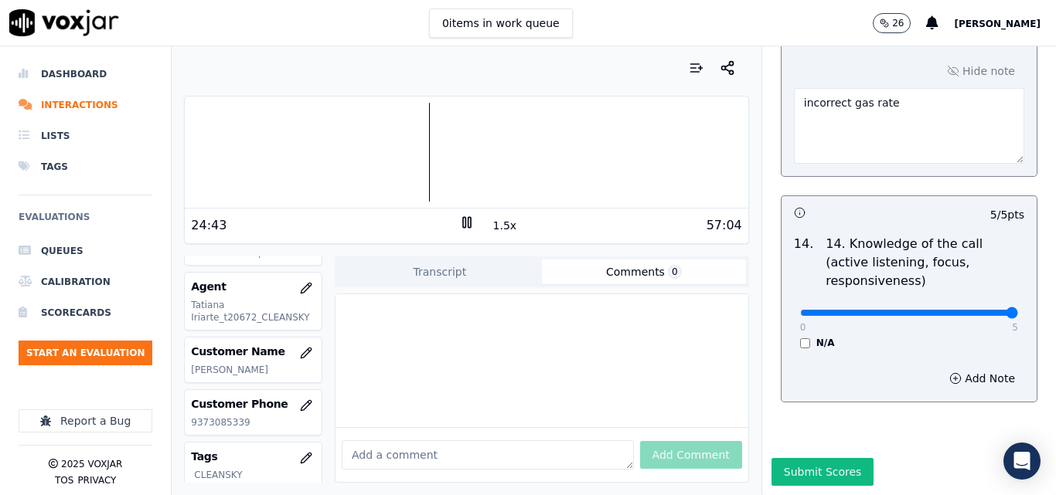
paste textarea "do not use terms like maam"
click at [505, 441] on textarea "do not use terms like maam" at bounding box center [488, 455] width 292 height 29
paste textarea "It is a professional context"
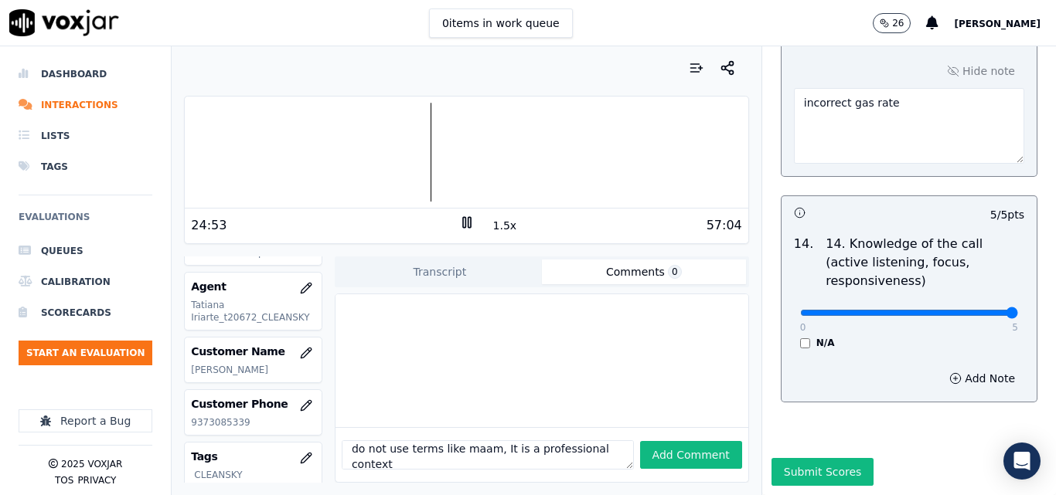
scroll to position [24, 0]
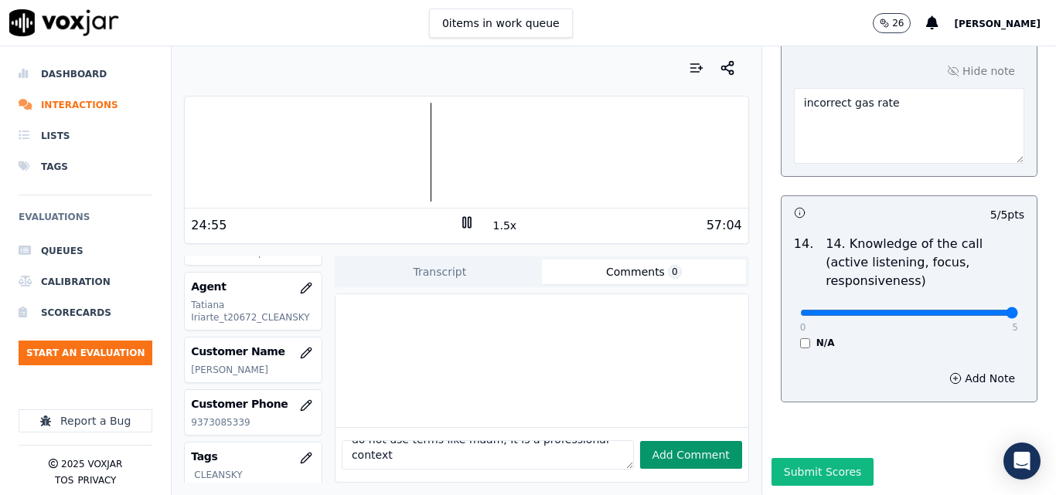
click at [640, 441] on button "Add Comment" at bounding box center [691, 455] width 102 height 28
type textarea "do not use terms like maam, It is a professional context"
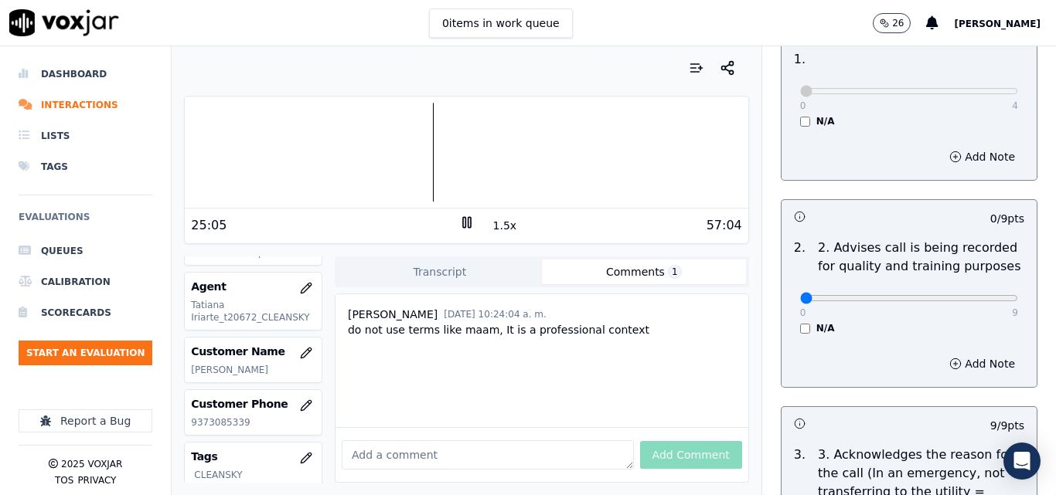
scroll to position [0, 0]
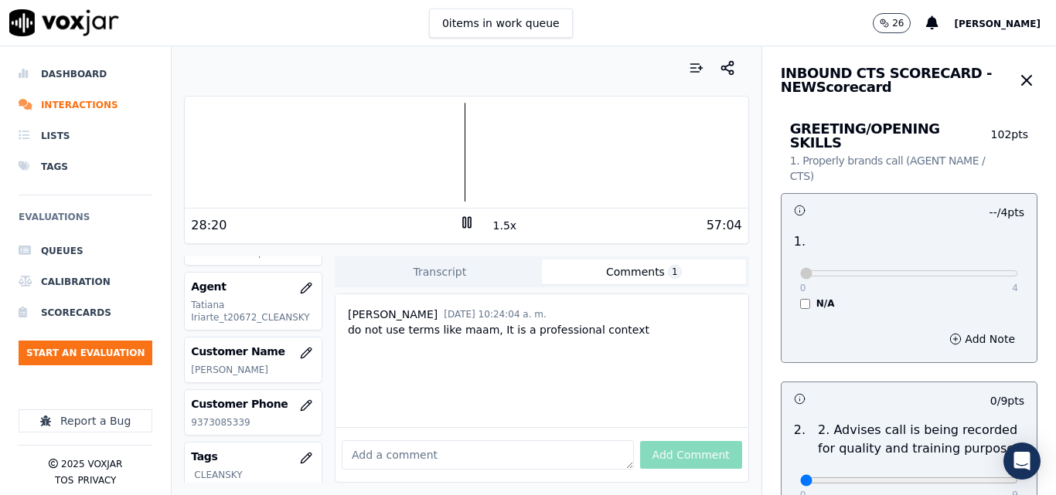
click at [463, 220] on rect at bounding box center [464, 222] width 2 height 10
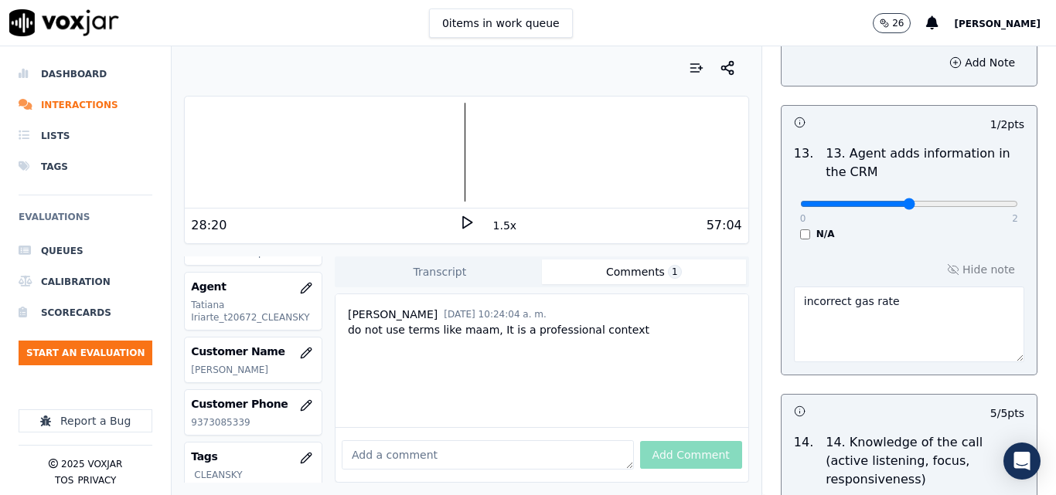
scroll to position [2705, 0]
click at [898, 290] on textarea "incorrect gas rate" at bounding box center [909, 323] width 230 height 76
click at [849, 289] on textarea "incorrect gas rate" at bounding box center [909, 323] width 230 height 76
click at [909, 287] on textarea "incorrect gas and electricity rate" at bounding box center [909, 323] width 230 height 76
drag, startPoint x: 920, startPoint y: 285, endPoint x: 878, endPoint y: 283, distance: 41.8
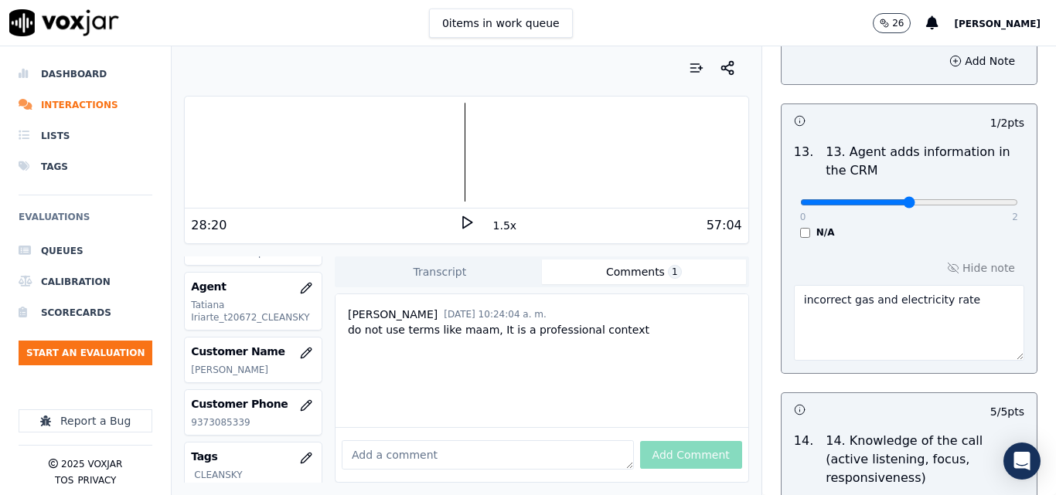
click at [876, 285] on textarea "incorrect gas and electricity rate" at bounding box center [909, 323] width 230 height 76
paste textarea "Electric"
click at [952, 298] on textarea "incorrect gas and Electric rate" at bounding box center [909, 323] width 230 height 76
click at [444, 145] on div at bounding box center [466, 152] width 563 height 99
type textarea "incorrect gas and Electric rate"
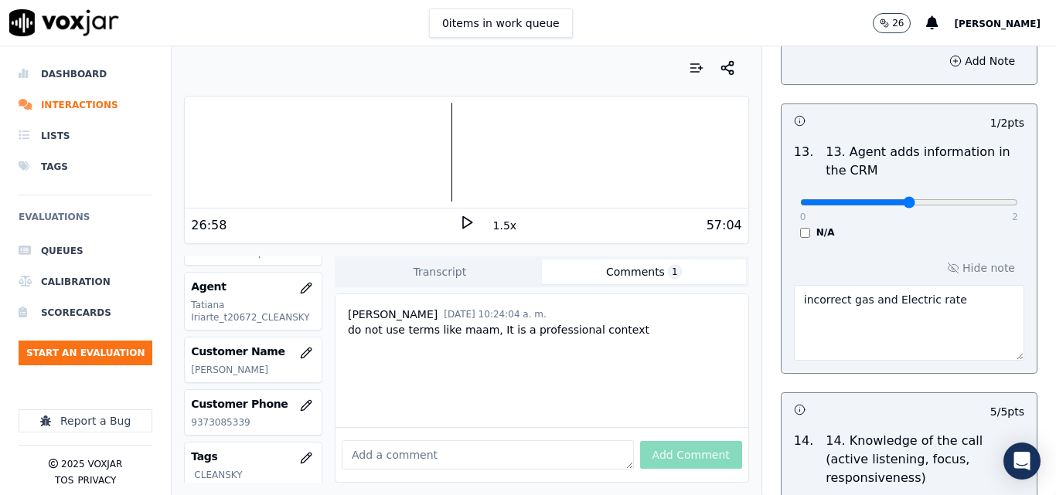
click at [463, 226] on polygon at bounding box center [467, 223] width 9 height 12
click at [437, 171] on div at bounding box center [466, 152] width 563 height 99
click at [492, 229] on button "1.5x" at bounding box center [505, 226] width 30 height 22
click at [493, 229] on button "2x" at bounding box center [499, 226] width 19 height 22
click at [495, 231] on button "1x" at bounding box center [499, 226] width 19 height 22
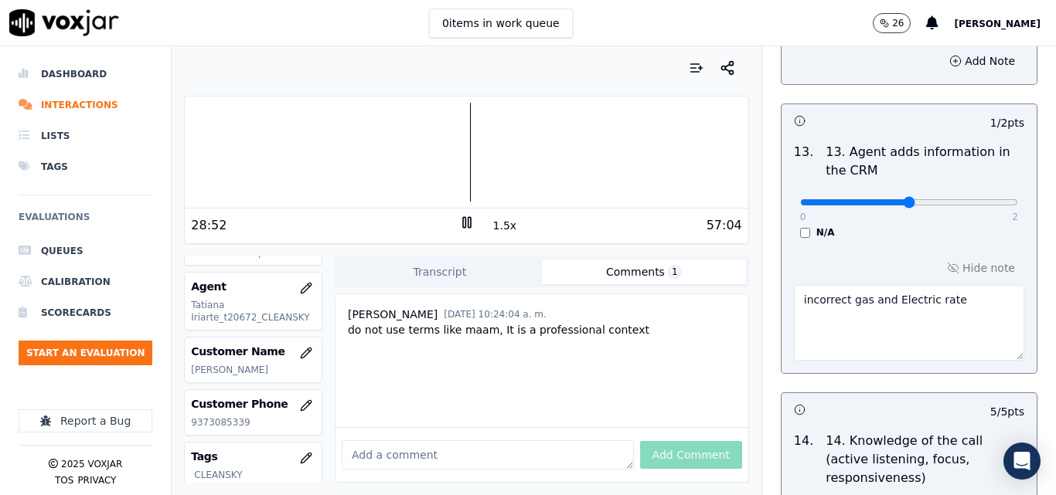
click at [495, 231] on button "1.5x" at bounding box center [505, 226] width 30 height 22
click at [495, 231] on button "2x" at bounding box center [499, 226] width 19 height 22
click at [475, 166] on div at bounding box center [466, 152] width 563 height 99
click at [490, 223] on button "1x" at bounding box center [499, 226] width 19 height 22
click at [490, 223] on button "1.5x" at bounding box center [505, 226] width 30 height 22
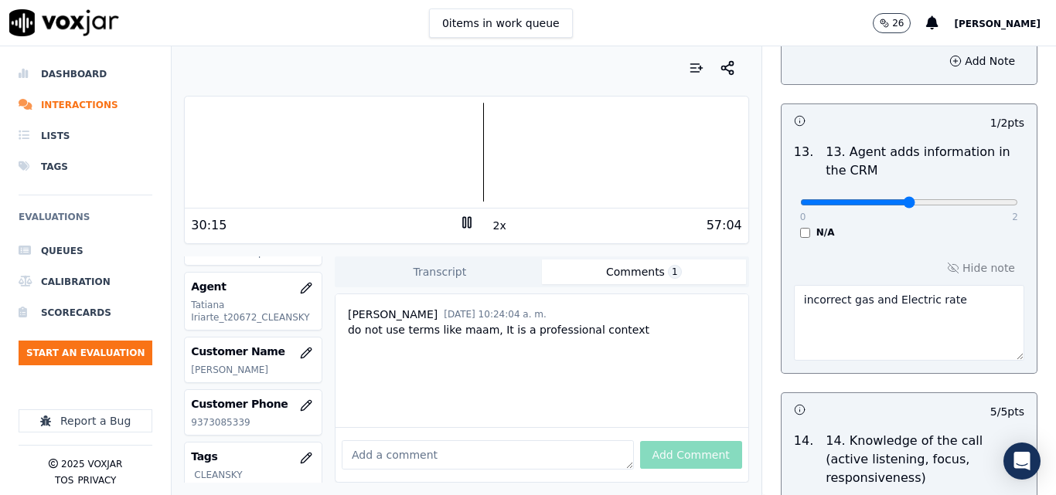
click at [490, 223] on button "2x" at bounding box center [499, 226] width 19 height 22
click at [463, 217] on icon at bounding box center [466, 222] width 15 height 15
click at [474, 157] on div at bounding box center [466, 152] width 563 height 99
click at [463, 226] on icon at bounding box center [466, 222] width 15 height 15
click at [490, 218] on button "1x" at bounding box center [499, 226] width 19 height 22
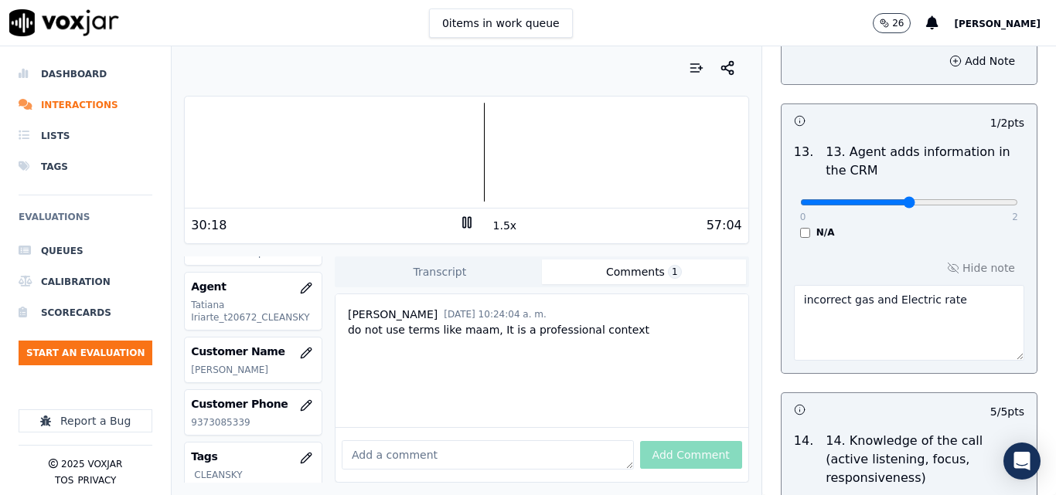
click at [501, 226] on button "1.5x" at bounding box center [505, 226] width 30 height 22
click at [494, 223] on button "2x" at bounding box center [499, 226] width 19 height 22
click at [494, 223] on button "1x" at bounding box center [499, 226] width 19 height 22
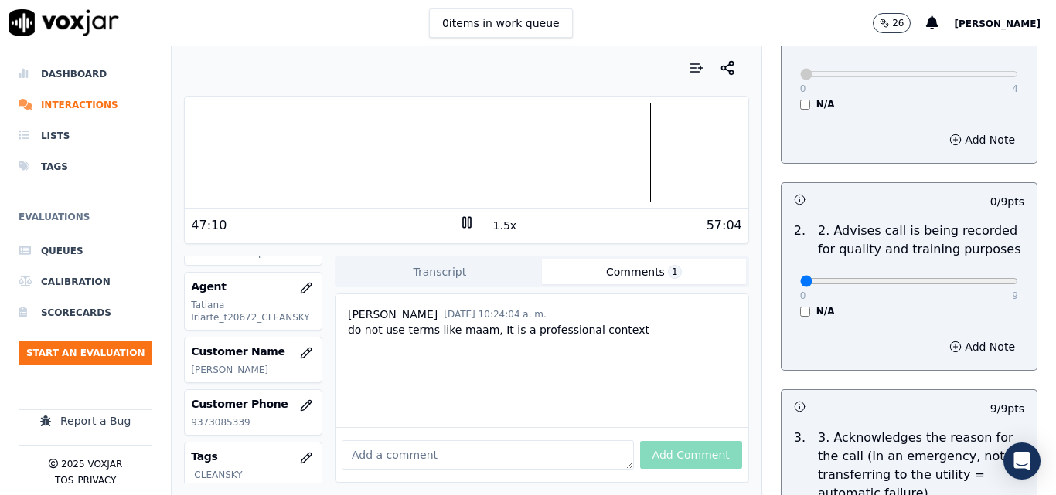
scroll to position [122, 0]
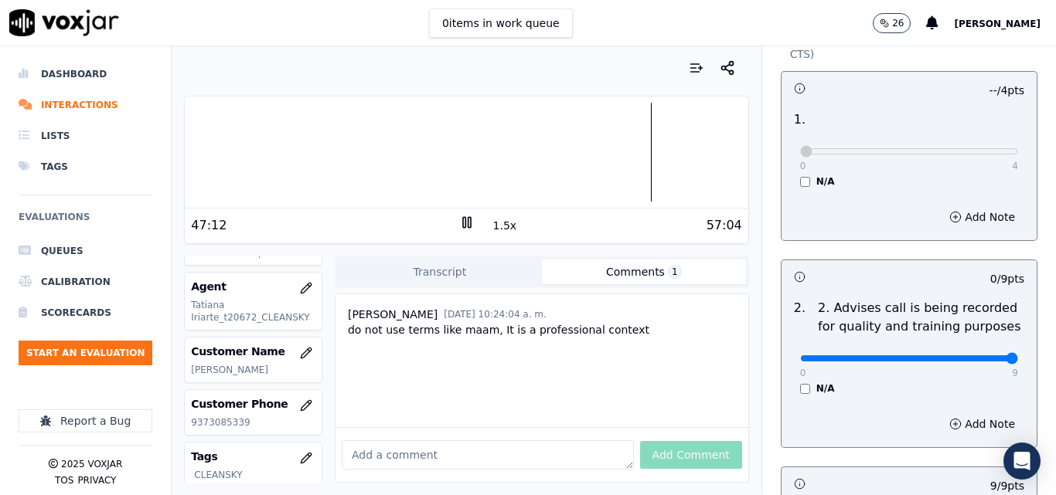
type input "9"
click at [972, 356] on input "range" at bounding box center [909, 359] width 218 height 6
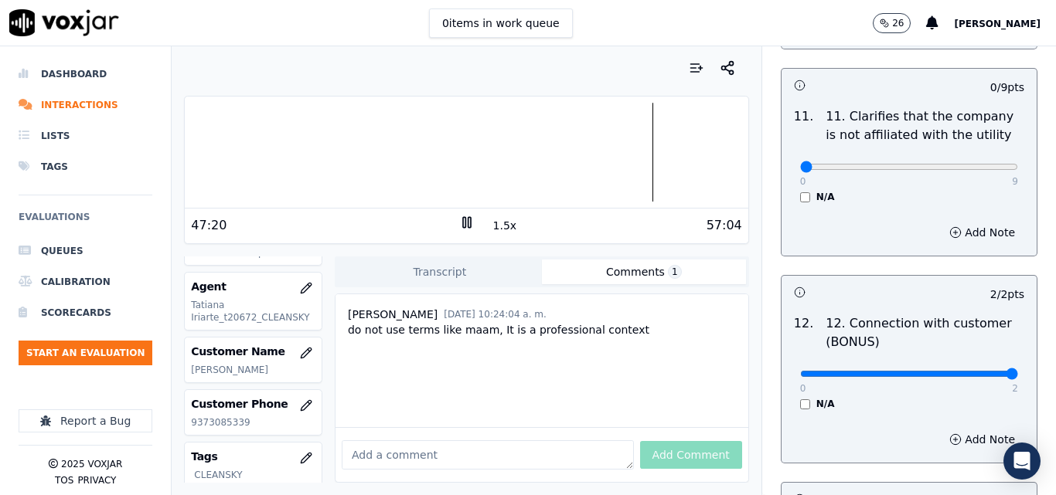
scroll to position [2242, 0]
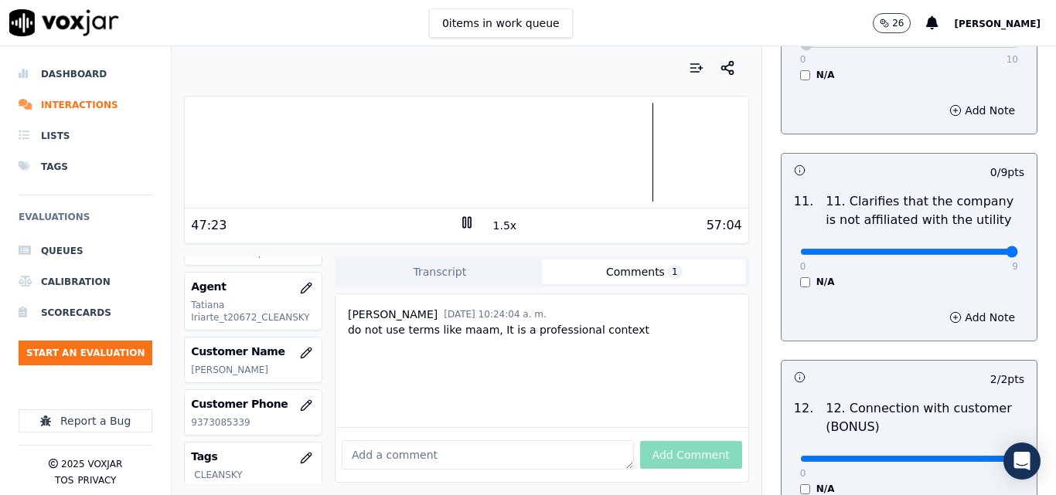
type input "9"
click at [978, 249] on input "range" at bounding box center [909, 252] width 218 height 6
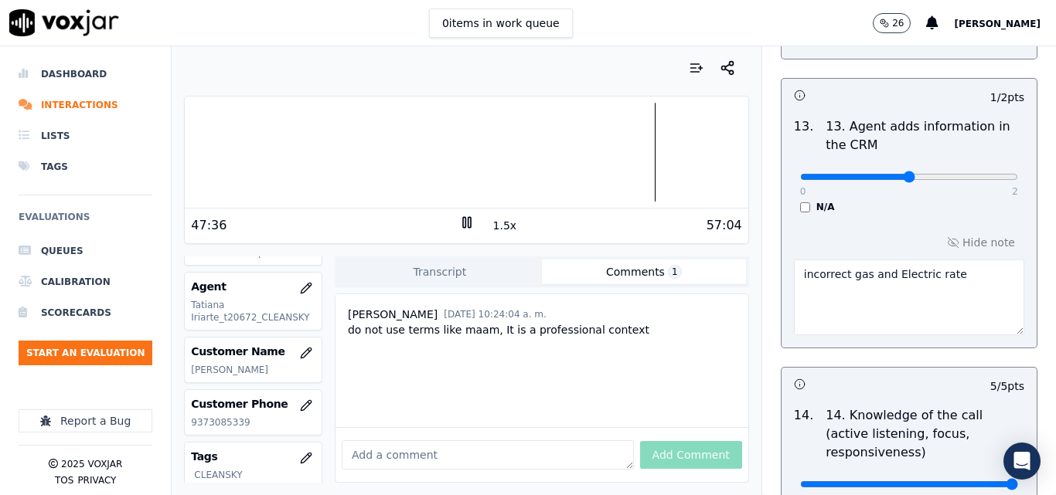
scroll to position [2905, 0]
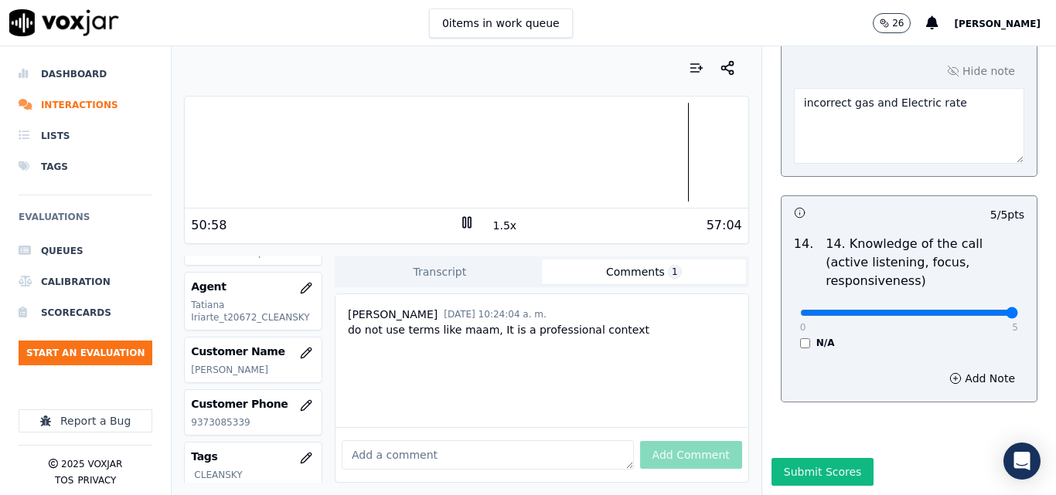
click at [670, 155] on div at bounding box center [466, 152] width 563 height 99
click at [666, 157] on div at bounding box center [466, 152] width 563 height 99
click at [500, 231] on button "1.5x" at bounding box center [505, 226] width 30 height 22
click at [492, 229] on button "2x" at bounding box center [499, 226] width 19 height 22
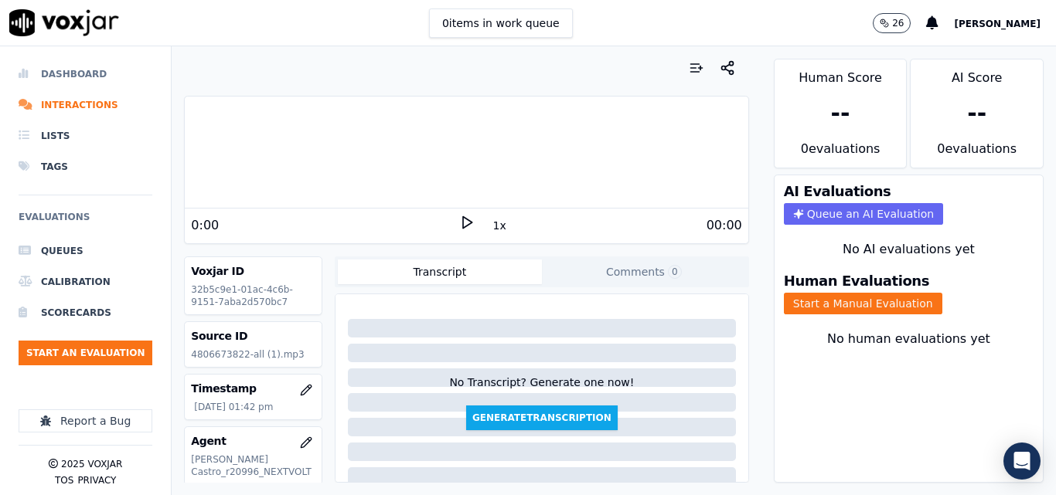
click at [83, 79] on li "Dashboard" at bounding box center [86, 74] width 134 height 31
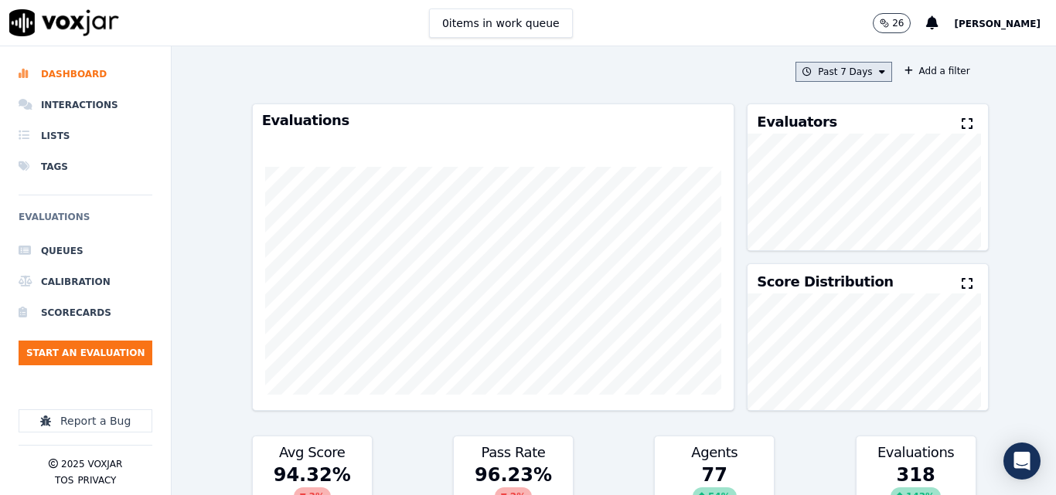
click at [861, 77] on button "Past 7 Days" at bounding box center [843, 72] width 96 height 20
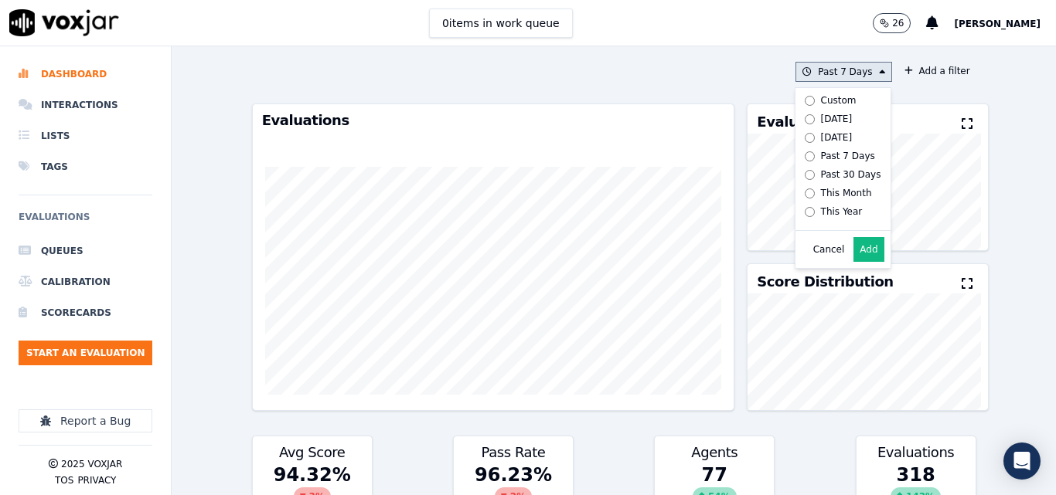
click at [853, 257] on button "Add" at bounding box center [868, 249] width 30 height 25
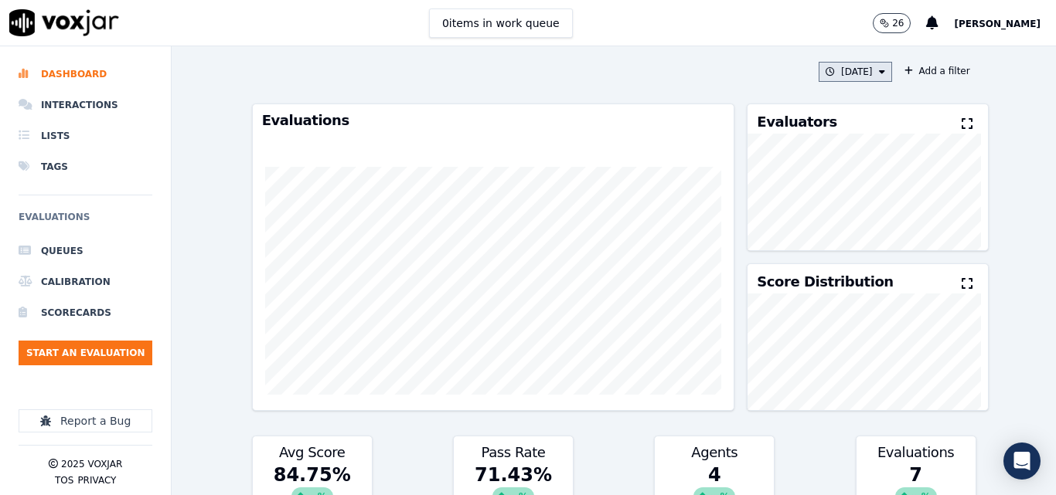
click at [841, 70] on button "[DATE]" at bounding box center [855, 72] width 73 height 20
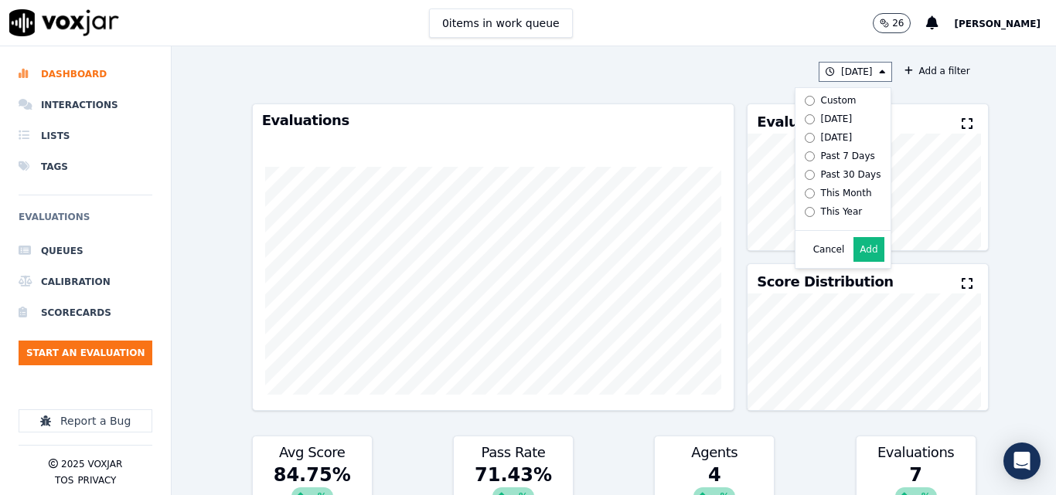
click at [856, 262] on button "Add" at bounding box center [868, 249] width 30 height 25
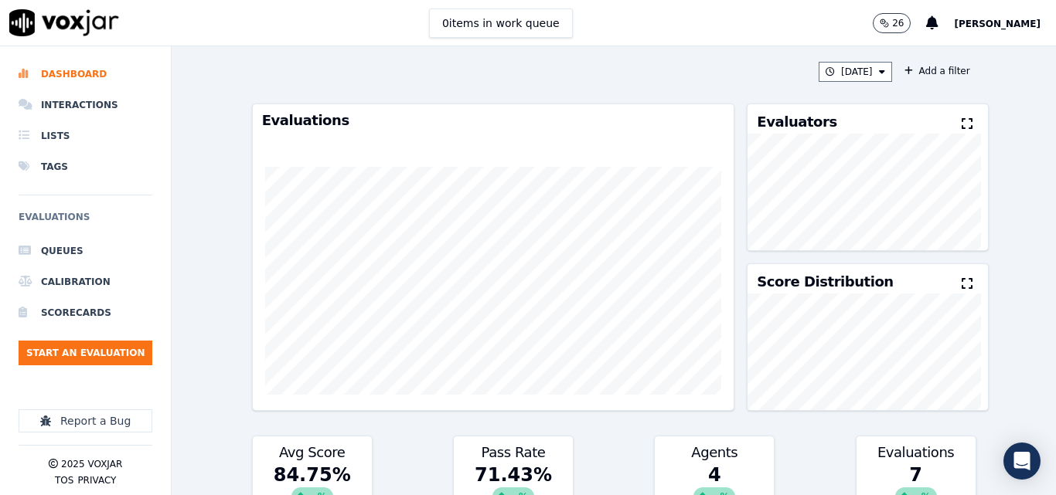
click at [962, 128] on icon at bounding box center [967, 123] width 11 height 12
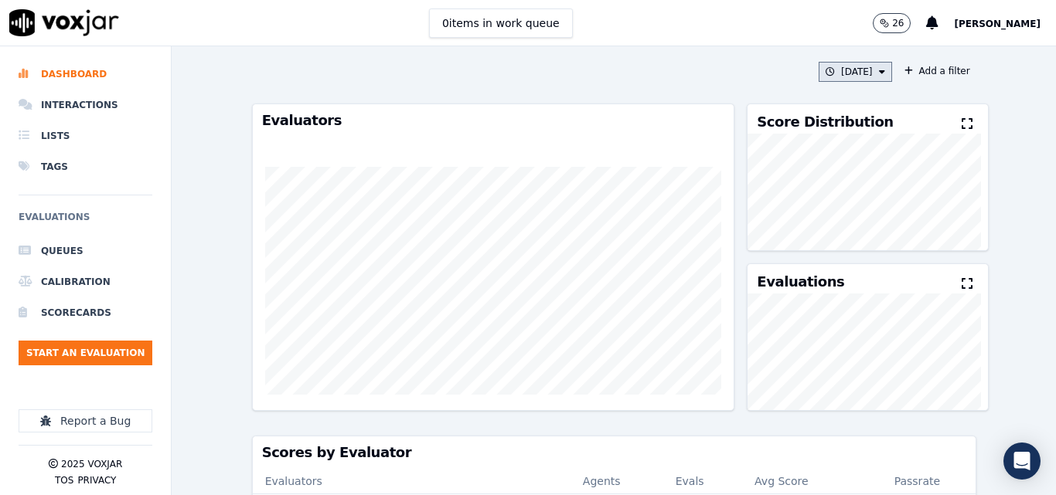
click at [854, 70] on button "[DATE]" at bounding box center [855, 72] width 73 height 20
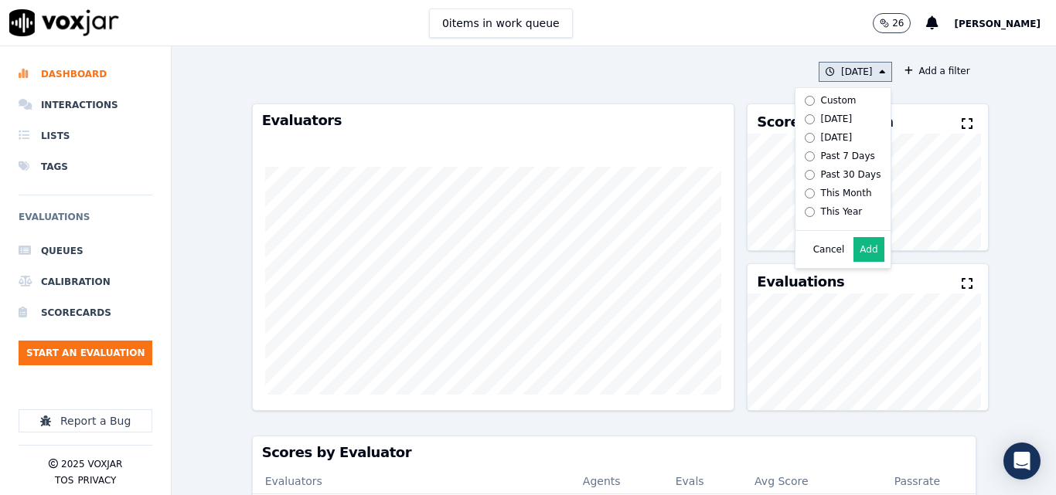
click at [853, 262] on button "Add" at bounding box center [868, 249] width 30 height 25
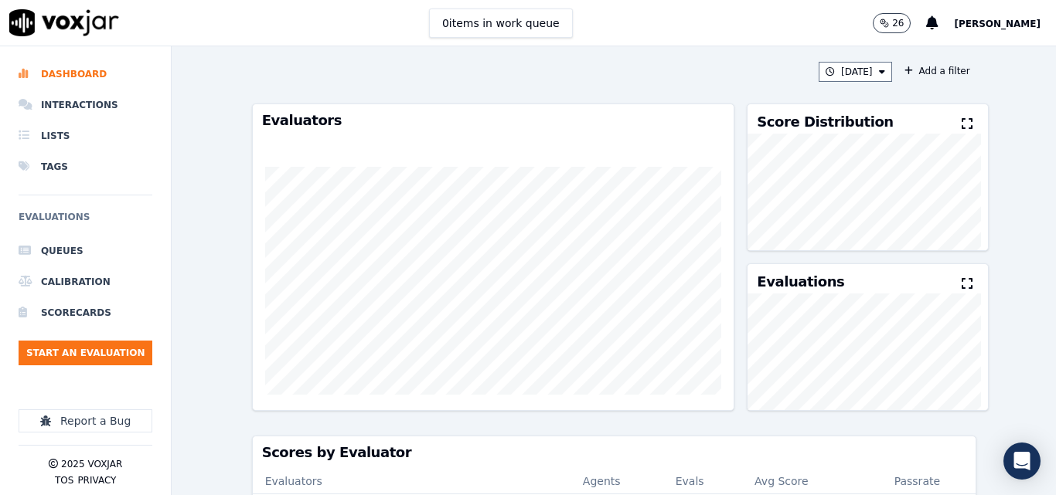
click at [962, 121] on icon at bounding box center [967, 123] width 11 height 12
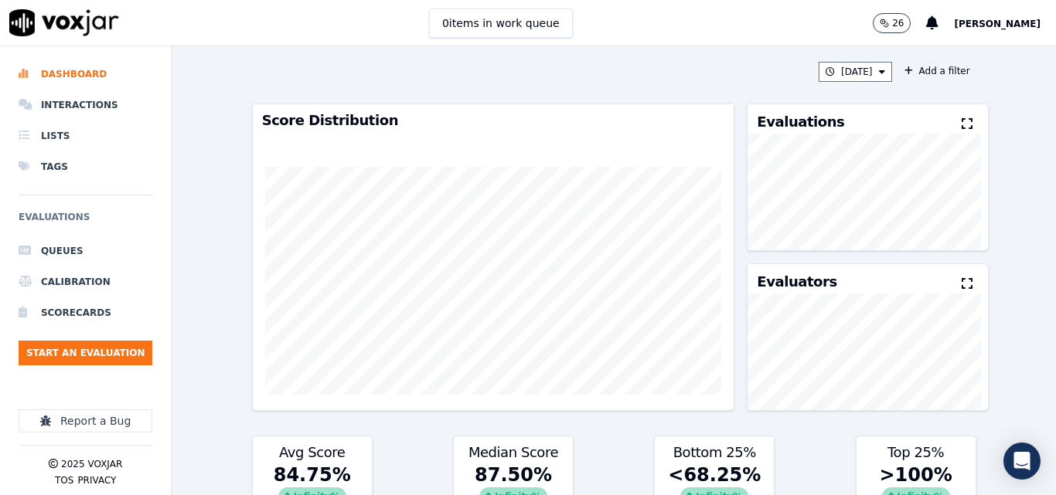
click at [962, 121] on icon at bounding box center [967, 123] width 11 height 12
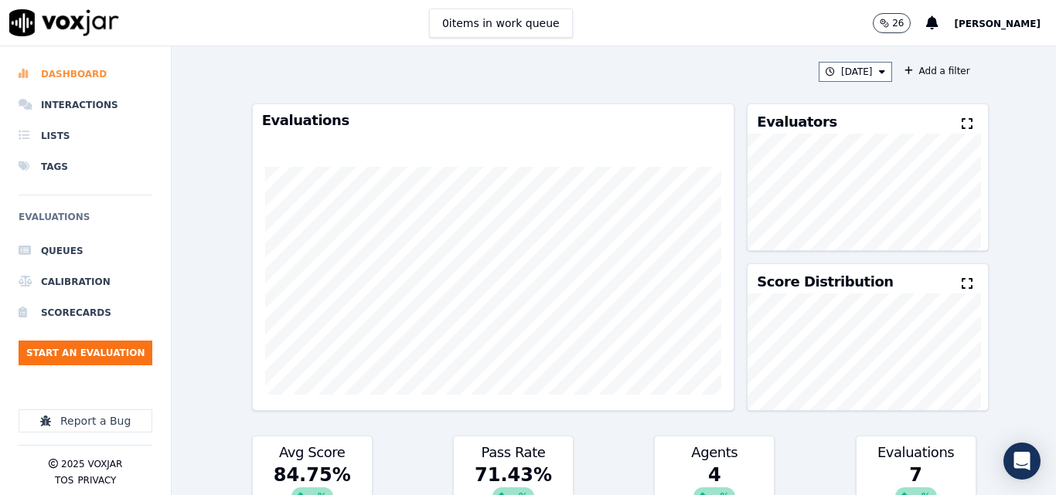
click at [53, 69] on li "Dashboard" at bounding box center [86, 74] width 134 height 31
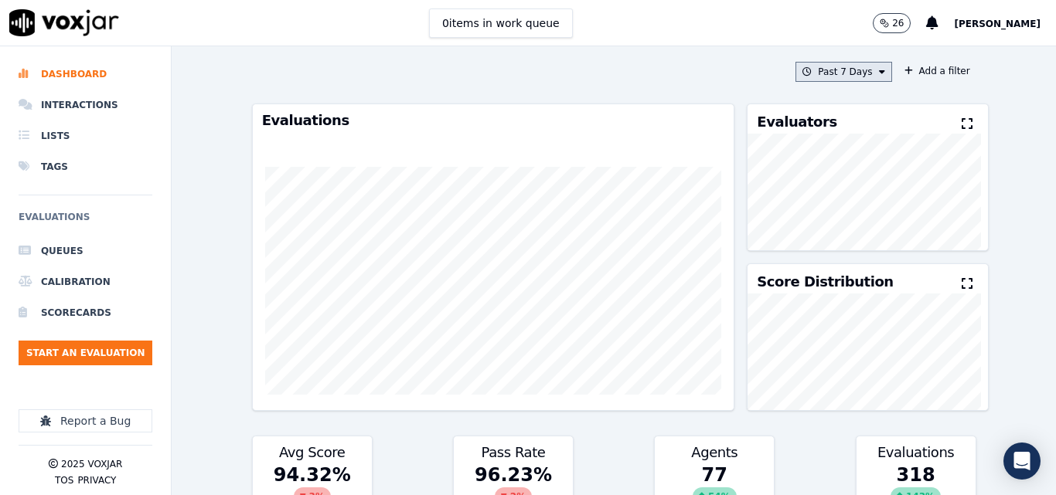
click at [830, 70] on button "Past 7 Days" at bounding box center [843, 72] width 96 height 20
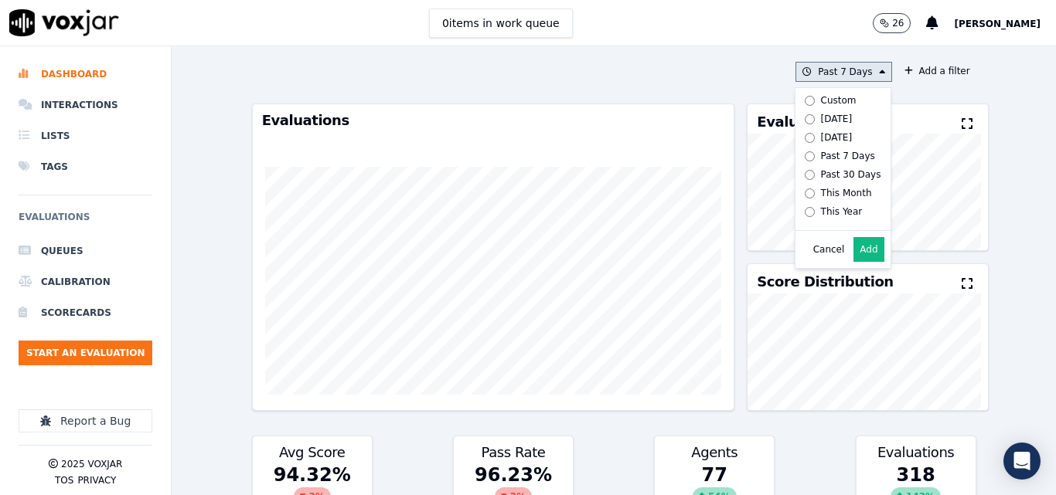
click at [853, 255] on button "Add" at bounding box center [868, 249] width 30 height 25
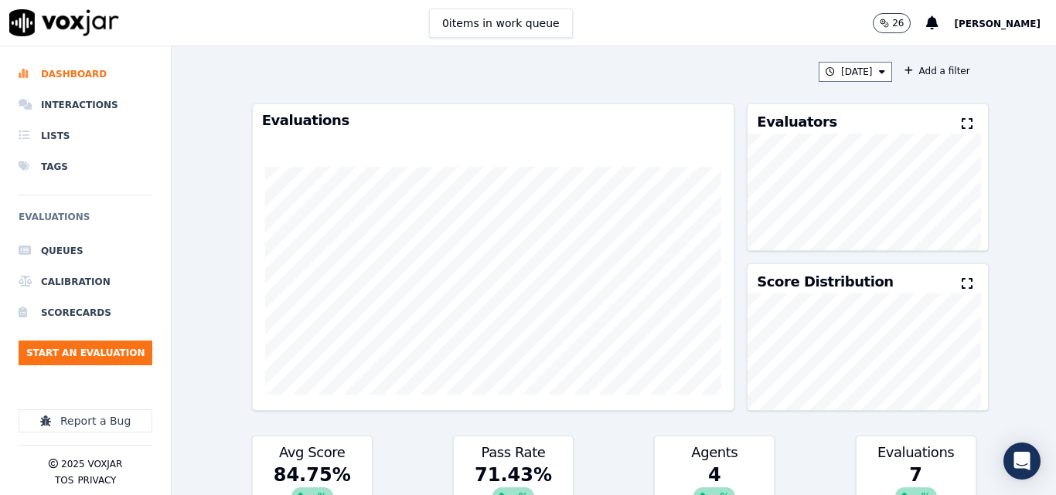
click at [962, 124] on icon at bounding box center [967, 123] width 11 height 12
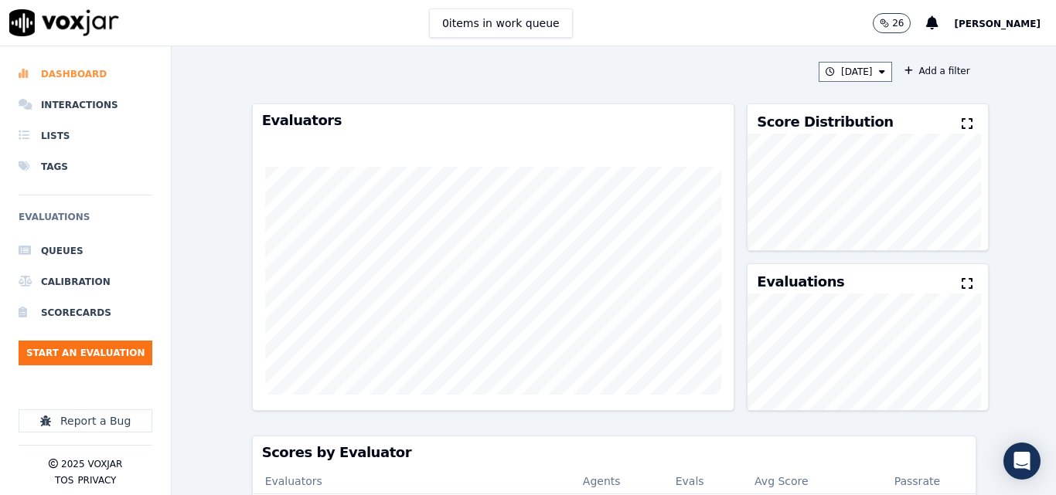
click at [85, 63] on li "Dashboard" at bounding box center [86, 74] width 134 height 31
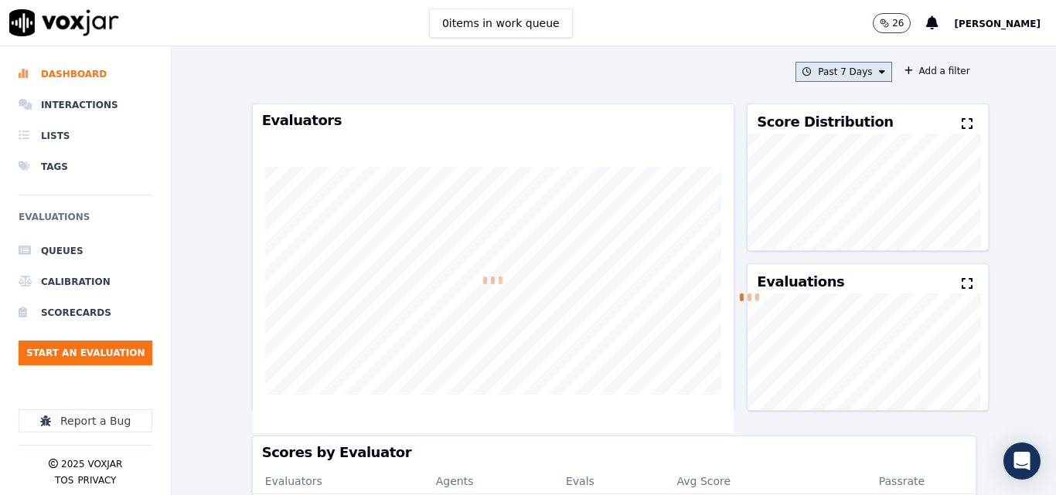
click at [855, 77] on button "Past 7 Days" at bounding box center [843, 72] width 96 height 20
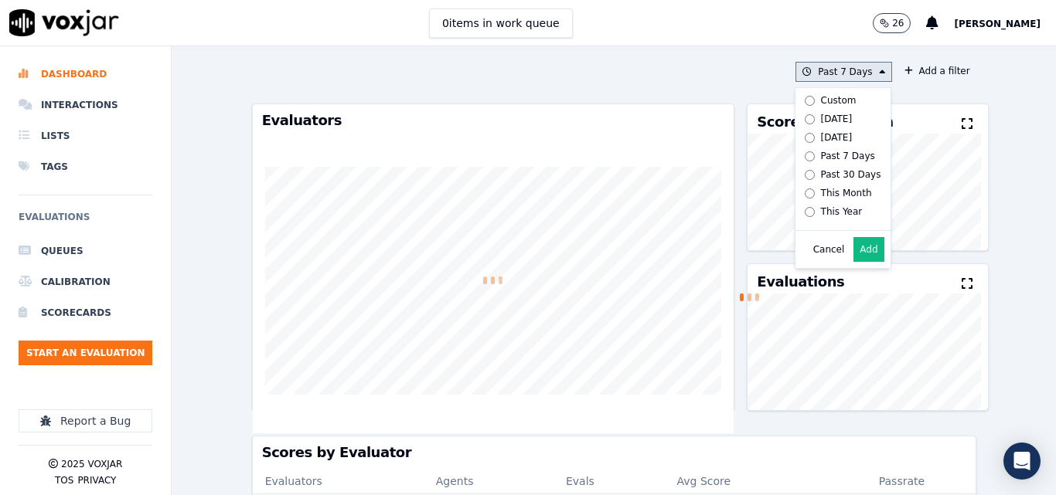
click at [861, 262] on button "Add" at bounding box center [868, 249] width 30 height 25
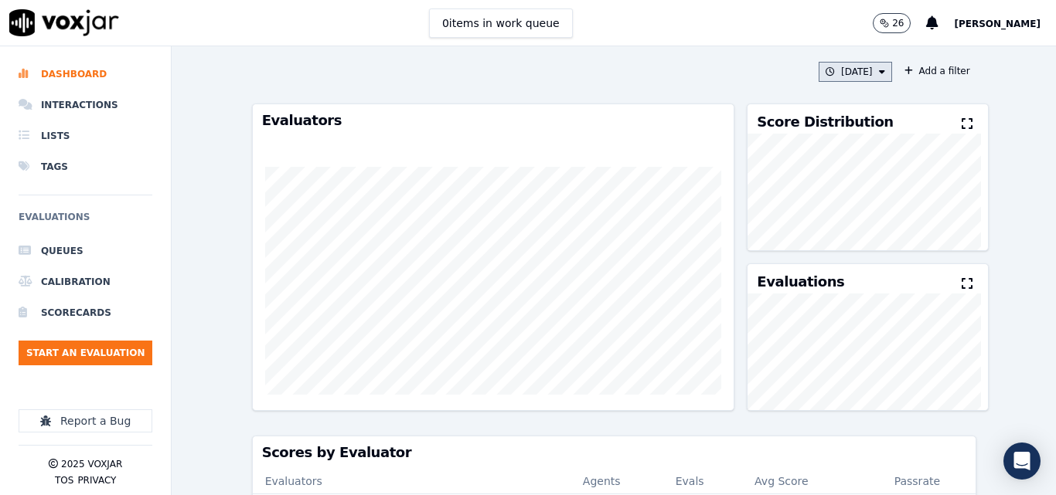
click at [862, 77] on button "[DATE]" at bounding box center [855, 72] width 73 height 20
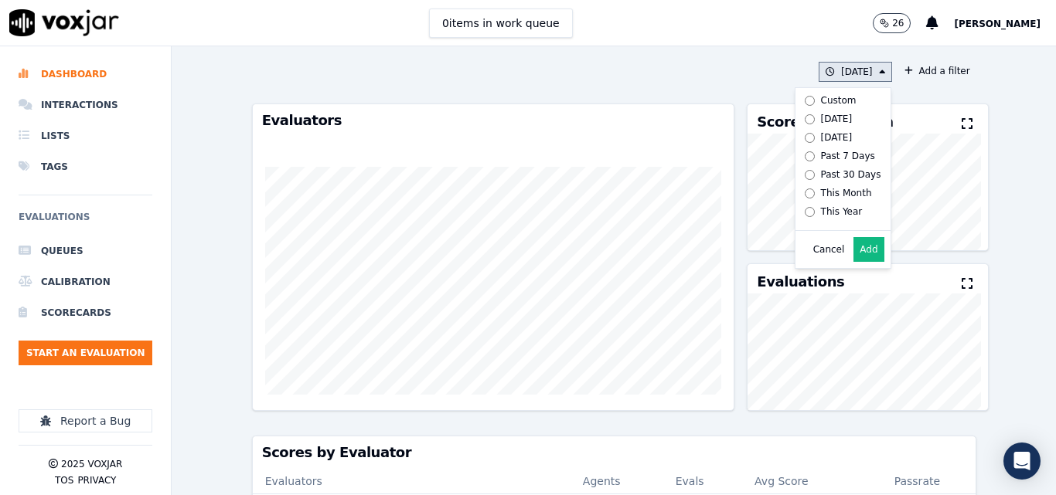
click at [859, 262] on button "Add" at bounding box center [868, 249] width 30 height 25
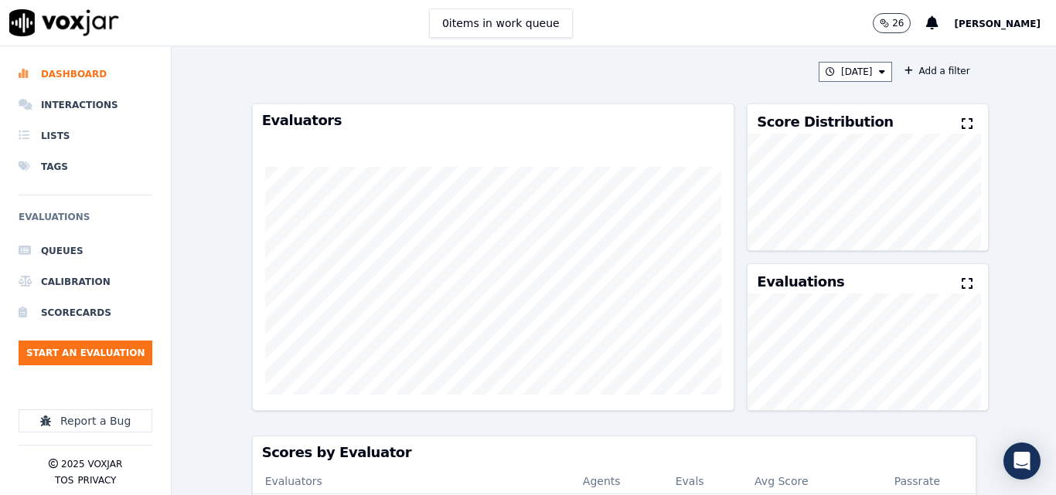
click at [937, 126] on div "Score Distribution" at bounding box center [867, 118] width 240 height 29
click at [962, 126] on icon at bounding box center [967, 123] width 11 height 12
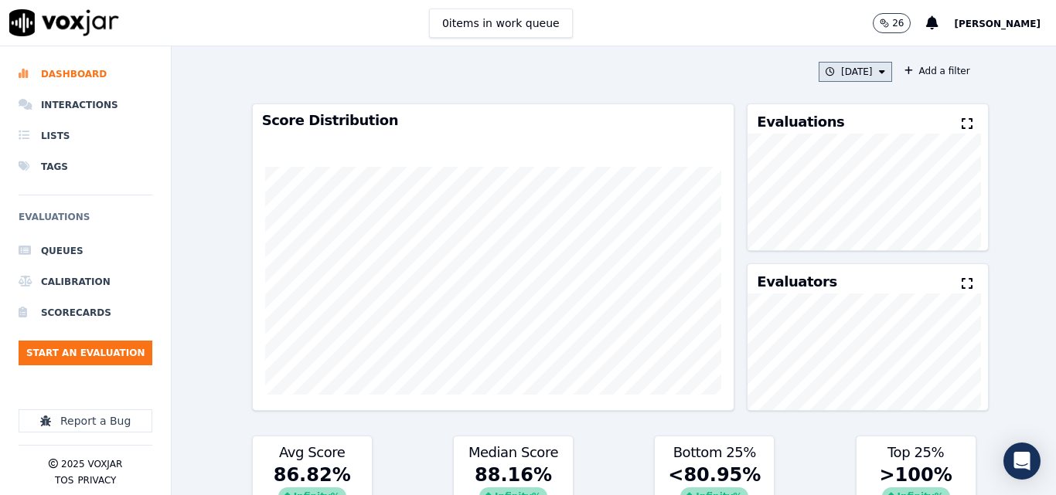
click at [858, 62] on button "[DATE]" at bounding box center [855, 72] width 73 height 20
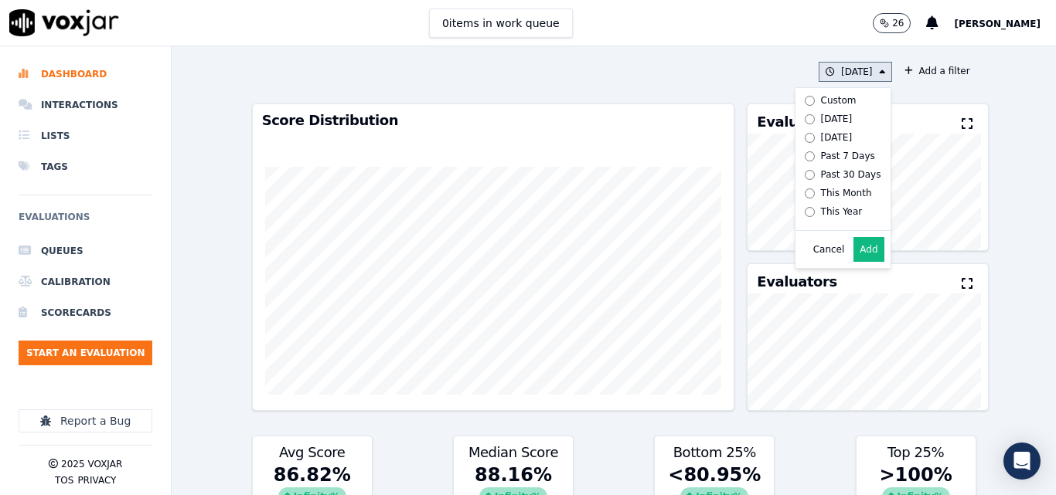
click at [798, 112] on label "[DATE]" at bounding box center [839, 119] width 83 height 19
click at [853, 260] on button "Add" at bounding box center [868, 249] width 30 height 25
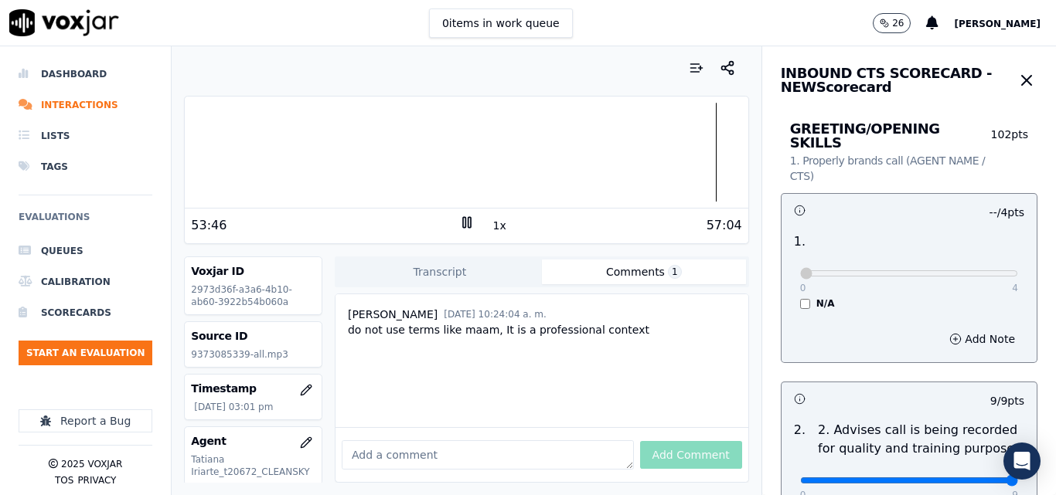
scroll to position [2905, 0]
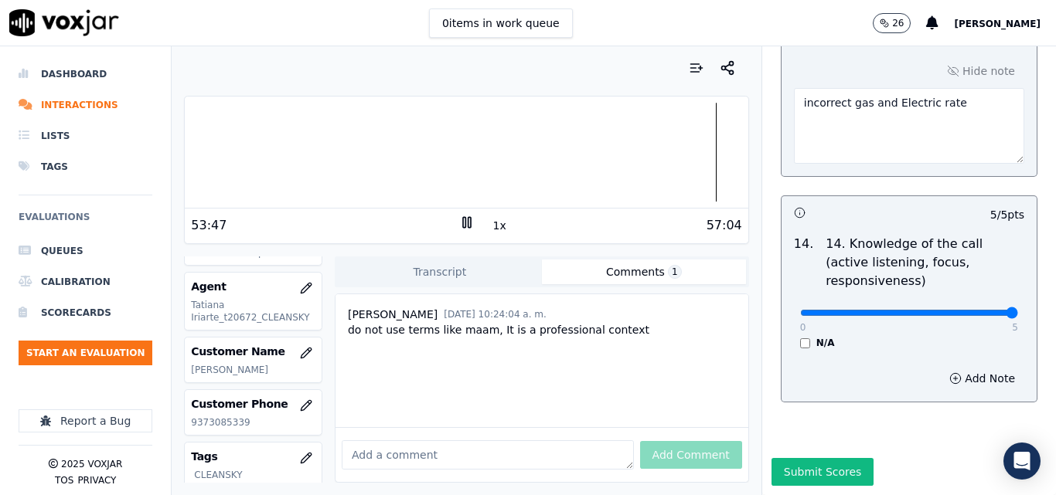
click at [494, 226] on button "1x" at bounding box center [499, 226] width 19 height 22
click at [494, 226] on button "1.5x" at bounding box center [505, 226] width 30 height 22
click at [492, 229] on button "2x" at bounding box center [499, 226] width 19 height 22
click at [709, 153] on div at bounding box center [466, 152] width 563 height 99
click at [619, 161] on div at bounding box center [466, 152] width 563 height 99
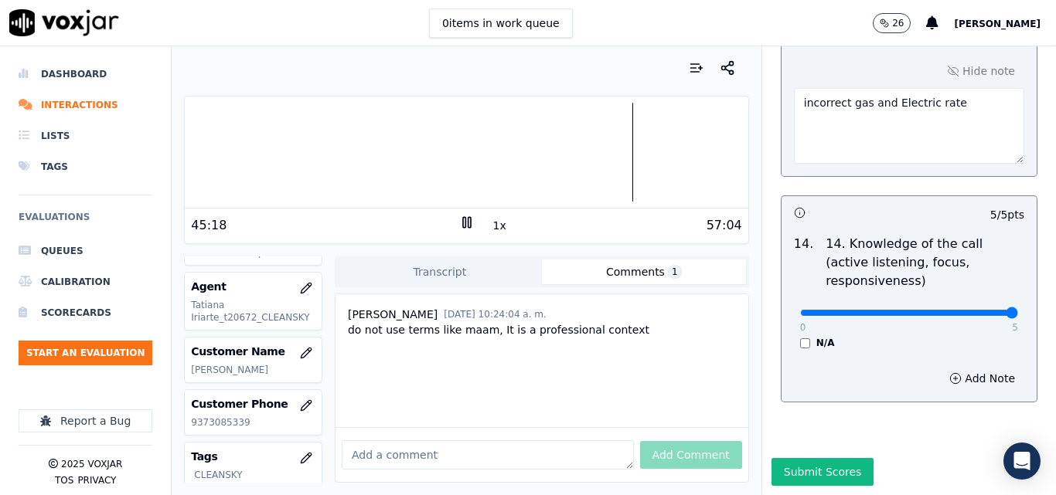
click at [602, 159] on div at bounding box center [466, 152] width 563 height 99
click at [589, 164] on div at bounding box center [466, 152] width 563 height 99
click at [550, 157] on div at bounding box center [466, 152] width 563 height 99
click at [532, 151] on div at bounding box center [466, 152] width 563 height 99
click at [521, 140] on div at bounding box center [466, 152] width 563 height 99
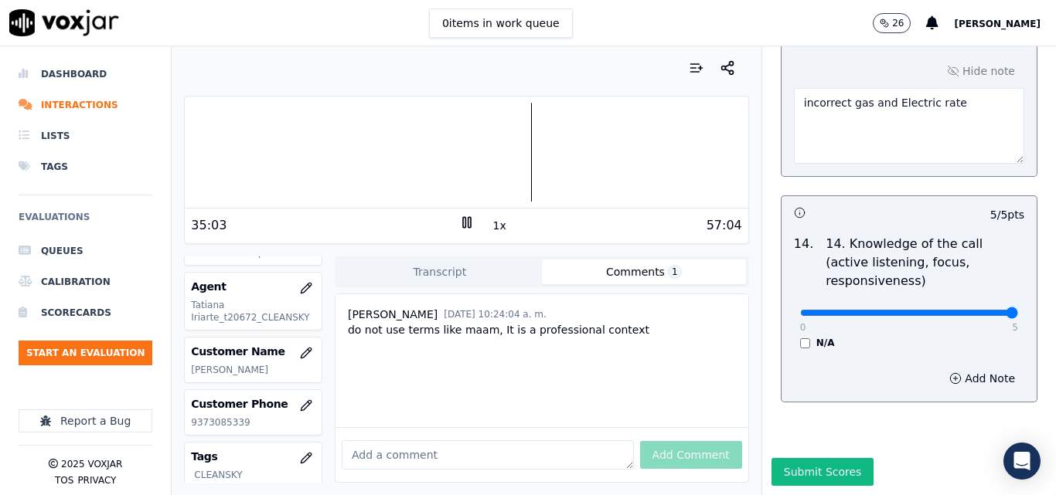
click at [511, 134] on div at bounding box center [466, 152] width 563 height 99
click at [493, 145] on div at bounding box center [466, 152] width 563 height 99
click at [484, 146] on div at bounding box center [466, 152] width 563 height 99
click at [469, 155] on div at bounding box center [466, 152] width 563 height 99
click at [490, 223] on button "1x" at bounding box center [499, 226] width 19 height 22
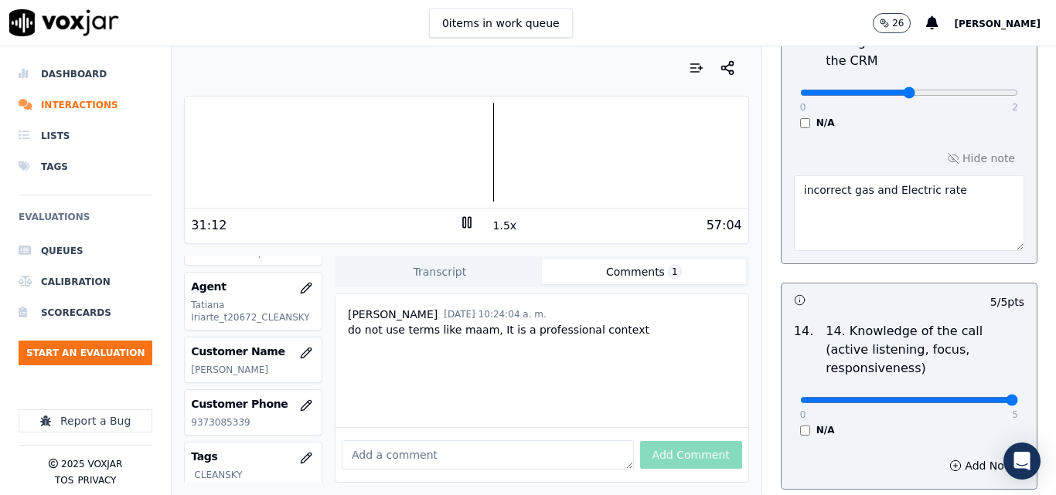
scroll to position [2673, 0]
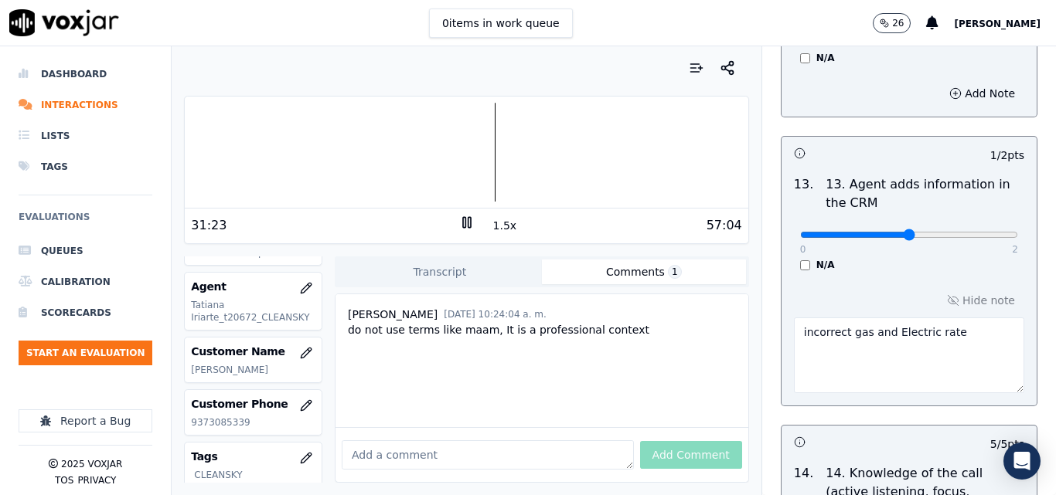
click at [459, 222] on icon at bounding box center [466, 222] width 15 height 15
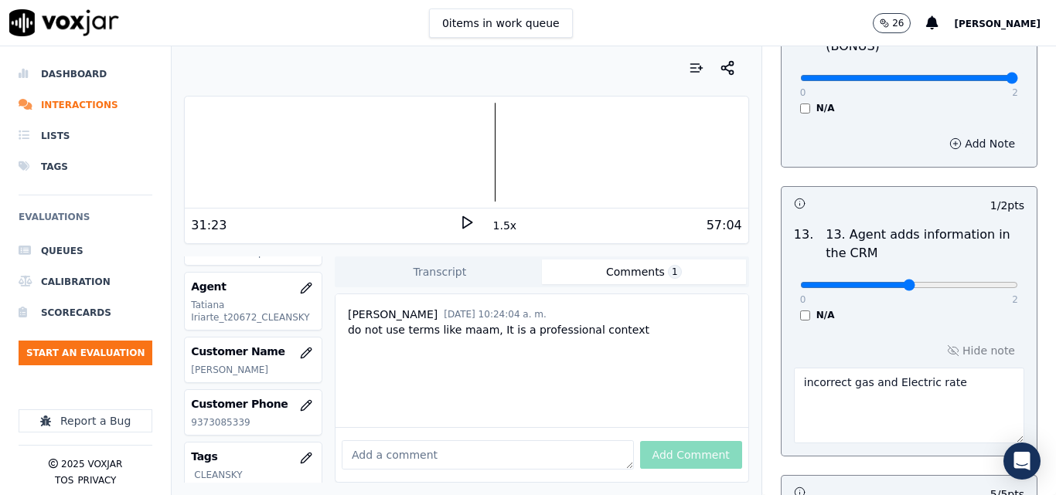
scroll to position [2905, 0]
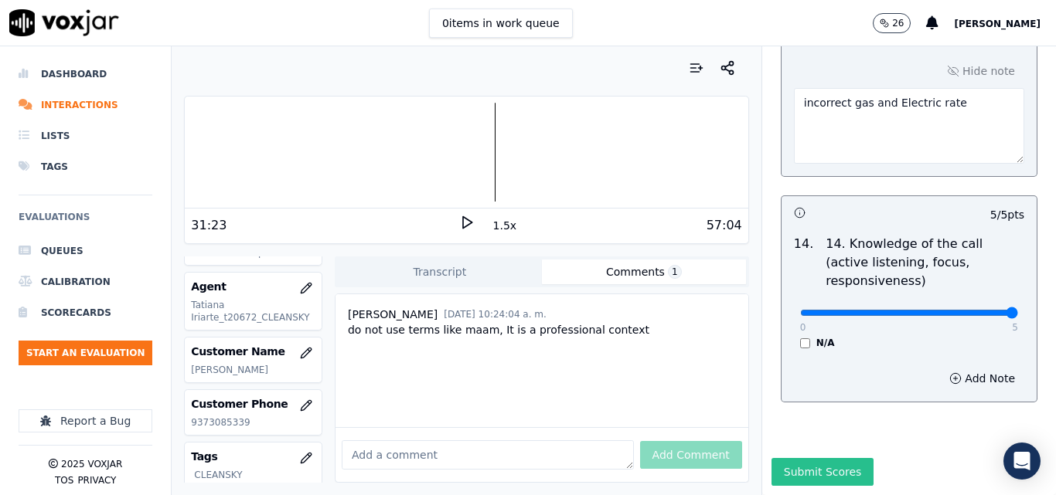
click at [790, 458] on button "Submit Scores" at bounding box center [822, 472] width 103 height 28
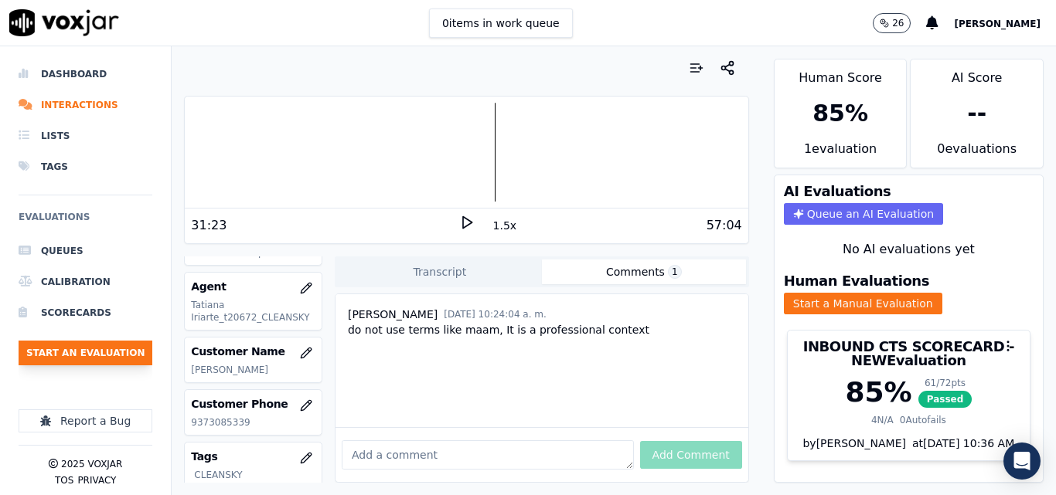
click at [92, 343] on button "Start an Evaluation" at bounding box center [86, 353] width 134 height 25
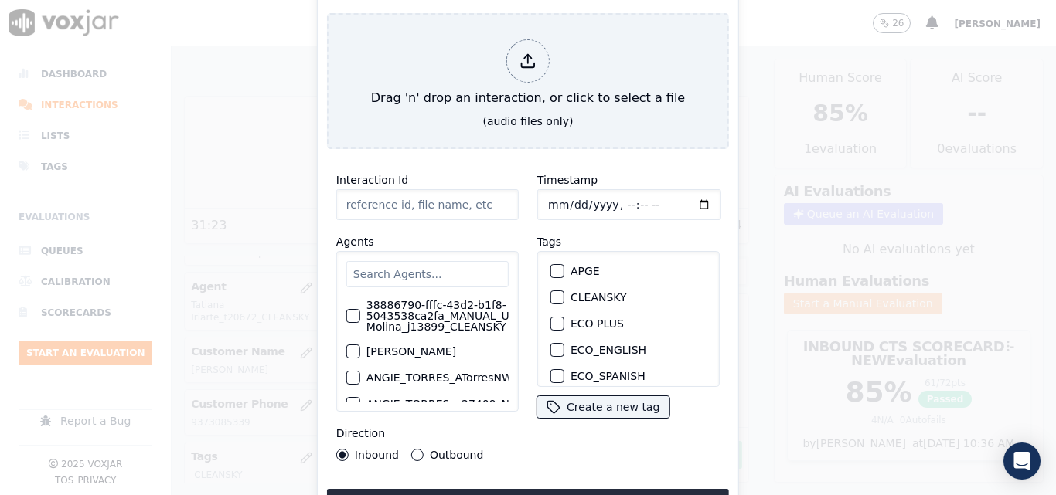
click at [626, 162] on div "Timestamp Tags APGE CLEANSKY ECO PLUS ECO_ENGLISH ECO_SPANISH ELECTRA SPARK IND…" at bounding box center [628, 316] width 201 height 309
type input "20250912-161123_9733563275-all.mp3"
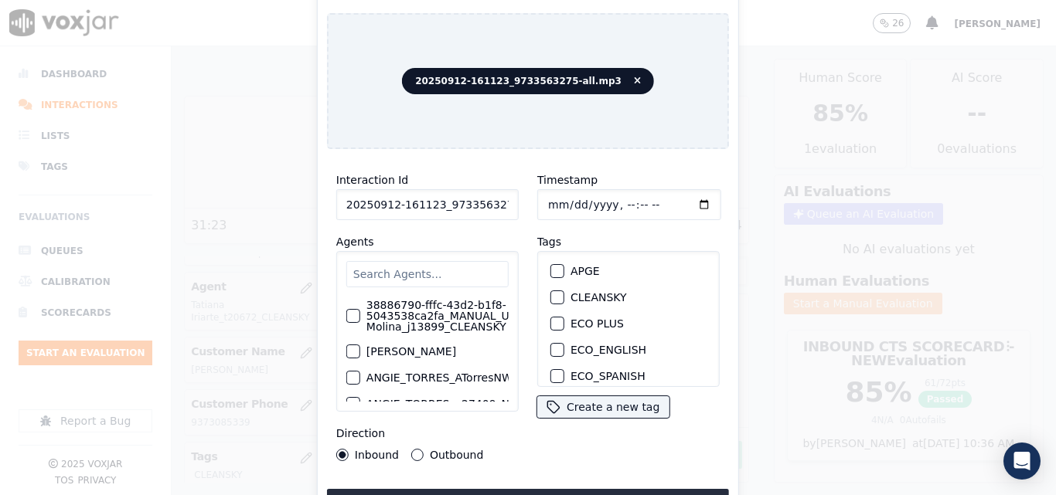
click at [558, 291] on button "CLEANSKY" at bounding box center [557, 298] width 14 height 14
click at [528, 489] on button "Upload interaction to start evaluation" at bounding box center [528, 503] width 402 height 28
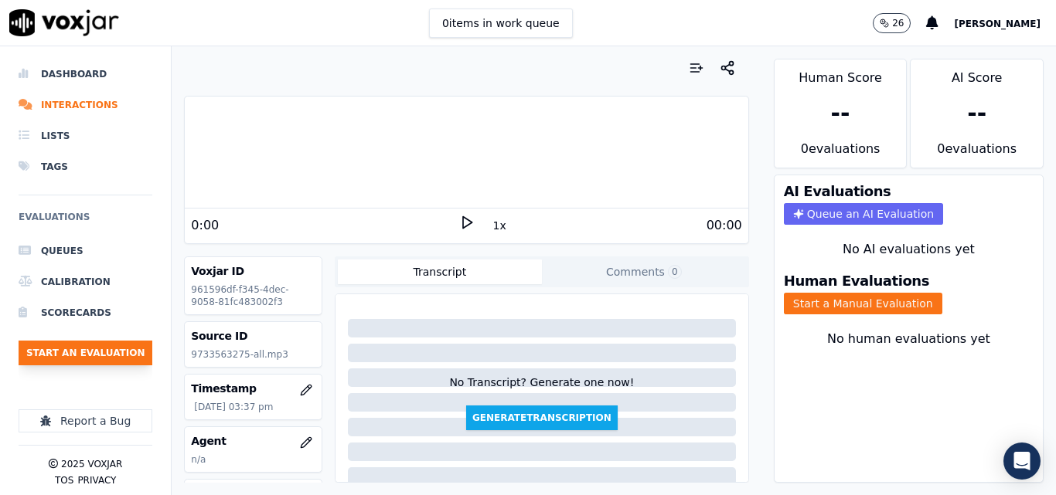
click at [95, 360] on button "Start an Evaluation" at bounding box center [86, 353] width 134 height 25
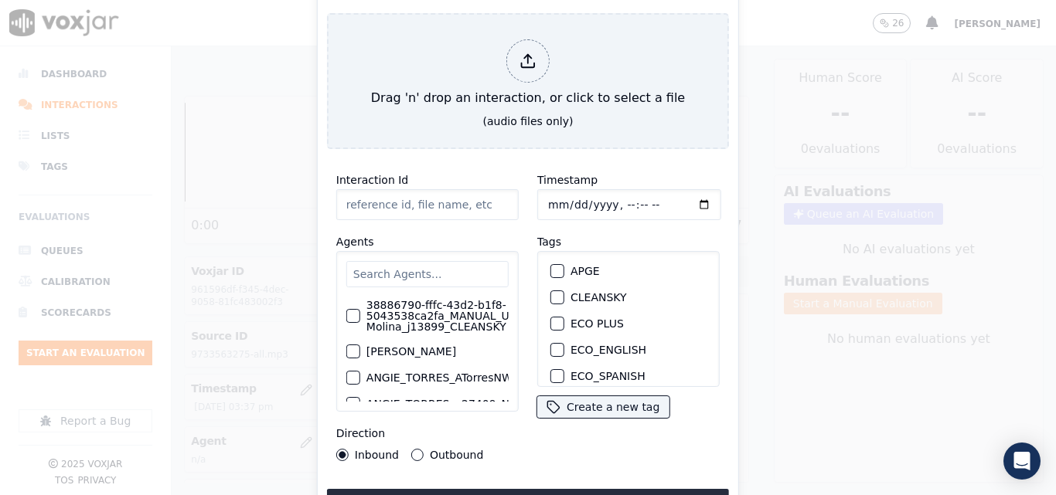
type input "20250912-161123_9733563275-all.mp3"
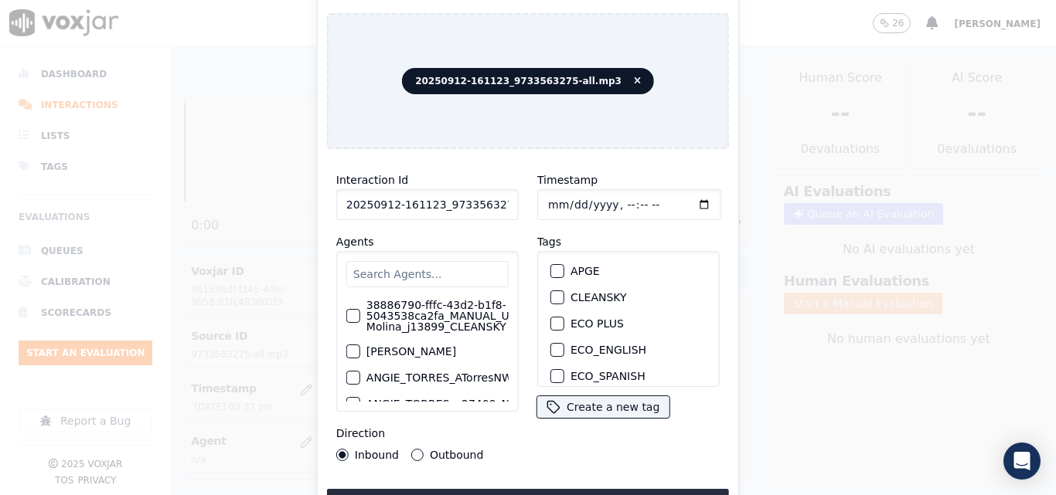
click at [551, 292] on div "button" at bounding box center [556, 297] width 11 height 11
click at [502, 492] on button "Upload interaction to start evaluation" at bounding box center [528, 503] width 402 height 28
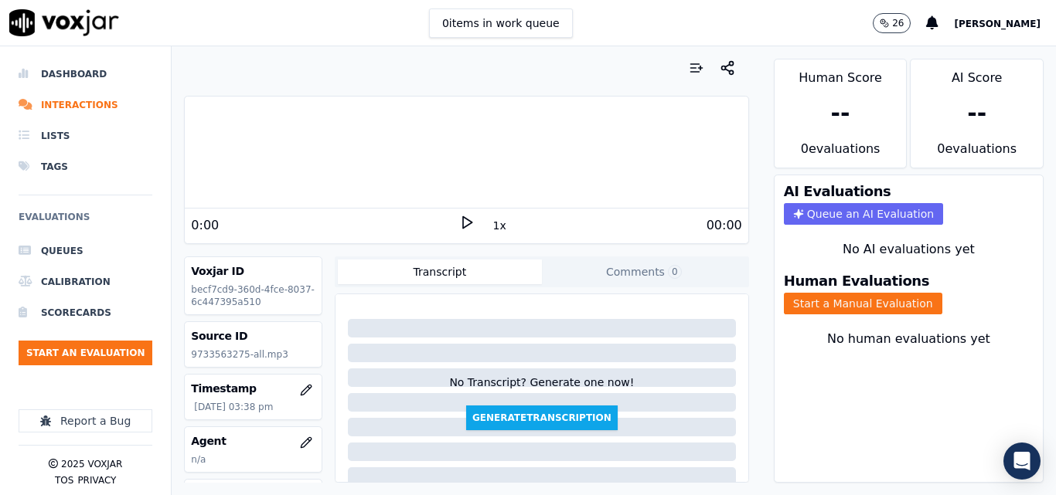
click at [465, 215] on icon at bounding box center [466, 222] width 15 height 15
click at [842, 311] on button "Start a Manual Evaluation" at bounding box center [863, 304] width 158 height 22
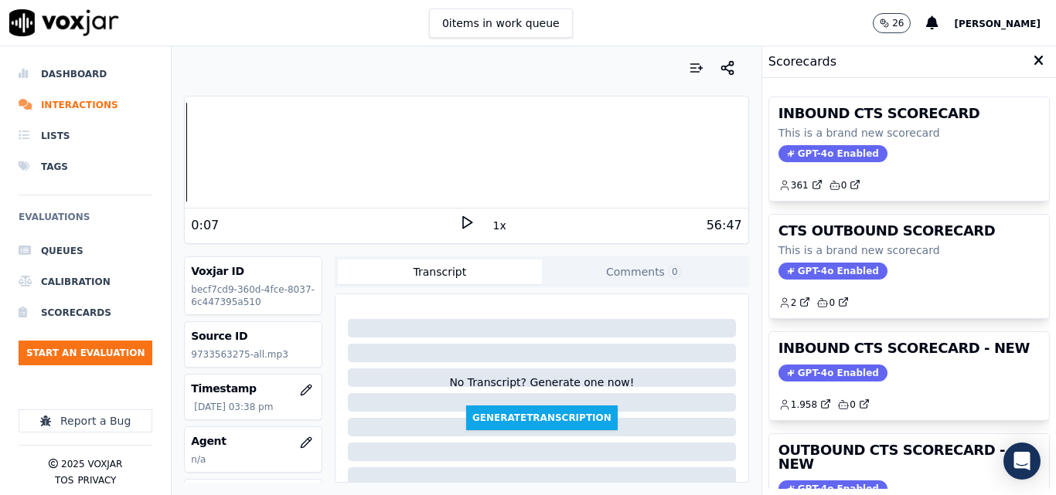
click at [459, 227] on icon at bounding box center [466, 222] width 15 height 15
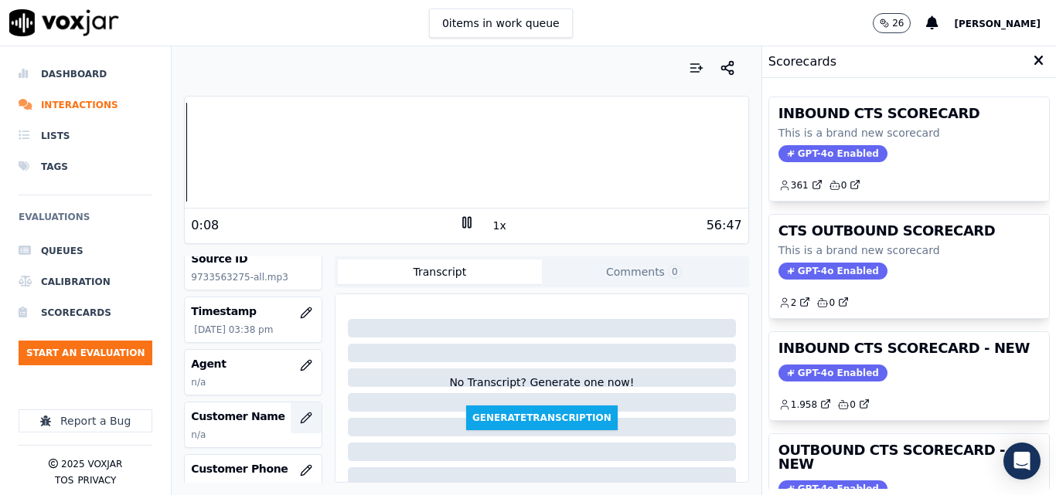
click at [300, 417] on icon "button" at bounding box center [306, 418] width 12 height 12
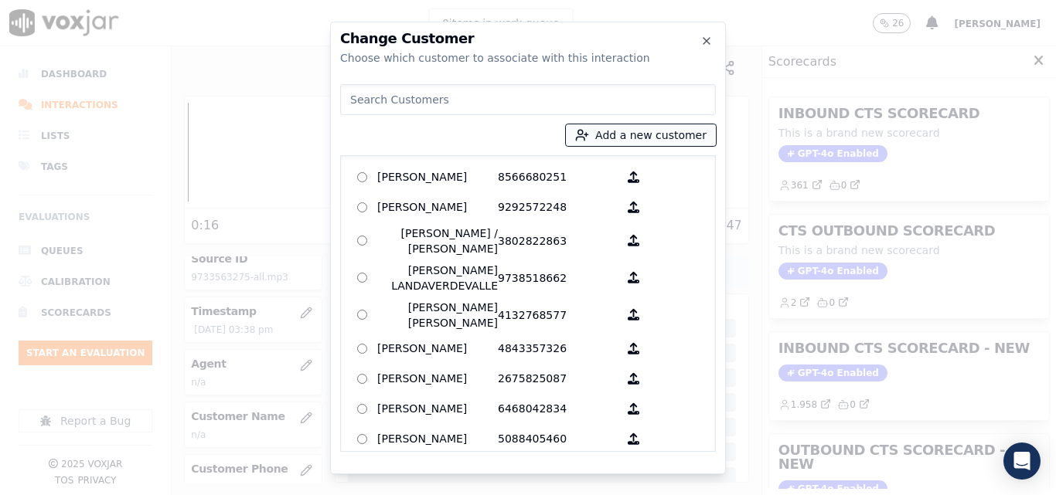
click at [605, 133] on button "Add a new customer" at bounding box center [641, 135] width 150 height 22
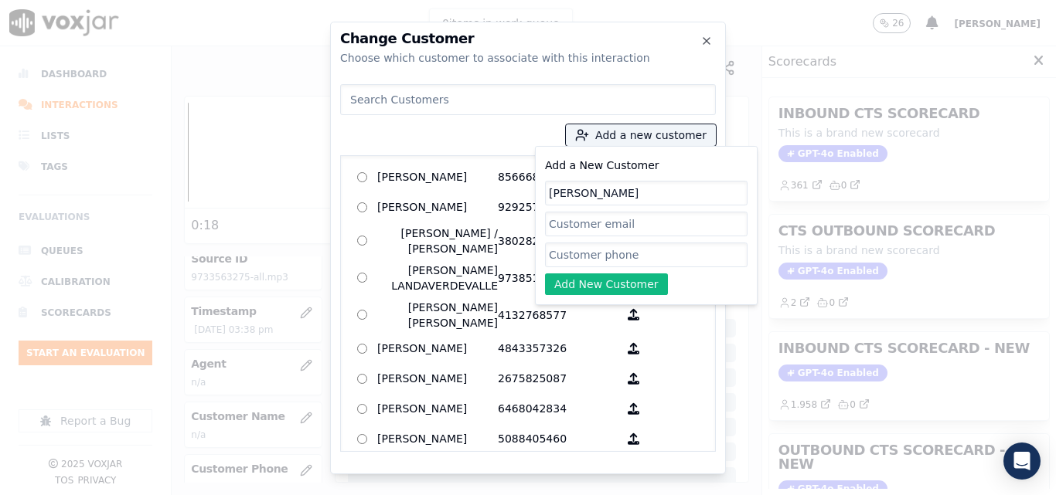
type input "RAFAEL ADAMES"
paste input "9733563275"
type input "9733563275"
click at [595, 275] on button "Add New Customer" at bounding box center [606, 285] width 123 height 22
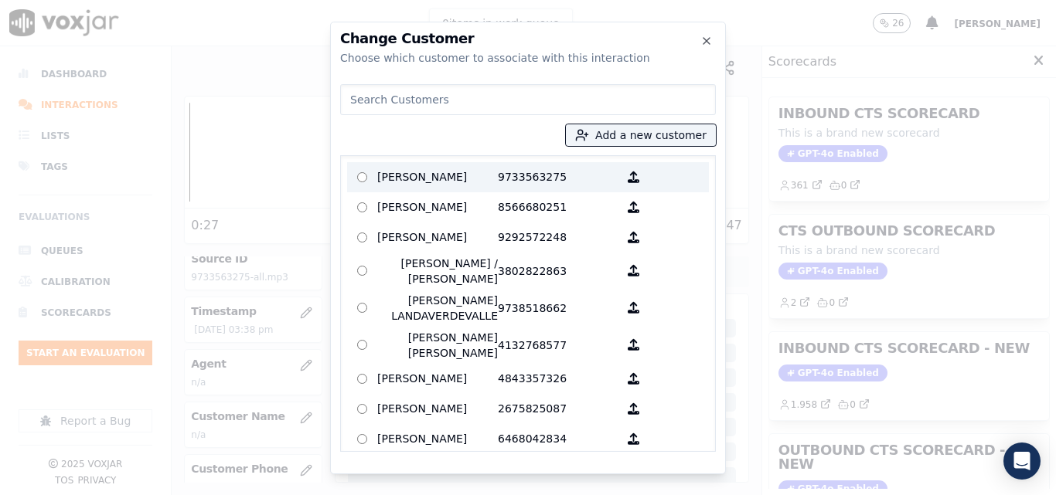
click at [446, 169] on p "RAFAEL ADAMES" at bounding box center [437, 177] width 121 height 24
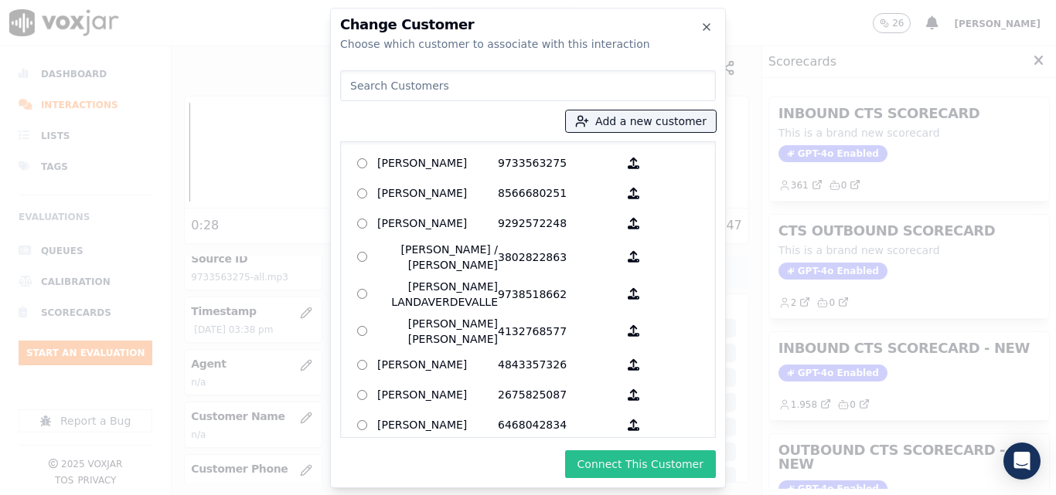
click at [621, 464] on button "Connect This Customer" at bounding box center [640, 465] width 151 height 28
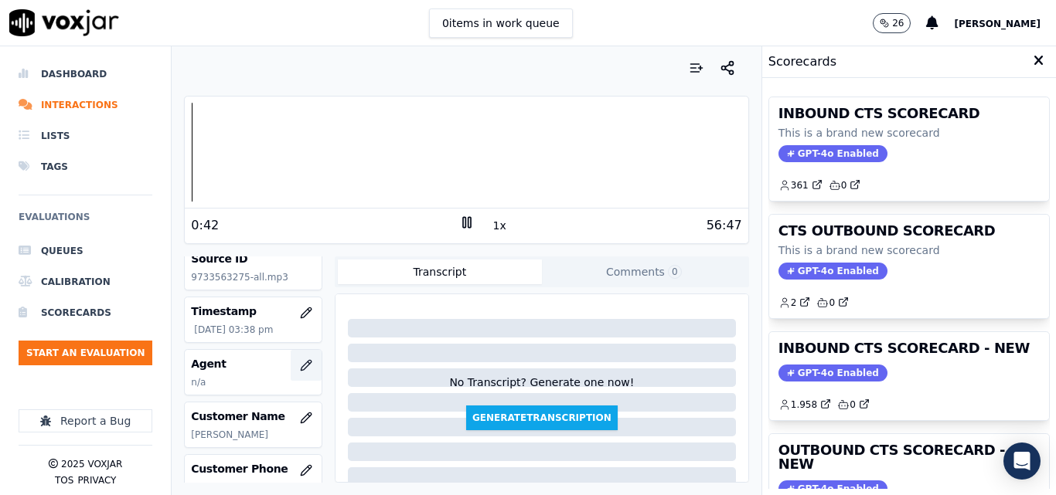
click at [300, 368] on icon "button" at bounding box center [306, 365] width 12 height 12
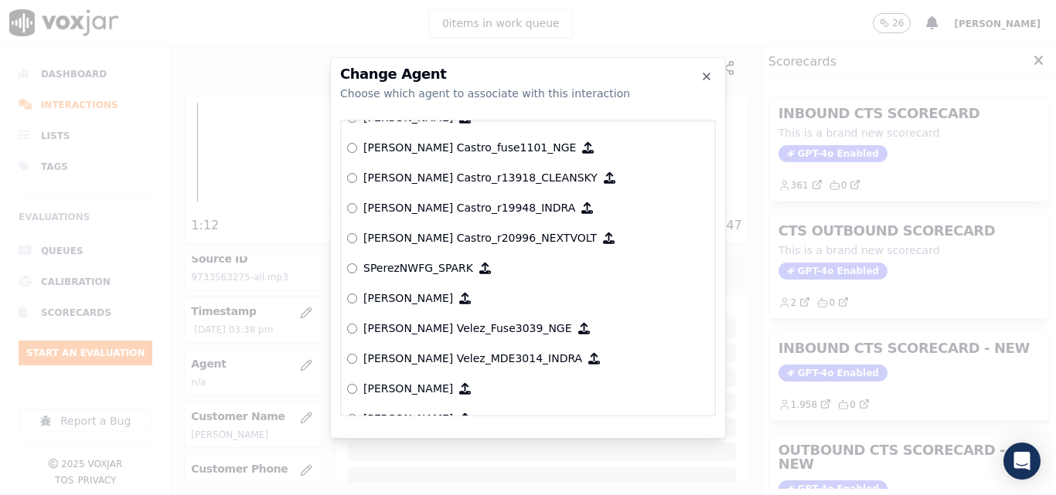
scroll to position [6549, 0]
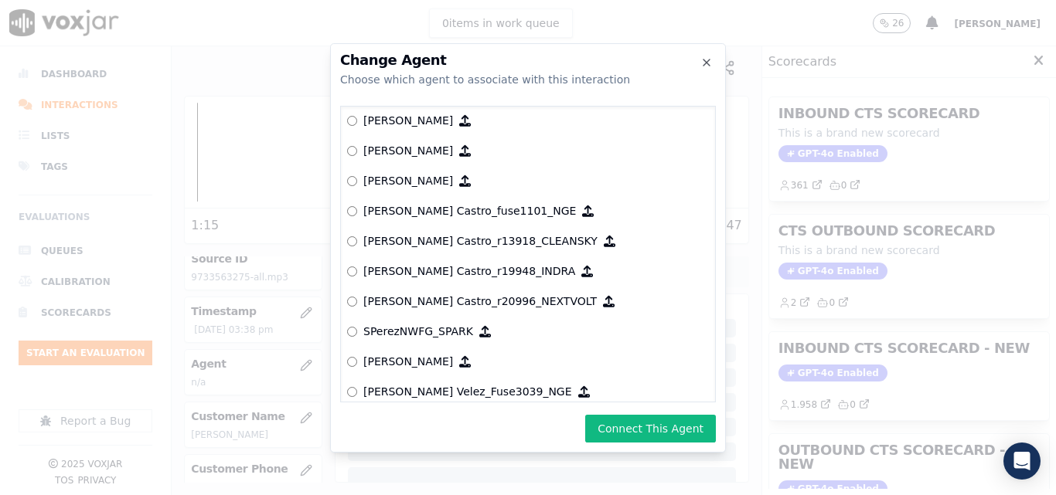
click at [642, 425] on button "Connect This Agent" at bounding box center [650, 429] width 131 height 28
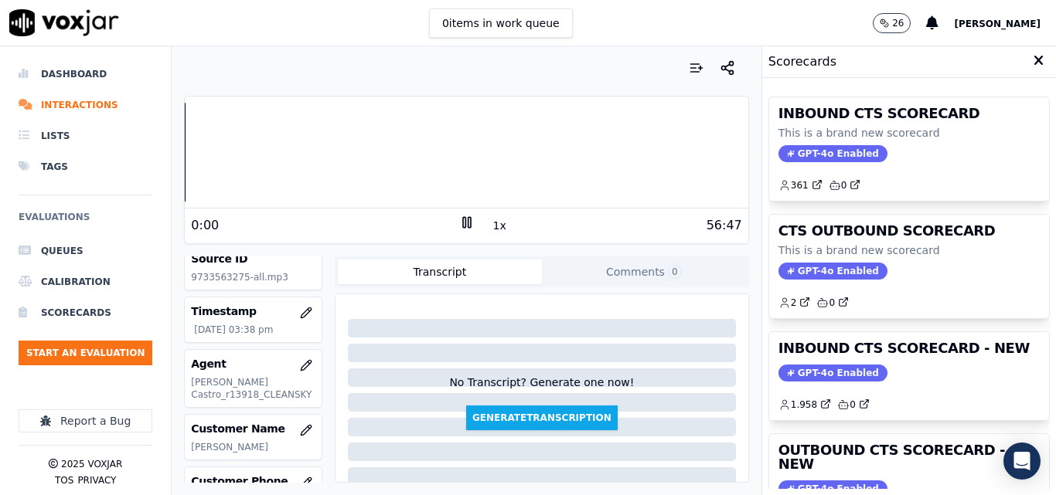
click at [176, 162] on div "Your browser does not support the audio element. 0:00 1x 56:47 Voxjar ID becf7c…" at bounding box center [466, 270] width 589 height 449
click at [490, 222] on button "1x" at bounding box center [499, 226] width 19 height 22
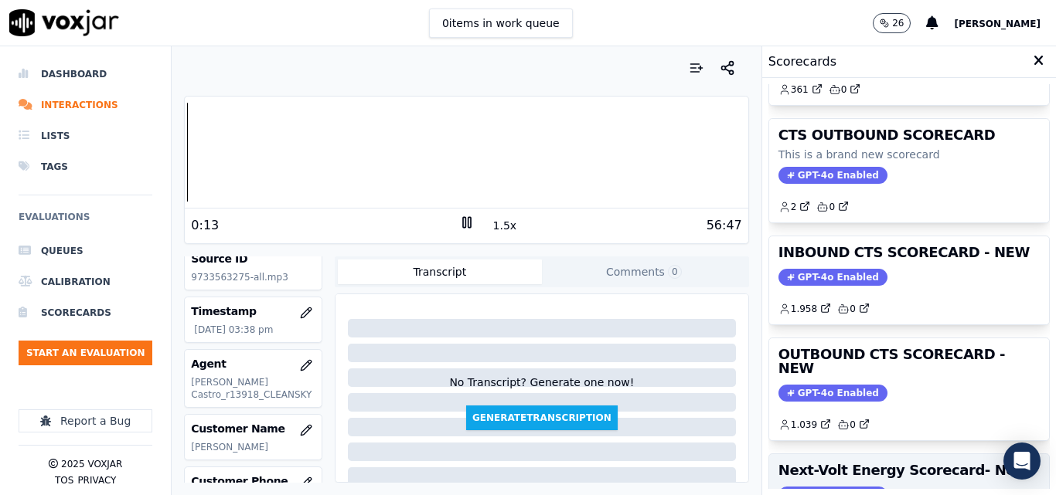
scroll to position [232, 0]
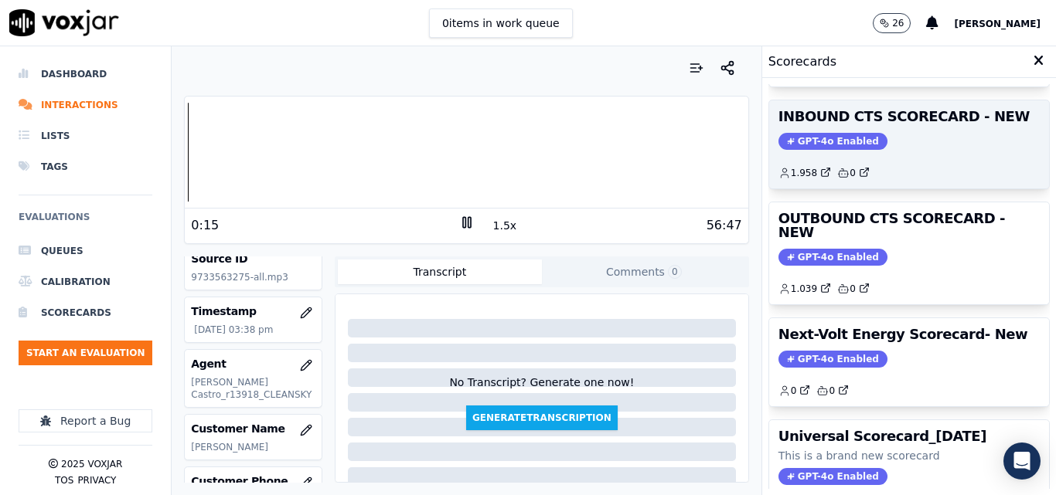
click at [815, 137] on span "GPT-4o Enabled" at bounding box center [832, 141] width 109 height 17
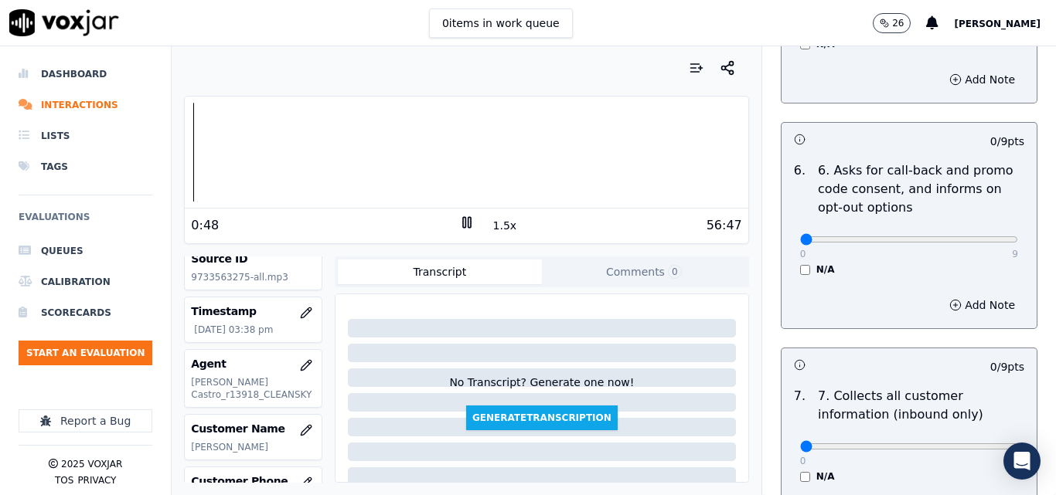
scroll to position [1237, 0]
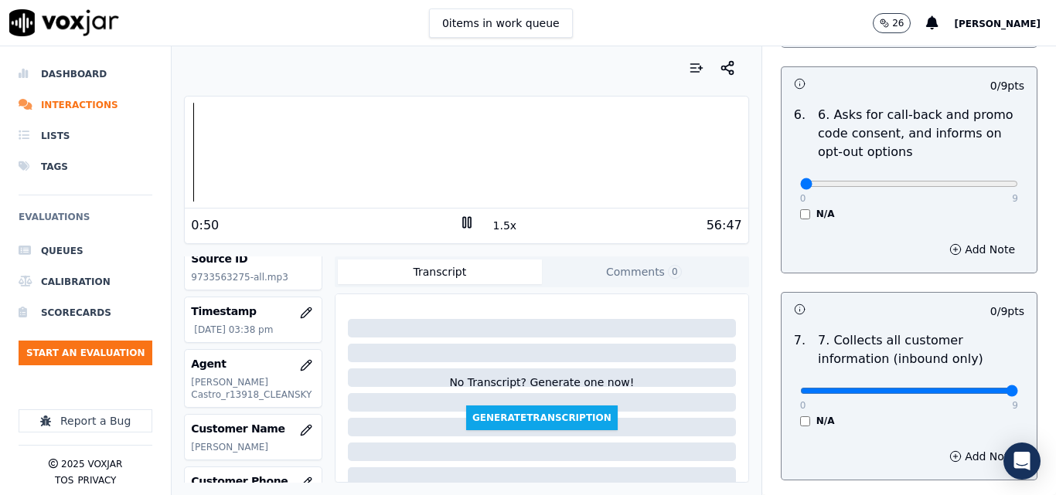
type input "9"
click at [979, 388] on input "range" at bounding box center [909, 391] width 218 height 6
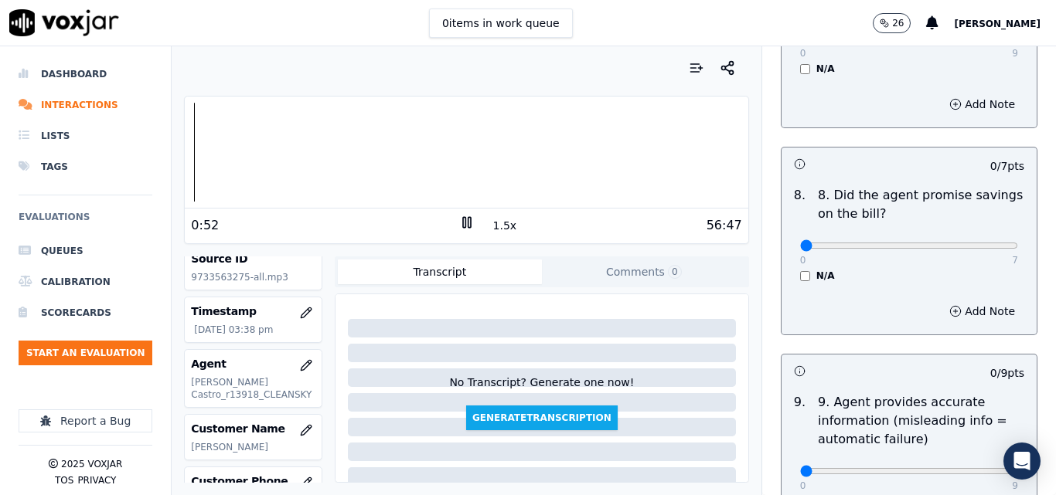
scroll to position [1623, 0]
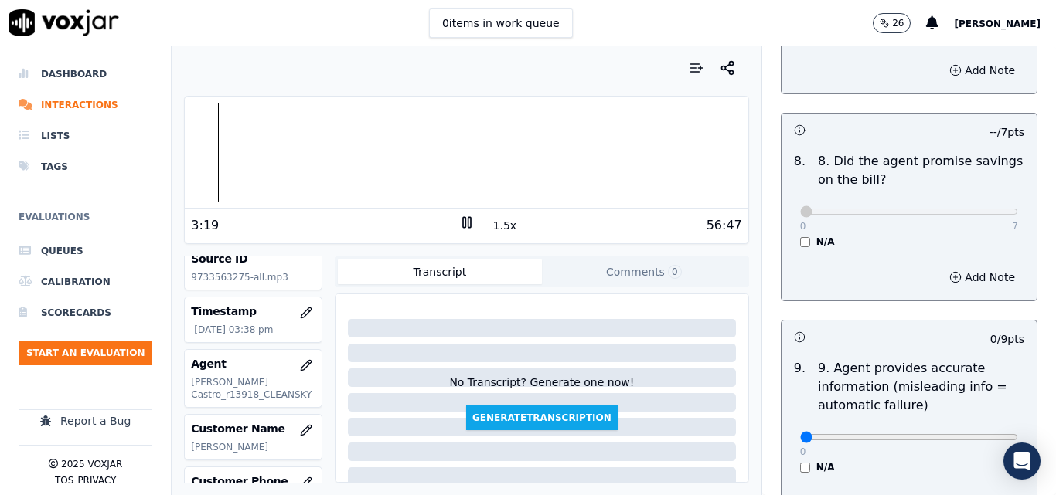
click at [502, 223] on button "1.5x" at bounding box center [505, 226] width 30 height 22
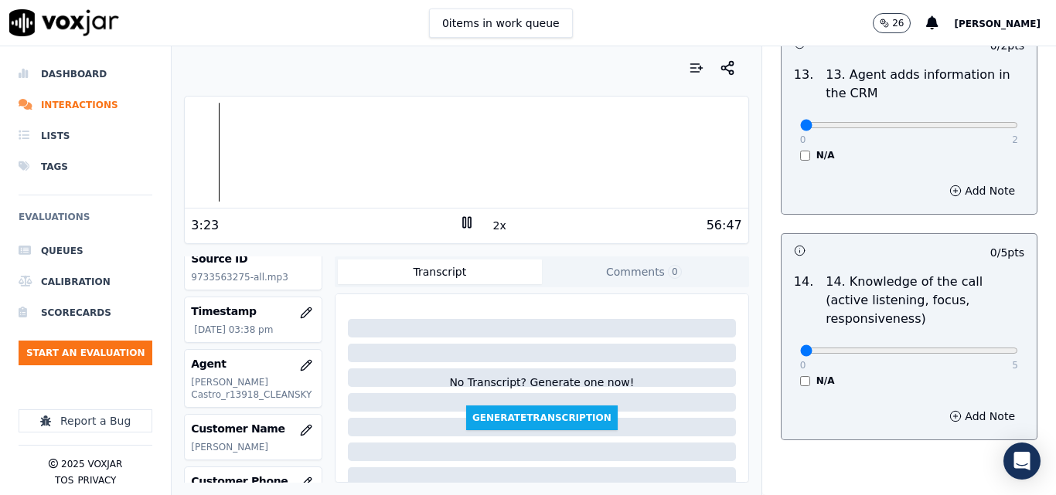
scroll to position [2823, 0]
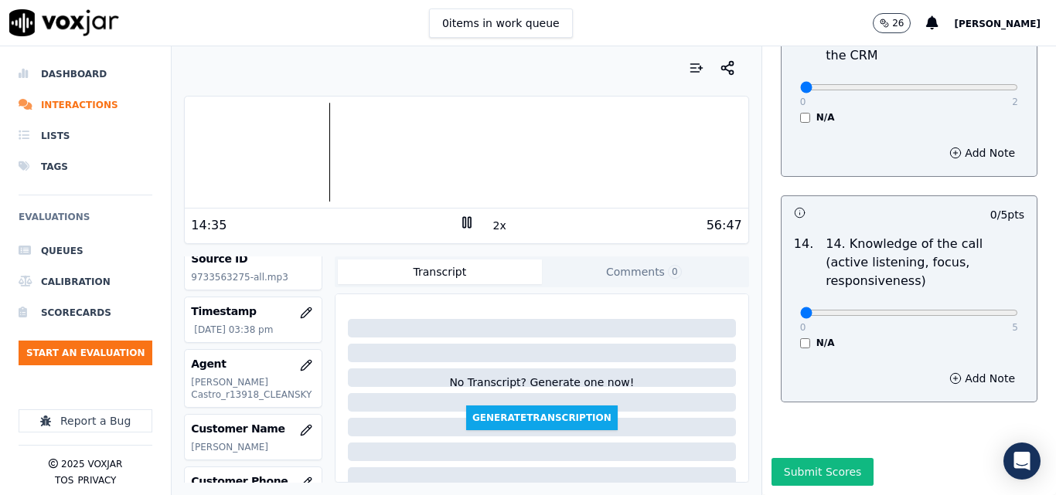
click at [977, 303] on div "0 5" at bounding box center [909, 312] width 218 height 19
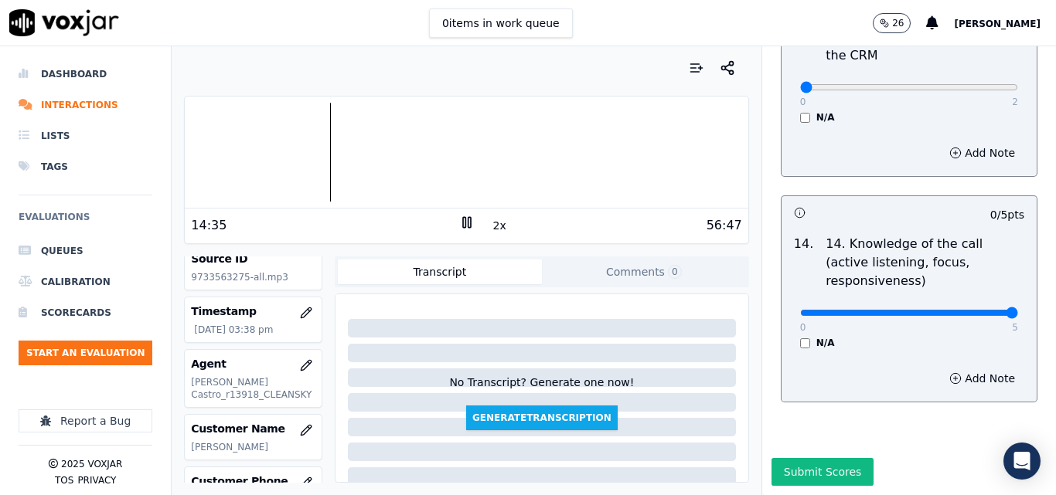
type input "5"
click at [975, 310] on input "range" at bounding box center [909, 313] width 218 height 6
click at [456, 214] on div "25:17 2x 56:47" at bounding box center [466, 225] width 563 height 33
click at [459, 216] on icon at bounding box center [466, 222] width 15 height 15
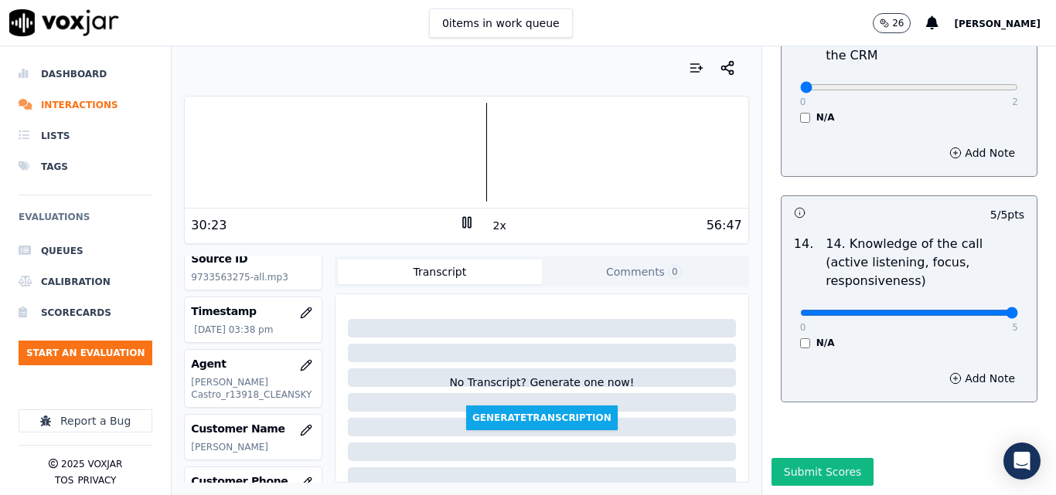
click at [491, 223] on button "2x" at bounding box center [499, 226] width 19 height 22
click at [491, 223] on button "1x" at bounding box center [499, 226] width 19 height 22
click at [488, 154] on div at bounding box center [466, 152] width 563 height 99
click at [508, 154] on div at bounding box center [466, 152] width 563 height 99
click at [587, 154] on div at bounding box center [466, 152] width 563 height 99
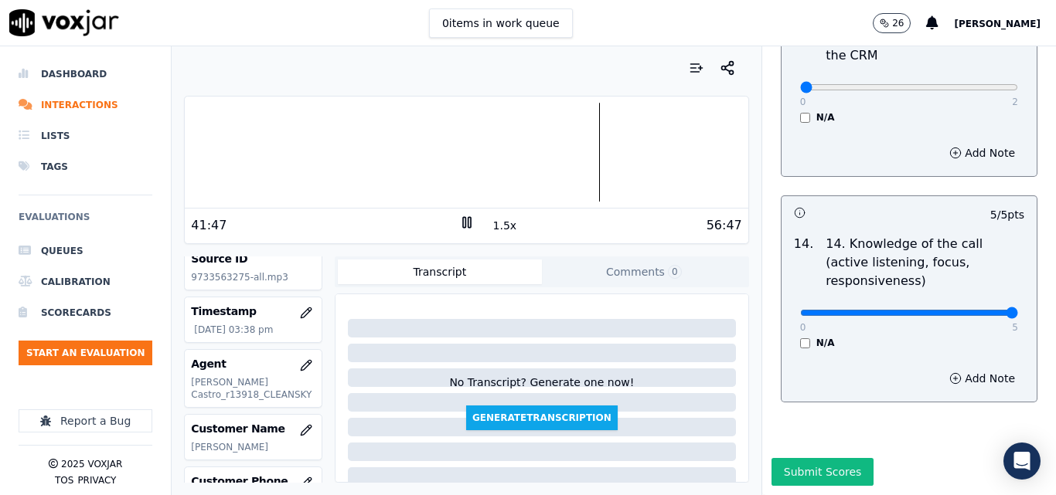
click at [583, 154] on div at bounding box center [466, 152] width 563 height 99
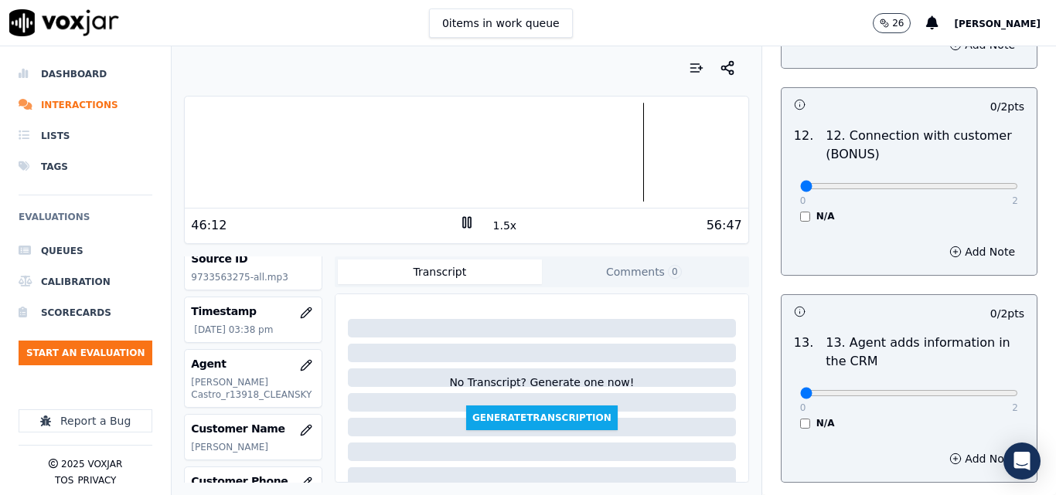
scroll to position [2514, 0]
type input "2"
click at [952, 184] on input "range" at bounding box center [909, 187] width 218 height 6
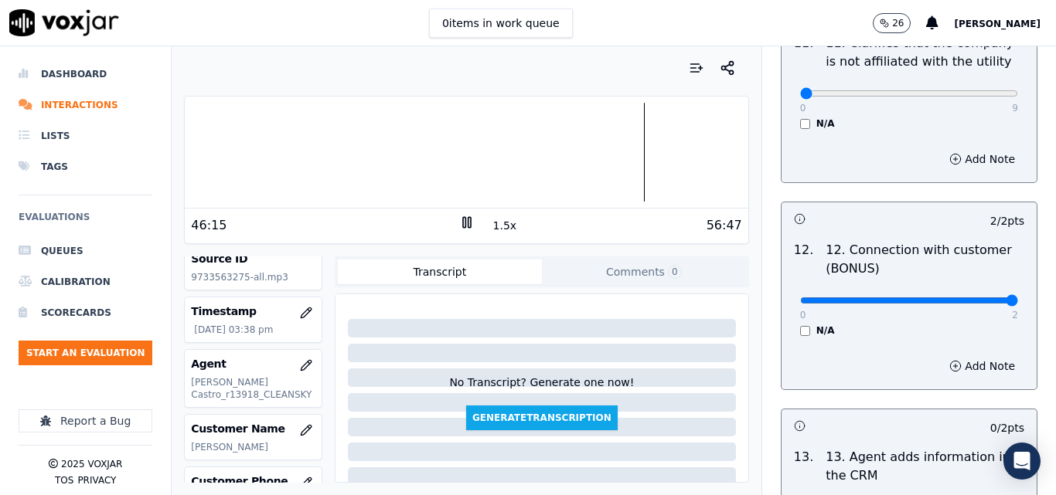
scroll to position [2282, 0]
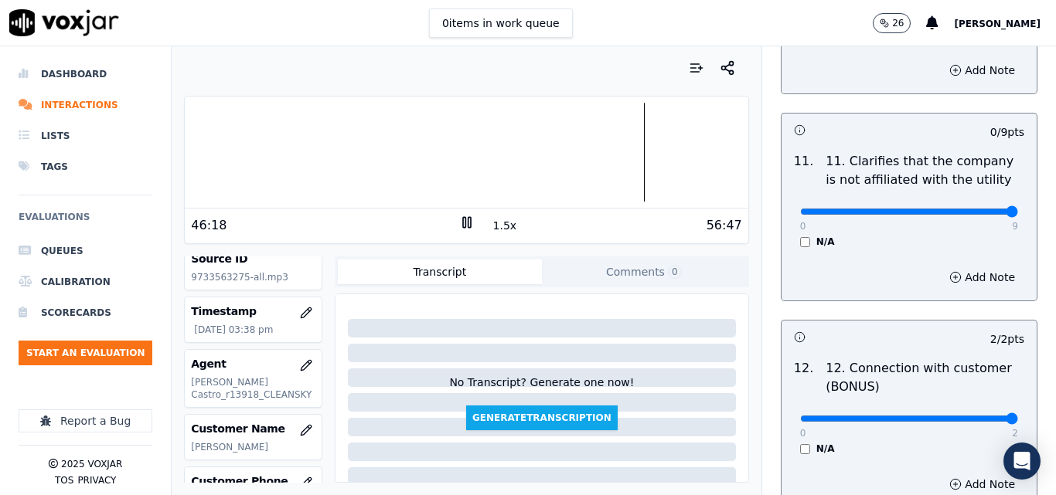
type input "9"
click at [981, 209] on input "range" at bounding box center [909, 212] width 218 height 6
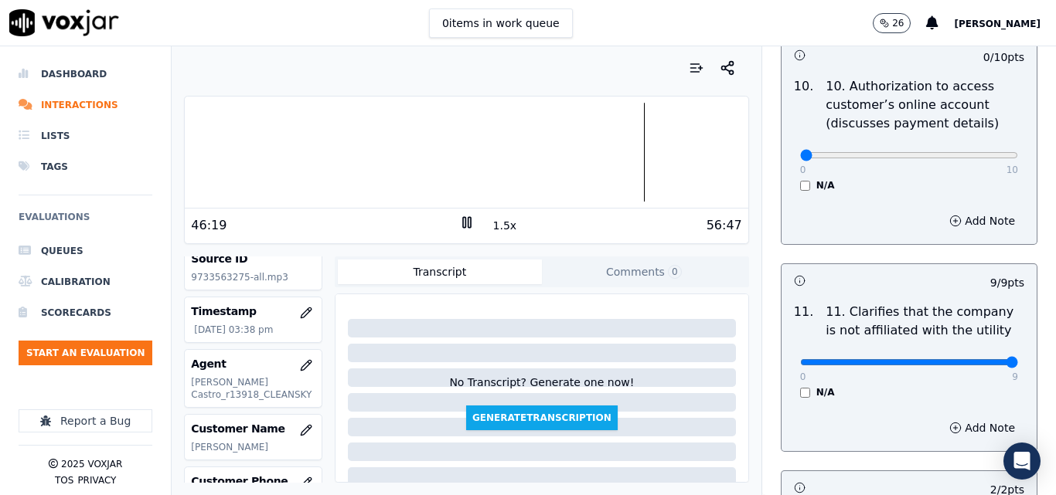
scroll to position [2127, 0]
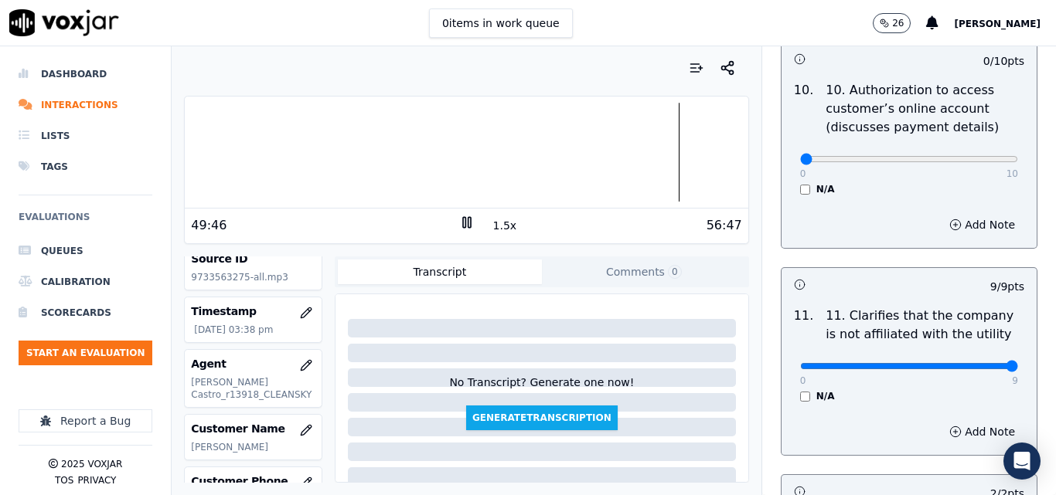
click at [645, 152] on div at bounding box center [466, 152] width 563 height 99
click at [635, 153] on div at bounding box center [466, 152] width 563 height 99
click at [612, 152] on div at bounding box center [466, 152] width 563 height 99
click at [603, 150] on div at bounding box center [466, 152] width 563 height 99
click at [595, 150] on div at bounding box center [466, 152] width 563 height 99
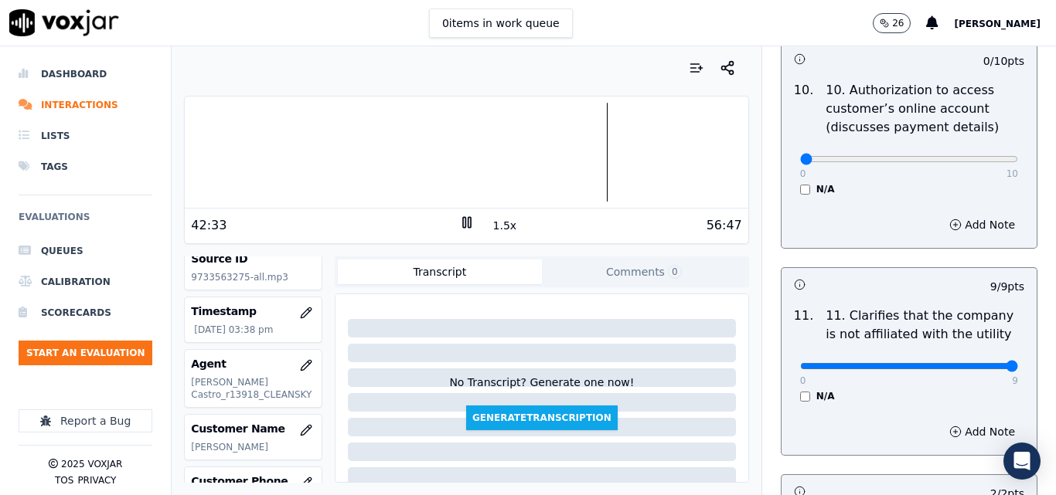
click at [587, 152] on div at bounding box center [466, 152] width 563 height 99
click at [574, 153] on div at bounding box center [466, 152] width 563 height 99
click at [550, 162] on div at bounding box center [466, 152] width 563 height 99
click at [465, 150] on div at bounding box center [466, 152] width 563 height 99
click at [504, 145] on div at bounding box center [466, 152] width 563 height 99
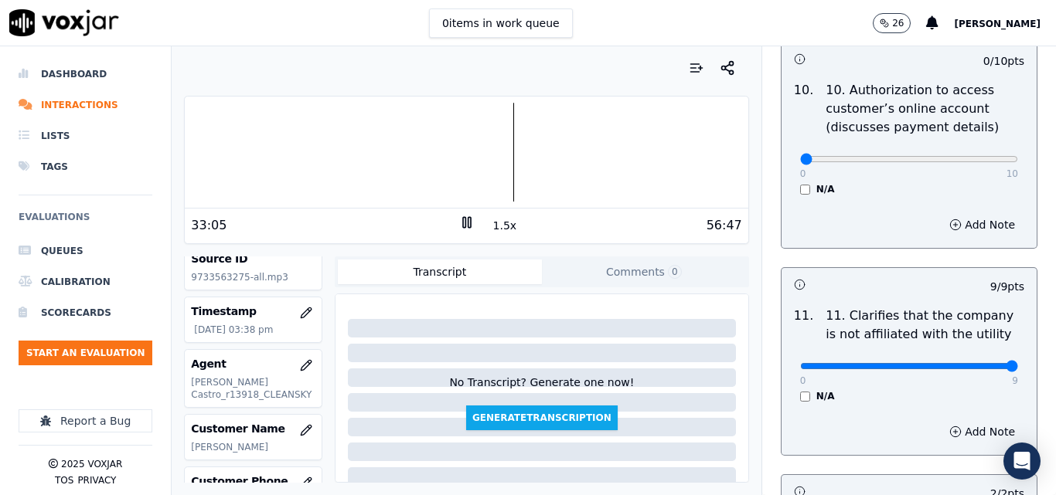
click at [478, 151] on div at bounding box center [466, 152] width 563 height 99
click at [567, 157] on div at bounding box center [466, 152] width 563 height 99
click at [604, 152] on div at bounding box center [466, 152] width 563 height 99
click at [601, 154] on div at bounding box center [466, 152] width 563 height 99
click at [597, 154] on div at bounding box center [466, 152] width 563 height 99
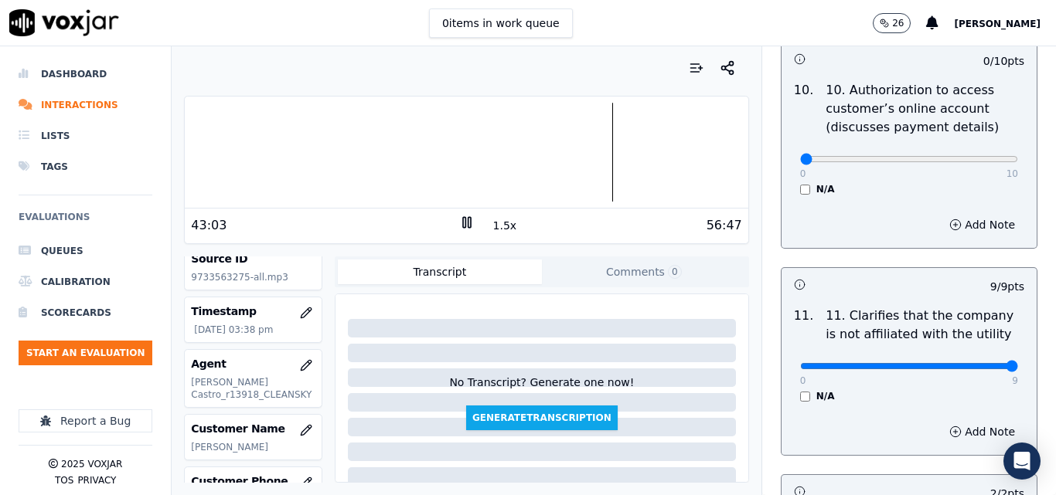
click at [496, 226] on button "1.5x" at bounding box center [505, 226] width 30 height 22
click at [459, 220] on icon at bounding box center [466, 222] width 15 height 15
click at [617, 155] on div at bounding box center [466, 152] width 563 height 99
click at [459, 223] on icon at bounding box center [466, 222] width 15 height 15
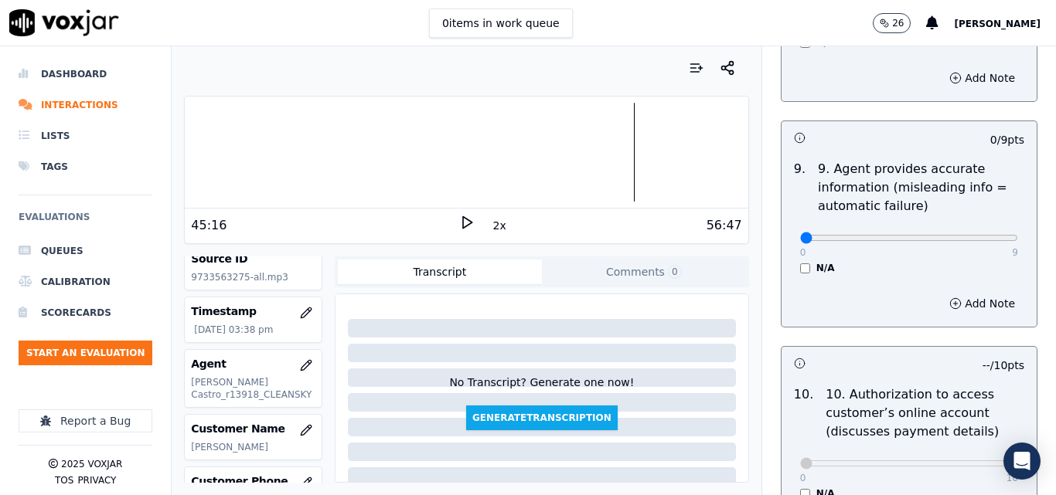
scroll to position [1818, 0]
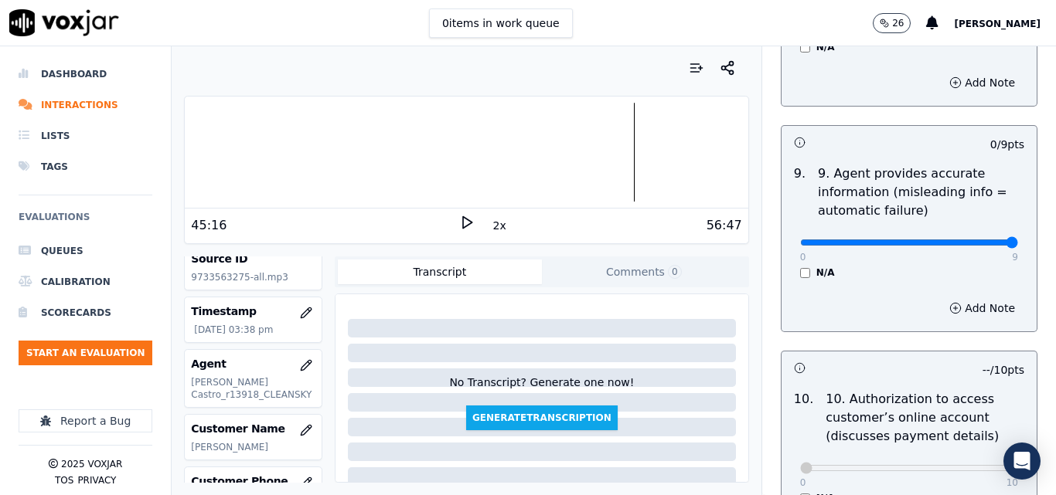
type input "9"
click at [969, 240] on input "range" at bounding box center [909, 243] width 218 height 6
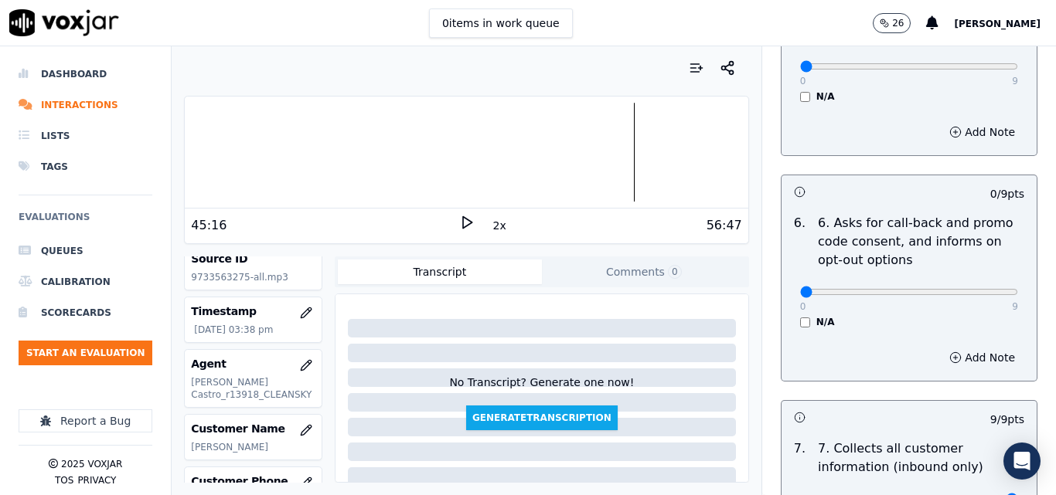
scroll to position [1122, 0]
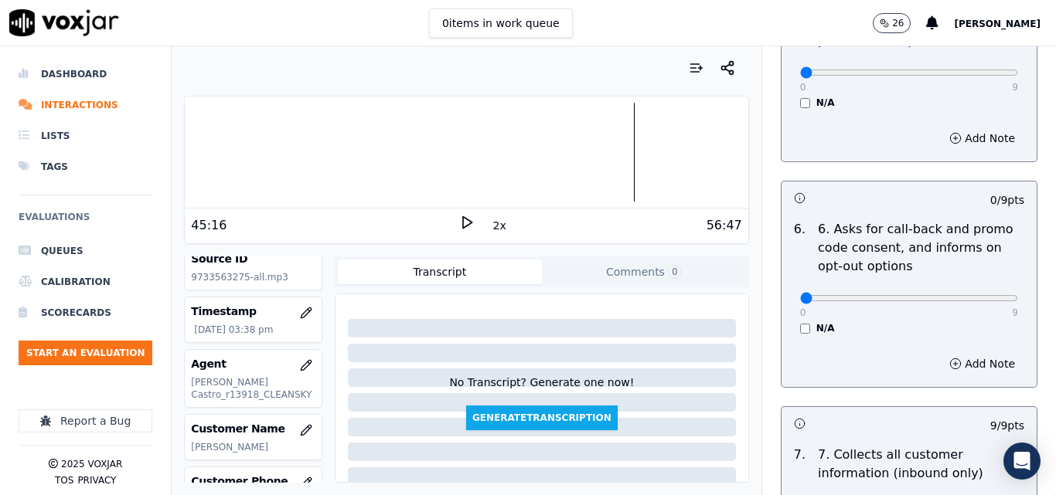
click at [788, 318] on div "0 9 N/A" at bounding box center [909, 305] width 243 height 59
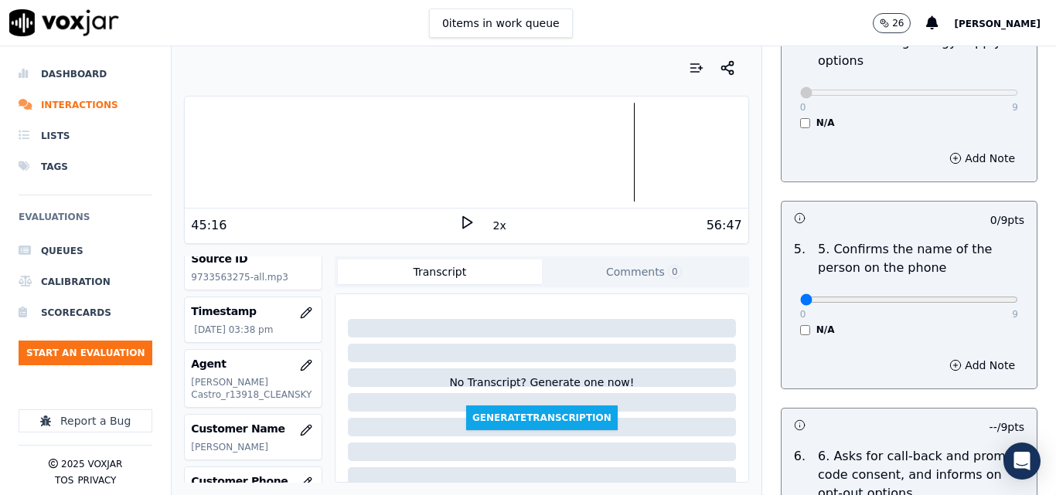
scroll to position [890, 0]
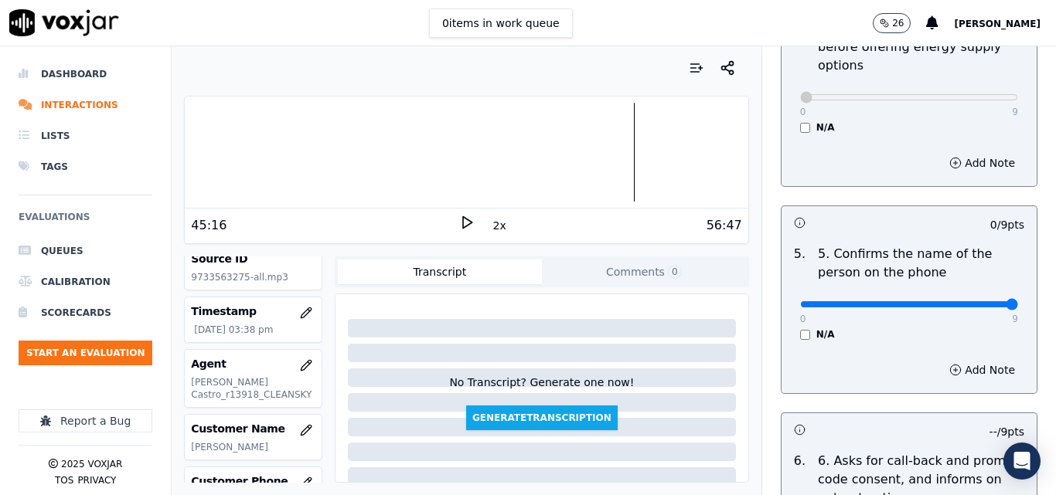
type input "9"
click at [972, 301] on input "range" at bounding box center [909, 304] width 218 height 6
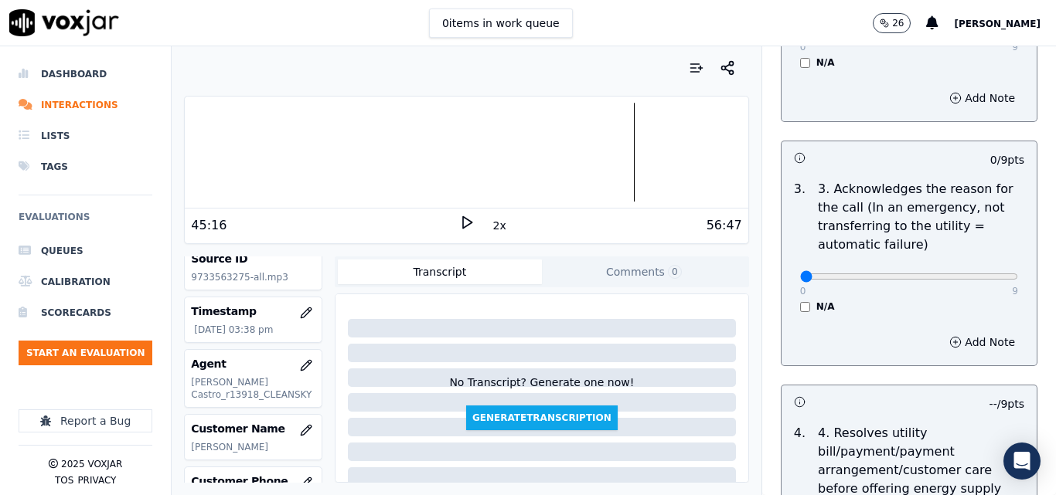
scroll to position [427, 0]
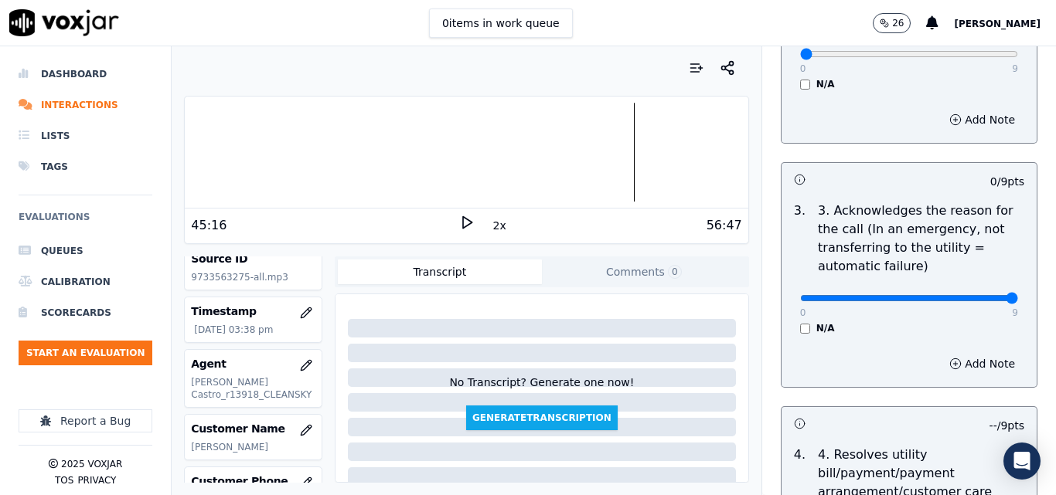
type input "9"
click at [971, 295] on input "range" at bounding box center [909, 298] width 218 height 6
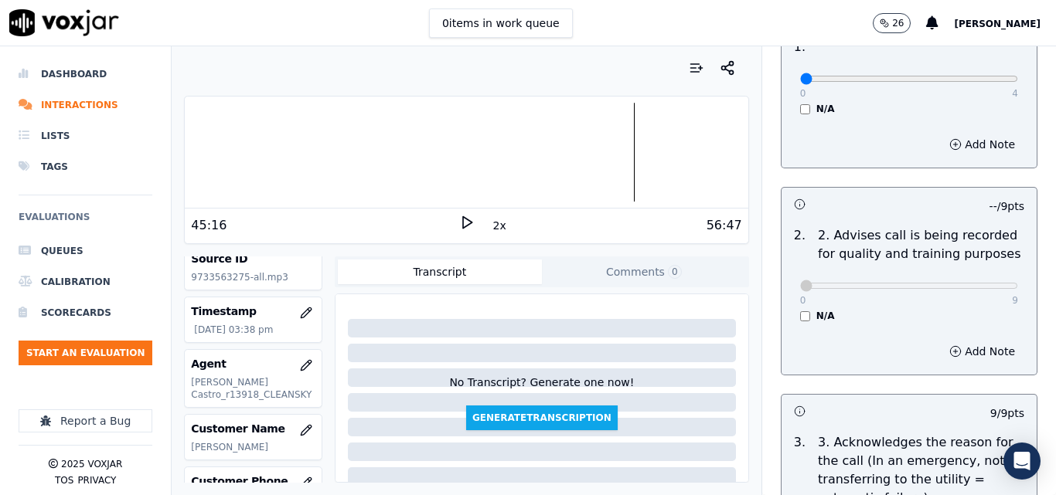
scroll to position [117, 0]
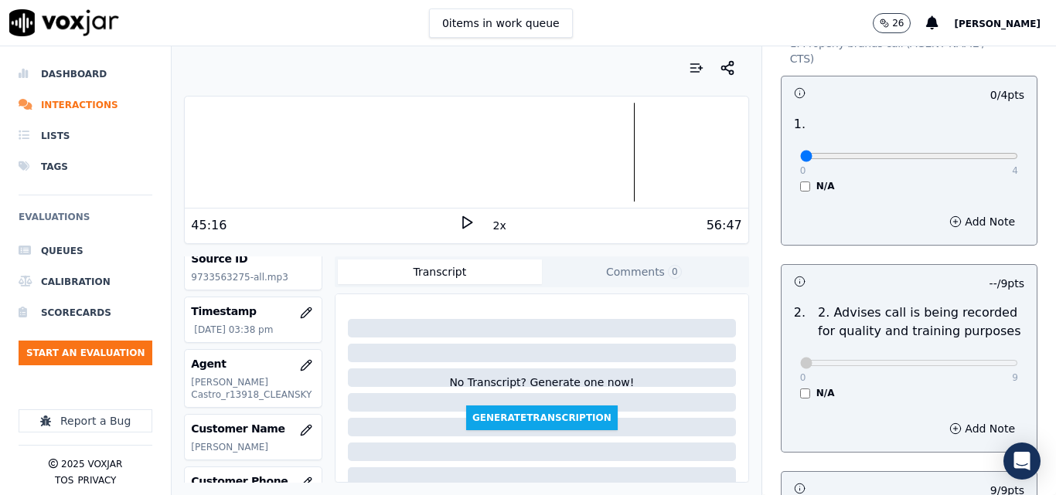
click at [788, 372] on div "0 9 N/A" at bounding box center [909, 370] width 243 height 59
type input "9"
click at [974, 360] on input "range" at bounding box center [909, 363] width 218 height 6
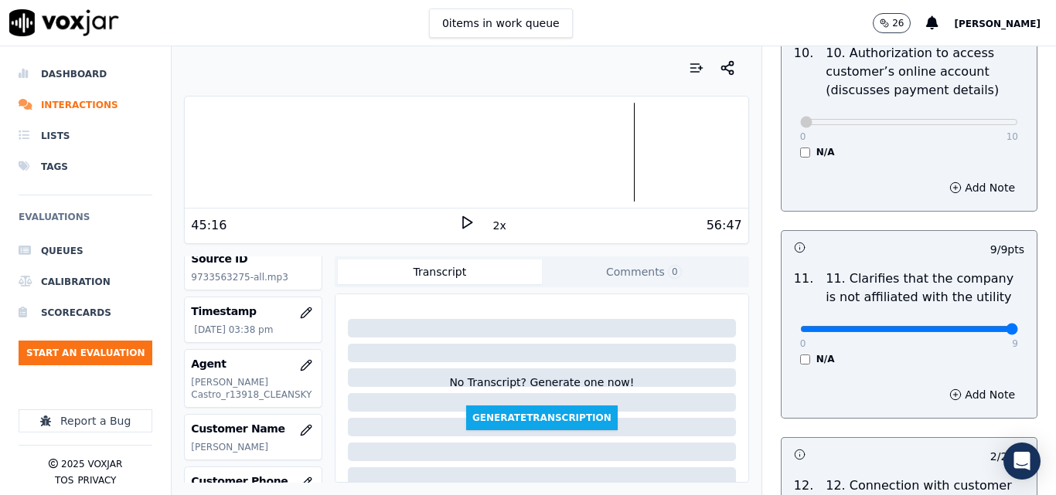
scroll to position [2823, 0]
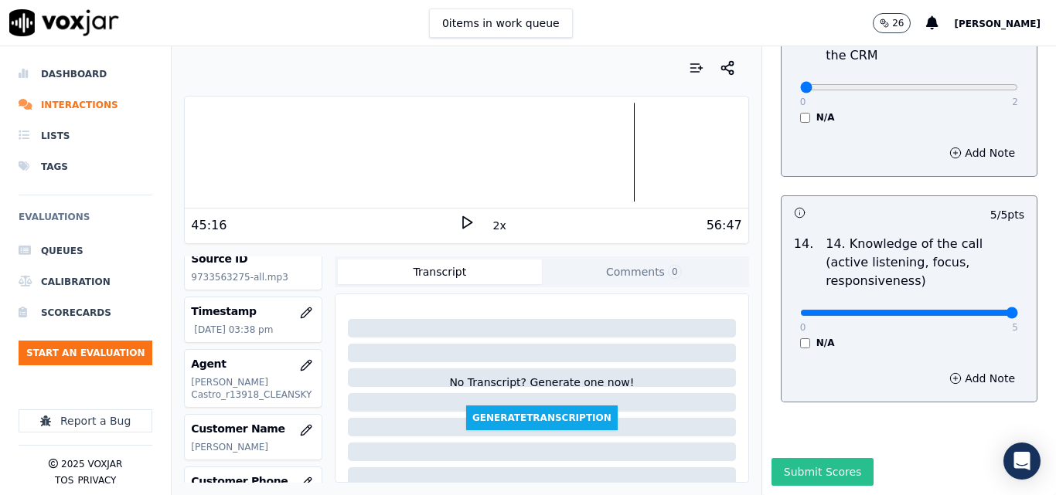
click at [805, 458] on button "Submit Scores" at bounding box center [822, 472] width 103 height 28
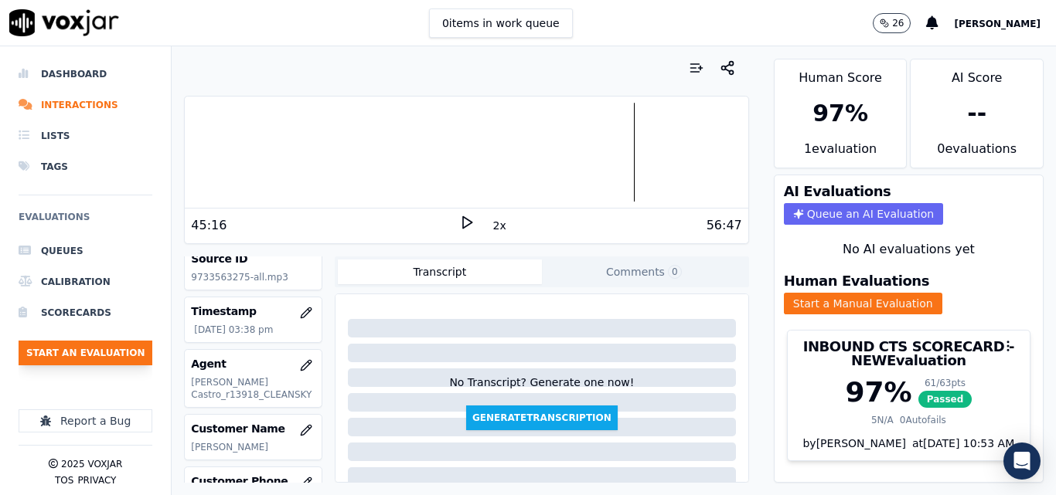
click at [123, 356] on button "Start an Evaluation" at bounding box center [86, 353] width 134 height 25
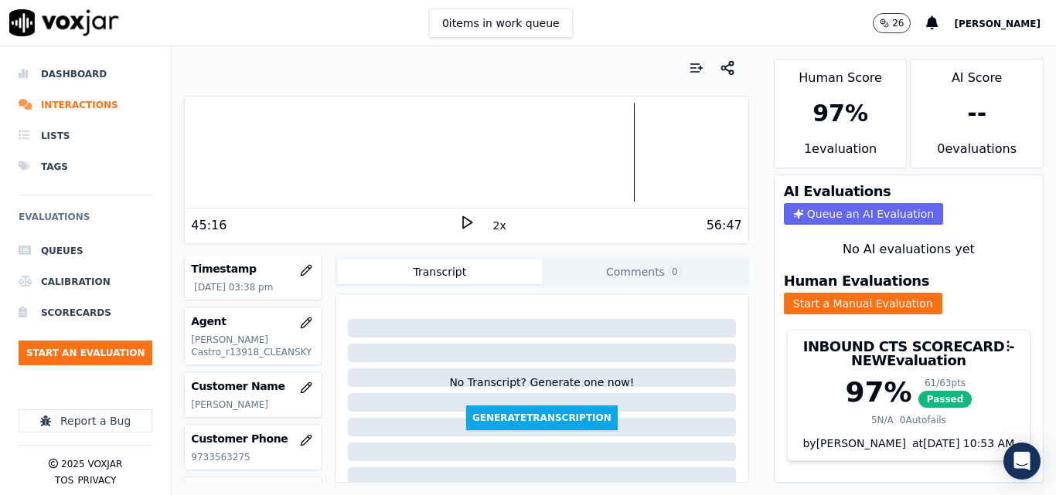
scroll to position [155, 0]
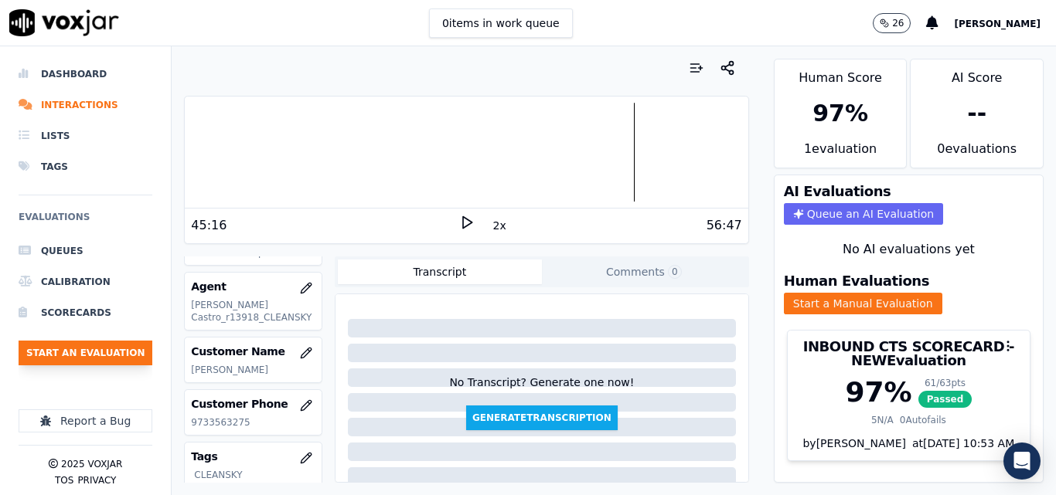
click at [93, 356] on button "Start an Evaluation" at bounding box center [86, 353] width 134 height 25
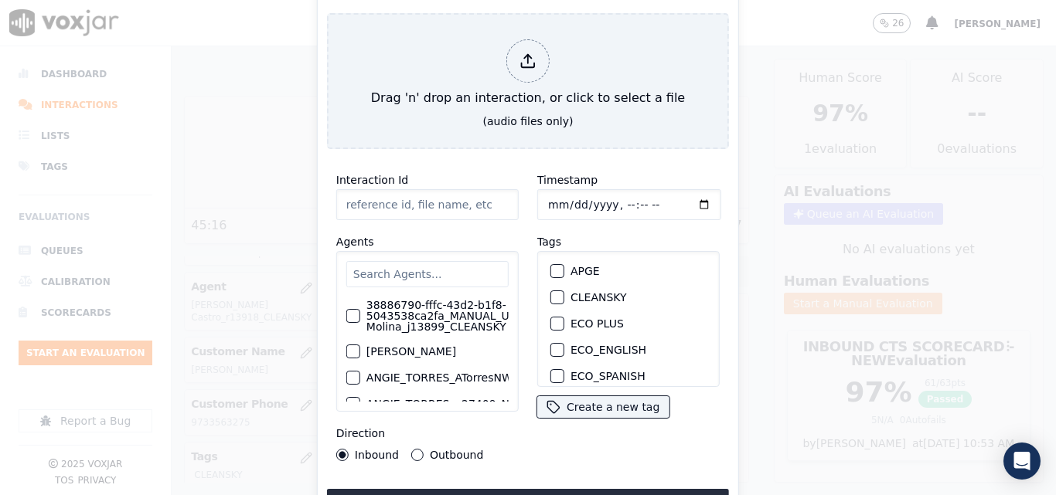
type input "20250912-180748_7813301928-all.mp3"
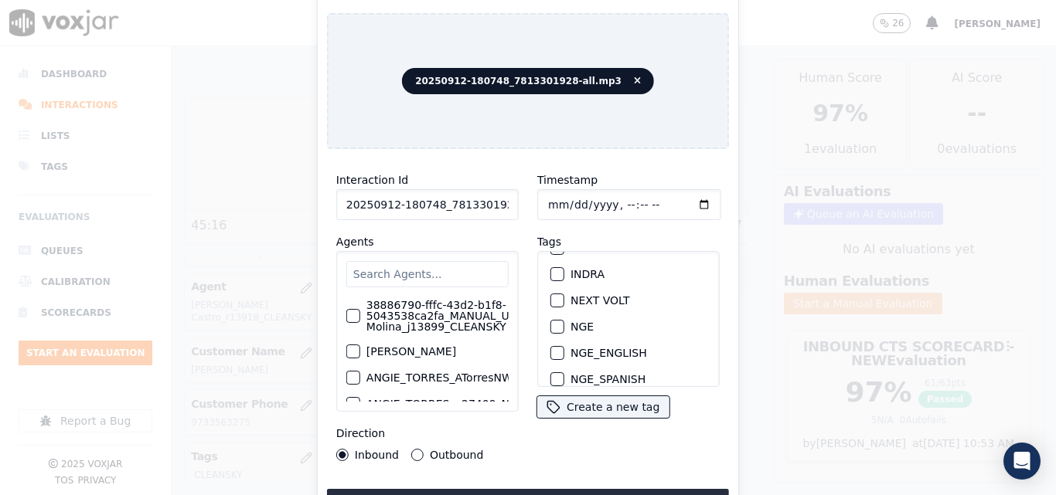
click at [546, 329] on div "NGE" at bounding box center [628, 327] width 169 height 26
click at [553, 324] on div "button" at bounding box center [556, 327] width 11 height 11
click at [553, 489] on button "Upload interaction to start evaluation" at bounding box center [528, 503] width 402 height 28
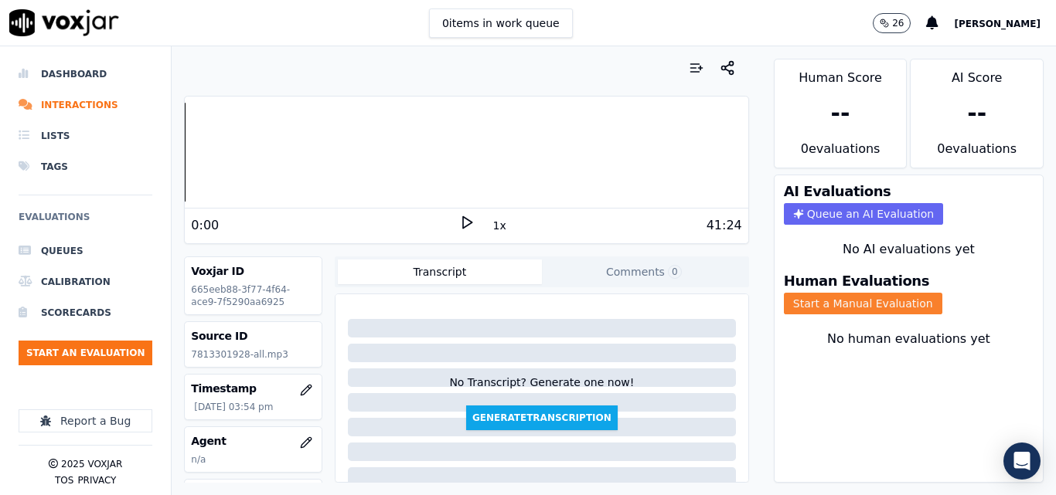
click at [868, 295] on button "Start a Manual Evaluation" at bounding box center [863, 304] width 158 height 22
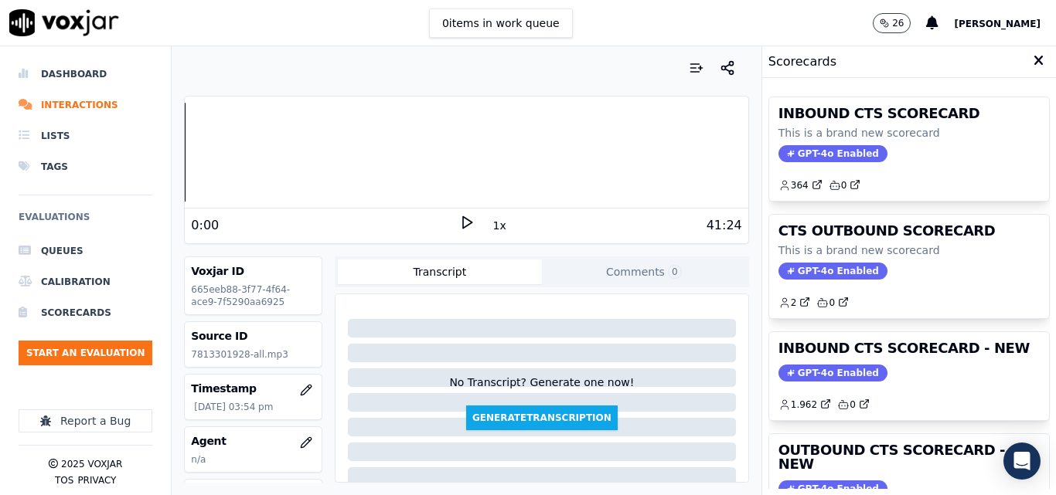
click at [459, 222] on icon at bounding box center [466, 222] width 15 height 15
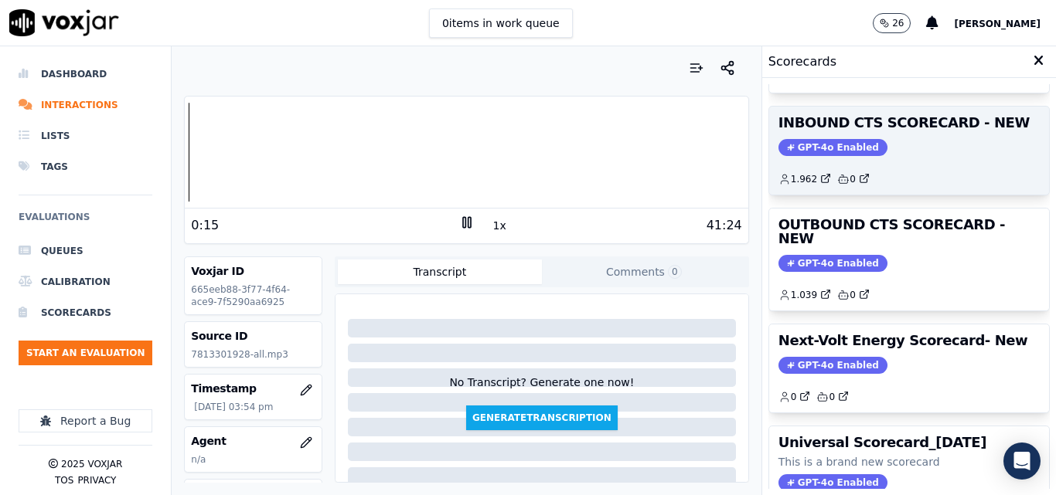
scroll to position [232, 0]
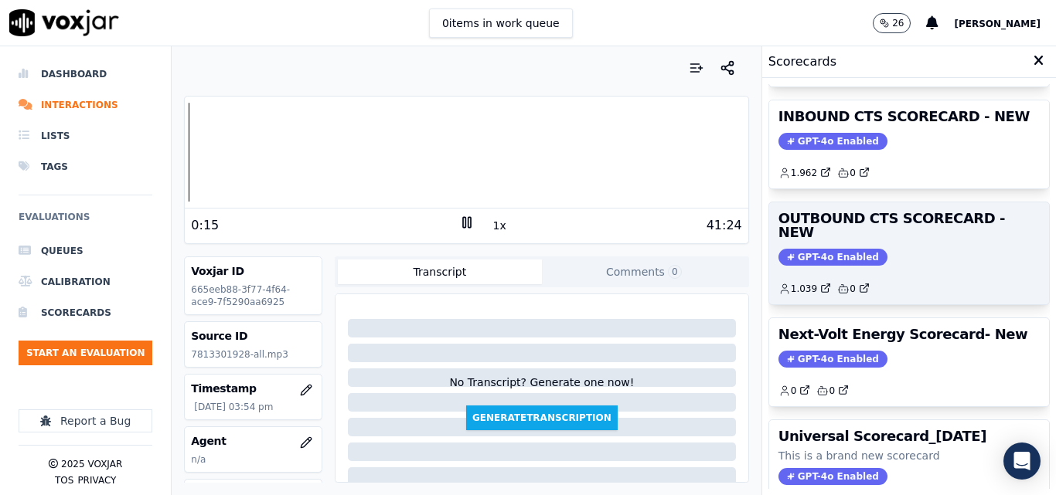
click at [789, 249] on span "GPT-4o Enabled" at bounding box center [832, 257] width 109 height 17
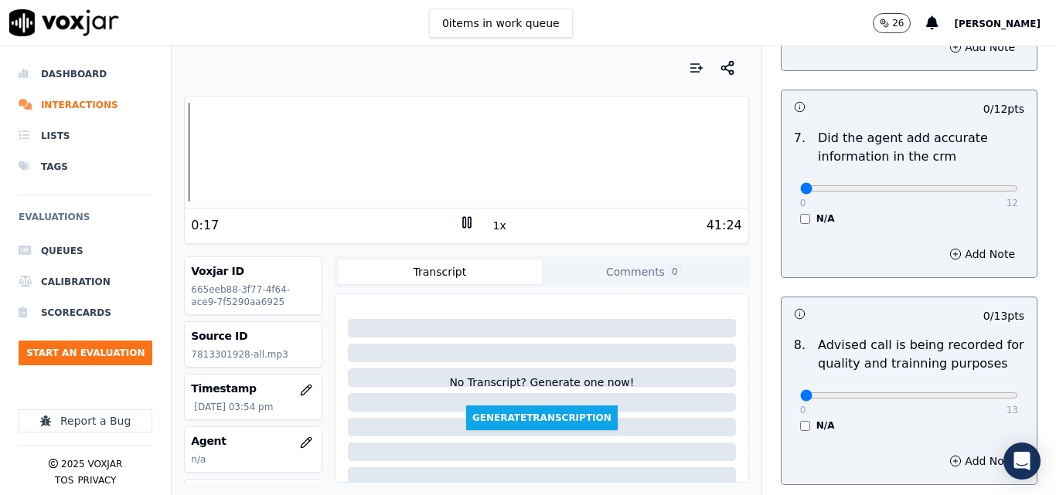
scroll to position [1490, 0]
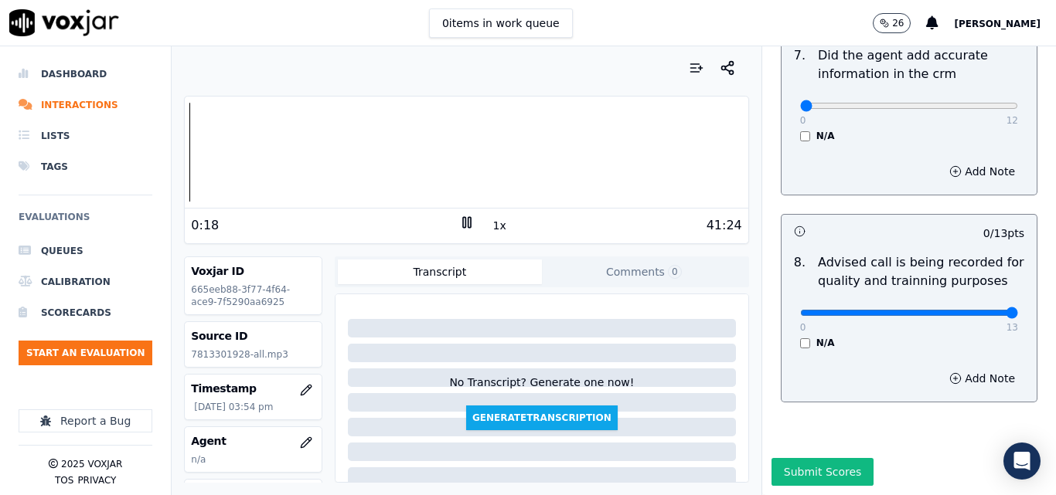
type input "13"
click at [972, 310] on input "range" at bounding box center [909, 313] width 218 height 6
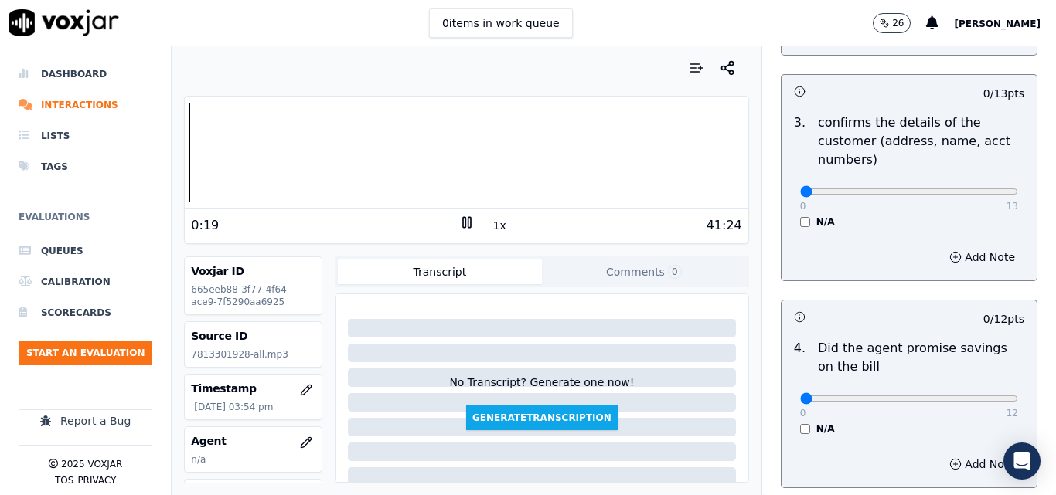
scroll to position [0, 0]
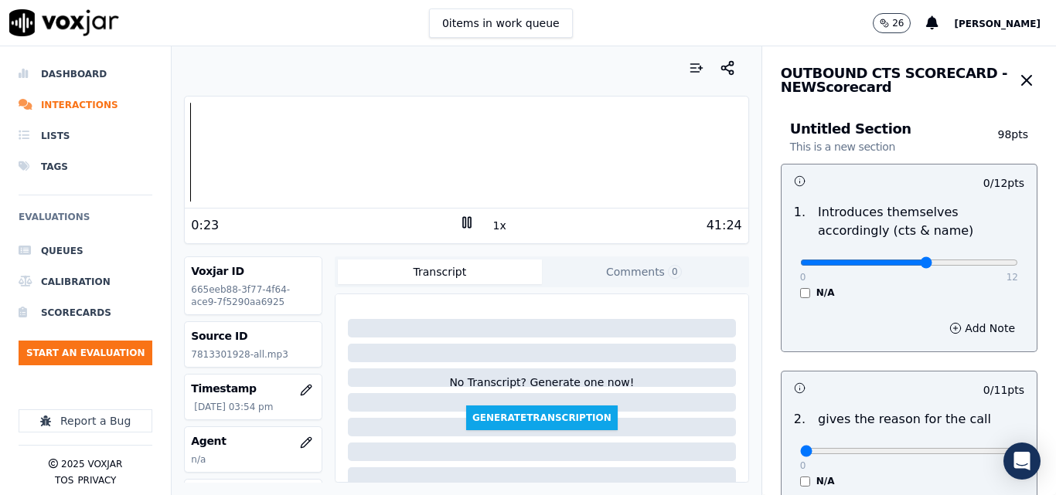
click at [904, 260] on input "range" at bounding box center [909, 263] width 218 height 6
type input "9"
click at [934, 260] on input "range" at bounding box center [909, 263] width 218 height 6
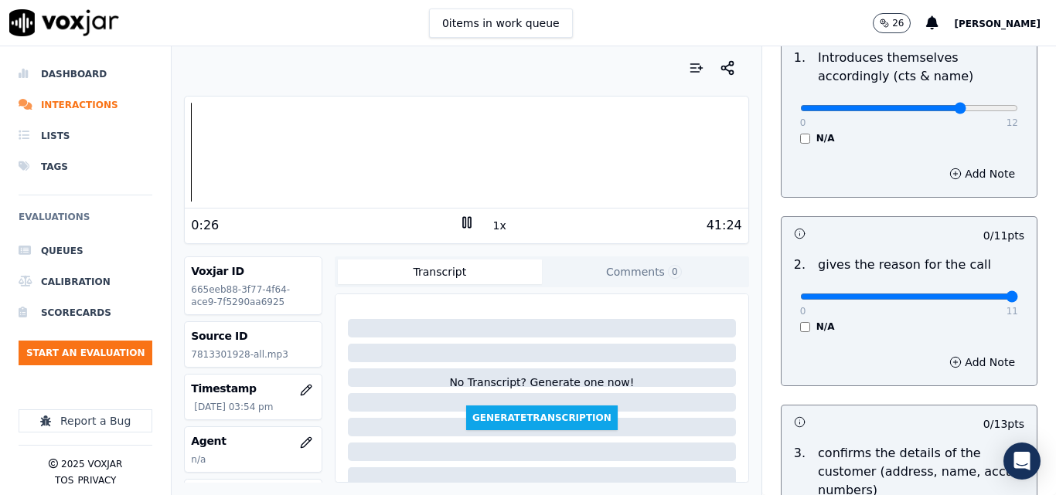
type input "11"
click at [974, 299] on input "range" at bounding box center [909, 297] width 218 height 6
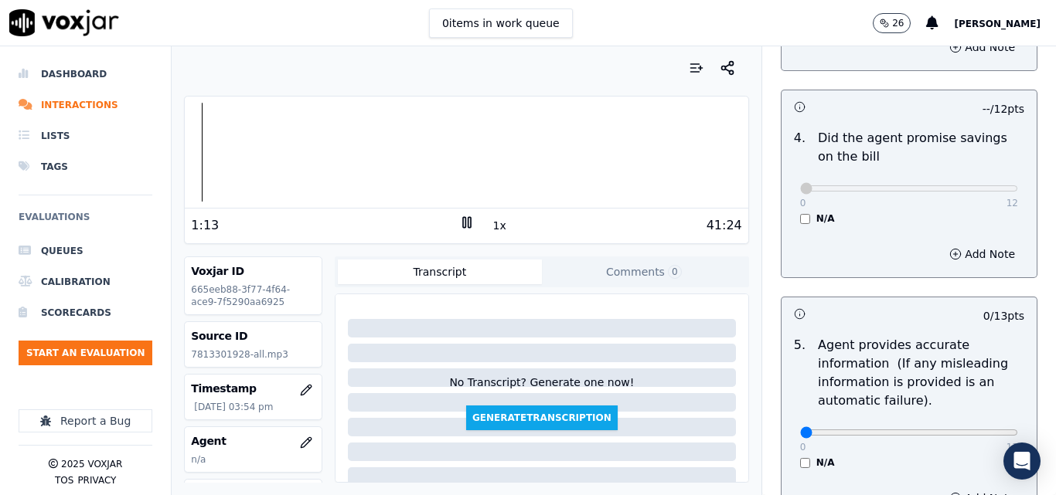
scroll to position [773, 0]
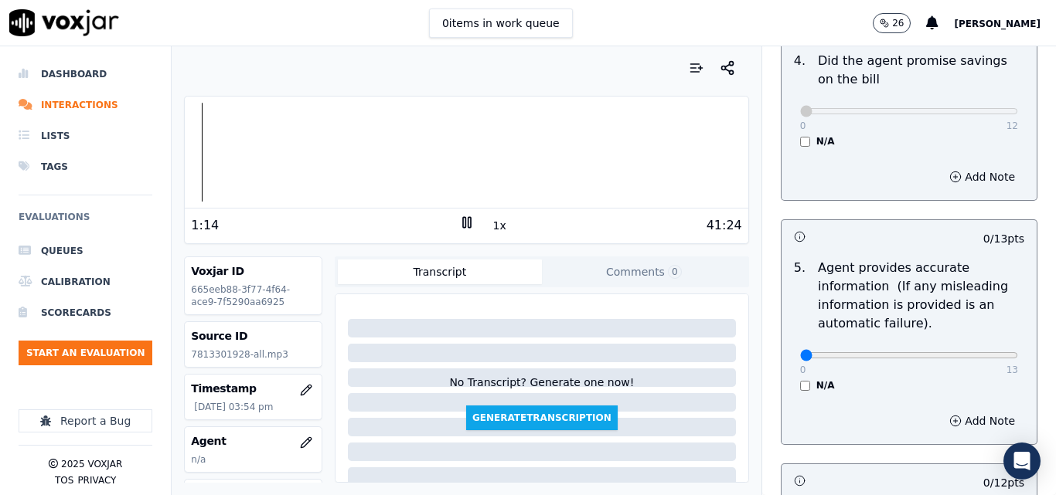
click at [490, 223] on button "1x" at bounding box center [499, 226] width 19 height 22
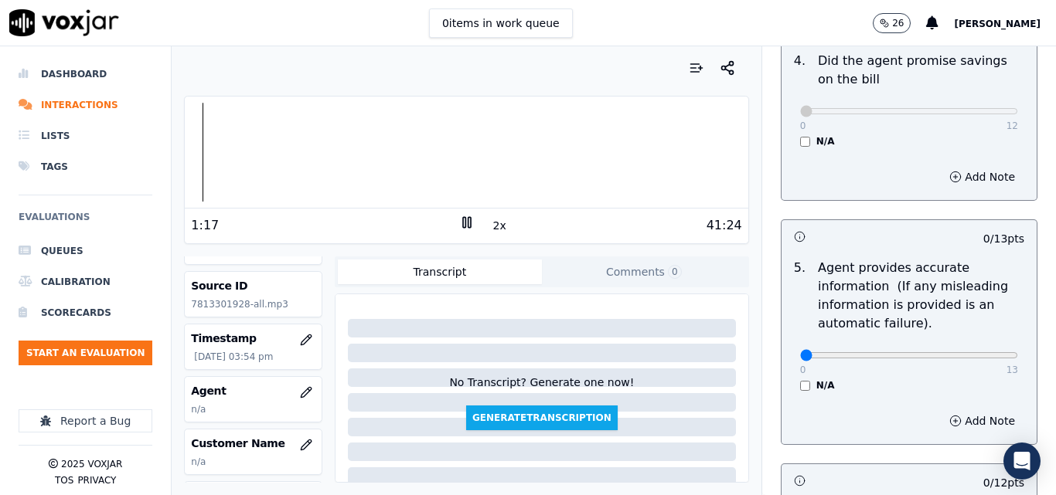
scroll to position [77, 0]
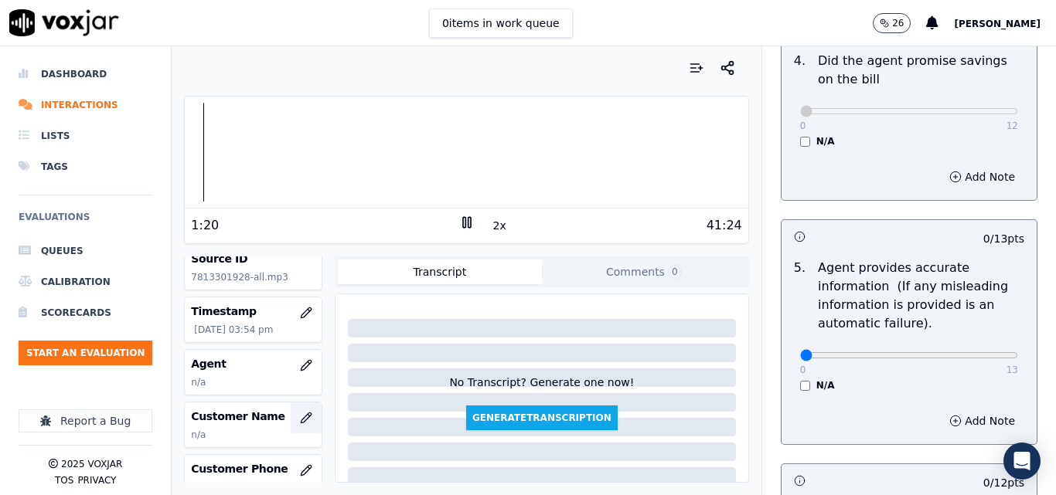
click at [300, 414] on icon "button" at bounding box center [306, 418] width 12 height 12
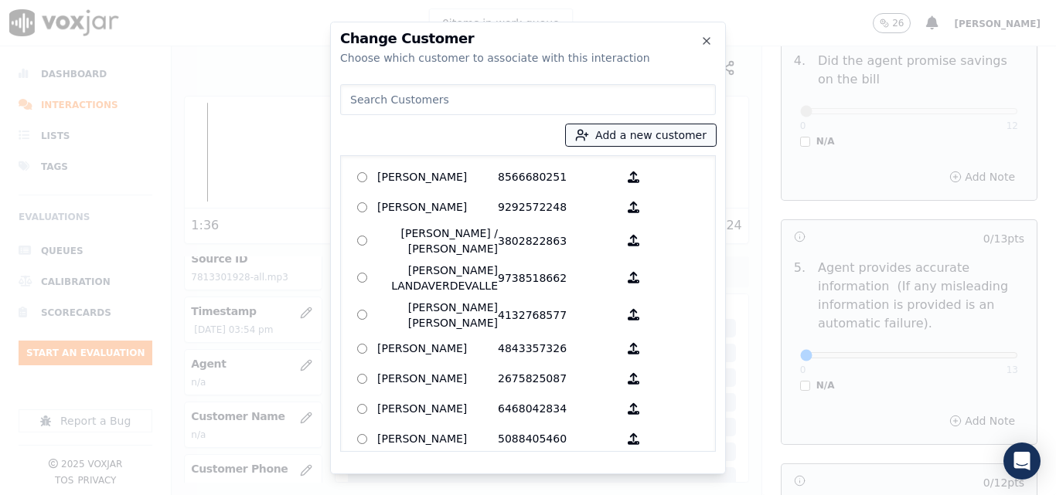
click at [654, 135] on button "Add a new customer" at bounding box center [641, 135] width 150 height 22
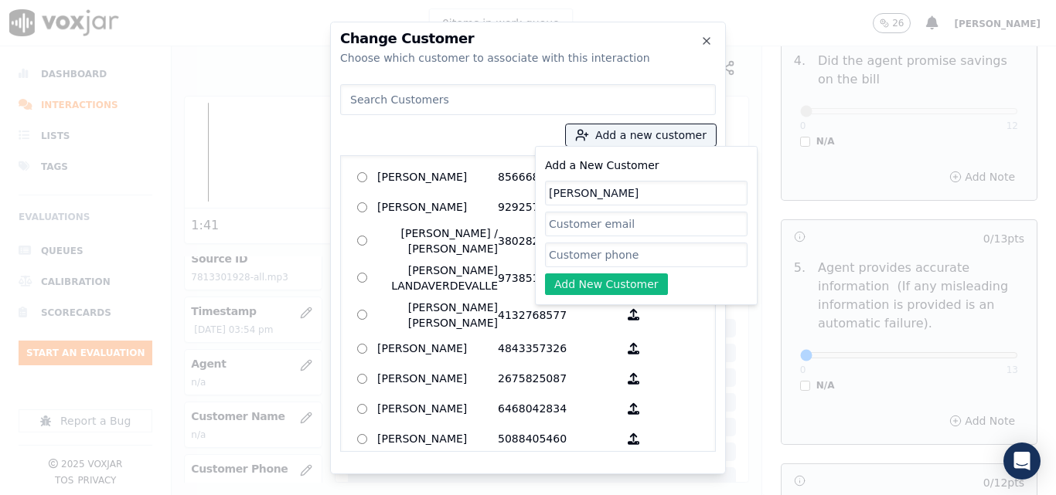
type input "MARIA ALVAREZ"
paste input "7813301928"
type input "7813301928"
click at [616, 294] on button "Add New Customer" at bounding box center [606, 285] width 123 height 22
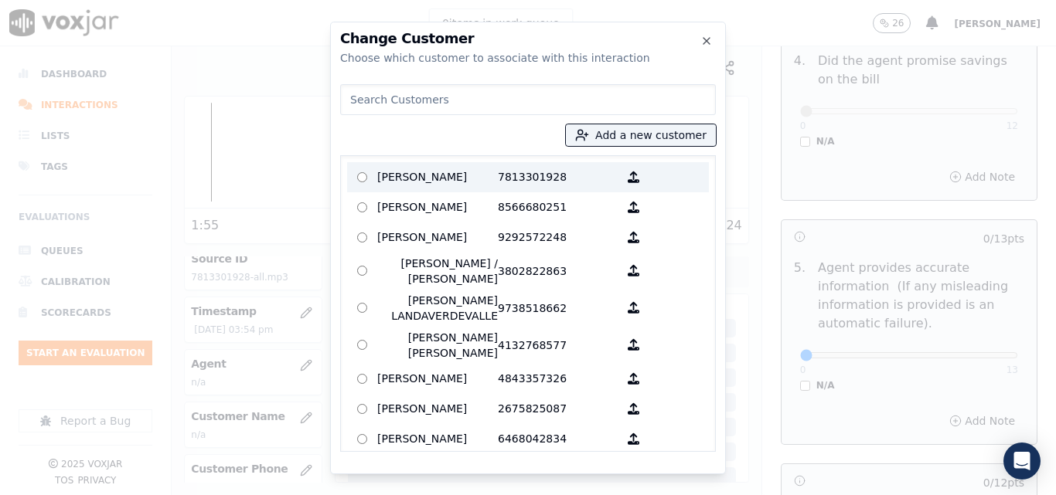
click at [444, 183] on p "MARIA ALVAREZ" at bounding box center [437, 177] width 121 height 24
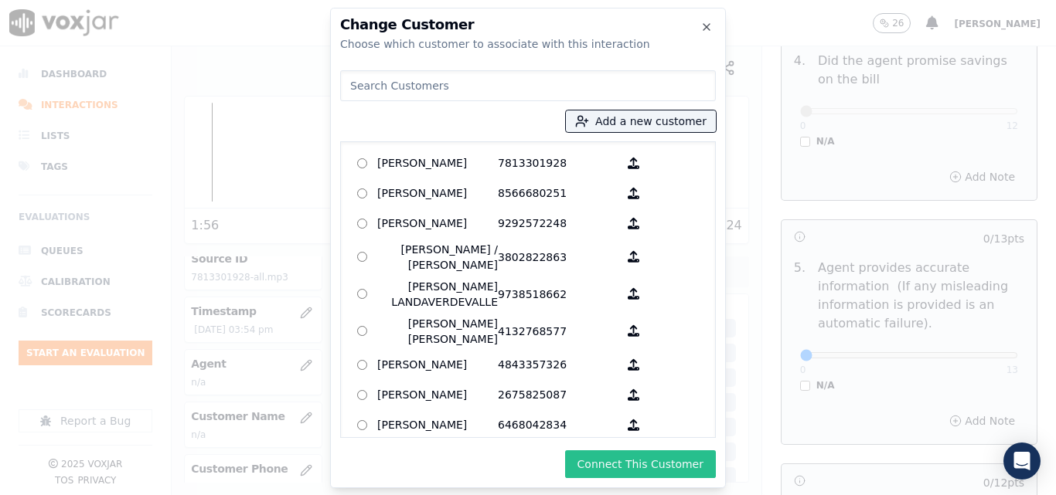
click at [612, 452] on button "Connect This Customer" at bounding box center [640, 465] width 151 height 28
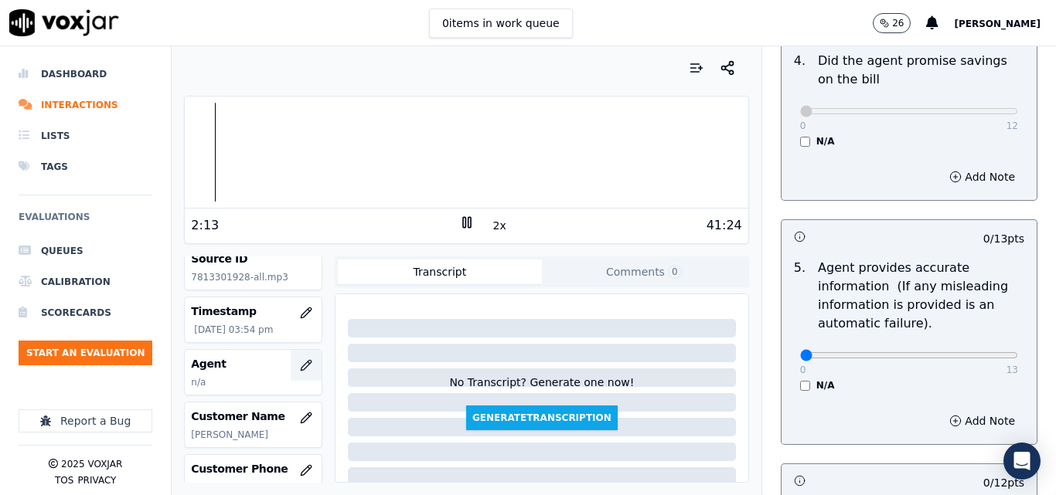
click at [300, 366] on icon "button" at bounding box center [306, 365] width 12 height 12
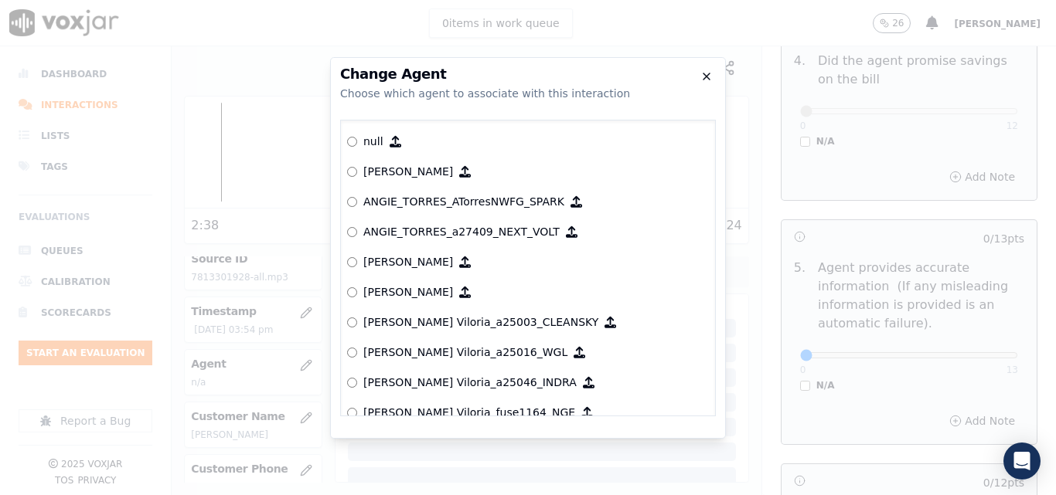
click at [712, 73] on icon "button" at bounding box center [706, 76] width 12 height 12
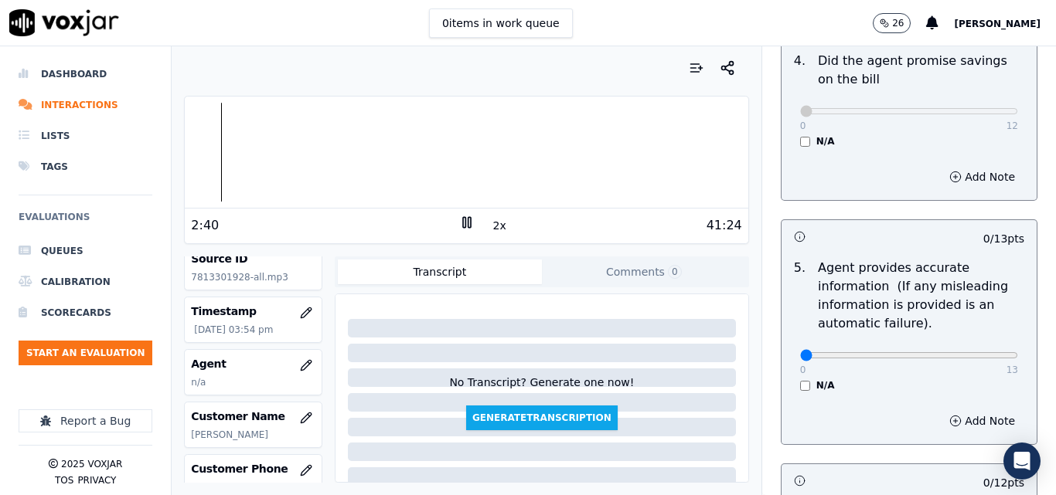
click at [490, 229] on button "2x" at bounding box center [499, 226] width 19 height 22
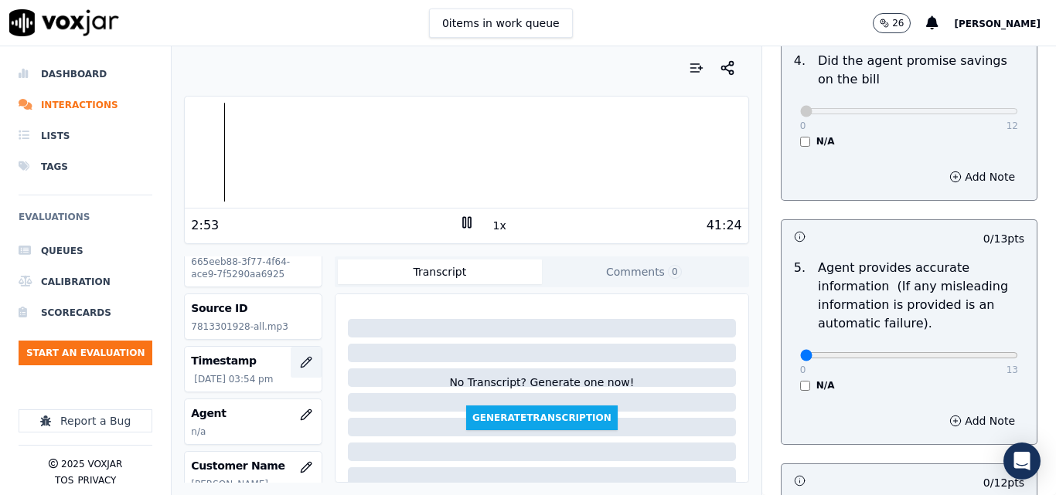
scroll to position [0, 0]
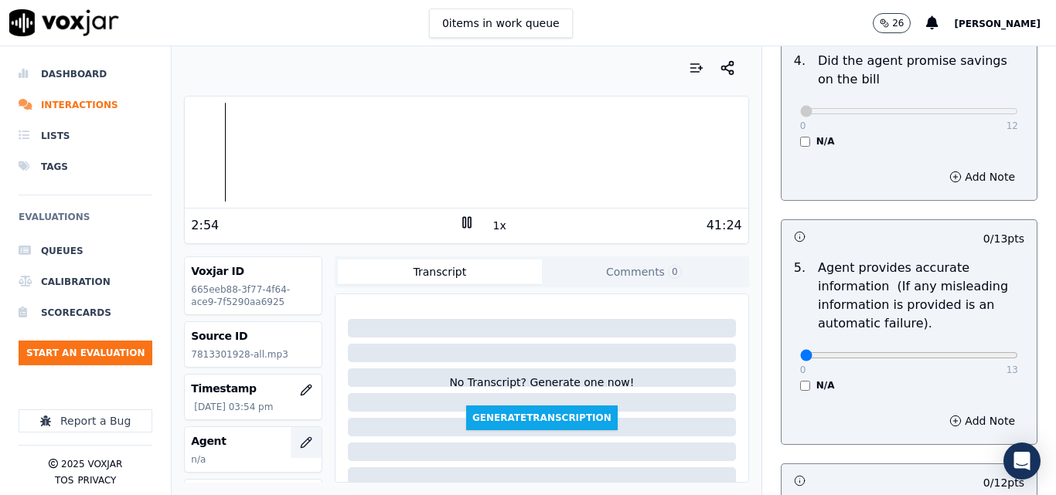
click at [291, 434] on button "button" at bounding box center [306, 442] width 31 height 31
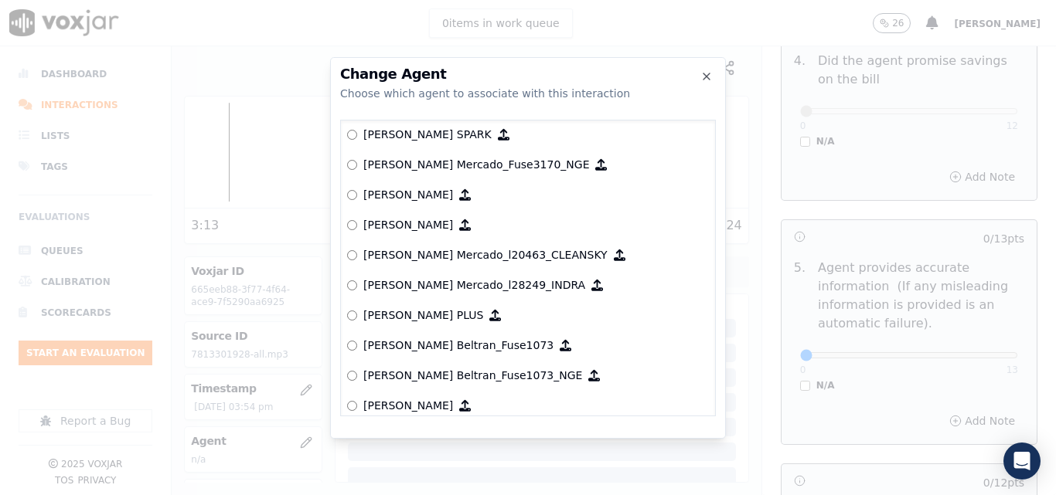
scroll to position [5872, 0]
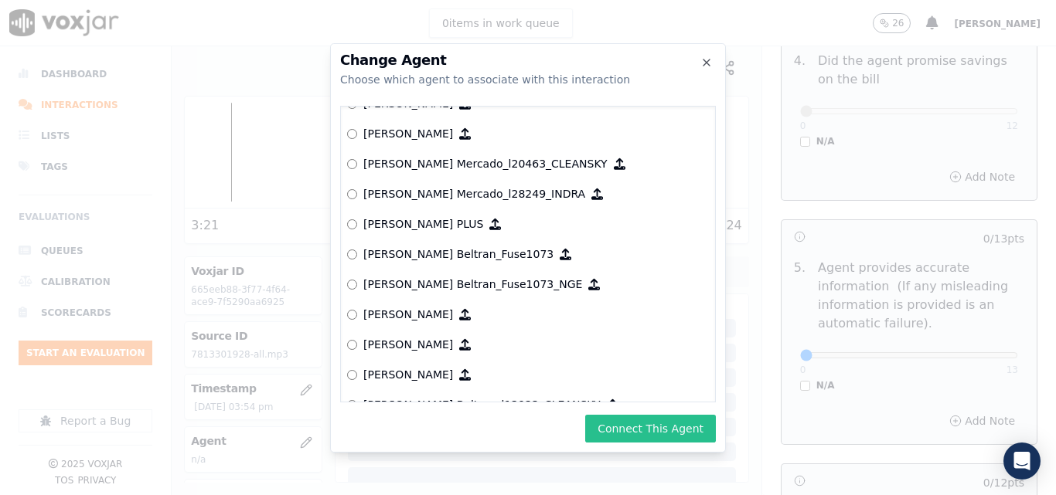
click at [621, 427] on button "Connect This Agent" at bounding box center [650, 429] width 131 height 28
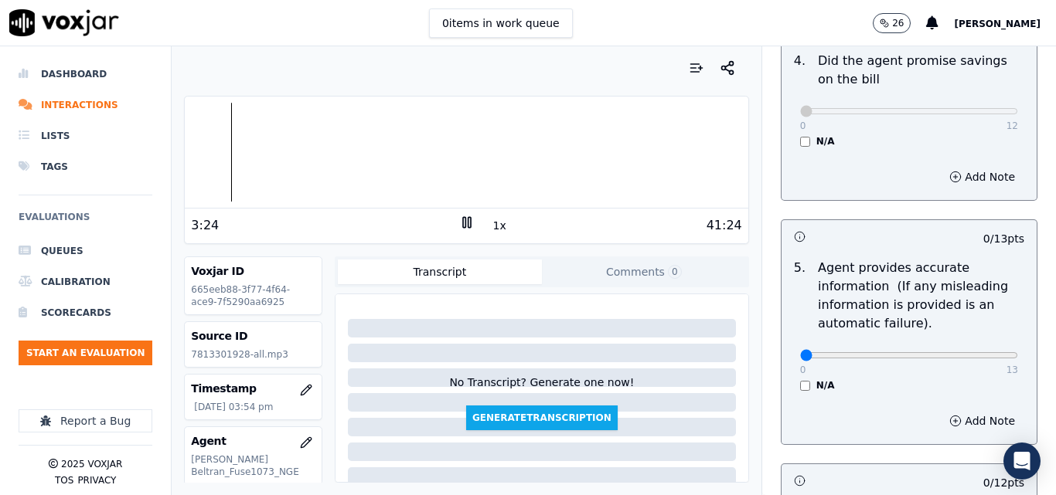
click at [491, 235] on button "1x" at bounding box center [499, 226] width 19 height 22
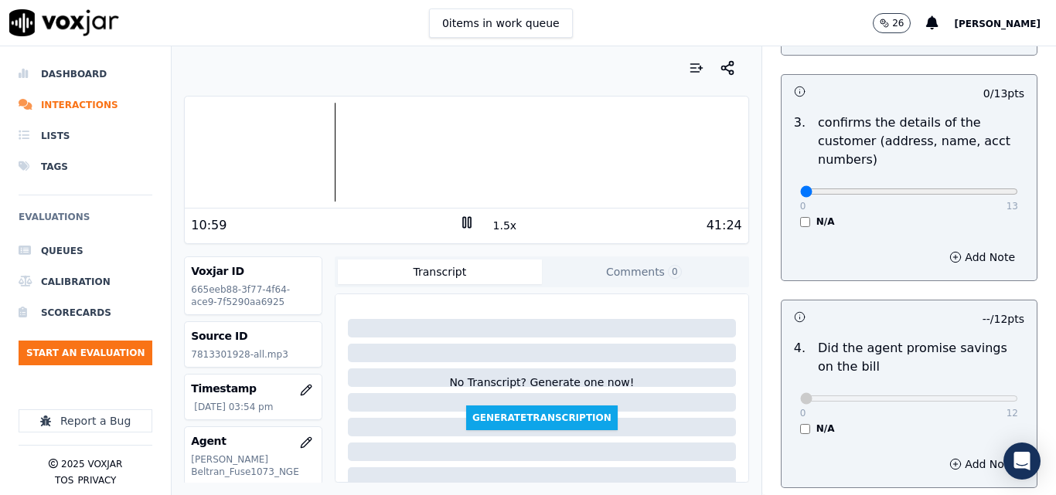
scroll to position [408, 0]
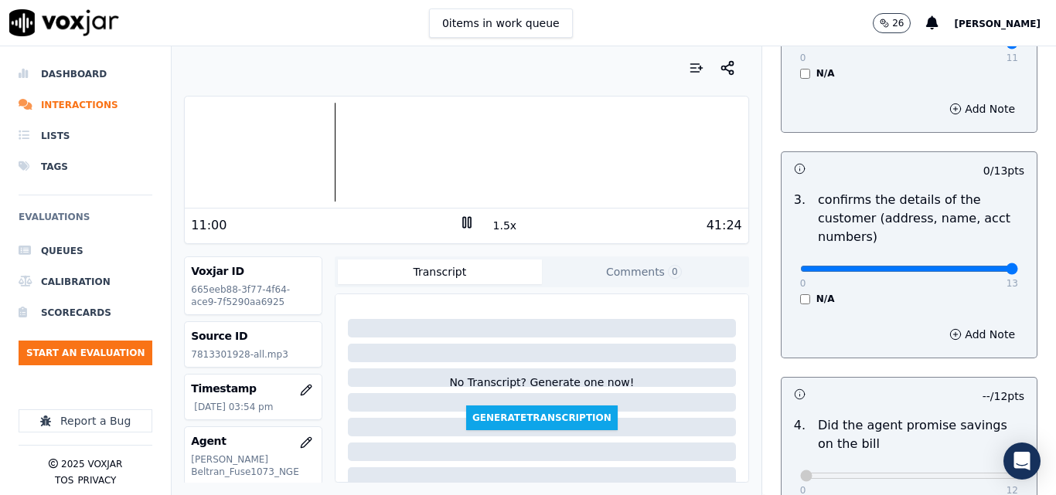
type input "13"
click at [982, 270] on input "range" at bounding box center [909, 269] width 218 height 6
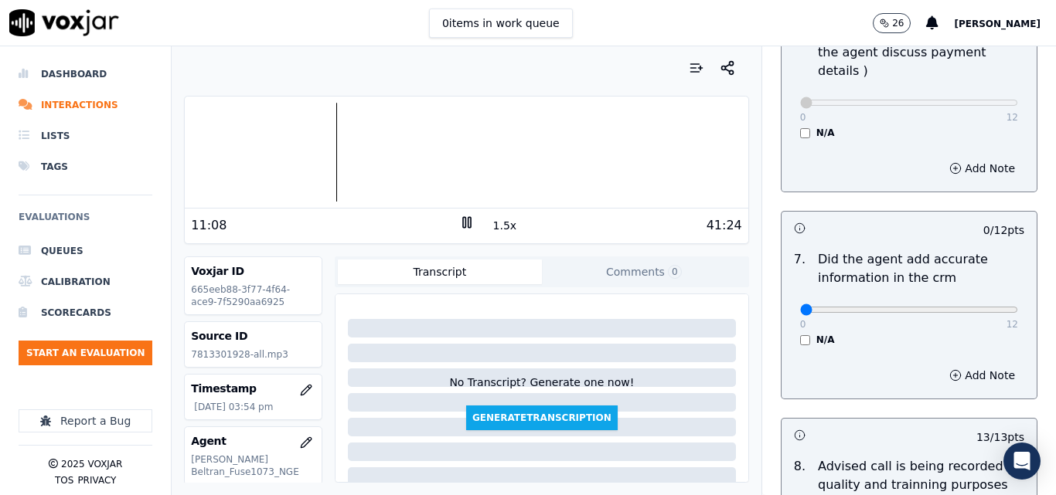
scroll to position [1391, 0]
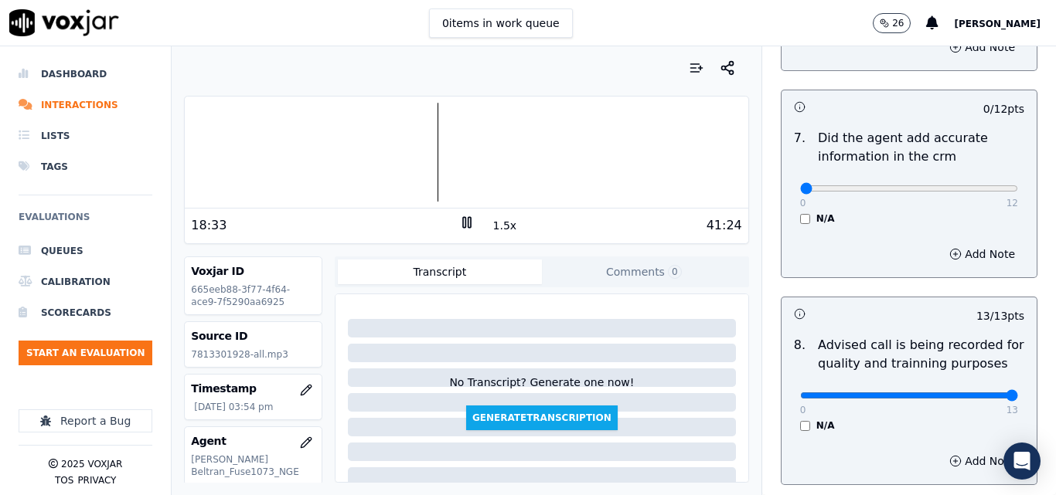
click at [498, 223] on button "1.5x" at bounding box center [505, 226] width 30 height 22
click at [498, 223] on button "2x" at bounding box center [499, 226] width 19 height 22
click at [490, 225] on button "1x" at bounding box center [499, 226] width 19 height 22
click at [490, 225] on button "1.5x" at bounding box center [505, 226] width 30 height 22
click at [437, 156] on div at bounding box center [466, 152] width 563 height 99
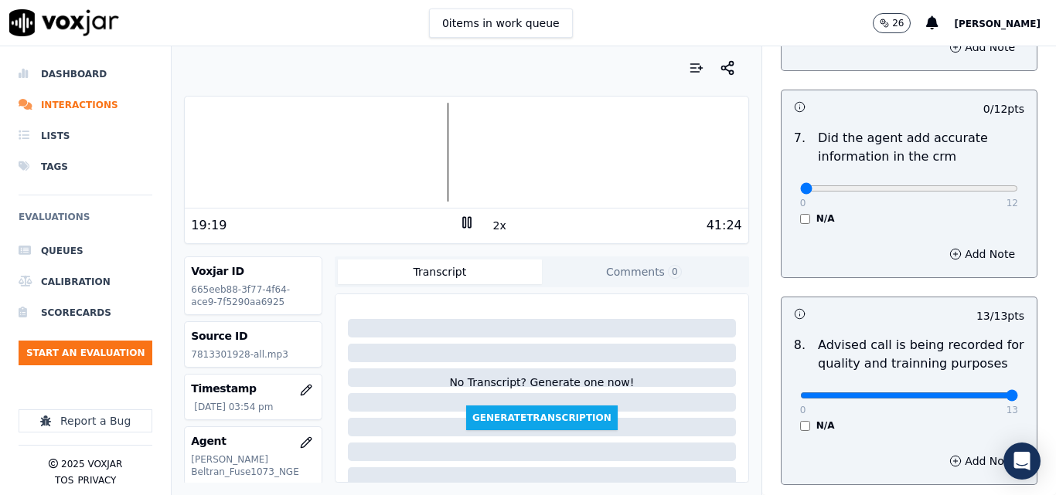
click at [492, 230] on button "2x" at bounding box center [499, 226] width 19 height 22
click at [492, 226] on button "1x" at bounding box center [499, 226] width 19 height 22
click at [438, 152] on div at bounding box center [466, 152] width 563 height 99
click at [434, 153] on div at bounding box center [466, 152] width 563 height 99
click at [433, 153] on div at bounding box center [466, 152] width 563 height 99
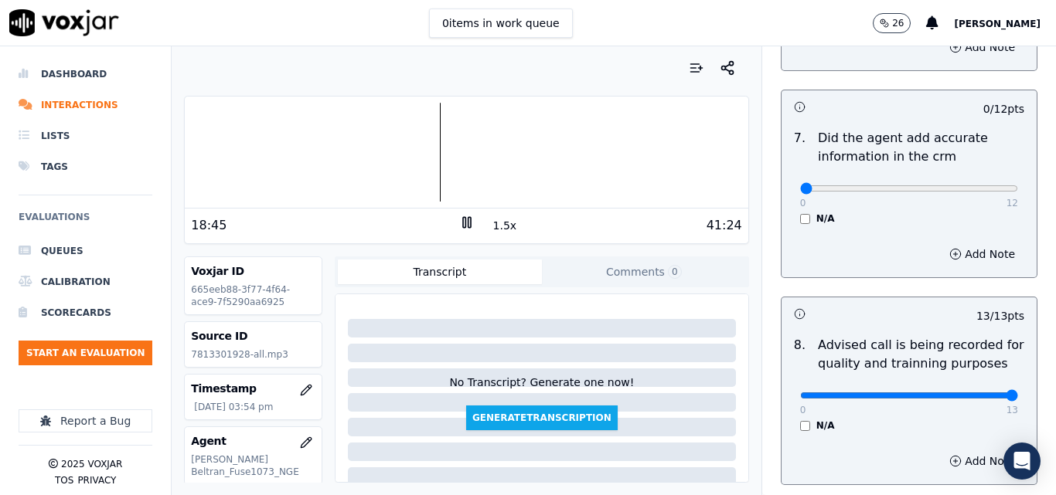
click at [427, 155] on div at bounding box center [466, 152] width 563 height 99
click at [490, 225] on button "1.5x" at bounding box center [505, 226] width 30 height 22
click at [490, 225] on button "2x" at bounding box center [499, 226] width 19 height 22
click at [496, 227] on button "1x" at bounding box center [499, 226] width 19 height 22
click at [494, 227] on button "1.5x" at bounding box center [505, 226] width 30 height 22
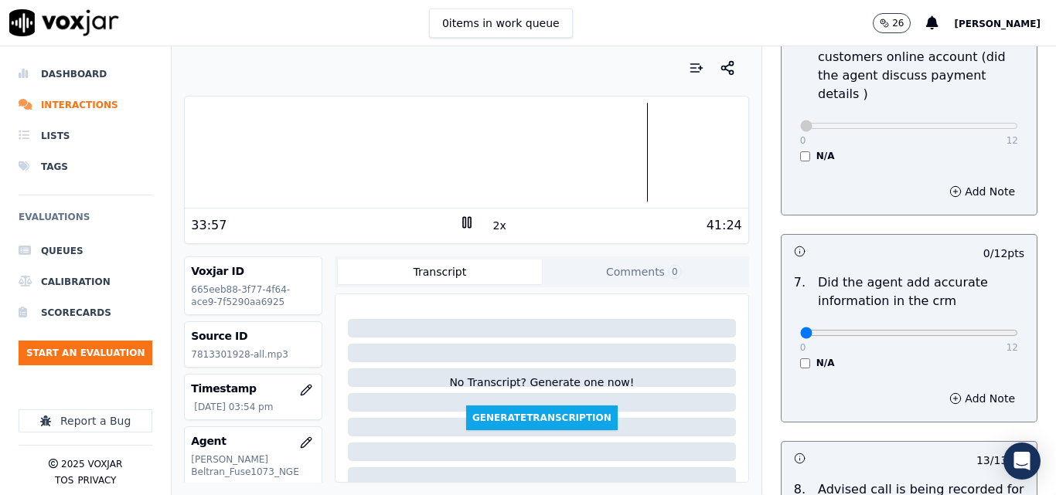
scroll to position [1237, 0]
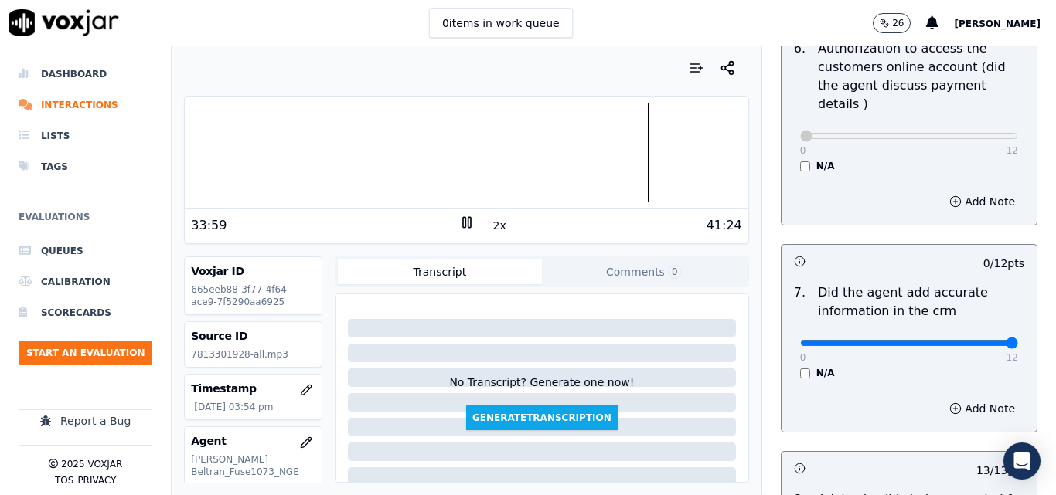
type input "12"
click at [975, 340] on input "range" at bounding box center [909, 343] width 218 height 6
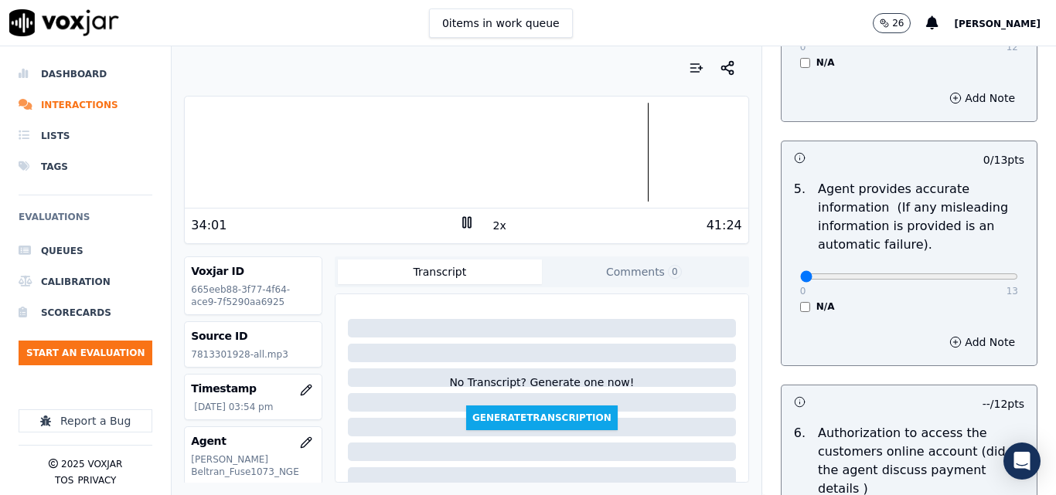
scroll to position [850, 0]
click at [966, 276] on input "range" at bounding box center [909, 278] width 218 height 6
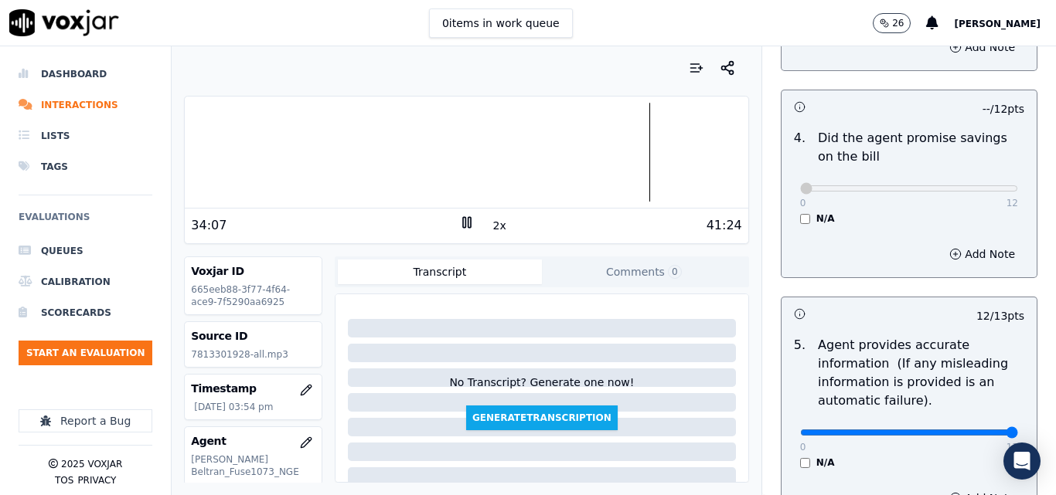
type input "13"
click at [992, 430] on input "range" at bounding box center [909, 433] width 218 height 6
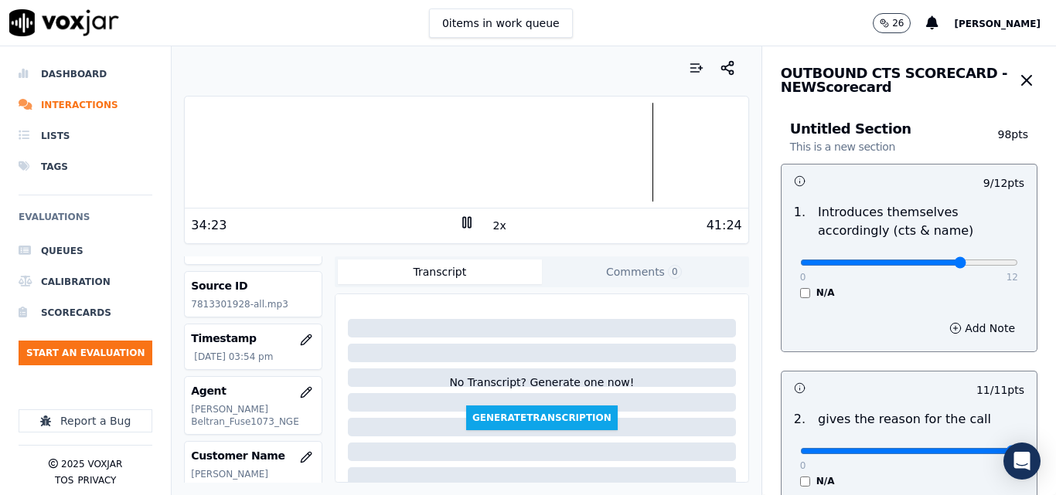
scroll to position [77, 0]
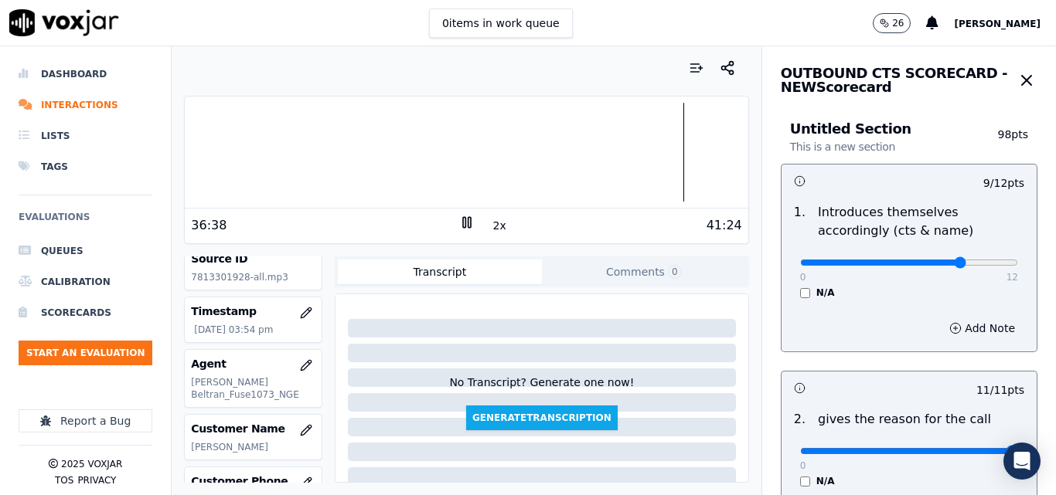
click at [669, 152] on div at bounding box center [466, 152] width 563 height 99
click at [673, 154] on div at bounding box center [466, 152] width 563 height 99
click at [495, 224] on button "2x" at bounding box center [499, 226] width 19 height 22
click at [664, 146] on div at bounding box center [466, 152] width 563 height 99
click at [492, 227] on button "1x" at bounding box center [499, 226] width 19 height 22
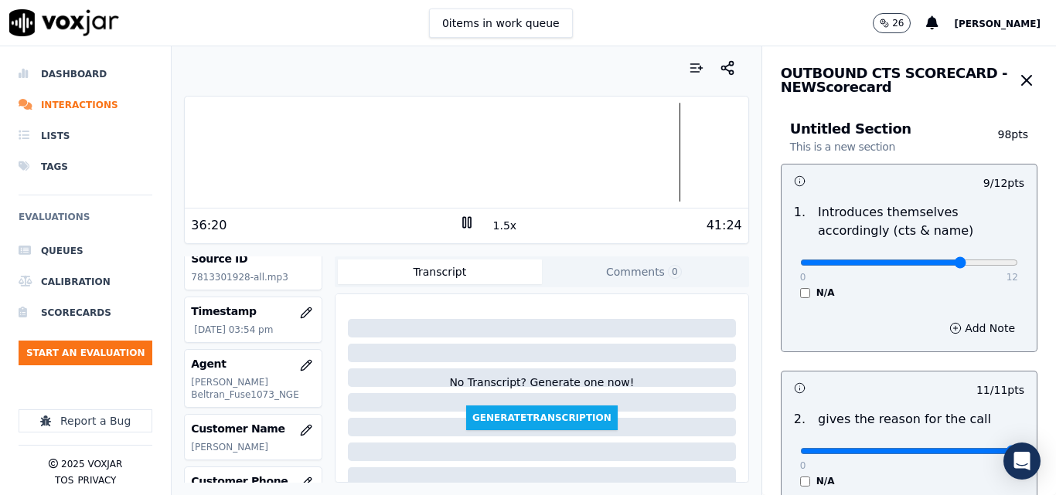
click at [655, 144] on div at bounding box center [466, 152] width 563 height 99
click at [701, 153] on div at bounding box center [466, 152] width 563 height 99
click at [704, 156] on div at bounding box center [466, 152] width 563 height 99
click at [500, 224] on button "1.5x" at bounding box center [505, 226] width 30 height 22
click at [432, 165] on div at bounding box center [466, 152] width 563 height 99
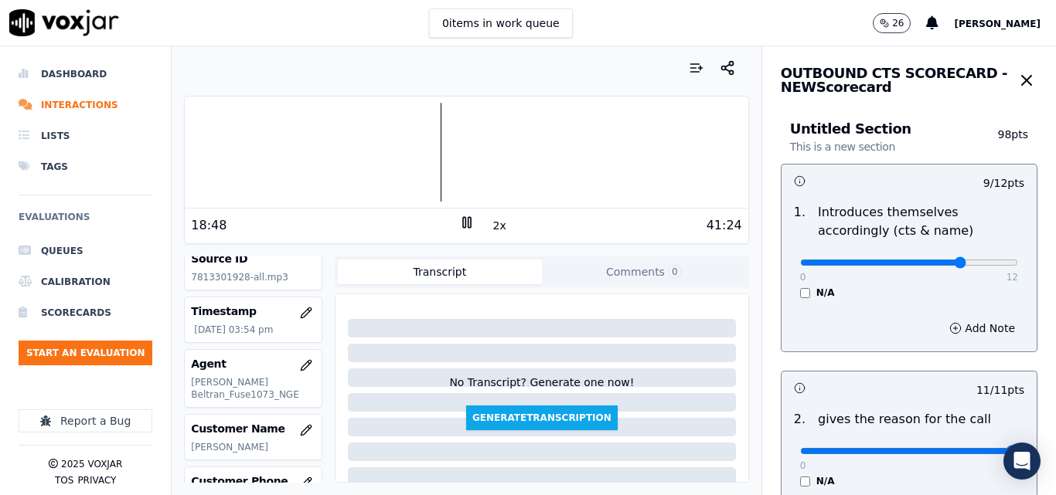
click at [418, 163] on div at bounding box center [466, 152] width 563 height 99
click at [459, 226] on icon at bounding box center [466, 222] width 15 height 15
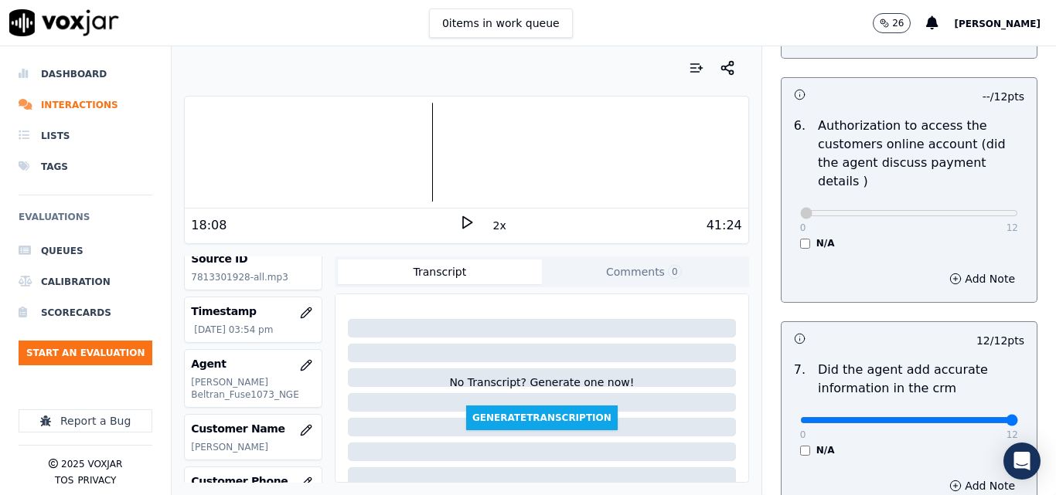
scroll to position [1490, 0]
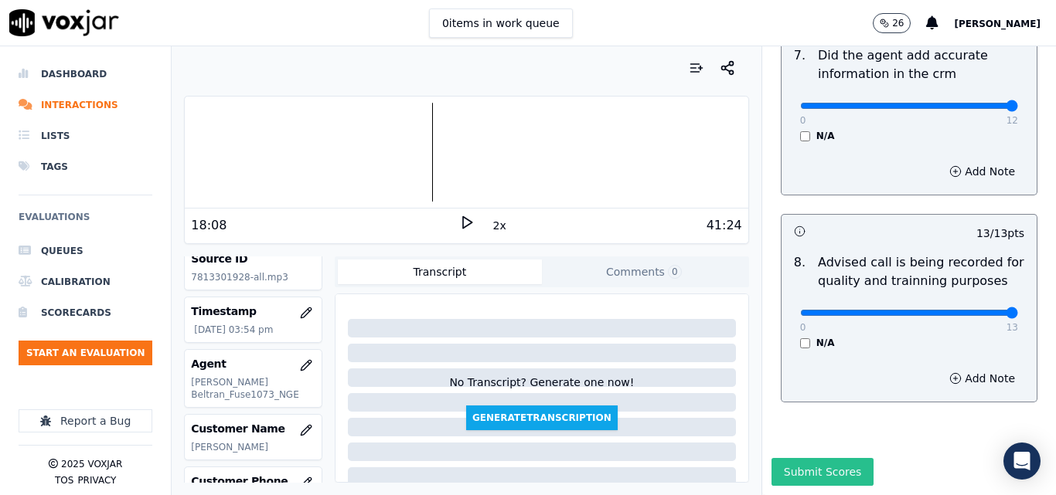
click at [825, 458] on button "Submit Scores" at bounding box center [822, 472] width 103 height 28
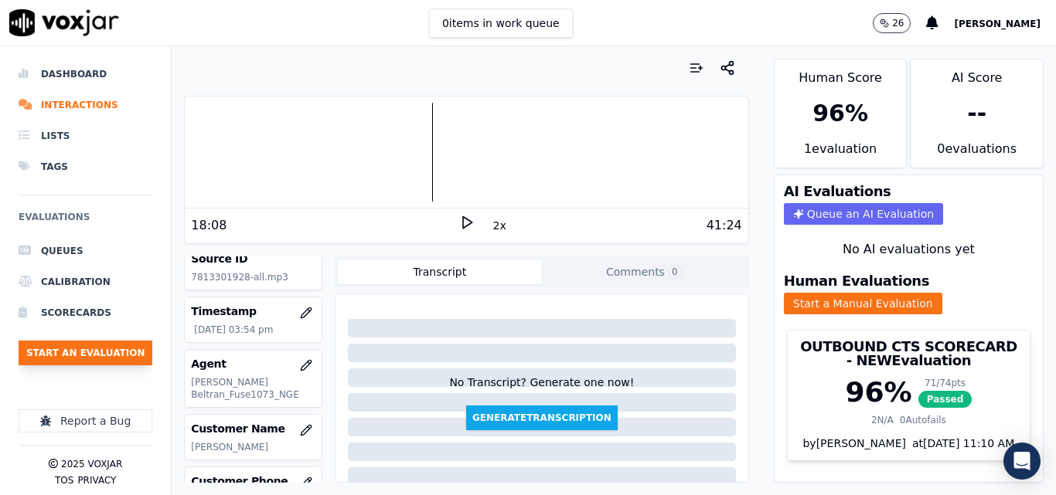
click at [148, 351] on button "Start an Evaluation" at bounding box center [86, 353] width 134 height 25
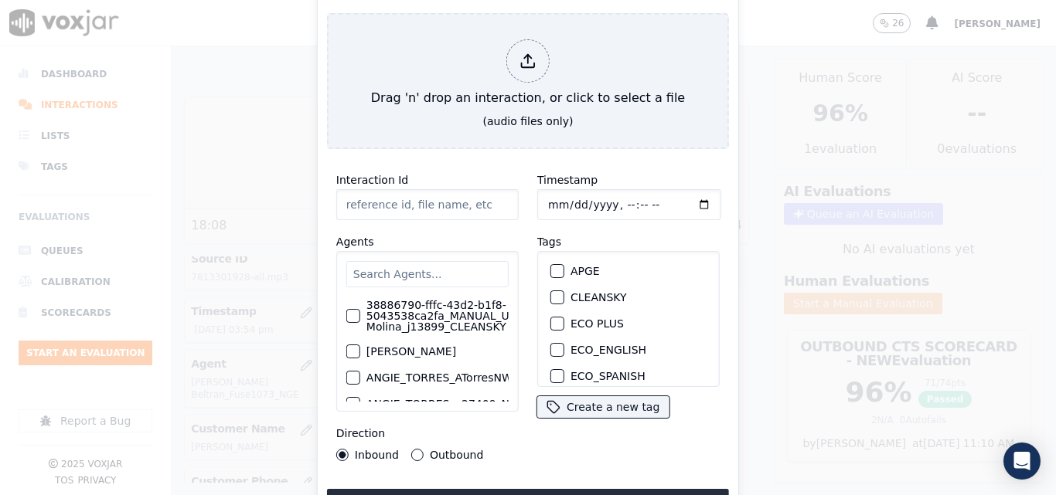
type input "20250912-174200_7819476175-all.mp3"
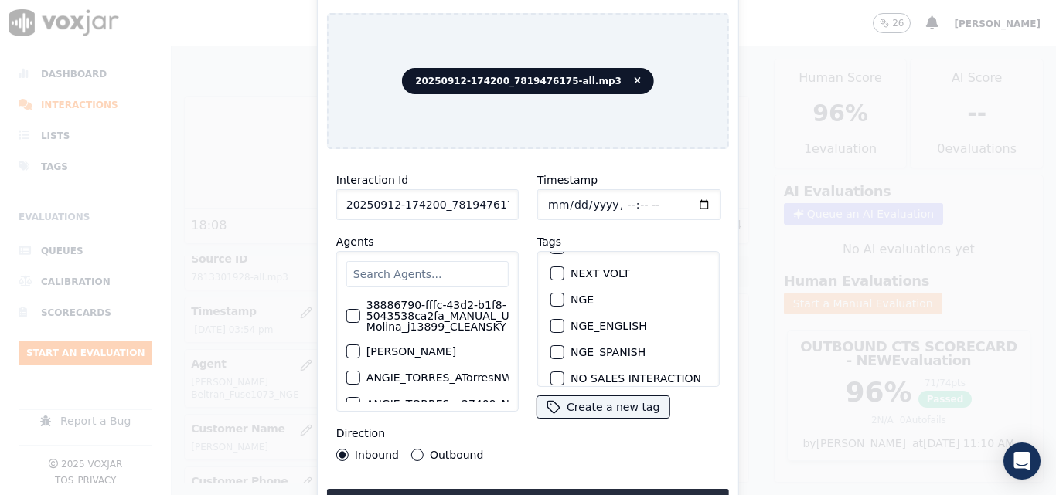
scroll to position [155, 0]
click at [554, 322] on div "button" at bounding box center [556, 327] width 11 height 11
click at [560, 482] on div "Interaction Id 20250912-174200_7819476175-all.mp3 Agents 38886790-fffc-43d2-b1f…" at bounding box center [528, 340] width 402 height 356
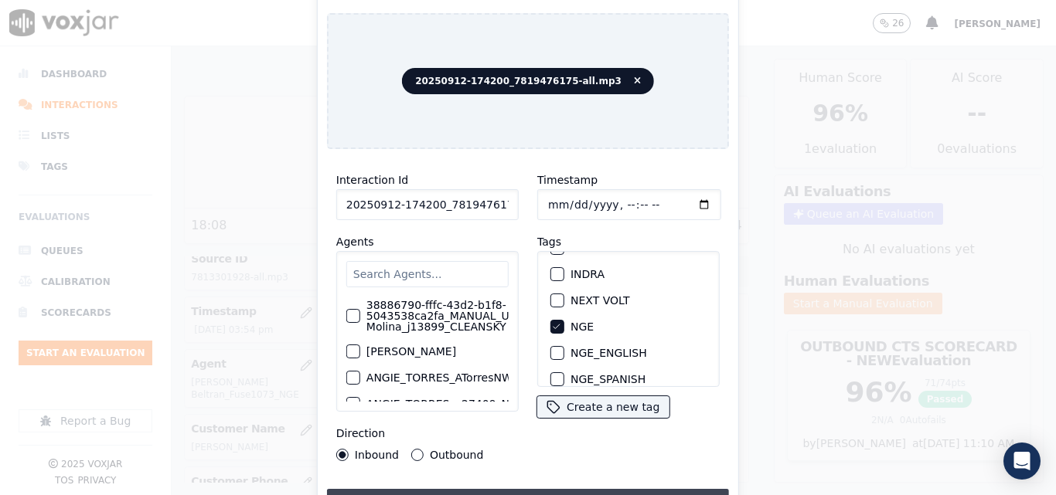
click at [560, 494] on button "Upload interaction to start evaluation" at bounding box center [528, 503] width 402 height 28
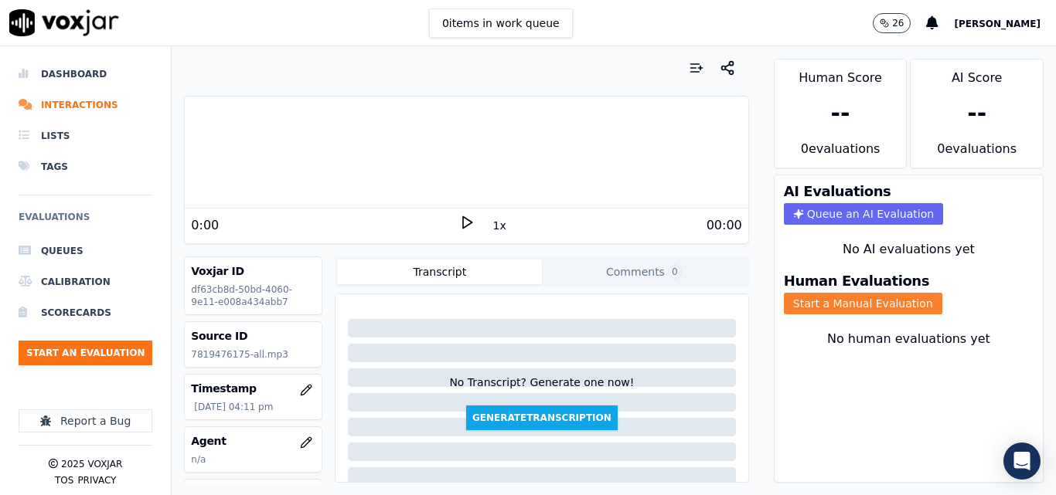
click at [853, 308] on button "Start a Manual Evaluation" at bounding box center [863, 304] width 158 height 22
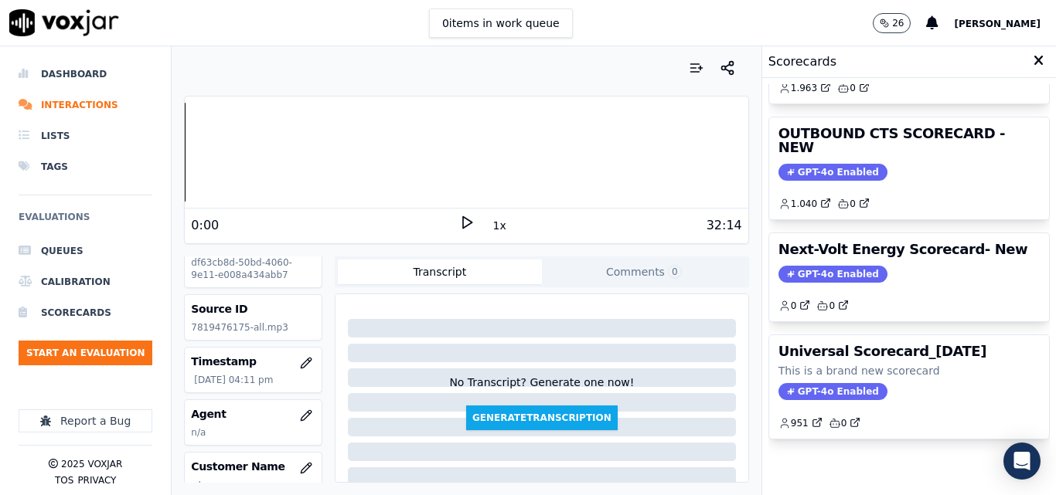
scroll to position [29, 0]
click at [460, 221] on icon at bounding box center [466, 222] width 15 height 15
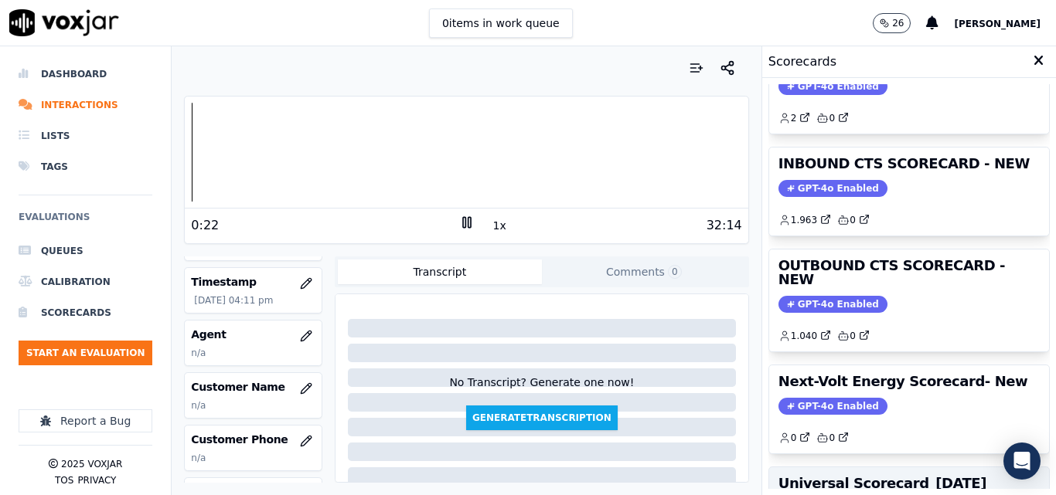
scroll to position [183, 0]
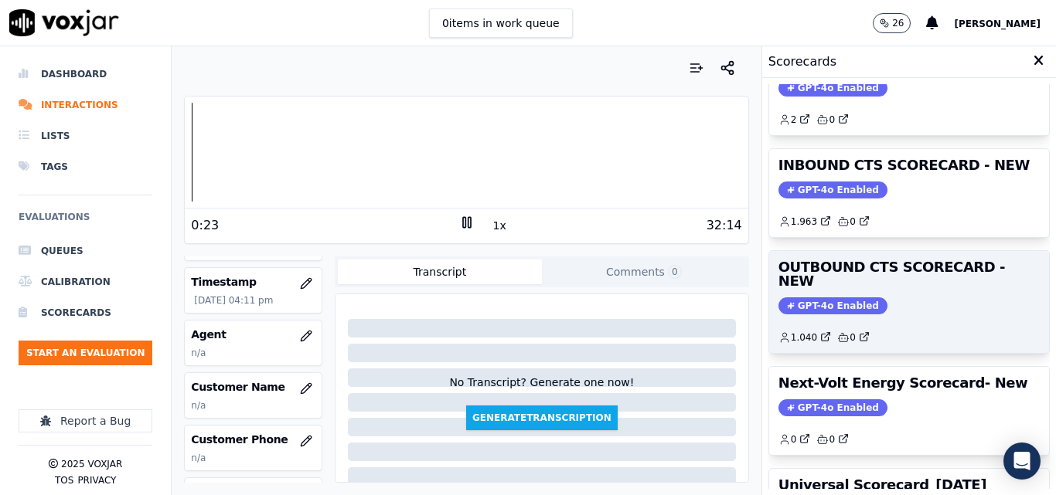
click at [814, 298] on span "GPT-4o Enabled" at bounding box center [832, 306] width 109 height 17
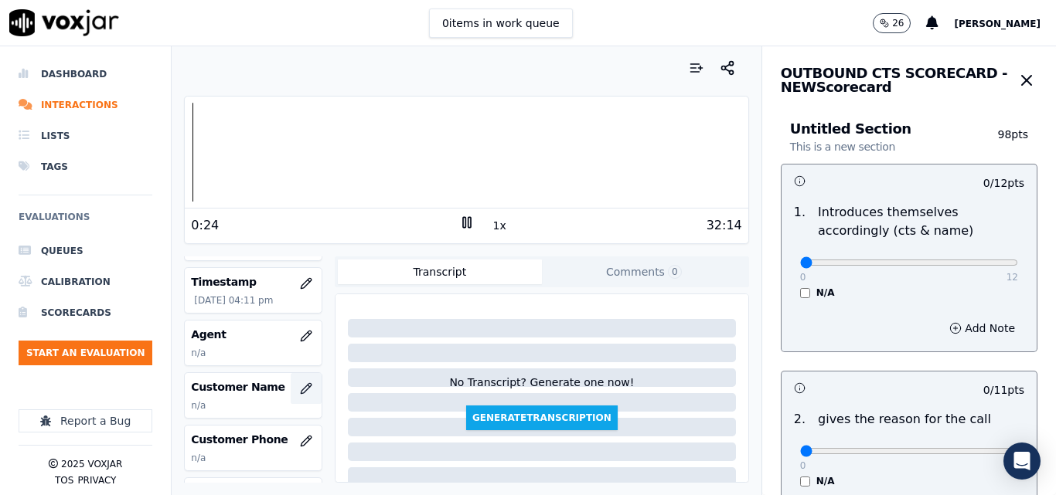
click at [300, 388] on icon "button" at bounding box center [306, 389] width 12 height 12
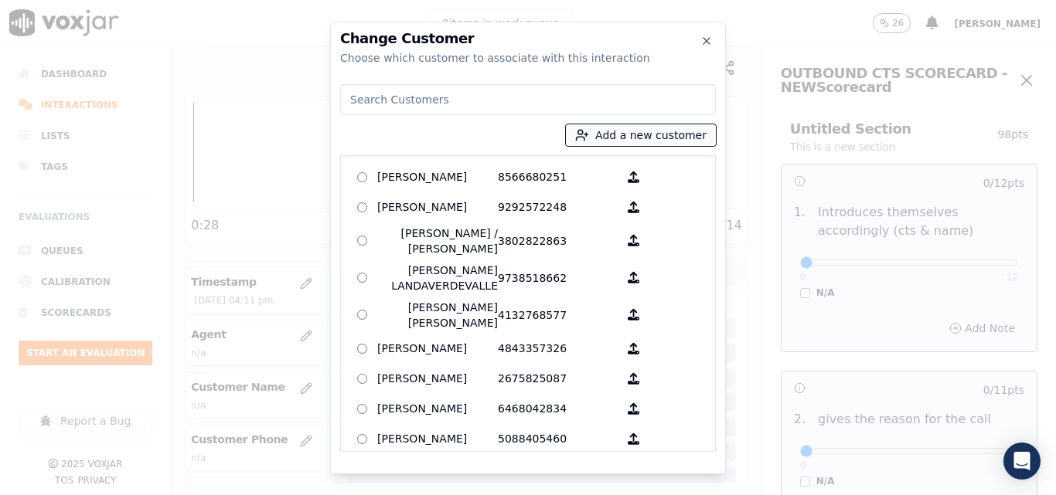
click at [625, 130] on button "Add a new customer" at bounding box center [641, 135] width 150 height 22
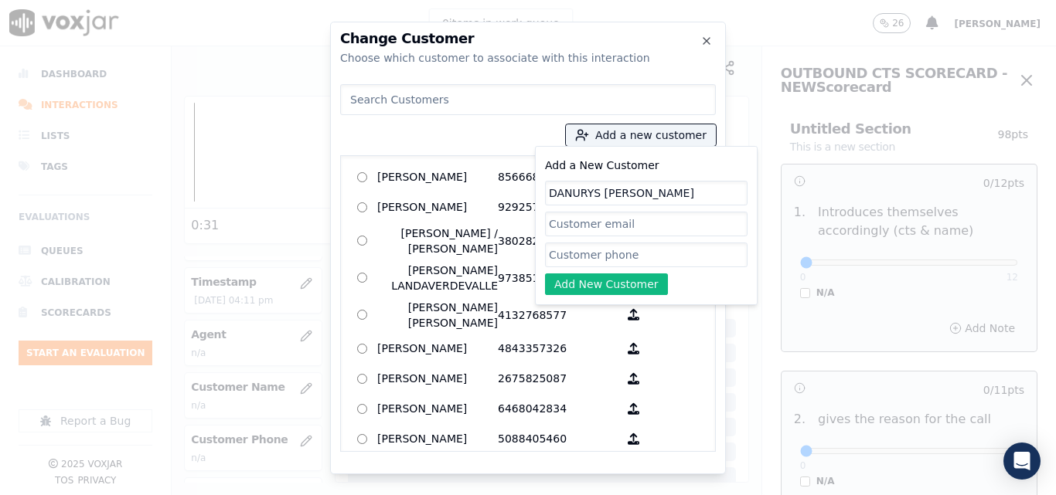
type input "DANURYS ROSADO"
paste input "7819476175"
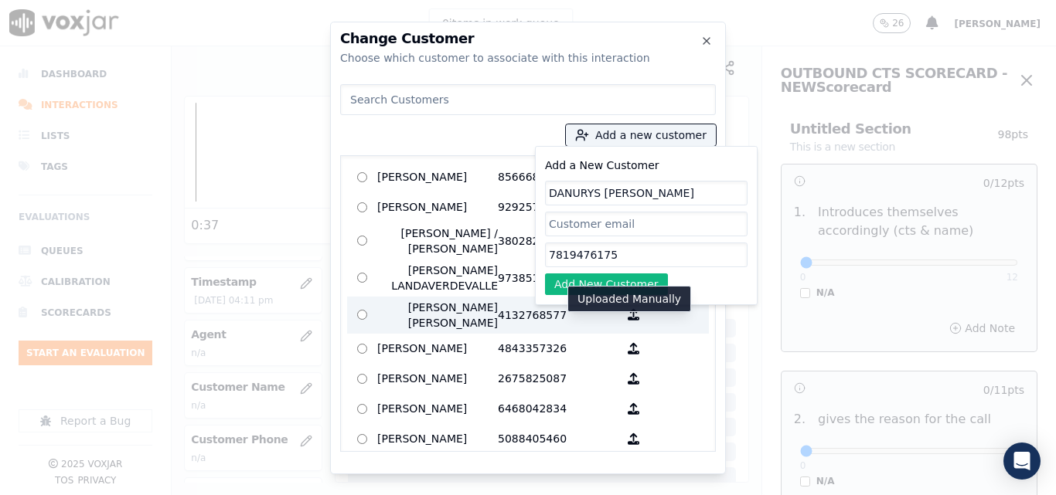
type input "7819476175"
click at [595, 285] on button "Add New Customer" at bounding box center [606, 285] width 123 height 22
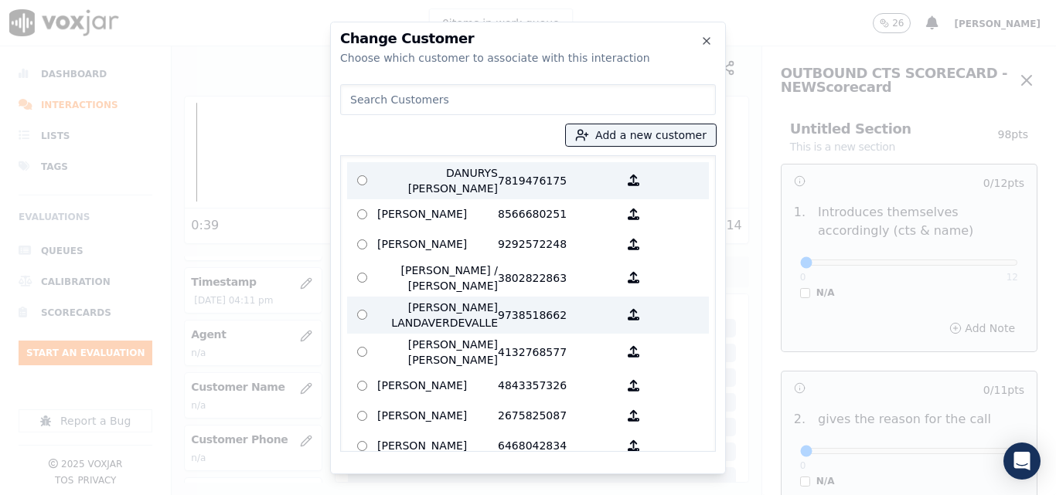
click at [458, 180] on p "DANURYS ROSADO" at bounding box center [437, 180] width 121 height 31
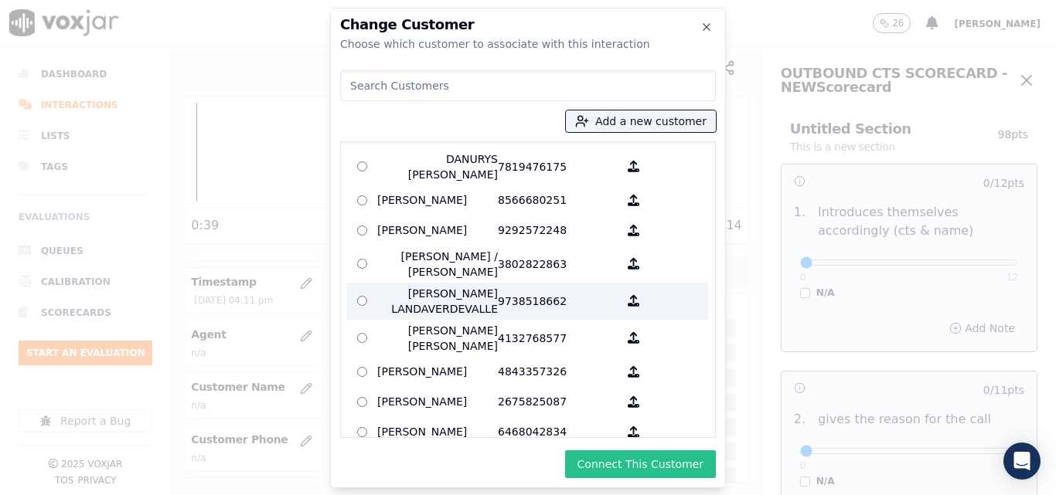
click at [643, 460] on button "Connect This Customer" at bounding box center [640, 465] width 151 height 28
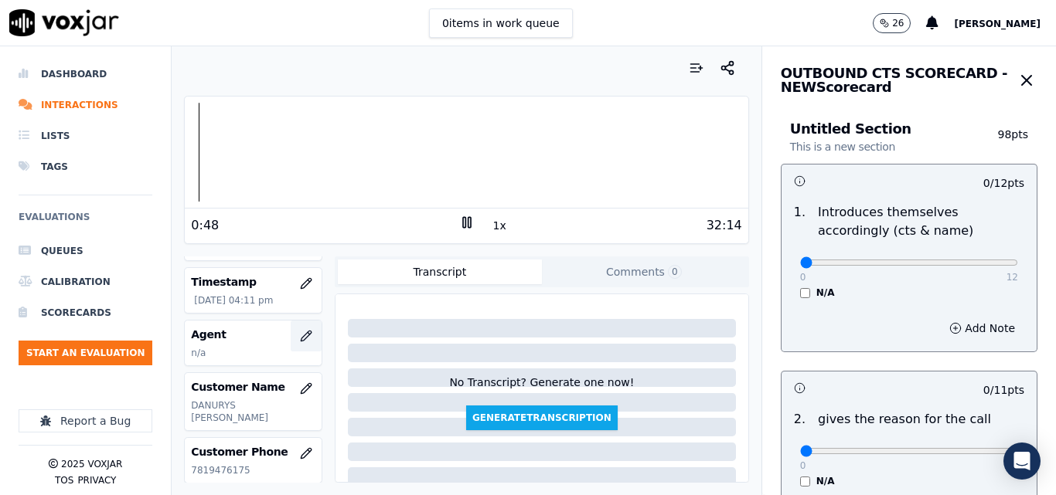
click at [305, 333] on button "button" at bounding box center [306, 336] width 31 height 31
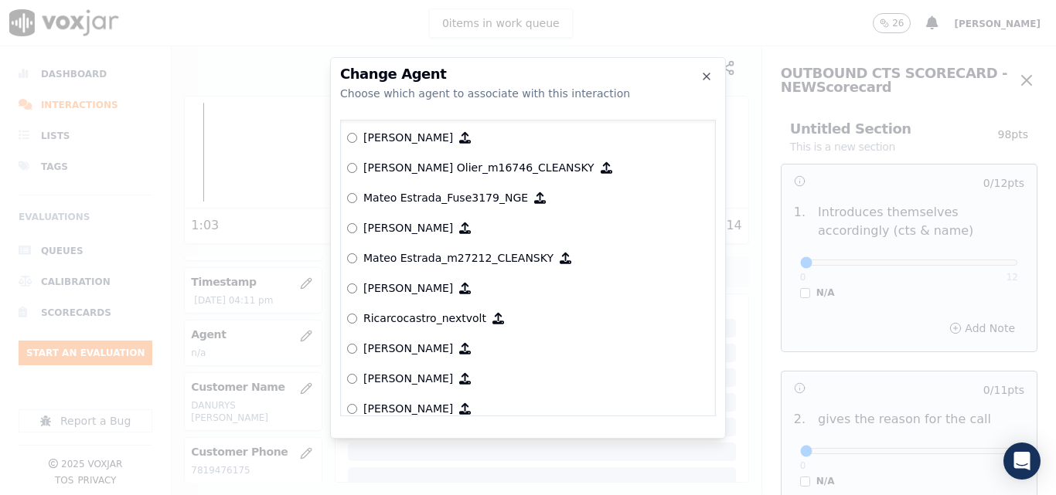
scroll to position [6549, 0]
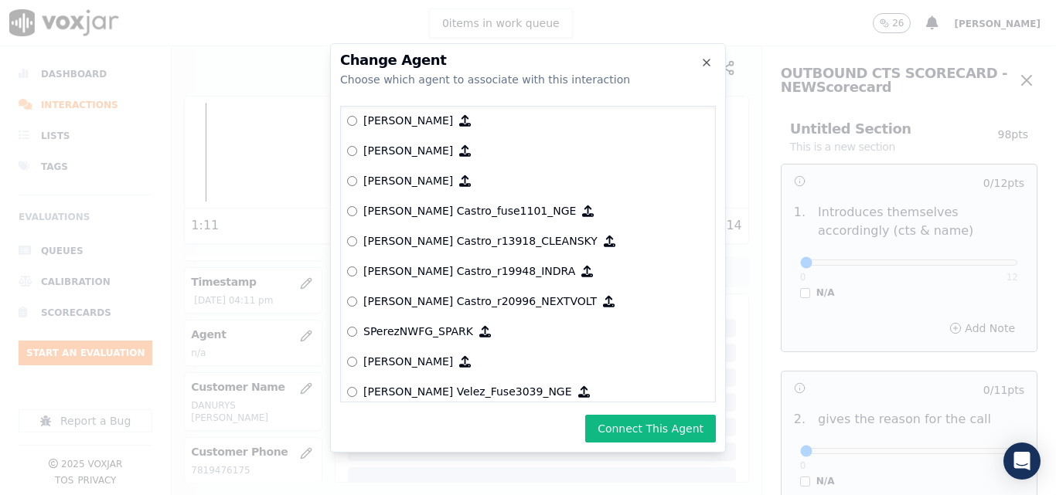
click at [358, 213] on label "[PERSON_NAME] Castro_fuse1101_NGE" at bounding box center [528, 211] width 362 height 30
click at [655, 433] on button "Connect This Agent" at bounding box center [650, 429] width 131 height 28
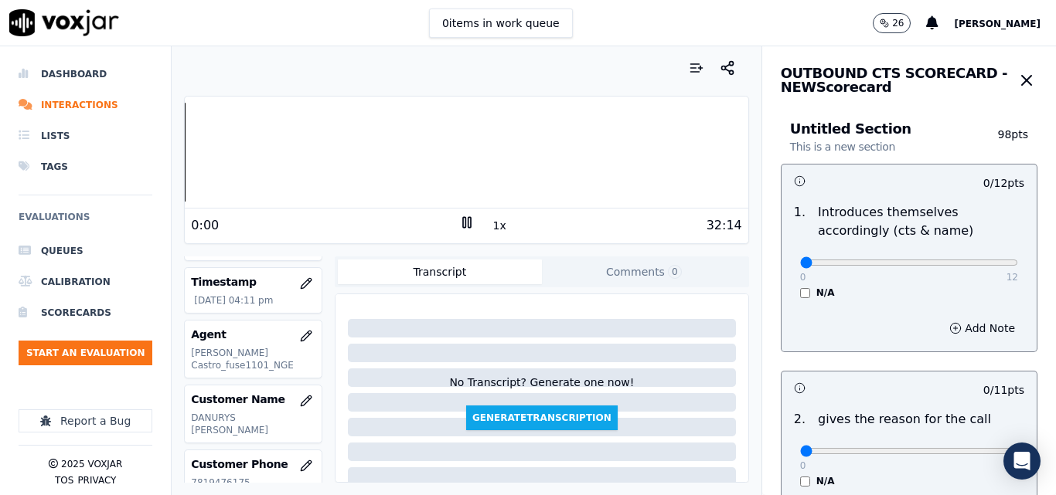
click at [155, 160] on div "Dashboard Interactions Lists Tags Evaluations Queues Calibration Scorecards Sta…" at bounding box center [528, 270] width 1056 height 449
click at [490, 230] on button "1x" at bounding box center [499, 226] width 19 height 22
click at [180, 156] on div "Your browser does not support the audio element. 0:00 1.5x 32:14 Voxjar ID df63…" at bounding box center [466, 270] width 589 height 449
click at [496, 228] on button "1.5x" at bounding box center [505, 226] width 30 height 22
click at [621, 81] on div at bounding box center [466, 68] width 564 height 31
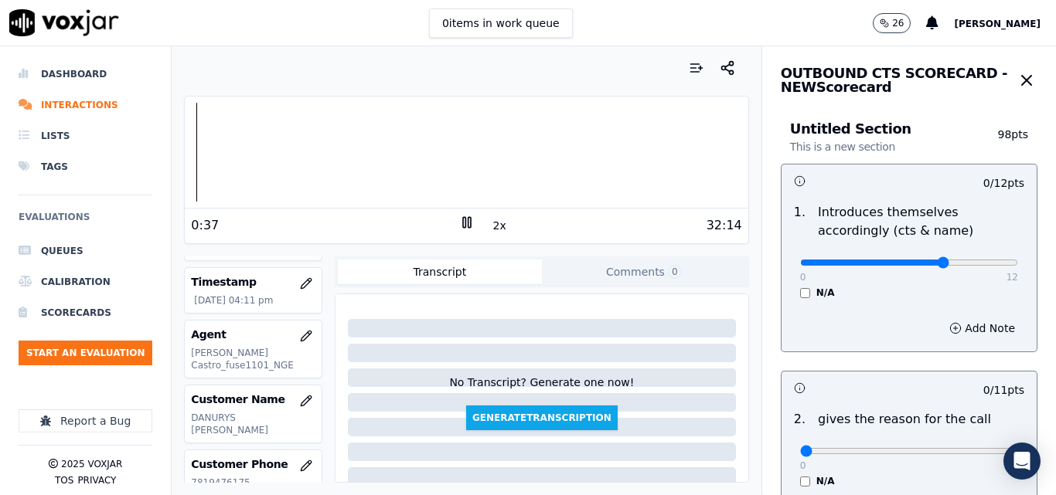
type input "8"
click at [921, 260] on input "range" at bounding box center [909, 263] width 218 height 6
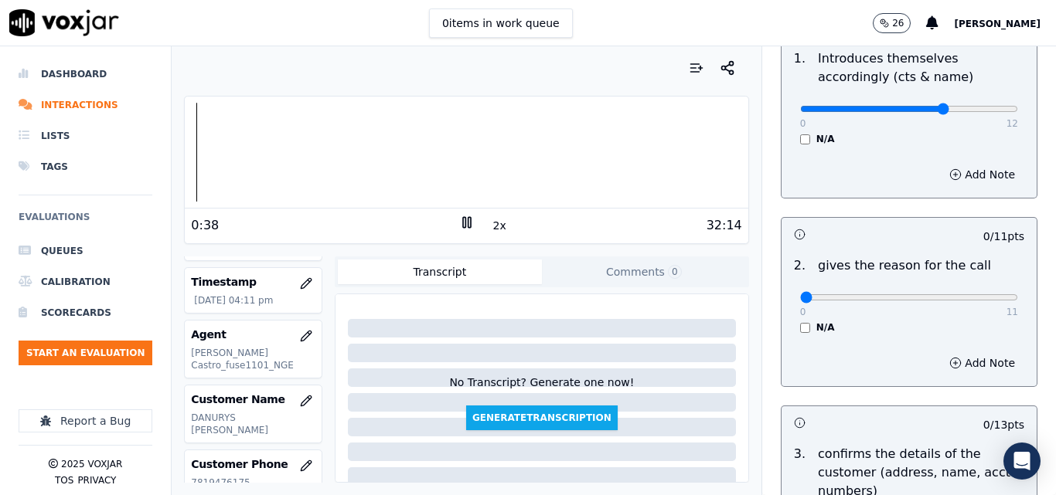
scroll to position [155, 0]
type input "11"
click at [979, 300] on input "range" at bounding box center [909, 297] width 218 height 6
click at [491, 218] on button "2x" at bounding box center [499, 226] width 19 height 22
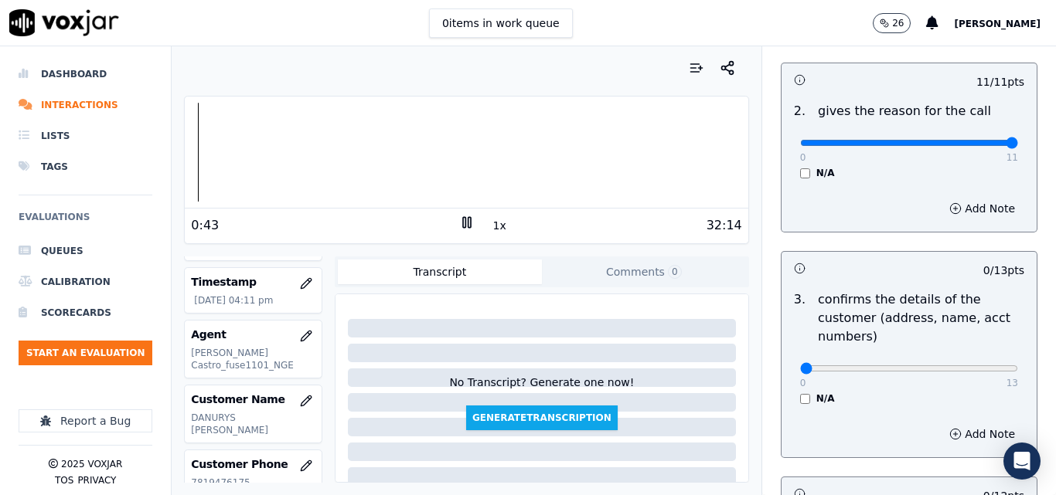
scroll to position [309, 0]
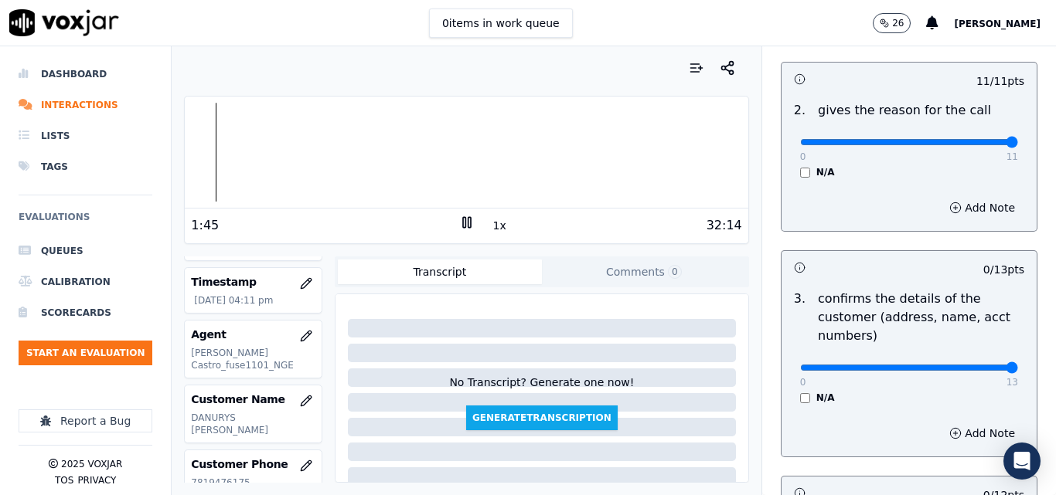
type input "13"
click at [976, 365] on input "range" at bounding box center [909, 368] width 218 height 6
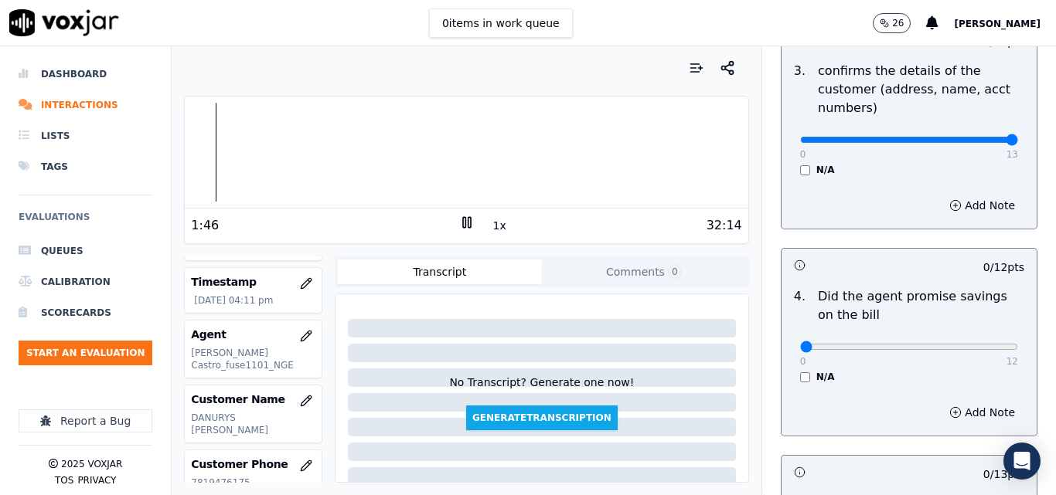
scroll to position [541, 0]
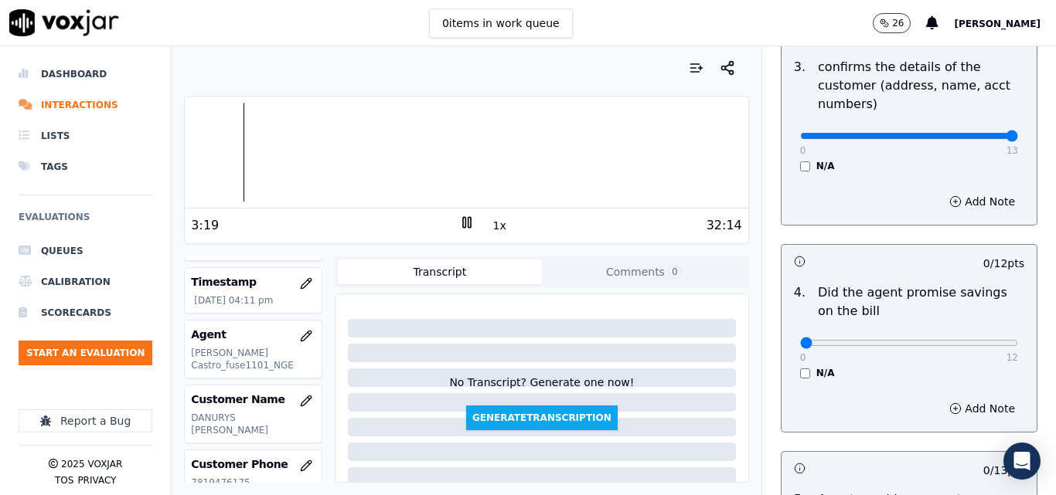
click at [456, 211] on div "3:19 1x 32:14" at bounding box center [466, 225] width 563 height 33
click at [468, 223] on rect at bounding box center [469, 222] width 2 height 10
click at [206, 153] on div at bounding box center [466, 152] width 563 height 99
click at [461, 225] on icon at bounding box center [466, 222] width 15 height 15
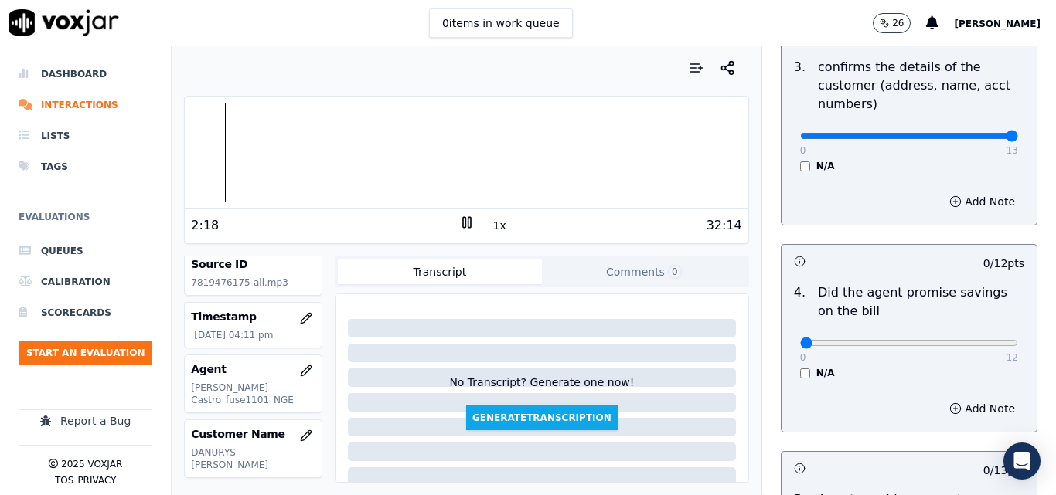
scroll to position [0, 0]
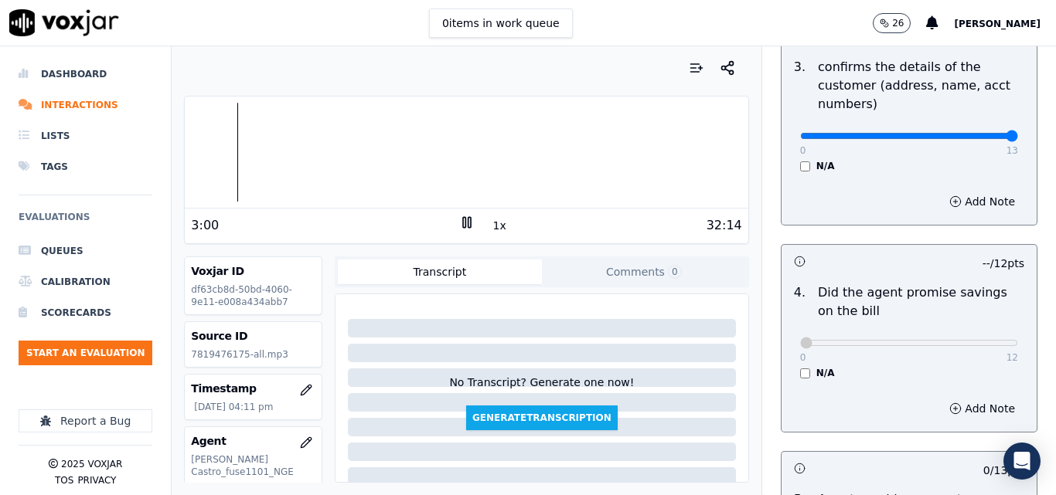
click at [490, 228] on button "1x" at bounding box center [499, 226] width 19 height 22
click at [490, 228] on button "1.5x" at bounding box center [505, 226] width 30 height 22
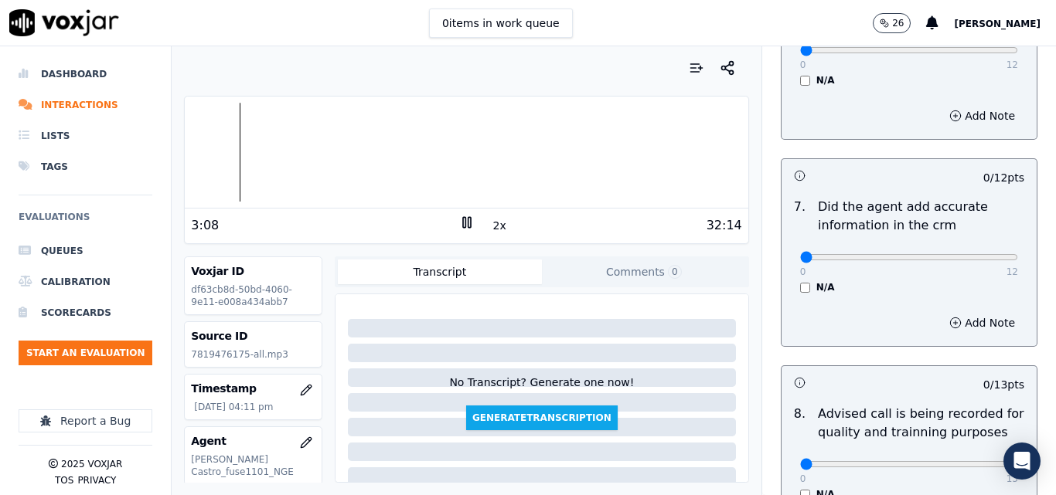
scroll to position [1314, 0]
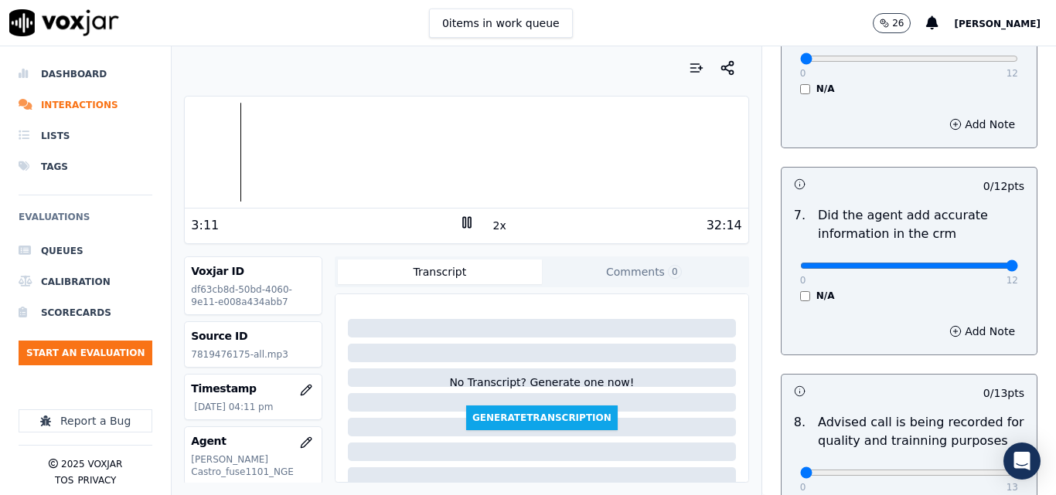
type input "12"
click at [972, 263] on input "range" at bounding box center [909, 266] width 218 height 6
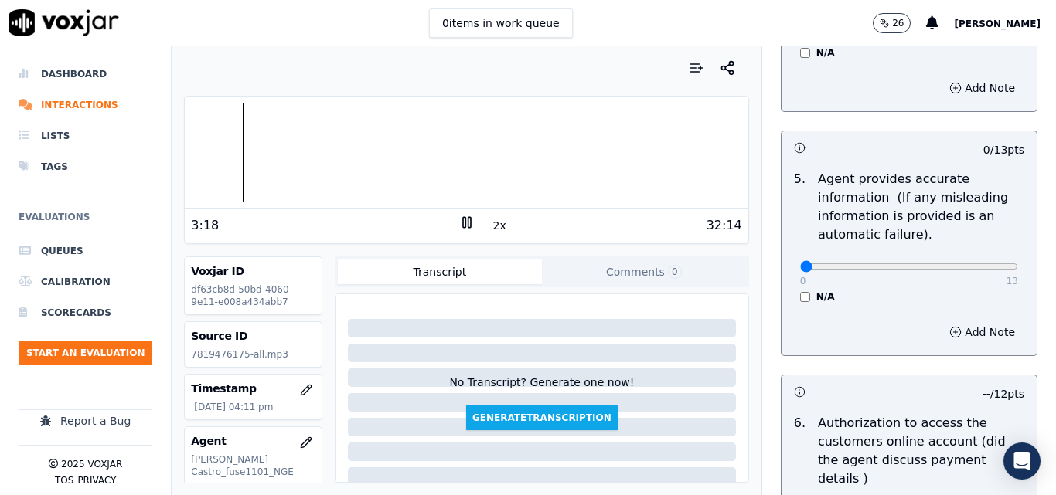
scroll to position [850, 0]
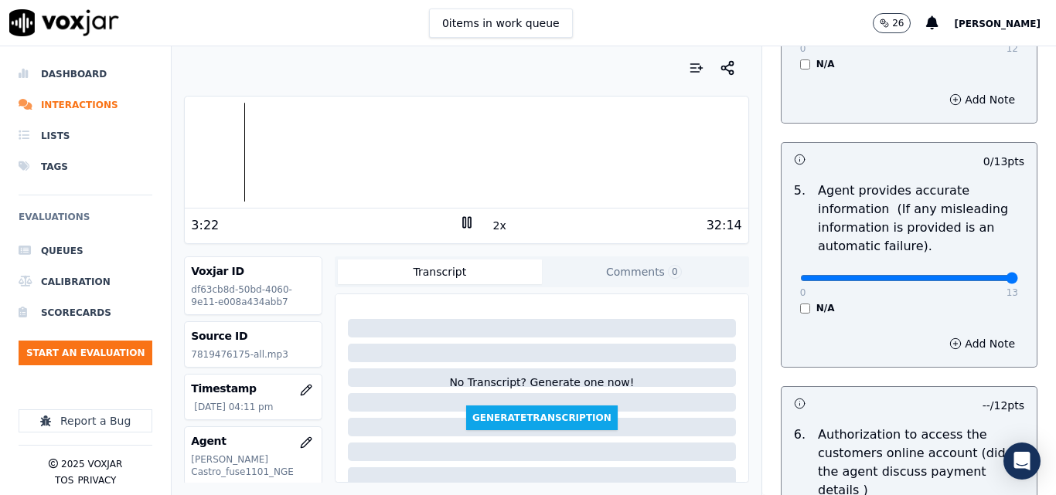
type input "13"
click at [972, 281] on input "range" at bounding box center [909, 278] width 218 height 6
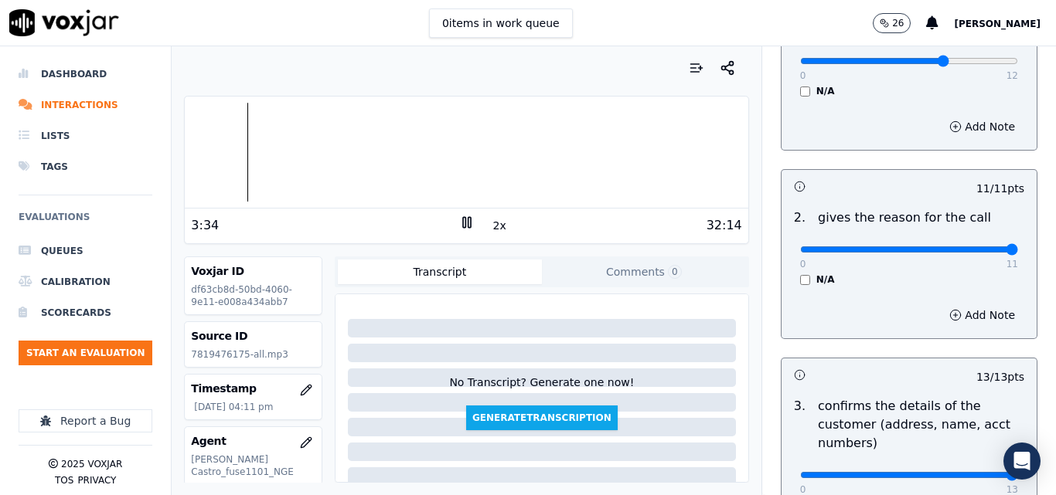
scroll to position [386, 0]
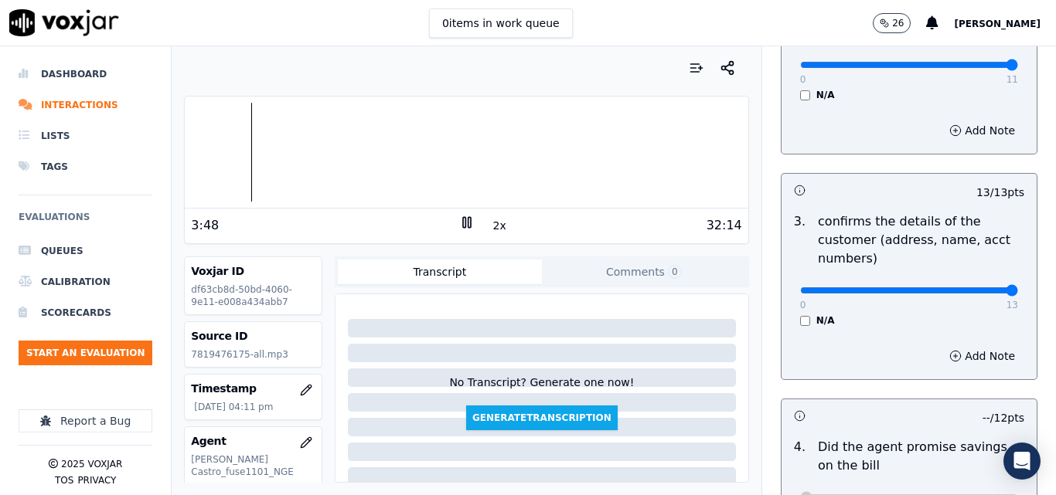
click at [492, 221] on button "2x" at bounding box center [499, 226] width 19 height 22
click at [504, 231] on div "32:14" at bounding box center [608, 225] width 267 height 19
click at [502, 231] on div "32:14" at bounding box center [608, 225] width 267 height 19
click at [492, 226] on button "1x" at bounding box center [499, 226] width 19 height 22
click at [492, 226] on button "1.5x" at bounding box center [505, 226] width 30 height 22
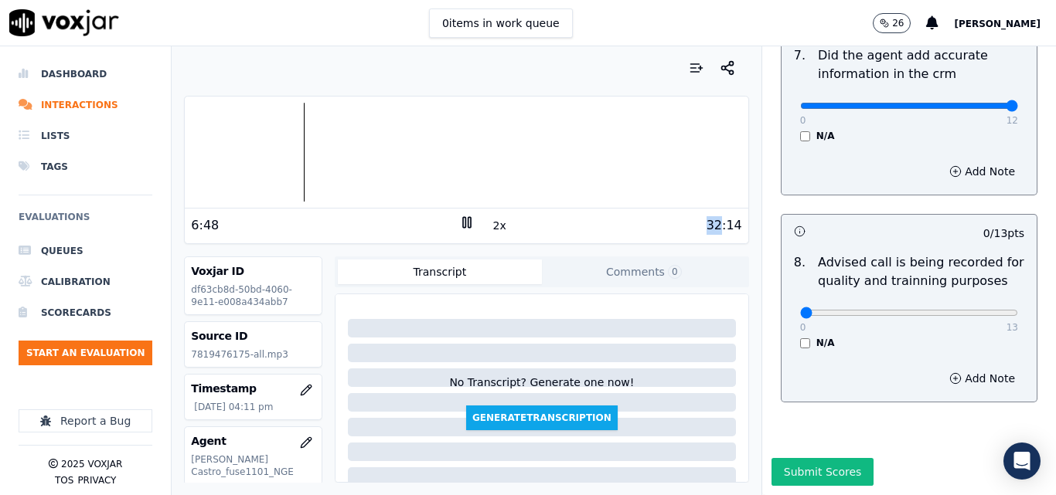
scroll to position [1484, 0]
click at [665, 222] on div "32:14" at bounding box center [608, 225] width 267 height 19
click at [641, 273] on button "Comments 0" at bounding box center [644, 272] width 204 height 25
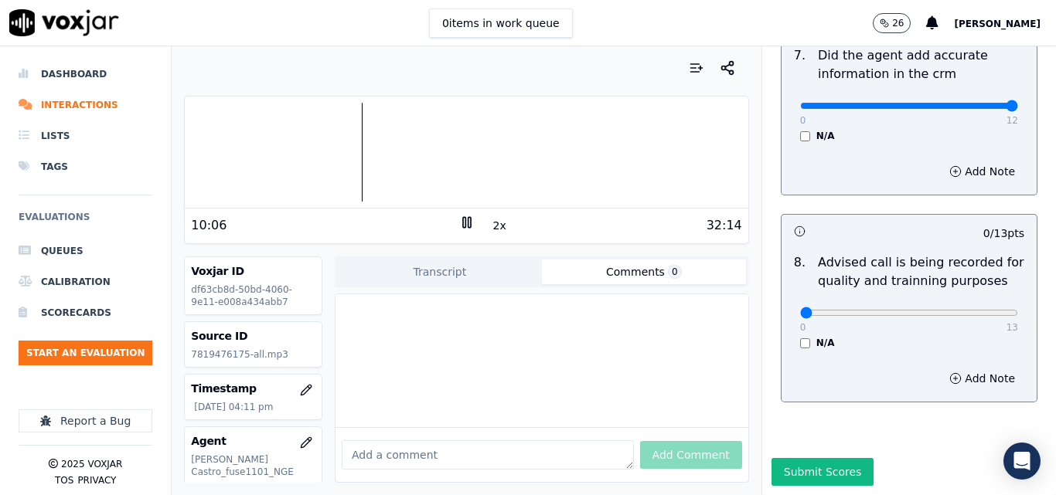
paste textarea "Suggestion: If a customer feels insecure but has received several calls, use mo…"
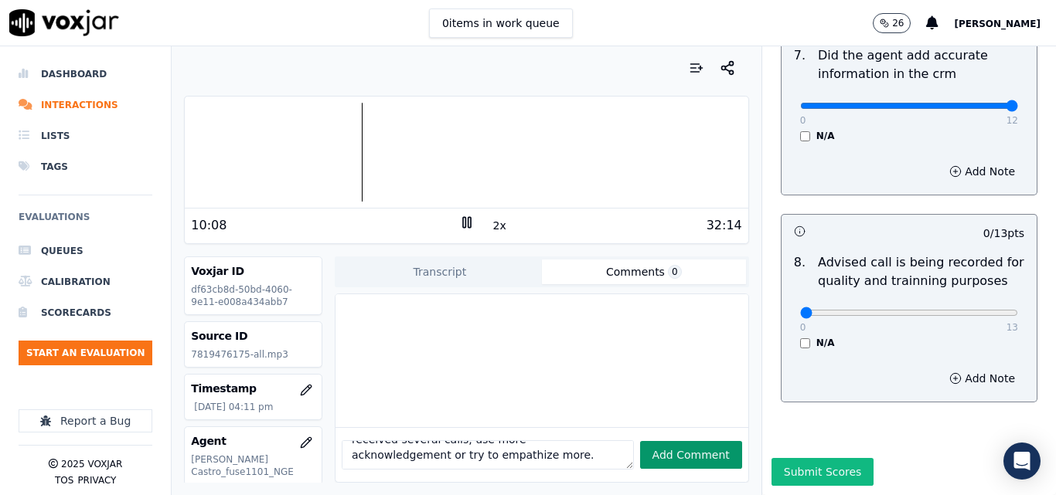
click at [680, 441] on button "Add Comment" at bounding box center [691, 455] width 102 height 28
type textarea "Suggestion: If a customer feels insecure but has received several calls, use mo…"
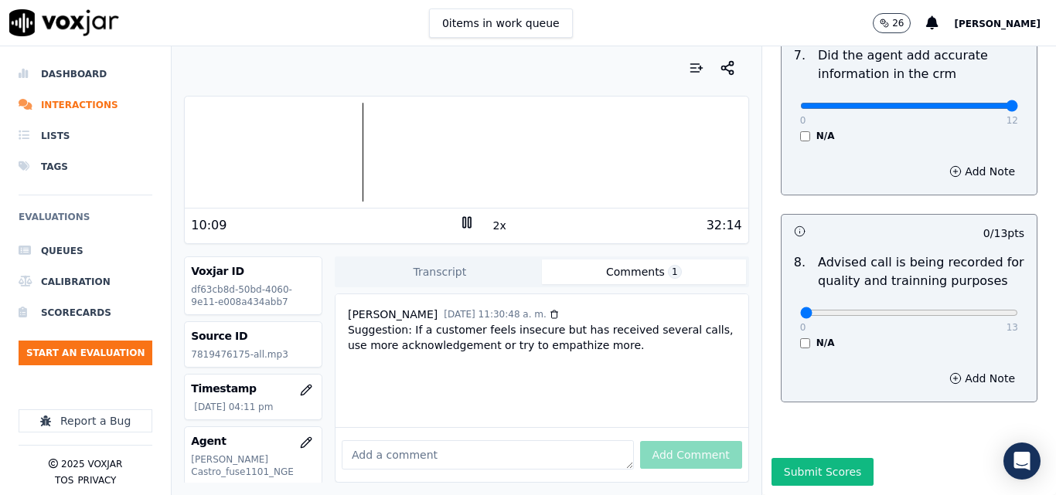
scroll to position [4, 0]
click at [477, 427] on div "Add Comment" at bounding box center [541, 454] width 413 height 55
click at [467, 441] on textarea at bounding box center [488, 455] width 292 height 29
paste textarea "Examples: I understand how frustrating it can be, etc."
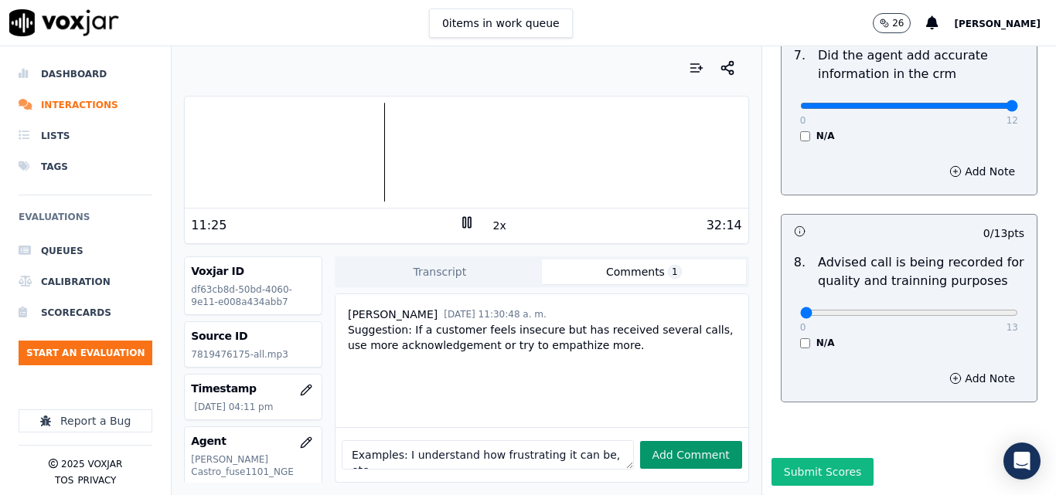
type textarea "Examples: I understand how frustrating it can be, etc."
click at [659, 441] on button "Add Comment" at bounding box center [691, 455] width 102 height 28
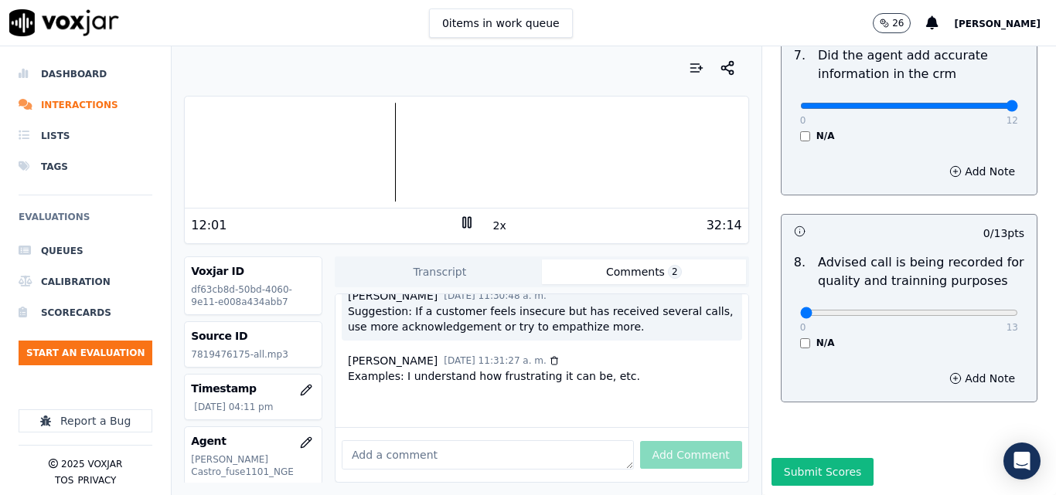
scroll to position [0, 0]
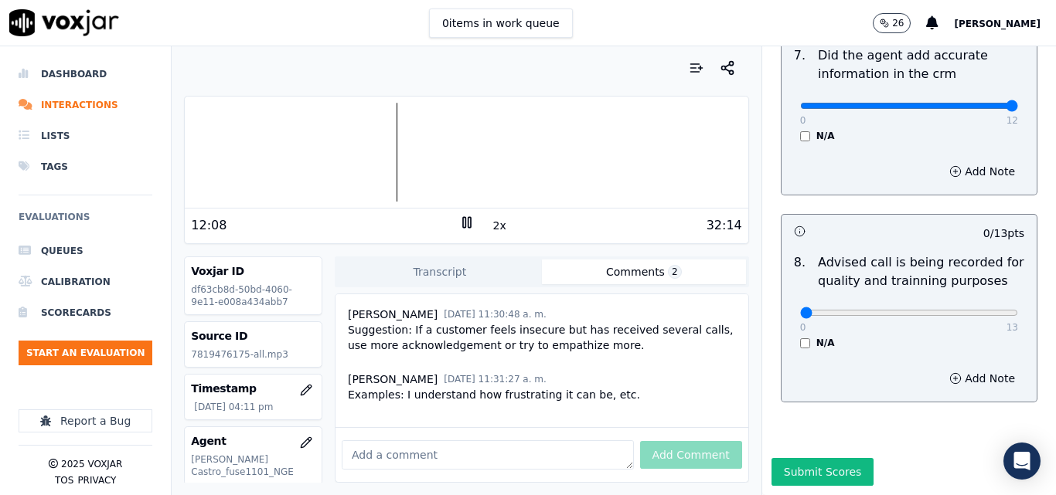
click at [386, 138] on div at bounding box center [466, 152] width 563 height 99
click at [374, 146] on div at bounding box center [466, 152] width 563 height 99
click at [363, 152] on div at bounding box center [466, 152] width 563 height 99
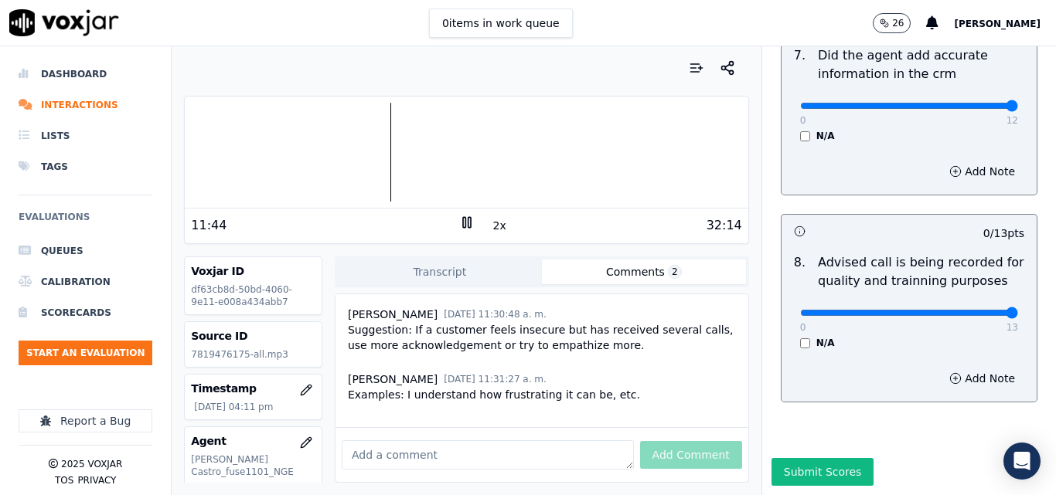
type input "13"
click at [971, 310] on input "range" at bounding box center [909, 313] width 218 height 6
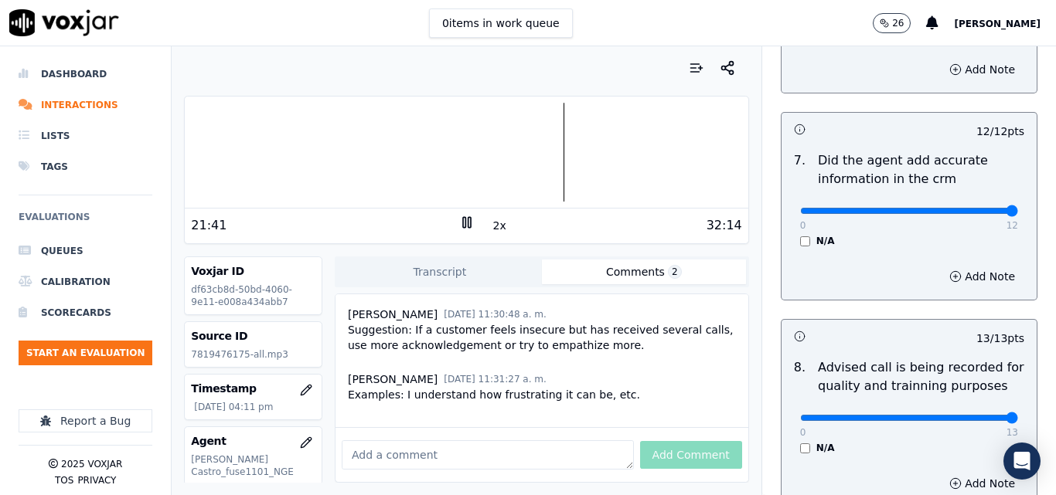
scroll to position [1391, 0]
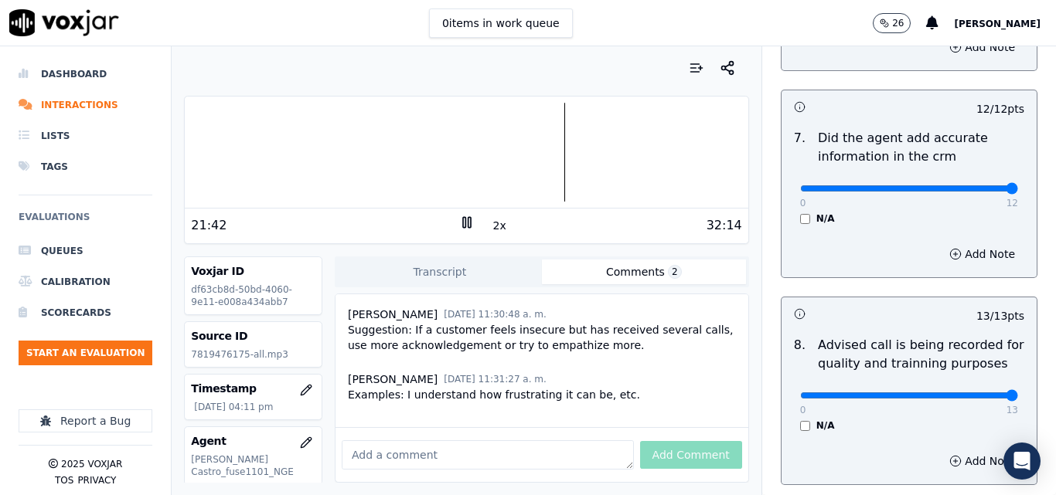
click at [459, 225] on icon at bounding box center [466, 222] width 15 height 15
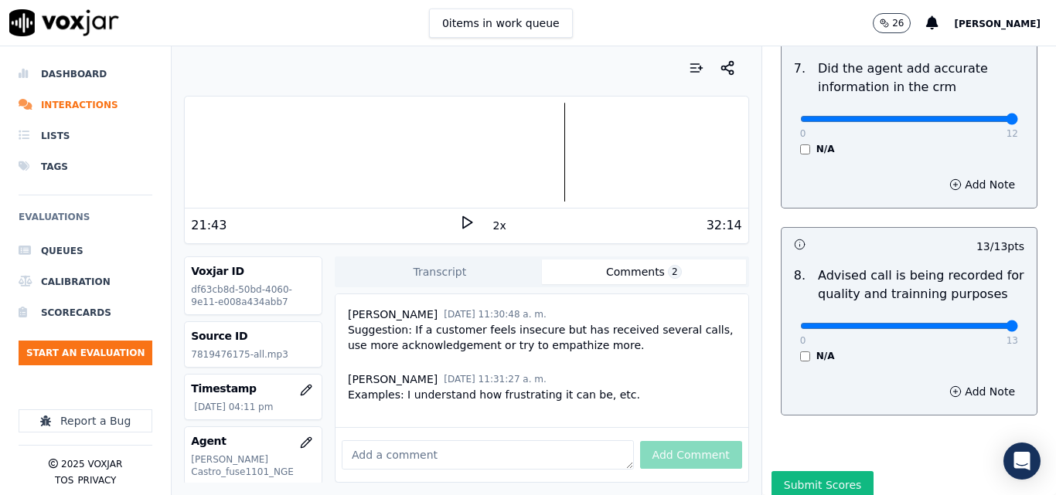
scroll to position [1490, 0]
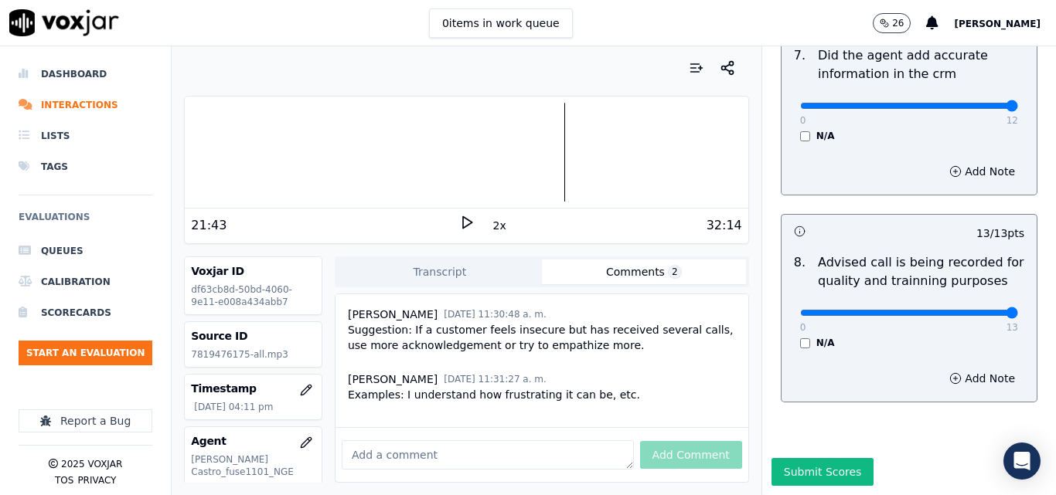
click at [812, 458] on button "Submit Scores" at bounding box center [822, 472] width 103 height 28
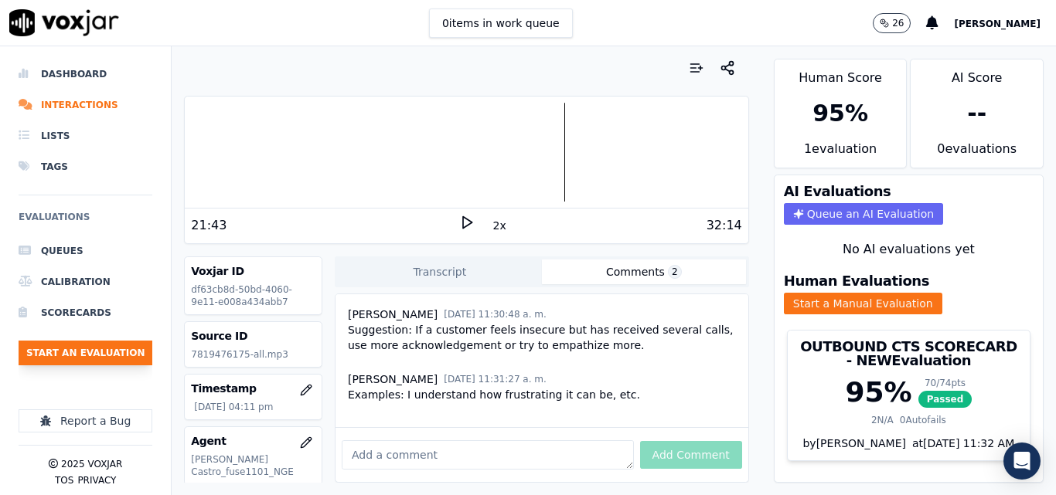
click at [95, 352] on button "Start an Evaluation" at bounding box center [86, 353] width 134 height 25
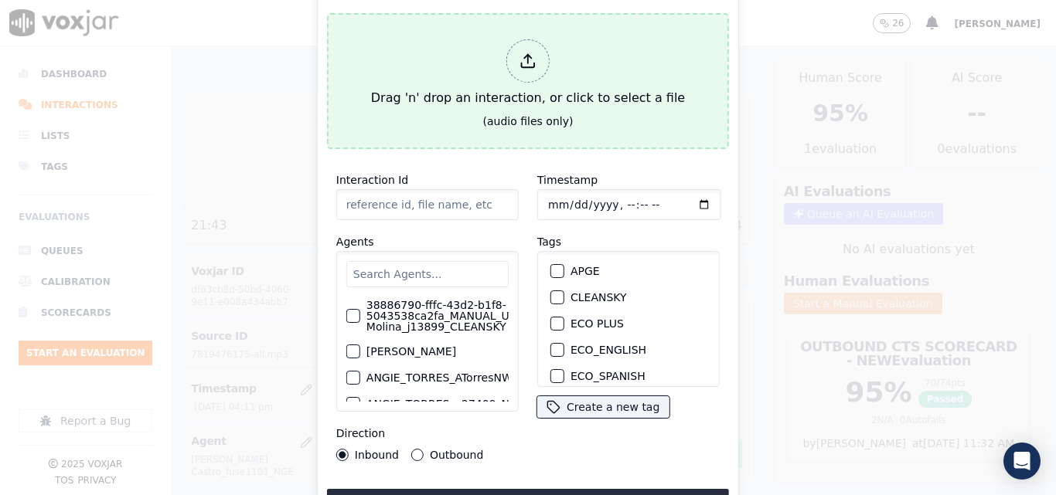
drag, startPoint x: 672, startPoint y: 49, endPoint x: 683, endPoint y: 28, distance: 23.2
click at [683, 28] on button "Drag 'n' drop an interaction, or click to select a file (audio files only)" at bounding box center [528, 81] width 402 height 136
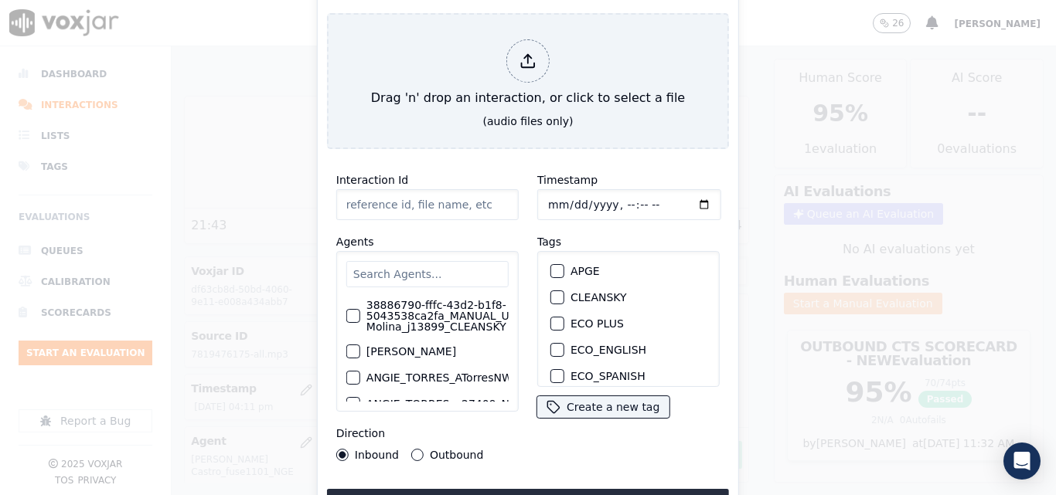
type input "20250910-175546_9782043701-all (1).mp3"
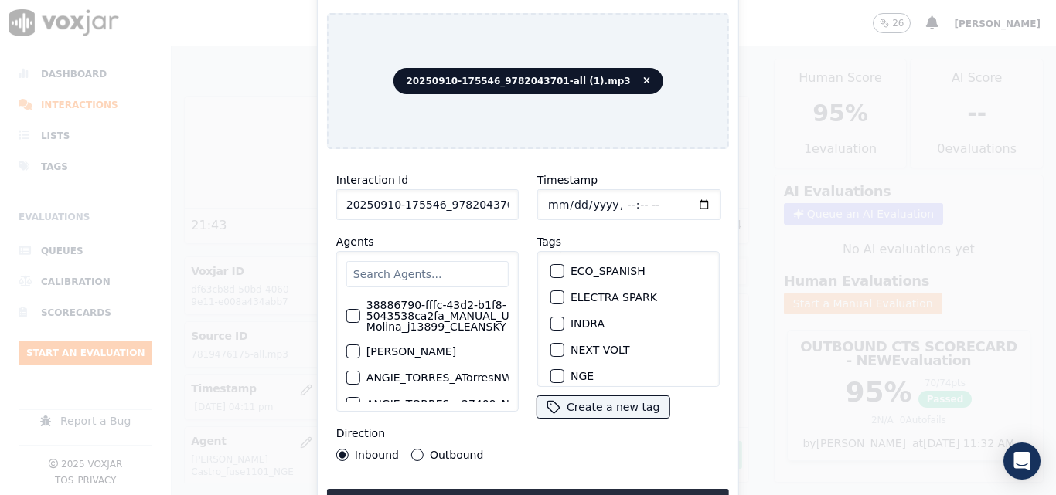
scroll to position [155, 0]
click at [557, 324] on button "NGE" at bounding box center [557, 327] width 14 height 14
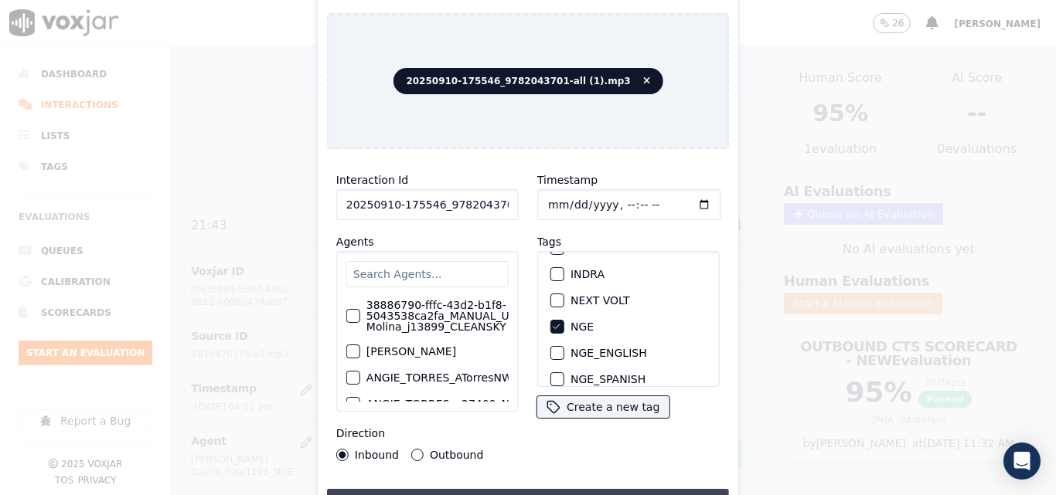
click at [565, 489] on button "Upload interaction to start evaluation" at bounding box center [528, 503] width 402 height 28
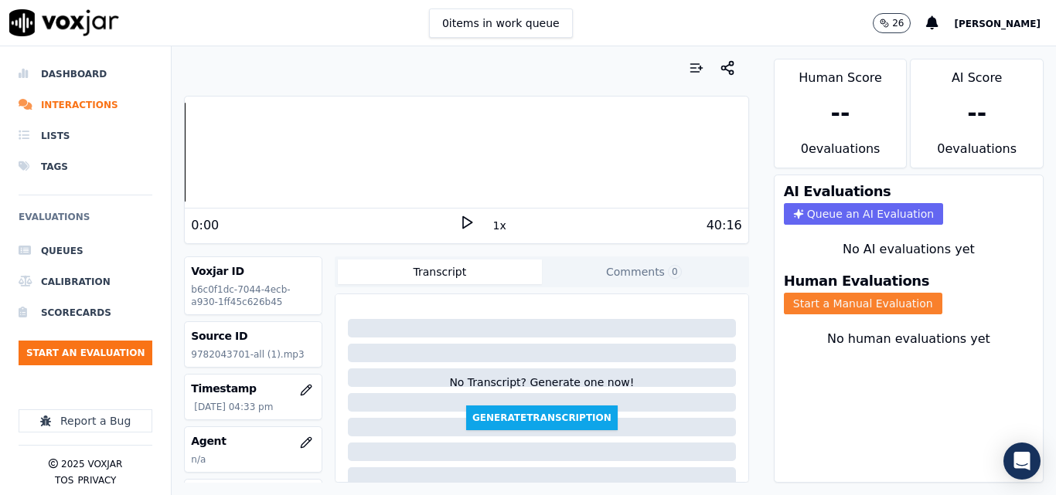
click at [852, 296] on button "Start a Manual Evaluation" at bounding box center [863, 304] width 158 height 22
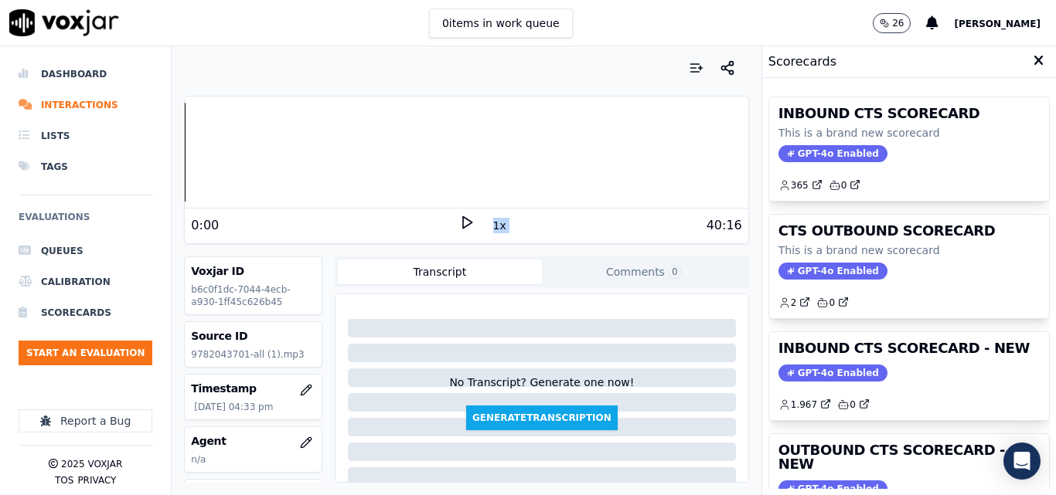
click at [463, 226] on div "0:00 1x 40:16" at bounding box center [466, 225] width 563 height 33
click at [462, 226] on icon at bounding box center [466, 222] width 15 height 15
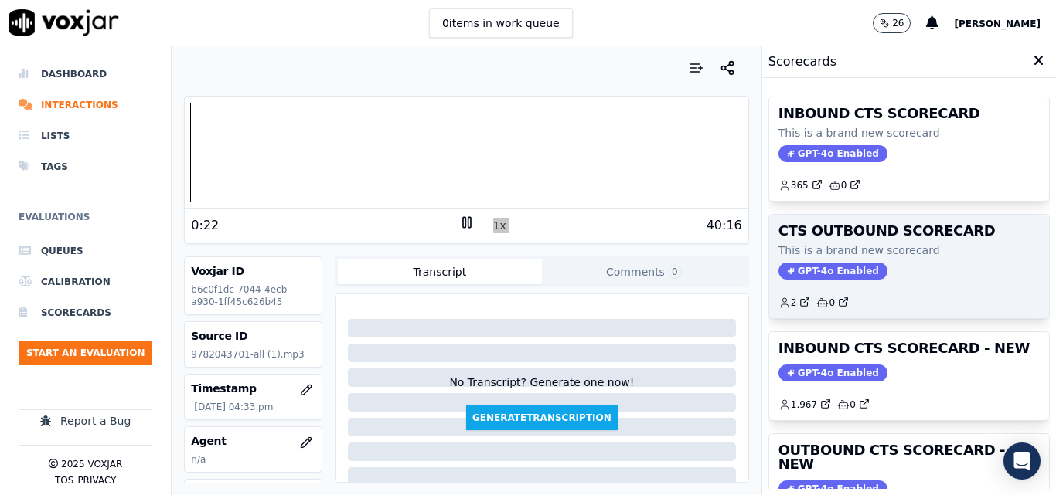
scroll to position [77, 0]
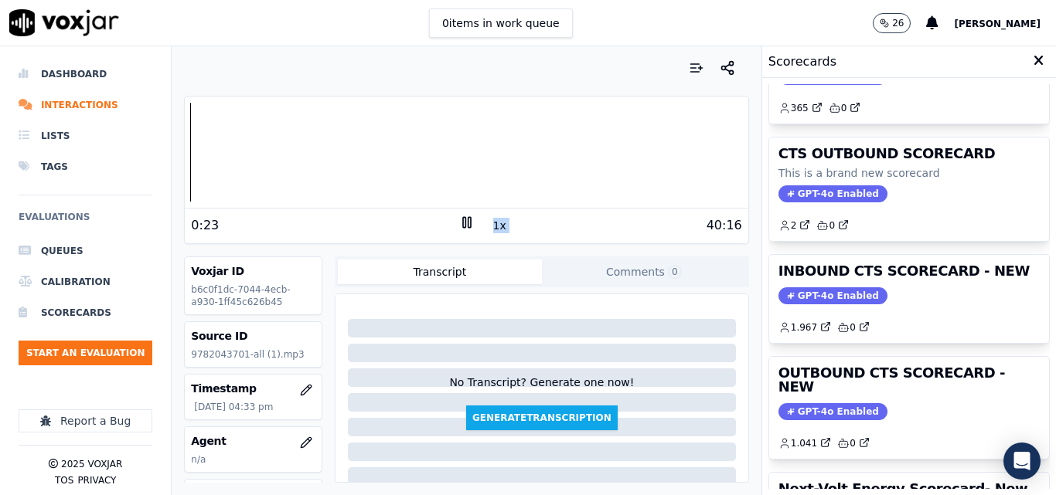
click at [812, 403] on span "GPT-4o Enabled" at bounding box center [832, 411] width 109 height 17
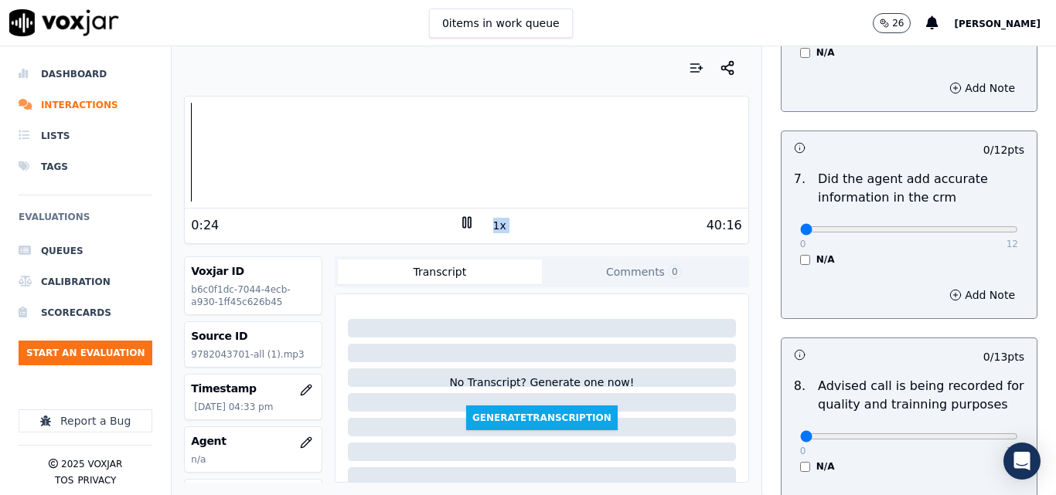
scroll to position [1490, 0]
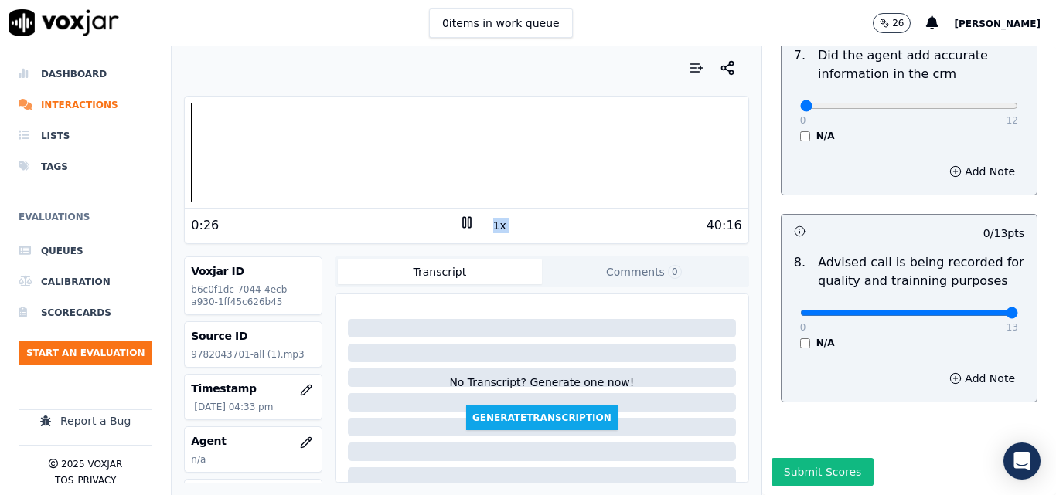
type input "13"
click at [976, 310] on input "range" at bounding box center [909, 313] width 218 height 6
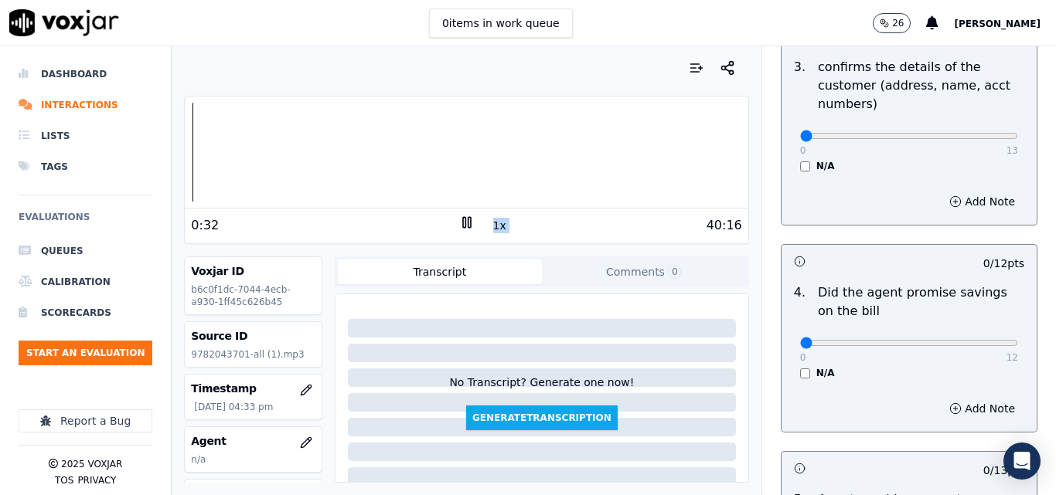
scroll to position [77, 0]
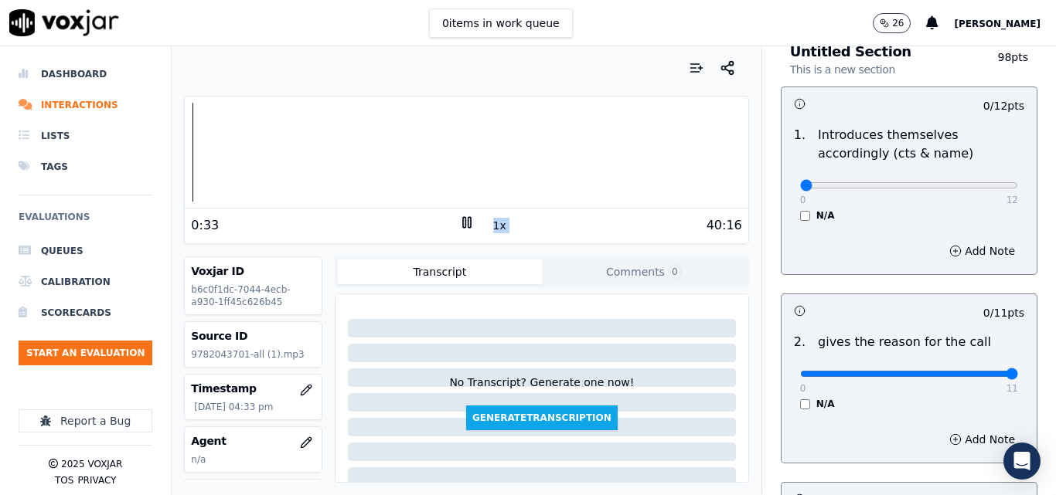
type input "11"
click at [972, 372] on input "range" at bounding box center [909, 374] width 218 height 6
click at [905, 182] on input "range" at bounding box center [909, 185] width 218 height 6
click at [913, 185] on input "range" at bounding box center [909, 185] width 218 height 6
click at [921, 183] on input "range" at bounding box center [909, 185] width 218 height 6
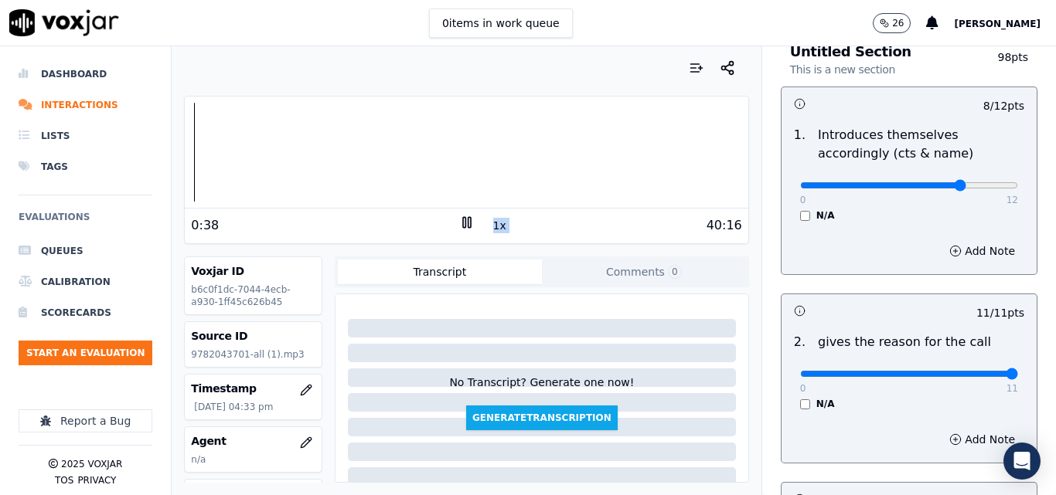
type input "9"
click at [931, 187] on input "range" at bounding box center [909, 185] width 218 height 6
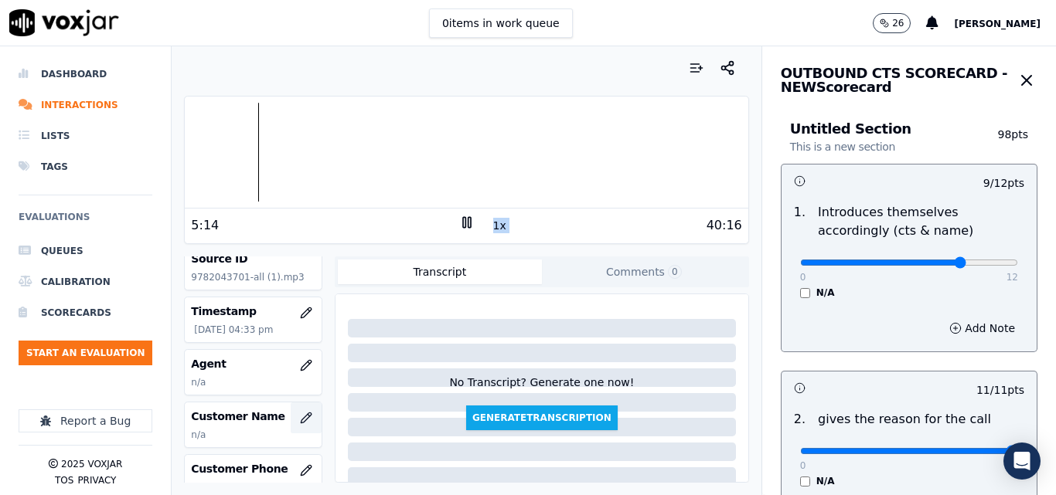
click at [300, 412] on icon "button" at bounding box center [306, 418] width 12 height 12
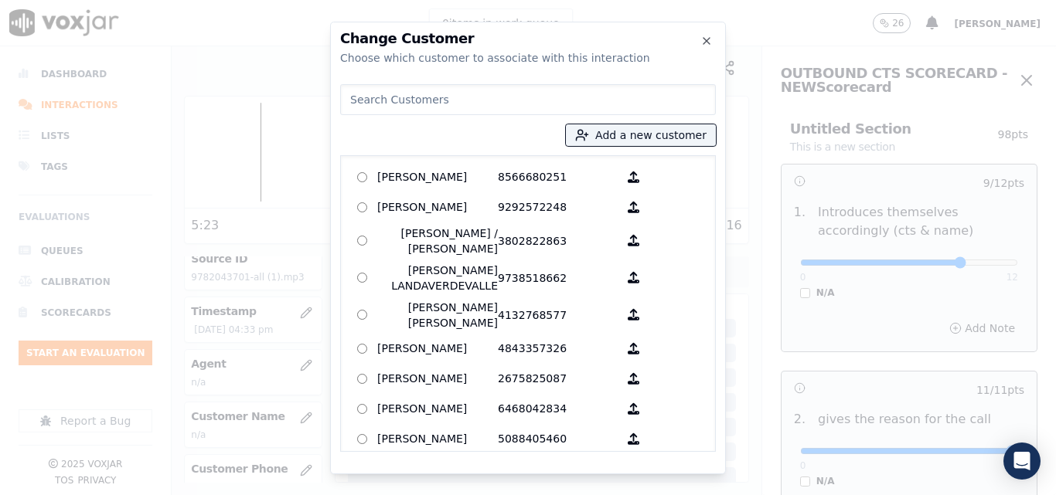
click at [622, 117] on div "Add a new customer AGUEDA SANTANA 8566680251 ALEXIS SUNQUI 9292572248 ALICIA ME…" at bounding box center [528, 265] width 376 height 374
click at [625, 128] on button "Add a new customer" at bounding box center [641, 135] width 150 height 22
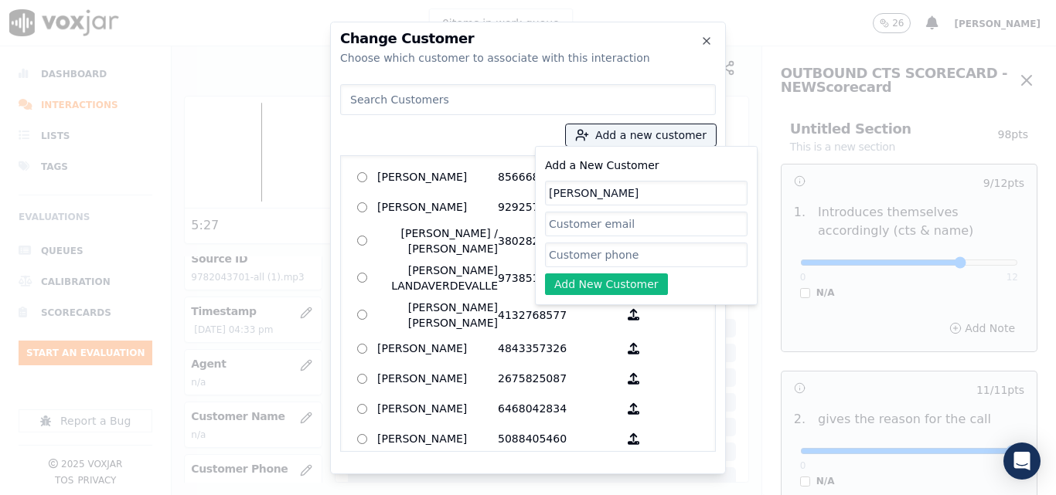
type input "Aura Martinez"
paste input "9782043701"
type input "9782043701"
click at [591, 282] on button "Add New Customer" at bounding box center [606, 285] width 123 height 22
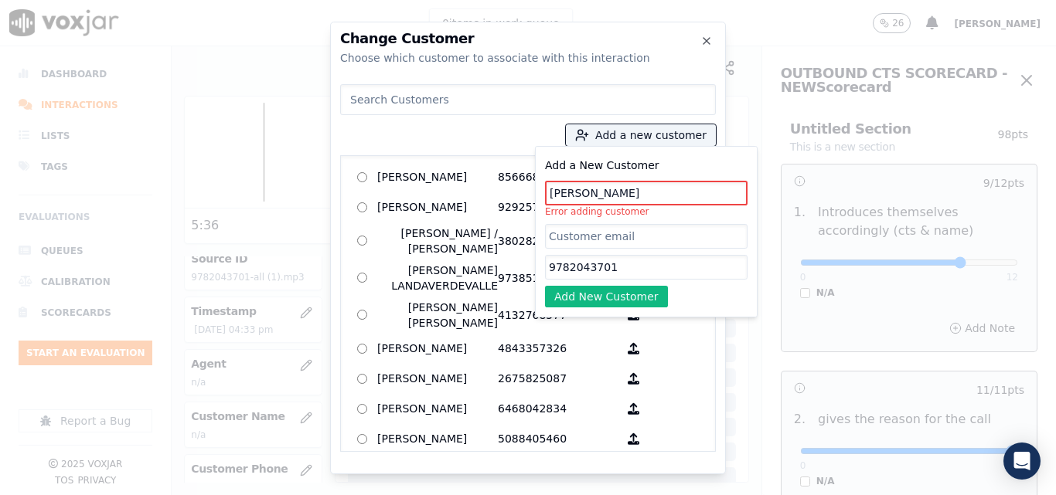
click at [577, 193] on input "Aura Martinez" at bounding box center [646, 193] width 203 height 25
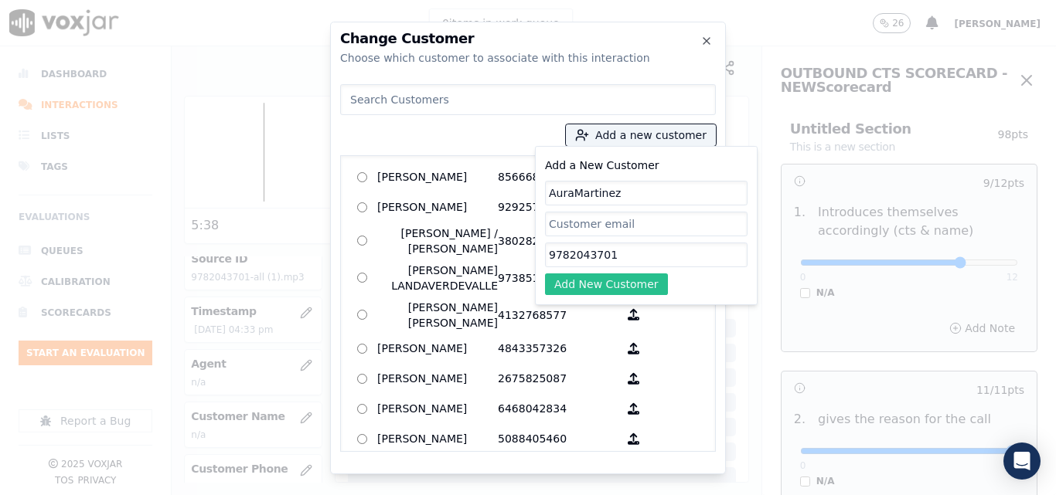
type input "AuraMartinez"
click at [628, 278] on button "Add New Customer" at bounding box center [606, 285] width 123 height 22
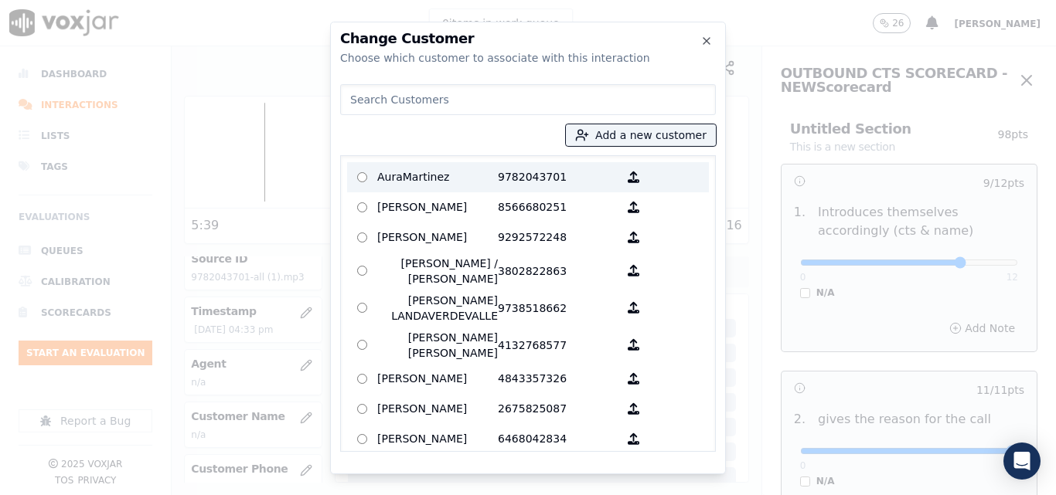
click at [458, 182] on p "AuraMartinez" at bounding box center [437, 177] width 121 height 24
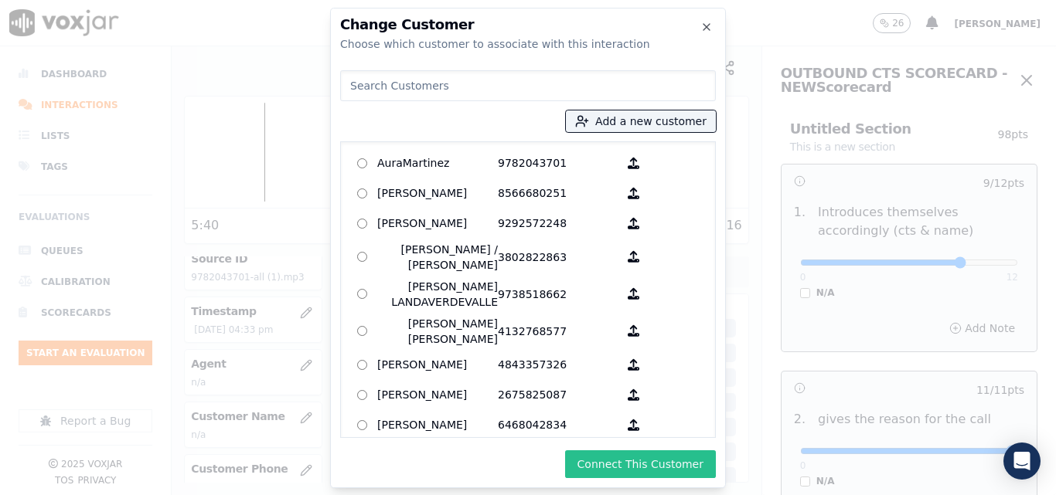
click at [642, 464] on button "Connect This Customer" at bounding box center [640, 465] width 151 height 28
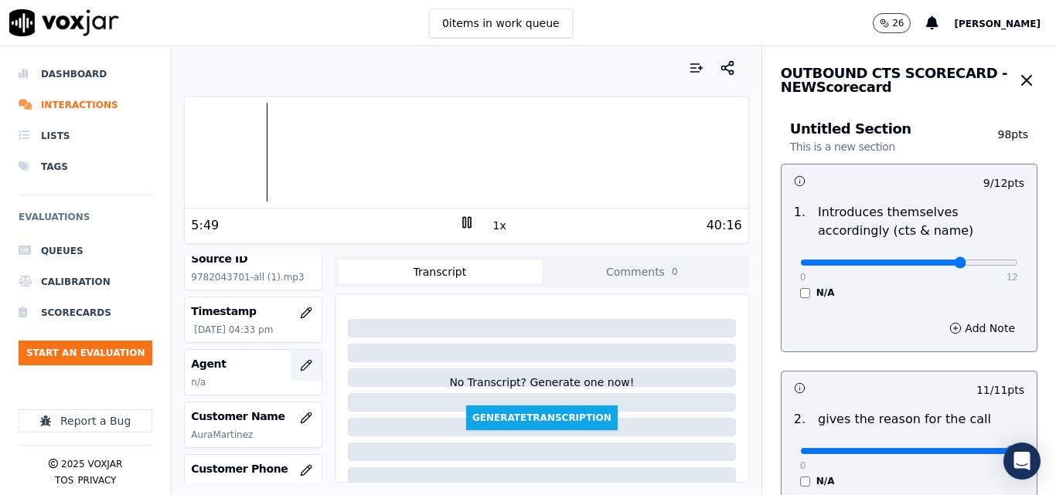
click at [300, 369] on icon "button" at bounding box center [306, 365] width 12 height 12
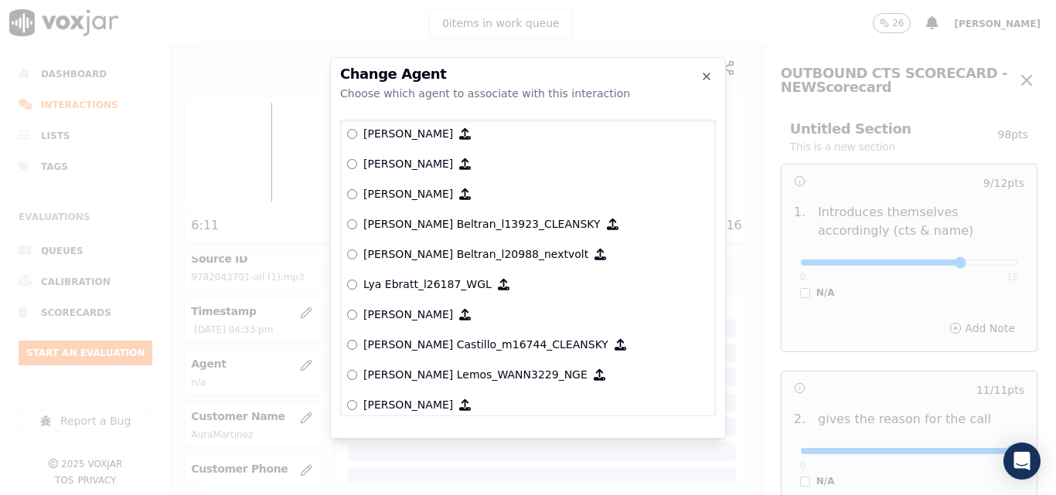
scroll to position [5990, 0]
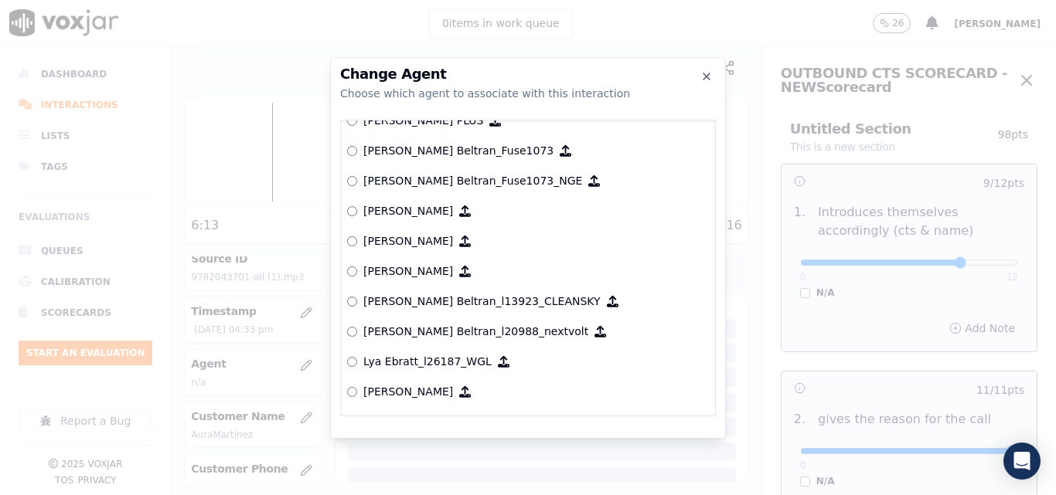
click at [371, 178] on p "[PERSON_NAME] Beltran_Fuse1073­_NGE" at bounding box center [472, 180] width 219 height 15
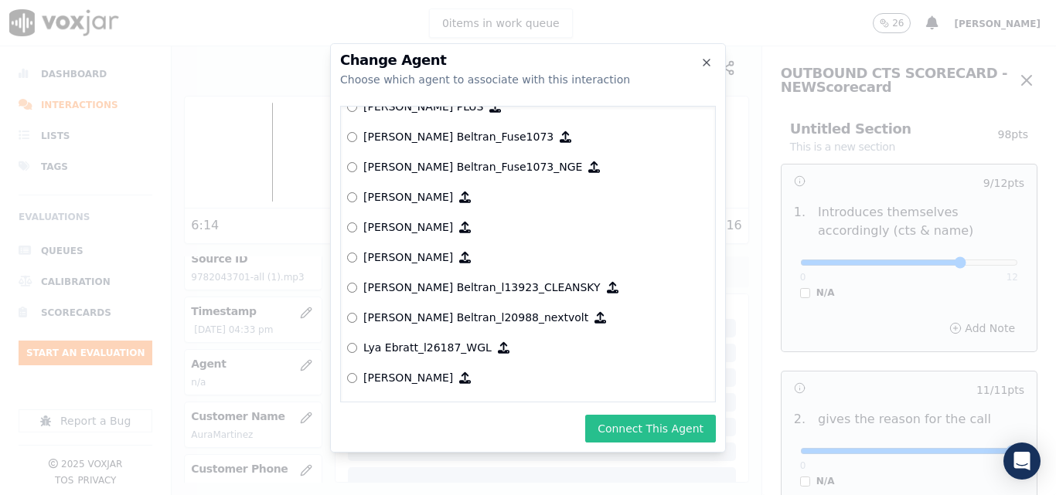
click at [656, 419] on button "Connect This Agent" at bounding box center [650, 429] width 131 height 28
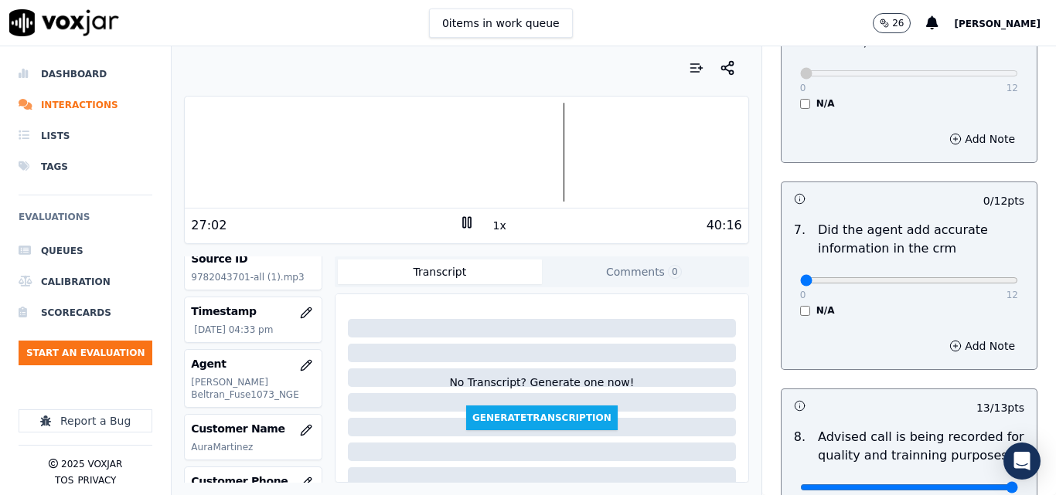
scroll to position [1314, 0]
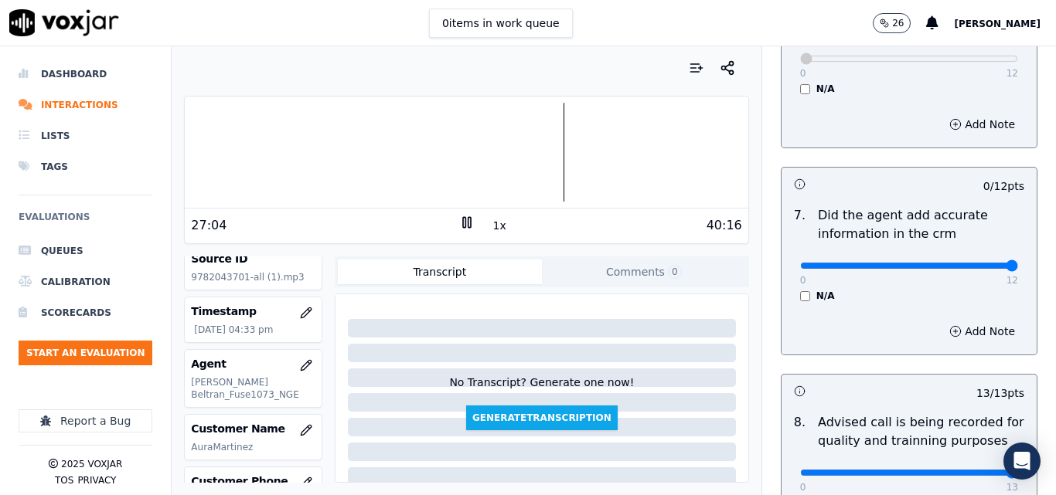
type input "12"
click at [974, 263] on input "range" at bounding box center [909, 266] width 218 height 6
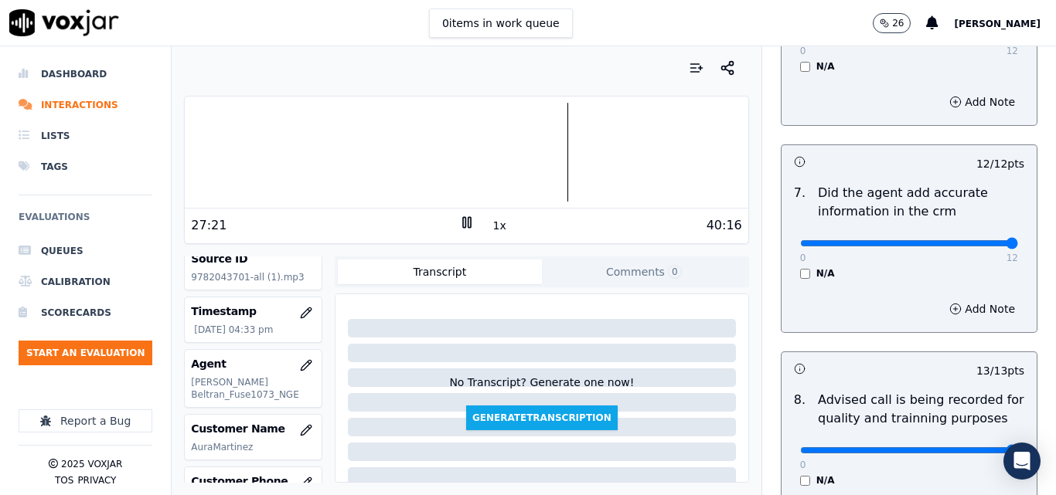
scroll to position [1336, 0]
click at [461, 230] on icon at bounding box center [466, 222] width 15 height 15
click at [98, 349] on button "Start an Evaluation" at bounding box center [86, 353] width 134 height 25
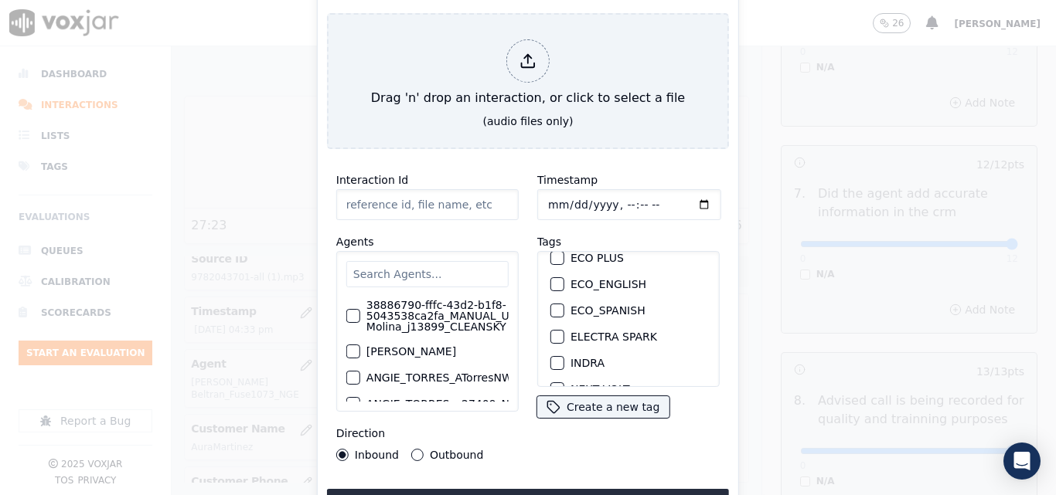
scroll to position [155, 0]
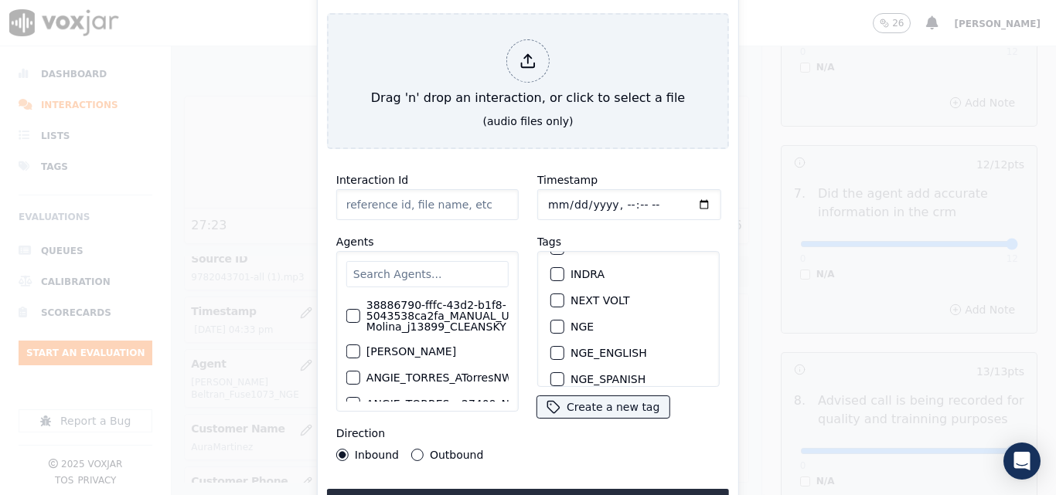
click at [553, 322] on div "button" at bounding box center [556, 327] width 11 height 11
type input "20250912-173318_9782043701-all.mp3"
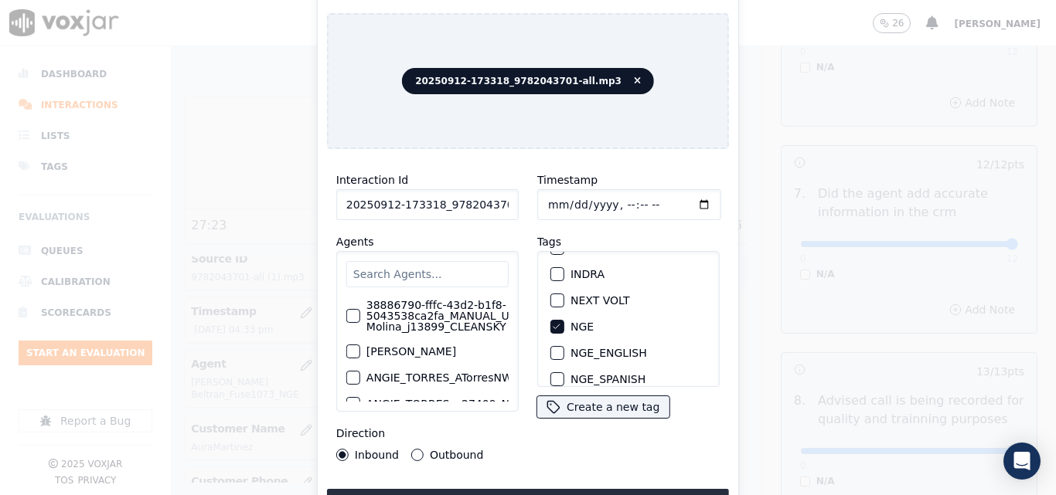
click at [584, 482] on div "Interaction Id 20250912-173318_9782043701-all.mp3 Agents 38886790-fffc-43d2-b1f…" at bounding box center [528, 340] width 402 height 356
click at [584, 489] on button "Upload interaction to start evaluation" at bounding box center [528, 503] width 402 height 28
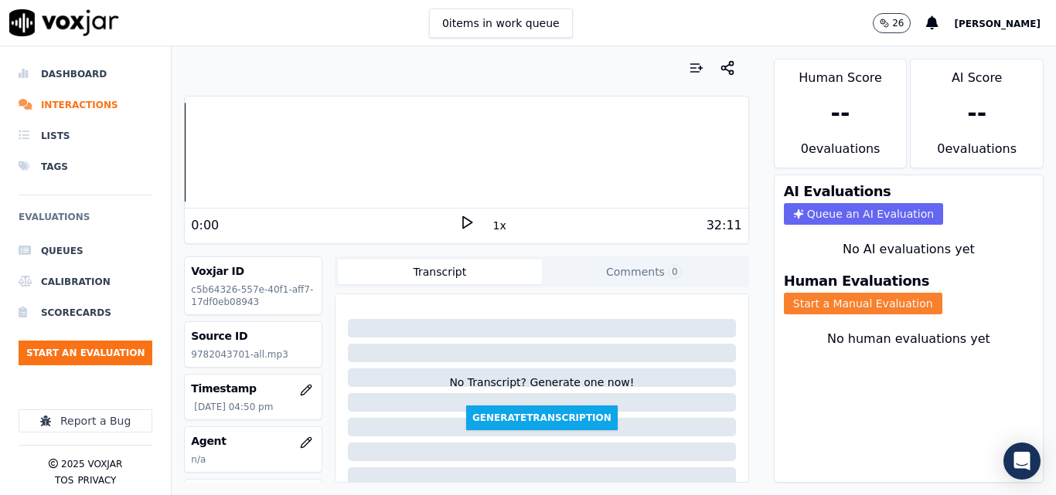
click at [846, 296] on button "Start a Manual Evaluation" at bounding box center [863, 304] width 158 height 22
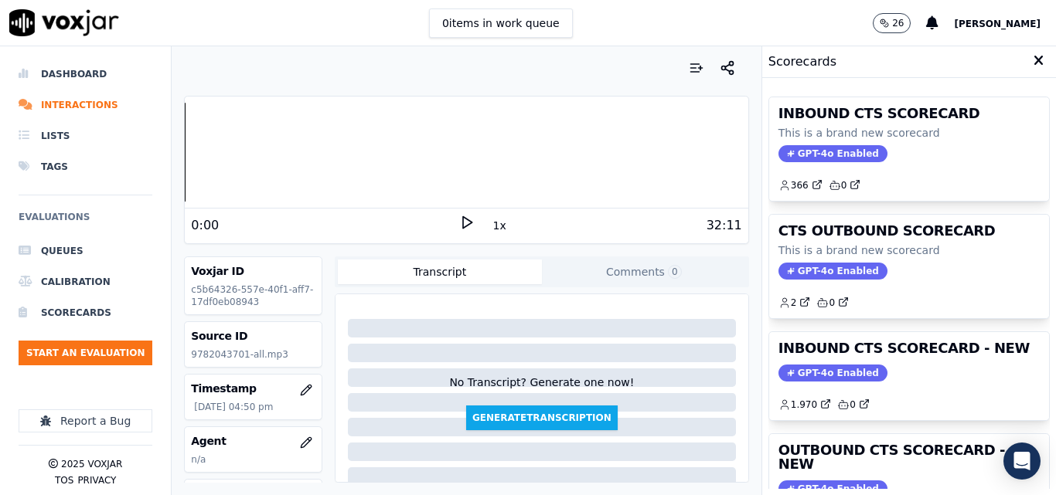
click at [459, 217] on icon at bounding box center [466, 222] width 15 height 15
click at [192, 148] on div at bounding box center [466, 152] width 563 height 99
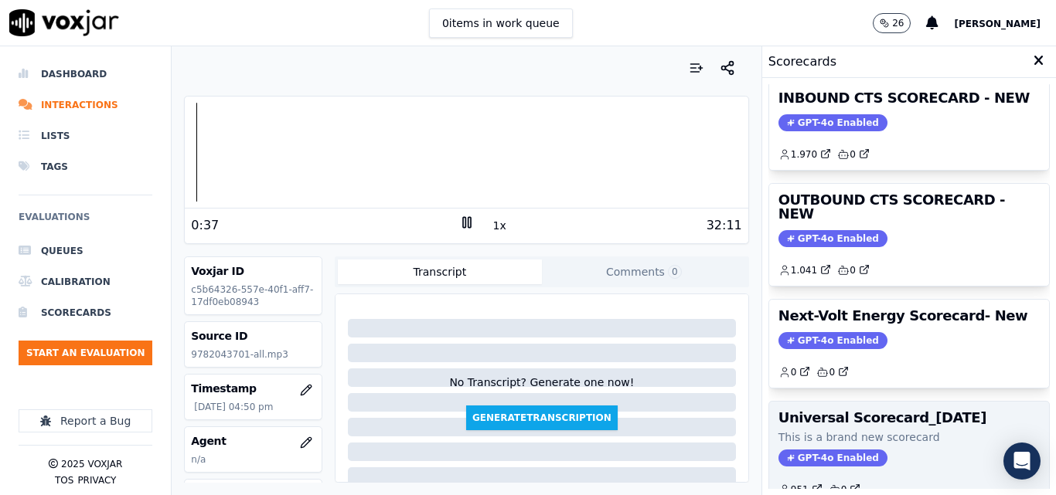
scroll to position [338, 0]
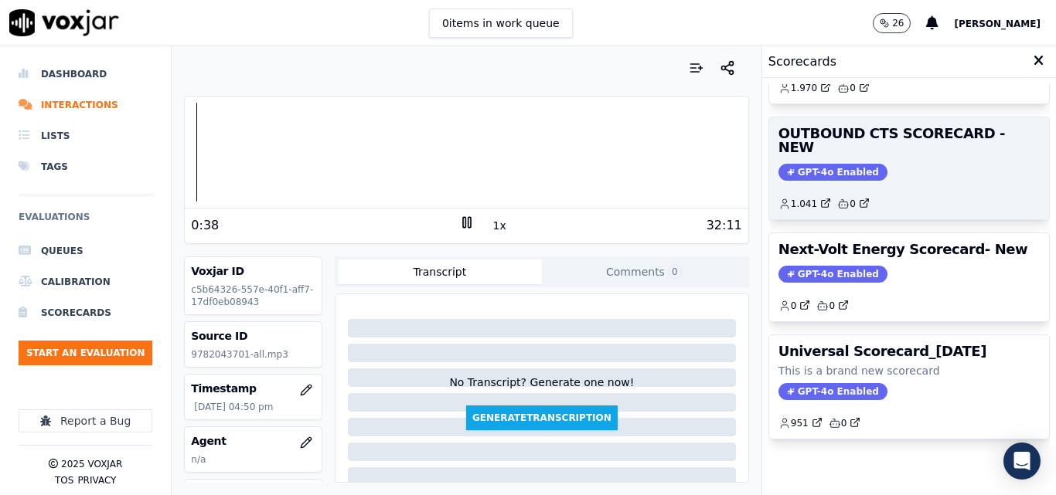
click at [826, 164] on span "GPT-4o Enabled" at bounding box center [832, 172] width 109 height 17
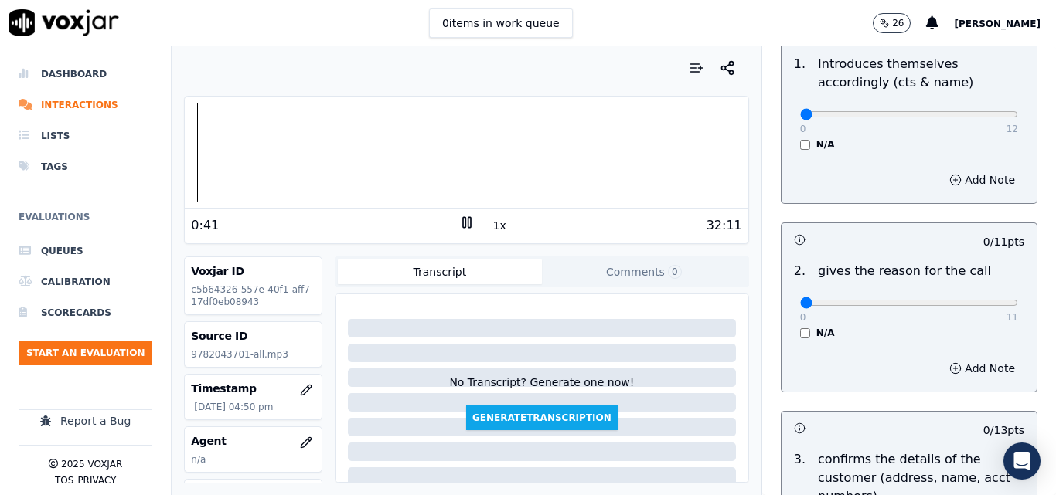
scroll to position [155, 0]
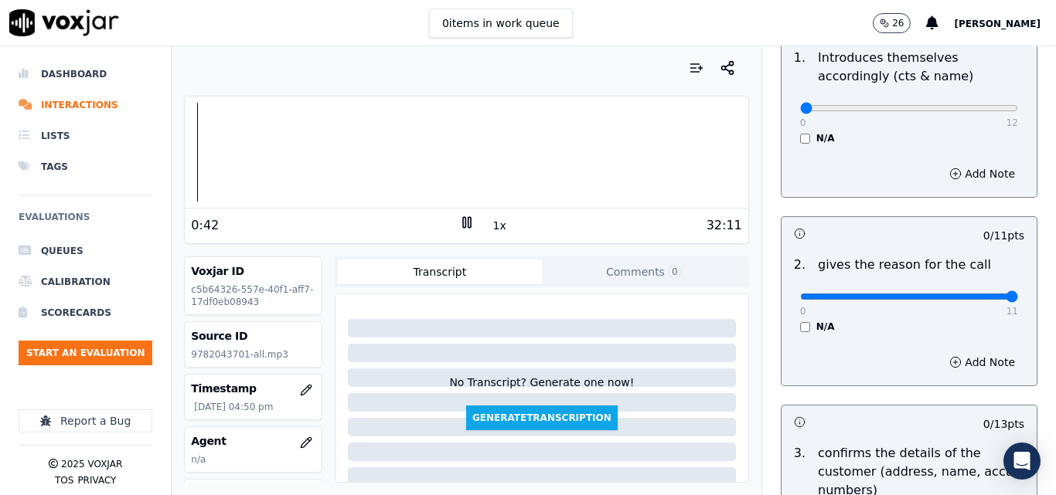
type input "11"
click at [981, 294] on input "range" at bounding box center [909, 297] width 218 height 6
type input "7"
click at [904, 107] on input "range" at bounding box center [909, 108] width 218 height 6
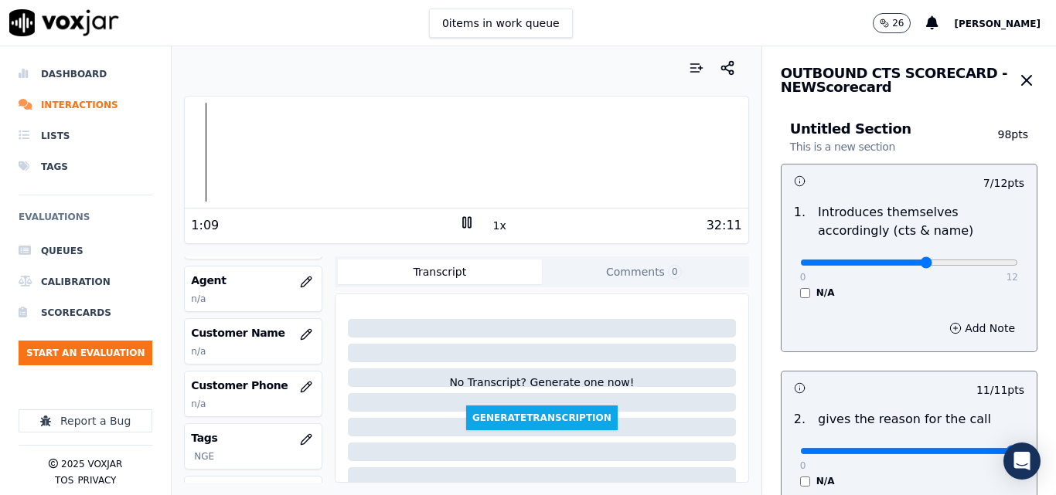
scroll to position [168, 0]
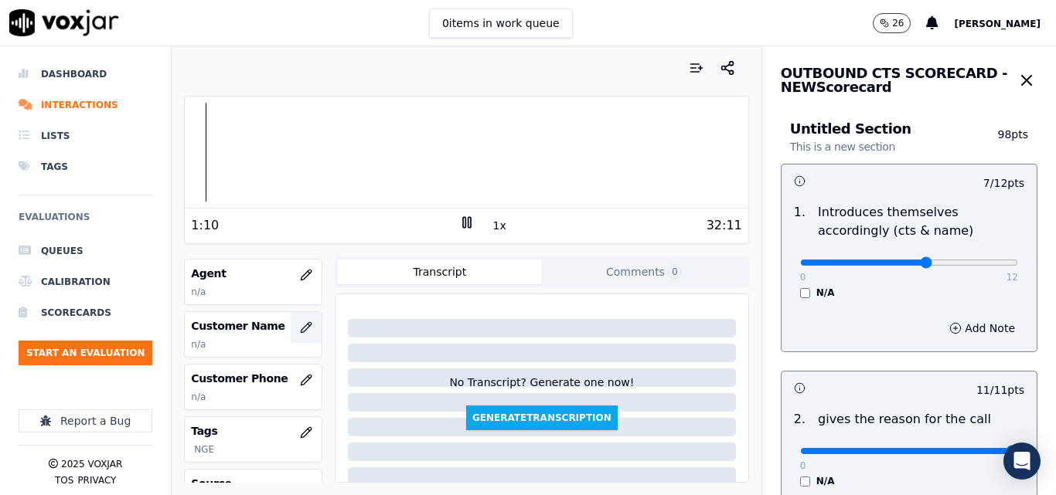
click at [301, 332] on icon "button" at bounding box center [306, 327] width 10 height 10
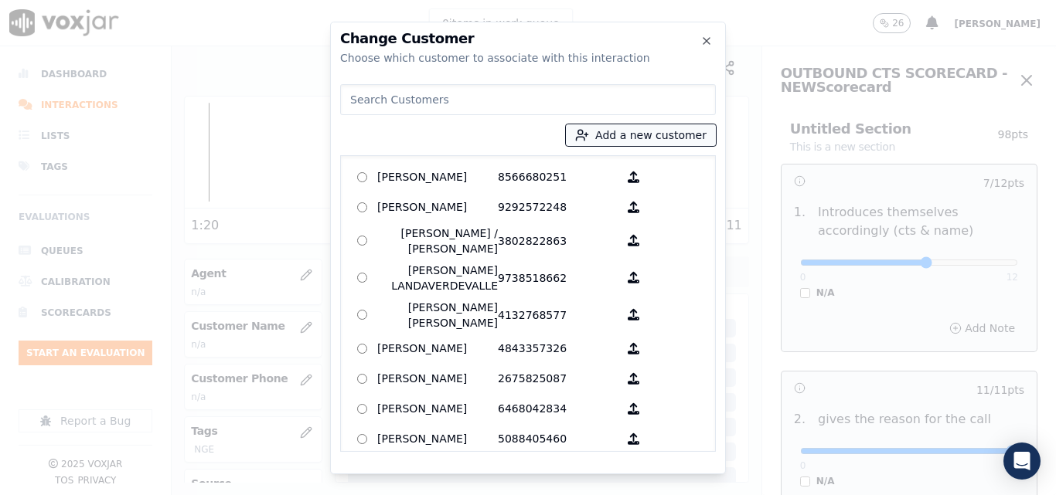
click at [601, 130] on button "Add a new customer" at bounding box center [641, 135] width 150 height 22
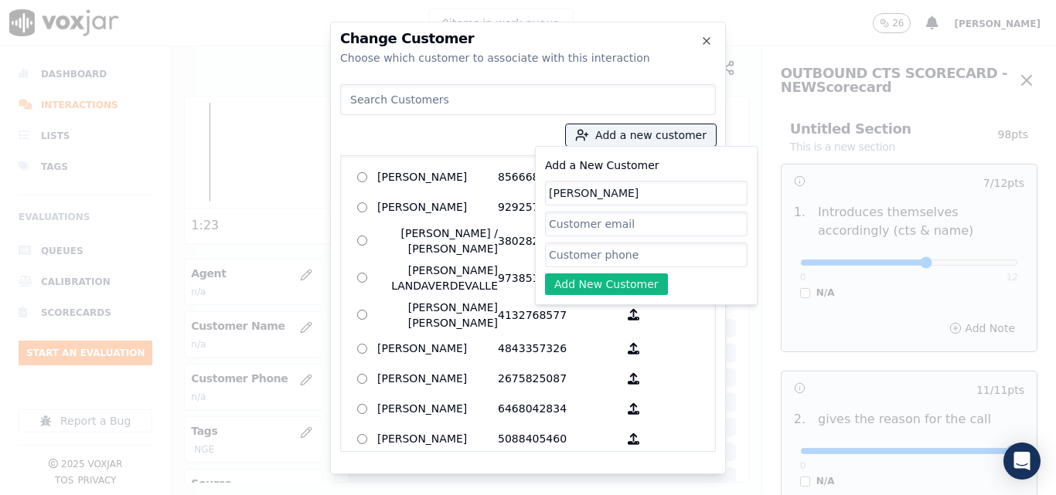
type input "Aura Martinez"
paste input "9782043701"
type input "9782043701"
click at [594, 283] on button "Add New Customer" at bounding box center [606, 285] width 123 height 22
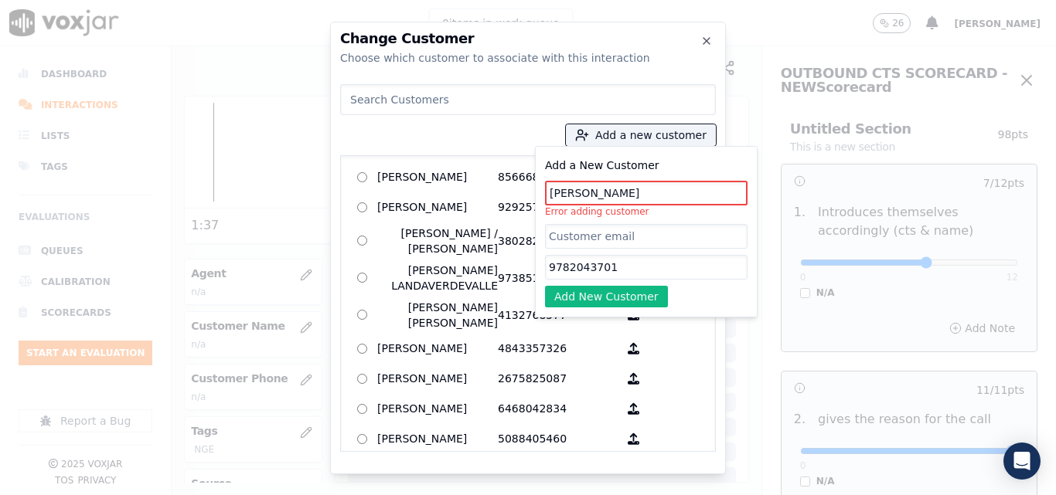
click at [577, 190] on input "Aura Martinez" at bounding box center [646, 193] width 203 height 25
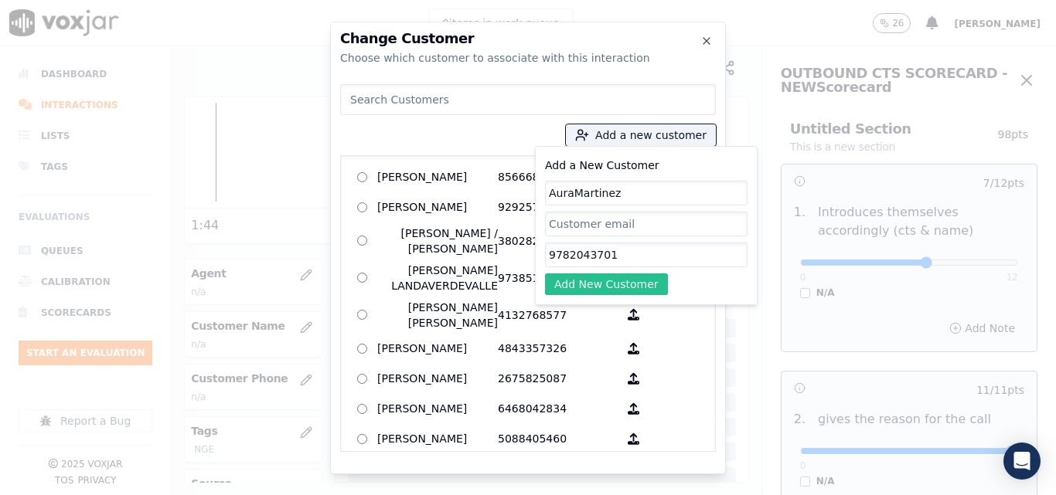
click at [587, 289] on button "Add New Customer" at bounding box center [606, 285] width 123 height 22
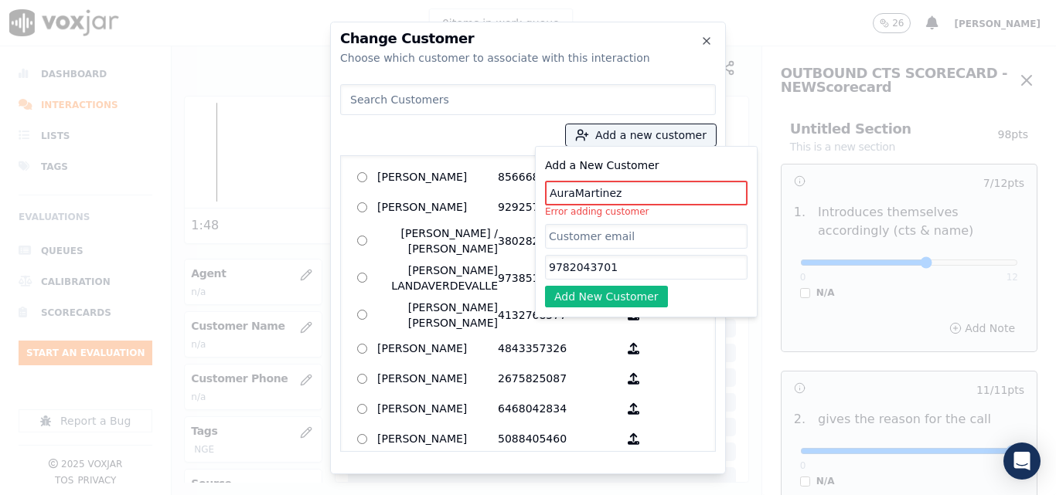
click at [573, 192] on input "AuraMartinez" at bounding box center [646, 193] width 203 height 25
click at [618, 196] on input "AuraMartinez" at bounding box center [646, 193] width 203 height 25
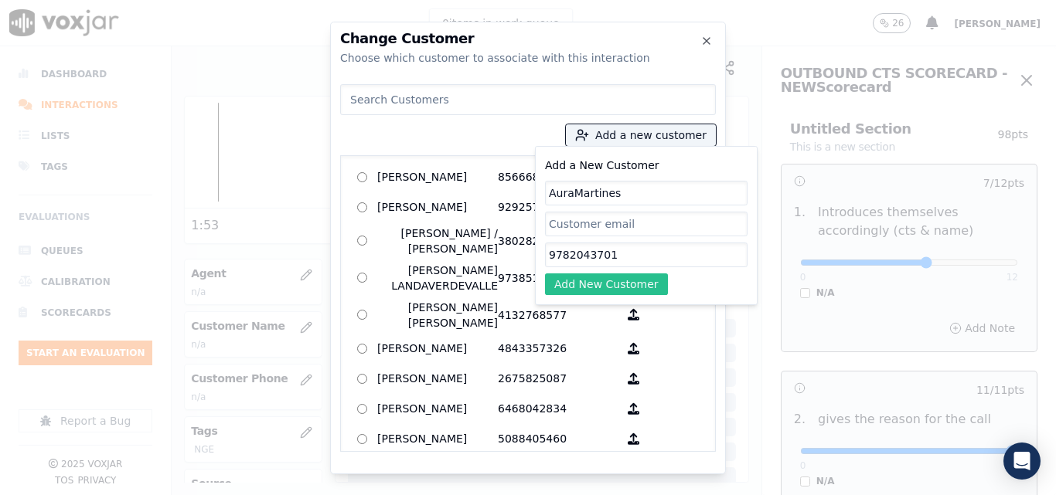
type input "AuraMartines"
click at [621, 281] on button "Add New Customer" at bounding box center [606, 285] width 123 height 22
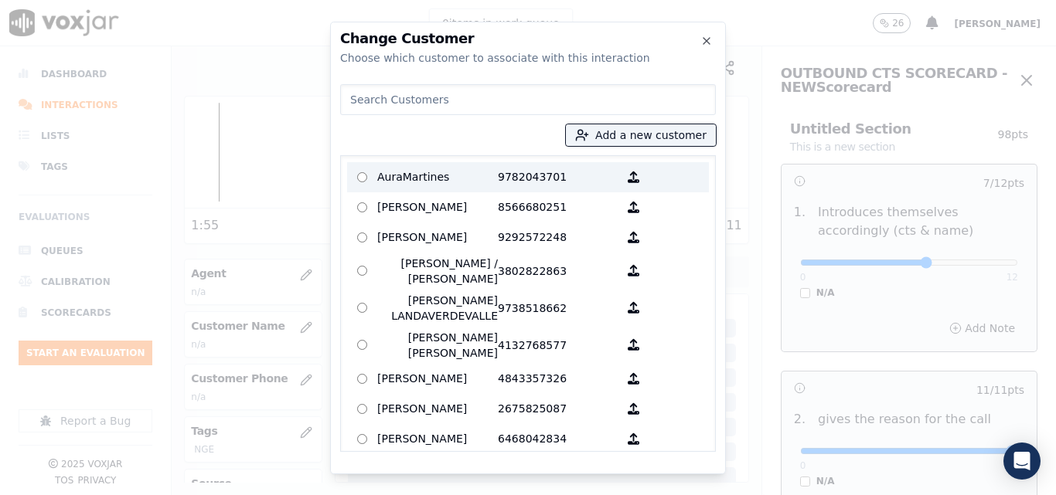
click at [478, 174] on p "AuraMartines" at bounding box center [437, 177] width 121 height 24
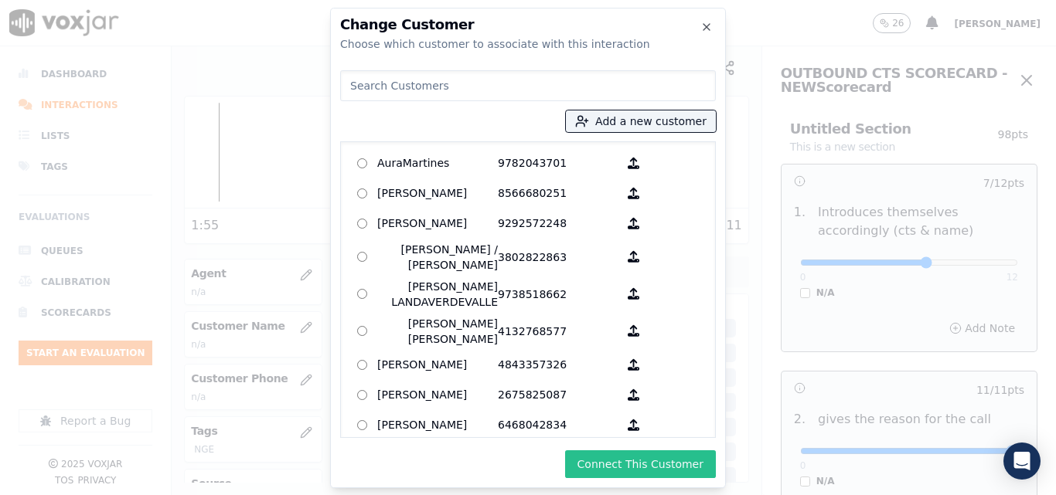
click at [623, 458] on button "Connect This Customer" at bounding box center [640, 465] width 151 height 28
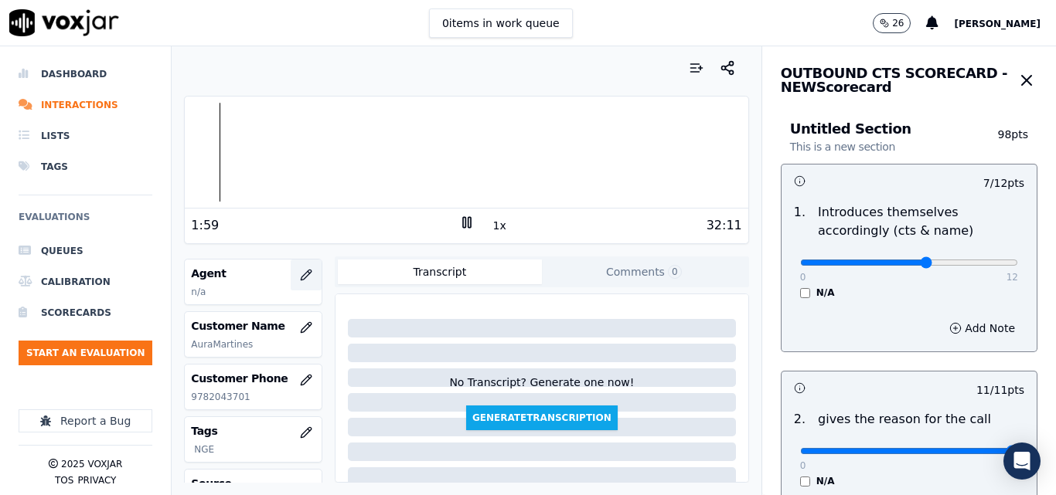
click at [300, 275] on icon "button" at bounding box center [306, 275] width 12 height 12
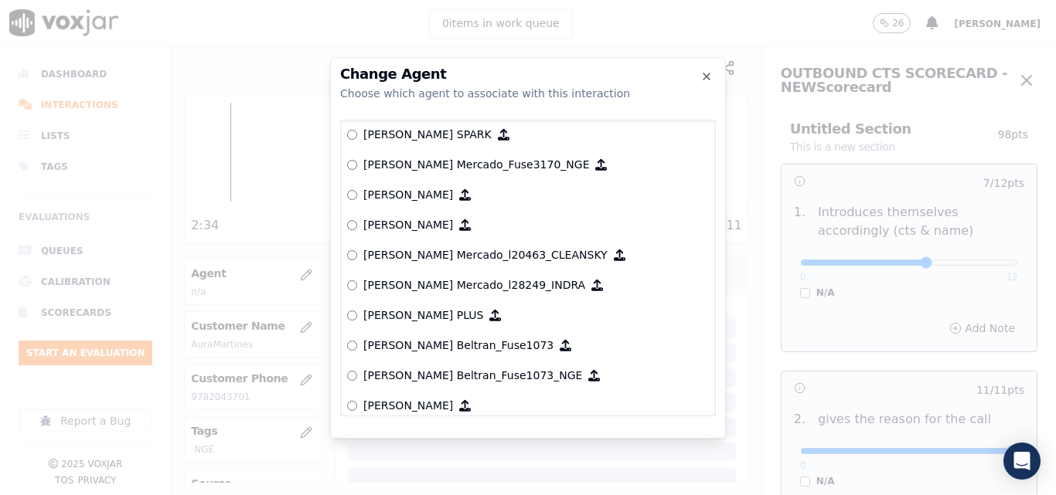
scroll to position [5872, 0]
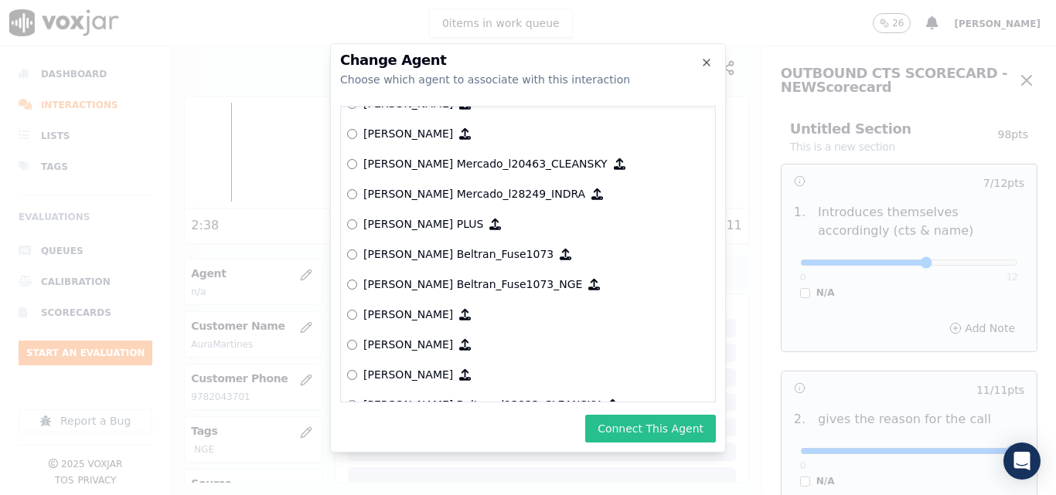
click at [654, 434] on button "Connect This Agent" at bounding box center [650, 429] width 131 height 28
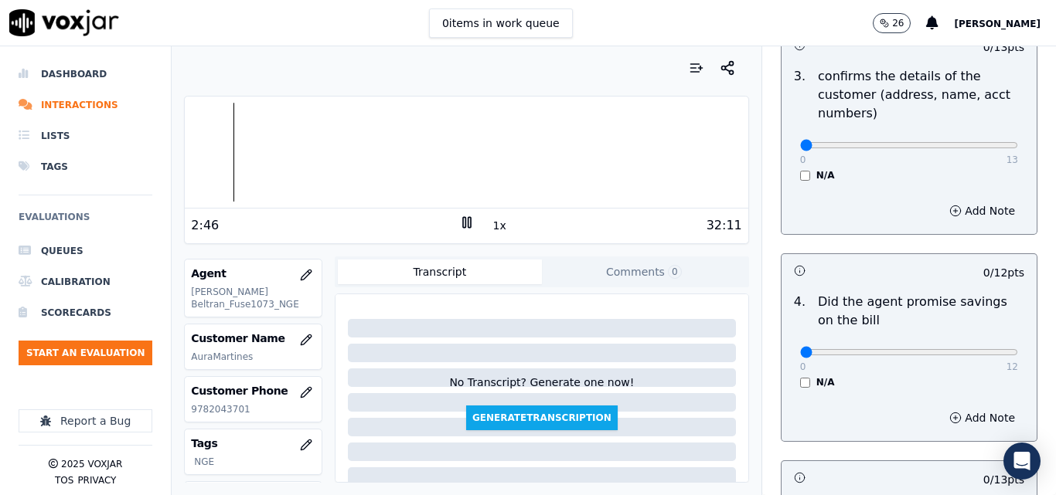
scroll to position [541, 0]
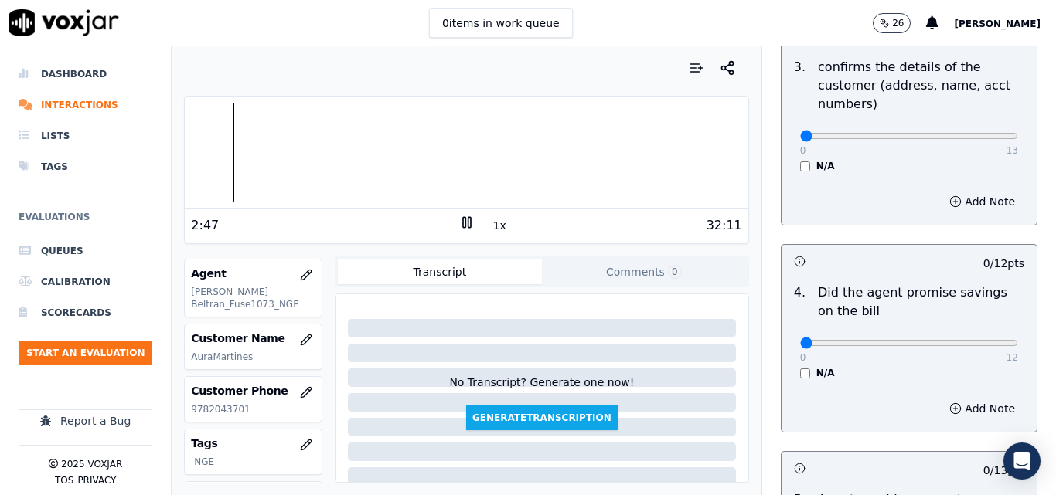
click at [983, 136] on div "0 13 N/A" at bounding box center [909, 143] width 243 height 59
type input "13"
click at [981, 136] on input "range" at bounding box center [909, 136] width 218 height 6
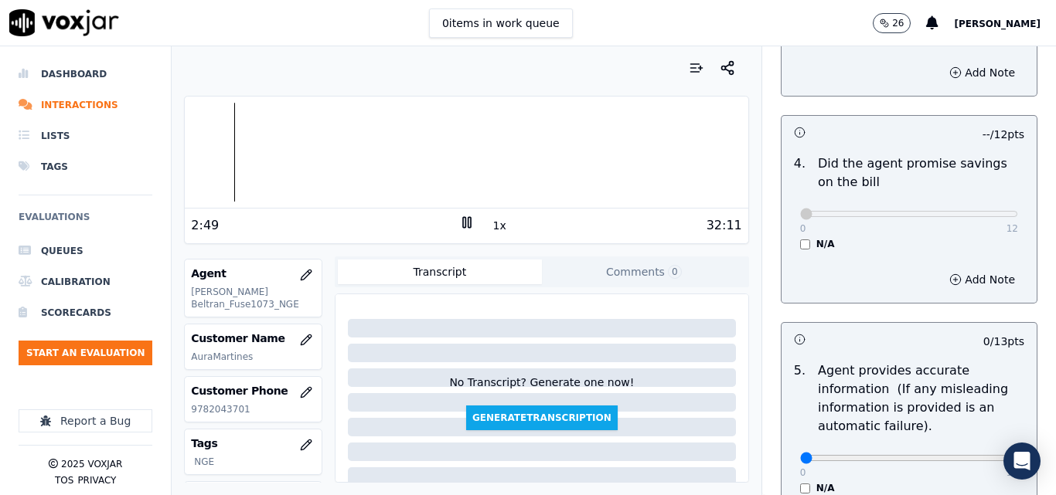
scroll to position [773, 0]
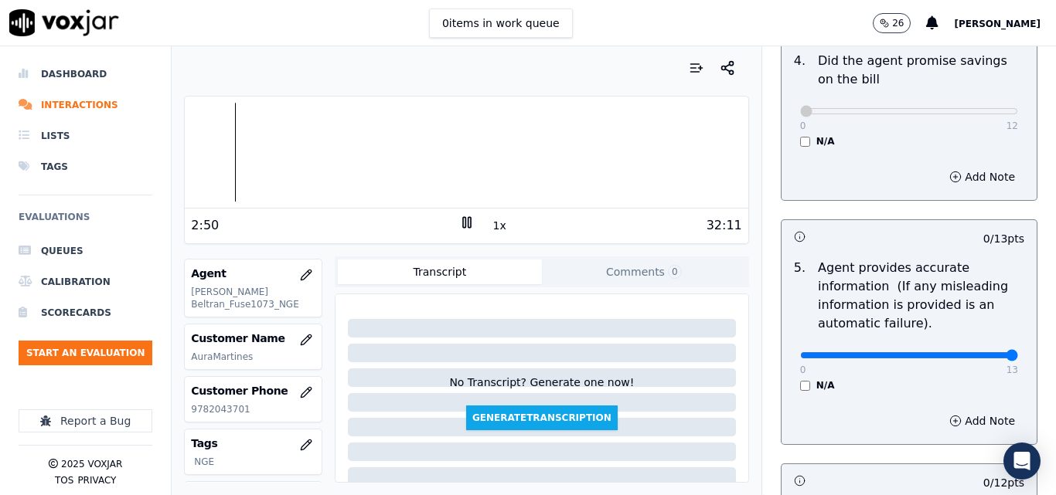
type input "13"
click at [975, 352] on input "range" at bounding box center [909, 355] width 218 height 6
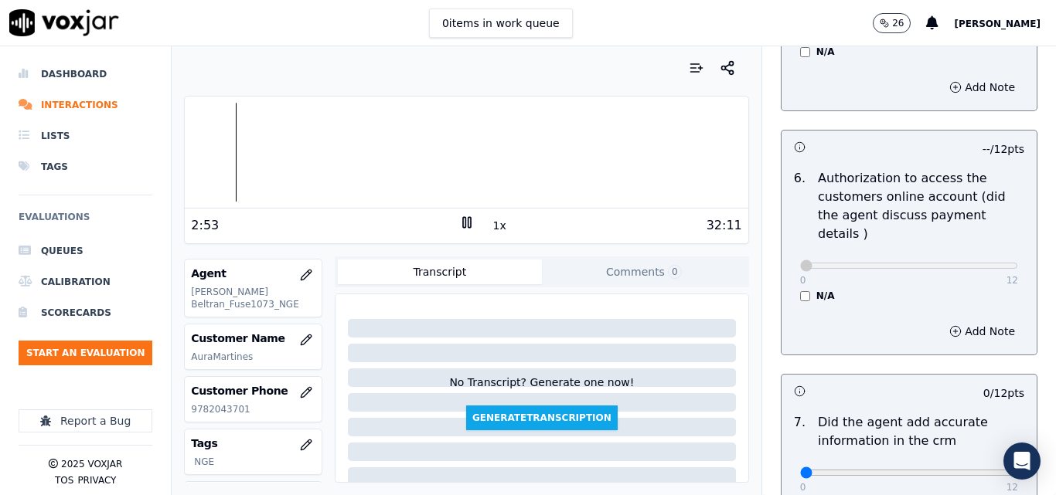
scroll to position [1237, 0]
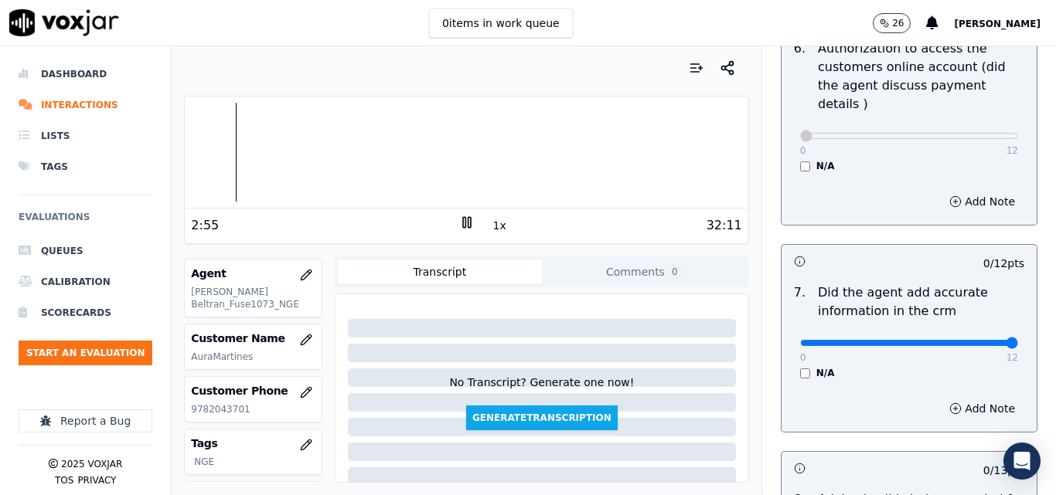
type input "12"
click at [973, 340] on input "range" at bounding box center [909, 343] width 218 height 6
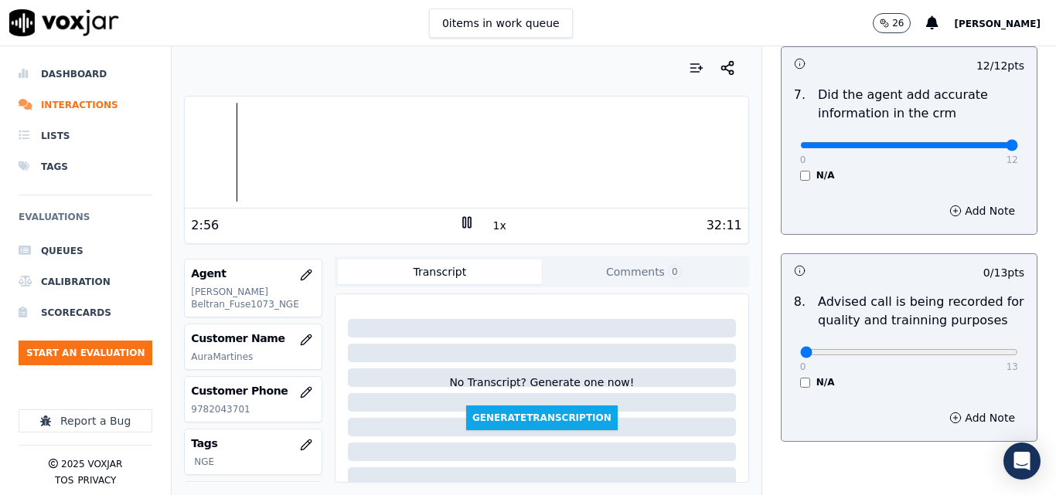
scroll to position [1469, 0]
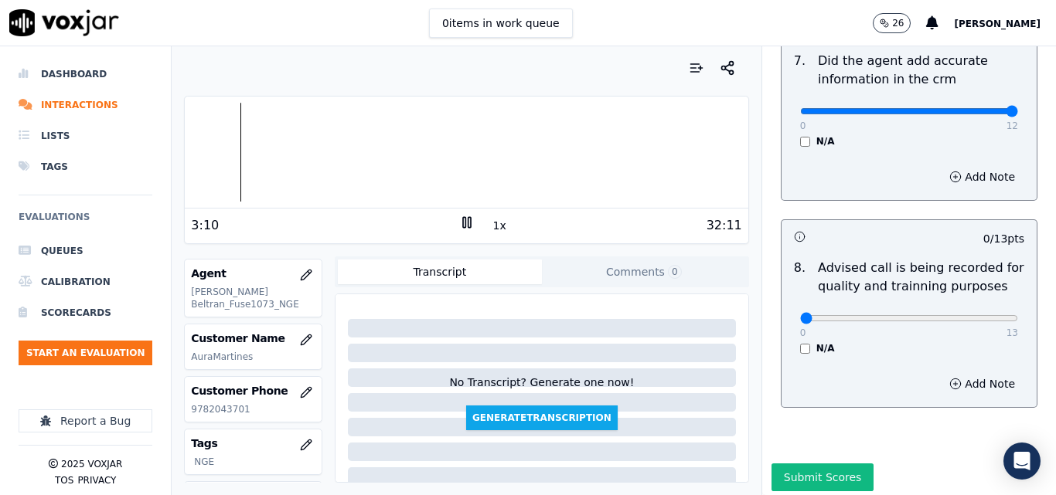
click at [493, 225] on button "1x" at bounding box center [499, 226] width 19 height 22
click at [493, 225] on button "1.5x" at bounding box center [505, 226] width 30 height 22
click at [284, 149] on div at bounding box center [466, 152] width 563 height 99
click at [494, 226] on button "2x" at bounding box center [499, 226] width 19 height 22
click at [494, 226] on button "1x" at bounding box center [499, 226] width 19 height 22
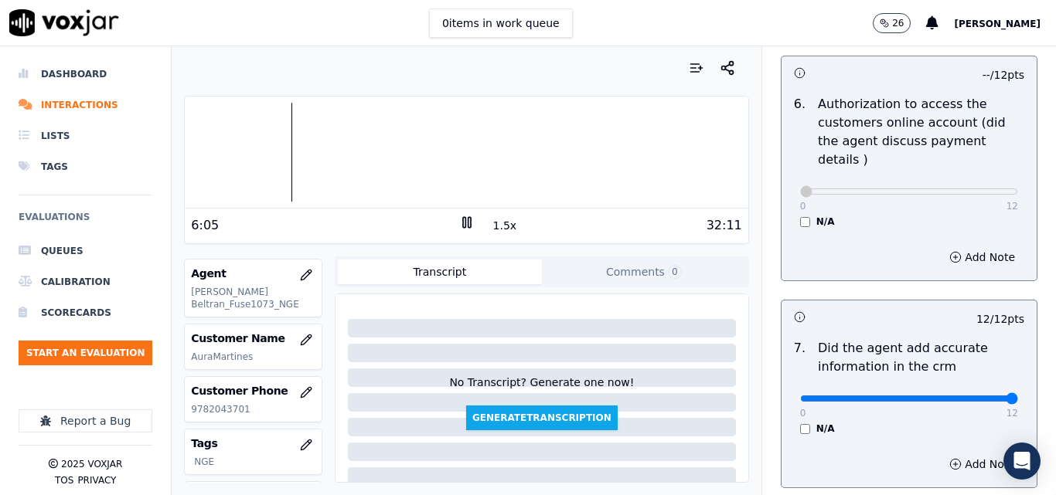
scroll to position [1490, 0]
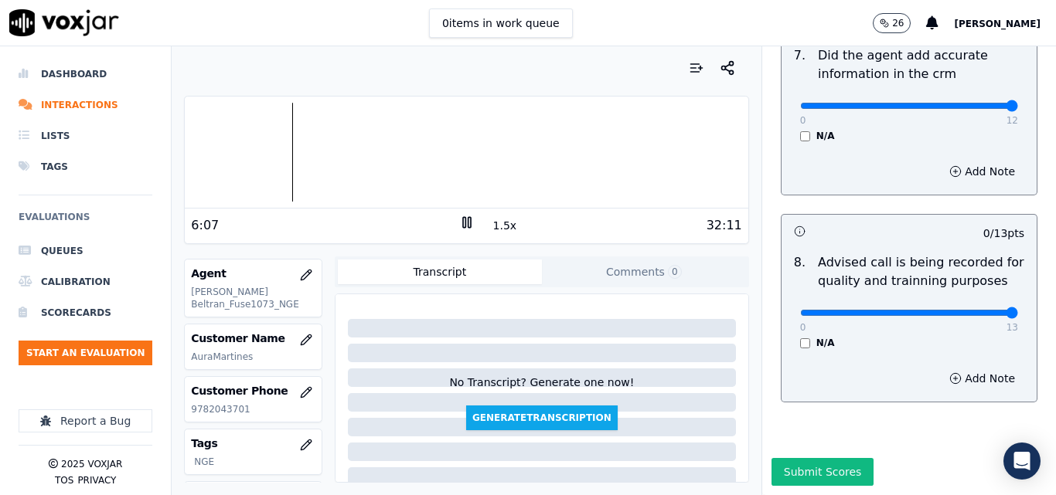
type input "13"
click at [975, 310] on input "range" at bounding box center [909, 313] width 218 height 6
click at [632, 152] on div at bounding box center [466, 152] width 563 height 99
click at [612, 154] on div at bounding box center [466, 152] width 563 height 99
click at [606, 155] on div at bounding box center [466, 152] width 563 height 99
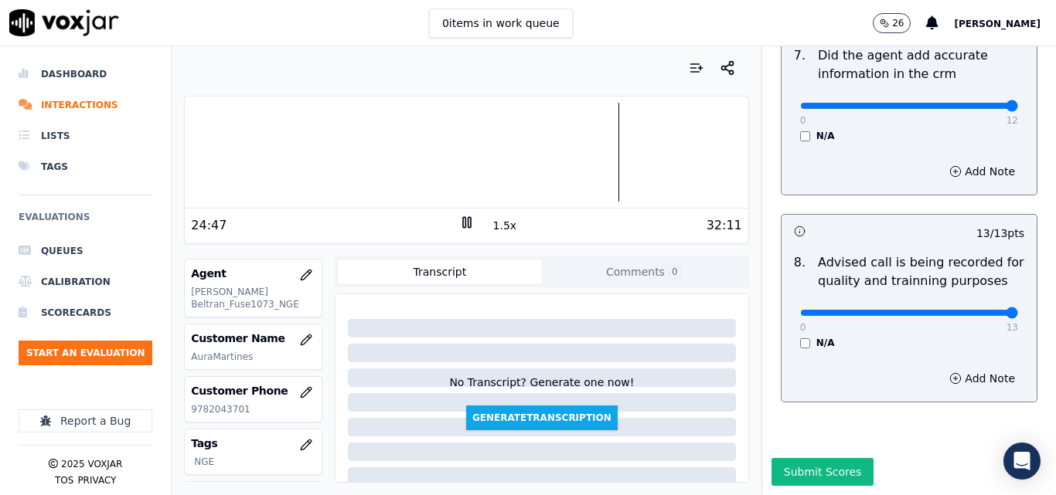
drag, startPoint x: 479, startPoint y: 227, endPoint x: 491, endPoint y: 223, distance: 12.2
click at [480, 227] on div "32:11" at bounding box center [608, 225] width 267 height 19
click at [491, 223] on button "1.5x" at bounding box center [505, 226] width 30 height 22
click at [559, 152] on div at bounding box center [466, 152] width 563 height 99
click at [468, 220] on rect at bounding box center [469, 222] width 2 height 10
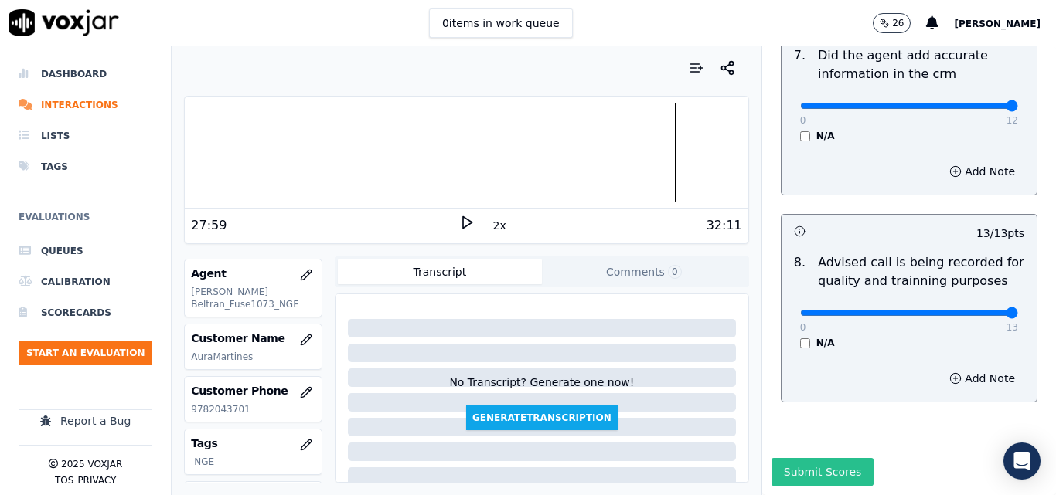
click at [802, 458] on button "Submit Scores" at bounding box center [822, 472] width 103 height 28
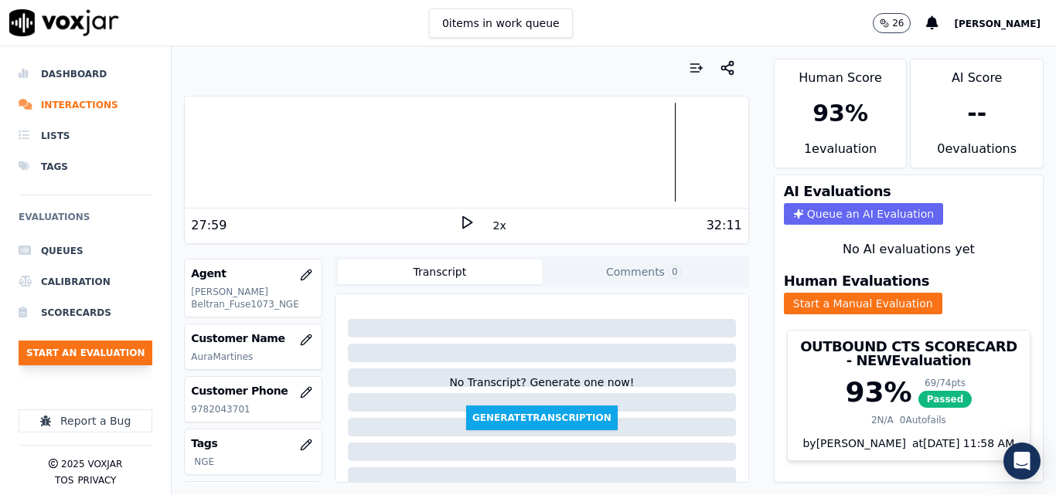
click at [71, 350] on button "Start an Evaluation" at bounding box center [86, 353] width 134 height 25
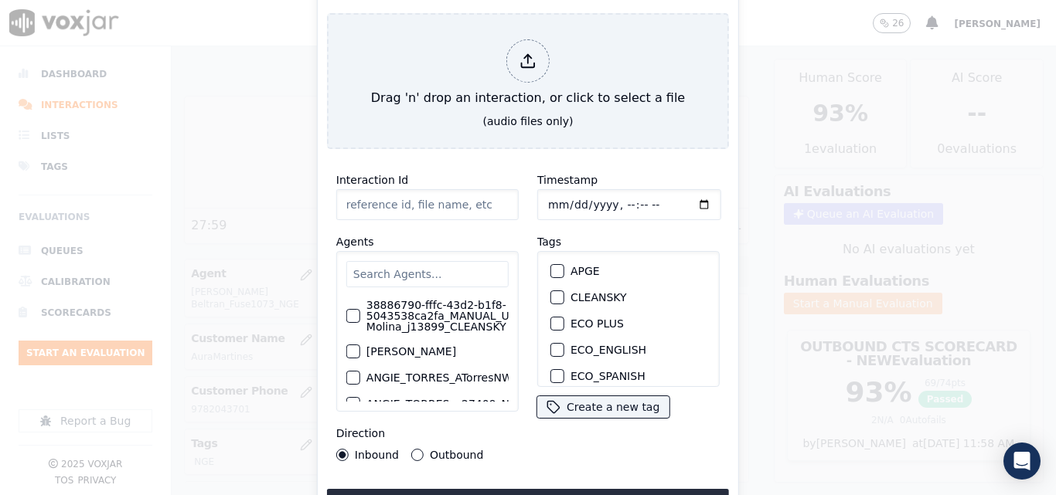
type input "20250912-173253_6143549233-all.mp3"
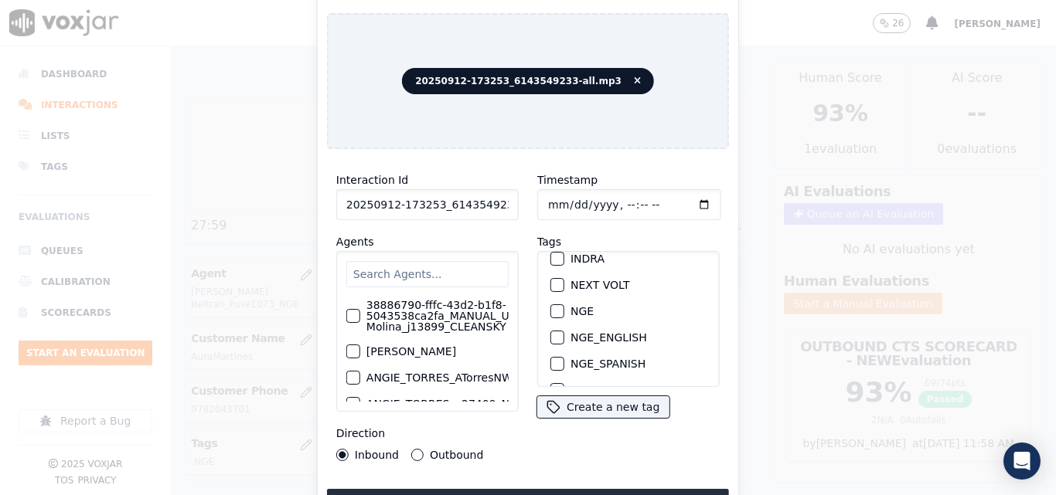
scroll to position [174, 0]
click at [551, 306] on div "button" at bounding box center [556, 307] width 11 height 11
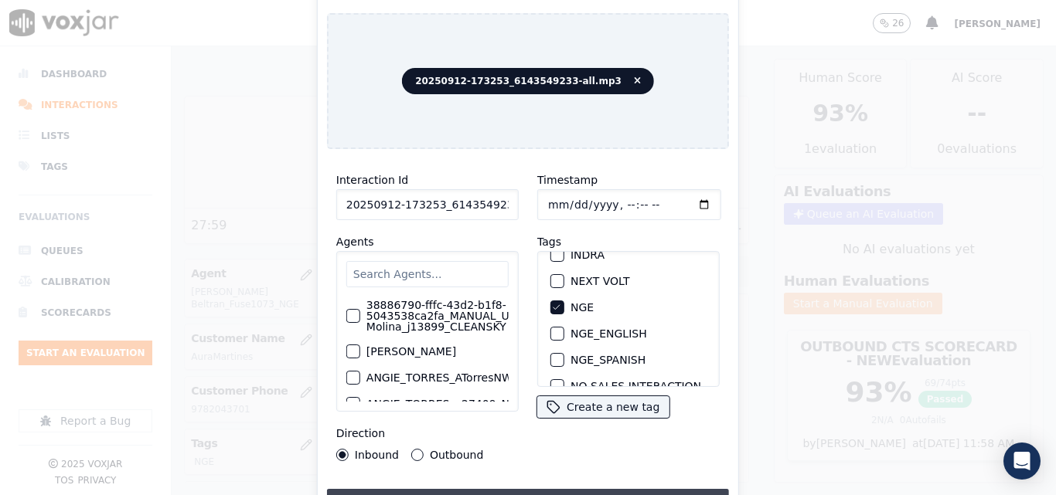
click at [517, 489] on button "Upload interaction to start evaluation" at bounding box center [528, 503] width 402 height 28
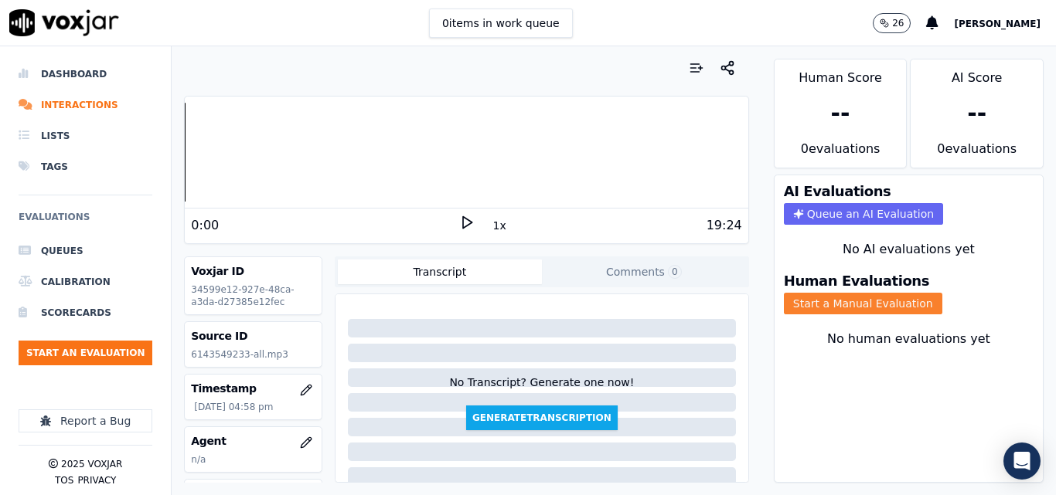
click at [877, 302] on button "Start a Manual Evaluation" at bounding box center [863, 304] width 158 height 22
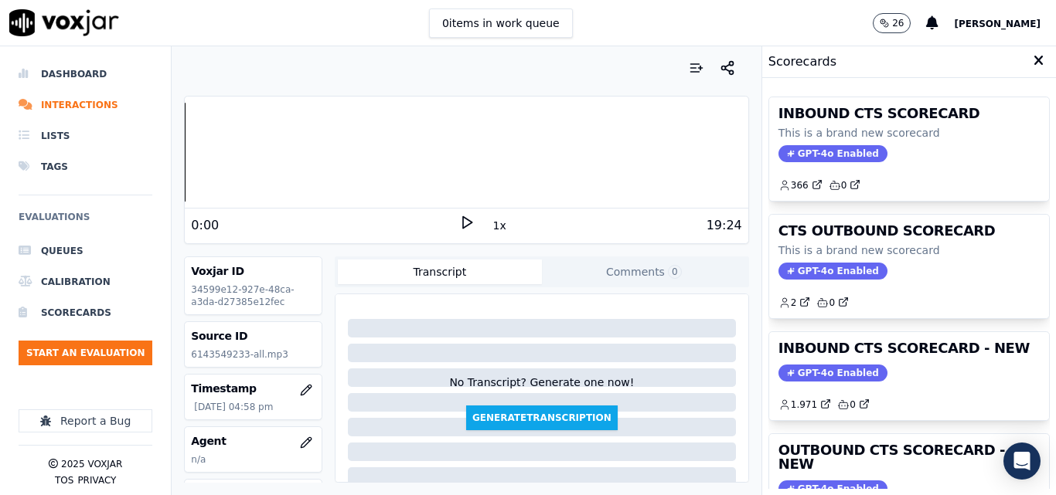
click at [459, 222] on icon at bounding box center [466, 222] width 15 height 15
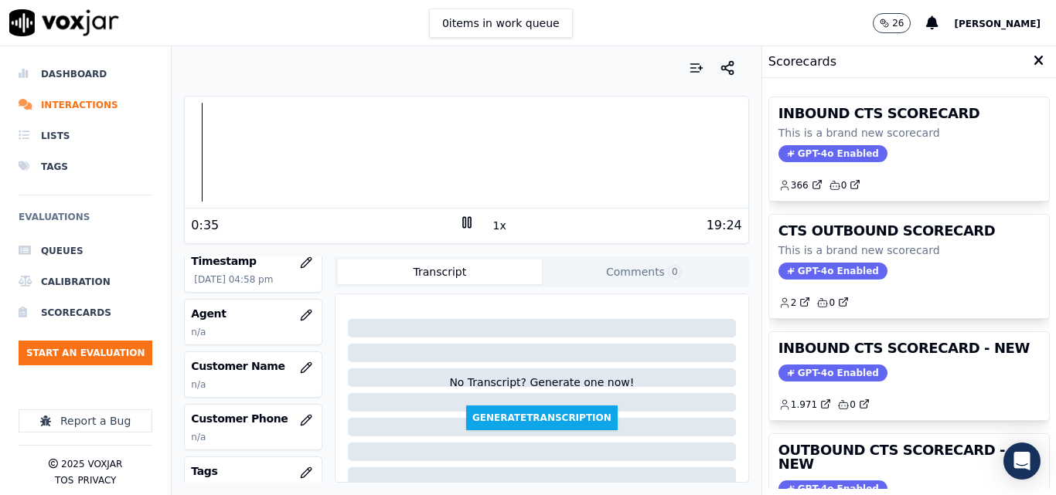
scroll to position [155, 0]
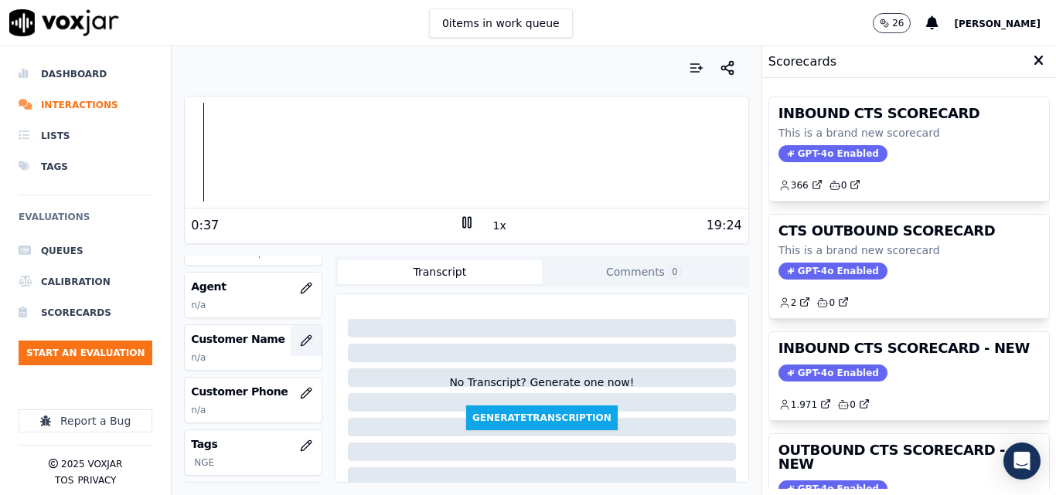
click at [301, 345] on icon "button" at bounding box center [306, 340] width 10 height 10
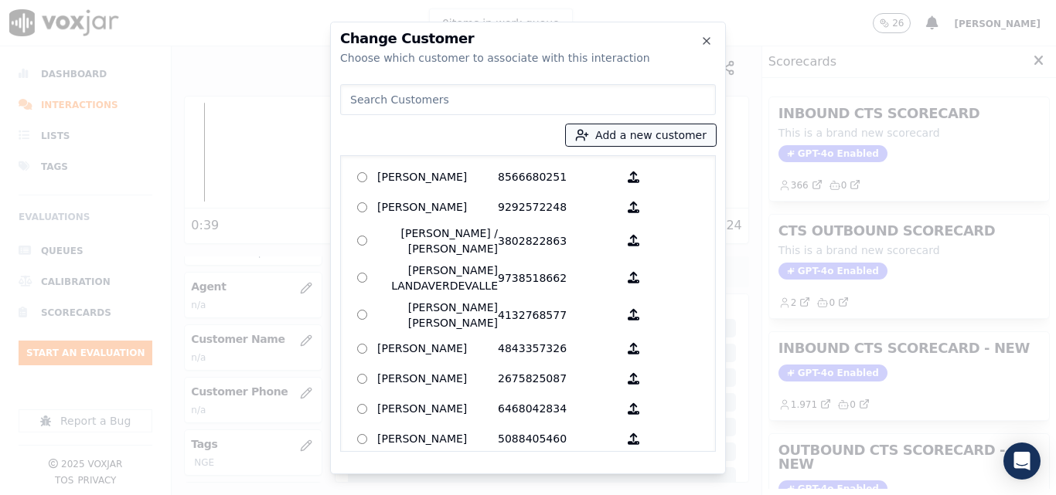
click at [608, 138] on button "Add a new customer" at bounding box center [641, 135] width 150 height 22
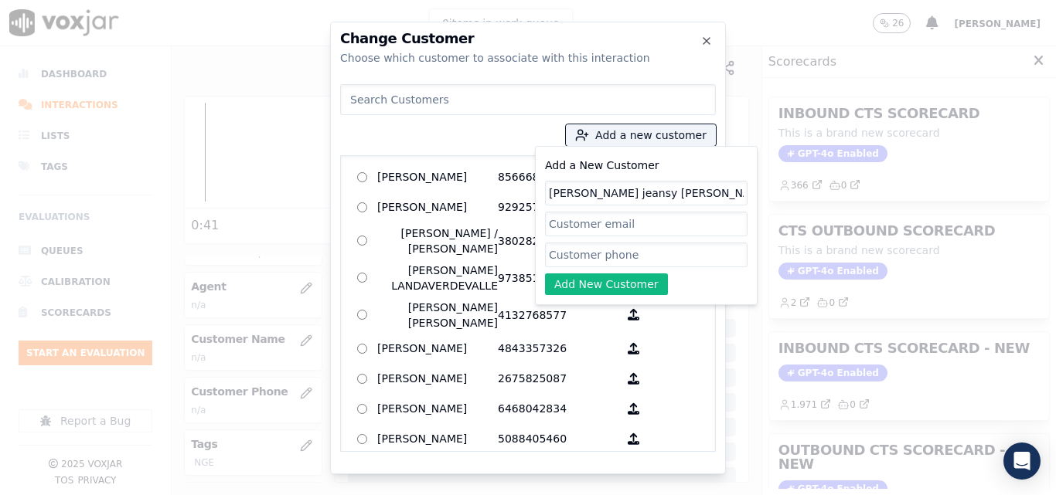
type input "ana jeansy arevalo muercia"
paste input "6143549233"
type input "6143549233"
click at [588, 281] on button "Add New Customer" at bounding box center [606, 285] width 123 height 22
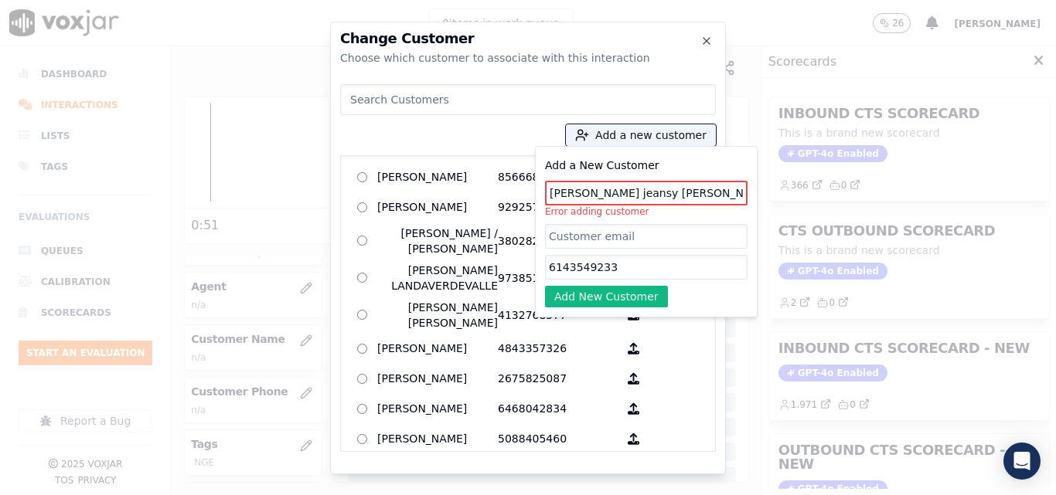
drag, startPoint x: 688, startPoint y: 192, endPoint x: 606, endPoint y: 188, distance: 82.1
click at [604, 189] on input "ana jeansy arevalo muercia" at bounding box center [646, 193] width 203 height 25
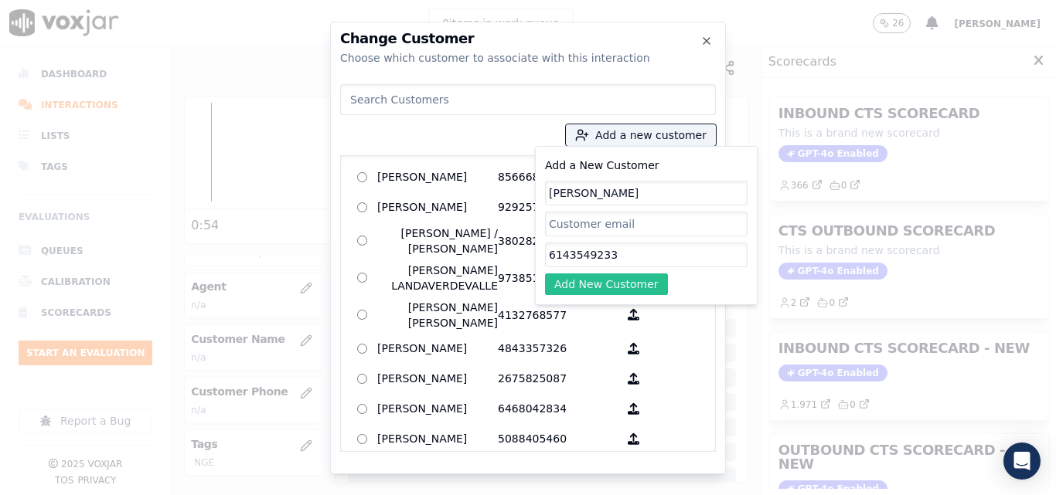
type input "[PERSON_NAME]"
click at [625, 280] on button "Add New Customer" at bounding box center [606, 285] width 123 height 22
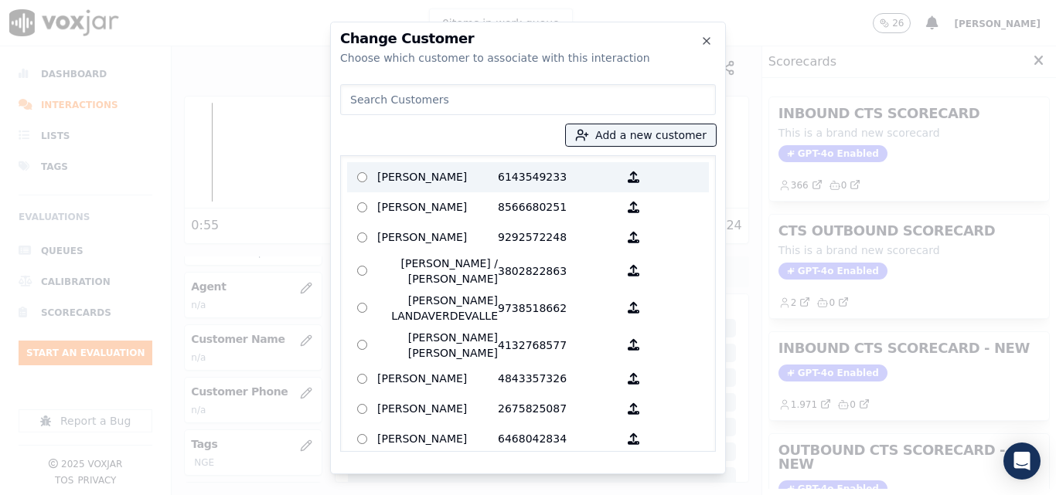
click at [476, 176] on p "[PERSON_NAME]" at bounding box center [437, 177] width 121 height 24
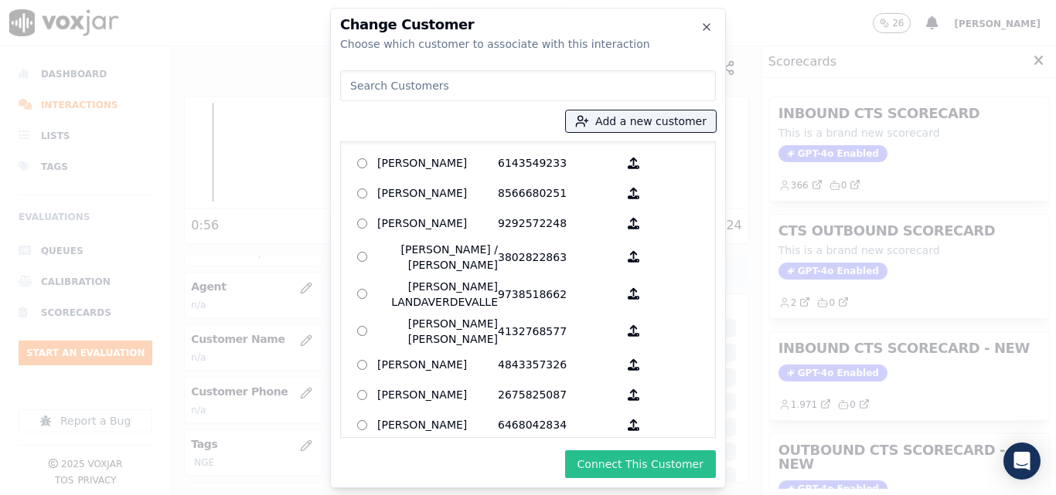
click at [644, 467] on button "Connect This Customer" at bounding box center [640, 465] width 151 height 28
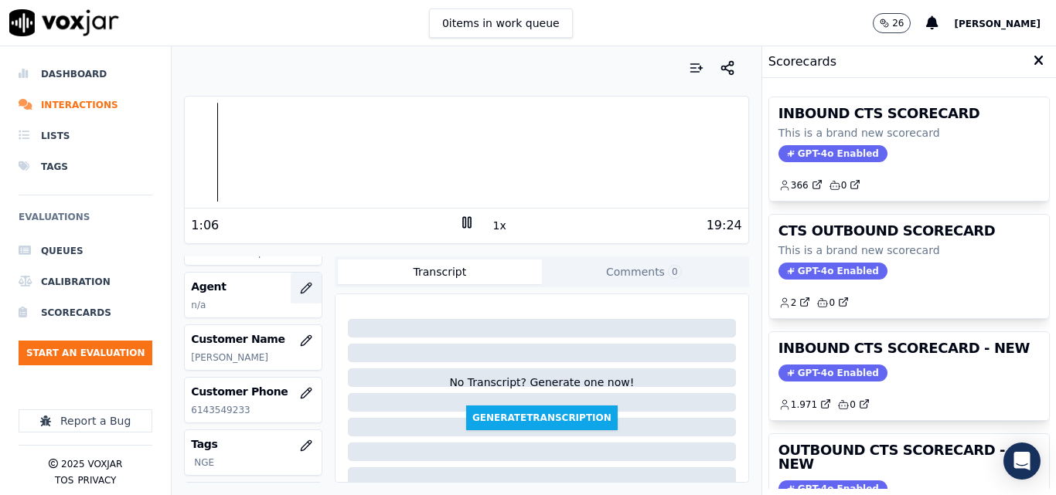
click at [300, 283] on icon "button" at bounding box center [306, 288] width 12 height 12
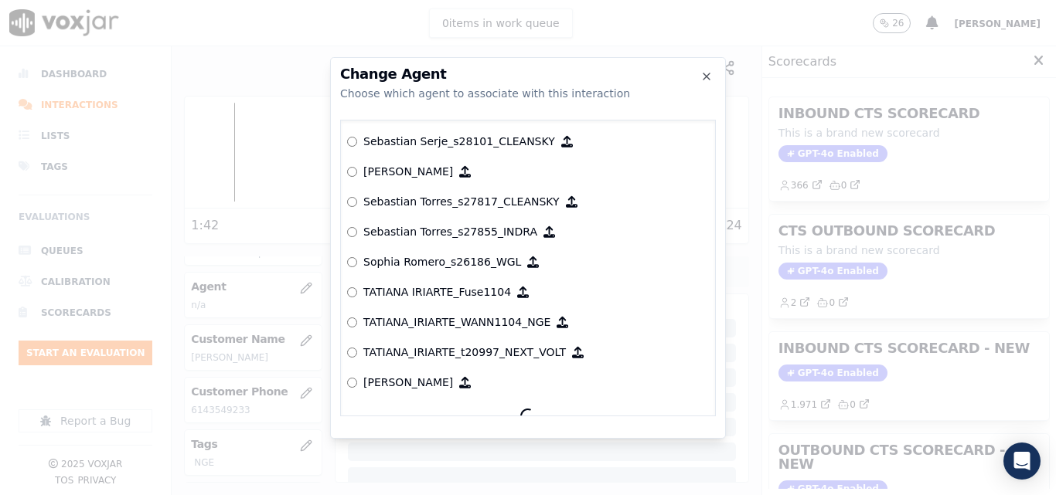
scroll to position [7302, 0]
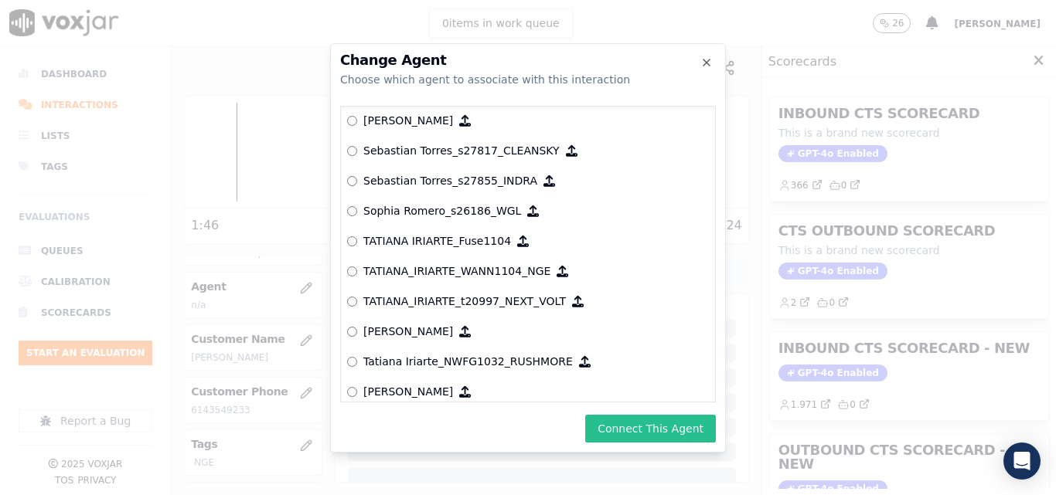
click at [640, 424] on button "Connect This Agent" at bounding box center [650, 429] width 131 height 28
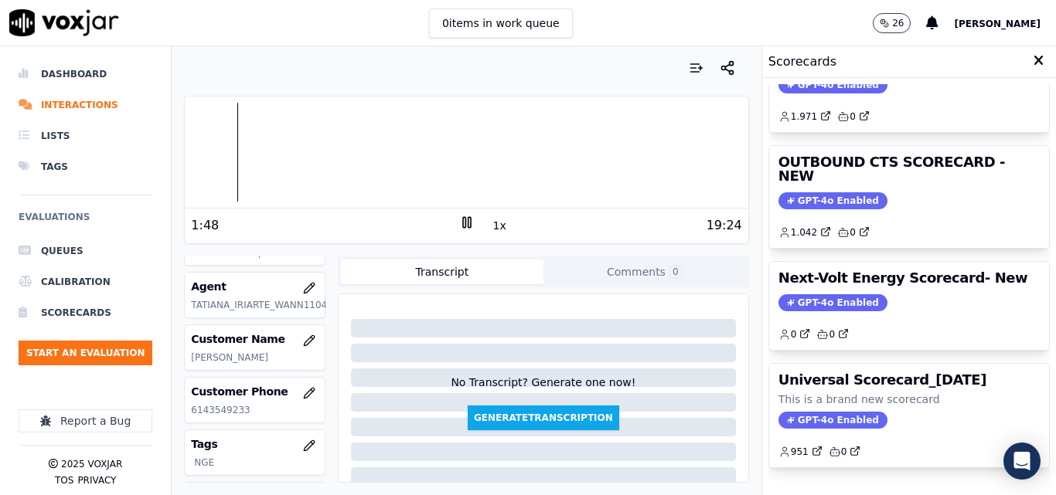
scroll to position [260, 0]
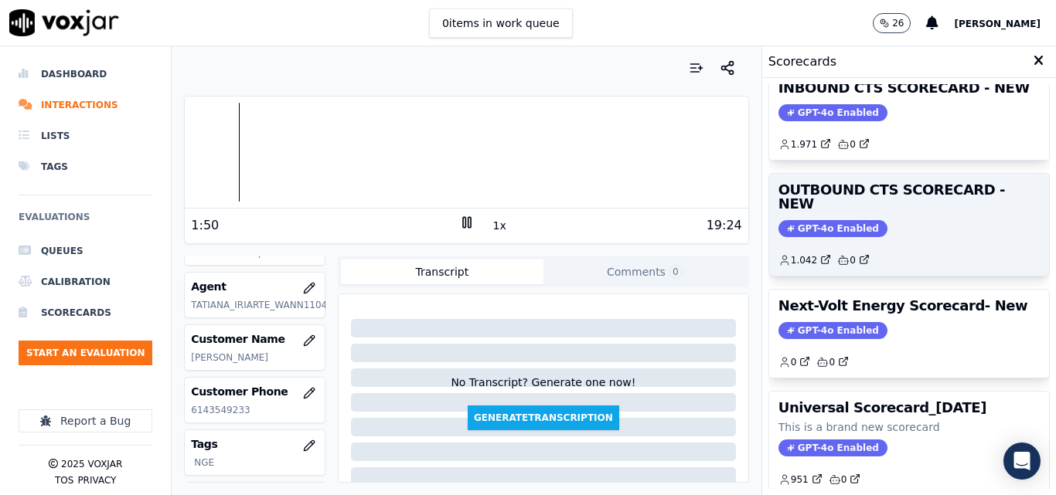
click at [844, 220] on span "GPT-4o Enabled" at bounding box center [832, 228] width 109 height 17
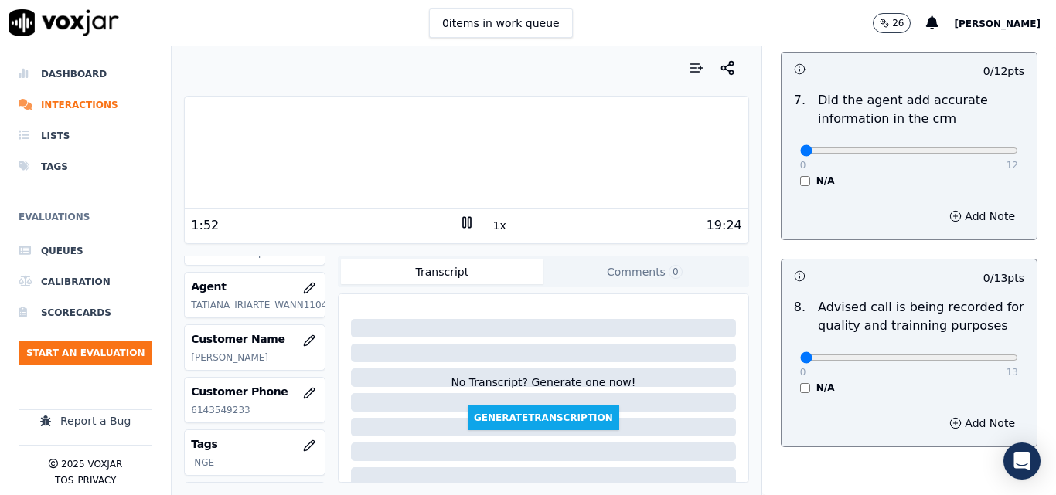
scroll to position [1490, 0]
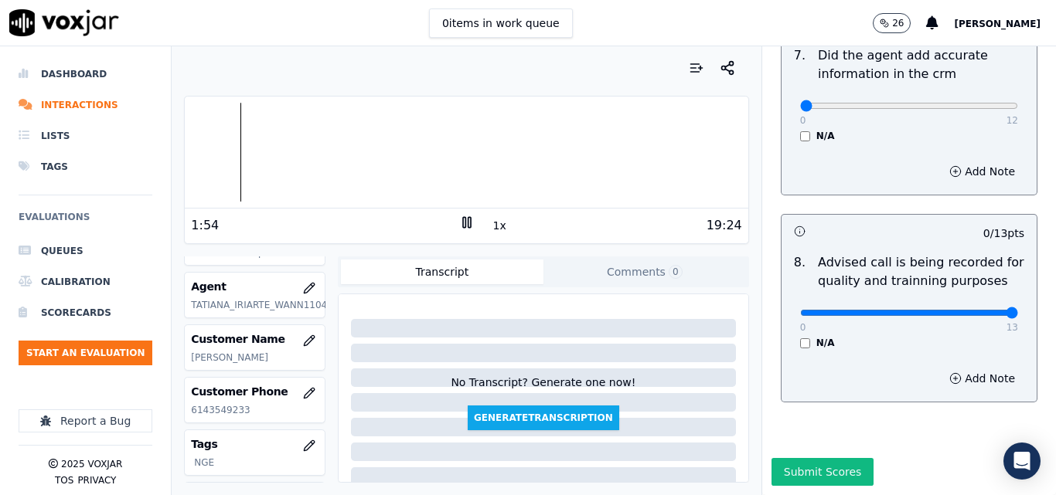
type input "13"
click at [975, 310] on input "range" at bounding box center [909, 313] width 218 height 6
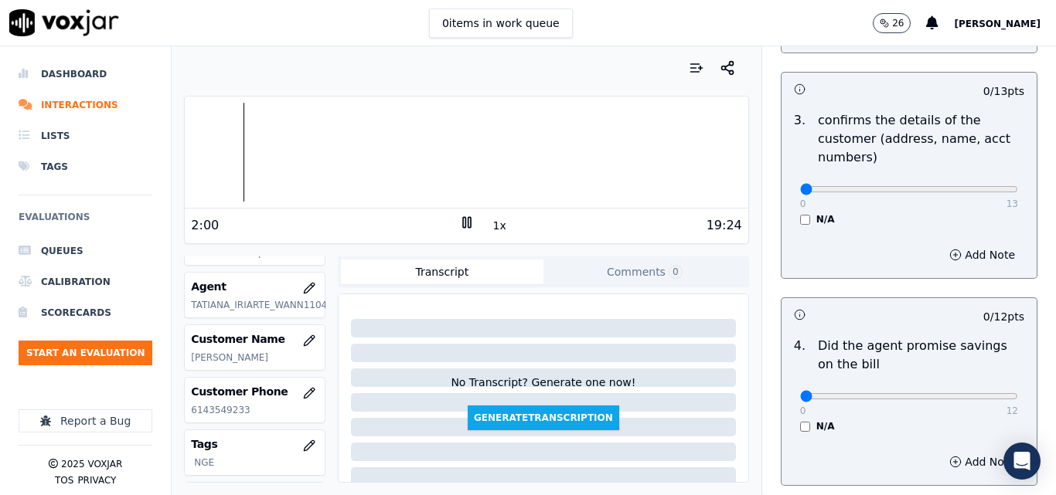
scroll to position [0, 0]
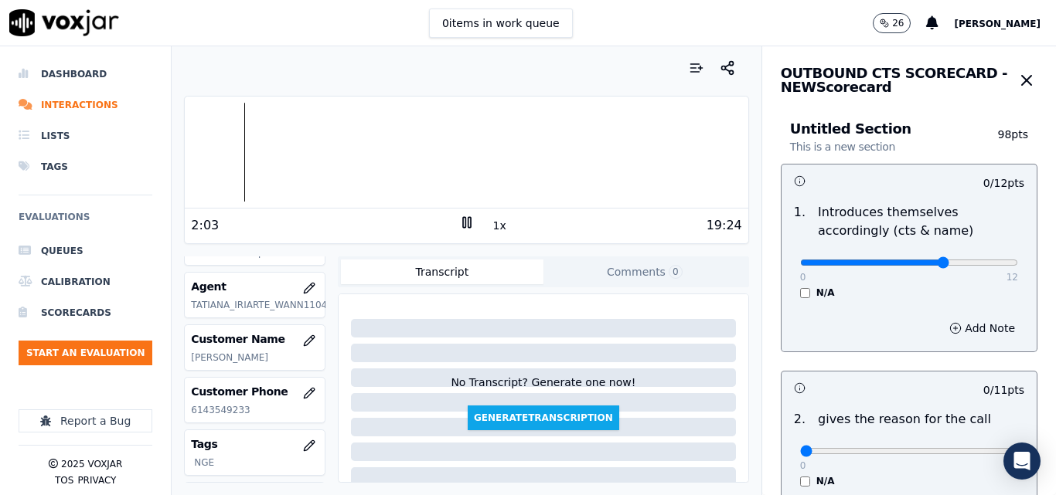
type input "8"
click at [918, 260] on input "range" at bounding box center [909, 263] width 218 height 6
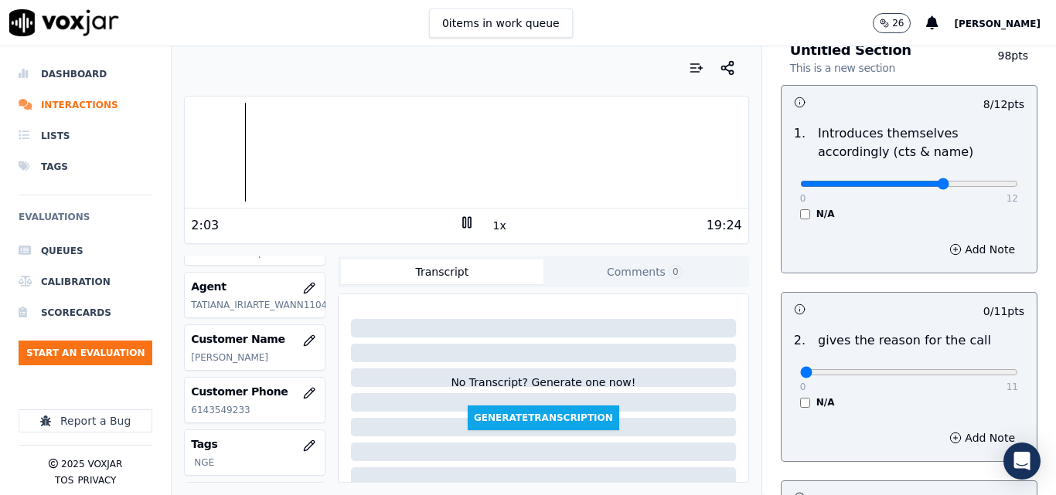
scroll to position [155, 0]
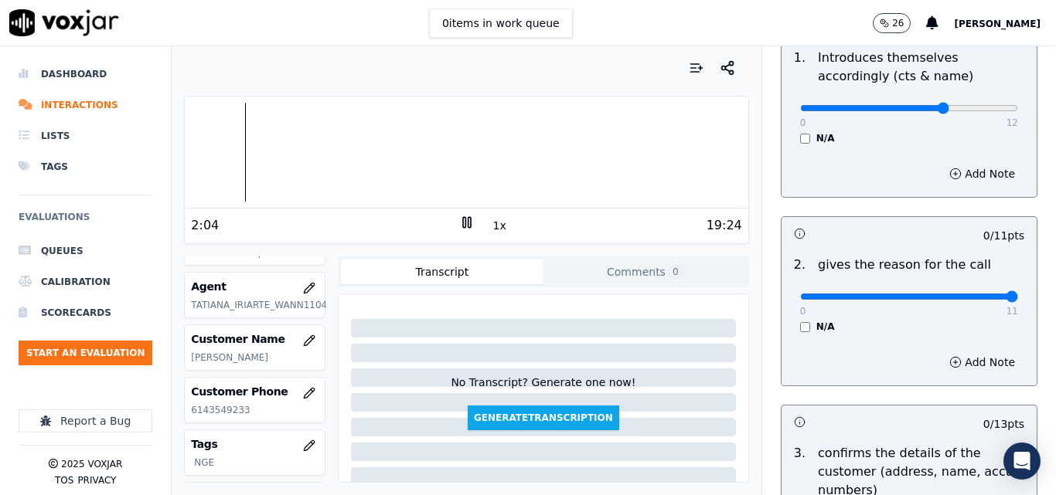
type input "11"
click at [974, 294] on input "range" at bounding box center [909, 297] width 218 height 6
drag, startPoint x: 1011, startPoint y: 323, endPoint x: 1005, endPoint y: 334, distance: 12.5
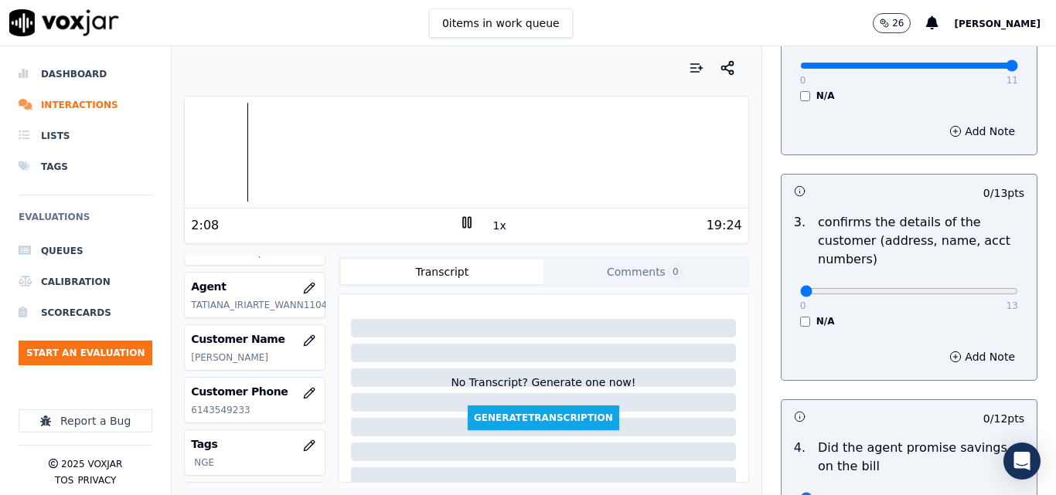
scroll to position [386, 0]
type input "13"
click at [977, 294] on input "range" at bounding box center [909, 291] width 218 height 6
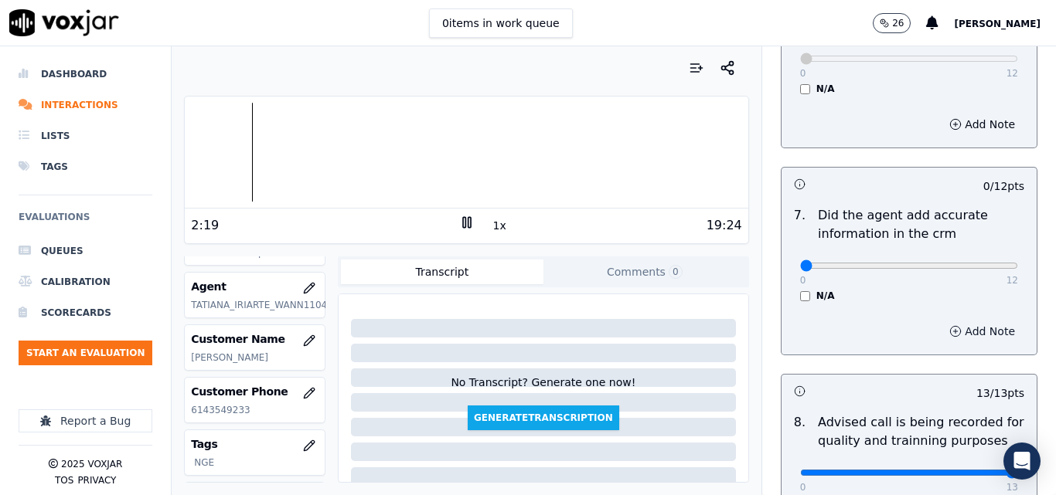
scroll to position [1181, 0]
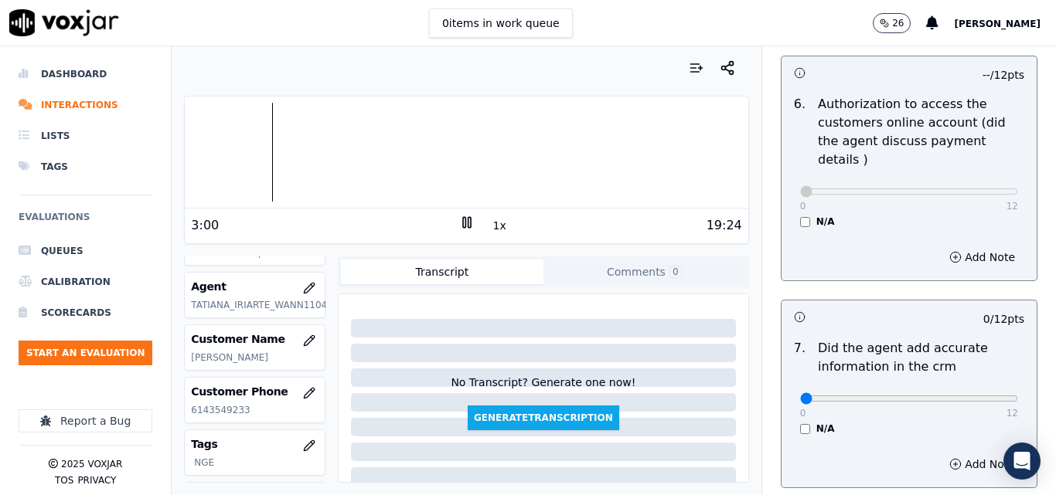
click at [690, 395] on div "No Transcript? Generate one now! Generate Transcription" at bounding box center [543, 366] width 397 height 130
click at [464, 223] on icon at bounding box center [466, 222] width 15 height 15
click at [460, 221] on icon at bounding box center [466, 222] width 15 height 15
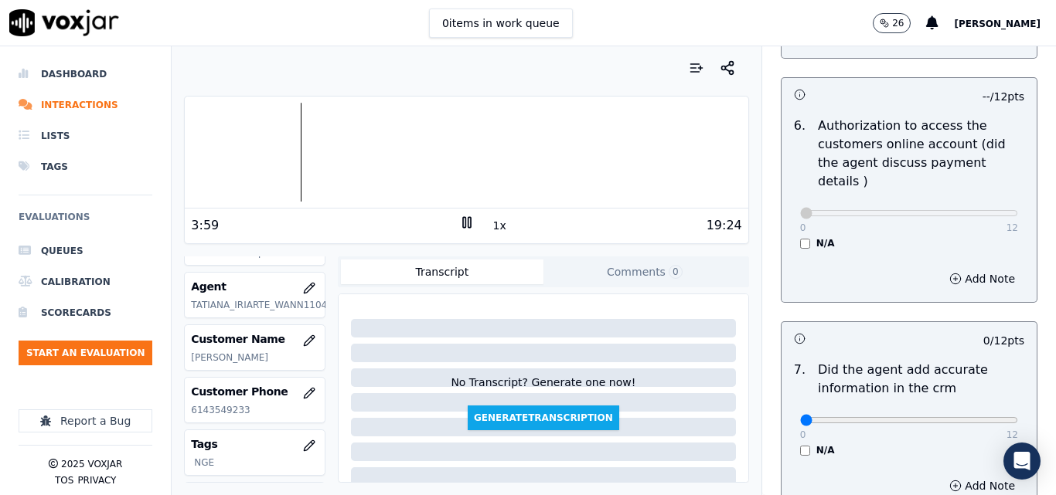
scroll to position [1490, 0]
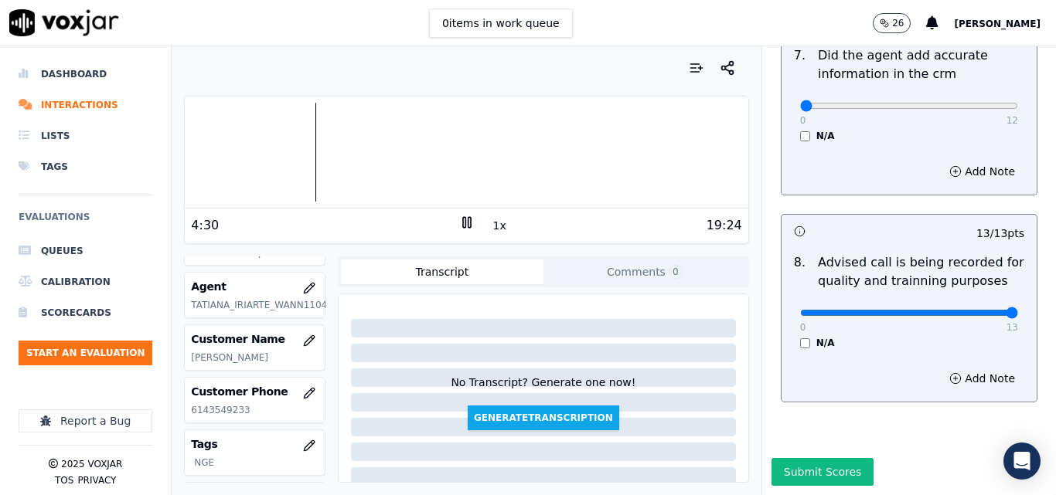
click at [465, 225] on icon at bounding box center [466, 222] width 15 height 15
click at [459, 216] on icon at bounding box center [466, 222] width 15 height 15
click at [463, 223] on rect at bounding box center [464, 222] width 2 height 10
click at [463, 226] on polygon at bounding box center [467, 223] width 9 height 12
click at [460, 229] on icon at bounding box center [466, 222] width 15 height 15
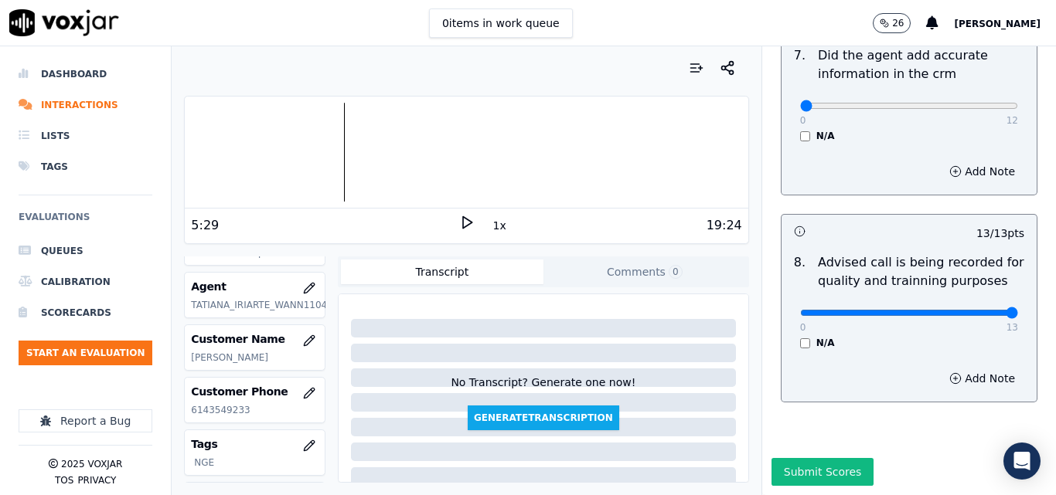
click at [459, 221] on icon at bounding box center [466, 222] width 15 height 15
click at [497, 227] on div "6:31 1x 19:24" at bounding box center [466, 225] width 563 height 33
click at [495, 221] on button "1x" at bounding box center [499, 226] width 19 height 22
click at [495, 221] on button "1.5x" at bounding box center [505, 226] width 30 height 22
click at [519, 225] on div "19:24" at bounding box center [608, 225] width 267 height 19
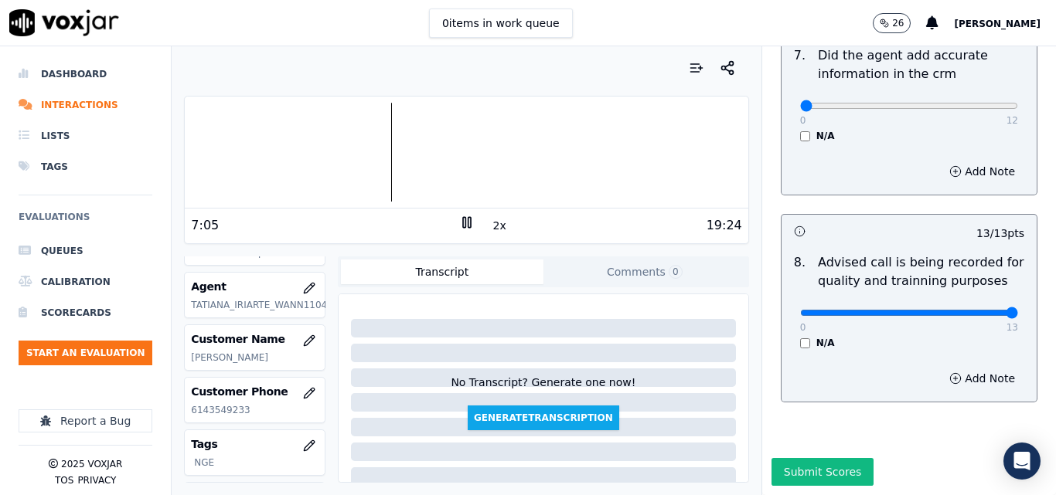
click at [490, 226] on button "2x" at bounding box center [499, 226] width 19 height 22
click at [376, 158] on div at bounding box center [466, 152] width 563 height 99
click at [459, 226] on icon at bounding box center [466, 222] width 15 height 15
click at [393, 156] on div at bounding box center [466, 152] width 563 height 99
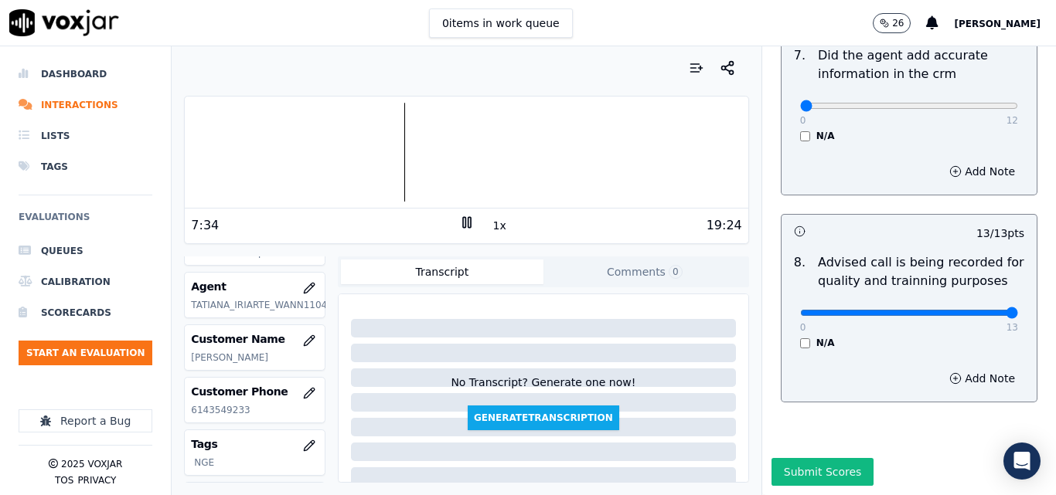
click at [353, 148] on div at bounding box center [466, 152] width 563 height 99
click at [346, 154] on div at bounding box center [466, 152] width 563 height 99
click at [459, 222] on icon at bounding box center [466, 222] width 15 height 15
click at [460, 226] on icon at bounding box center [466, 222] width 15 height 15
click at [352, 161] on div at bounding box center [466, 152] width 563 height 99
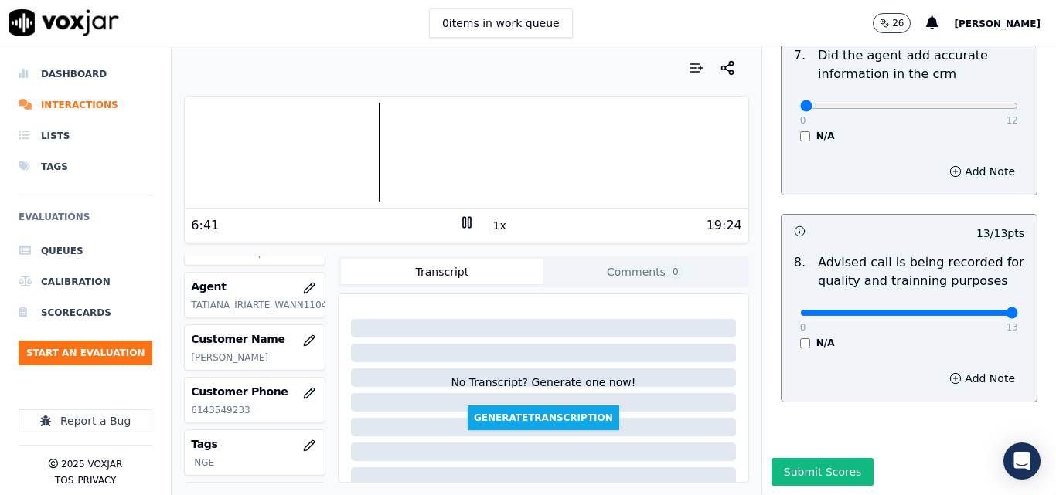
click at [458, 214] on div "6:41 1x 19:24" at bounding box center [466, 225] width 563 height 33
click at [459, 220] on icon at bounding box center [466, 222] width 15 height 15
click at [463, 224] on icon at bounding box center [466, 222] width 15 height 15
click at [465, 143] on div at bounding box center [466, 152] width 563 height 99
click at [459, 227] on icon at bounding box center [466, 222] width 15 height 15
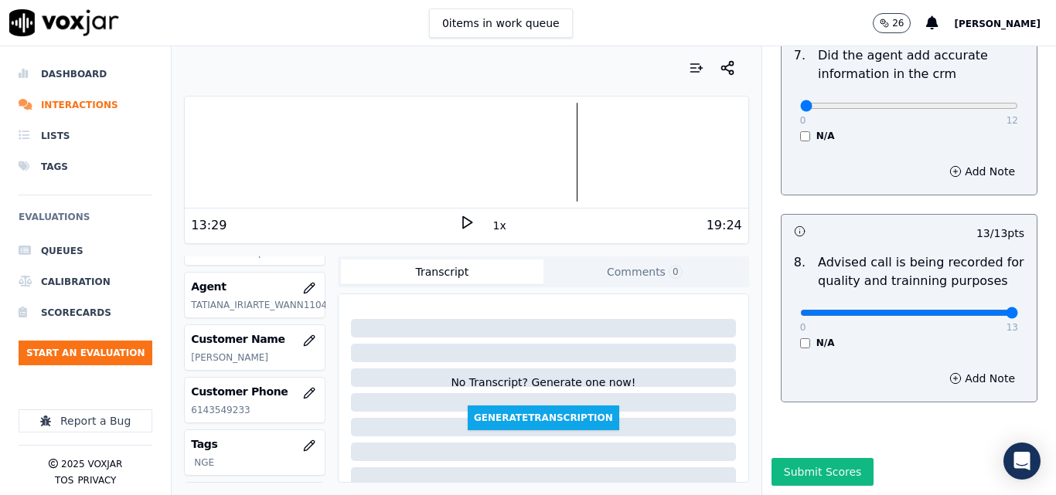
click at [459, 224] on icon at bounding box center [466, 222] width 15 height 15
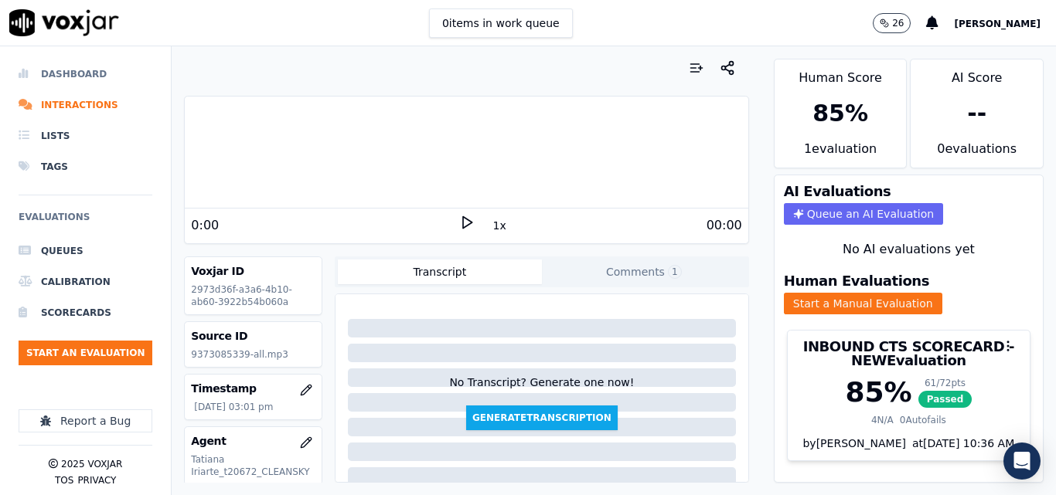
click at [70, 79] on li "Dashboard" at bounding box center [86, 74] width 134 height 31
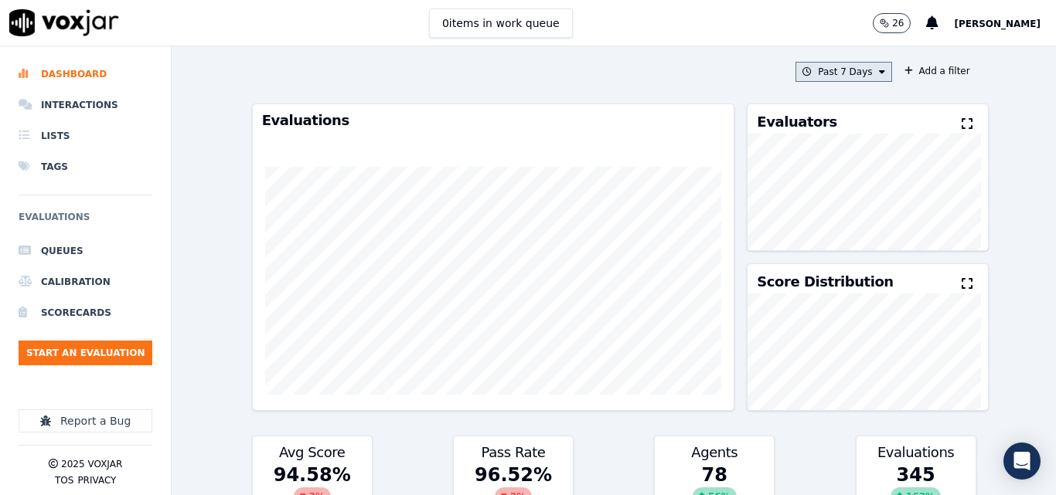
click at [849, 68] on button "Past 7 Days" at bounding box center [843, 72] width 96 height 20
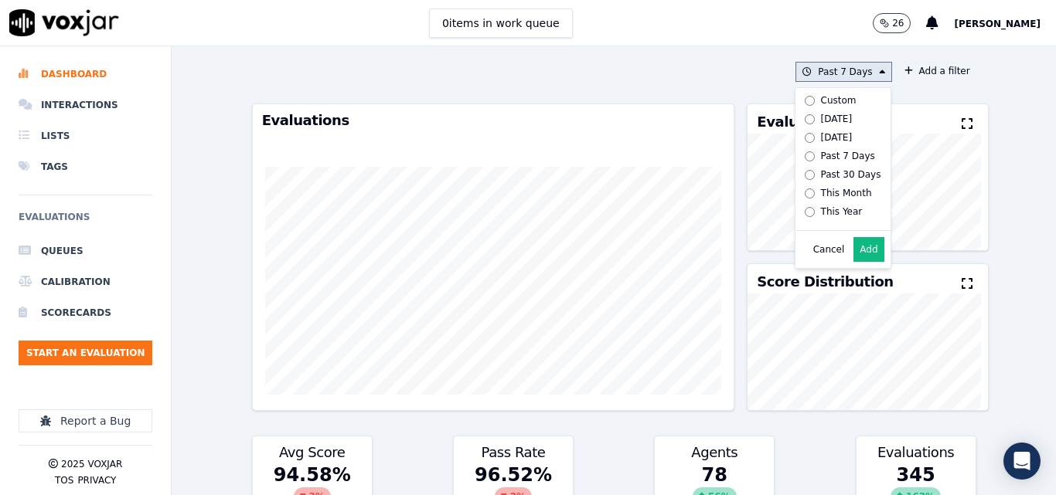
click at [853, 262] on button "Add" at bounding box center [868, 249] width 30 height 25
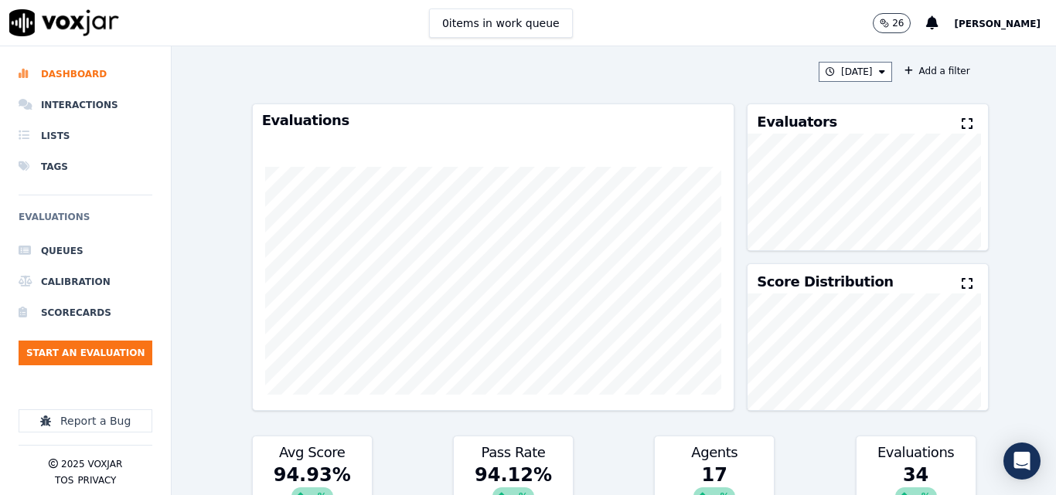
click at [938, 124] on div "Evaluators" at bounding box center [867, 118] width 240 height 29
click at [962, 124] on icon at bounding box center [967, 123] width 11 height 12
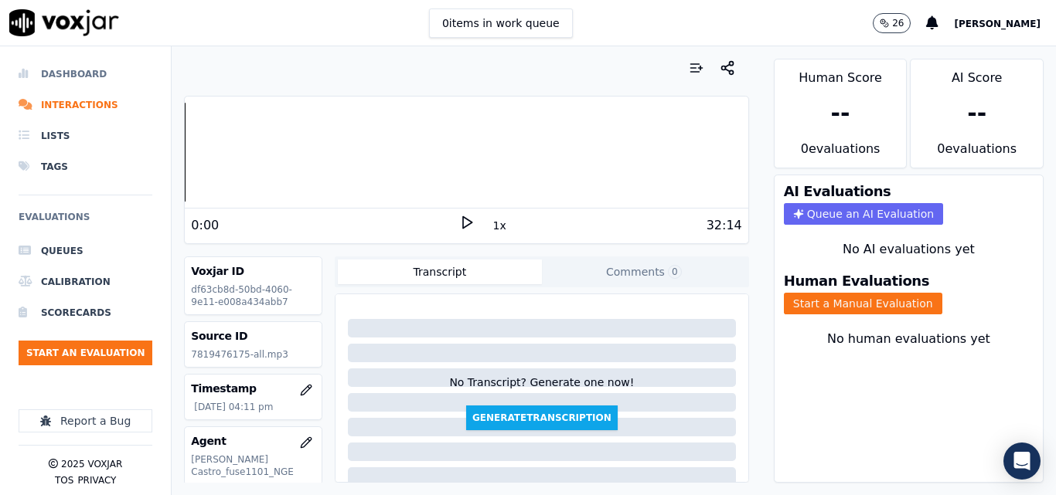
drag, startPoint x: 492, startPoint y: 1, endPoint x: 48, endPoint y: 68, distance: 448.7
click at [100, 82] on li "Dashboard" at bounding box center [86, 74] width 134 height 31
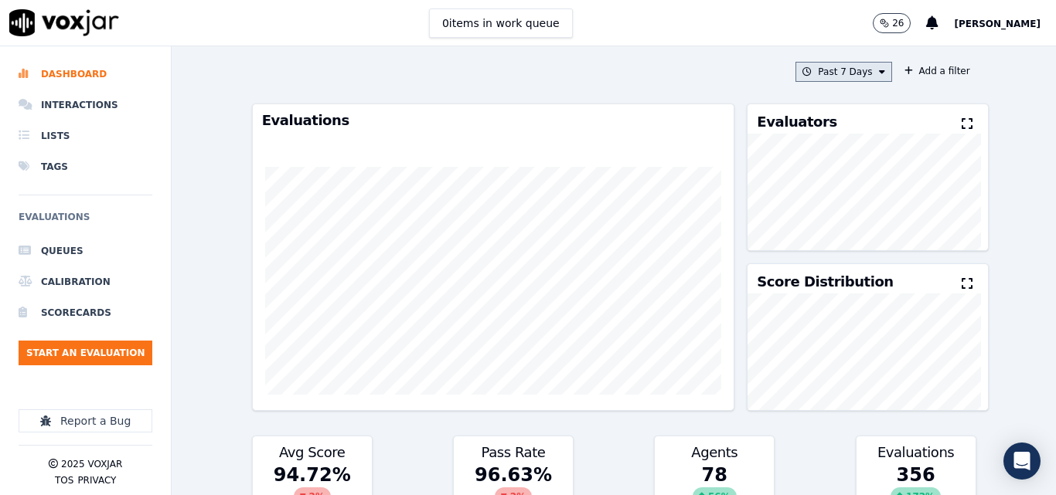
click at [849, 70] on button "Past 7 Days" at bounding box center [843, 72] width 96 height 20
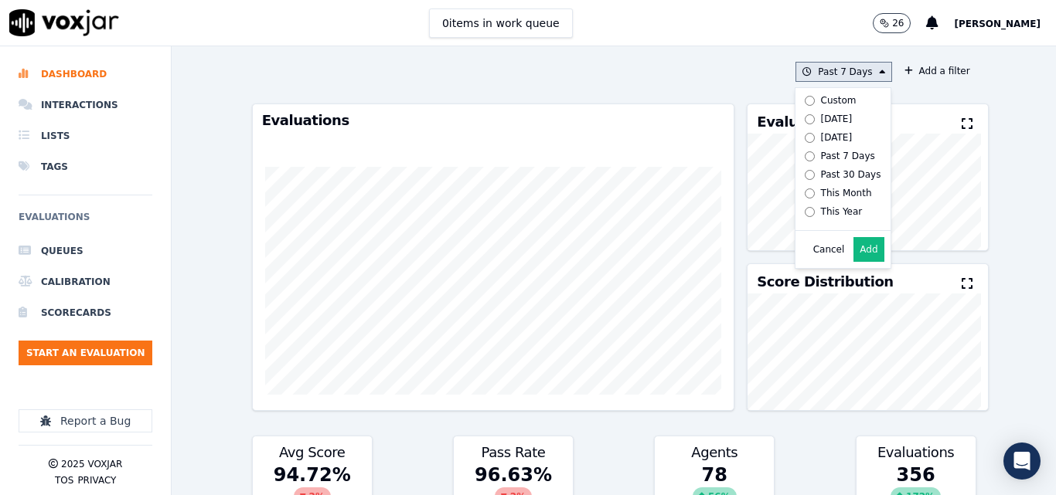
click at [853, 257] on button "Add" at bounding box center [868, 249] width 30 height 25
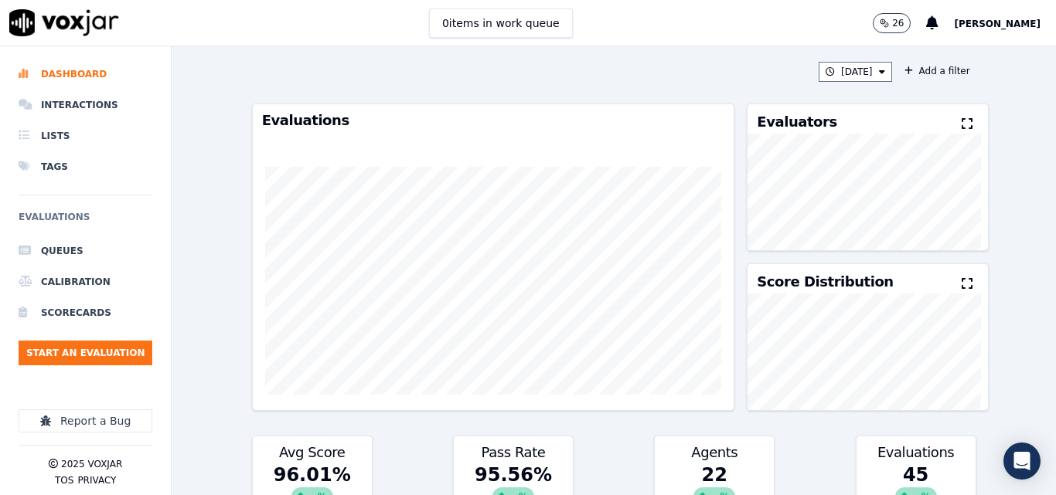
click at [962, 120] on icon at bounding box center [967, 123] width 11 height 12
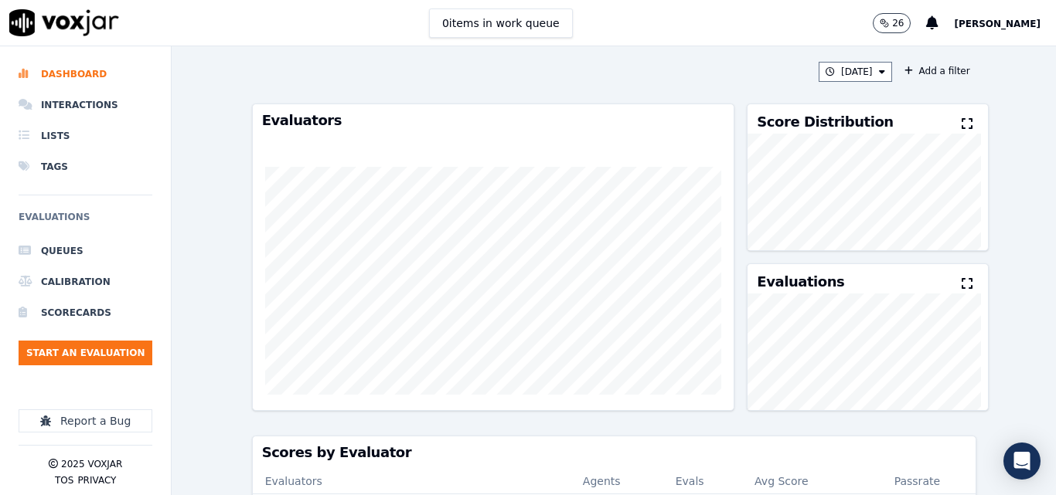
click at [593, 87] on div "[DATE] Add a filter Evaluators Score Distribution Evaluations Scores by Evaluat…" at bounding box center [614, 270] width 737 height 449
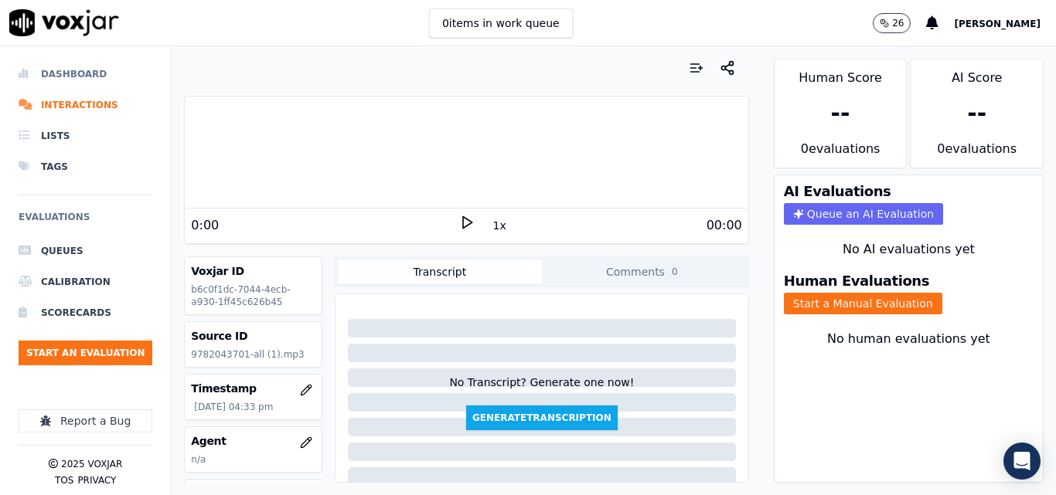
click at [80, 62] on li "Dashboard" at bounding box center [86, 74] width 134 height 31
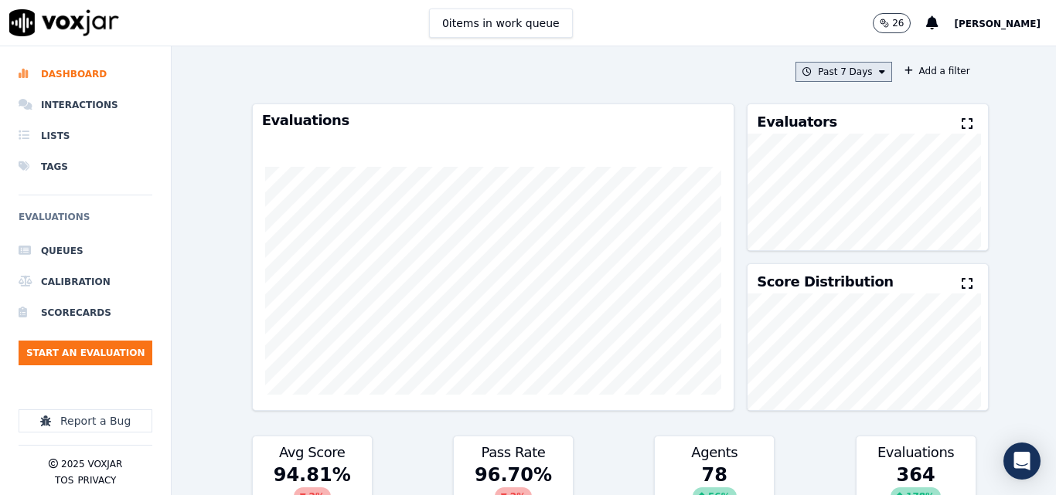
click at [837, 66] on button "Past 7 Days" at bounding box center [843, 72] width 96 height 20
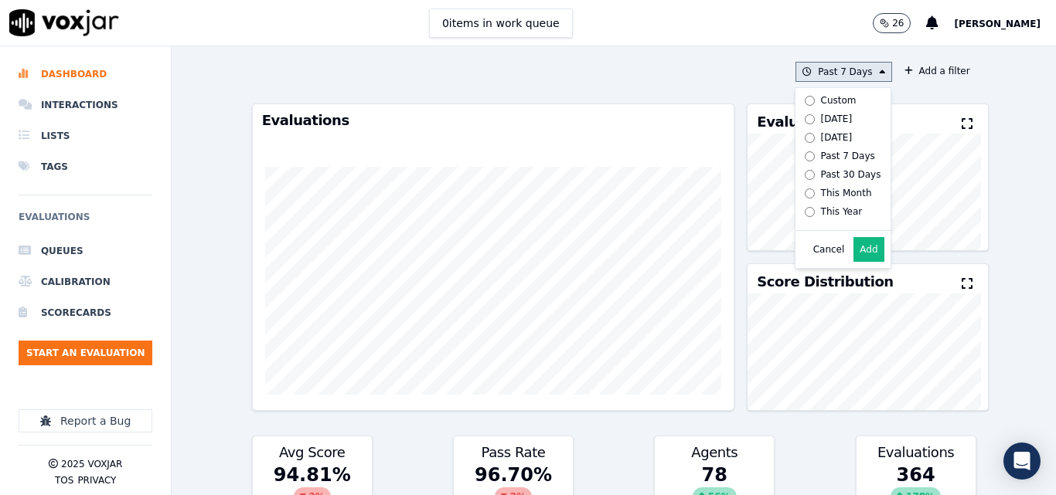
click at [860, 262] on button "Add" at bounding box center [868, 249] width 30 height 25
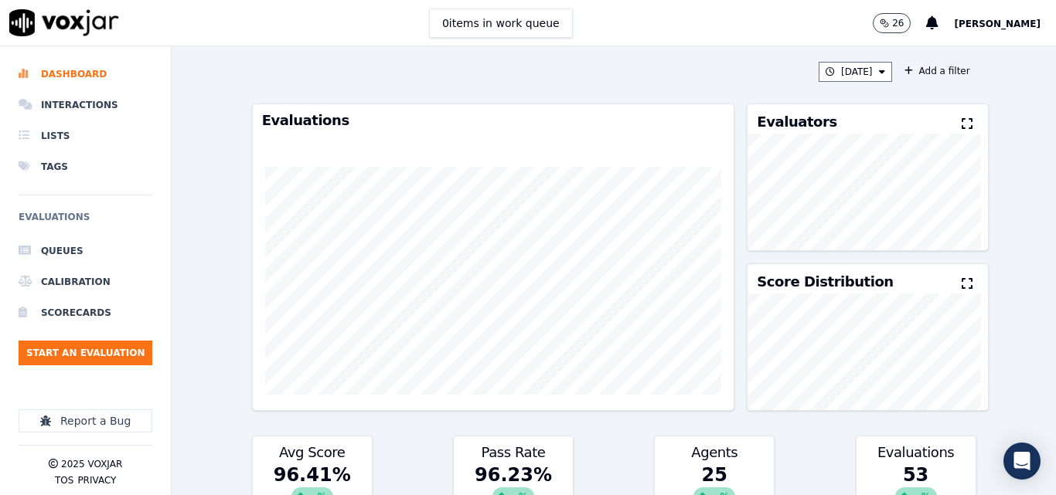
click at [962, 122] on icon at bounding box center [967, 123] width 11 height 12
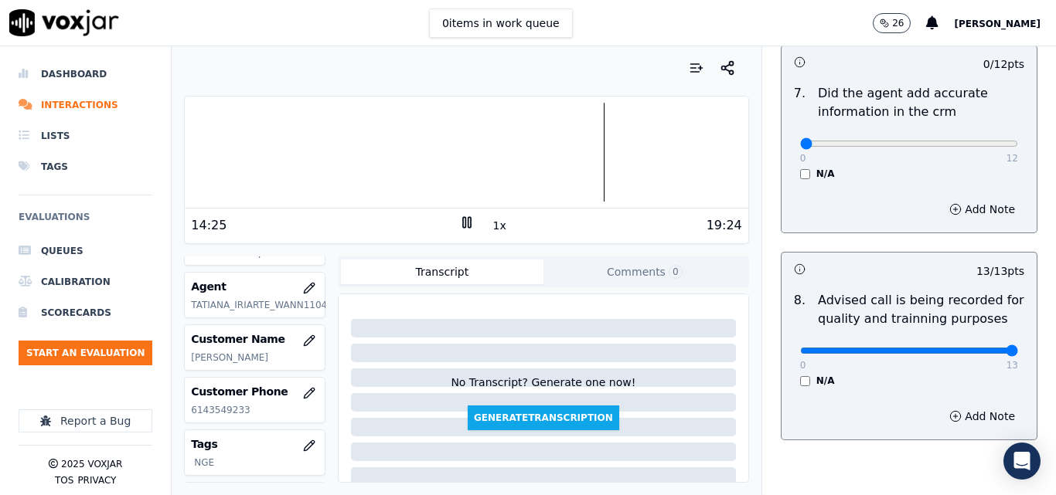
scroll to position [1413, 0]
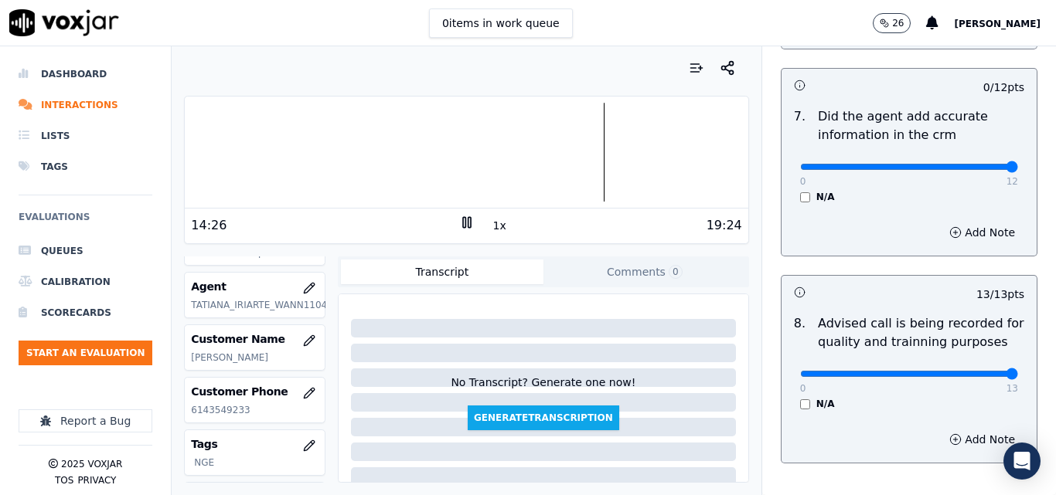
type input "12"
click at [975, 164] on input "range" at bounding box center [909, 167] width 218 height 6
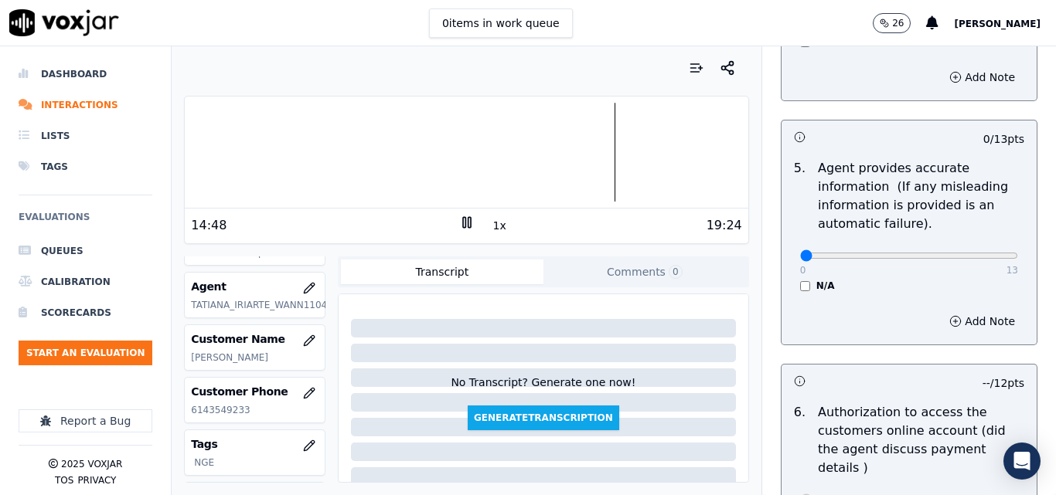
scroll to position [872, 0]
click at [1006, 267] on p "13" at bounding box center [1012, 271] width 12 height 12
type input "13"
click at [978, 256] on input "range" at bounding box center [909, 257] width 218 height 6
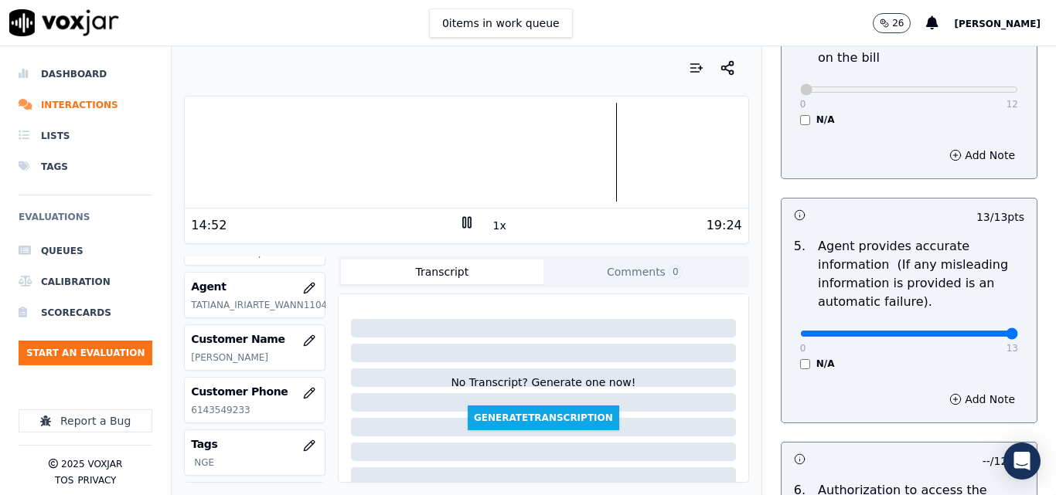
scroll to position [1490, 0]
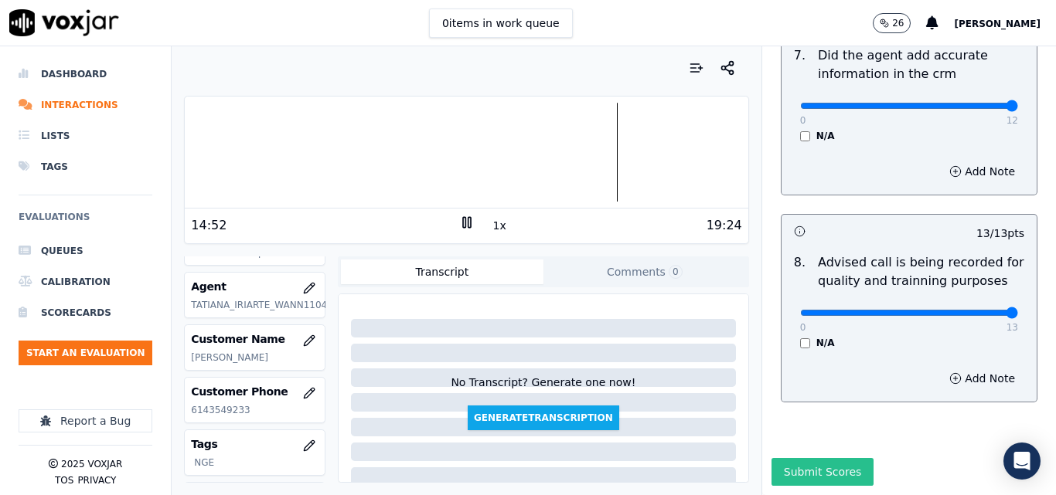
click at [794, 458] on button "Submit Scores" at bounding box center [822, 472] width 103 height 28
click at [459, 219] on icon at bounding box center [466, 222] width 15 height 15
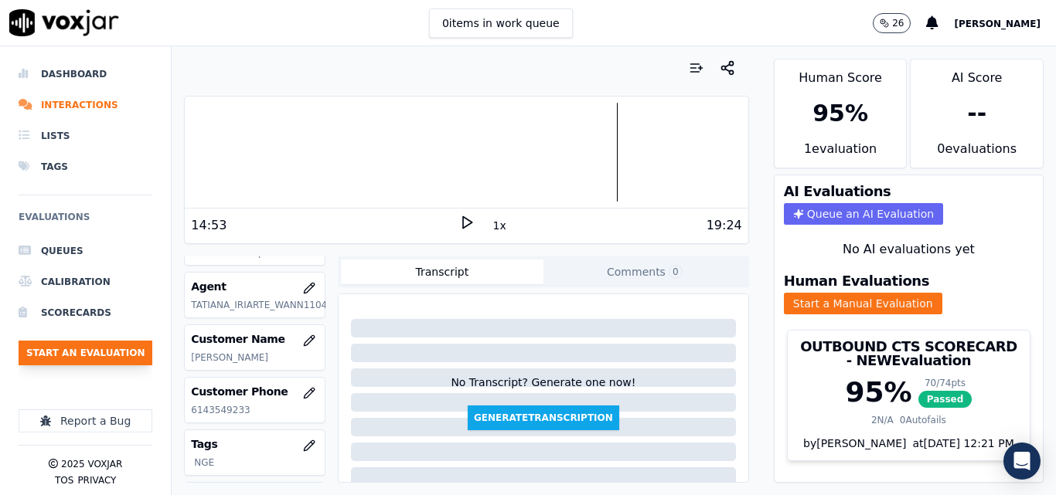
click at [104, 363] on button "Start an Evaluation" at bounding box center [86, 353] width 134 height 25
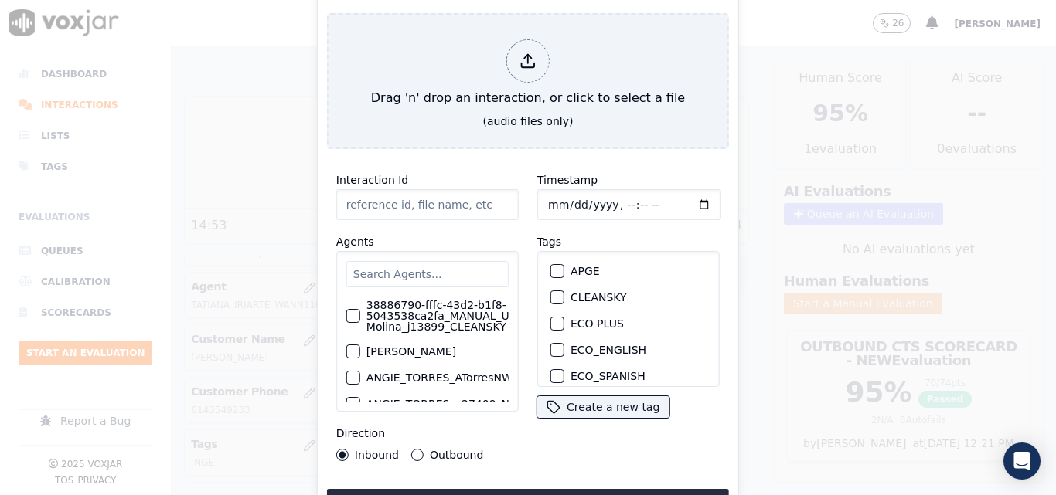
type input "20250912-170015_6145083632-all.mp3"
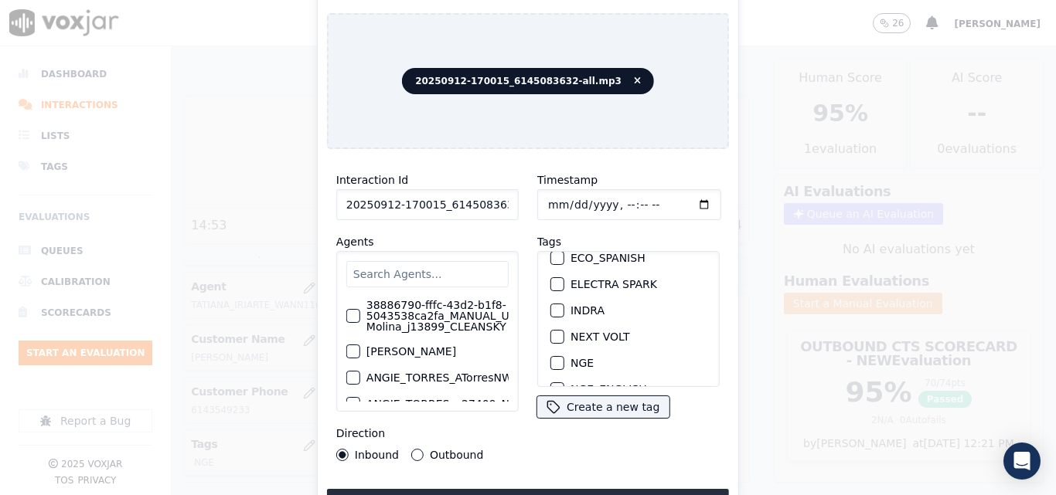
scroll to position [155, 0]
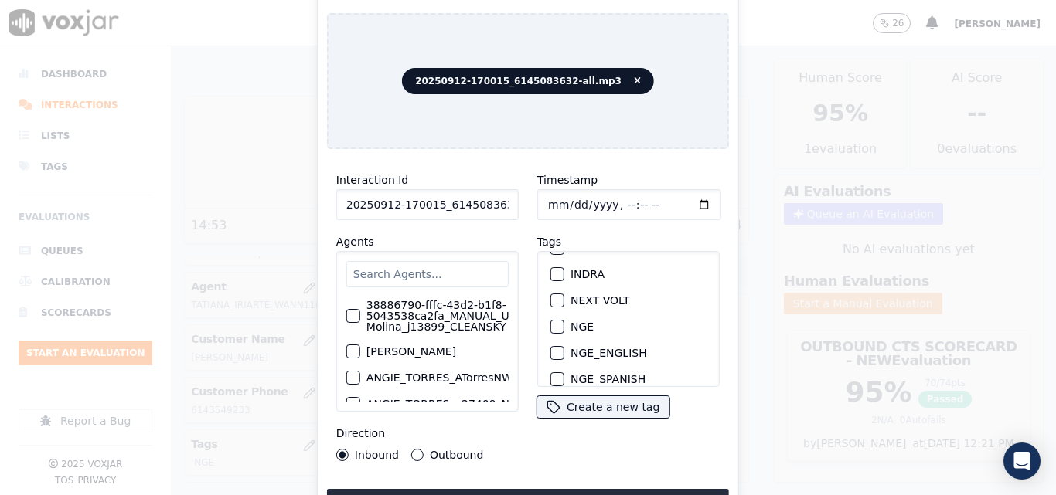
click at [555, 322] on div "button" at bounding box center [556, 327] width 11 height 11
click at [567, 489] on button "Upload interaction to start evaluation" at bounding box center [528, 503] width 402 height 28
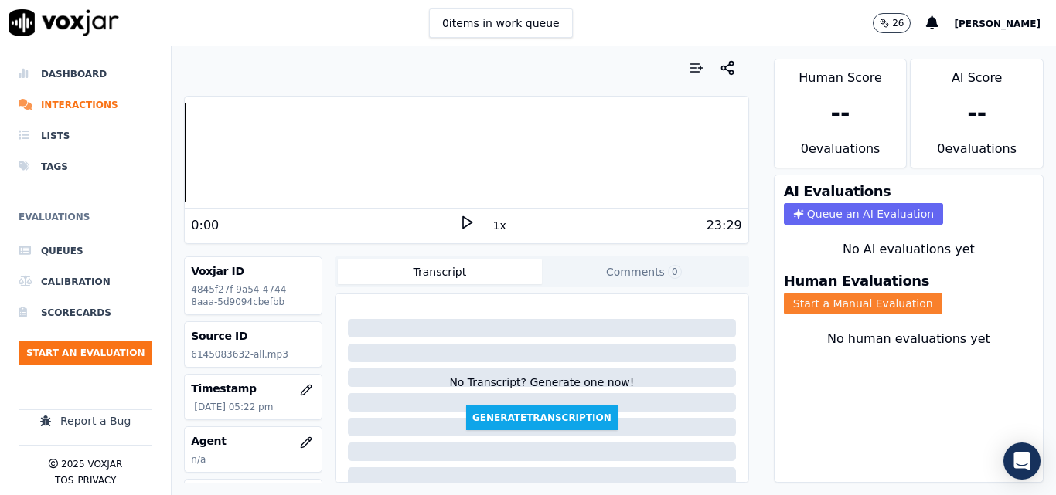
click at [866, 307] on button "Start a Manual Evaluation" at bounding box center [863, 304] width 158 height 22
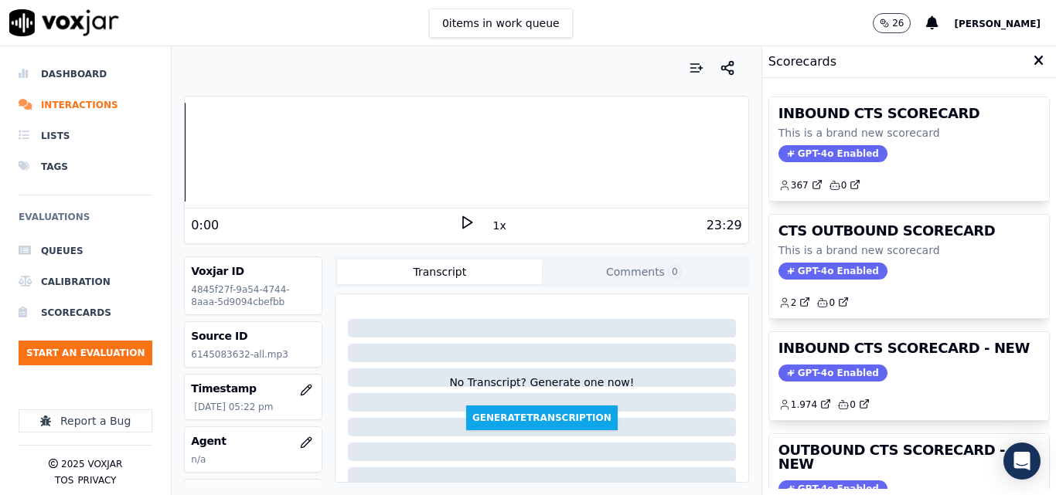
click at [460, 218] on icon at bounding box center [466, 222] width 15 height 15
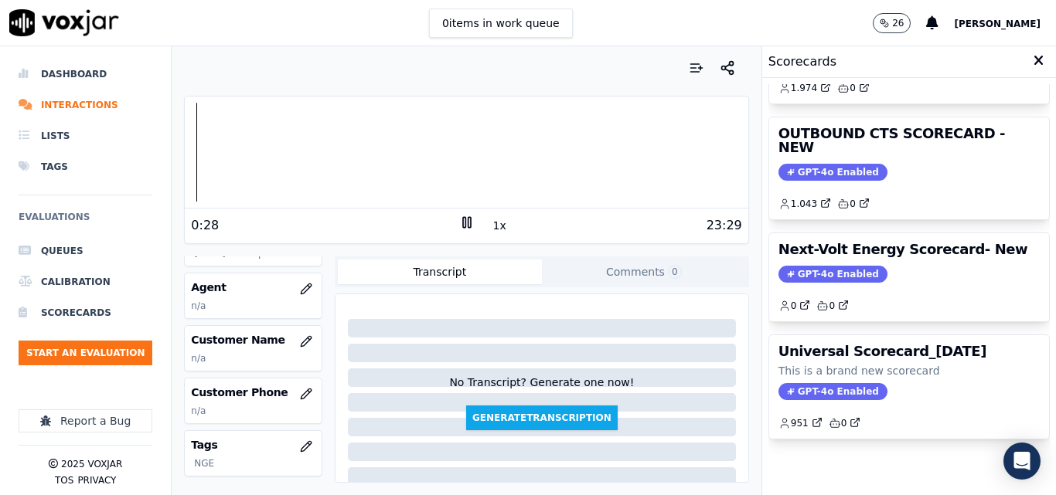
scroll to position [155, 0]
click at [300, 343] on icon "button" at bounding box center [306, 341] width 12 height 12
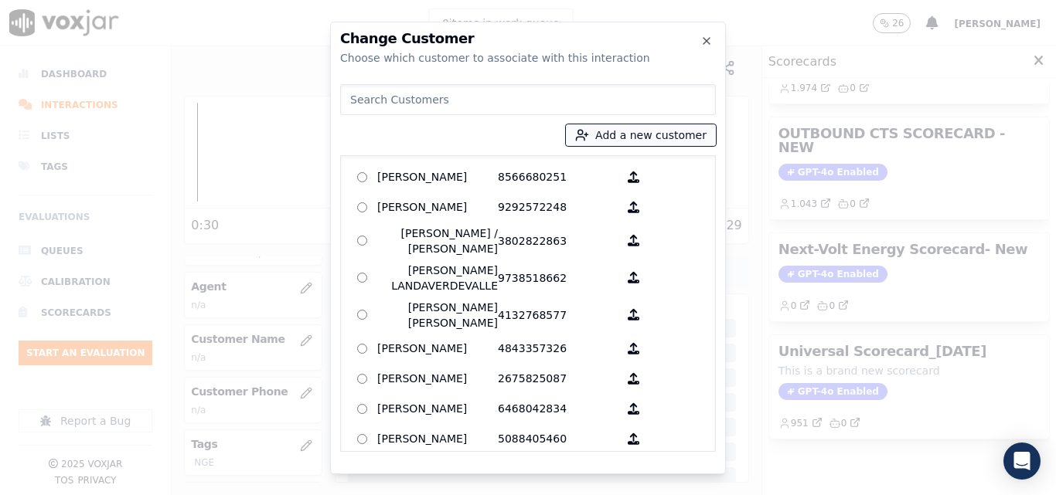
click at [646, 136] on button "Add a new customer" at bounding box center [641, 135] width 150 height 22
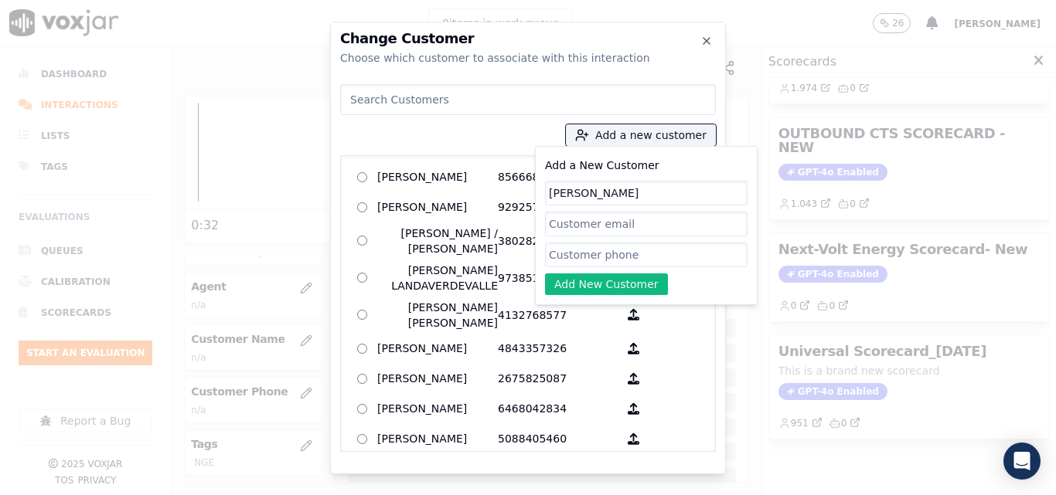
type input "[PERSON_NAME]"
paste input "6145083632"
type input "6145083632"
click at [598, 281] on button "Add New Customer" at bounding box center [606, 285] width 123 height 22
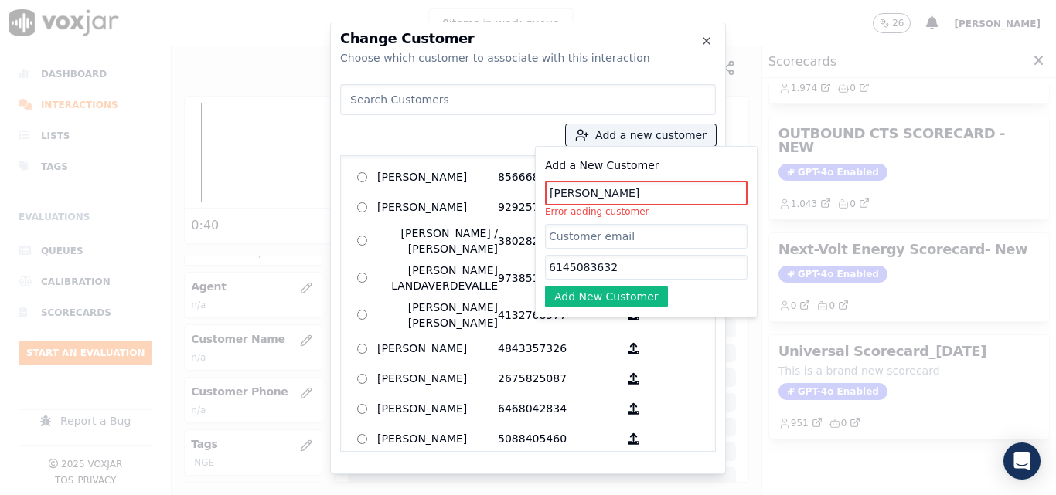
click at [582, 193] on input "[PERSON_NAME]" at bounding box center [646, 193] width 203 height 25
click at [580, 193] on input "Leslie Edwards" at bounding box center [646, 193] width 203 height 25
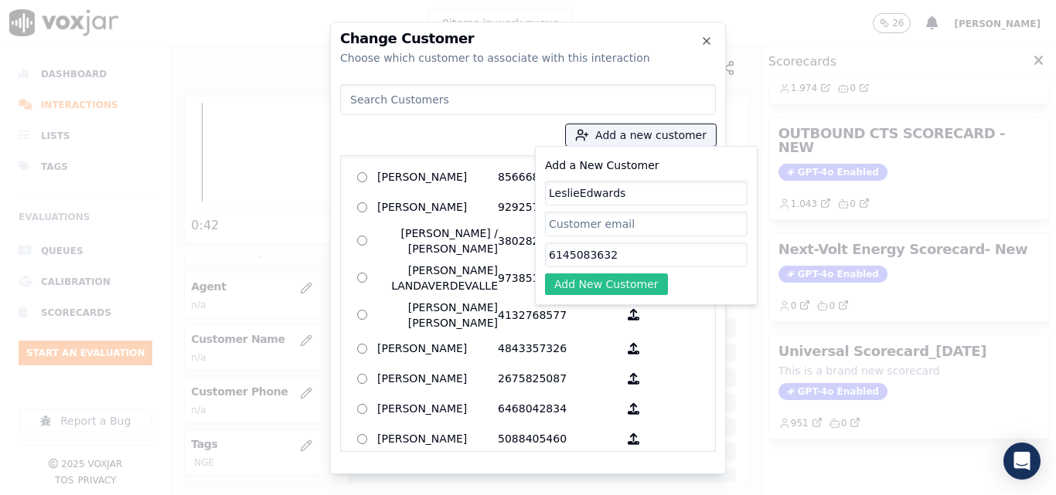
type input "LeslieEdwards"
click at [608, 293] on button "Add New Customer" at bounding box center [606, 285] width 123 height 22
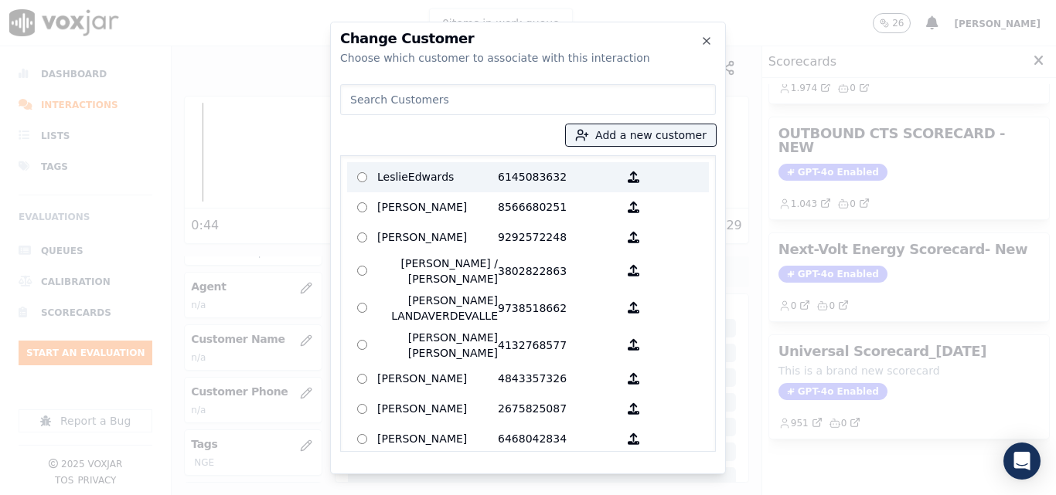
click at [461, 181] on p "LeslieEdwards" at bounding box center [437, 177] width 121 height 24
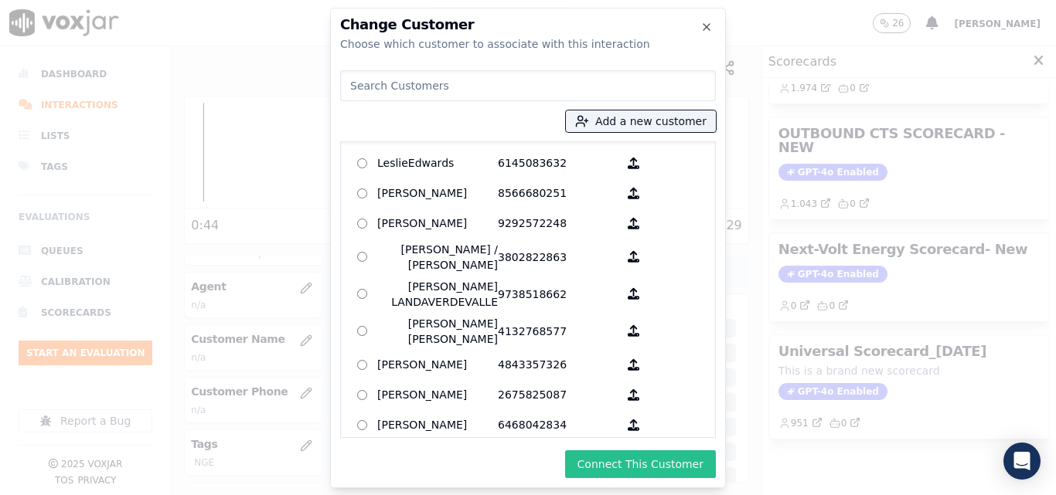
click at [663, 455] on button "Connect This Customer" at bounding box center [640, 465] width 151 height 28
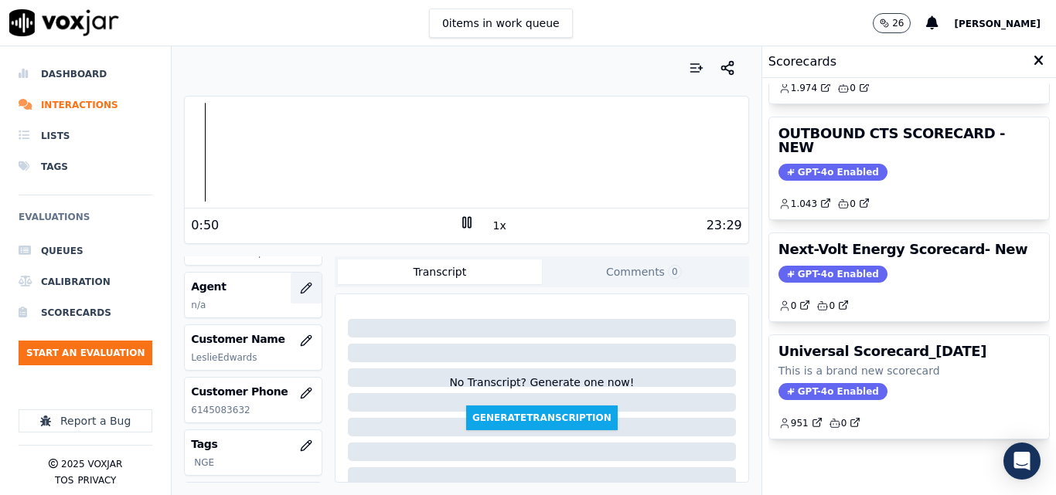
click at [300, 288] on icon "button" at bounding box center [306, 288] width 12 height 12
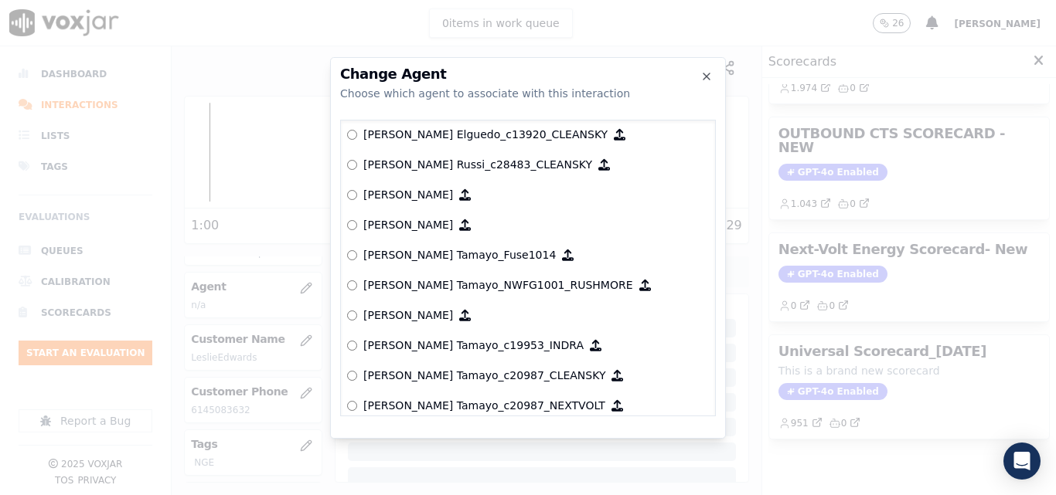
scroll to position [1196, 0]
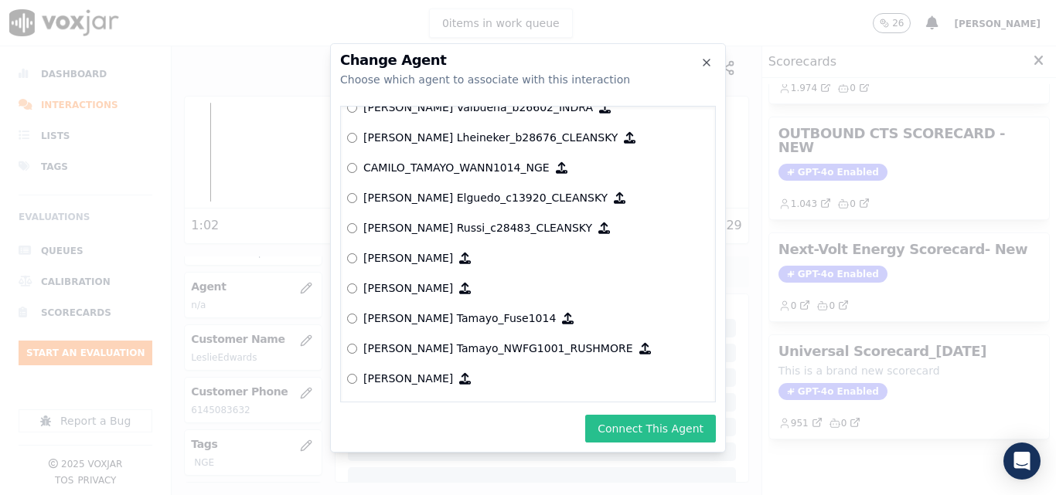
click at [675, 422] on button "Connect This Agent" at bounding box center [650, 429] width 131 height 28
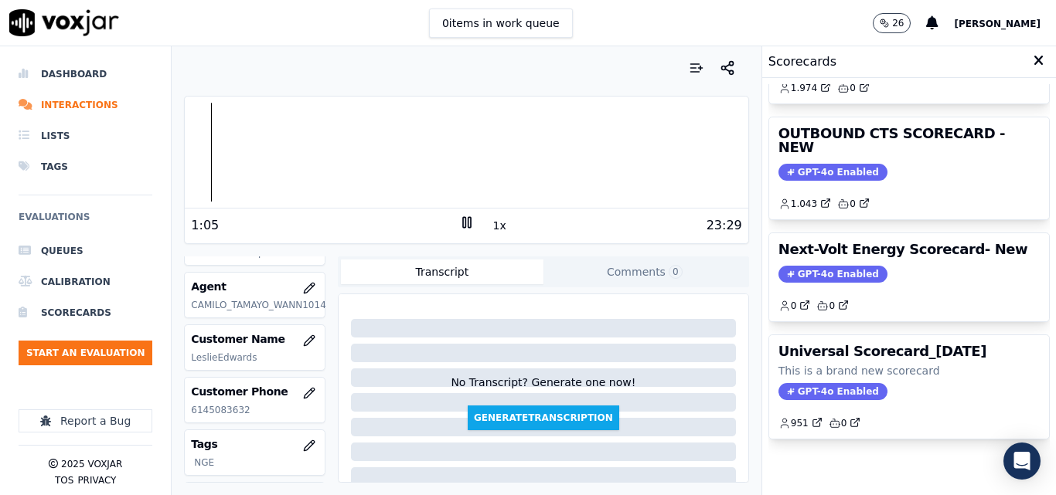
click at [177, 157] on div "Your browser does not support the audio element. 1:05 1x 23:29 Voxjar ID 4845f2…" at bounding box center [466, 270] width 589 height 449
click at [490, 230] on button "1x" at bounding box center [499, 226] width 19 height 22
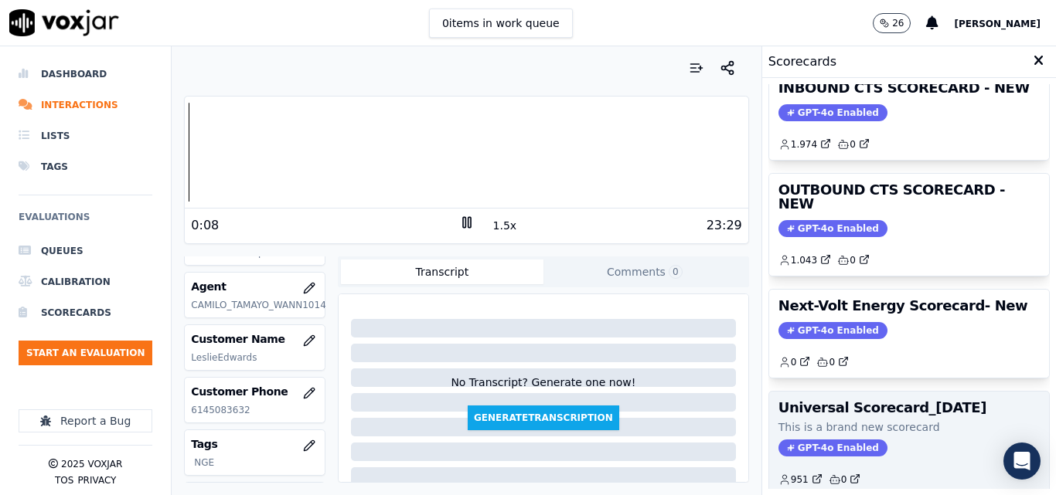
scroll to position [183, 0]
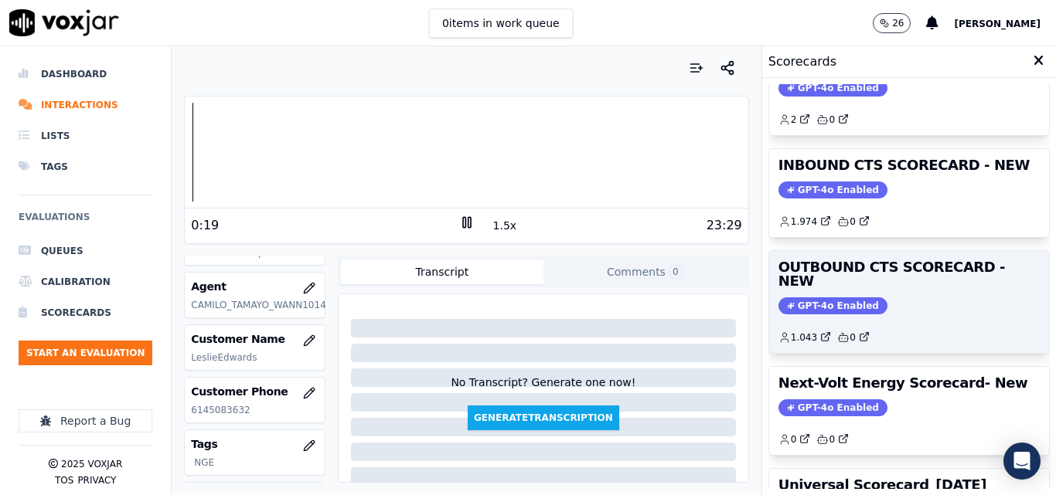
click at [836, 298] on span "GPT-4o Enabled" at bounding box center [832, 306] width 109 height 17
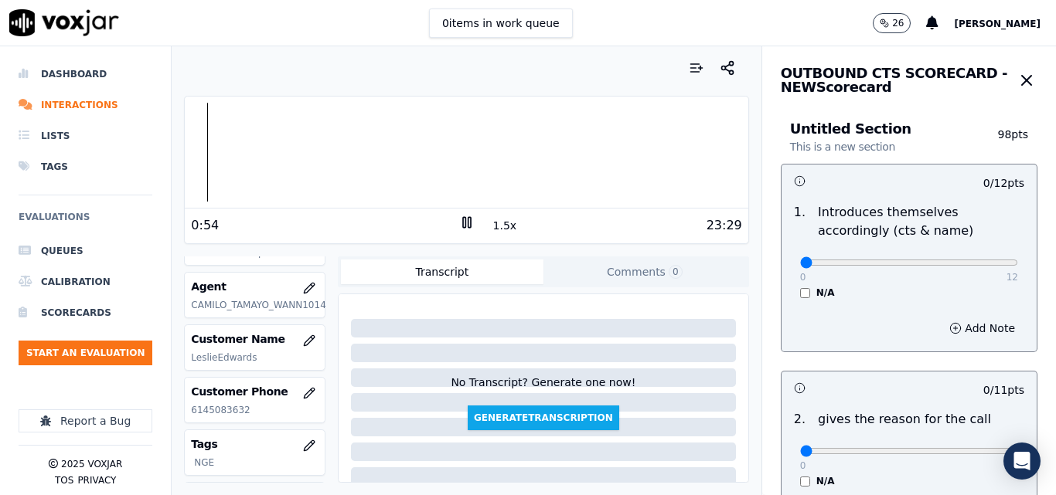
click at [190, 155] on div at bounding box center [466, 152] width 563 height 99
click at [494, 223] on button "1.5x" at bounding box center [505, 226] width 30 height 22
type input "11"
click at [958, 266] on input "range" at bounding box center [909, 263] width 218 height 6
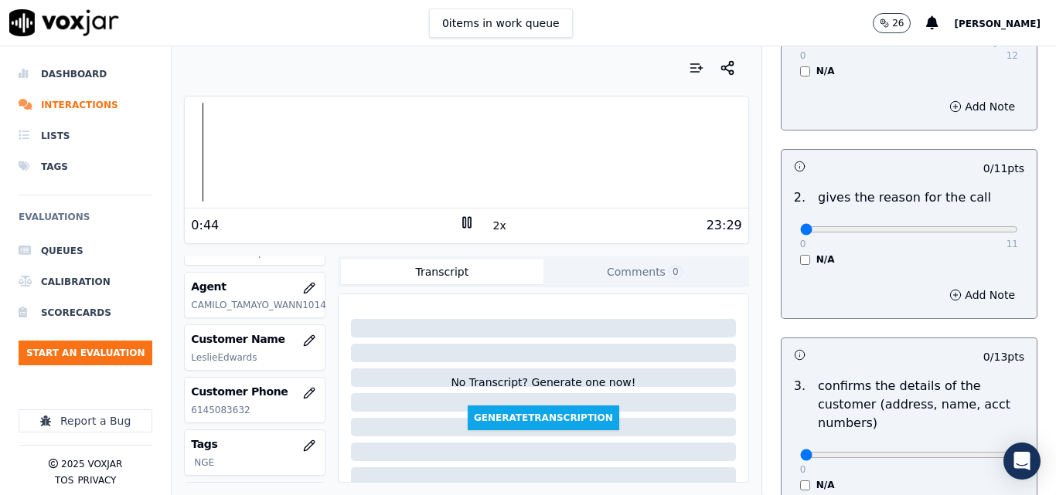
scroll to position [232, 0]
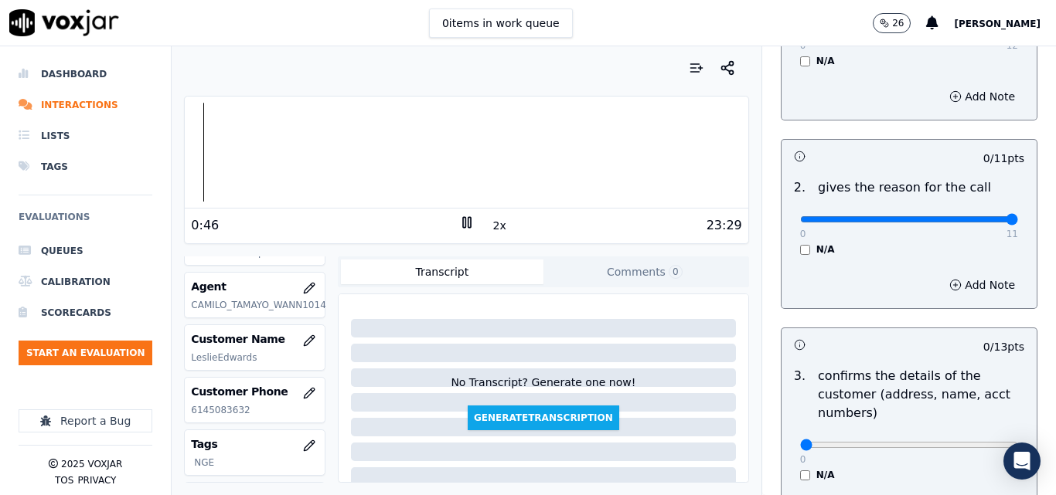
type input "11"
click at [972, 219] on input "range" at bounding box center [909, 219] width 218 height 6
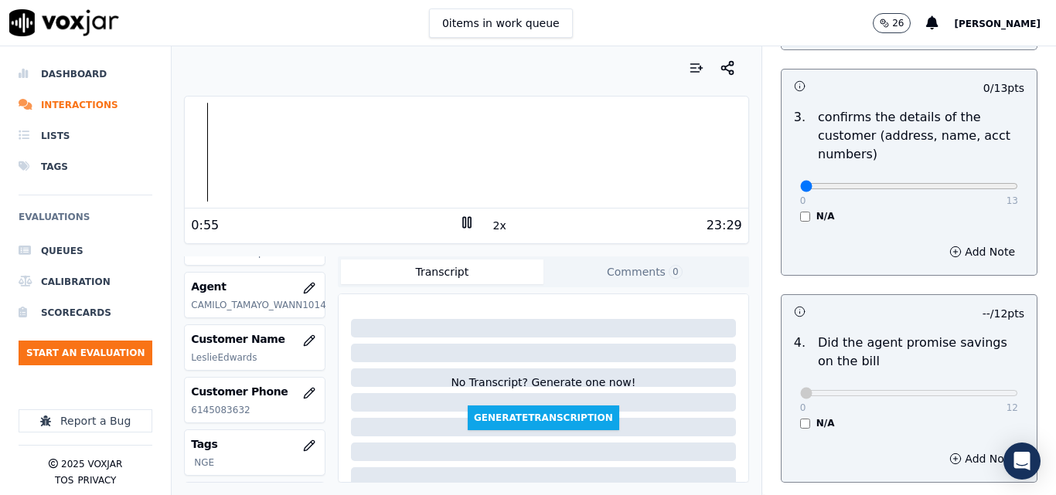
scroll to position [464, 0]
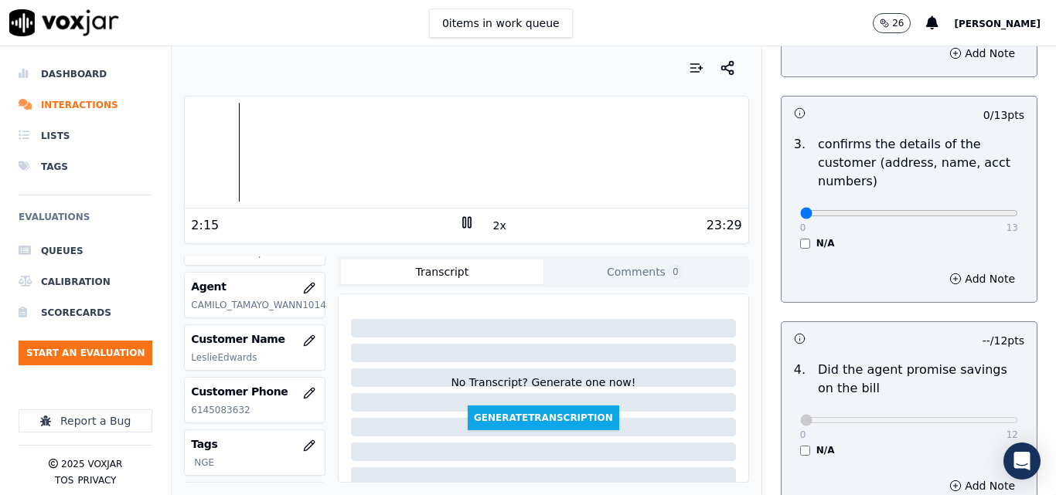
click at [498, 219] on button "2x" at bounding box center [499, 226] width 19 height 22
click at [490, 223] on button "1x" at bounding box center [499, 226] width 19 height 22
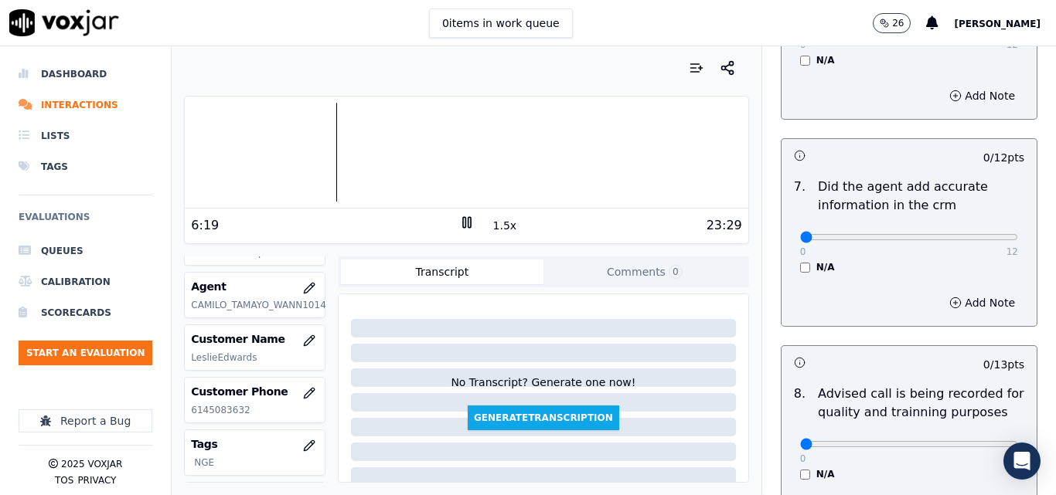
scroll to position [1336, 0]
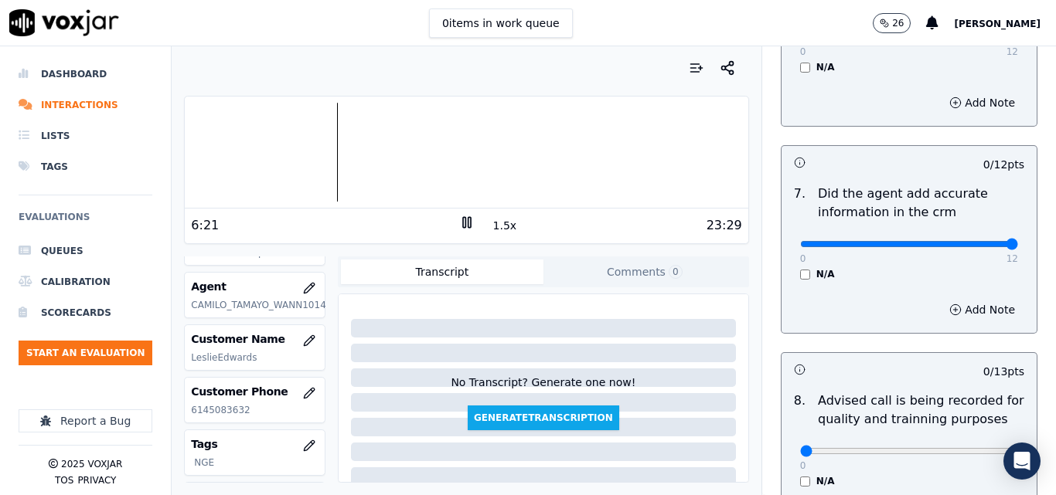
type input "12"
click at [980, 241] on input "range" at bounding box center [909, 244] width 218 height 6
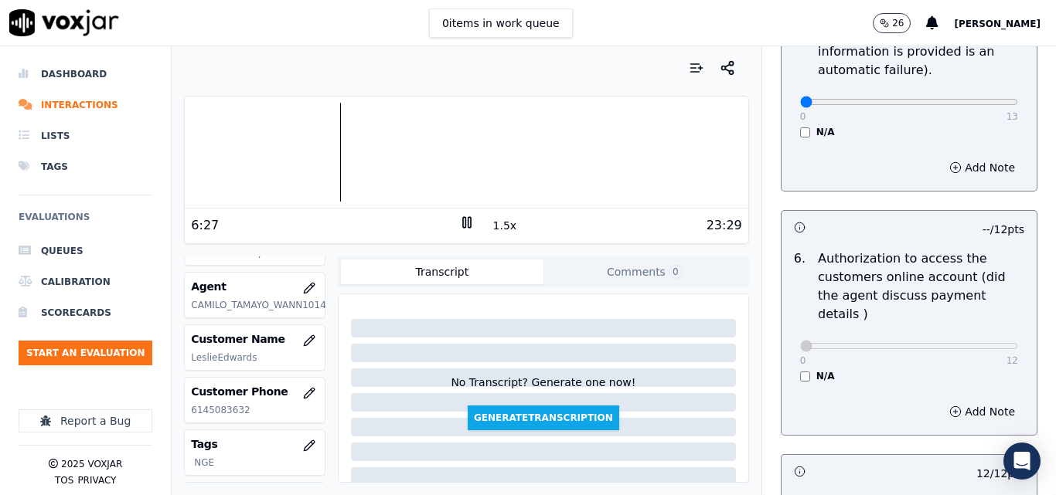
scroll to position [949, 0]
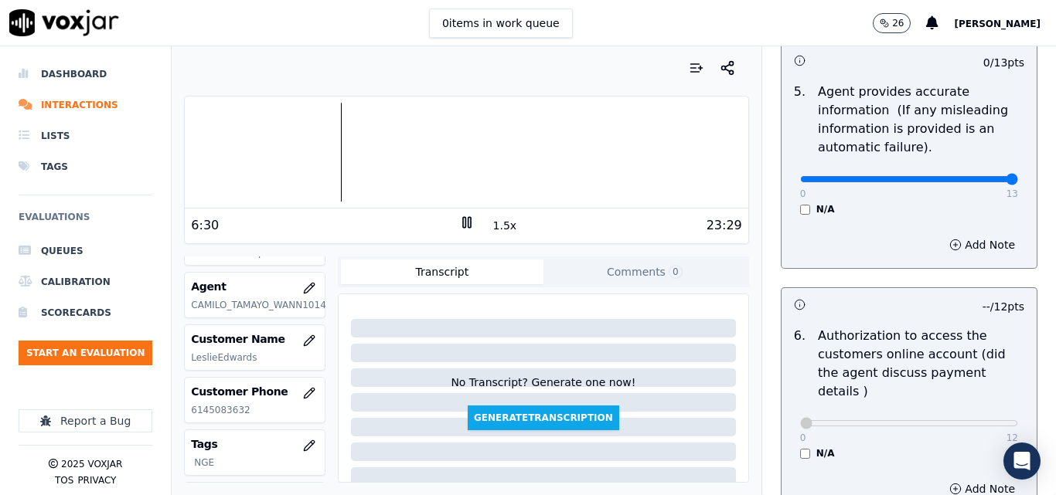
type input "13"
click at [981, 180] on input "range" at bounding box center [909, 179] width 218 height 6
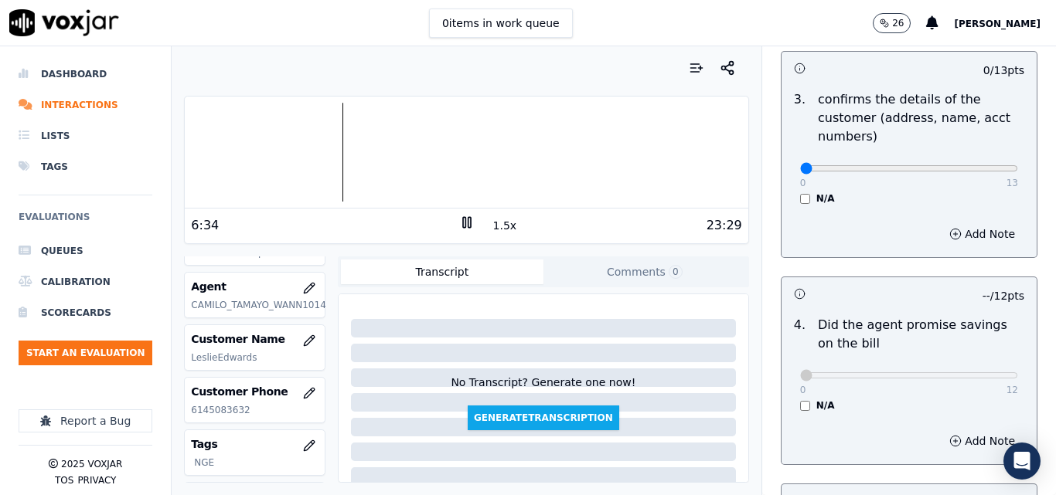
scroll to position [485, 0]
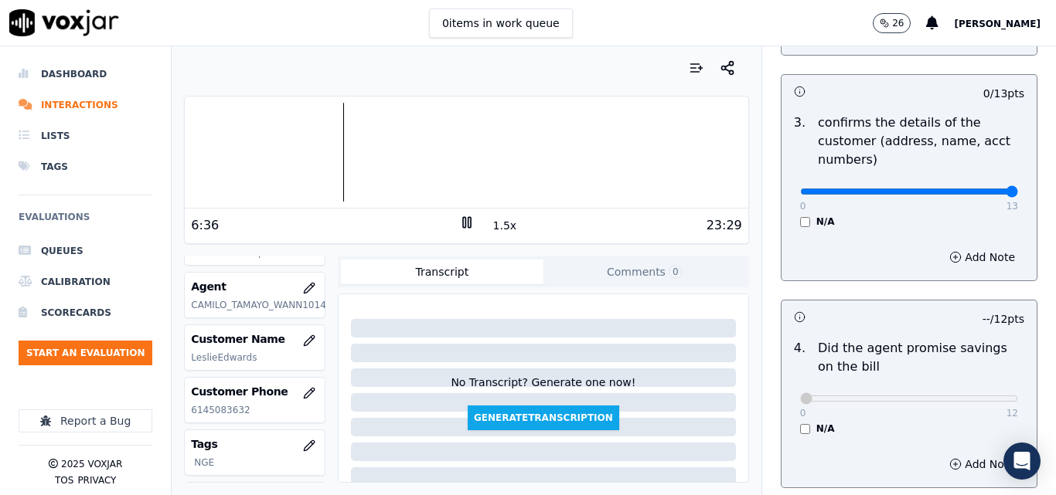
type input "13"
click at [979, 189] on input "range" at bounding box center [909, 192] width 218 height 6
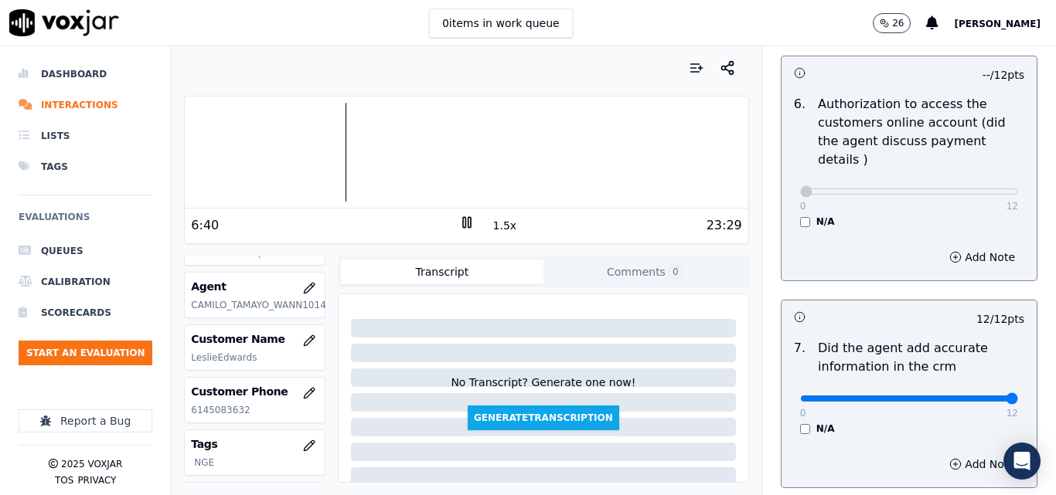
scroll to position [1490, 0]
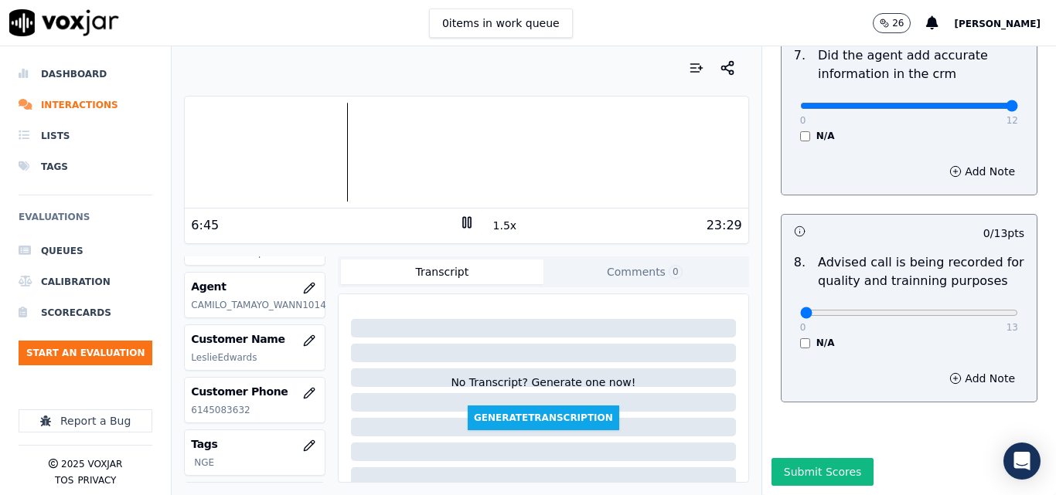
click at [498, 217] on button "1.5x" at bounding box center [505, 226] width 30 height 22
click at [488, 155] on div at bounding box center [466, 152] width 563 height 99
click at [483, 154] on div at bounding box center [466, 152] width 563 height 99
click at [478, 155] on div at bounding box center [466, 152] width 563 height 99
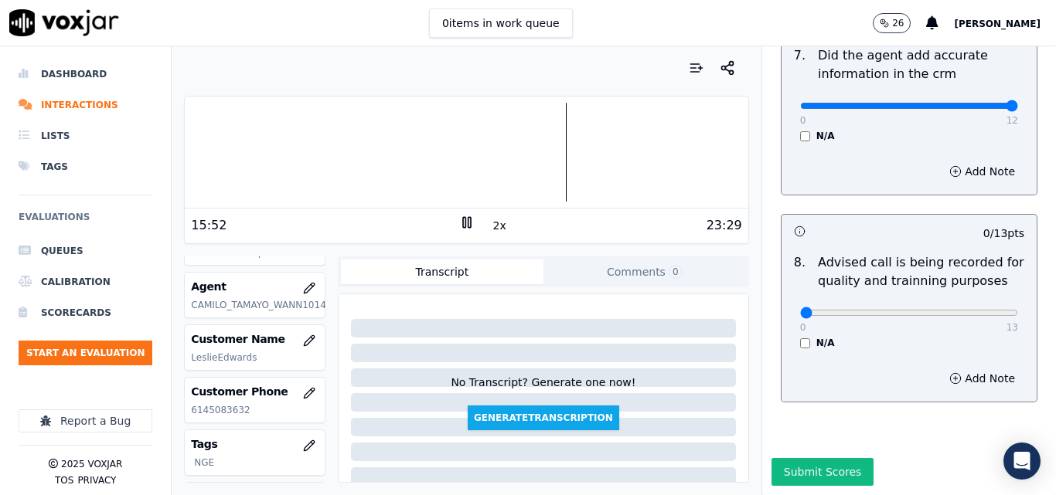
click at [543, 152] on div at bounding box center [466, 152] width 563 height 99
click at [535, 152] on div at bounding box center [466, 152] width 563 height 99
click at [553, 155] on div at bounding box center [466, 152] width 563 height 99
click at [545, 156] on div at bounding box center [466, 152] width 563 height 99
click at [459, 220] on icon at bounding box center [466, 222] width 15 height 15
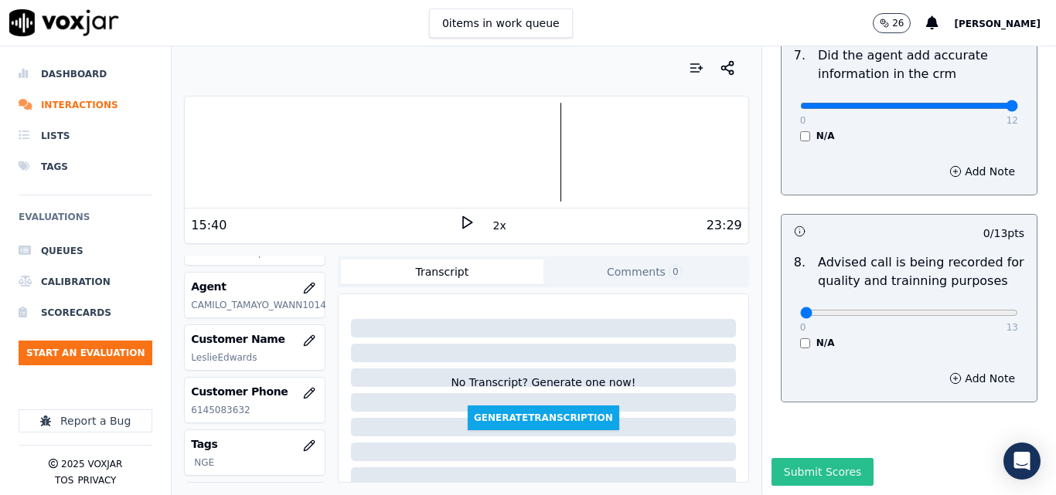
click at [803, 458] on button "Submit Scores" at bounding box center [822, 472] width 103 height 28
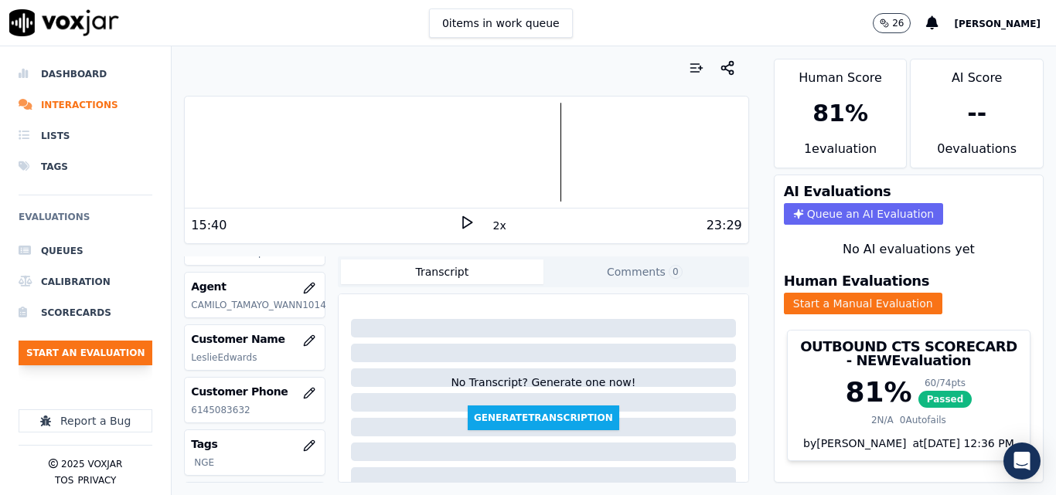
click at [111, 355] on button "Start an Evaluation" at bounding box center [86, 353] width 134 height 25
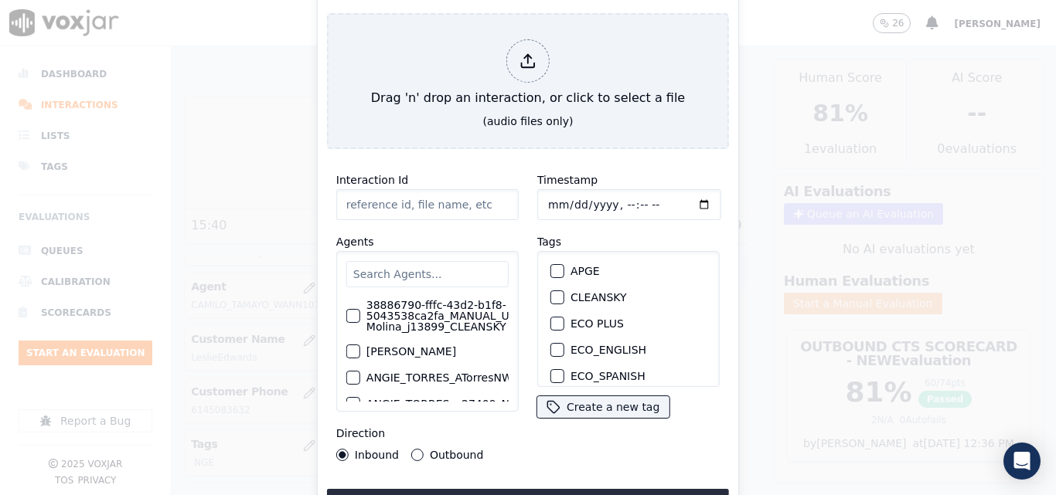
type input "20250912-163219_8573183515-all.mp3"
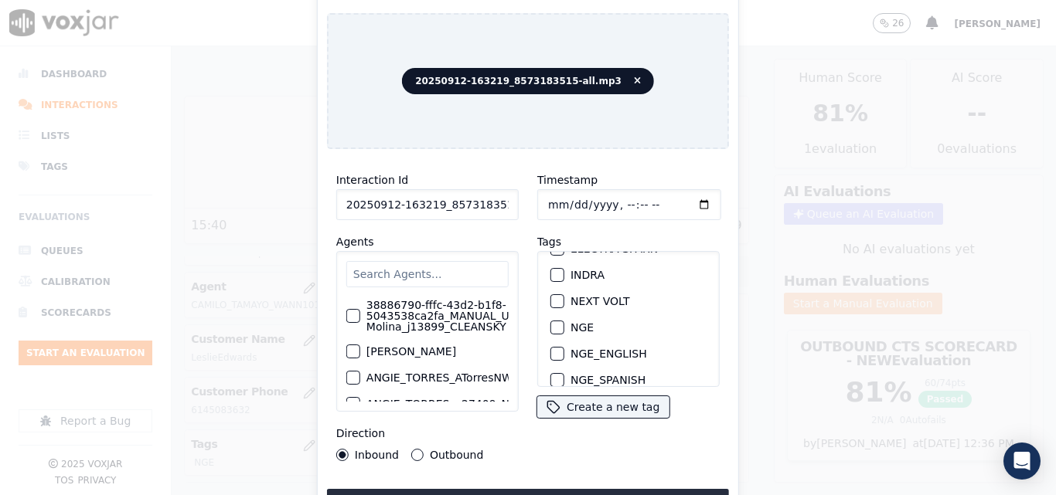
scroll to position [155, 0]
drag, startPoint x: 555, startPoint y: 324, endPoint x: 567, endPoint y: 354, distance: 32.3
click at [555, 323] on div "button" at bounding box center [556, 327] width 11 height 11
click at [577, 489] on button "Upload interaction to start evaluation" at bounding box center [528, 503] width 402 height 28
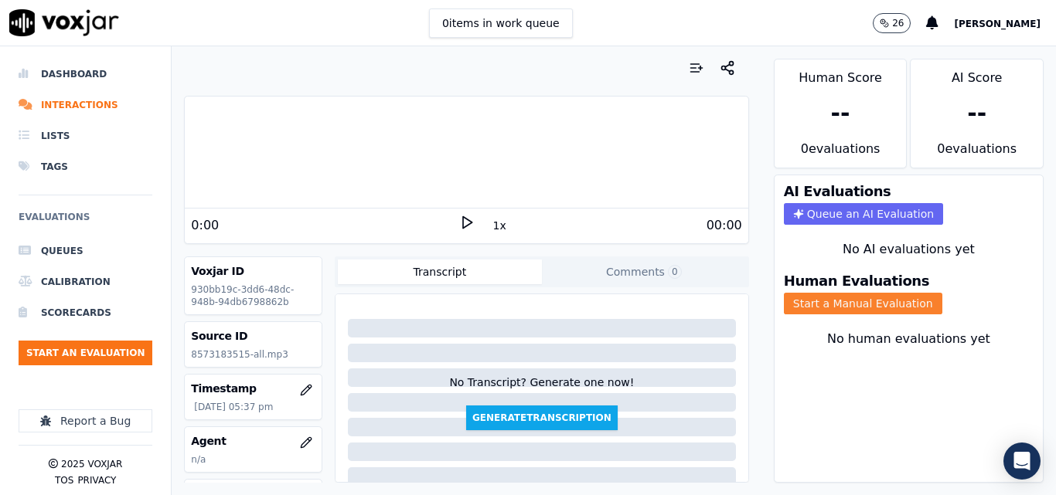
click at [819, 300] on button "Start a Manual Evaluation" at bounding box center [863, 304] width 158 height 22
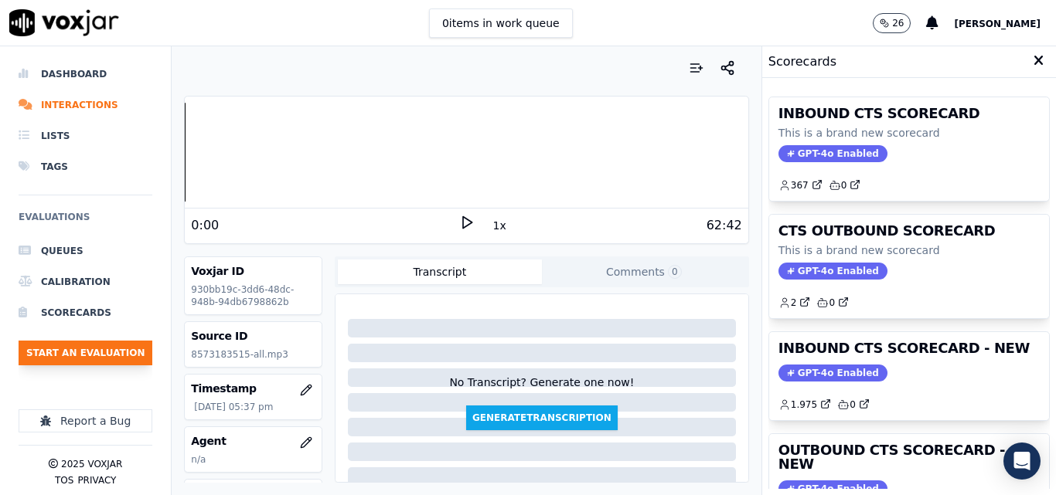
click at [104, 349] on button "Start an Evaluation" at bounding box center [86, 353] width 134 height 25
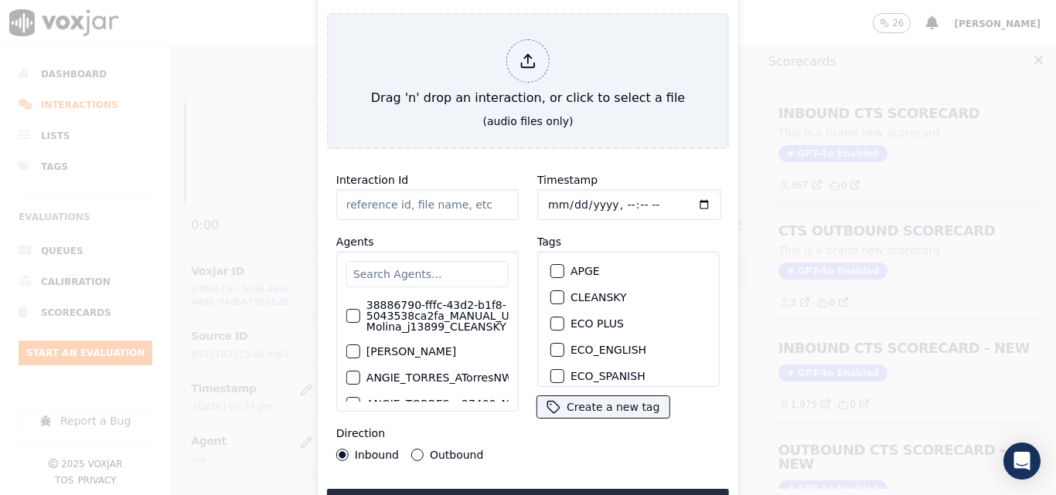
type input "20250912-163219_8573183515-all (1).mp3"
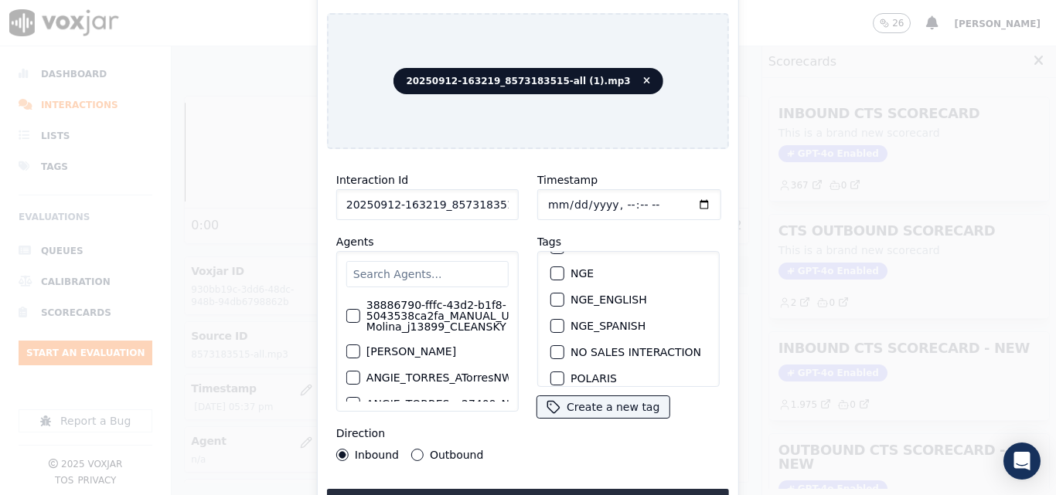
scroll to position [200, 0]
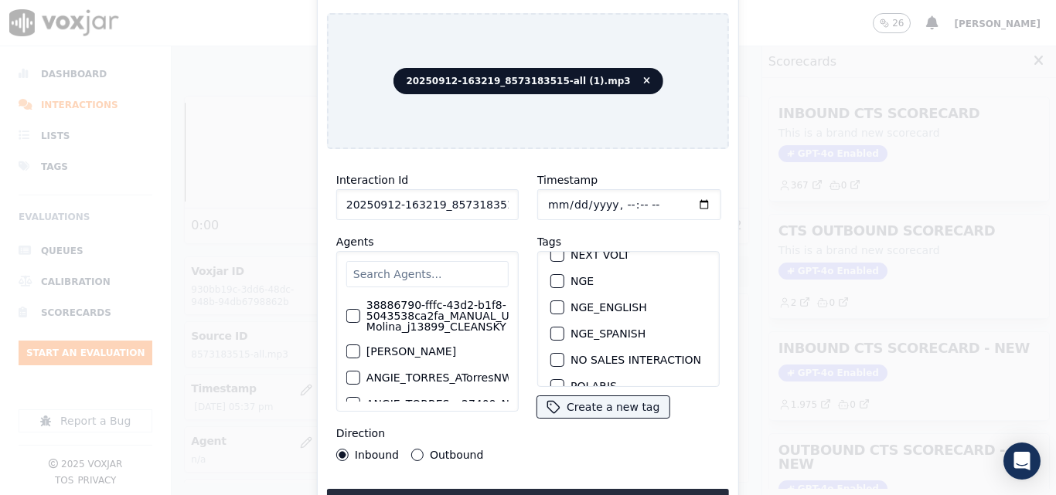
click at [553, 276] on div "button" at bounding box center [556, 281] width 11 height 11
click at [513, 489] on button "Upload interaction to start evaluation" at bounding box center [528, 503] width 402 height 28
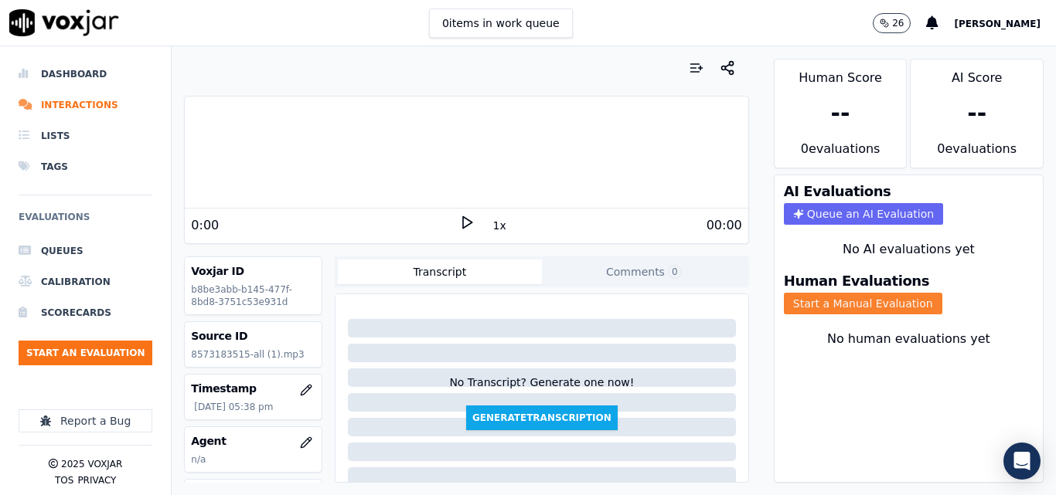
click at [817, 298] on button "Start a Manual Evaluation" at bounding box center [863, 304] width 158 height 22
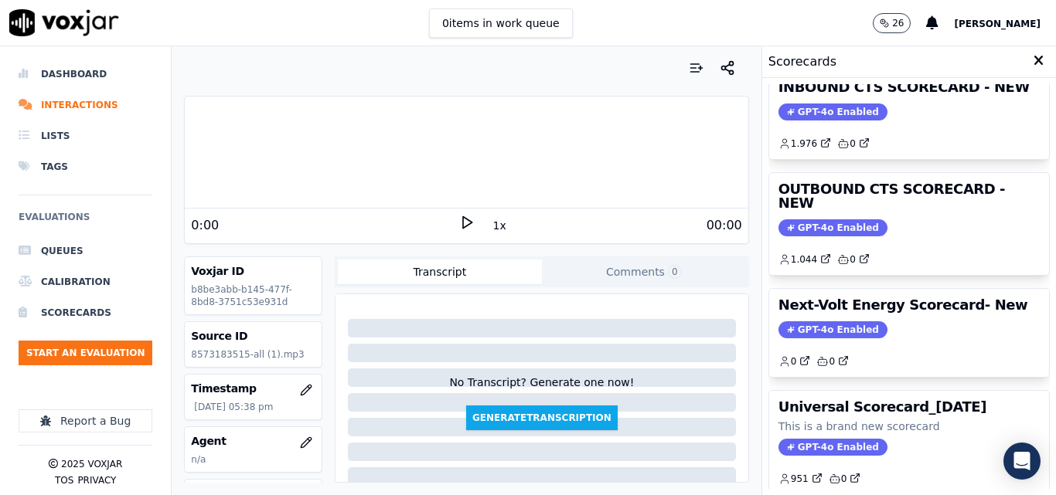
scroll to position [338, 0]
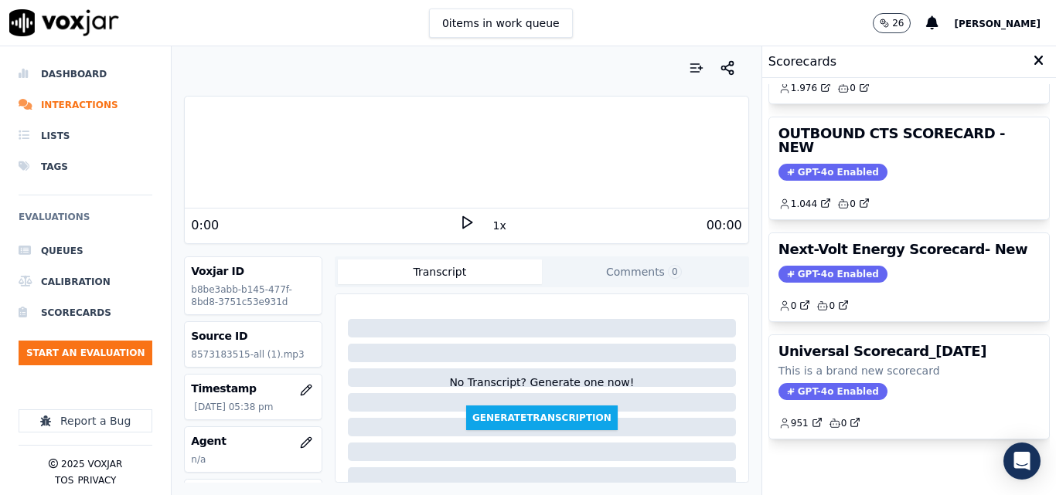
click at [459, 219] on icon at bounding box center [466, 222] width 15 height 15
click at [459, 220] on icon at bounding box center [466, 222] width 15 height 15
click at [463, 221] on polygon at bounding box center [467, 223] width 9 height 12
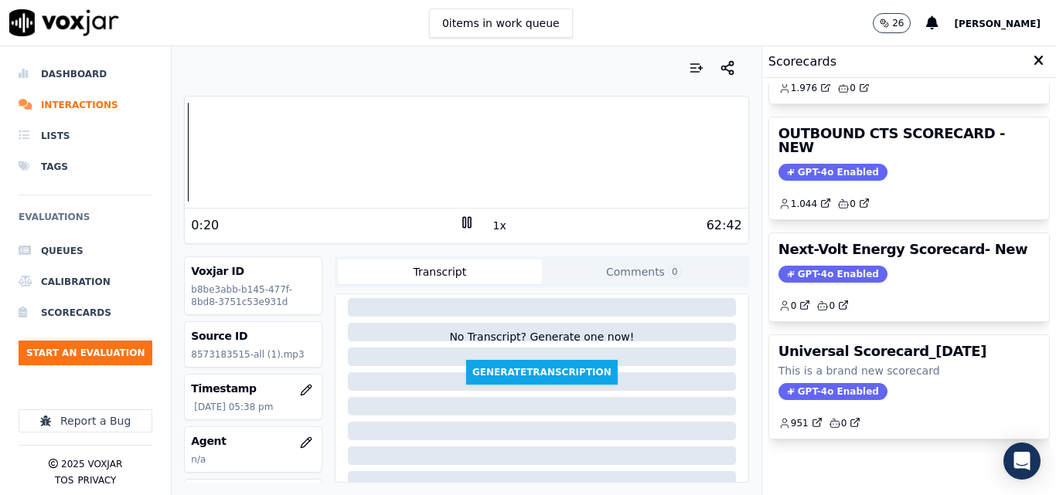
scroll to position [0, 0]
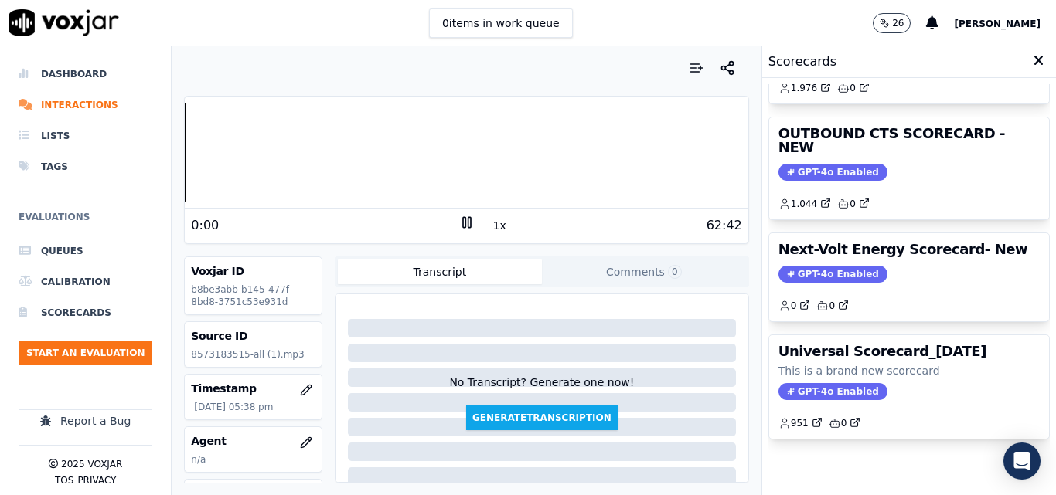
click at [179, 149] on div "Your browser does not support the audio element. 0:00 1x 62:42 Voxjar ID b8be3a…" at bounding box center [466, 270] width 589 height 449
click at [175, 149] on div "Your browser does not support the audio element. 0:00 1x 62:42 Voxjar ID b8be3a…" at bounding box center [466, 270] width 589 height 449
click at [447, 230] on div "0:19" at bounding box center [324, 225] width 267 height 19
click at [463, 223] on rect at bounding box center [464, 222] width 2 height 10
click at [459, 224] on icon at bounding box center [466, 222] width 15 height 15
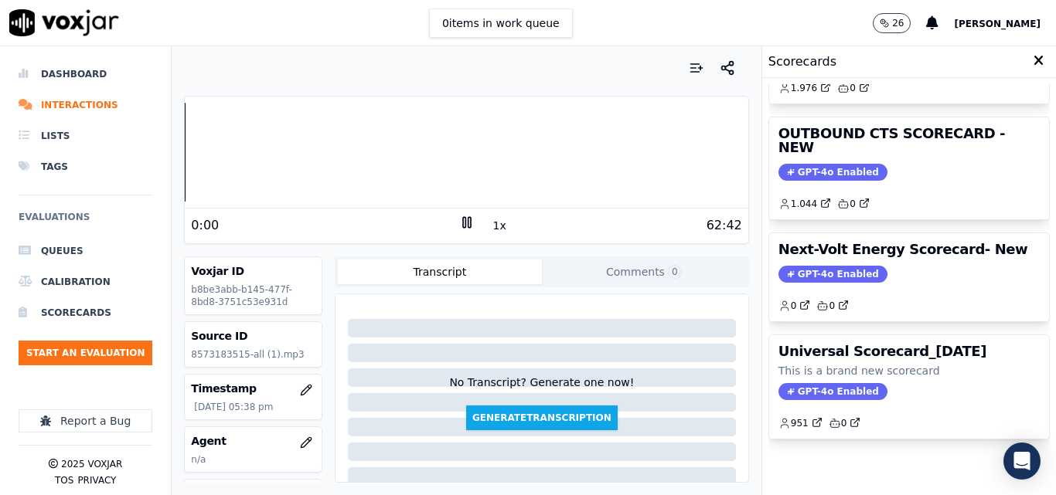
click at [176, 158] on div "Your browser does not support the audio element. 0:00 1x 62:42 Voxjar ID b8be3a…" at bounding box center [466, 270] width 589 height 449
click at [490, 228] on button "1x" at bounding box center [499, 226] width 19 height 22
click at [490, 228] on button "1.5x" at bounding box center [505, 226] width 30 height 22
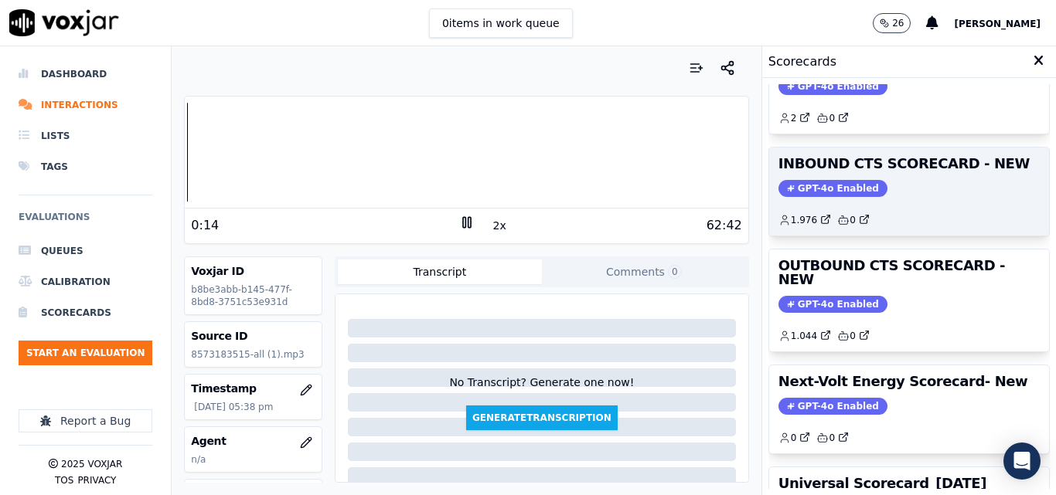
scroll to position [183, 0]
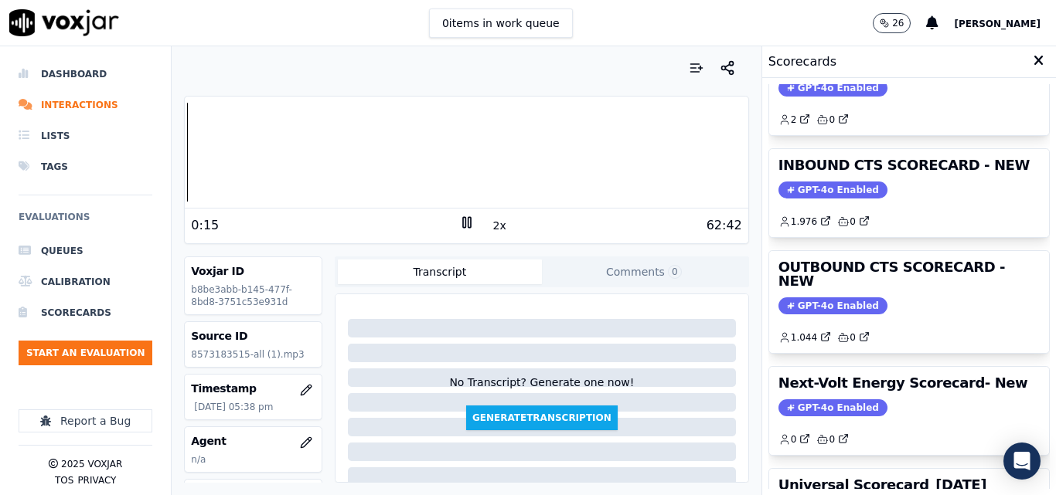
click at [794, 186] on span "GPT-4o Enabled" at bounding box center [832, 190] width 109 height 17
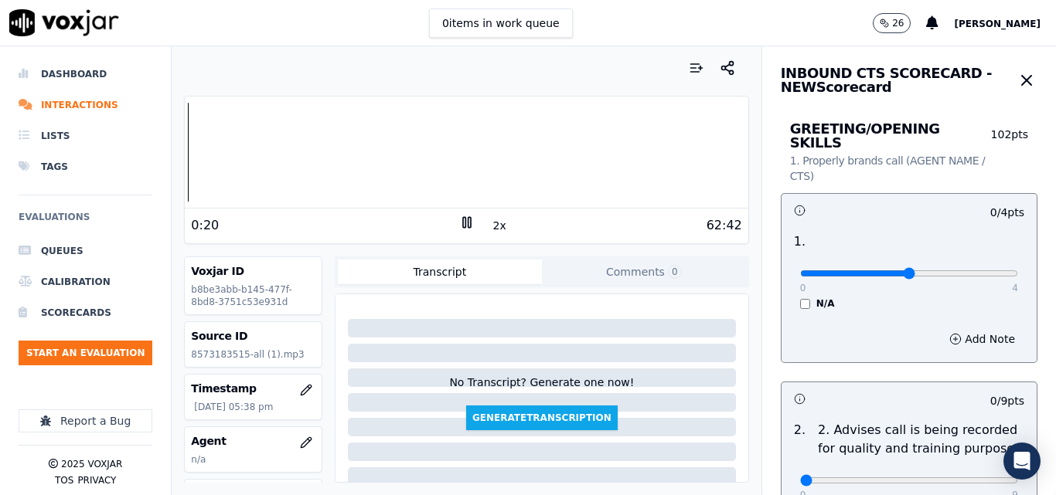
click at [907, 271] on input "range" at bounding box center [909, 274] width 218 height 6
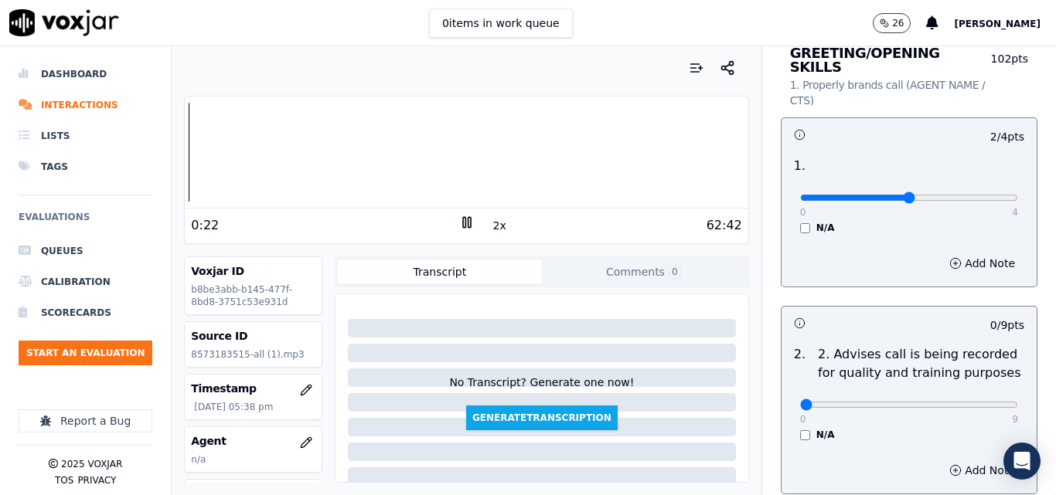
scroll to position [0, 0]
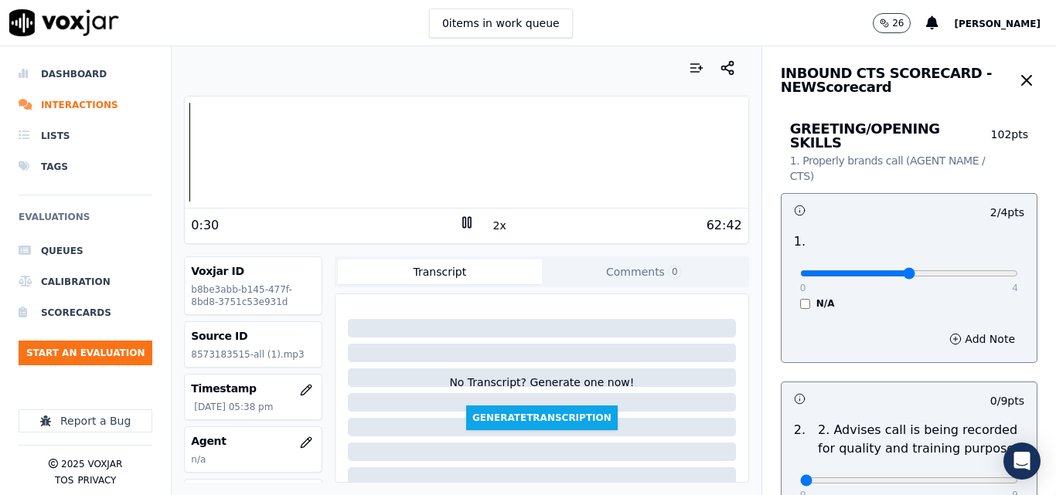
click at [905, 271] on input "range" at bounding box center [909, 274] width 218 height 6
drag, startPoint x: 887, startPoint y: 259, endPoint x: 921, endPoint y: 261, distance: 34.1
click at [921, 271] on input "range" at bounding box center [909, 274] width 218 height 6
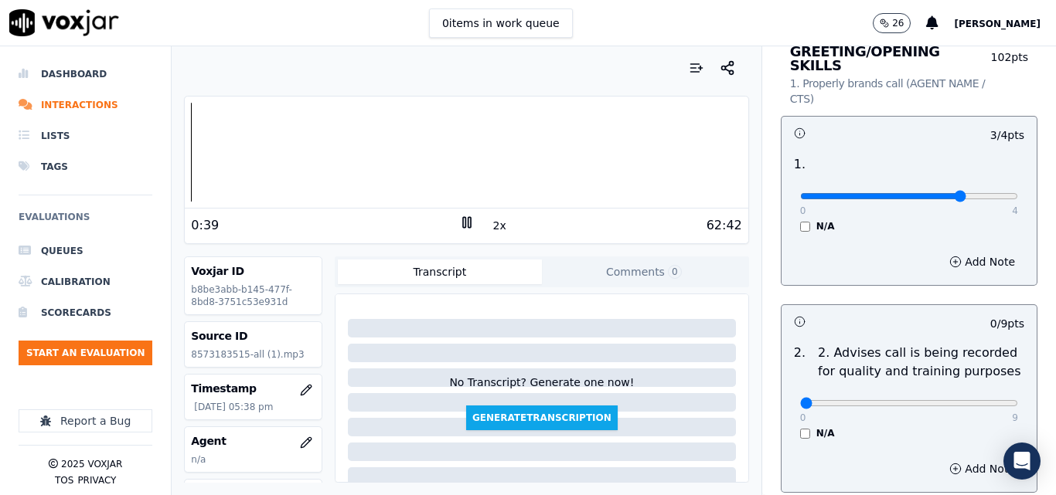
click at [907, 193] on input "range" at bounding box center [909, 196] width 218 height 6
click at [890, 186] on div "0 4" at bounding box center [909, 195] width 218 height 19
type input "2"
click at [885, 193] on input "range" at bounding box center [909, 196] width 218 height 6
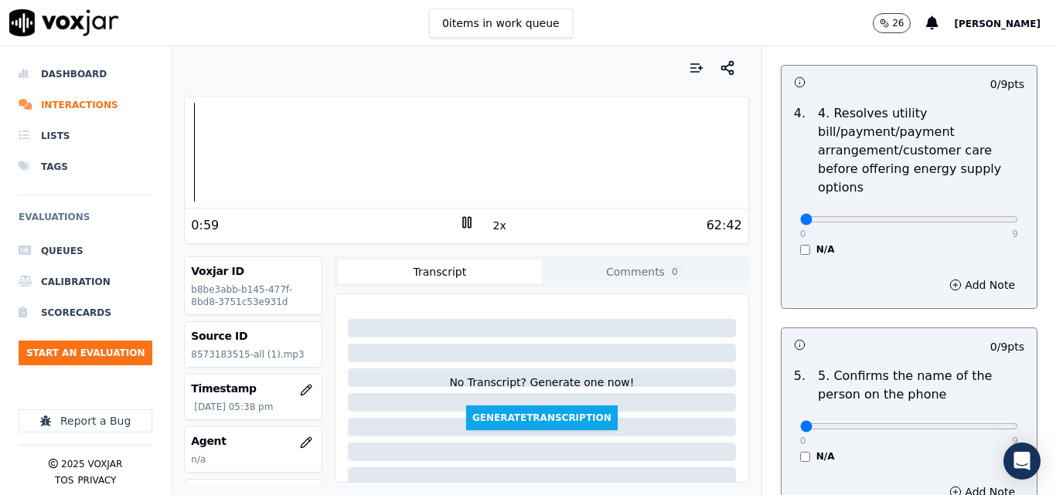
scroll to position [850, 0]
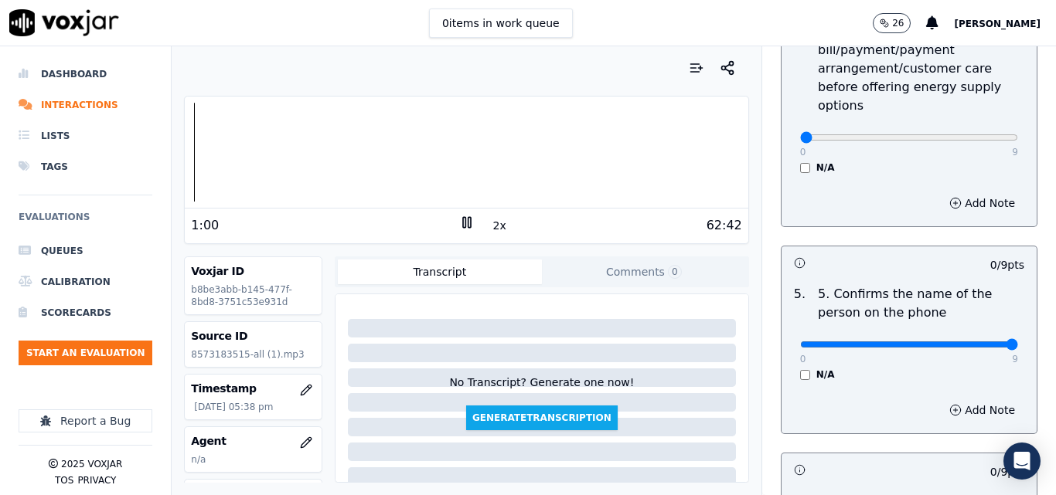
type input "9"
click at [977, 342] on input "range" at bounding box center [909, 345] width 218 height 6
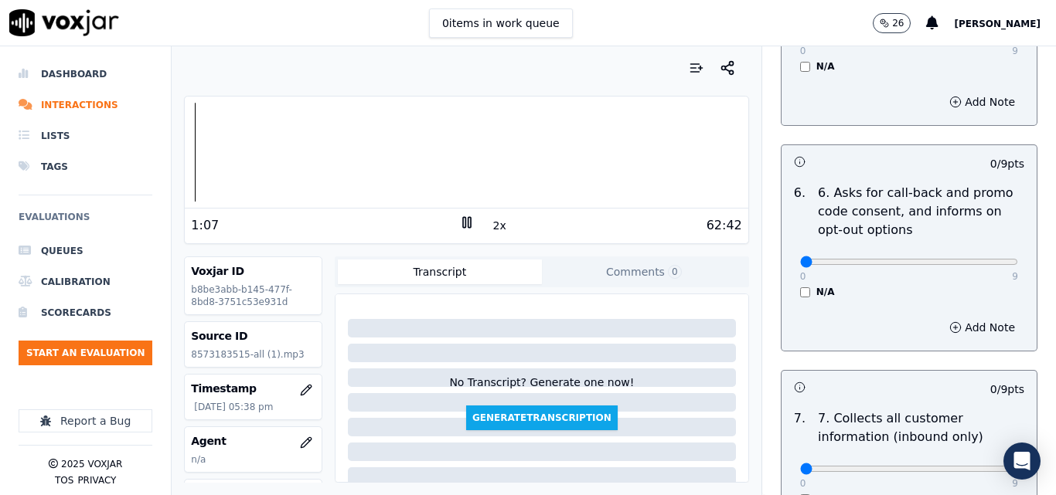
scroll to position [1159, 0]
click at [631, 280] on button "Comments 0" at bounding box center [644, 272] width 204 height 25
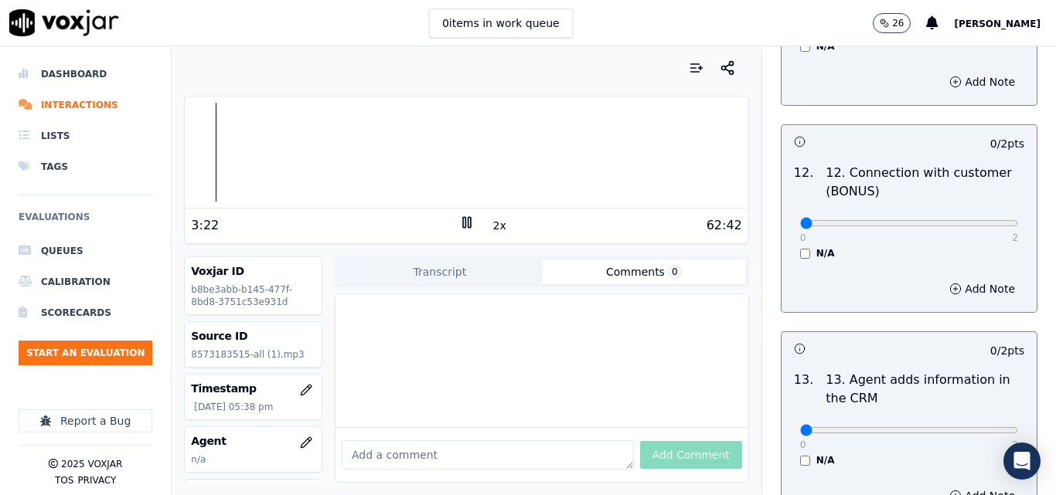
scroll to position [2473, 0]
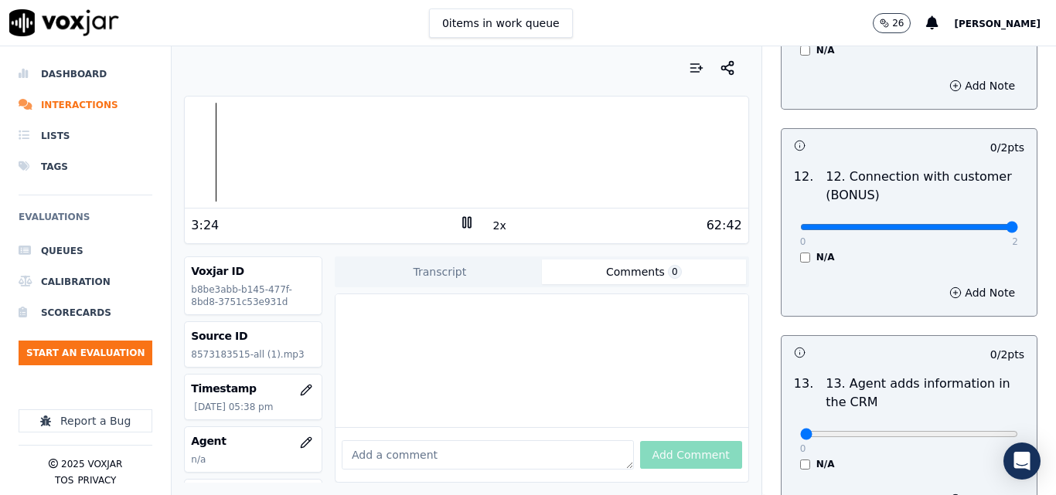
type input "2"
click at [978, 224] on input "range" at bounding box center [909, 227] width 218 height 6
click at [949, 287] on icon "button" at bounding box center [955, 293] width 12 height 12
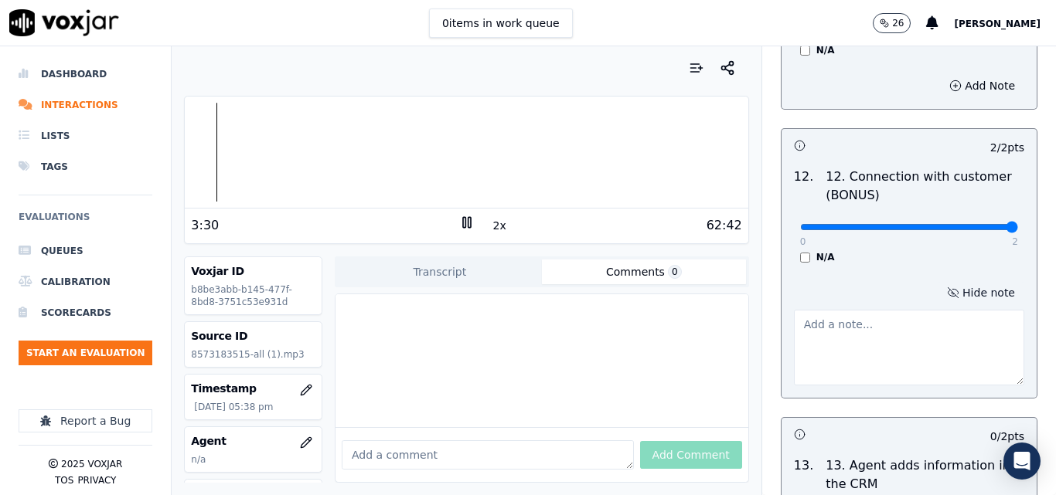
paste textarea "good use of acknowledge"
type textarea "good use of acknowledge"
click at [907, 254] on div "12 . 12. Connection with customer (BONUS) 0 2 N/A" at bounding box center [908, 216] width 255 height 108
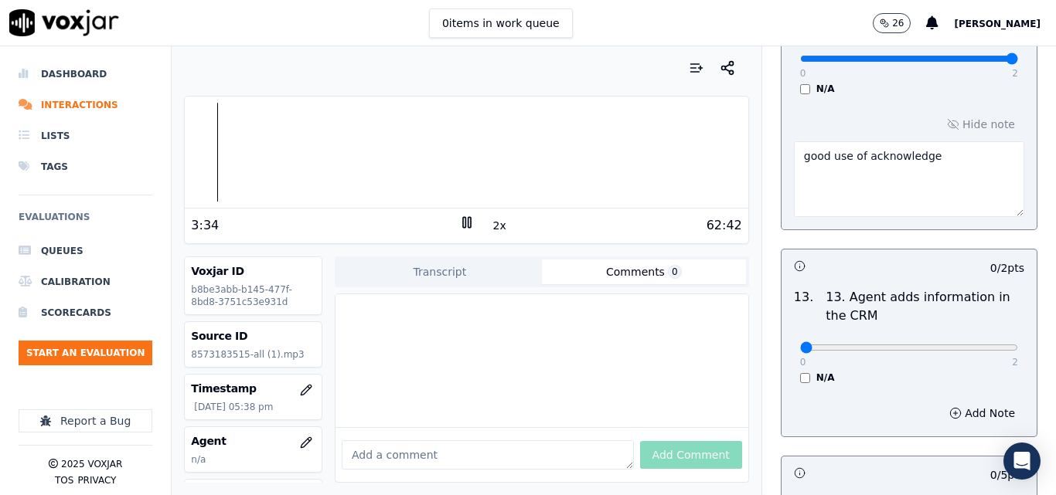
scroll to position [2905, 0]
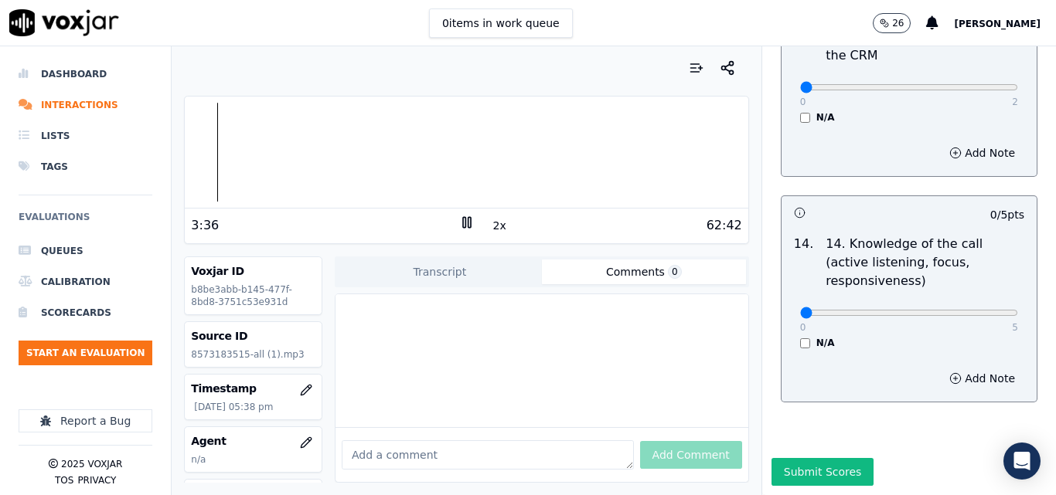
click at [983, 291] on div "0 5 N/A" at bounding box center [909, 320] width 243 height 59
type input "5"
click at [982, 310] on input "range" at bounding box center [909, 313] width 218 height 6
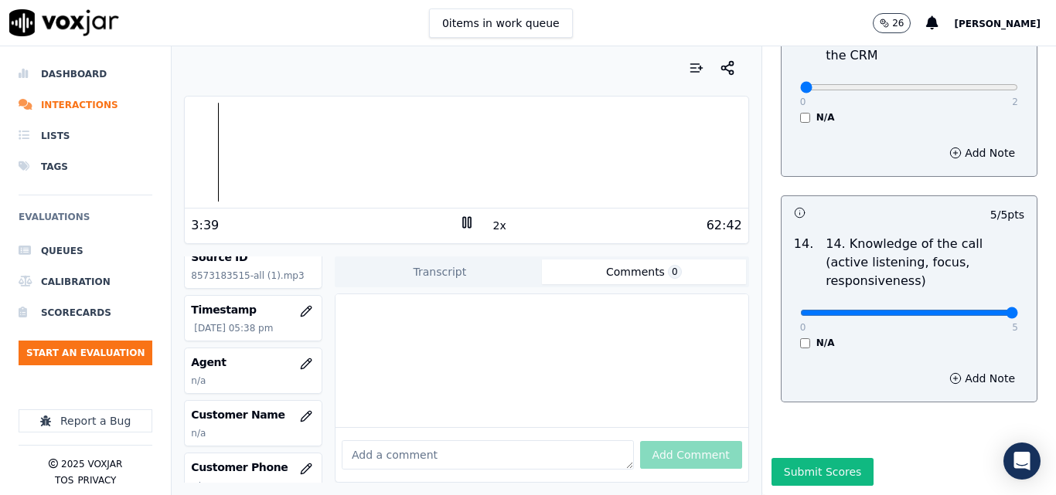
scroll to position [155, 0]
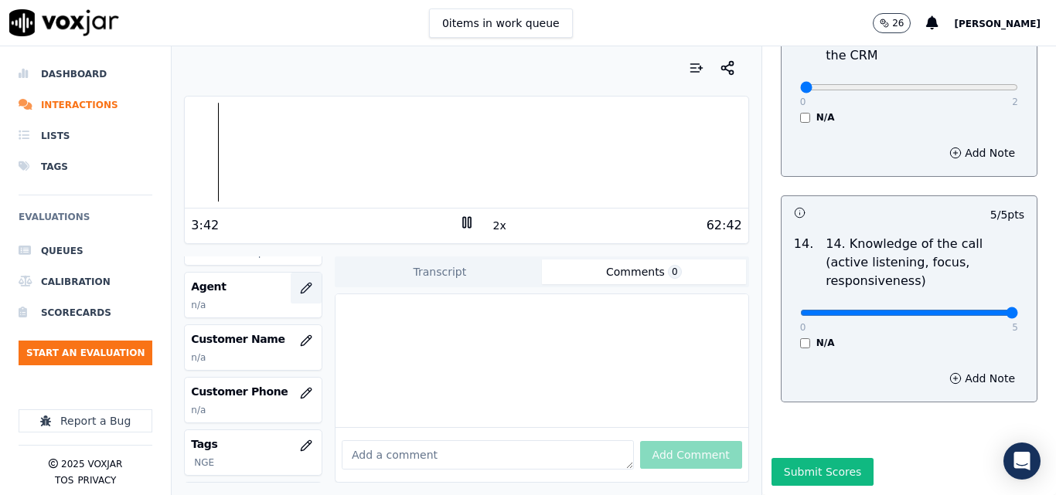
click at [291, 281] on button "button" at bounding box center [306, 288] width 31 height 31
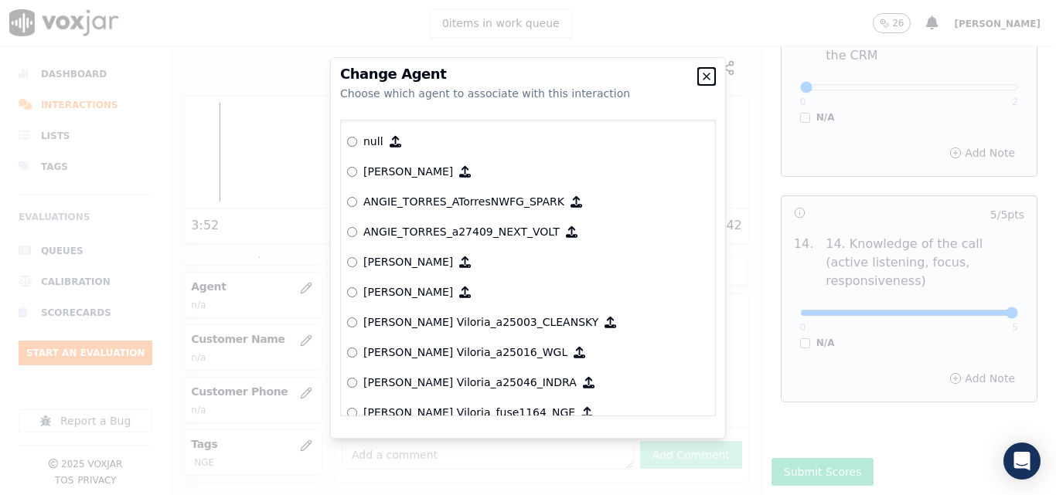
click at [703, 74] on icon "button" at bounding box center [706, 76] width 12 height 12
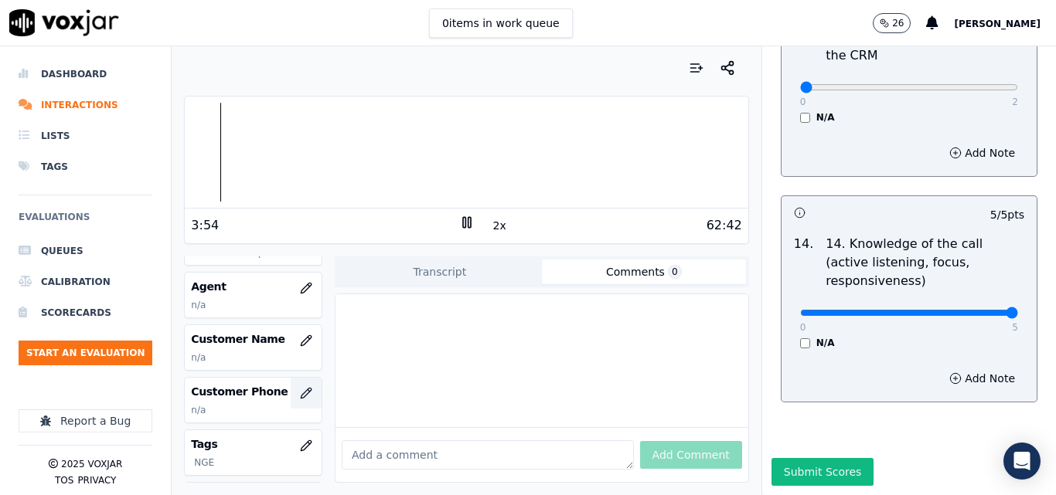
click at [301, 393] on icon "button" at bounding box center [306, 393] width 10 height 10
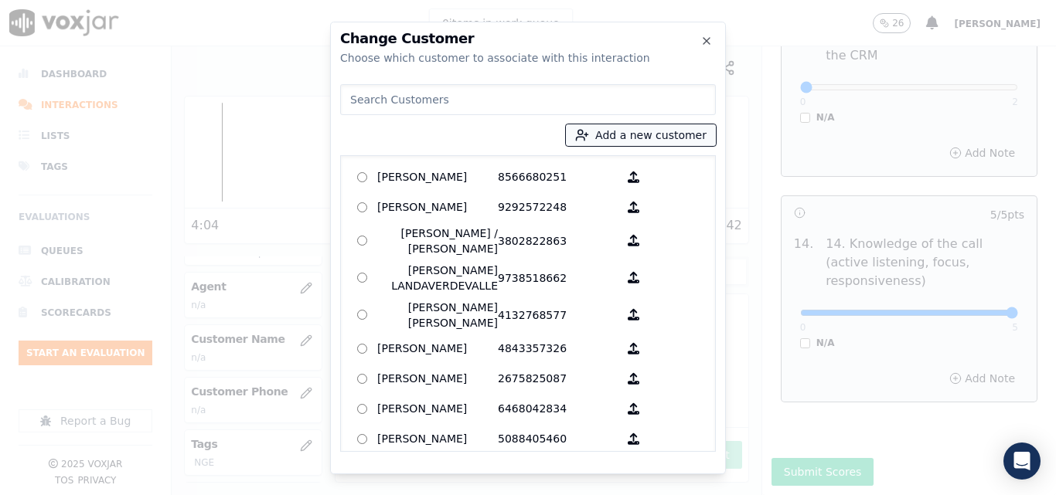
click at [605, 133] on button "Add a new customer" at bounding box center [641, 135] width 150 height 22
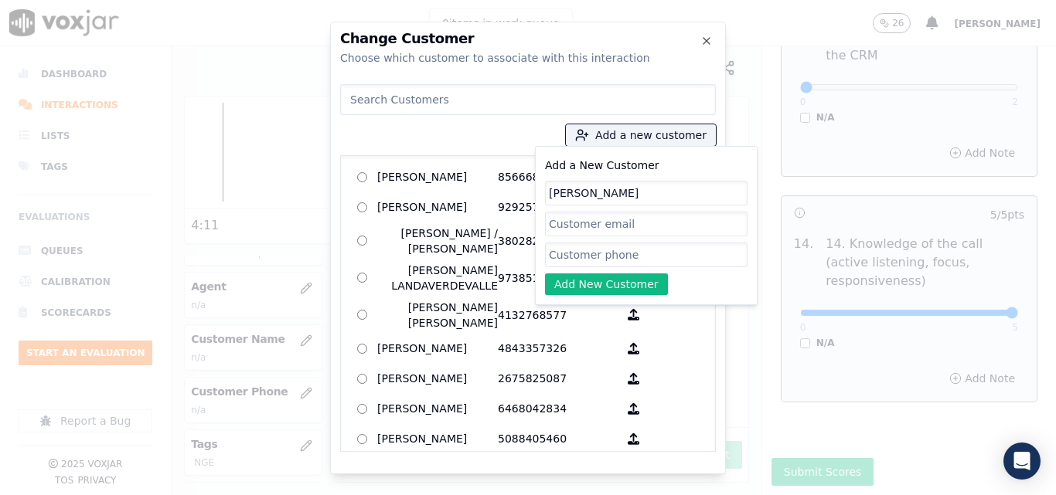
type input "BRAYAM MONTES QUINTERO"
paste input "8573183515"
type input "8573183515"
click at [611, 290] on button "Add New Customer" at bounding box center [606, 285] width 123 height 22
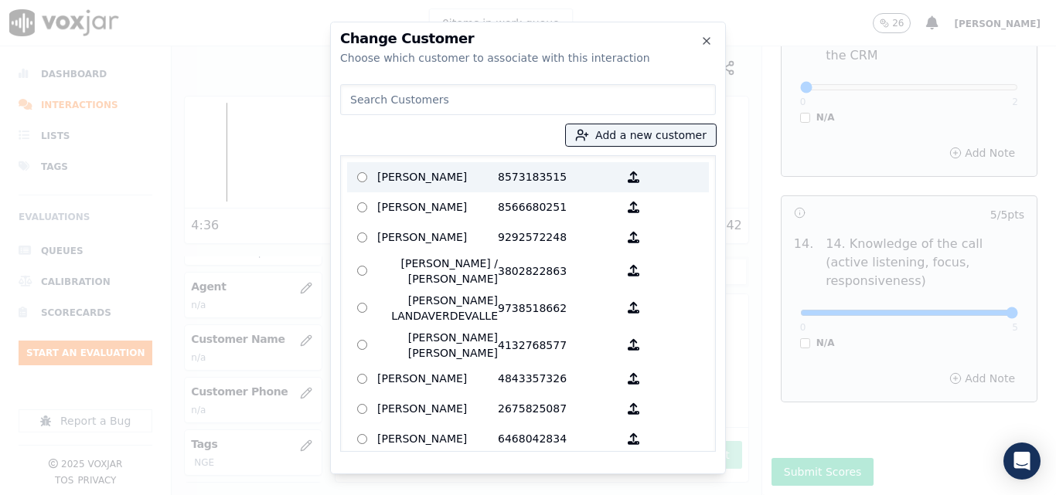
click at [471, 168] on p "BRAYAM MONTES QUINTERO" at bounding box center [437, 177] width 121 height 24
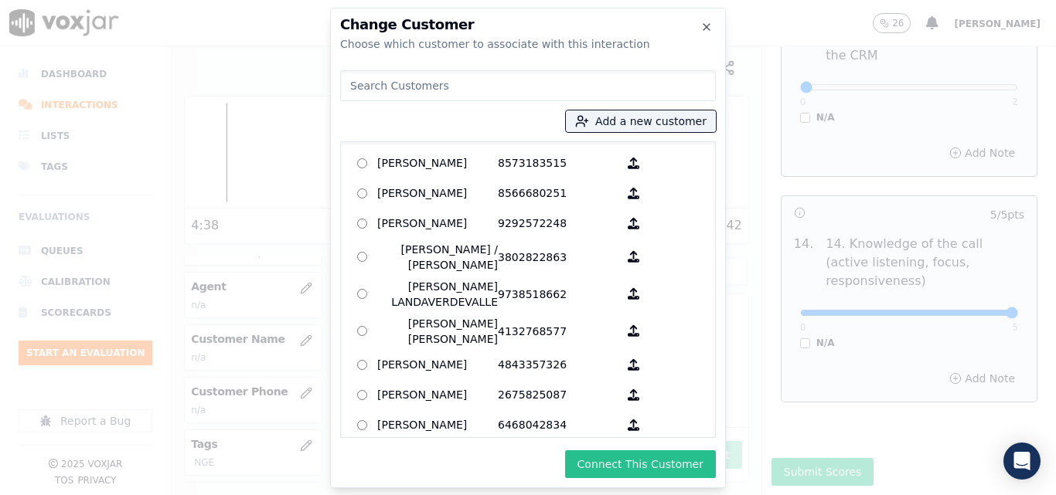
click at [631, 458] on button "Connect This Customer" at bounding box center [640, 465] width 151 height 28
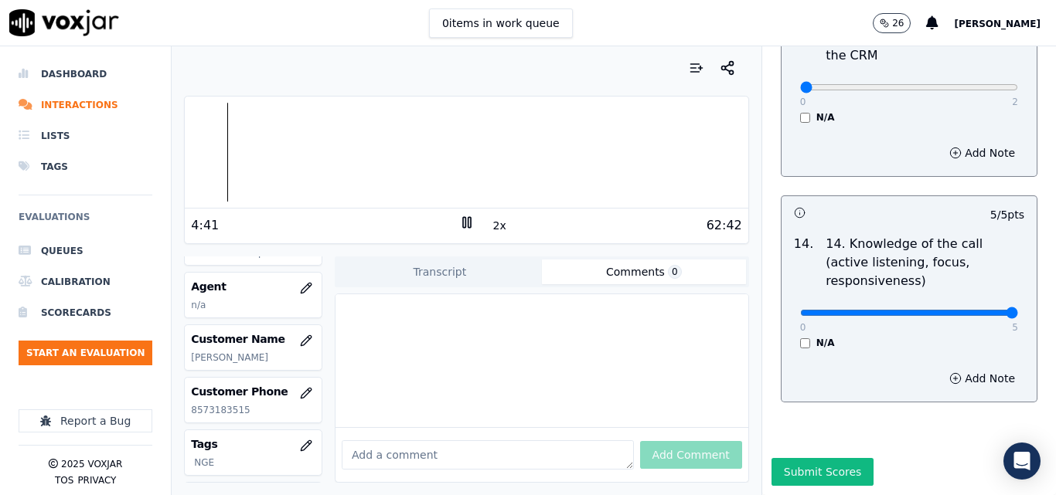
click at [459, 217] on icon at bounding box center [466, 222] width 15 height 15
click at [446, 223] on div "4:41" at bounding box center [324, 225] width 267 height 19
click at [459, 223] on icon at bounding box center [466, 222] width 15 height 15
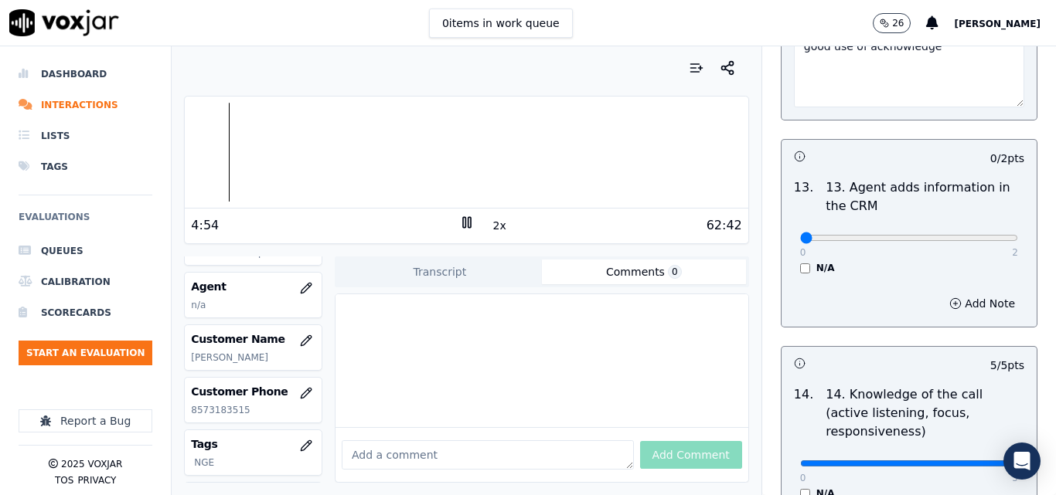
scroll to position [2750, 0]
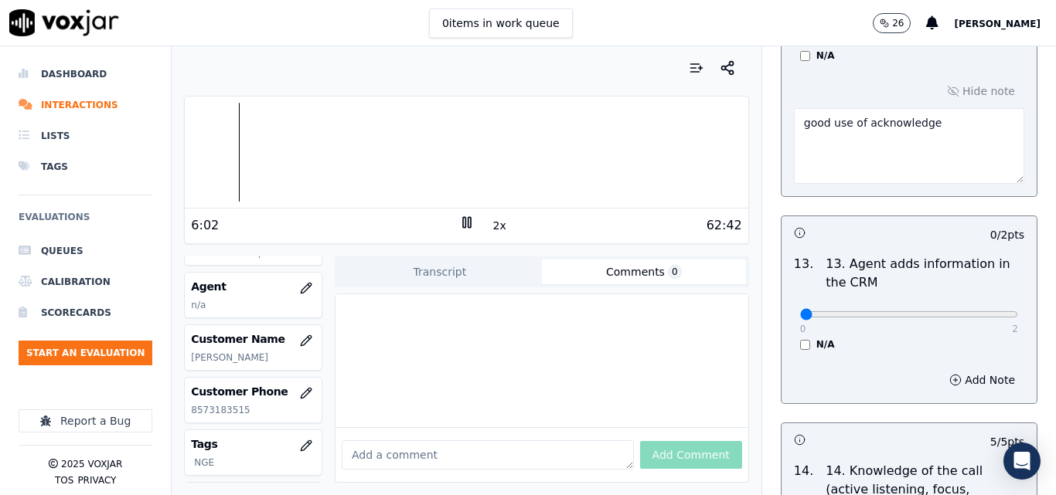
scroll to position [2673, 0]
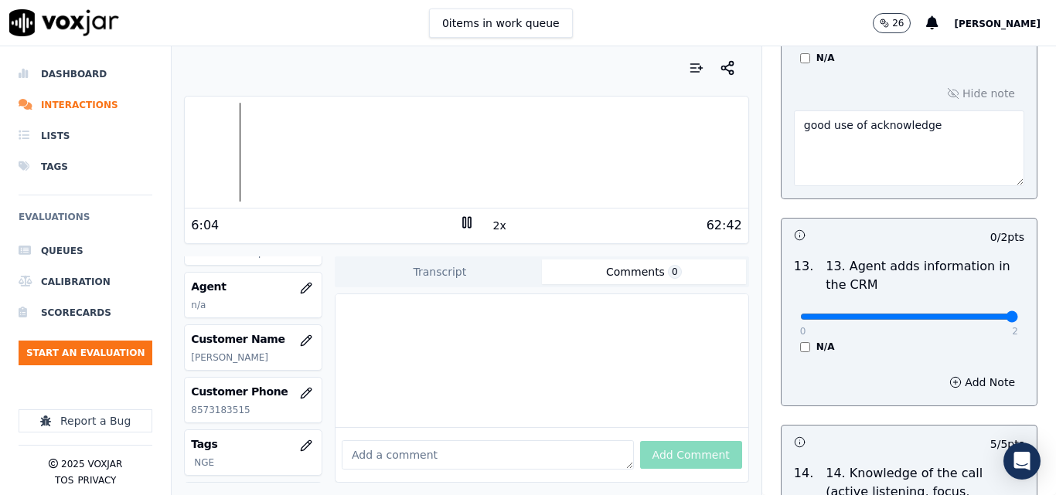
type input "2"
click at [979, 314] on input "range" at bounding box center [909, 317] width 218 height 6
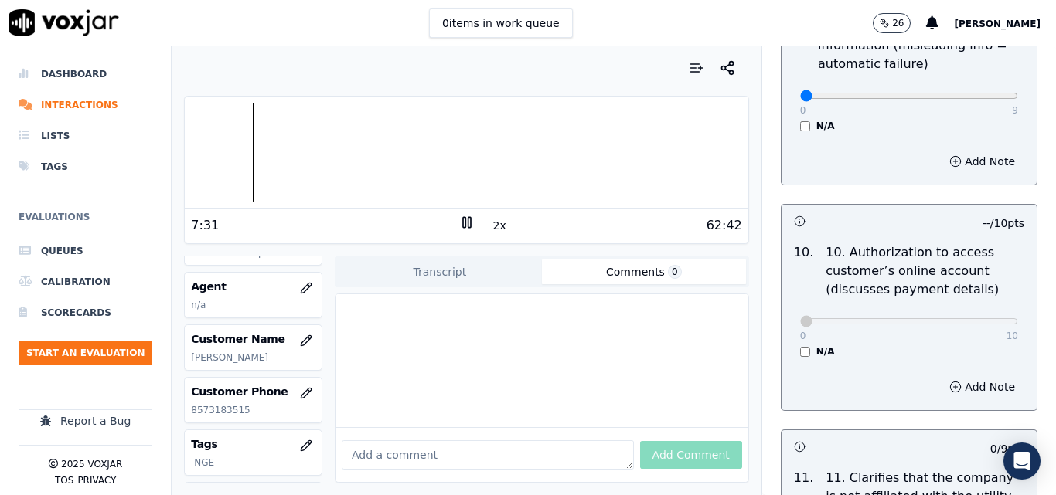
scroll to position [1823, 0]
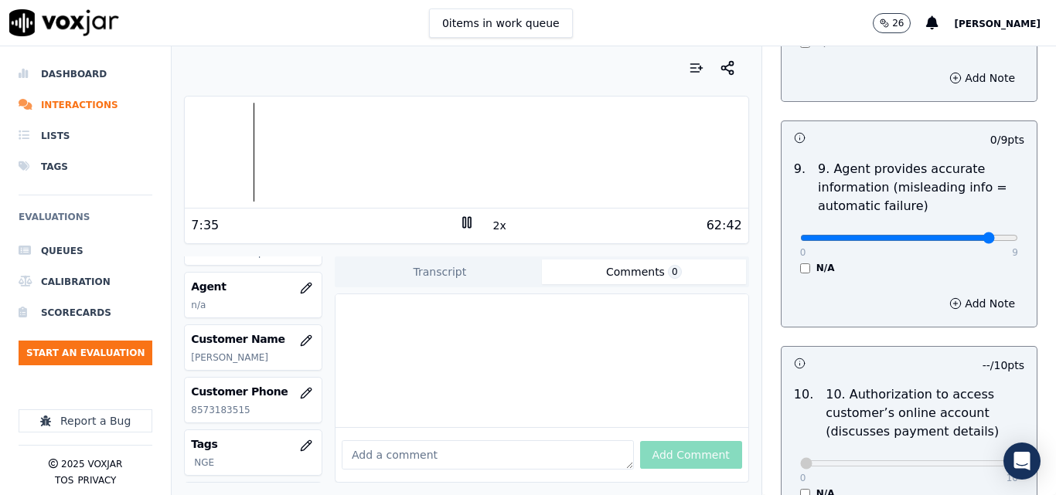
click at [965, 235] on input "range" at bounding box center [909, 238] width 218 height 6
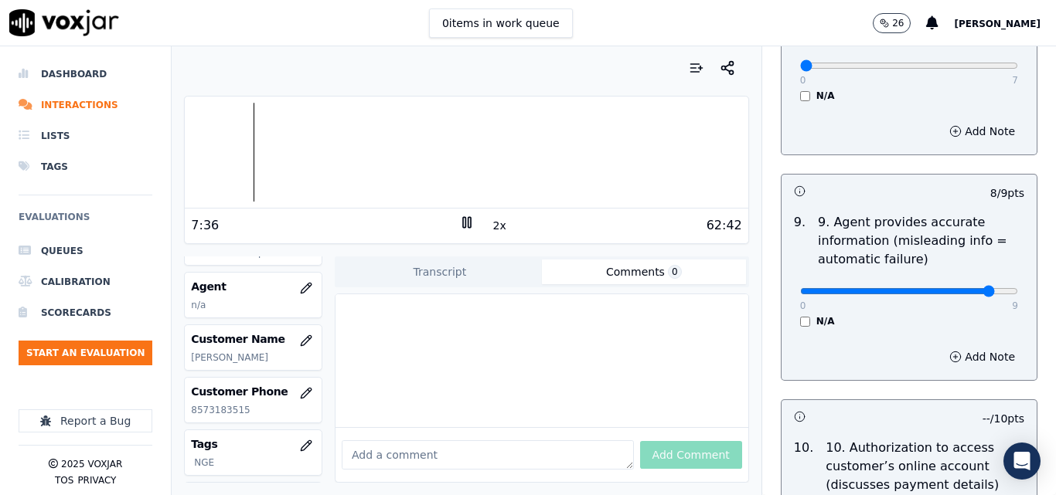
scroll to position [1745, 0]
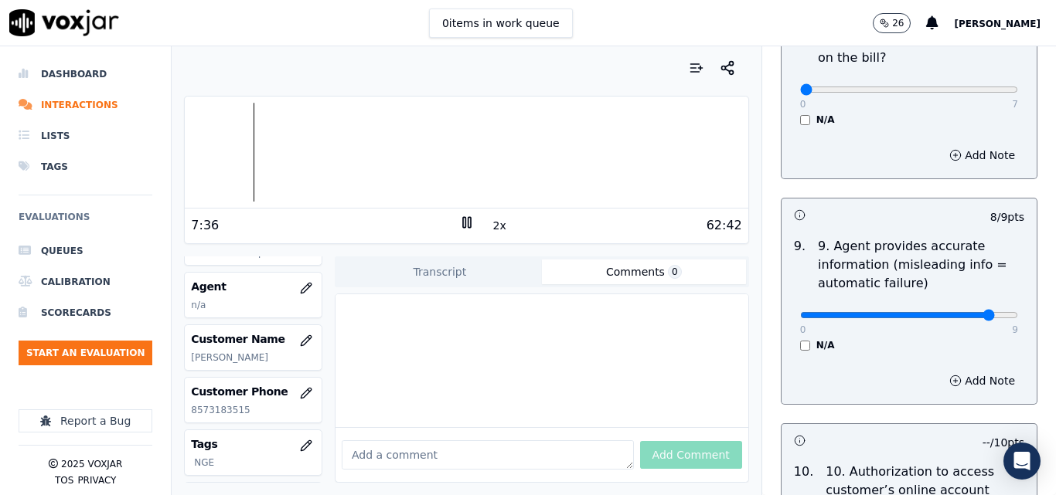
drag, startPoint x: 965, startPoint y: 223, endPoint x: 975, endPoint y: 225, distance: 10.2
click at [974, 237] on p "9. Agent provides accurate information (misleading info = automatic failure)" at bounding box center [921, 265] width 206 height 56
type input "9"
click at [979, 312] on input "range" at bounding box center [909, 315] width 218 height 6
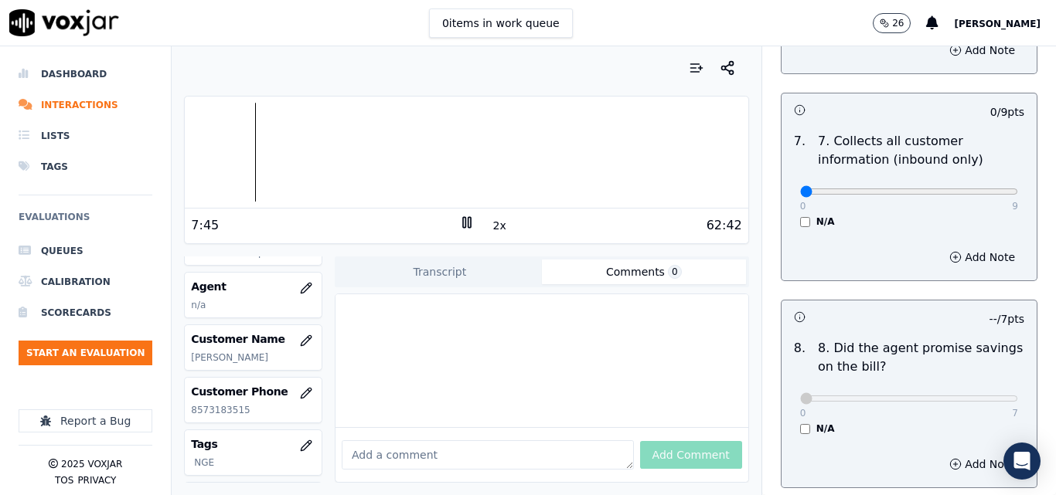
scroll to position [1359, 0]
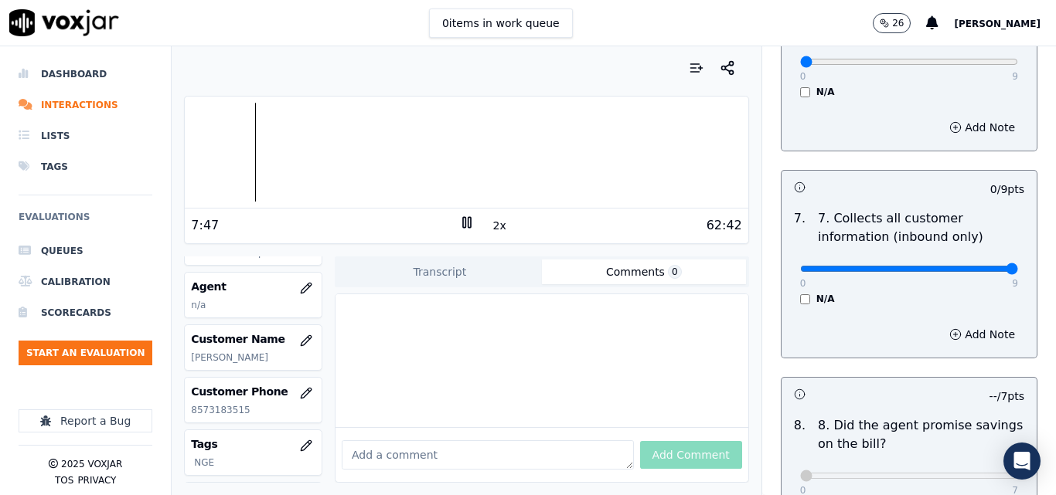
type input "9"
click at [978, 266] on input "range" at bounding box center [909, 269] width 218 height 6
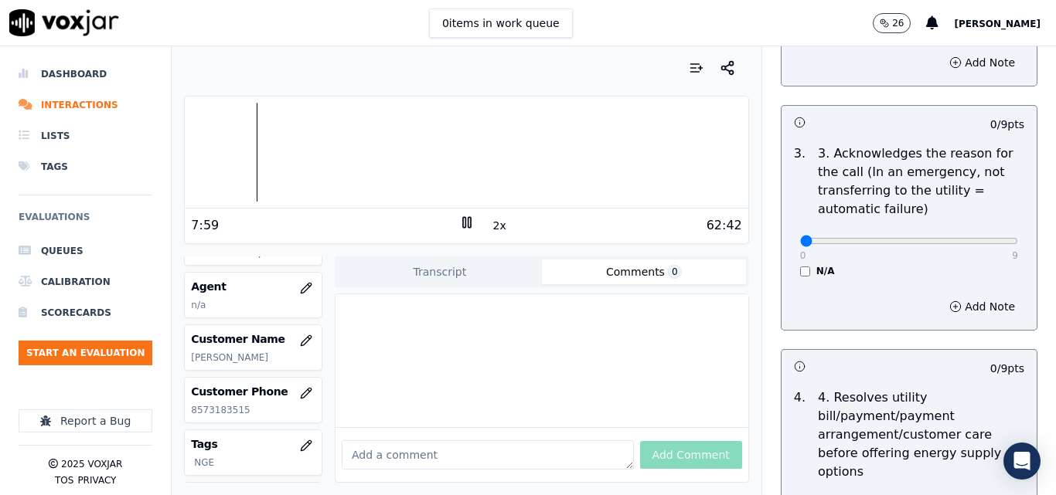
scroll to position [431, 0]
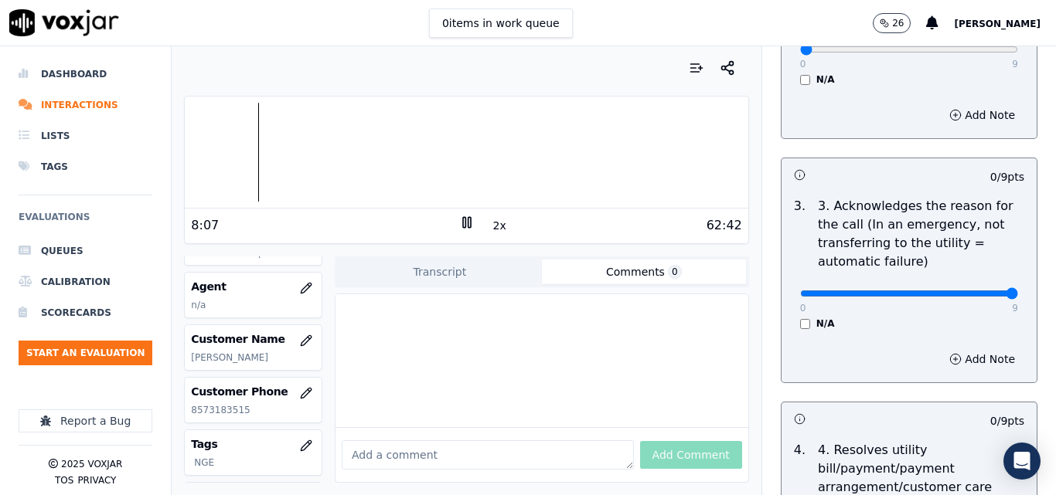
type input "9"
click at [975, 291] on input "range" at bounding box center [909, 294] width 218 height 6
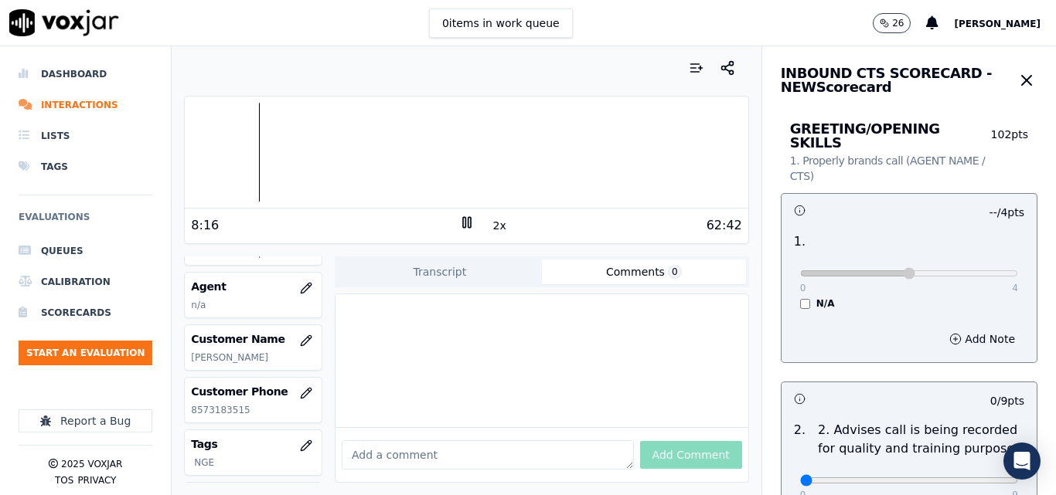
scroll to position [155, 0]
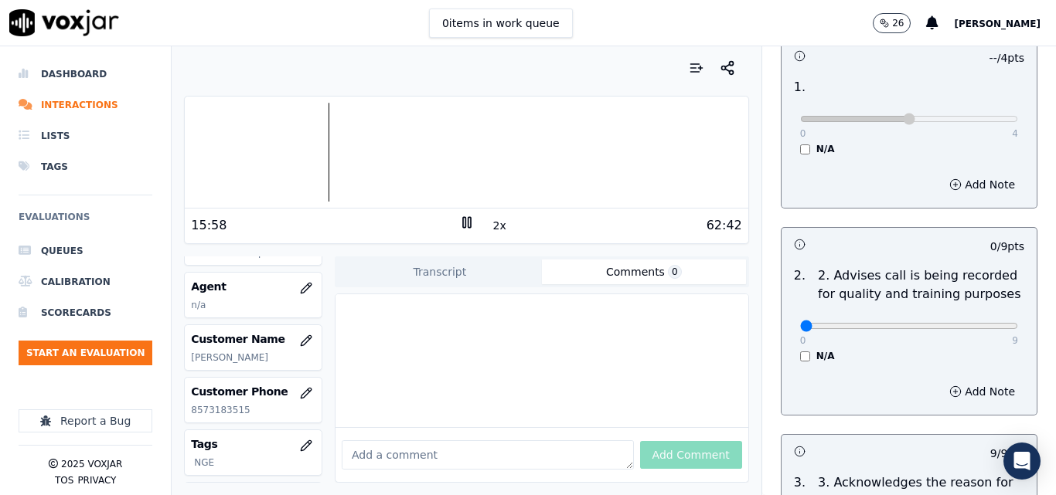
click at [314, 141] on div at bounding box center [466, 152] width 563 height 99
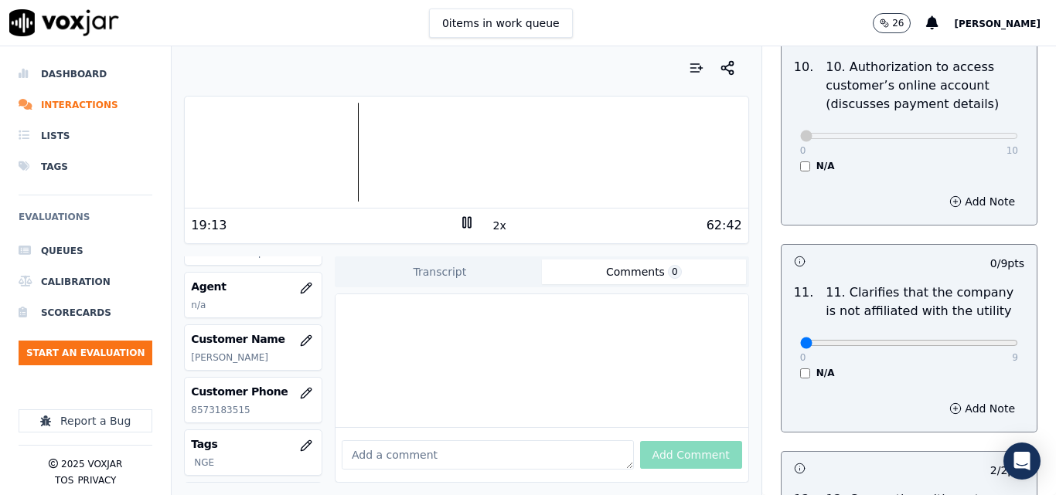
scroll to position [2242, 0]
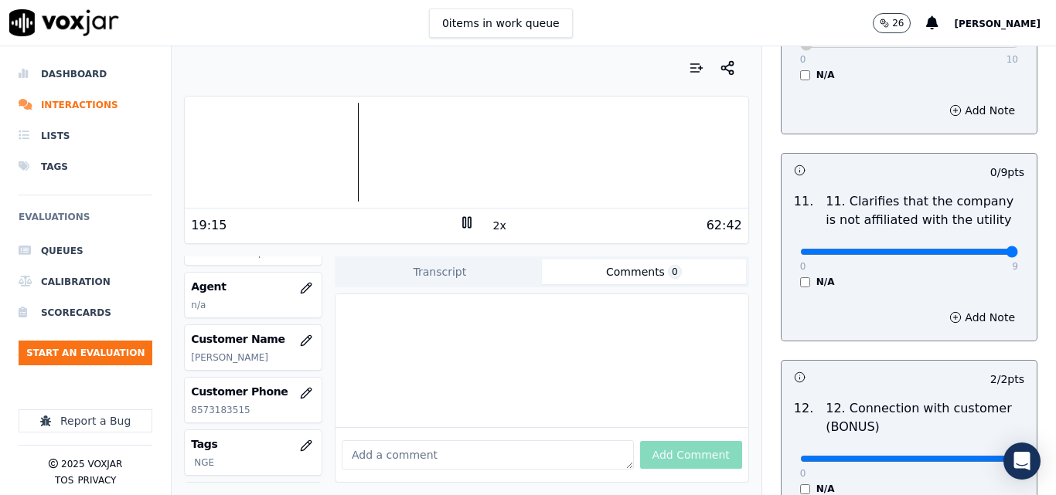
type input "9"
click at [975, 249] on input "range" at bounding box center [909, 252] width 218 height 6
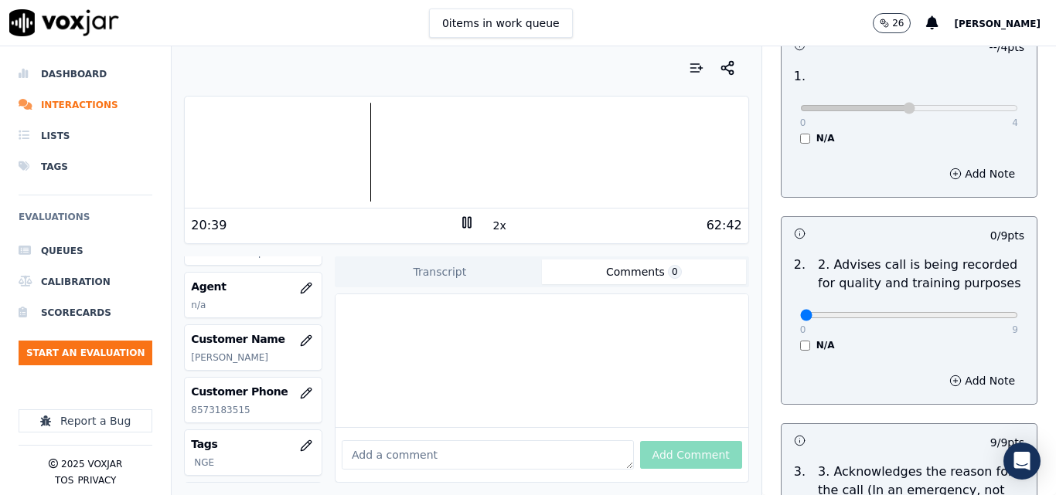
scroll to position [309, 0]
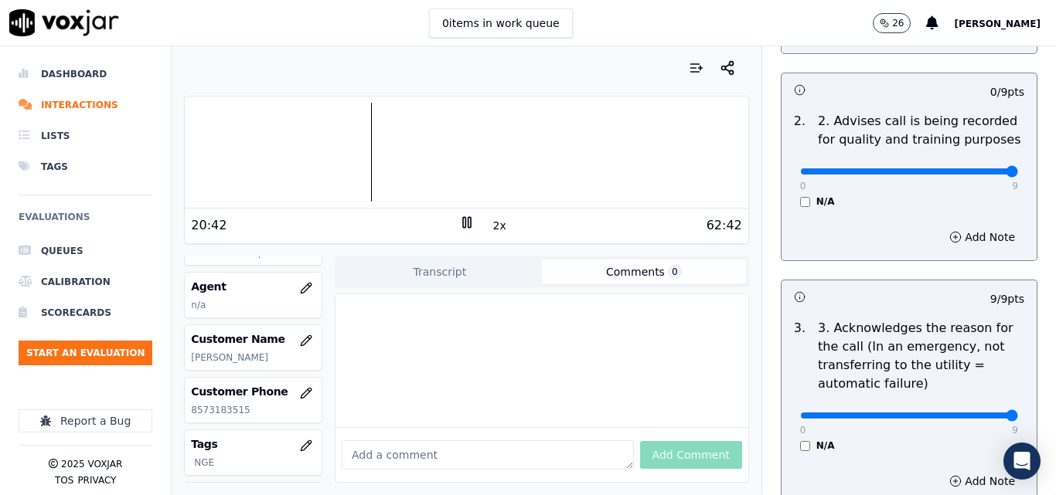
type input "9"
click at [978, 169] on input "range" at bounding box center [909, 172] width 218 height 6
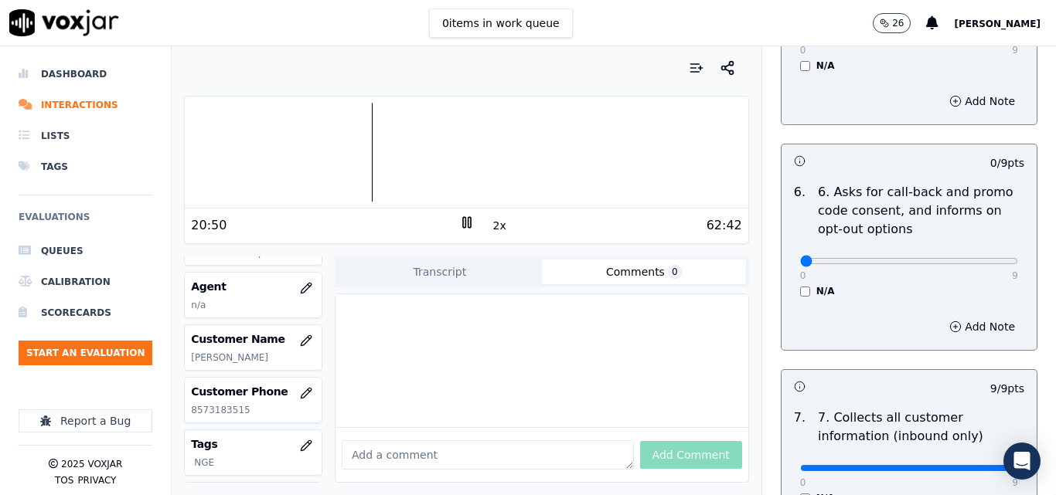
scroll to position [1237, 0]
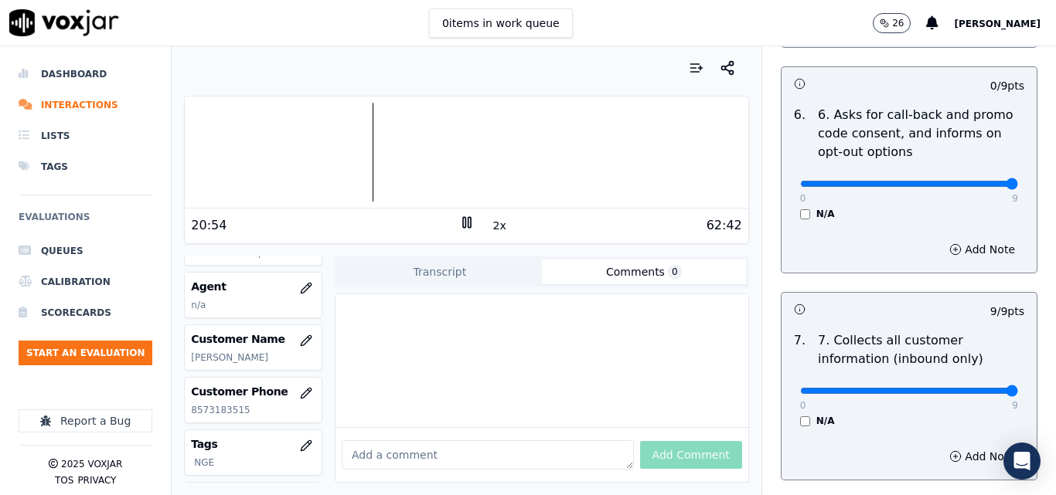
type input "9"
click at [975, 181] on input "range" at bounding box center [909, 184] width 218 height 6
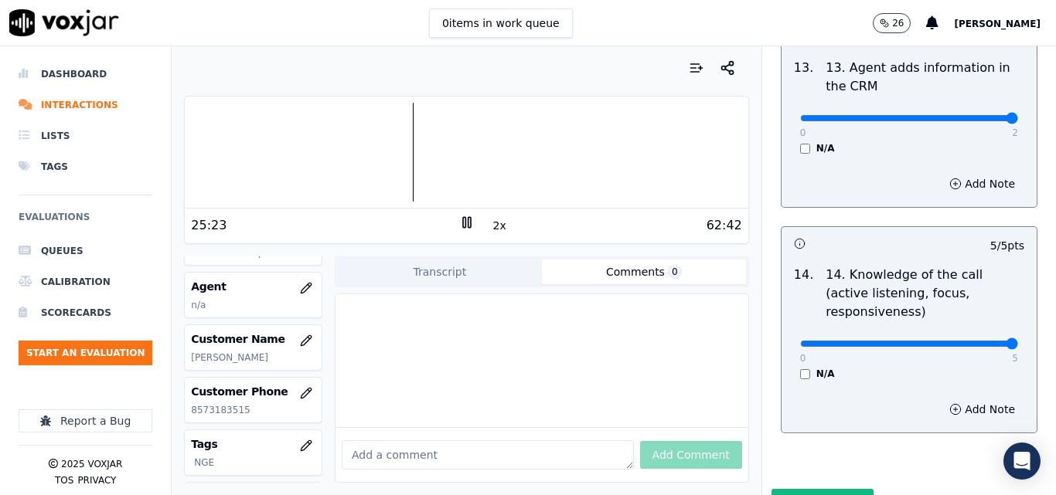
scroll to position [2905, 0]
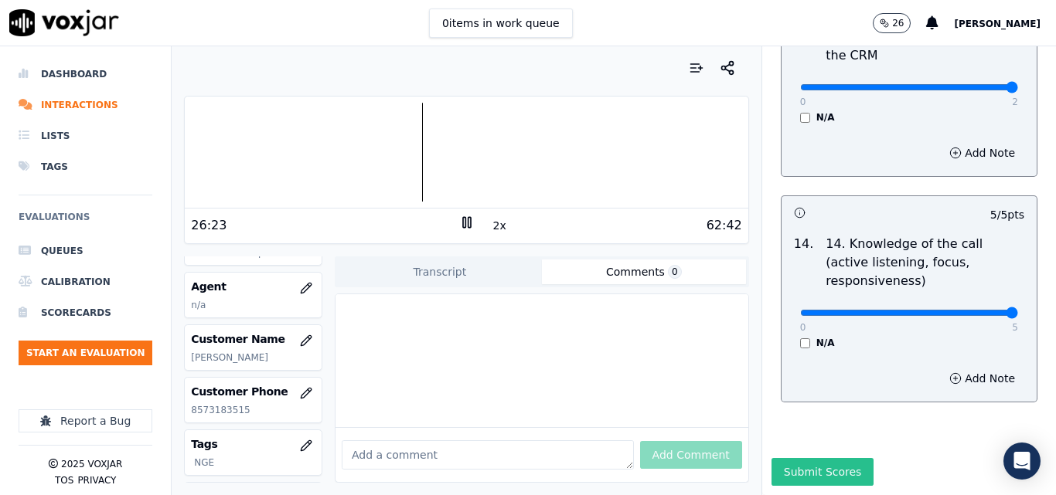
click at [817, 458] on button "Submit Scores" at bounding box center [822, 472] width 103 height 28
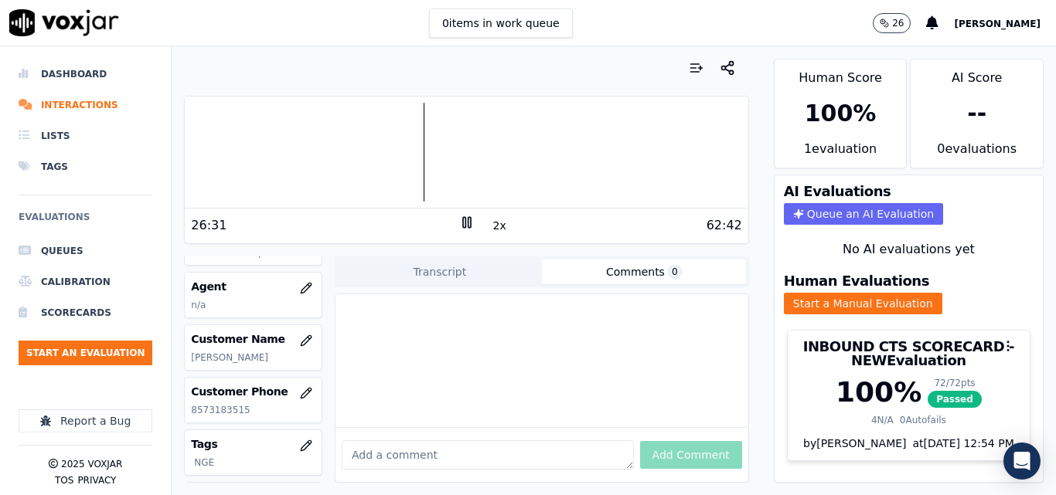
click at [459, 219] on icon at bounding box center [466, 222] width 15 height 15
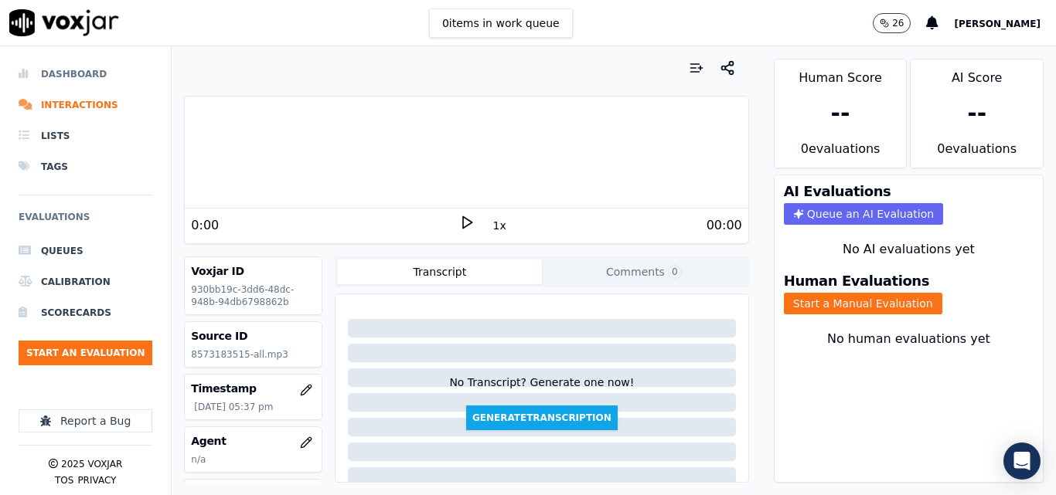
click at [70, 79] on li "Dashboard" at bounding box center [86, 74] width 134 height 31
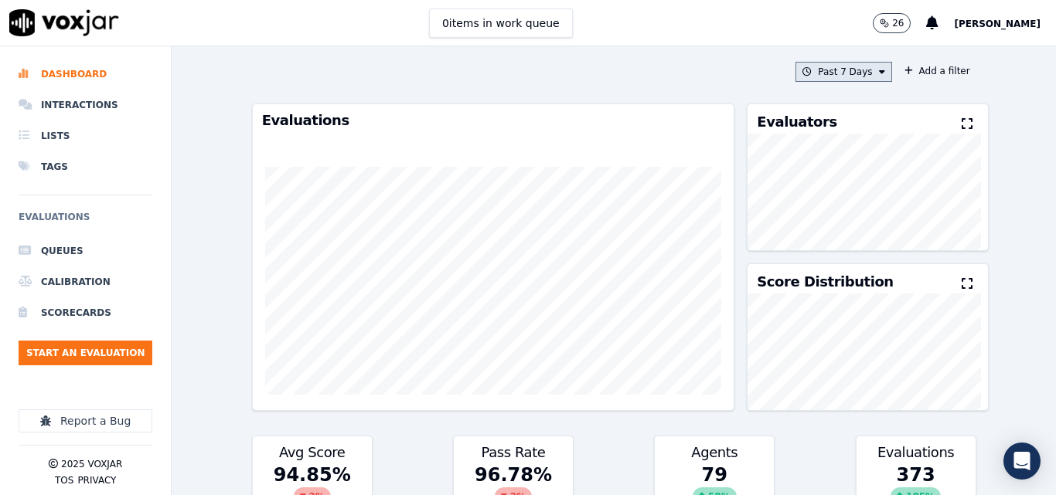
click at [849, 78] on button "Past 7 Days" at bounding box center [843, 72] width 96 height 20
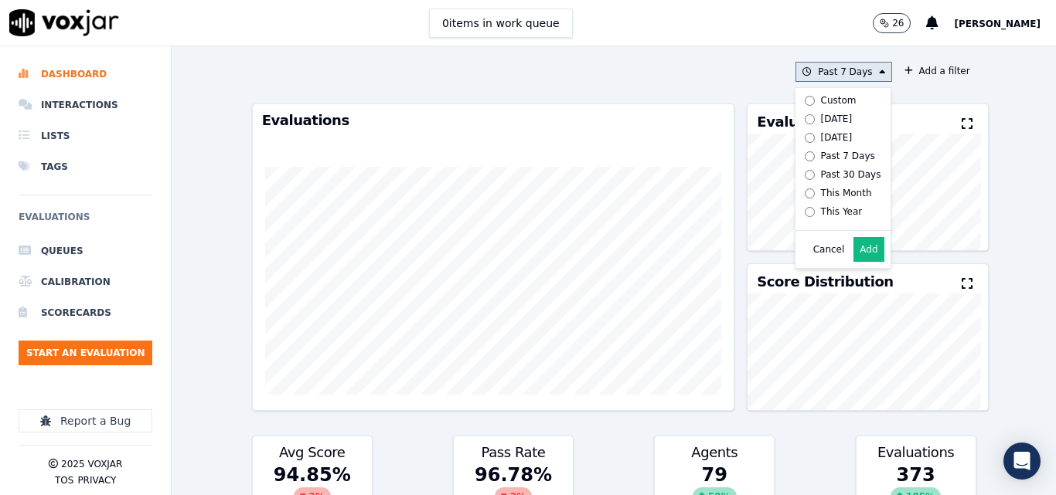
click at [853, 262] on button "Add" at bounding box center [868, 249] width 30 height 25
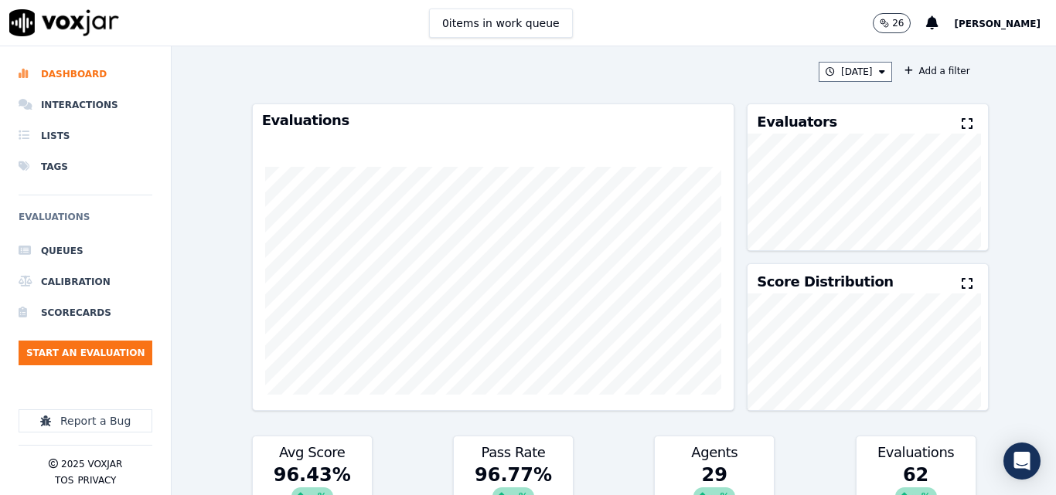
click at [962, 127] on icon at bounding box center [967, 123] width 11 height 12
